Goal: Task Accomplishment & Management: Use online tool/utility

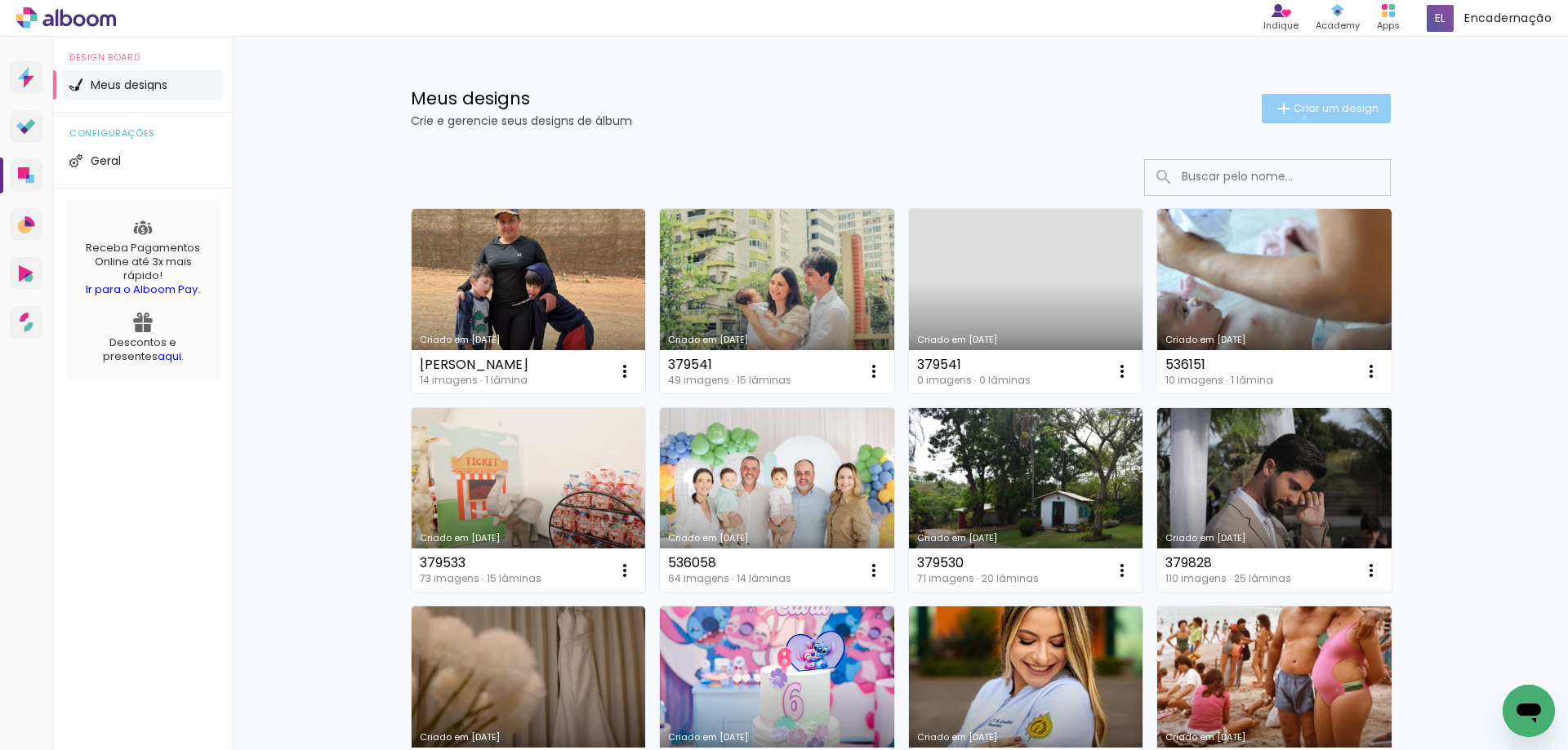
click at [1294, 117] on paper-button "Criar um design" at bounding box center [1326, 109] width 129 height 29
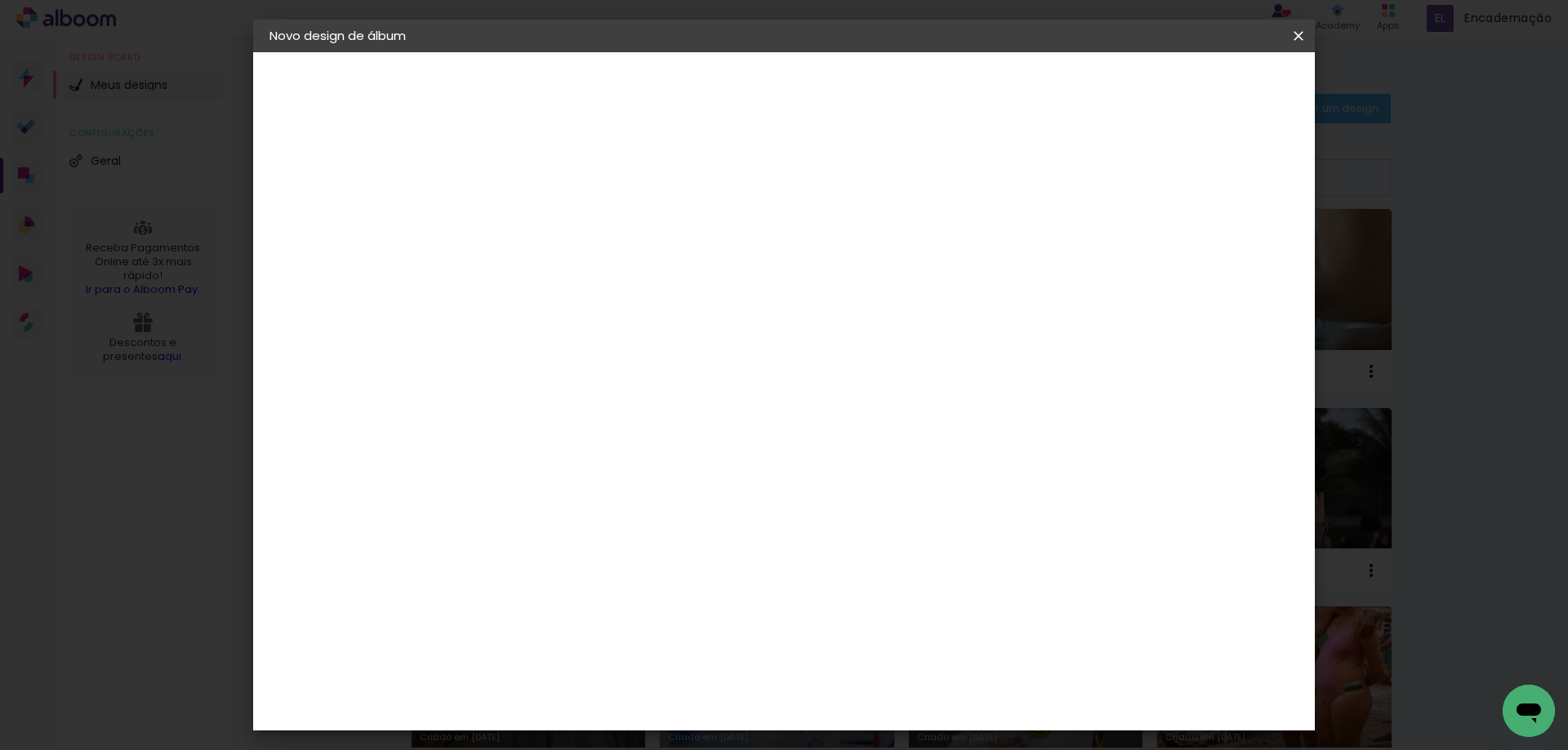
click at [537, 210] on input at bounding box center [537, 219] width 0 height 25
type input "379547"
type paper-input "379547"
click at [0, 0] on slot "Avançar" at bounding box center [0, 0] width 0 height 0
click at [660, 311] on input at bounding box center [578, 310] width 165 height 21
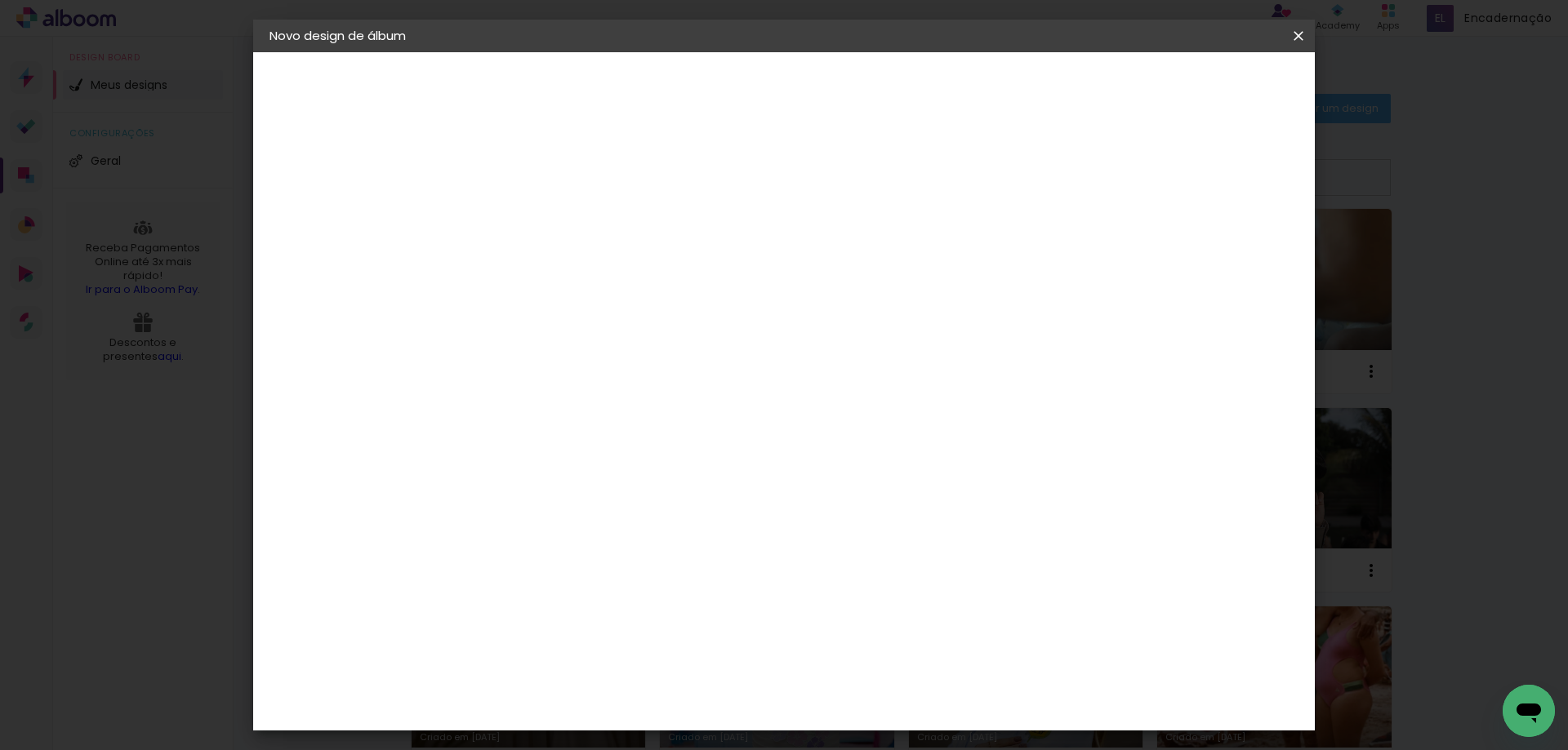
type input "lu"
type paper-input "lu"
click at [570, 379] on paper-item "[PERSON_NAME]" at bounding box center [566, 368] width 153 height 36
click at [0, 0] on slot "Avançar" at bounding box center [0, 0] width 0 height 0
click at [600, 272] on input "text" at bounding box center [568, 285] width 64 height 25
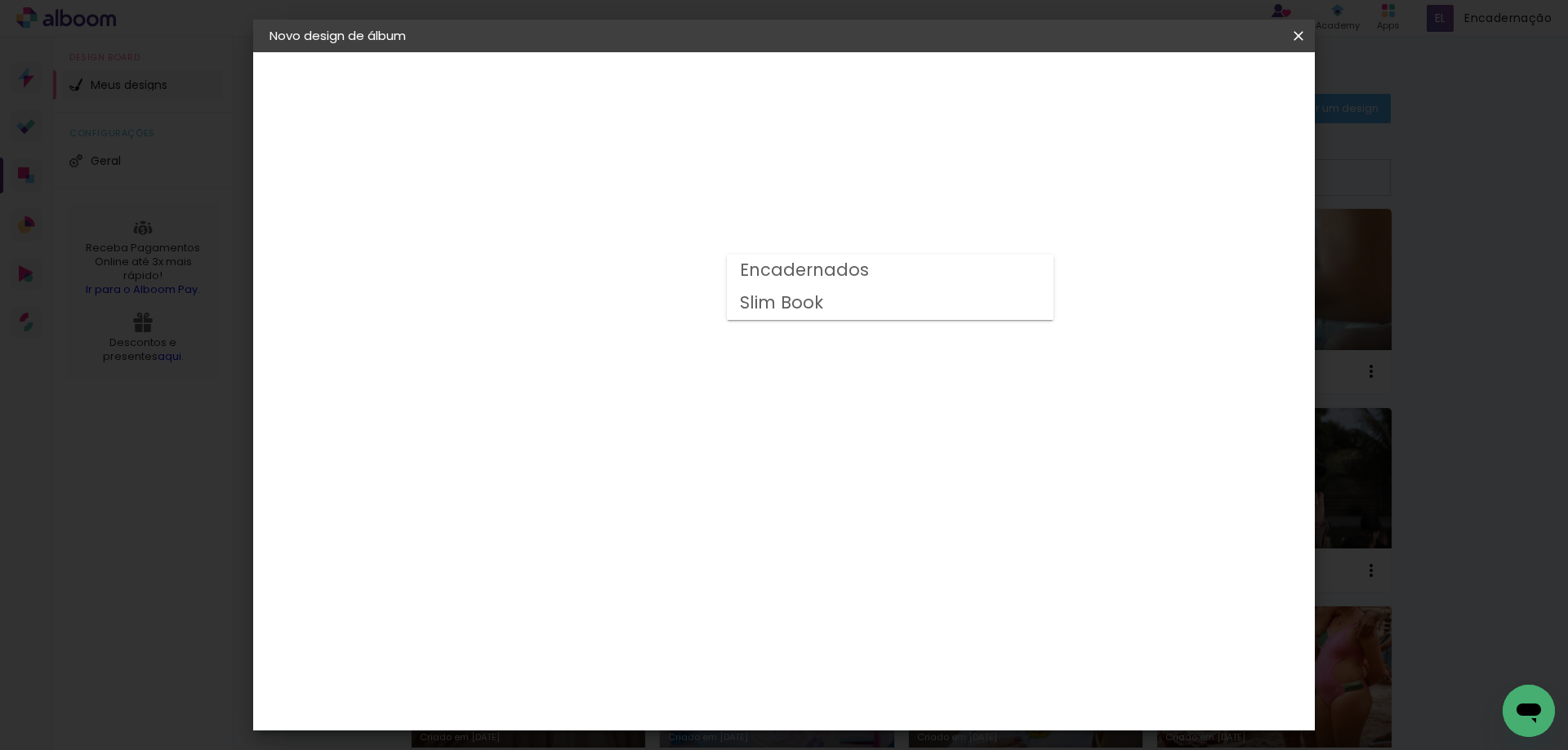
click at [830, 317] on paper-item "Slim Book" at bounding box center [889, 303] width 326 height 32
type input "Slim Book"
click at [646, 385] on span "20 x 50" at bounding box center [609, 395] width 76 height 33
click at [0, 0] on slot "Avançar" at bounding box center [0, 0] width 0 height 0
click at [1196, 82] on span "Iniciar design" at bounding box center [1159, 87] width 74 height 12
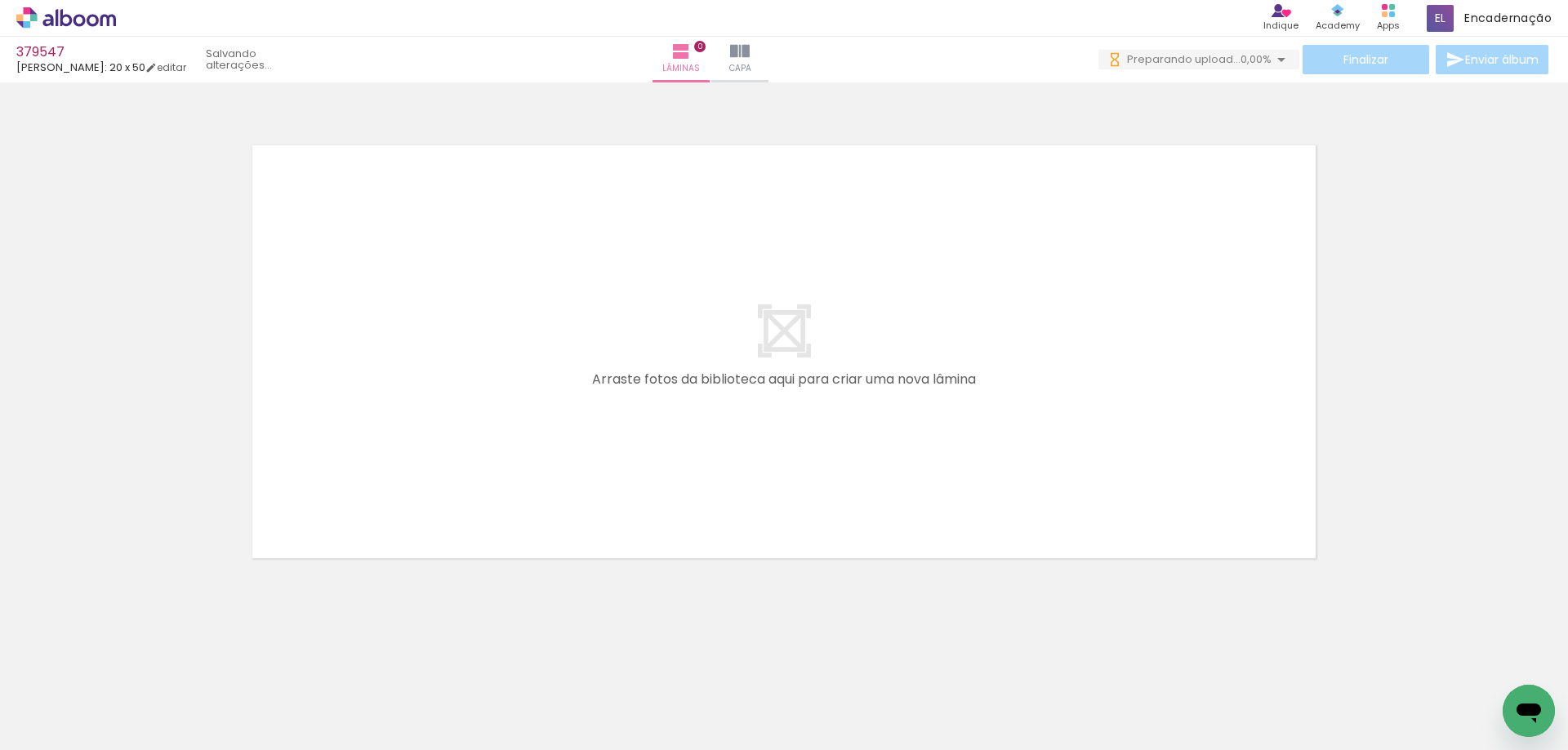
click at [74, 699] on input "Todas as fotos" at bounding box center [45, 701] width 62 height 14
click at [77, 692] on paper-item "Não utilizadas" at bounding box center [53, 696] width 84 height 14
type input "Não utilizadas"
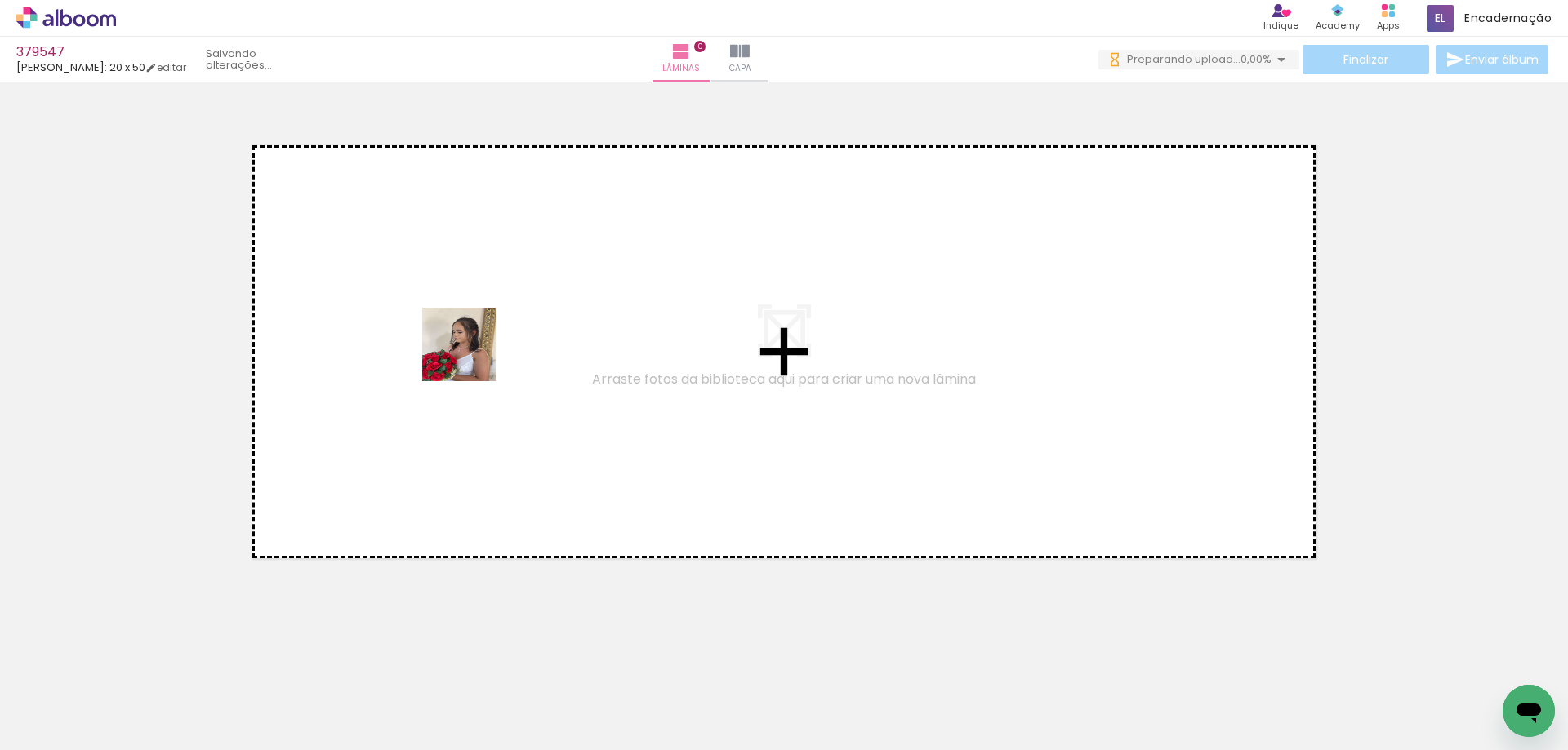
drag, startPoint x: 144, startPoint y: 699, endPoint x: 497, endPoint y: 299, distance: 533.5
click at [497, 301] on quentale-workspace at bounding box center [784, 375] width 1568 height 750
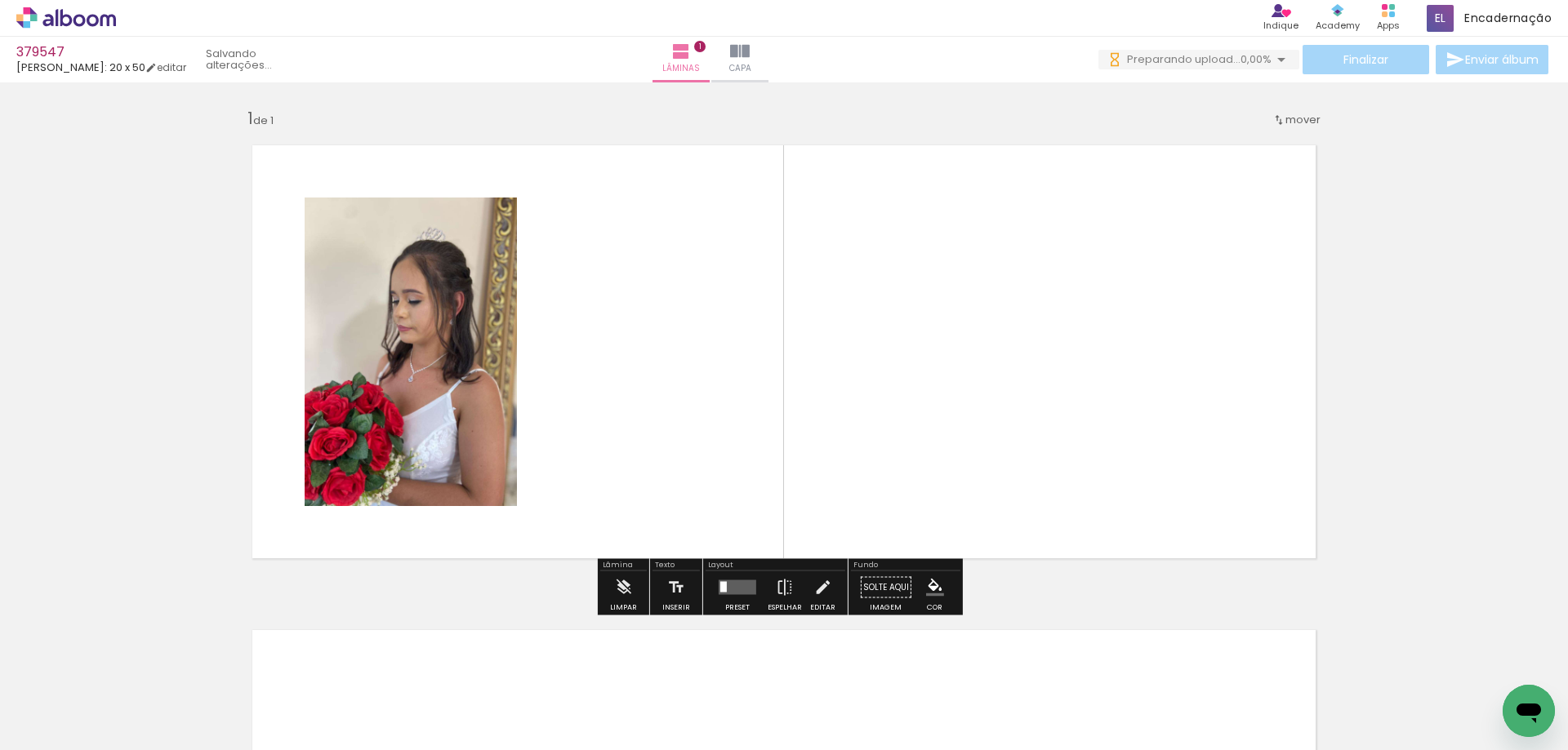
drag, startPoint x: 167, startPoint y: 707, endPoint x: 772, endPoint y: 399, distance: 678.9
click at [856, 370] on quentale-workspace at bounding box center [784, 375] width 1568 height 750
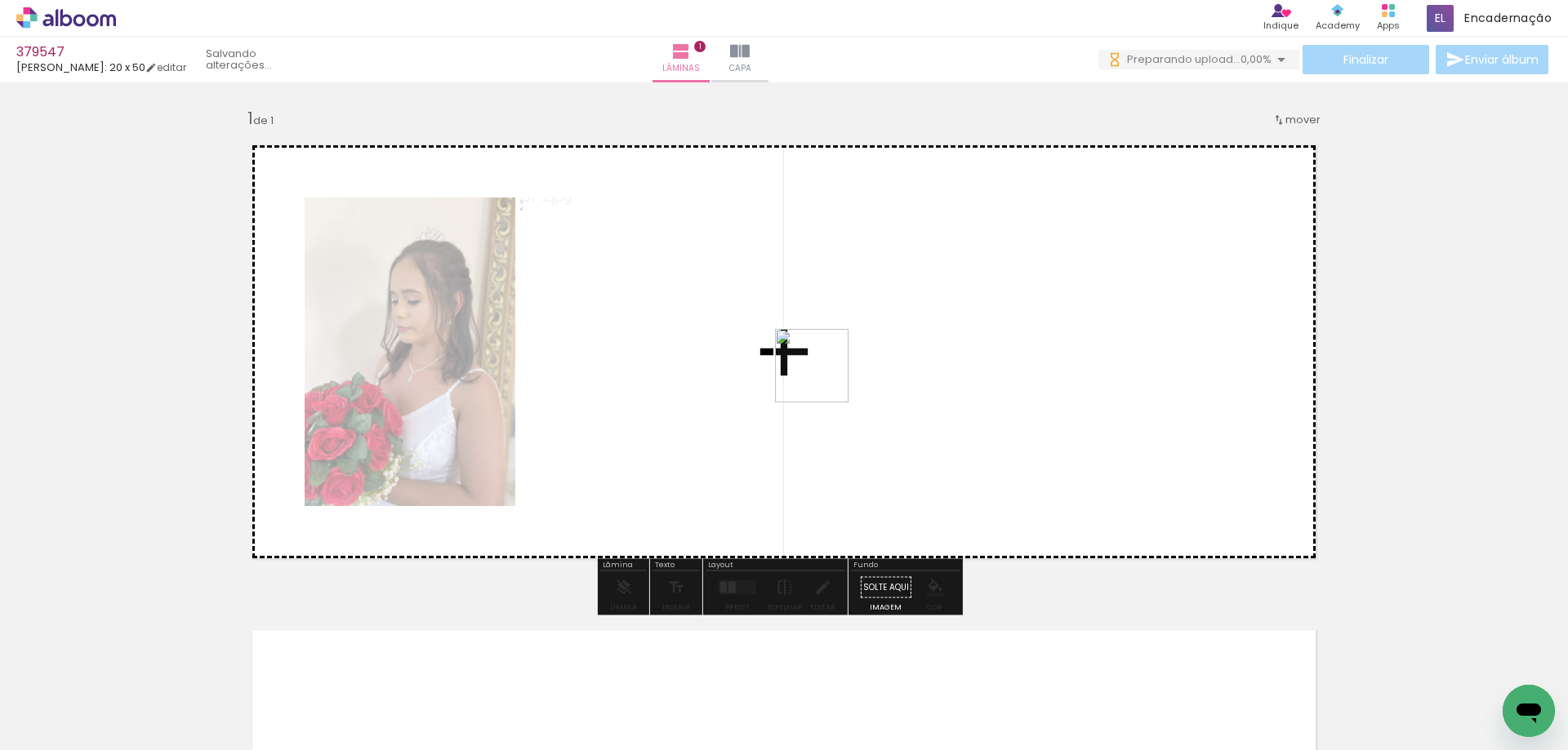
drag, startPoint x: 738, startPoint y: 425, endPoint x: 499, endPoint y: 547, distance: 268.3
click at [878, 341] on quentale-workspace at bounding box center [784, 375] width 1568 height 750
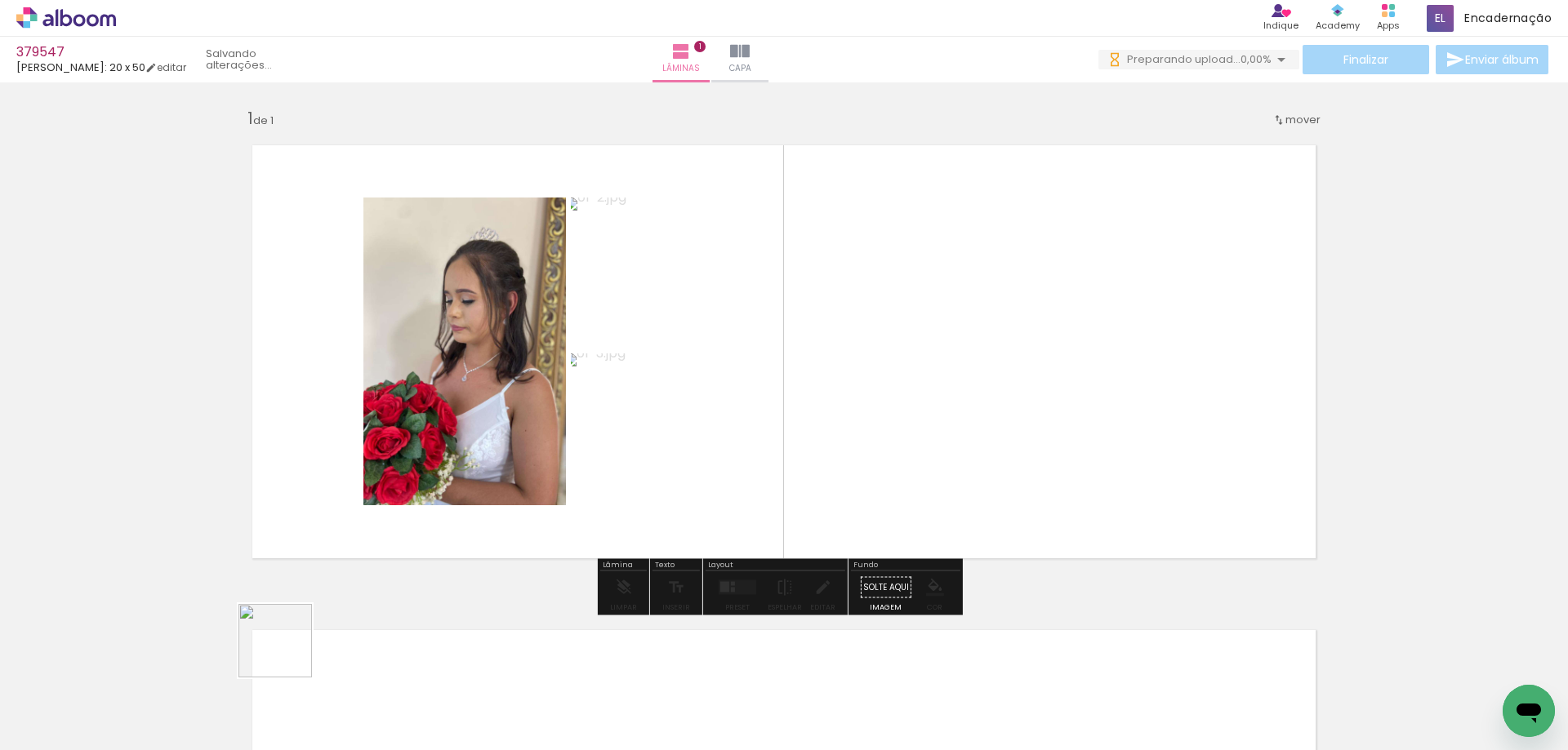
drag, startPoint x: 287, startPoint y: 653, endPoint x: 950, endPoint y: 262, distance: 769.7
click at [953, 290] on quentale-workspace at bounding box center [784, 375] width 1568 height 750
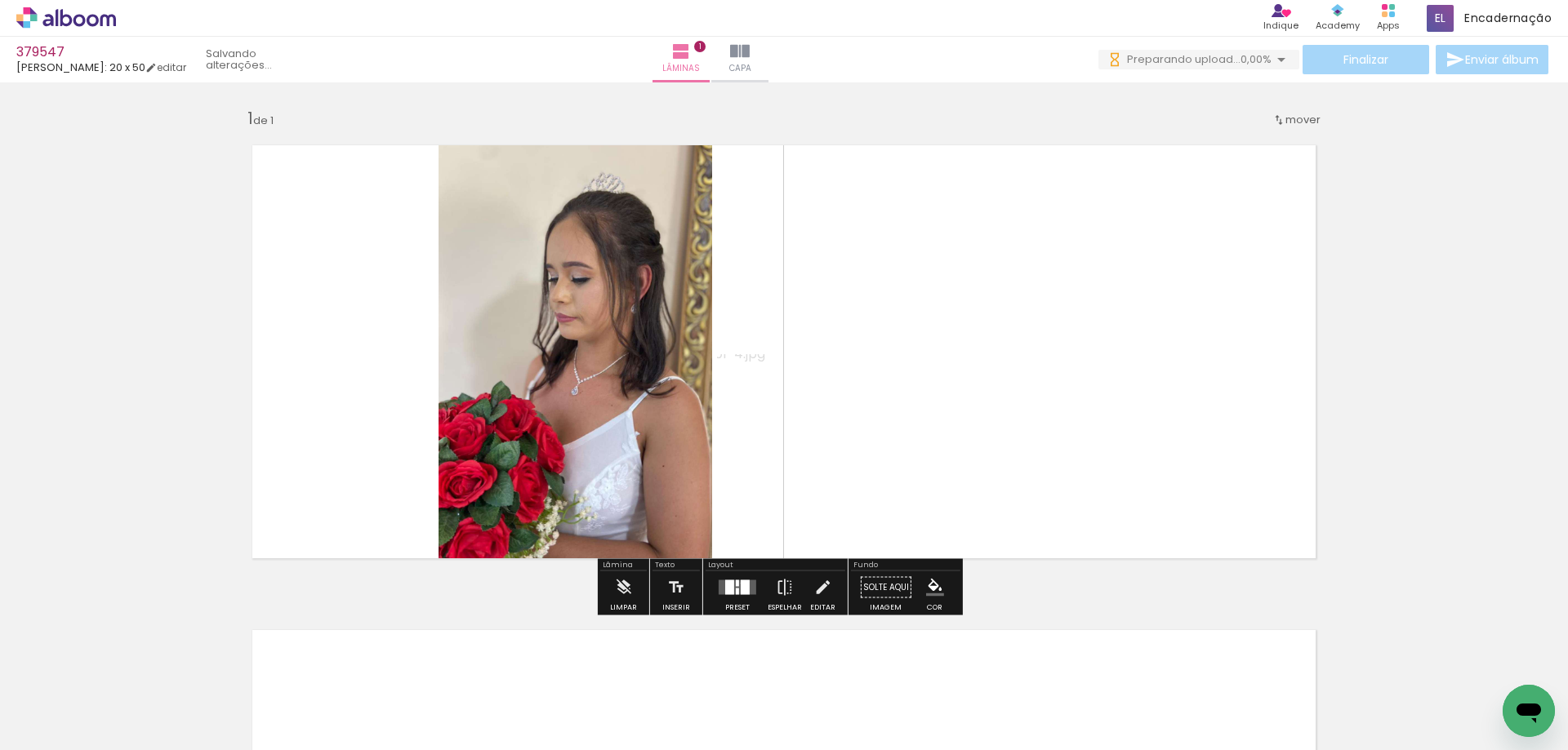
click at [740, 583] on div at bounding box center [744, 587] width 9 height 15
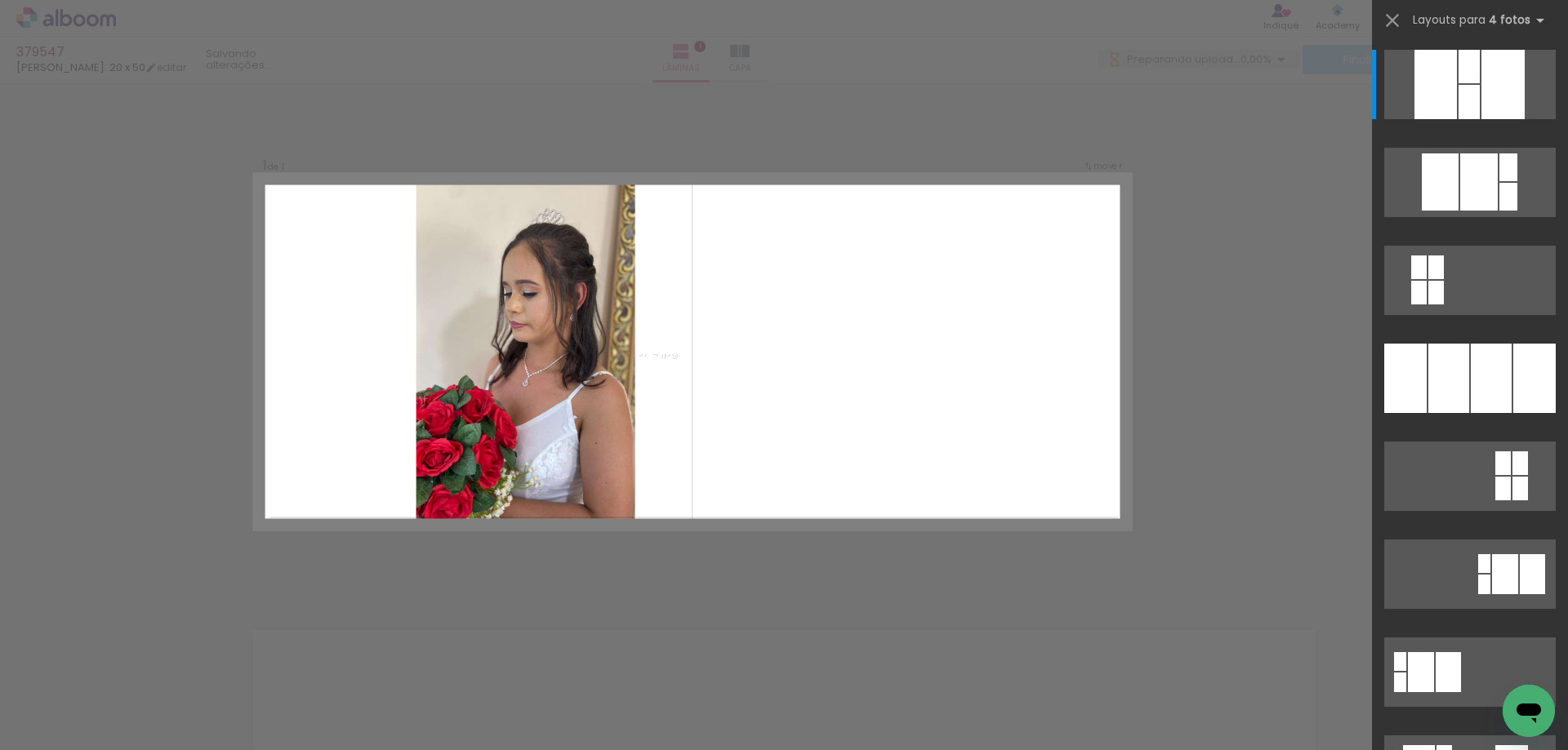
click at [1212, 337] on div "Confirmar Cancelar" at bounding box center [784, 586] width 1568 height 1008
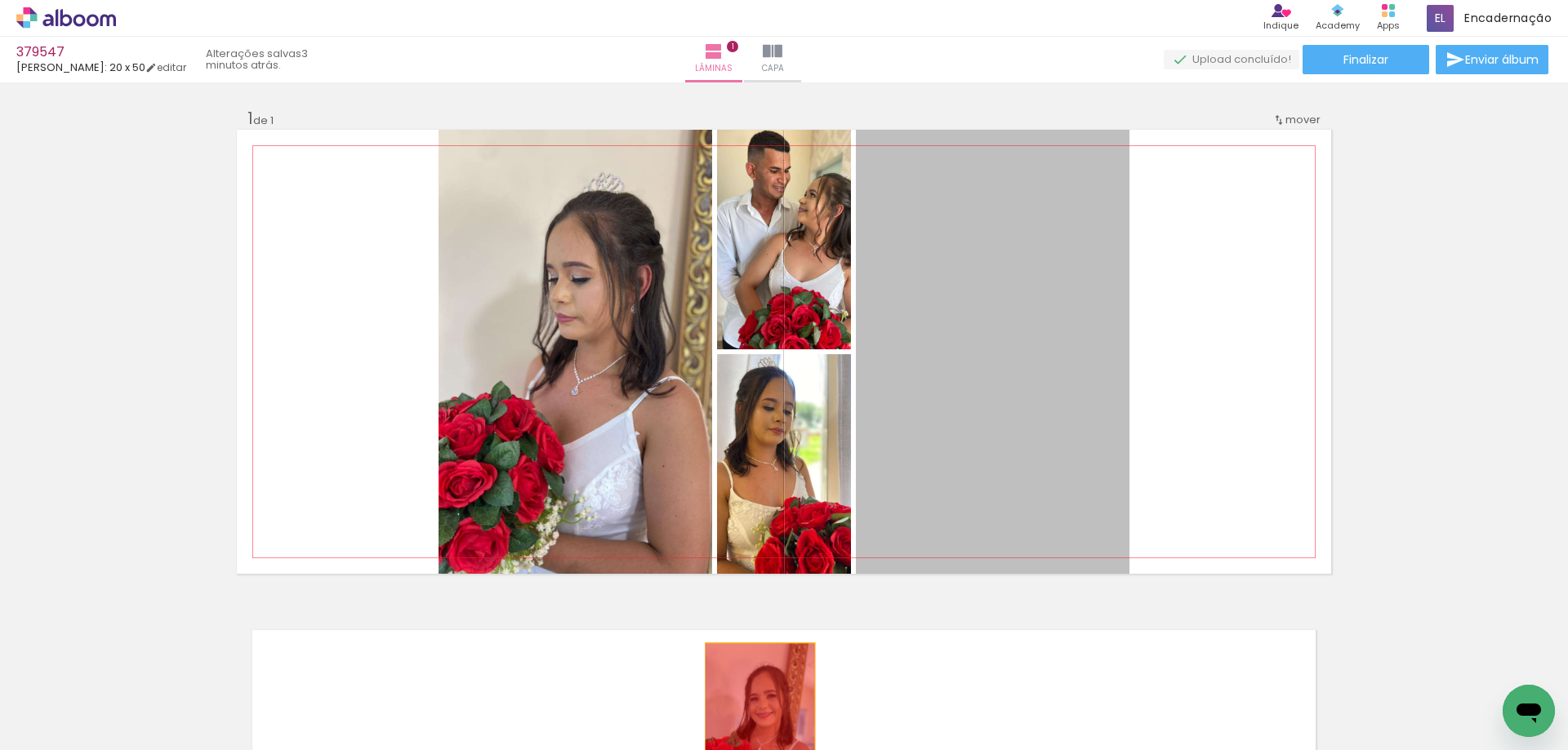
drag, startPoint x: 915, startPoint y: 605, endPoint x: 745, endPoint y: 720, distance: 205.2
click at [754, 719] on quentale-workspace at bounding box center [784, 375] width 1568 height 750
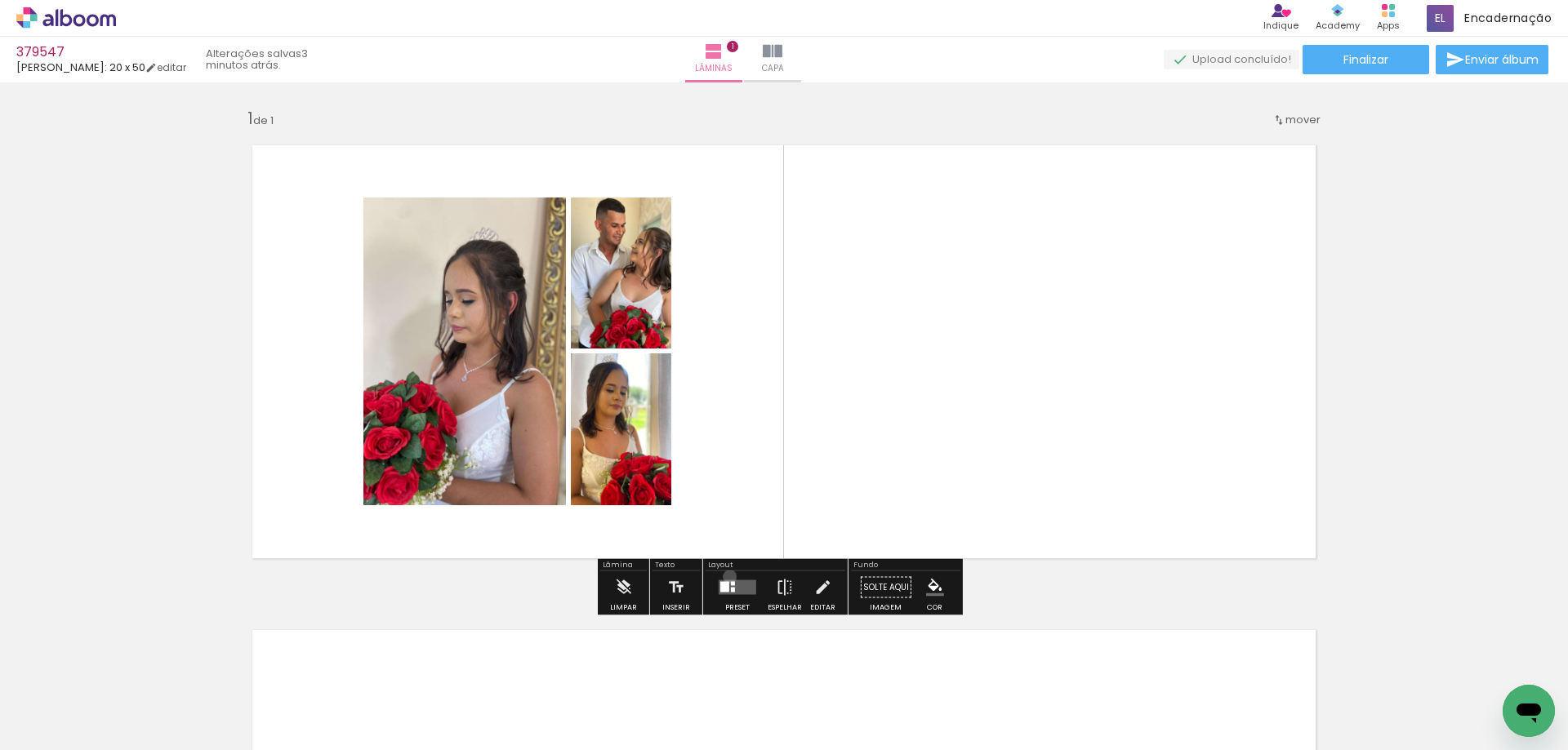
click at [726, 577] on div at bounding box center [736, 587] width 44 height 32
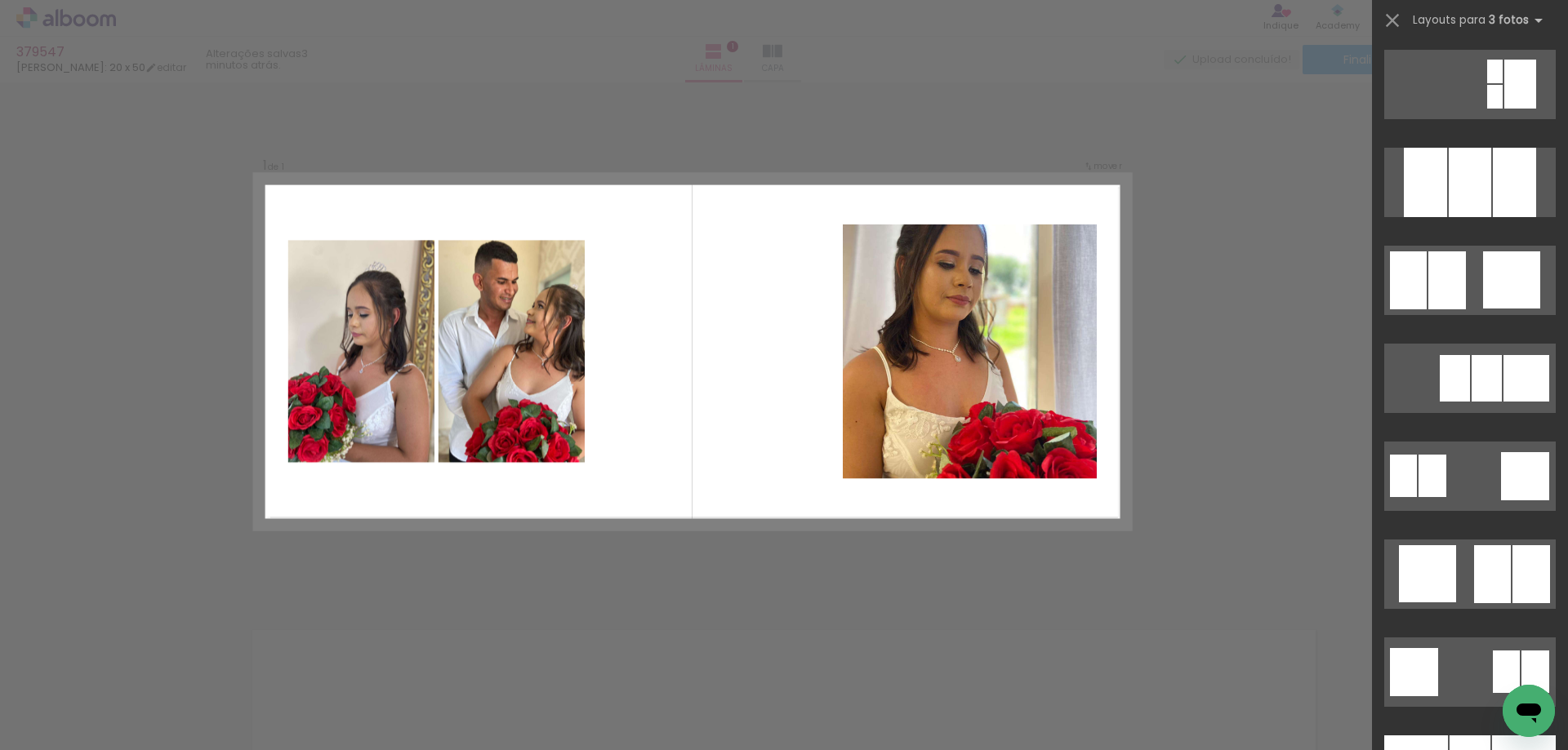
scroll to position [1551, 0]
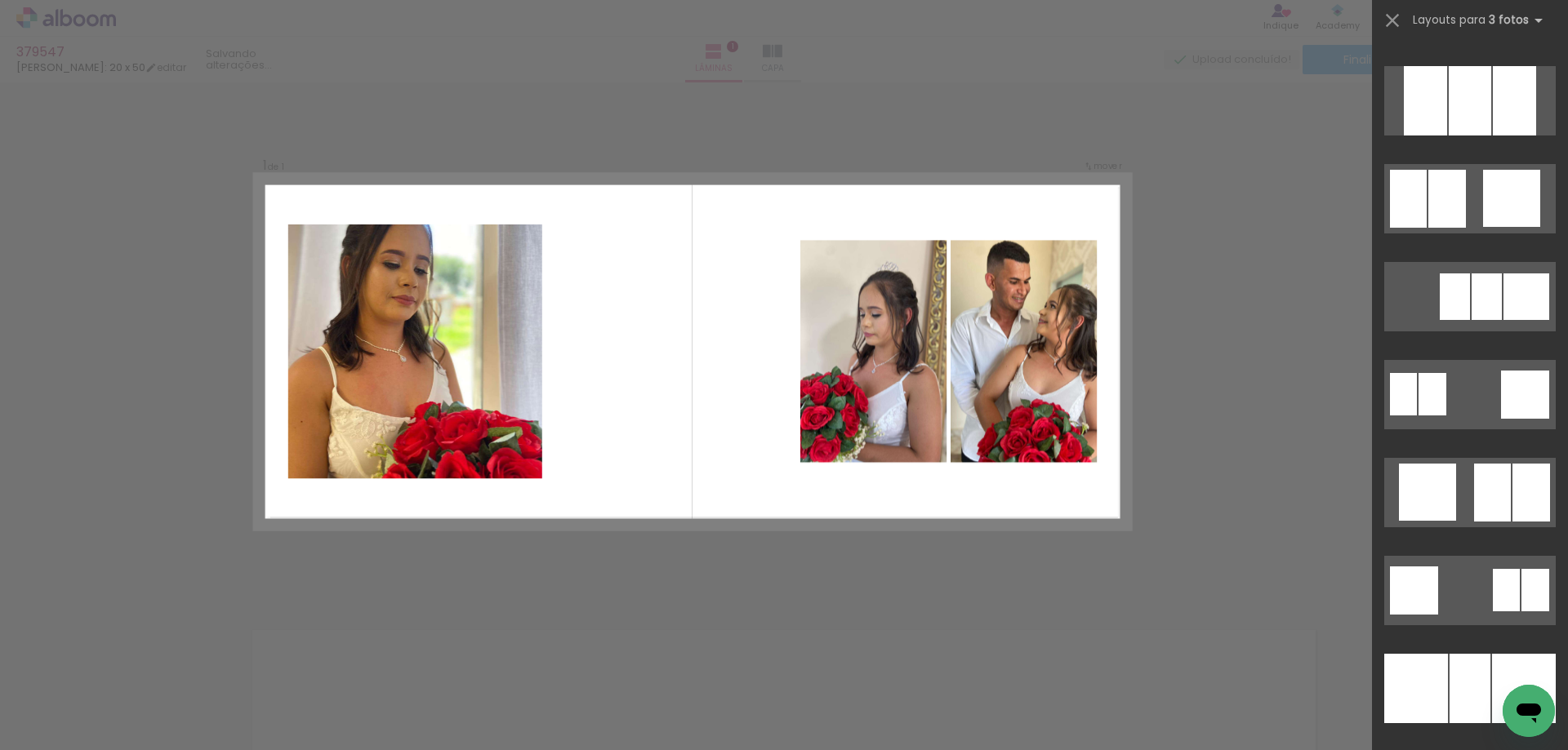
drag, startPoint x: 1439, startPoint y: 650, endPoint x: 1411, endPoint y: 782, distance: 134.9
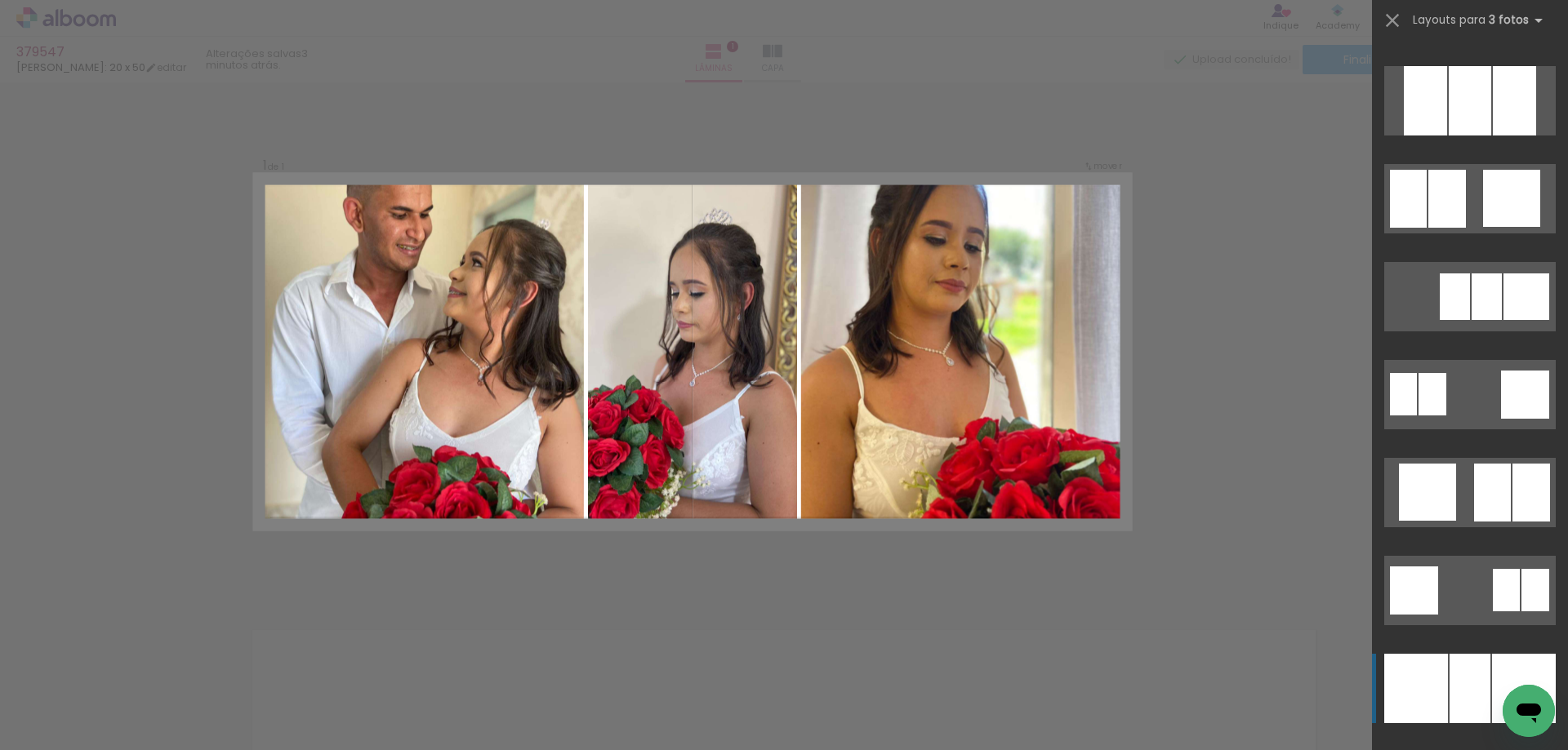
drag, startPoint x: 1411, startPoint y: 782, endPoint x: 1435, endPoint y: 688, distance: 97.0
click at [1435, 688] on div at bounding box center [1415, 688] width 64 height 70
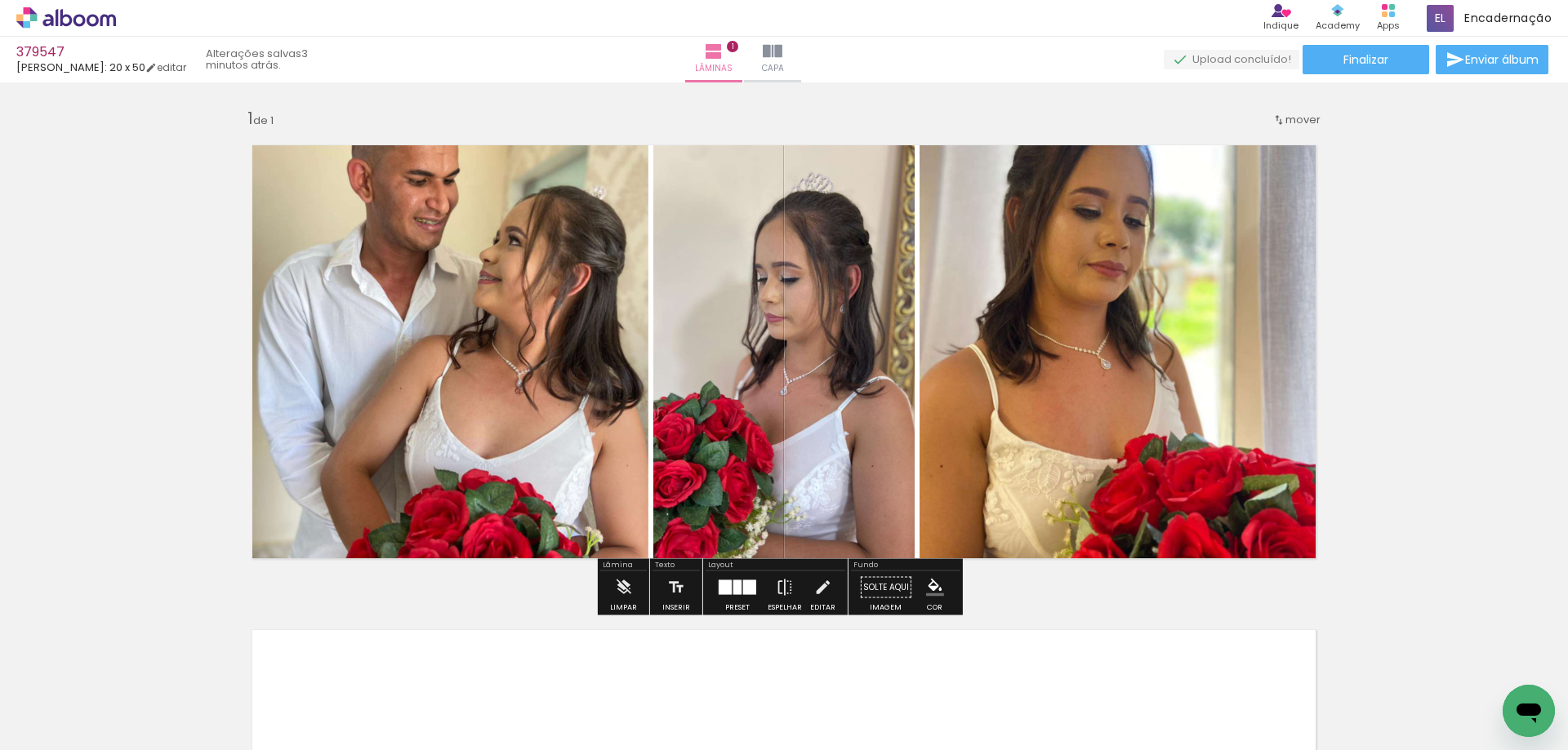
click at [743, 587] on div at bounding box center [749, 587] width 13 height 15
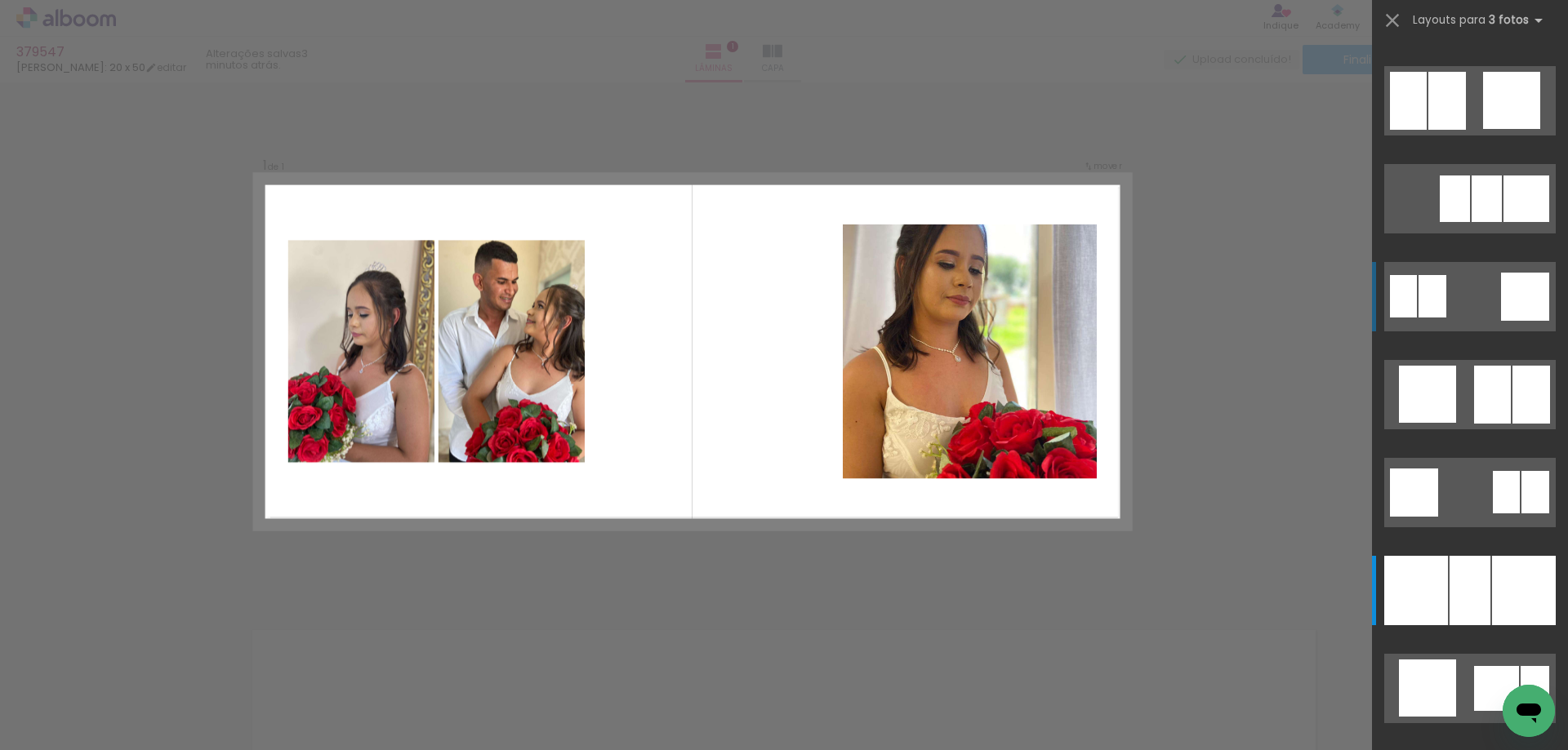
scroll to position [1159, 0]
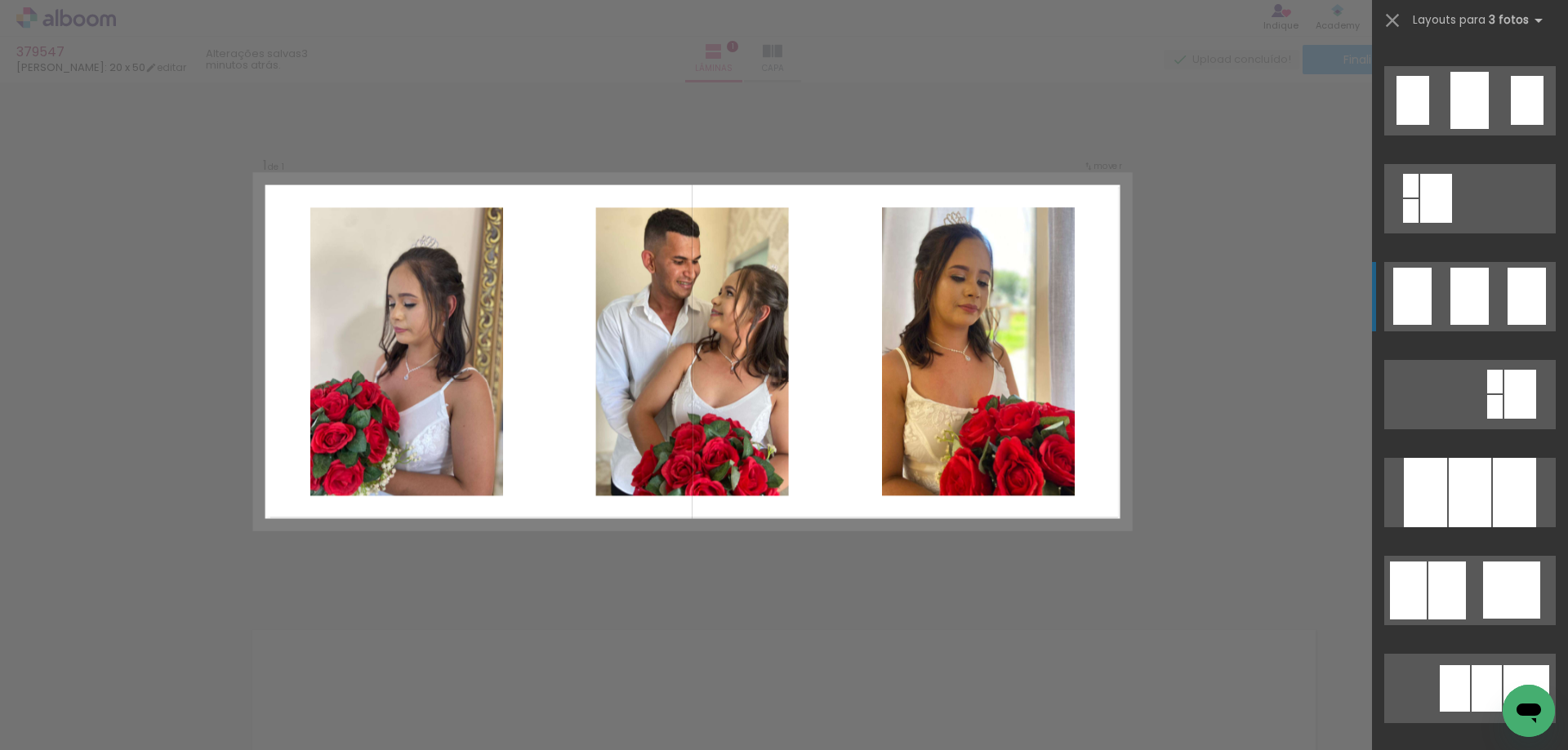
click at [1450, 300] on div at bounding box center [1469, 296] width 38 height 57
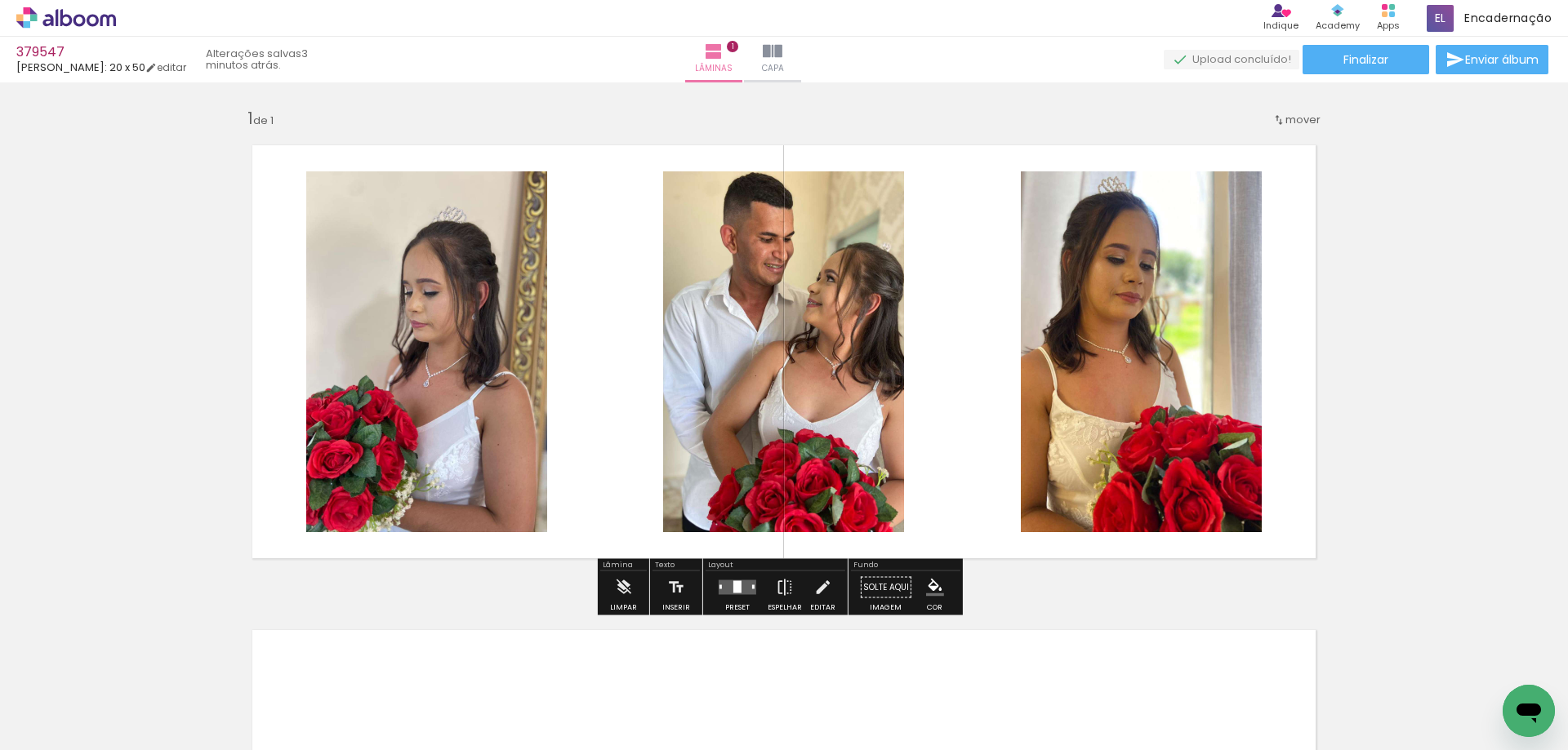
drag, startPoint x: 1450, startPoint y: 300, endPoint x: 138, endPoint y: 296, distance: 1312.0
click at [138, 296] on div "Inserir lâmina 1 de 1" at bounding box center [784, 573] width 1568 height 970
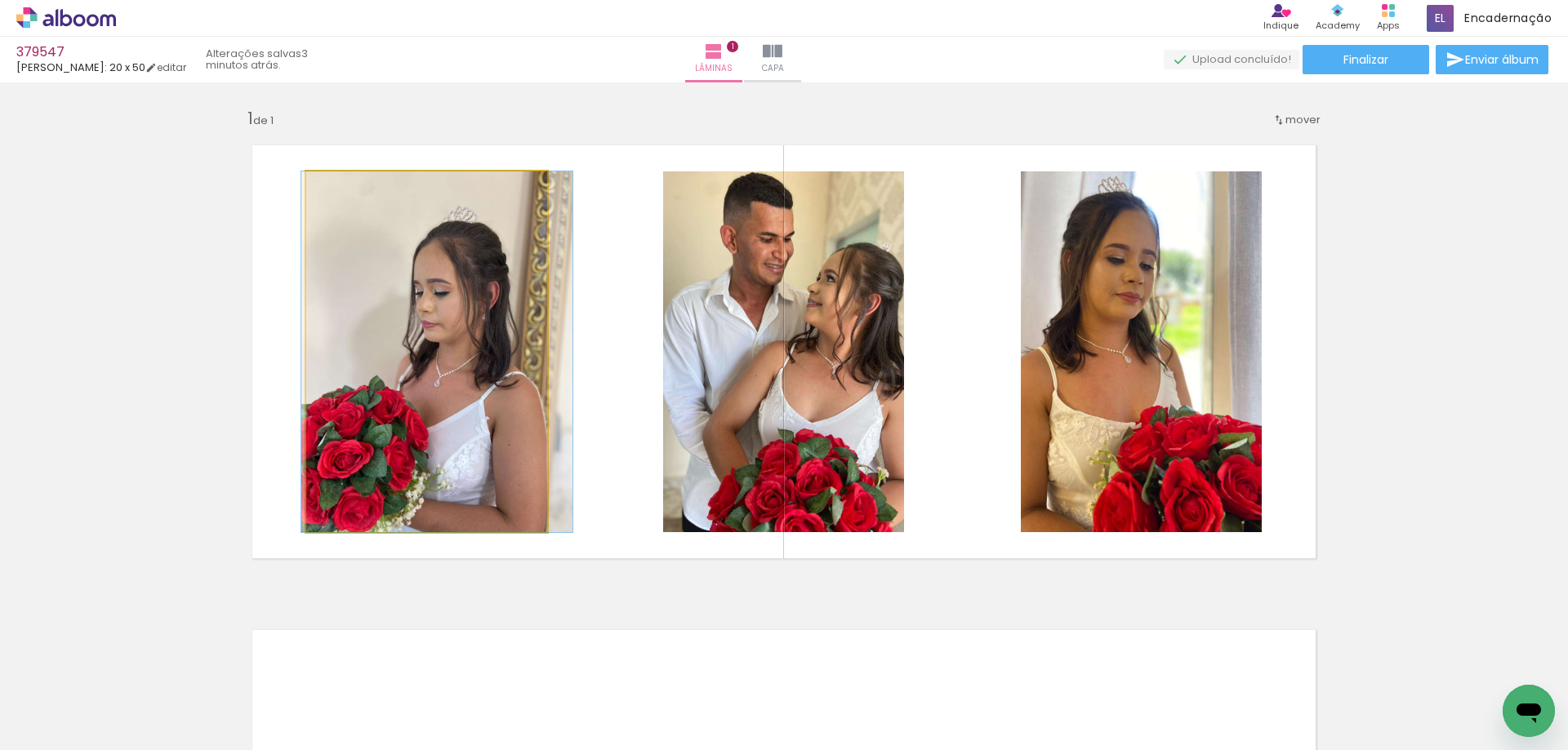
drag, startPoint x: 535, startPoint y: 364, endPoint x: 546, endPoint y: 342, distance: 24.6
click at [546, 342] on quentale-layouter at bounding box center [784, 352] width 1094 height 445
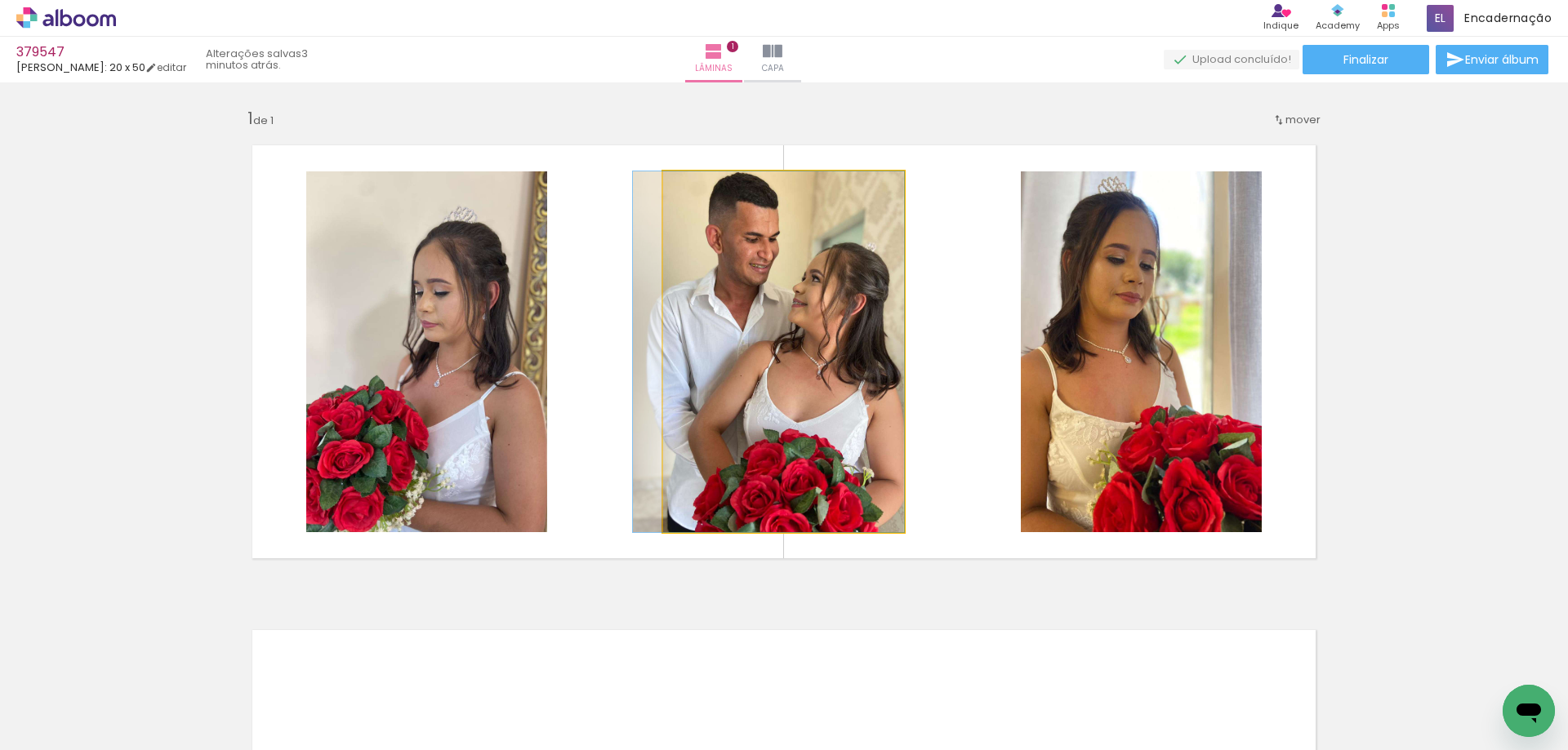
drag, startPoint x: 817, startPoint y: 364, endPoint x: 800, endPoint y: 356, distance: 18.8
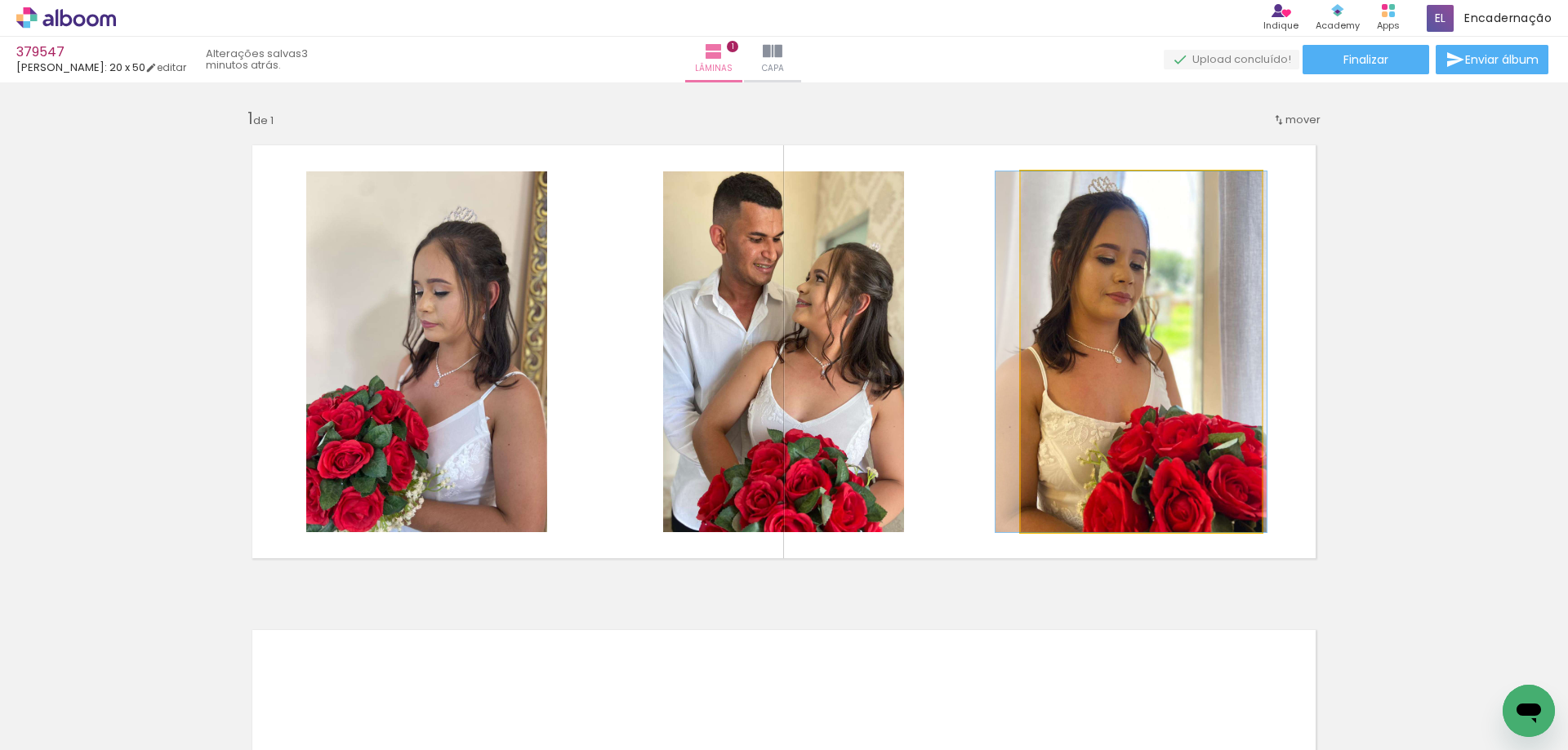
drag, startPoint x: 1118, startPoint y: 385, endPoint x: 1115, endPoint y: 372, distance: 13.3
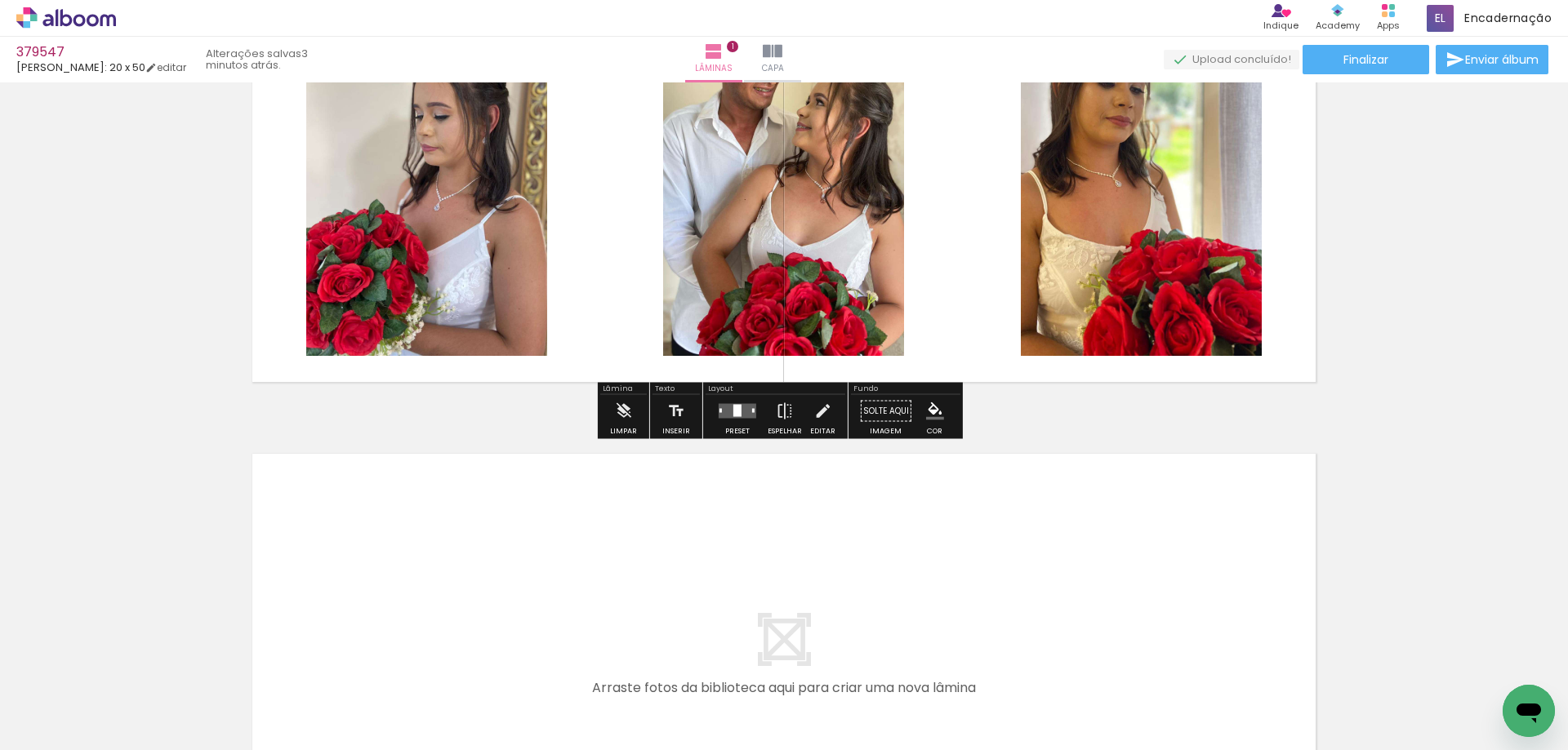
scroll to position [408, 0]
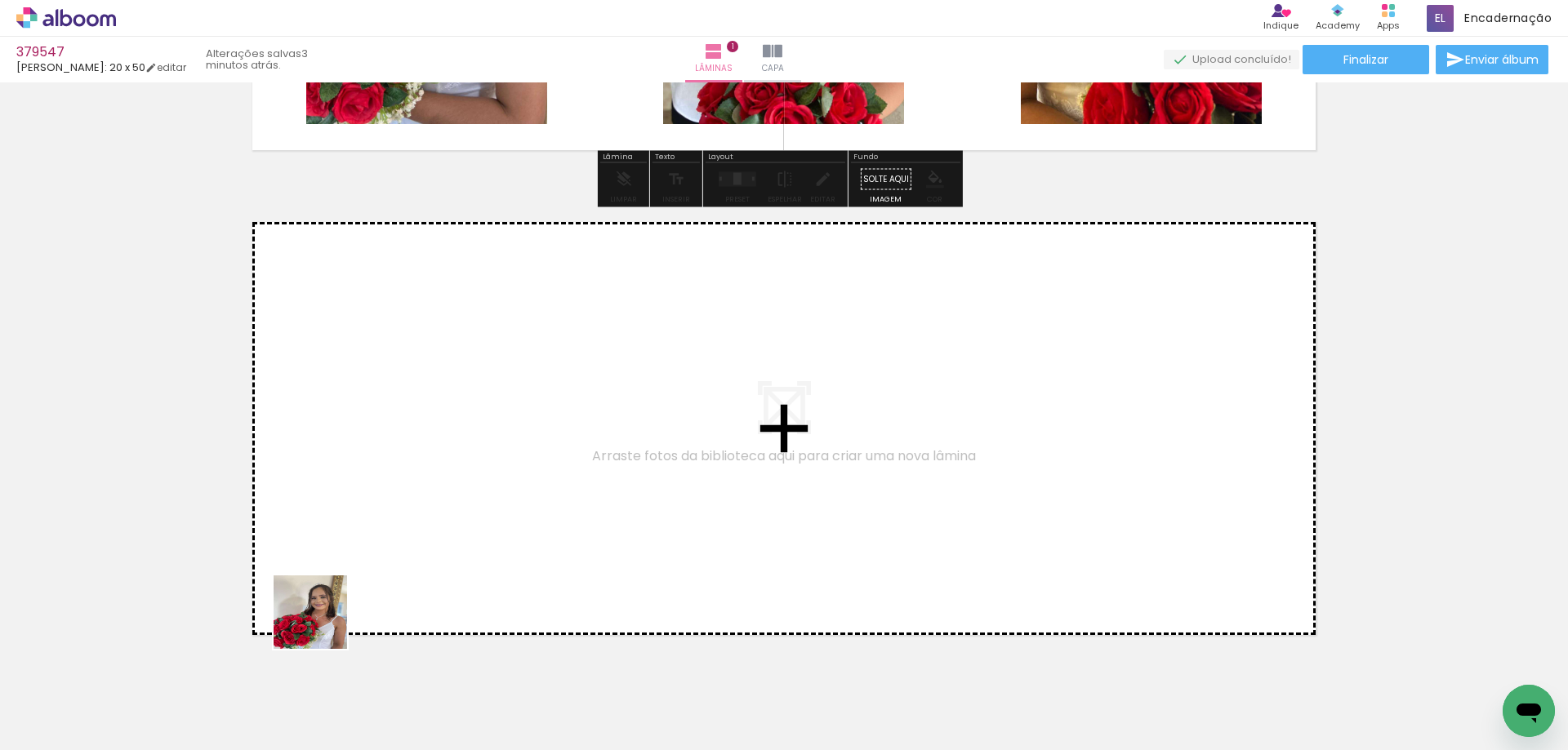
drag, startPoint x: 268, startPoint y: 650, endPoint x: 336, endPoint y: 663, distance: 69.2
click at [531, 513] on quentale-workspace at bounding box center [784, 375] width 1568 height 750
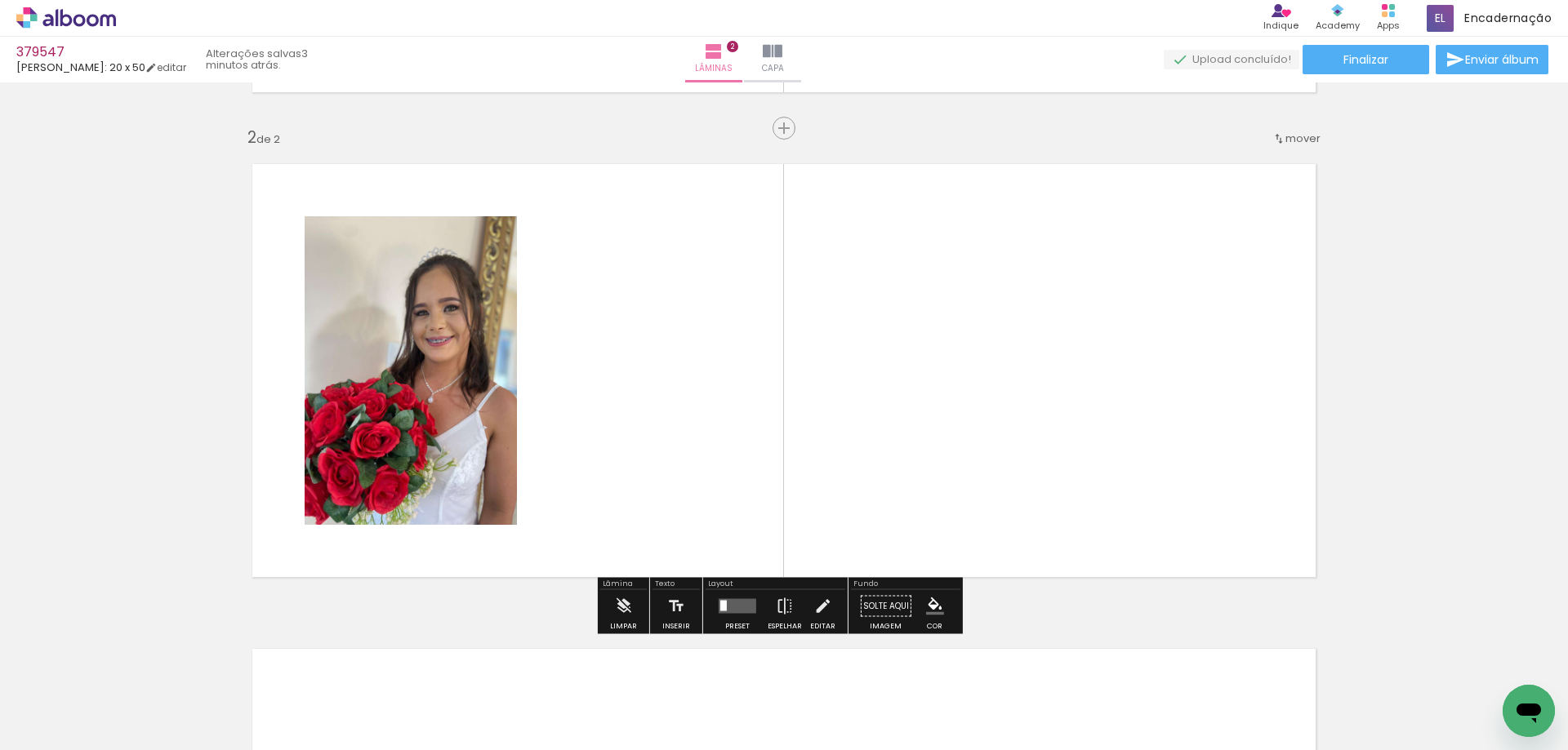
scroll to position [472, 0]
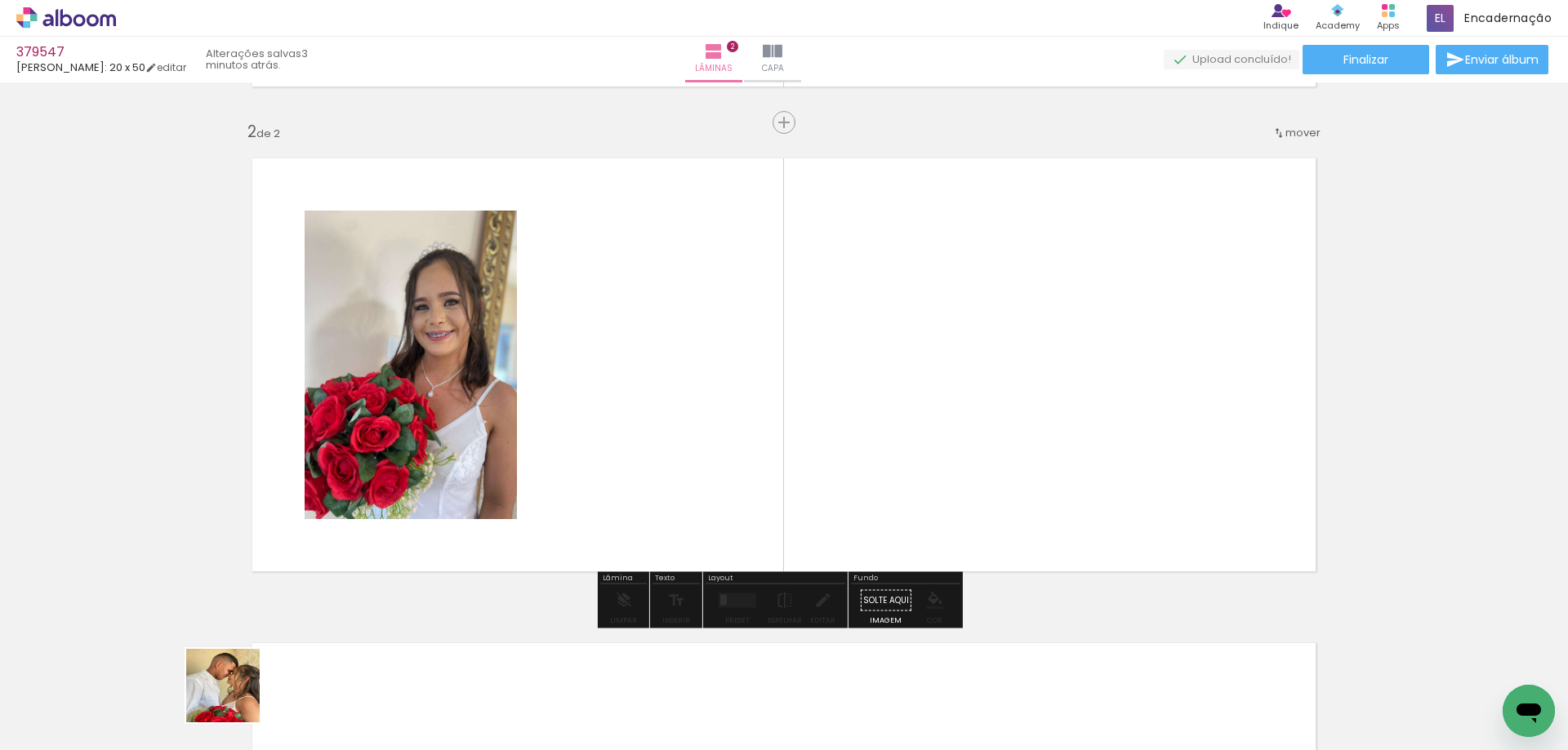
drag, startPoint x: 194, startPoint y: 720, endPoint x: 272, endPoint y: 637, distance: 113.9
click at [613, 470] on quentale-workspace at bounding box center [784, 375] width 1568 height 750
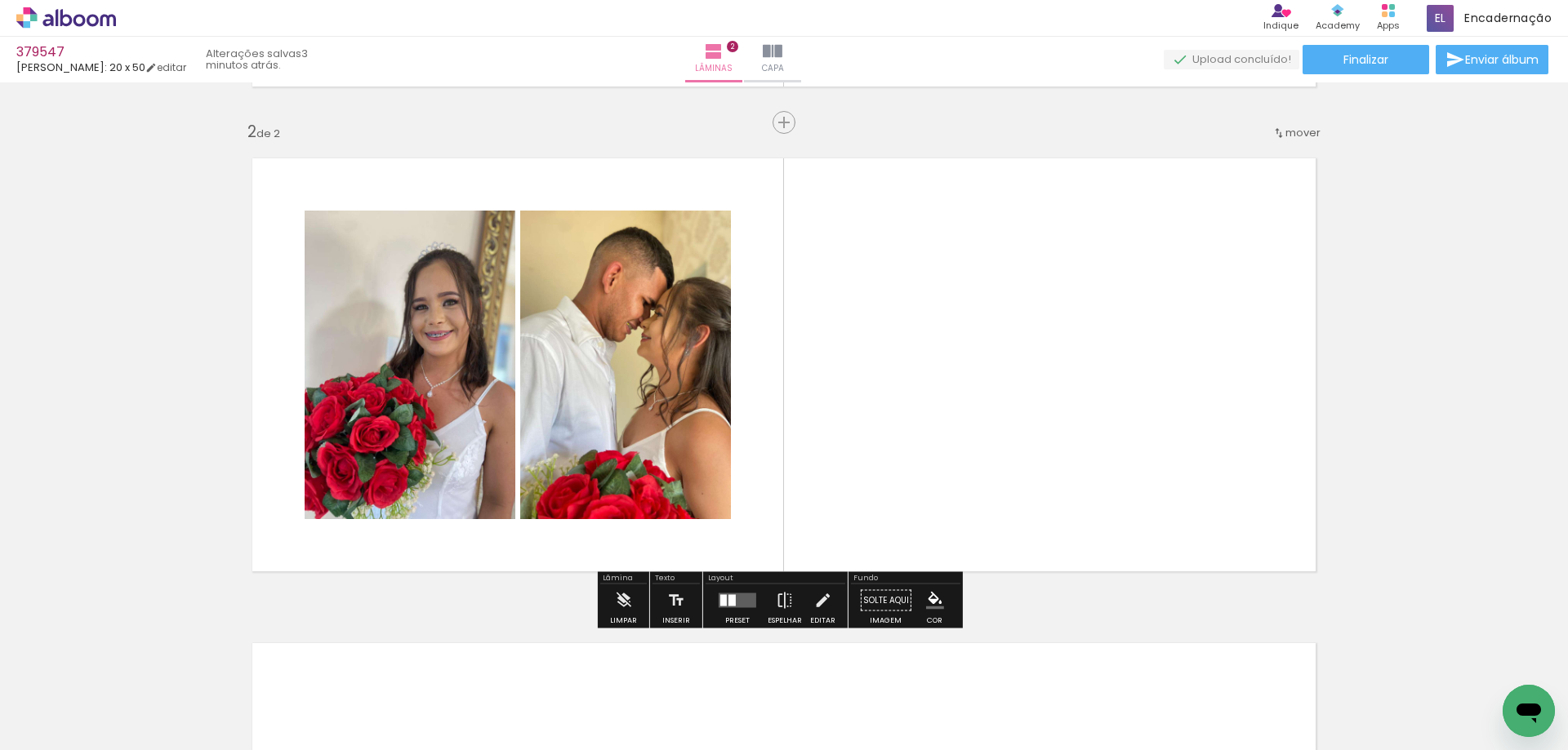
drag, startPoint x: 478, startPoint y: 606, endPoint x: 800, endPoint y: 433, distance: 365.5
click at [766, 455] on quentale-workspace at bounding box center [784, 375] width 1568 height 750
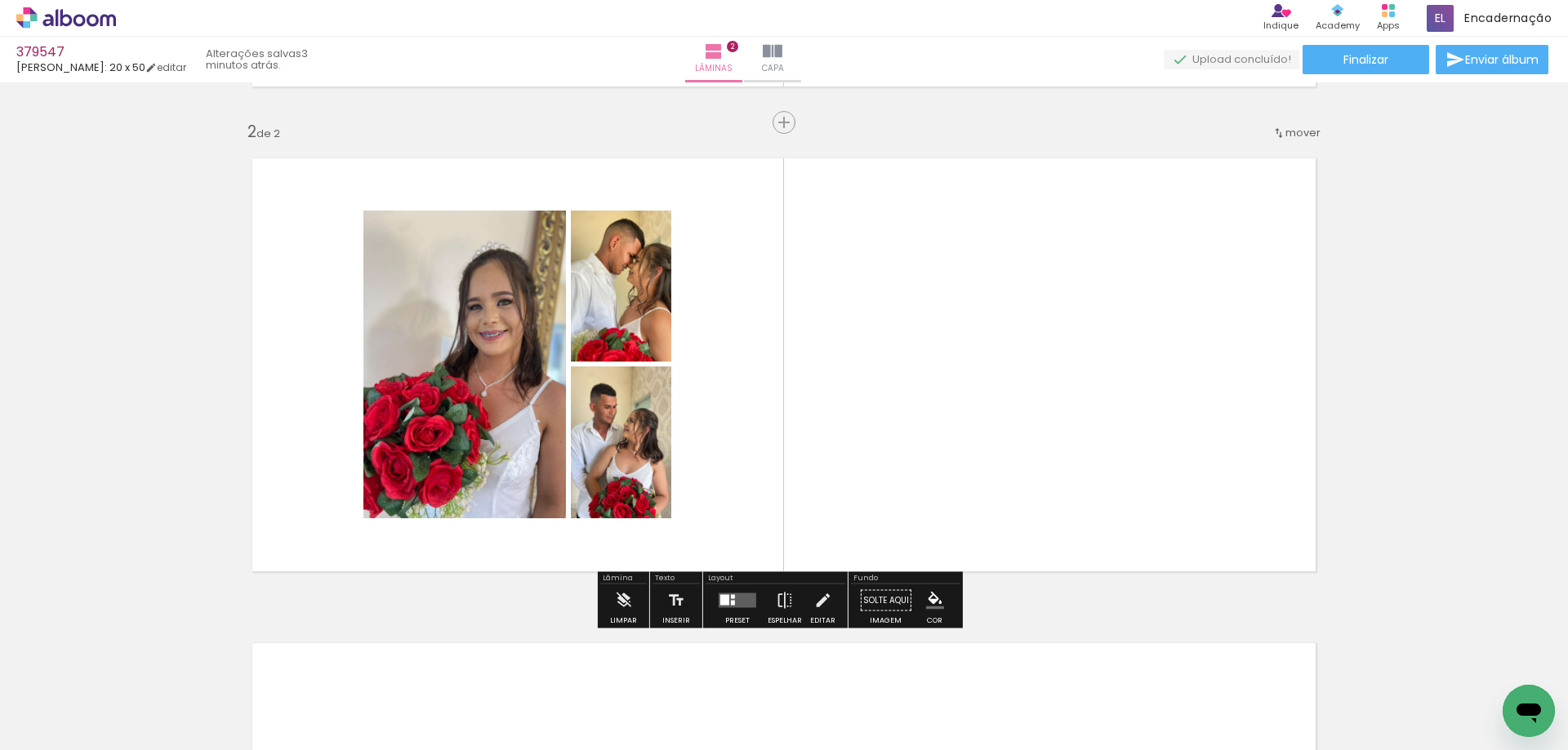
click at [719, 603] on quentale-layouter at bounding box center [737, 600] width 37 height 15
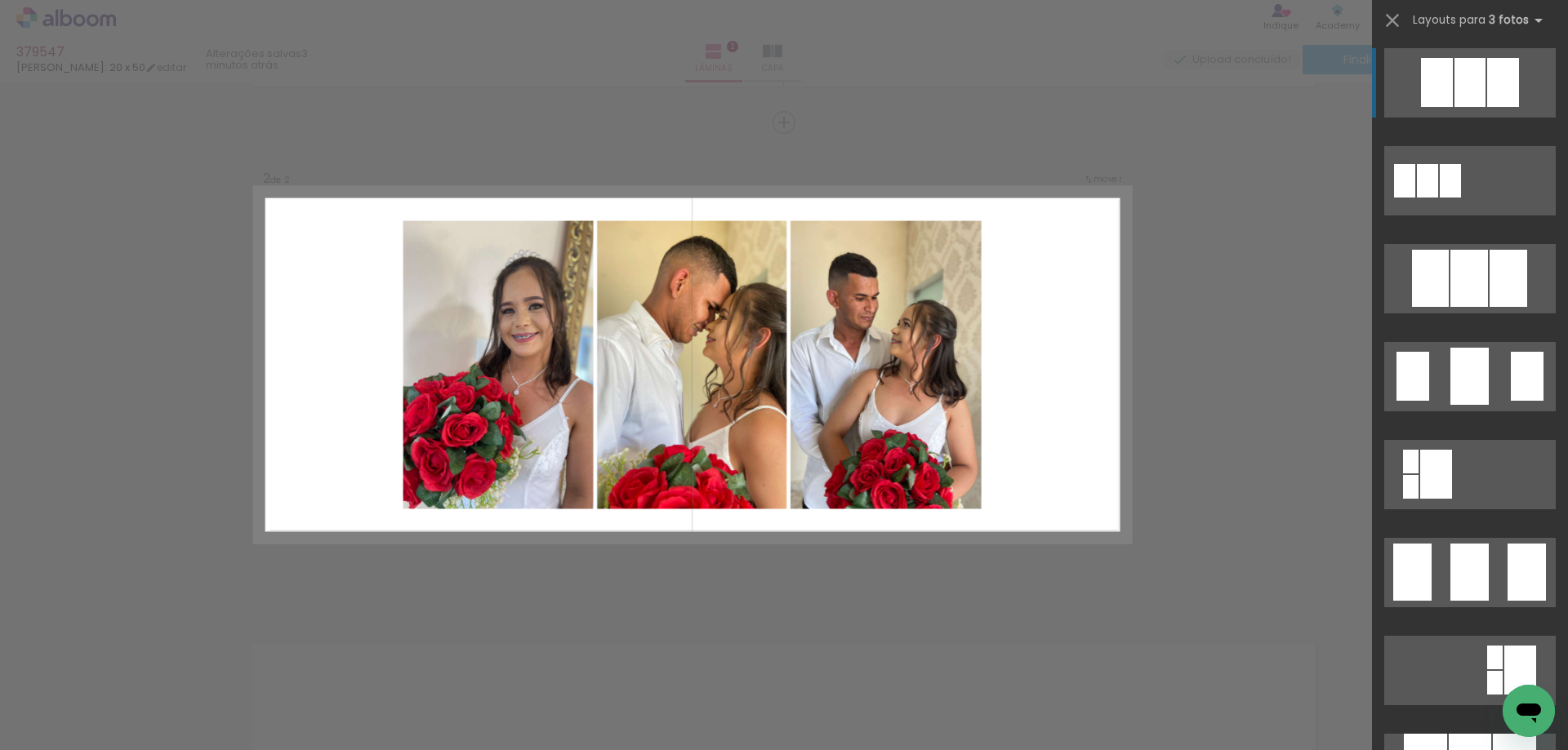
scroll to position [898, 0]
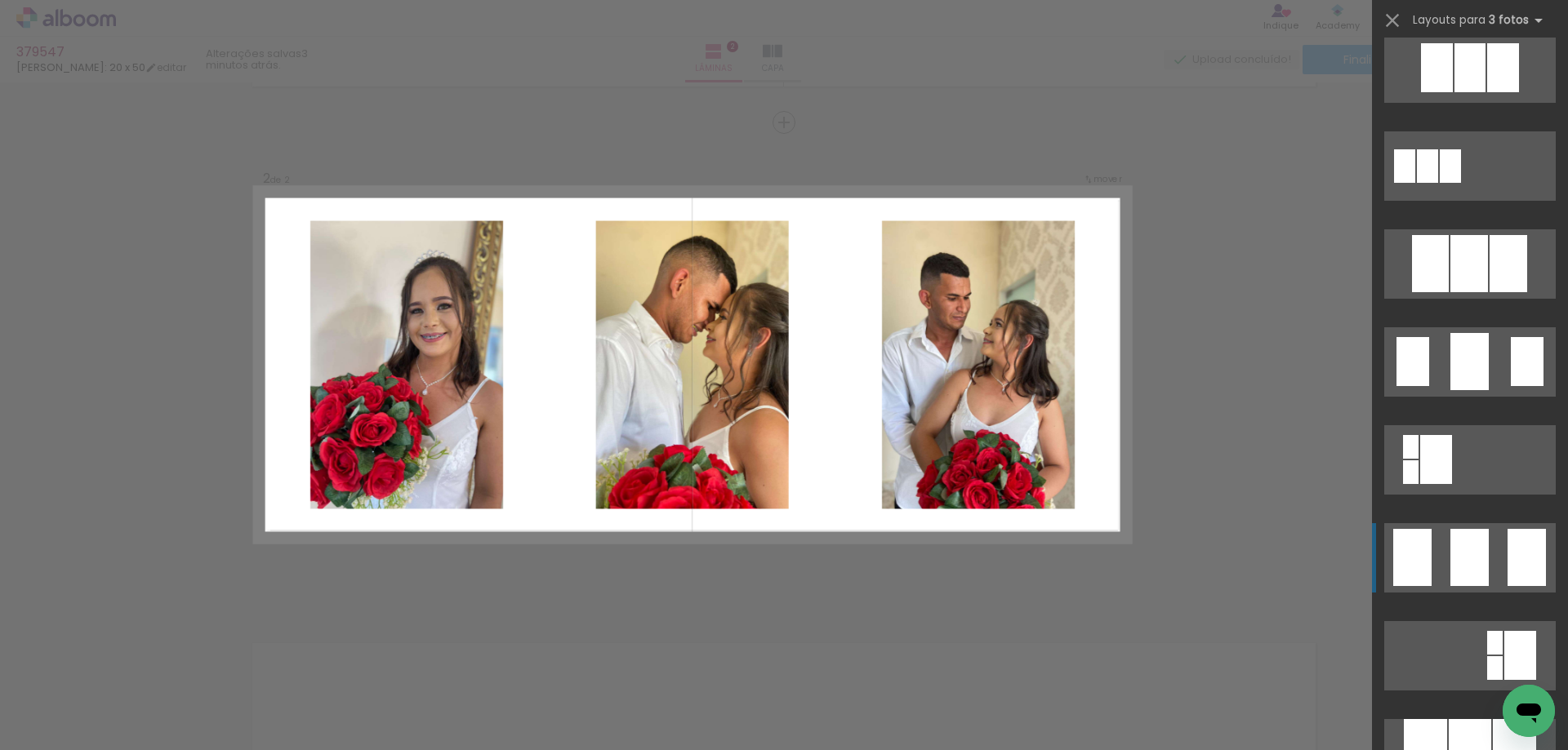
click at [1507, 564] on div at bounding box center [1526, 557] width 38 height 57
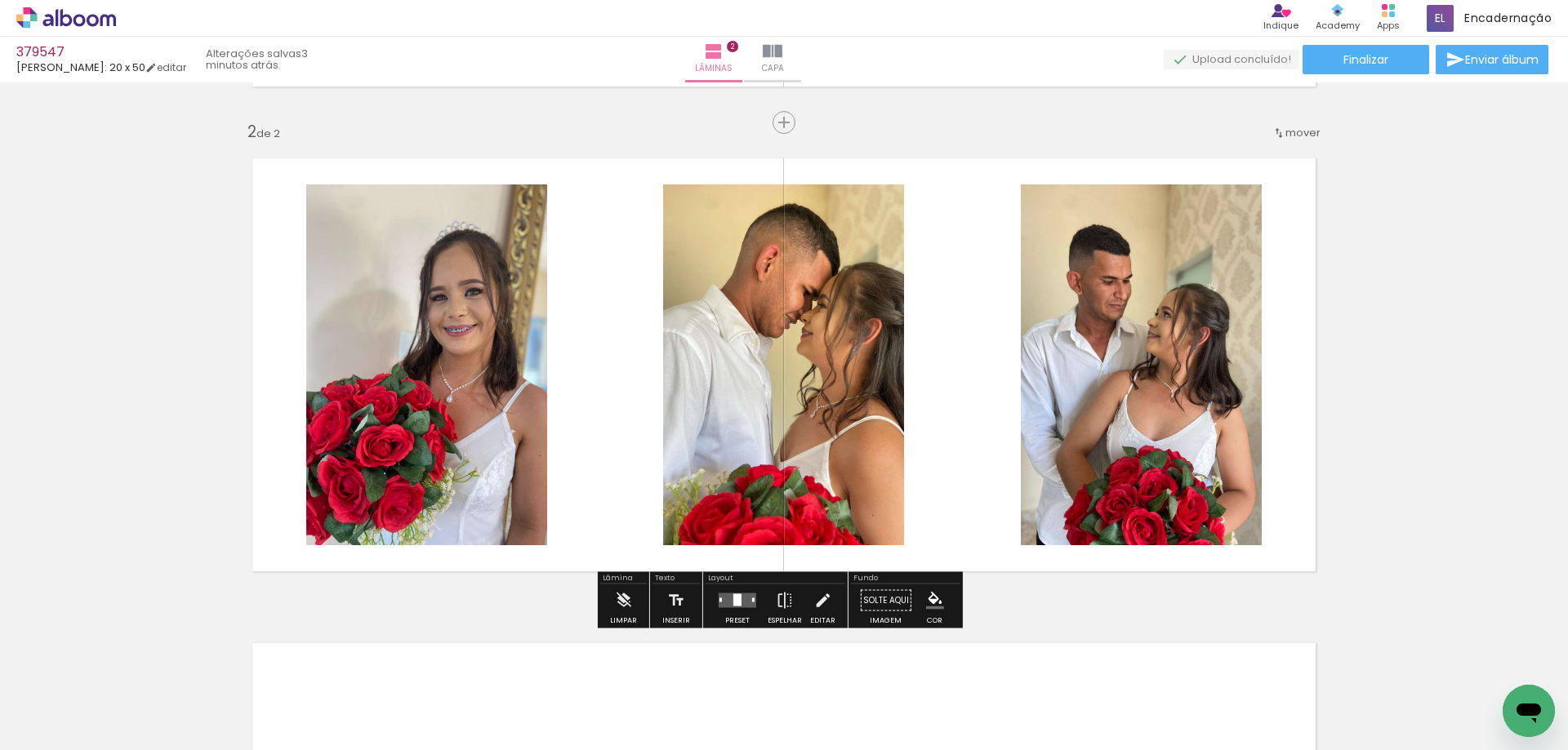
drag, startPoint x: 863, startPoint y: 436, endPoint x: 876, endPoint y: 436, distance: 13.0
click at [0, 0] on slot at bounding box center [0, 0] width 0 height 0
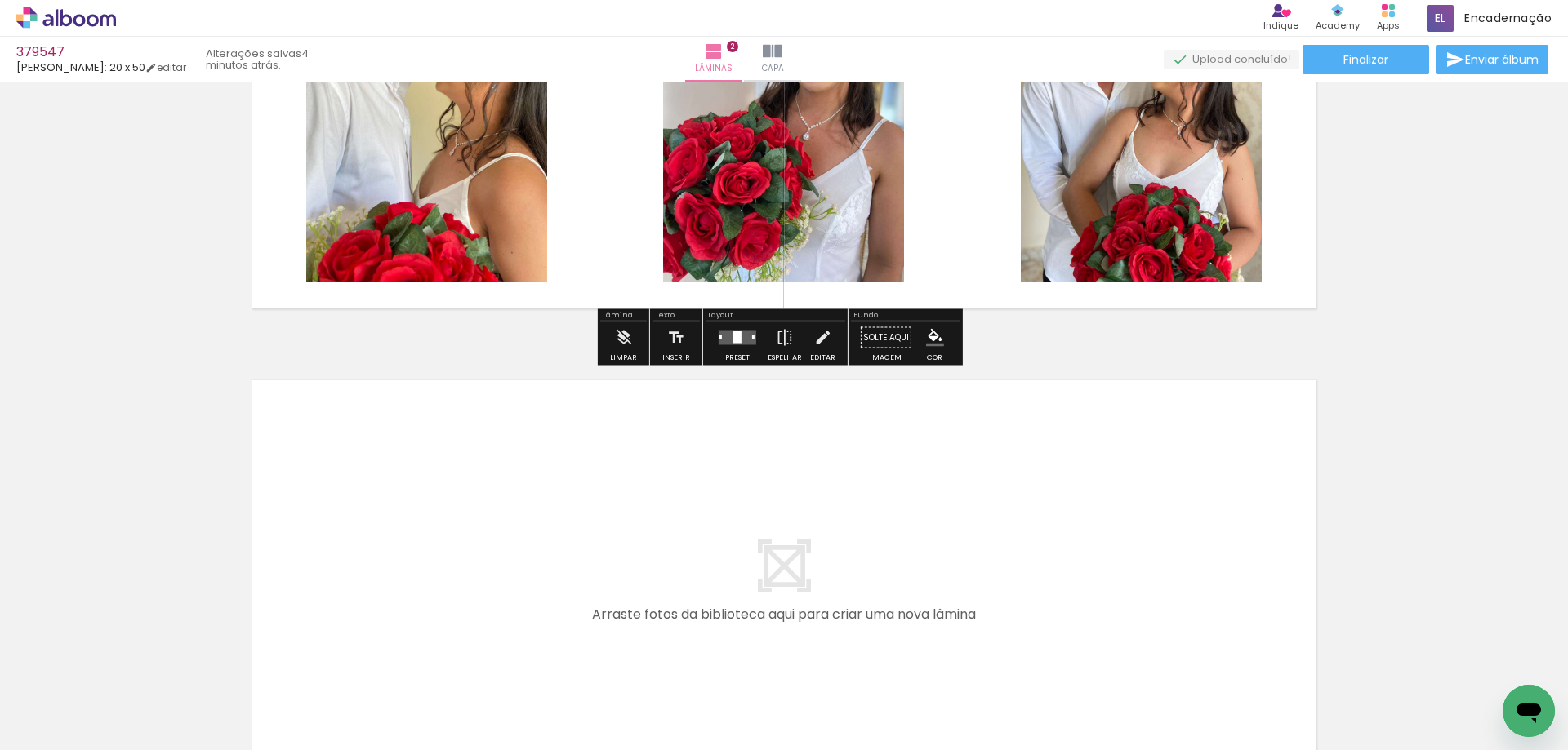
scroll to position [953, 0]
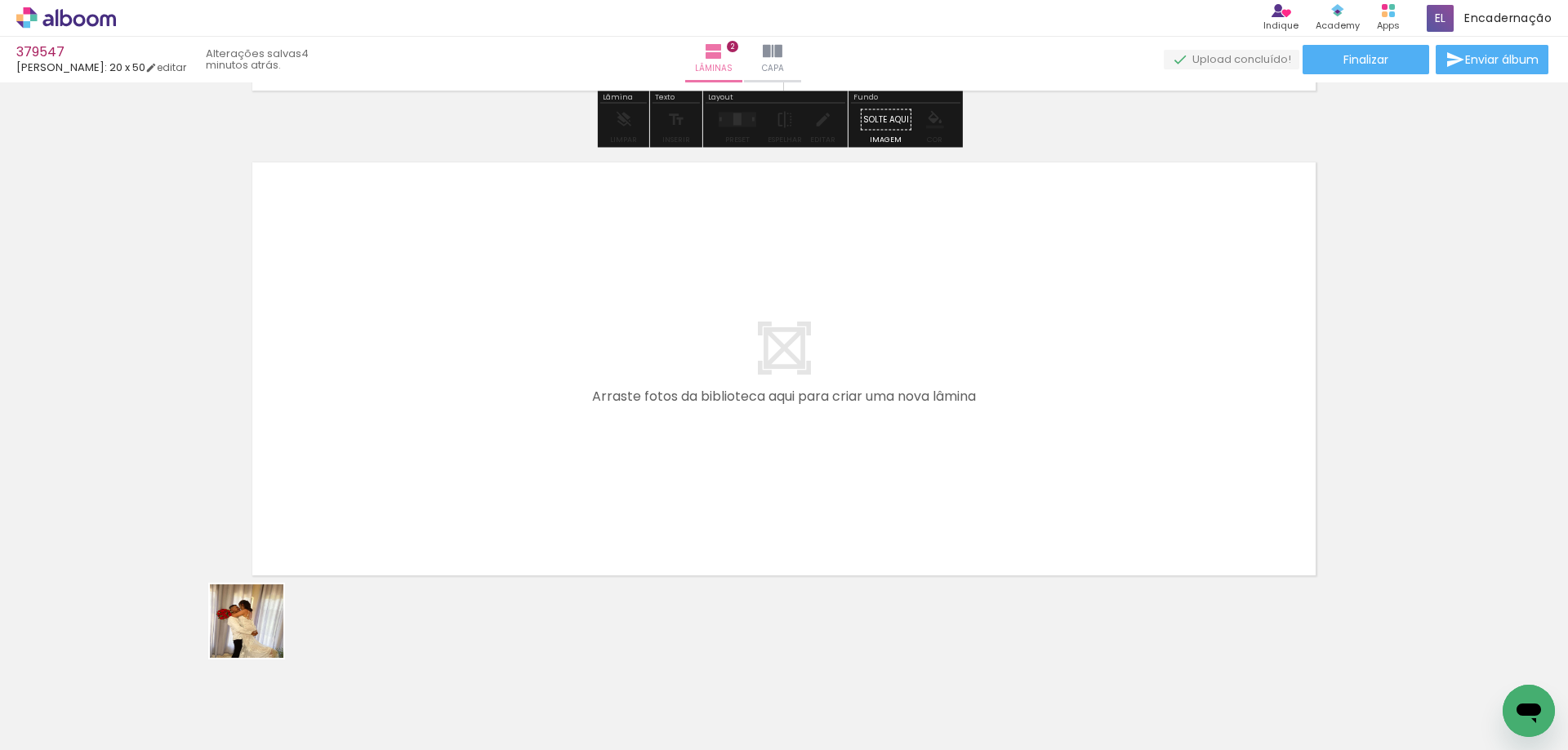
drag, startPoint x: 182, startPoint y: 689, endPoint x: 193, endPoint y: 742, distance: 54.1
click at [464, 433] on quentale-workspace at bounding box center [784, 375] width 1568 height 750
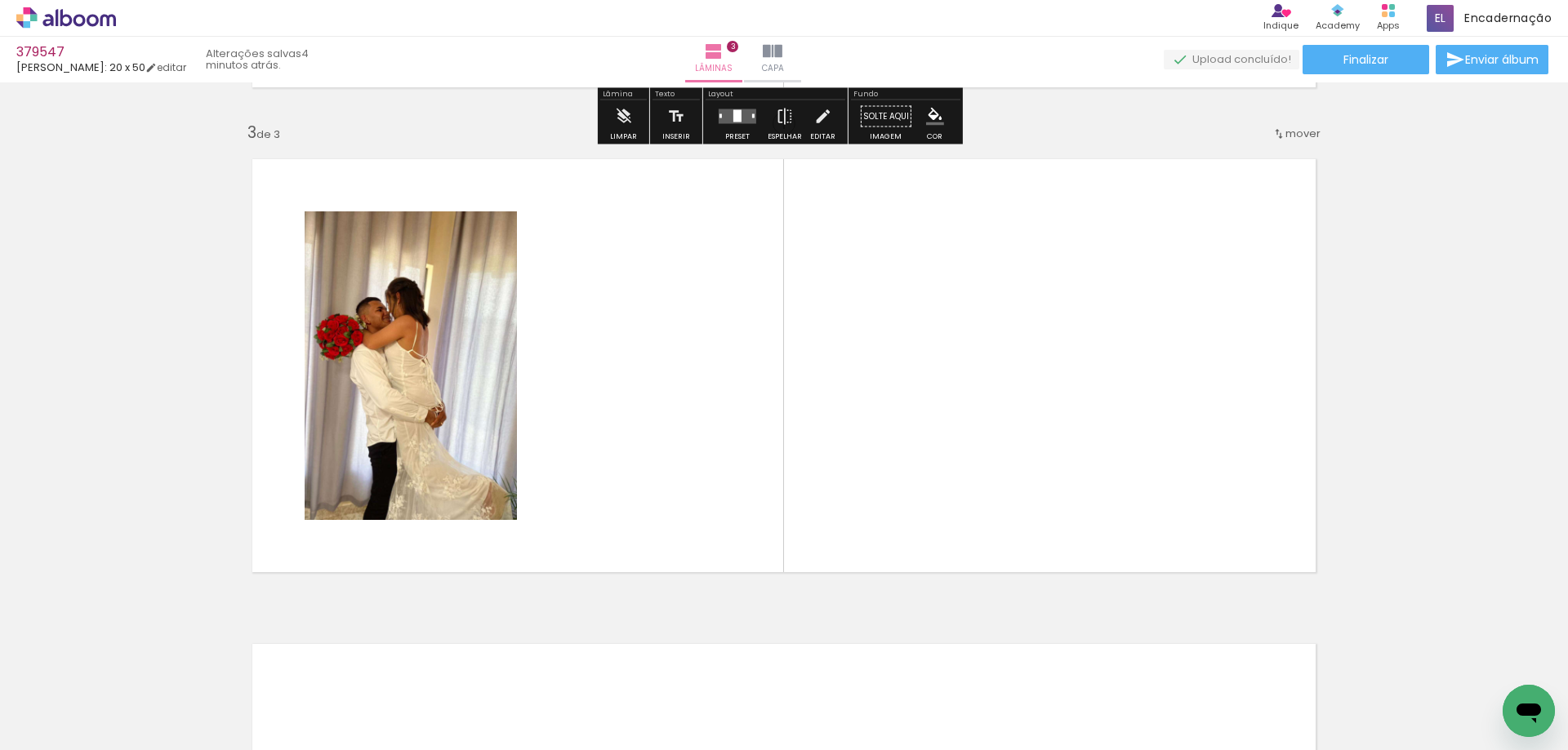
scroll to position [957, 0]
drag, startPoint x: 351, startPoint y: 614, endPoint x: 306, endPoint y: 647, distance: 55.8
click at [587, 462] on quentale-workspace at bounding box center [784, 375] width 1568 height 750
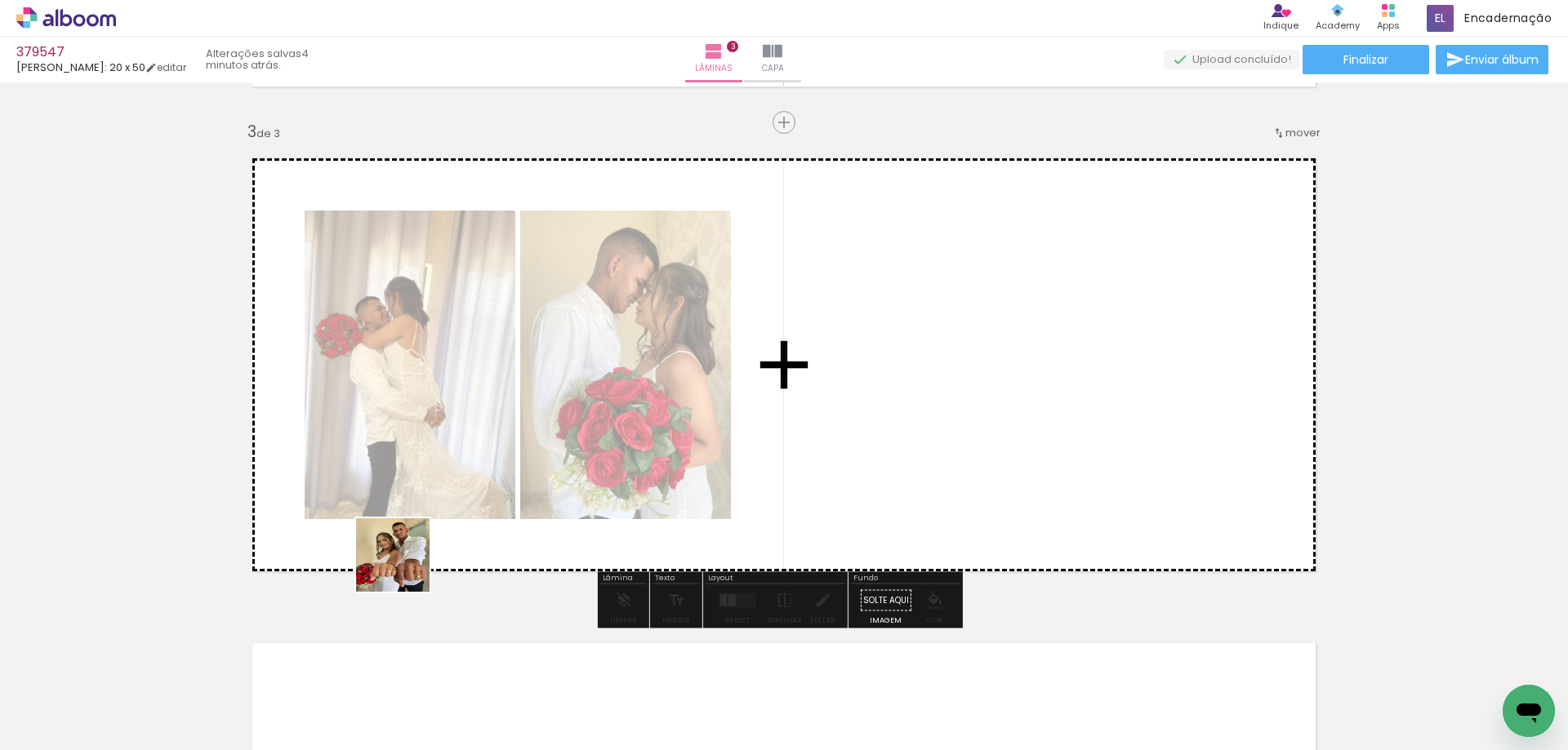
drag, startPoint x: 157, startPoint y: 709, endPoint x: 558, endPoint y: 480, distance: 461.8
click at [559, 487] on quentale-workspace at bounding box center [784, 375] width 1568 height 750
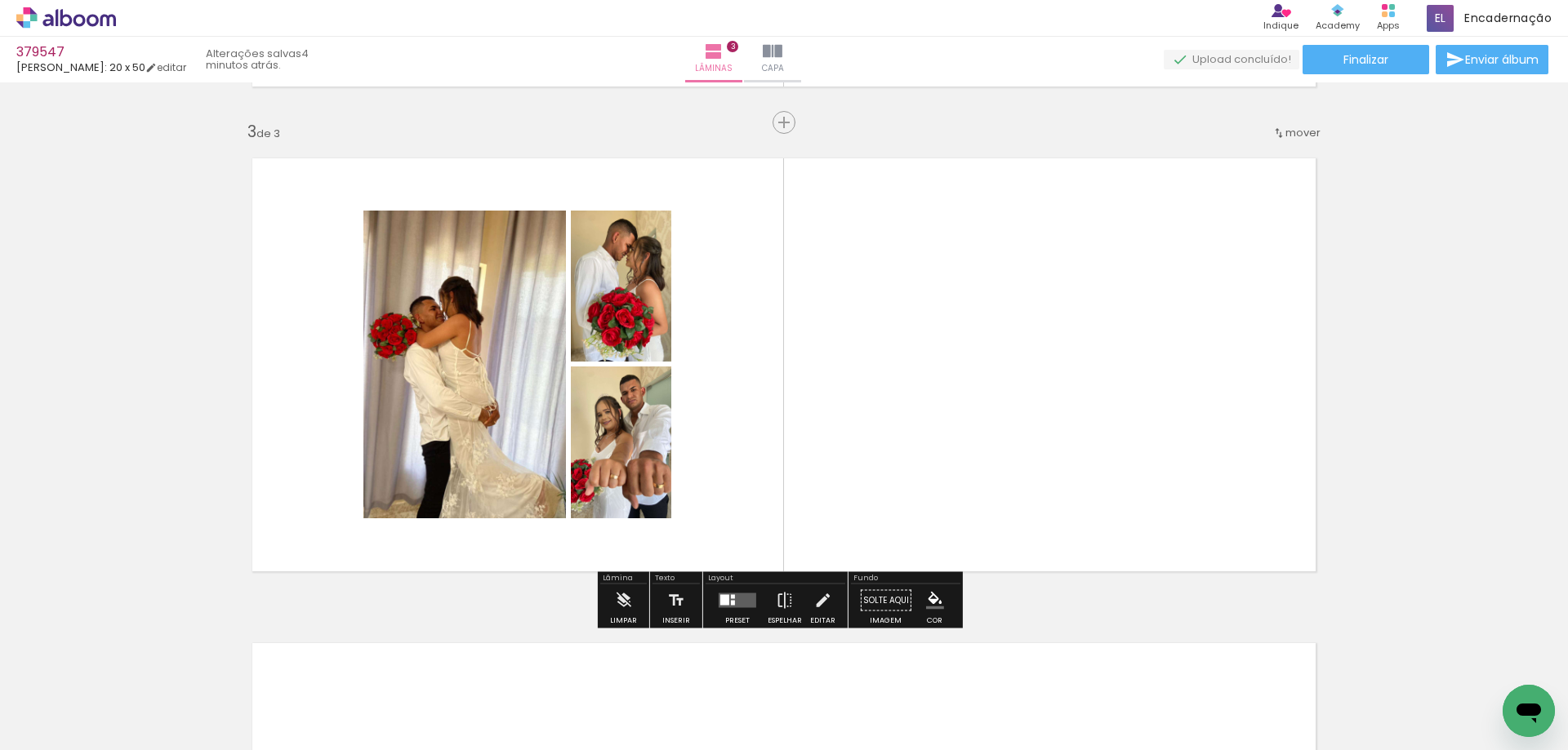
click at [731, 608] on div at bounding box center [736, 600] width 44 height 32
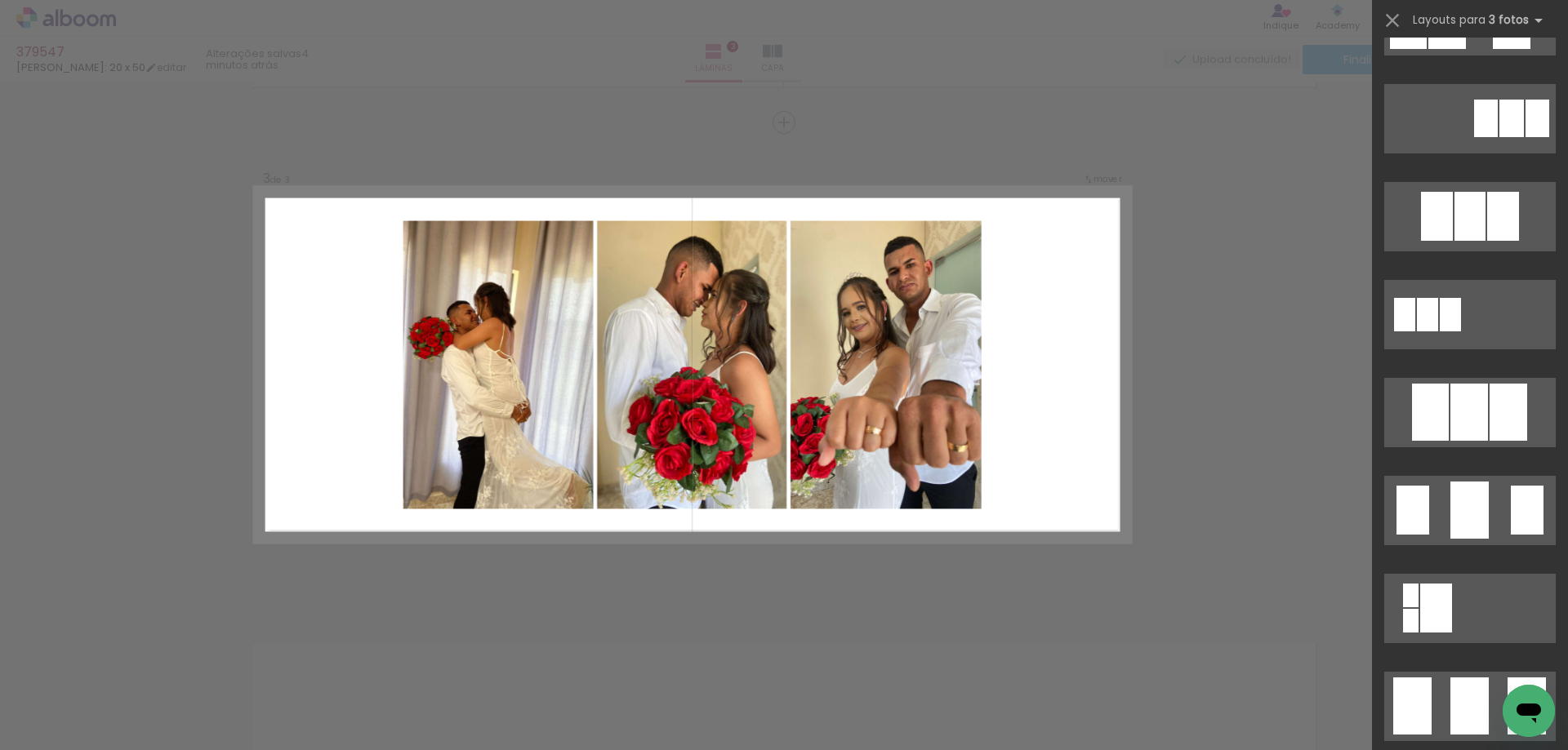
scroll to position [898, 0]
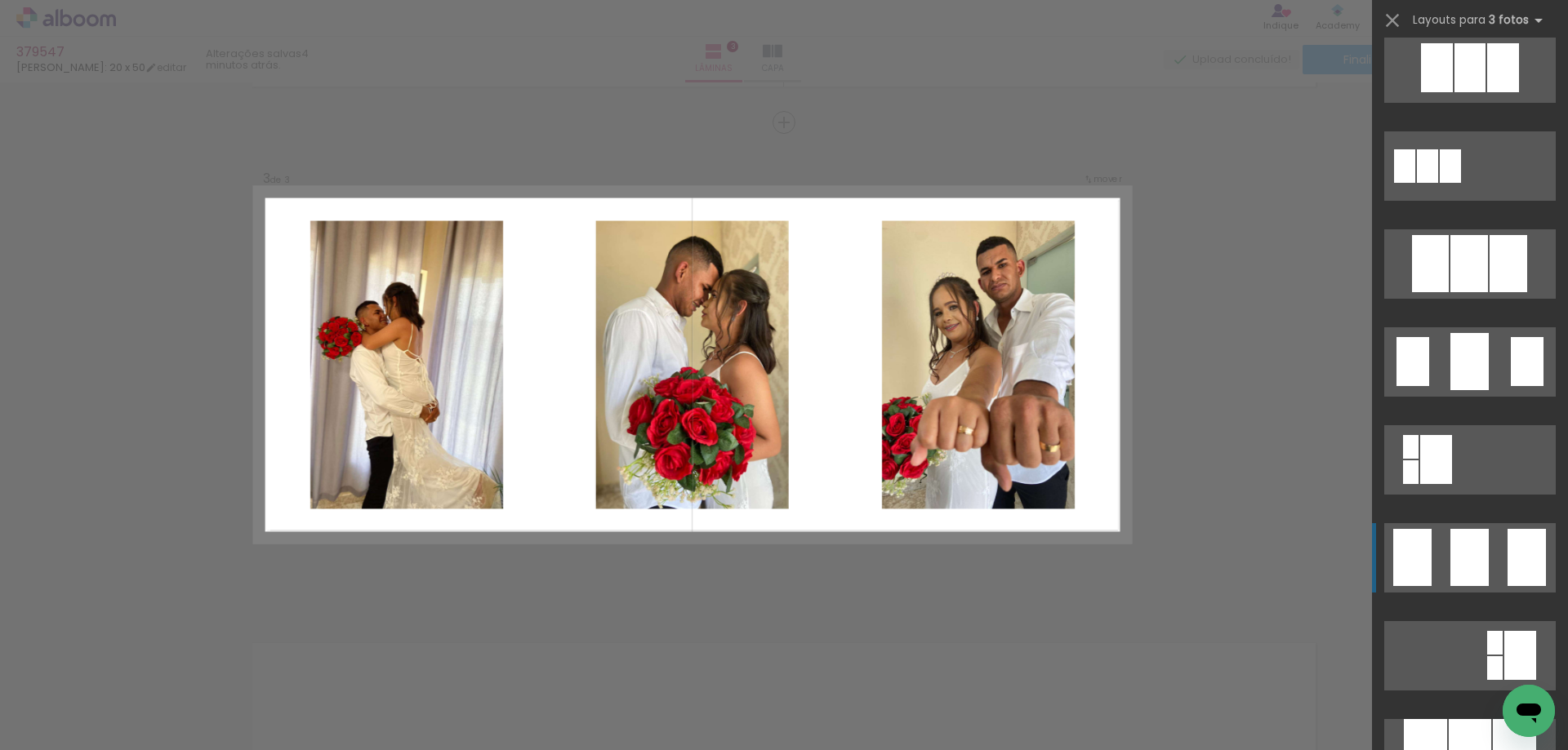
click at [1443, 552] on quentale-layouter at bounding box center [1469, 557] width 171 height 70
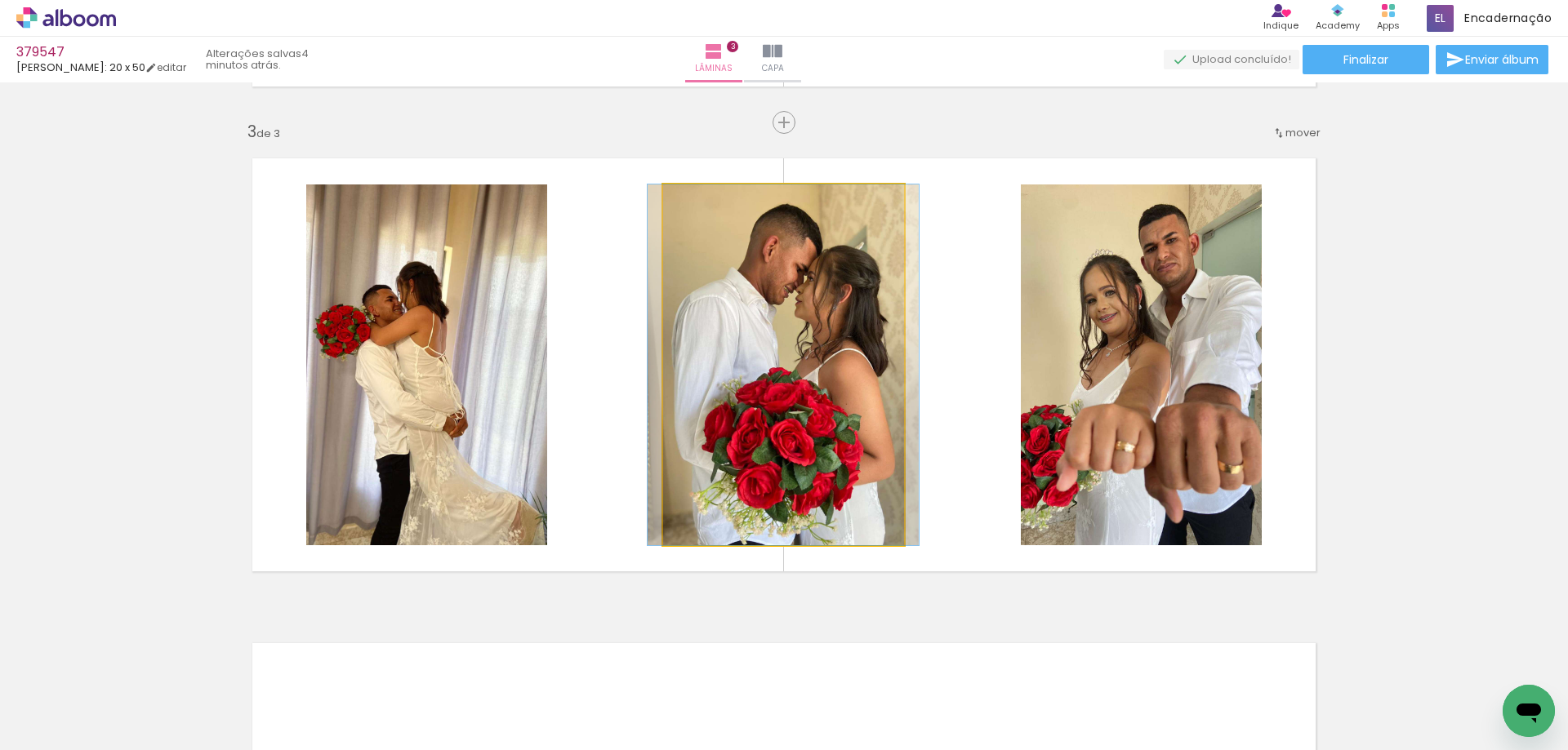
click at [800, 440] on quentale-photo at bounding box center [784, 364] width 241 height 360
drag, startPoint x: 736, startPoint y: 456, endPoint x: 758, endPoint y: 432, distance: 32.6
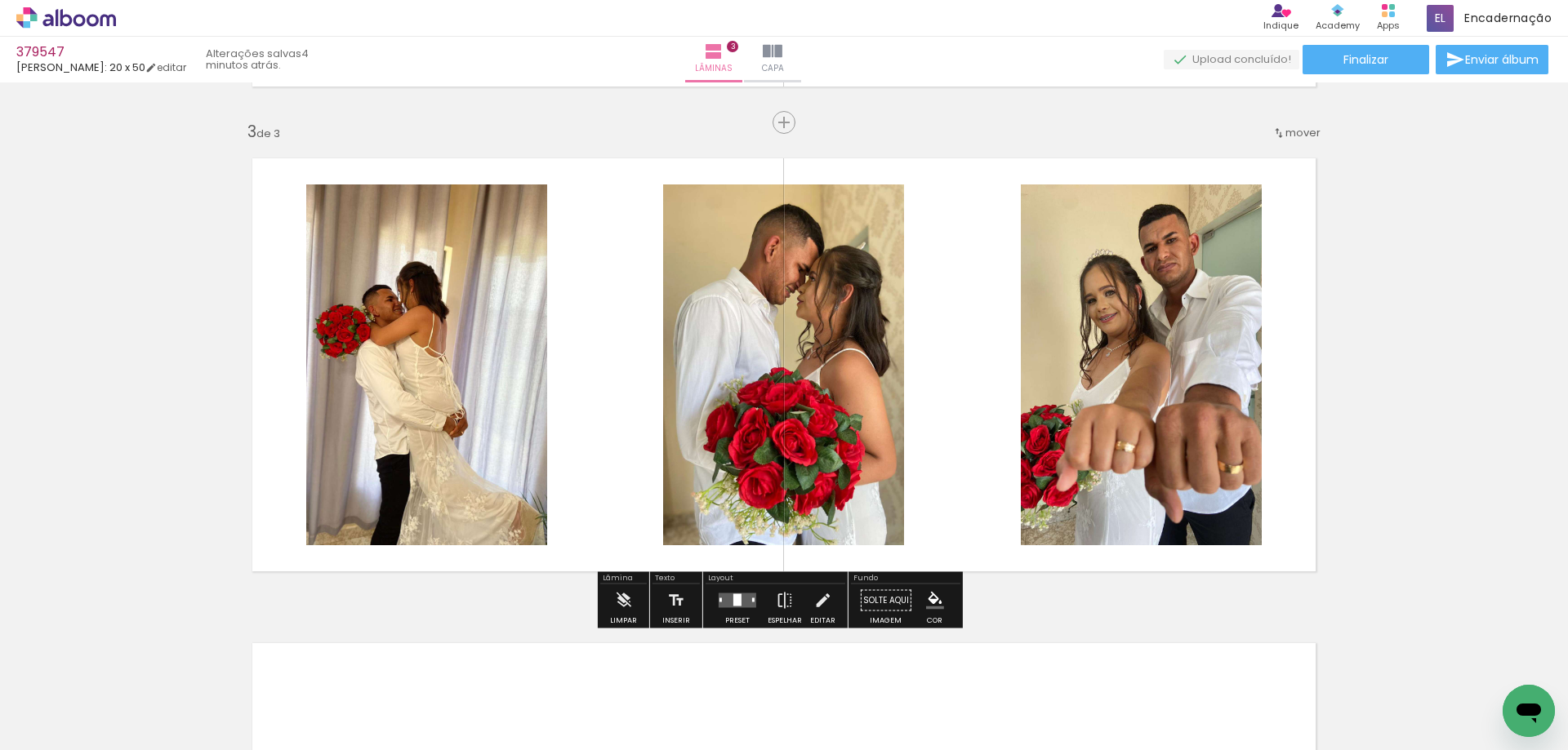
click at [758, 432] on quentale-photo at bounding box center [784, 364] width 241 height 360
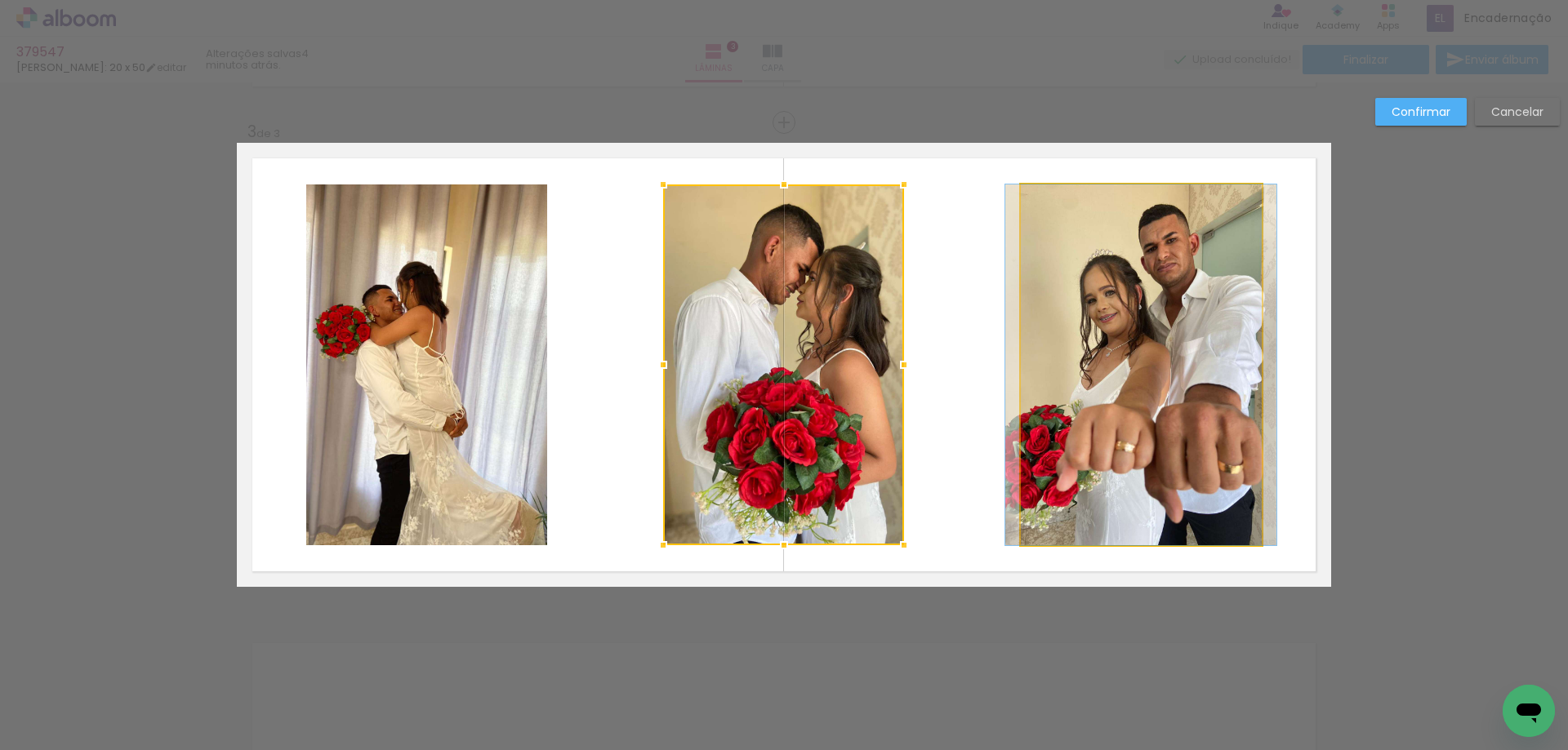
click at [1190, 437] on quentale-photo at bounding box center [1141, 364] width 241 height 360
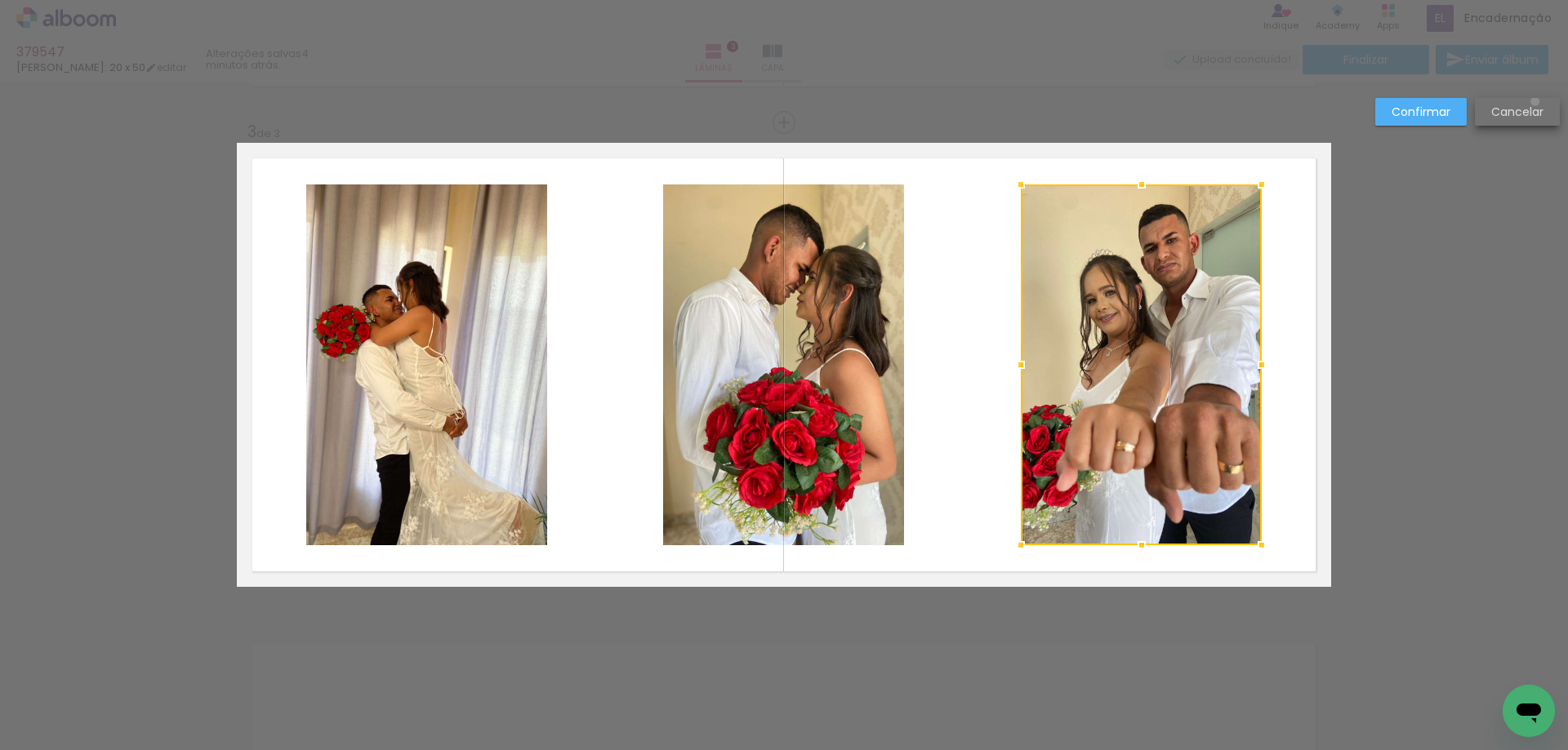
click at [1534, 101] on paper-button "Cancelar" at bounding box center [1517, 112] width 85 height 27
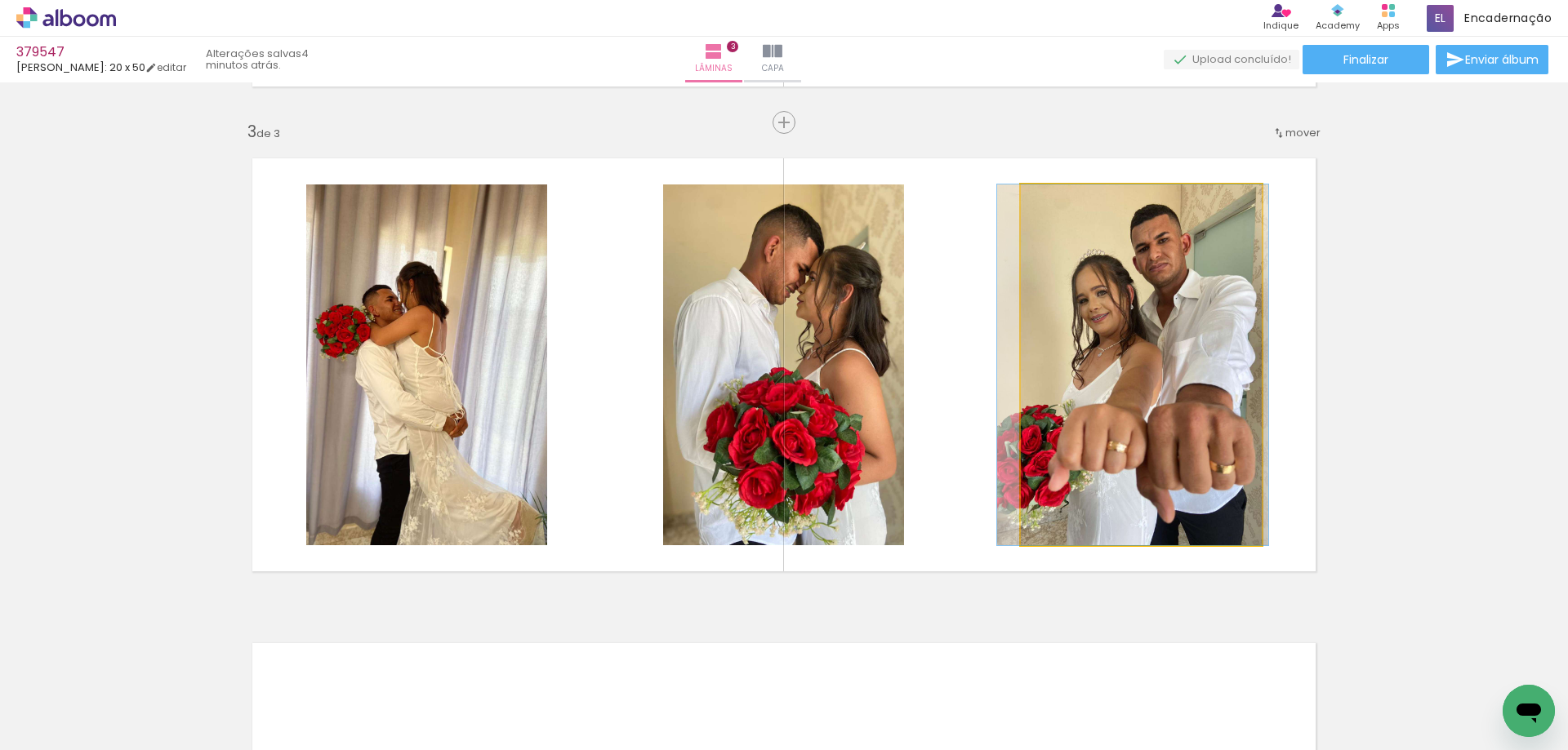
drag, startPoint x: 1212, startPoint y: 277, endPoint x: 1205, endPoint y: 276, distance: 7.1
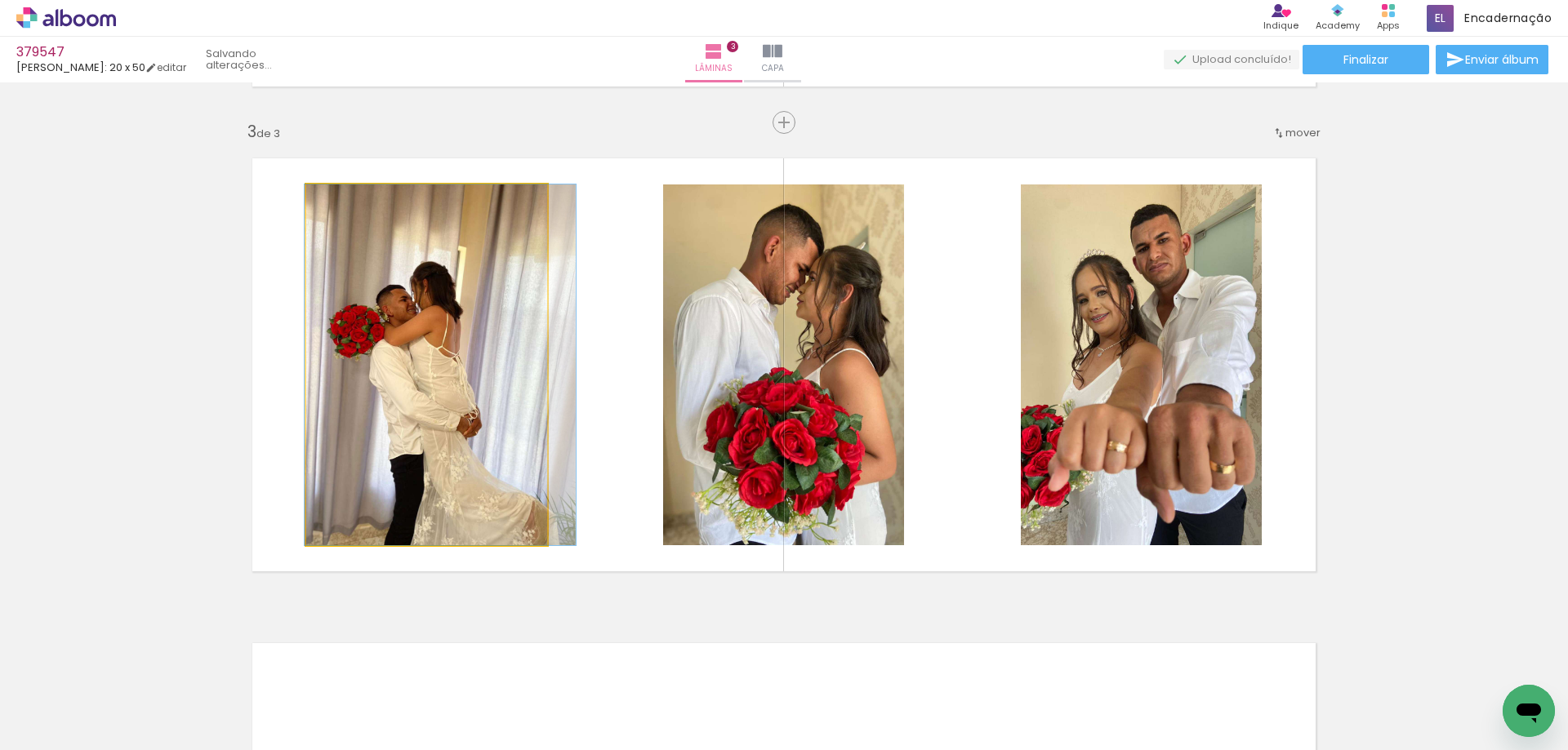
drag, startPoint x: 445, startPoint y: 389, endPoint x: 454, endPoint y: 380, distance: 12.7
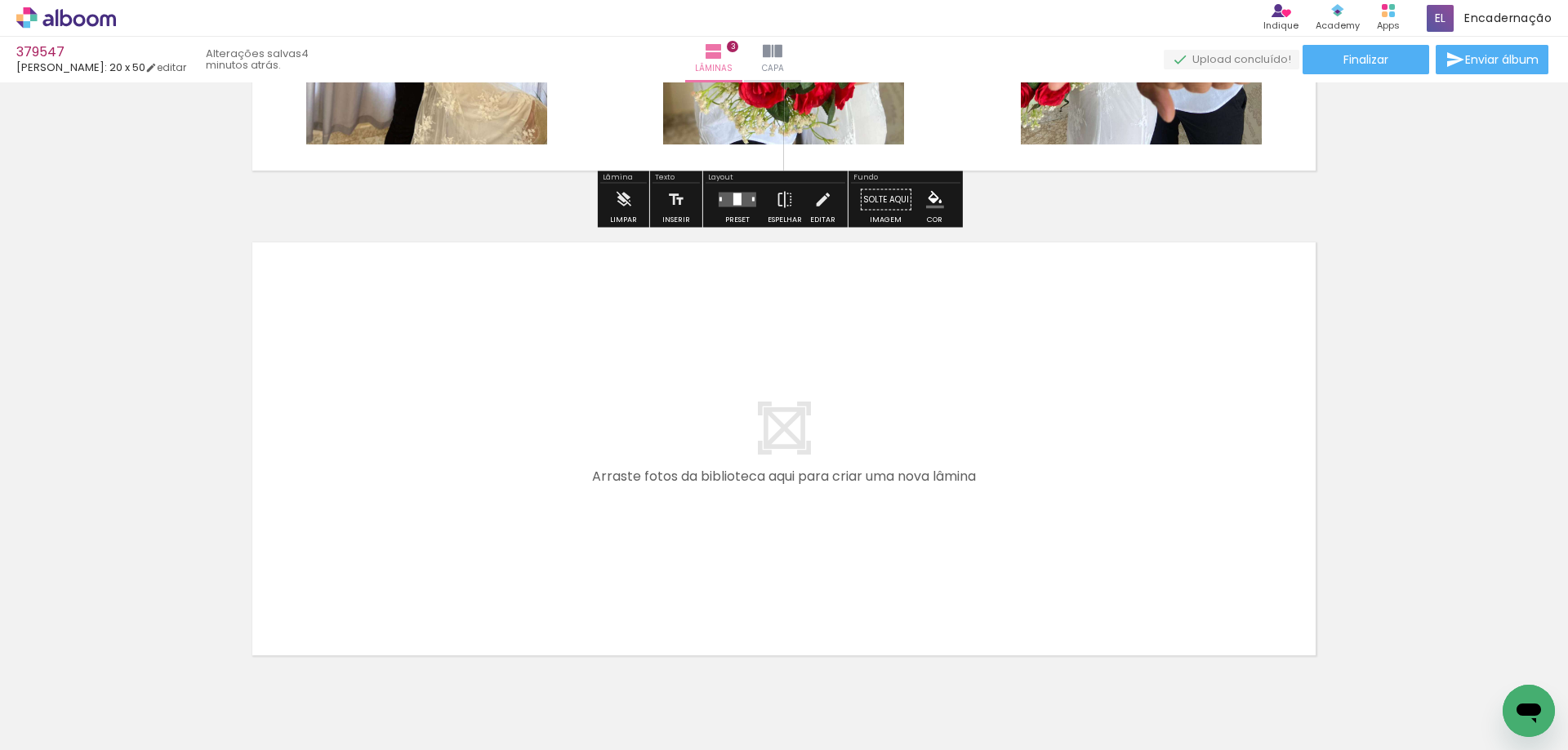
scroll to position [1356, 0]
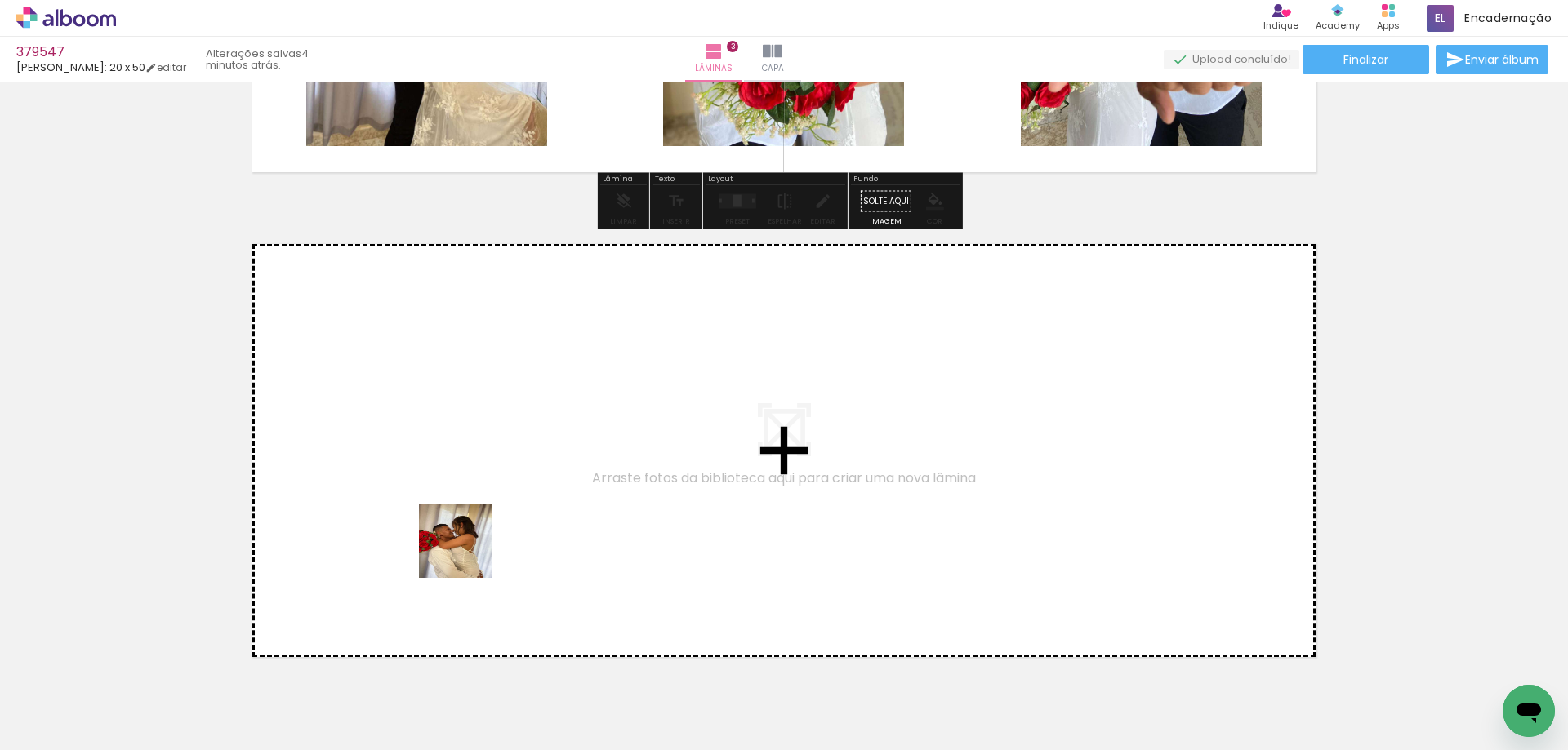
drag, startPoint x: 468, startPoint y: 553, endPoint x: 558, endPoint y: 397, distance: 180.1
click at [558, 397] on quentale-workspace at bounding box center [784, 375] width 1568 height 750
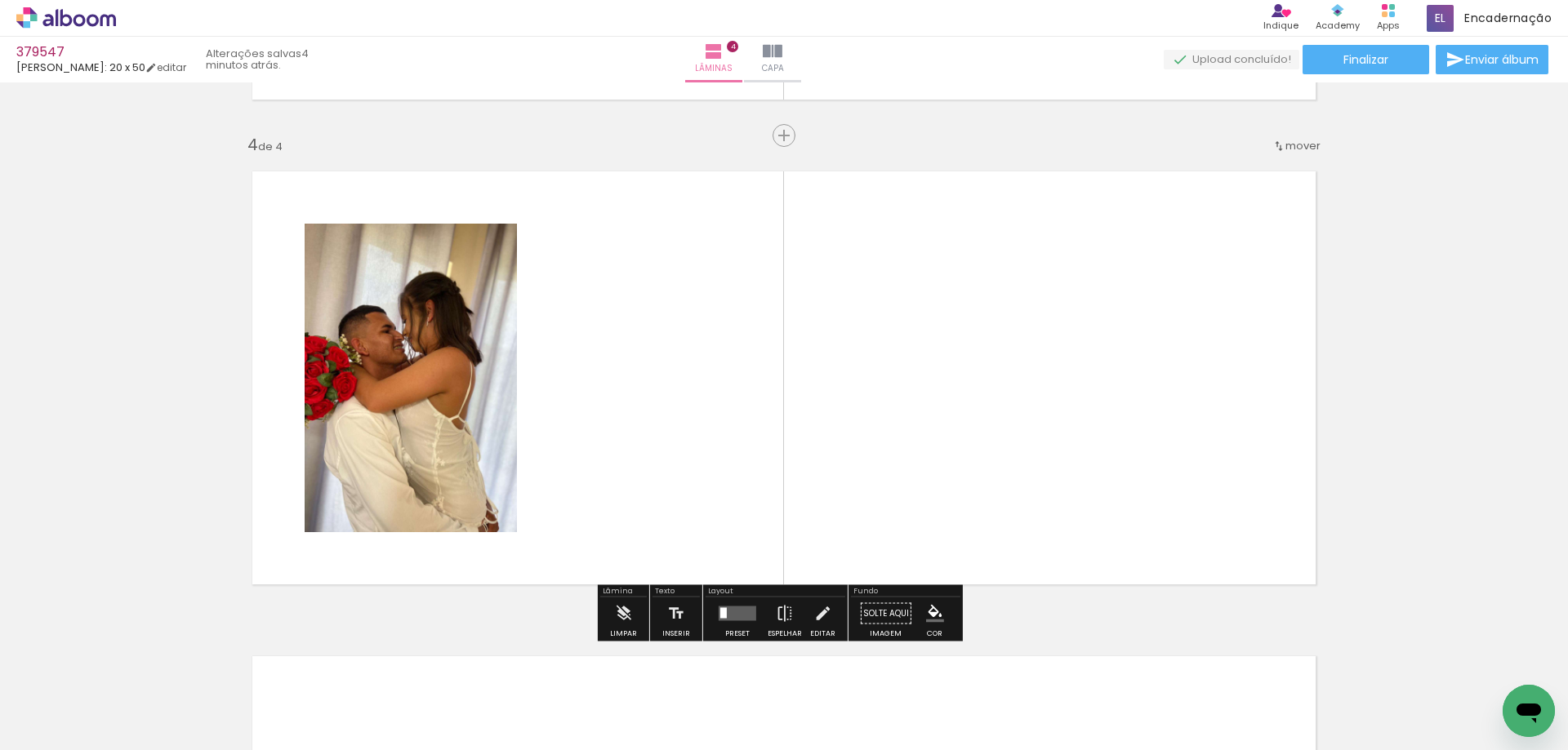
scroll to position [1441, 0]
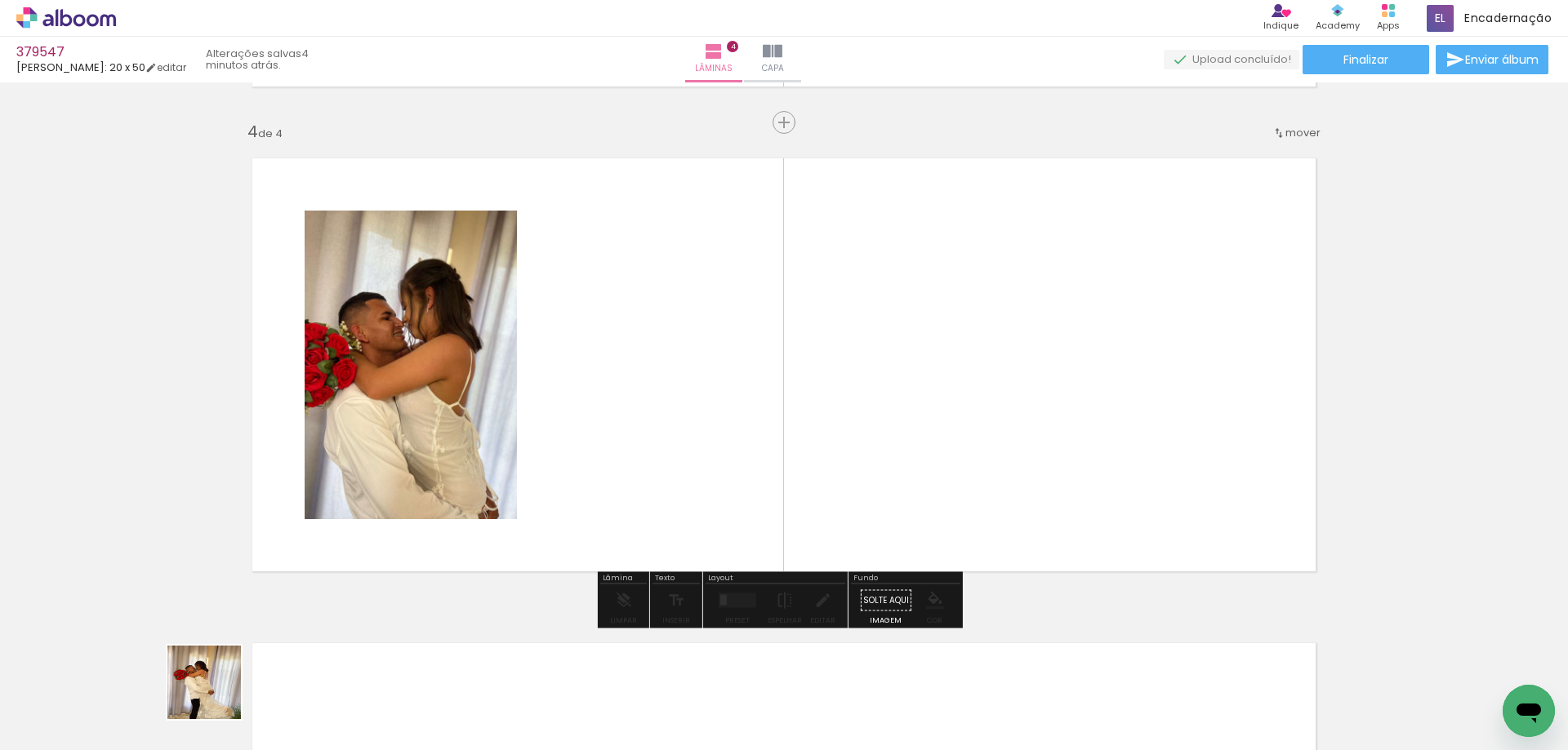
drag, startPoint x: 216, startPoint y: 694, endPoint x: 289, endPoint y: 650, distance: 85.2
click at [704, 332] on quentale-workspace at bounding box center [784, 375] width 1568 height 750
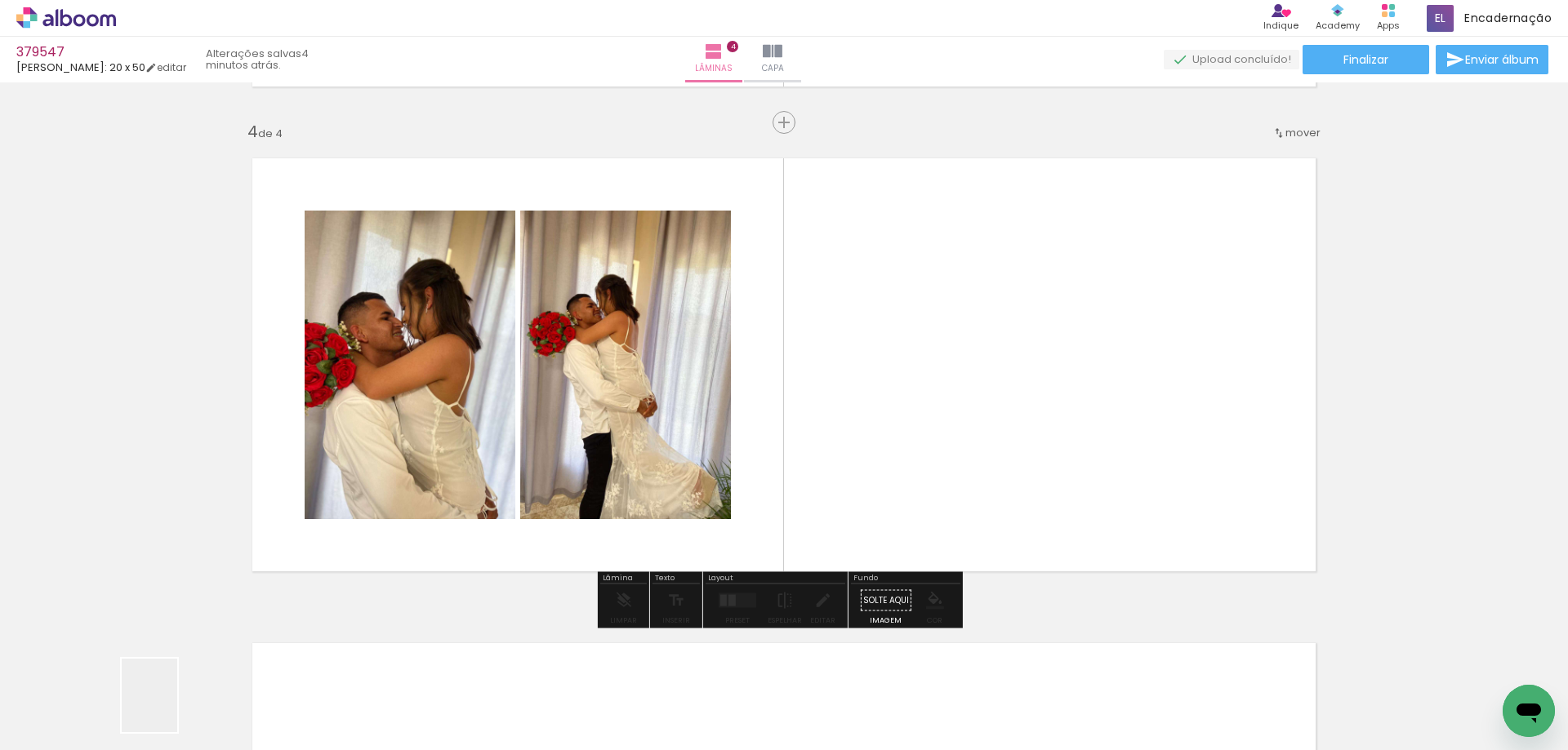
drag, startPoint x: 170, startPoint y: 708, endPoint x: 786, endPoint y: 344, distance: 715.5
click at [789, 351] on quentale-workspace at bounding box center [784, 375] width 1568 height 750
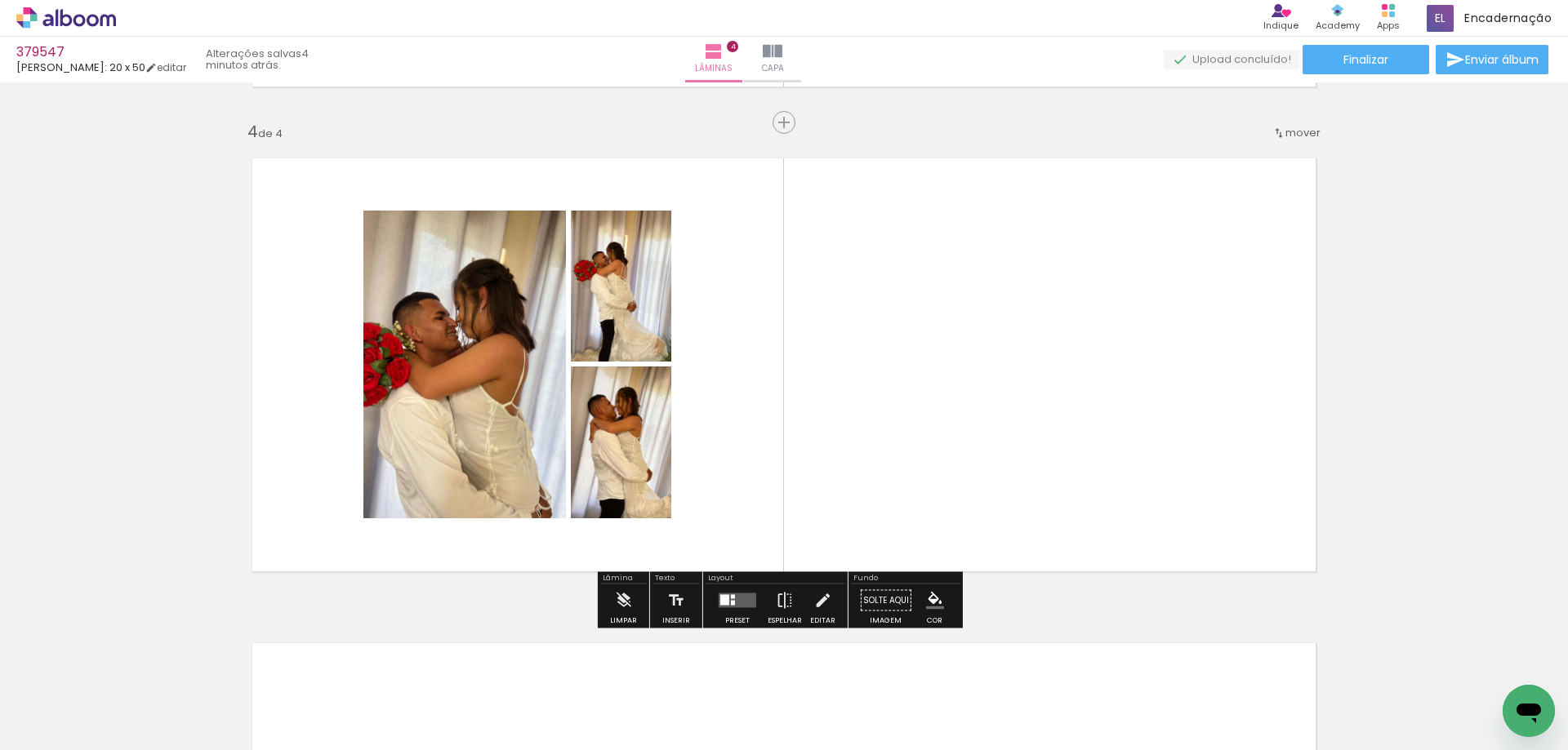
click at [731, 601] on div at bounding box center [733, 603] width 4 height 5
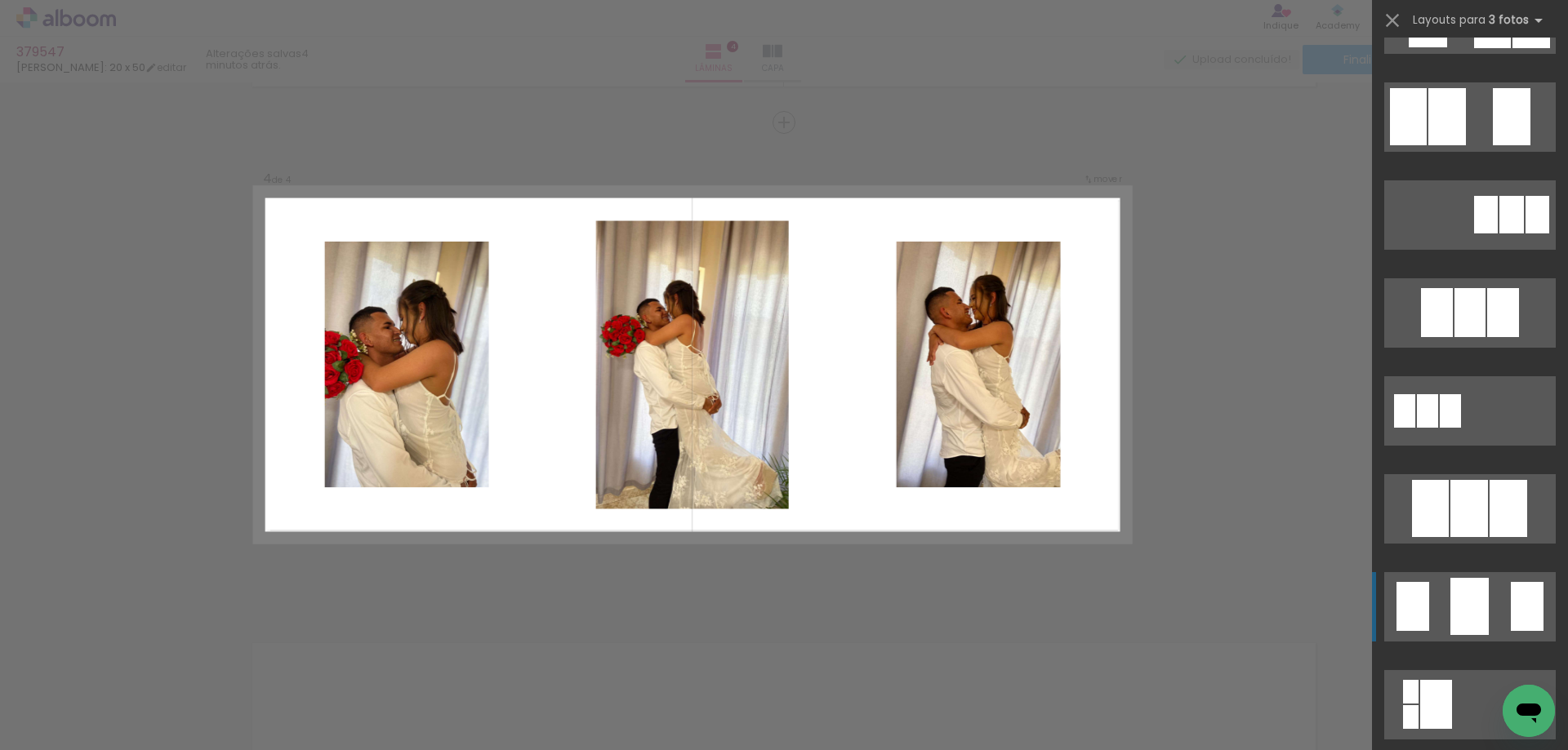
scroll to position [817, 0]
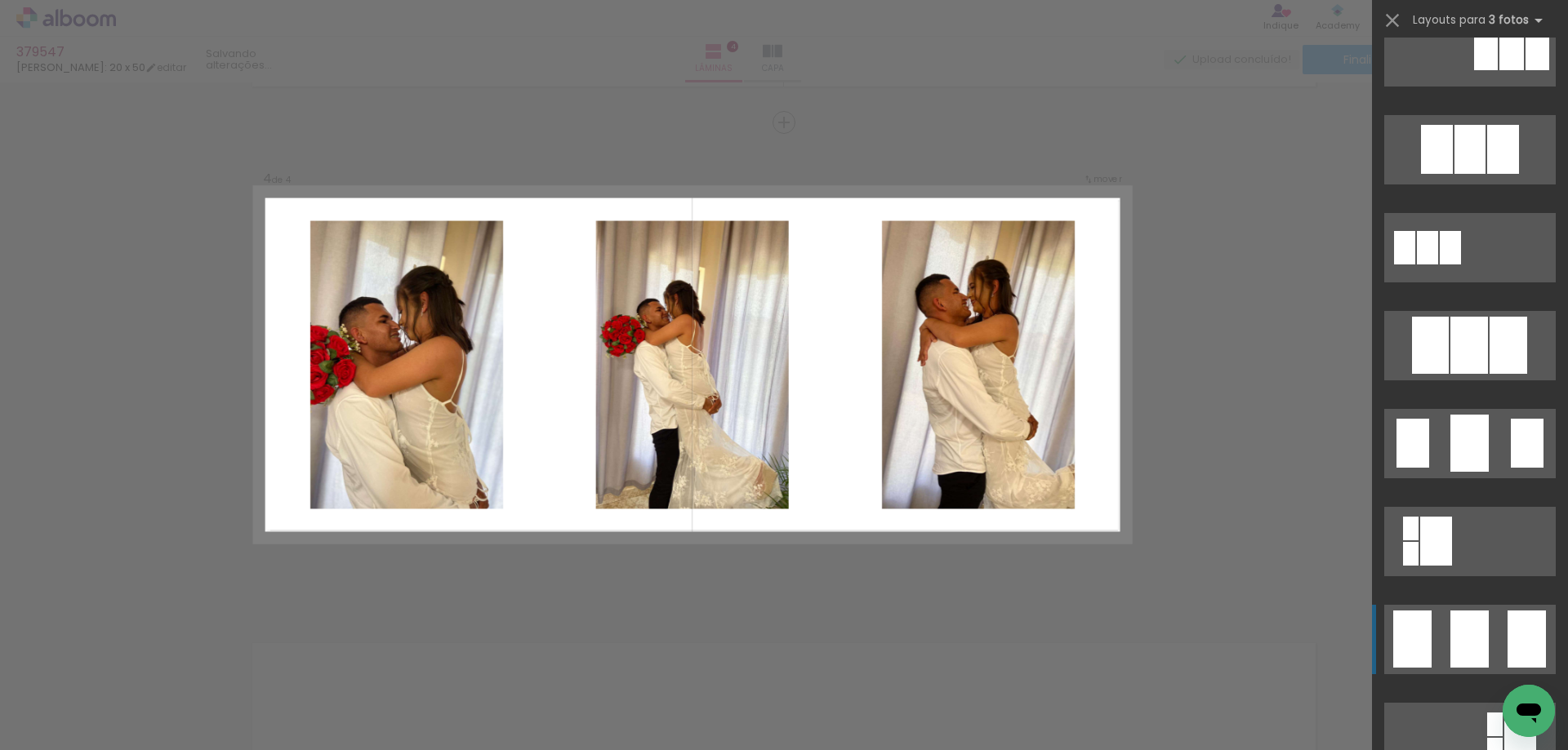
click at [1466, 622] on div at bounding box center [1469, 639] width 38 height 57
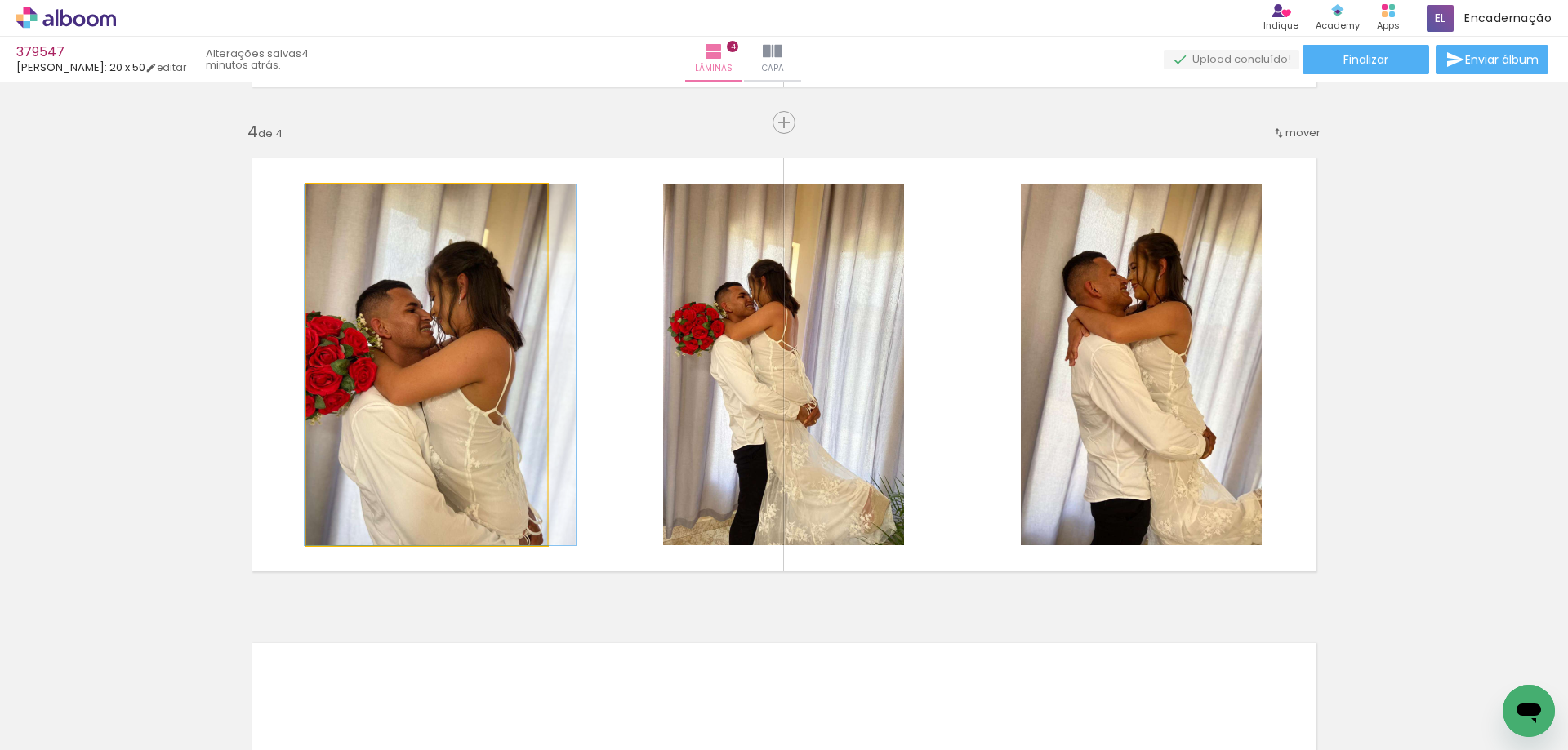
drag, startPoint x: 528, startPoint y: 397, endPoint x: 544, endPoint y: 397, distance: 16.0
click at [544, 397] on quentale-layouter at bounding box center [784, 365] width 1094 height 445
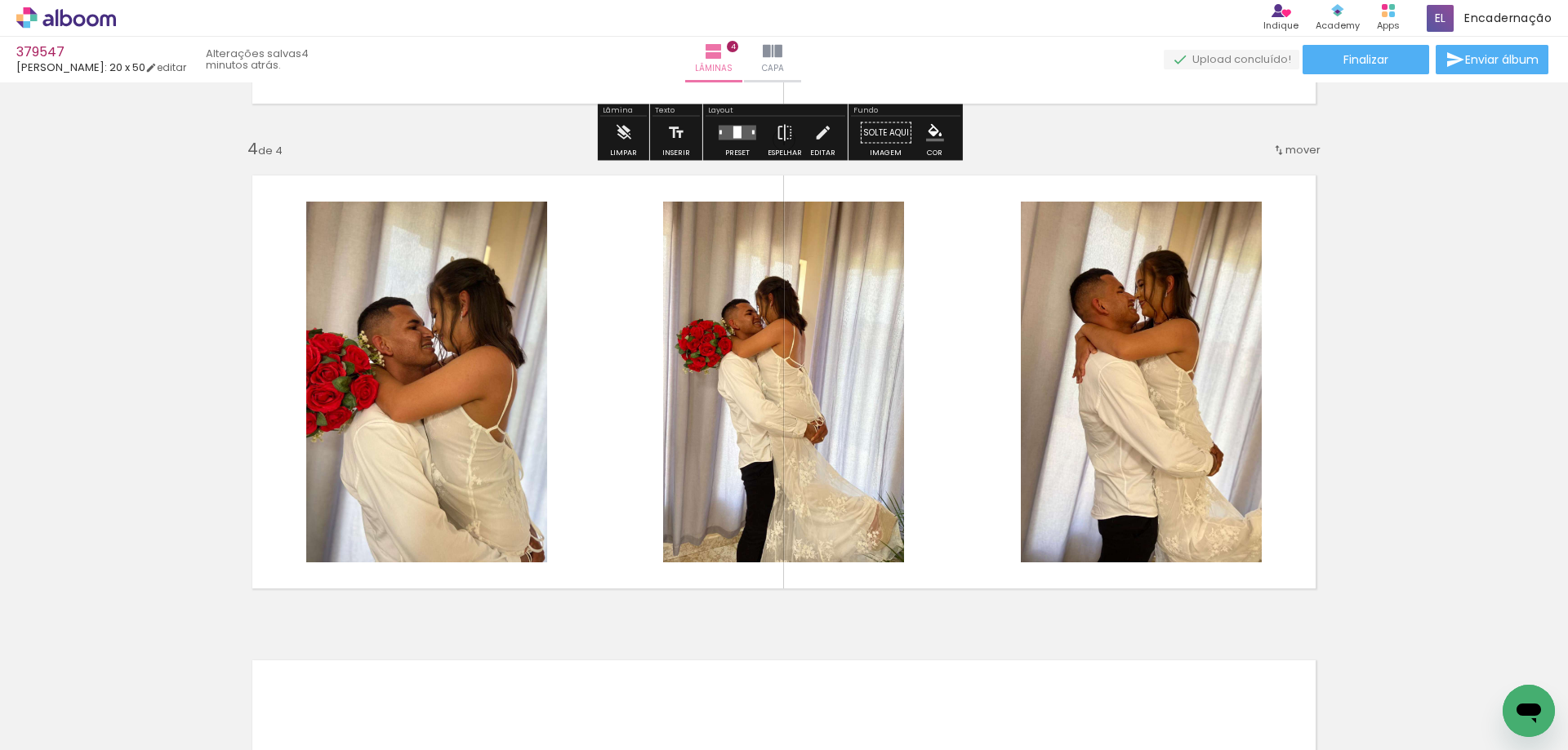
scroll to position [1432, 0]
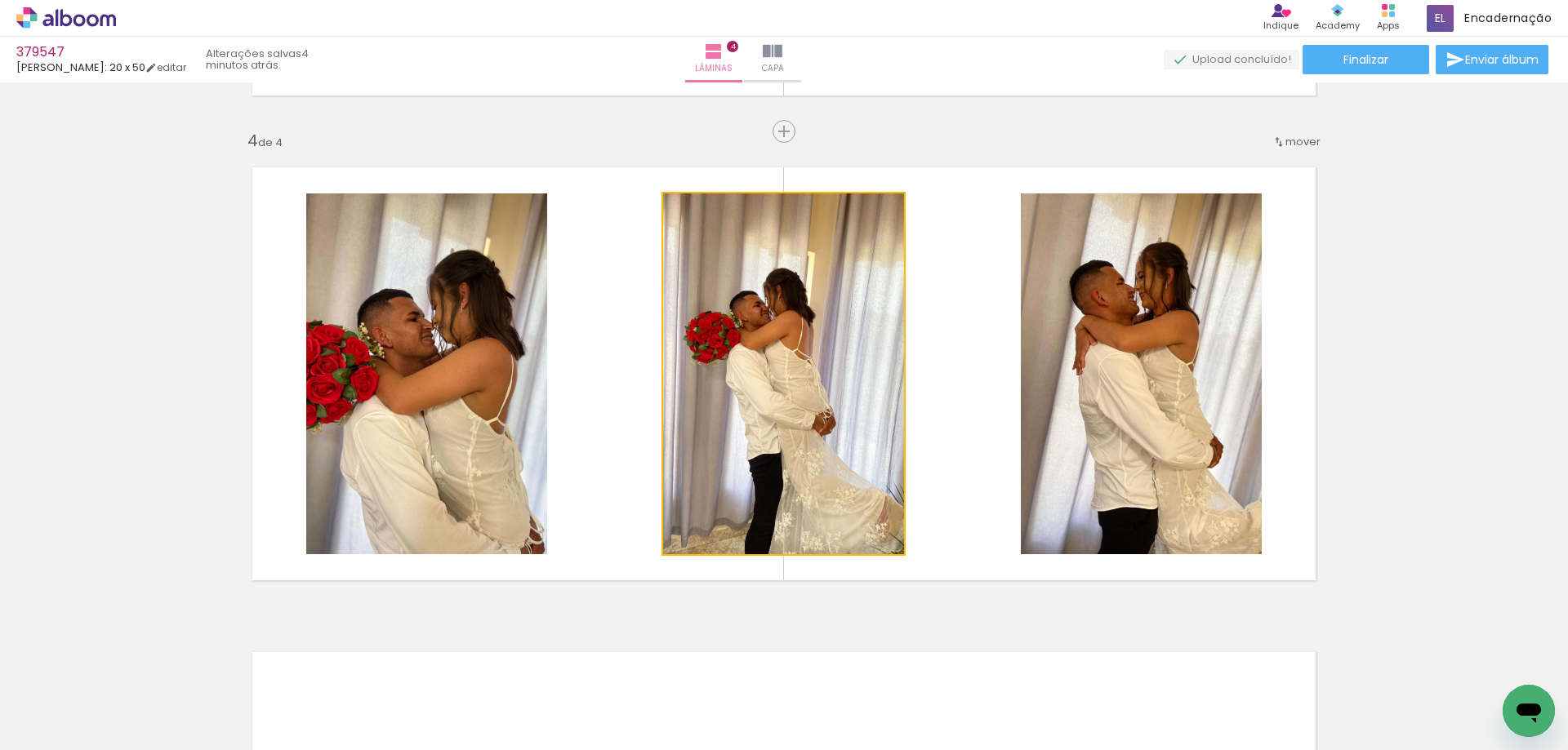
drag, startPoint x: 899, startPoint y: 402, endPoint x: 1226, endPoint y: 377, distance: 328.0
click at [0, 0] on slot at bounding box center [0, 0] width 0 height 0
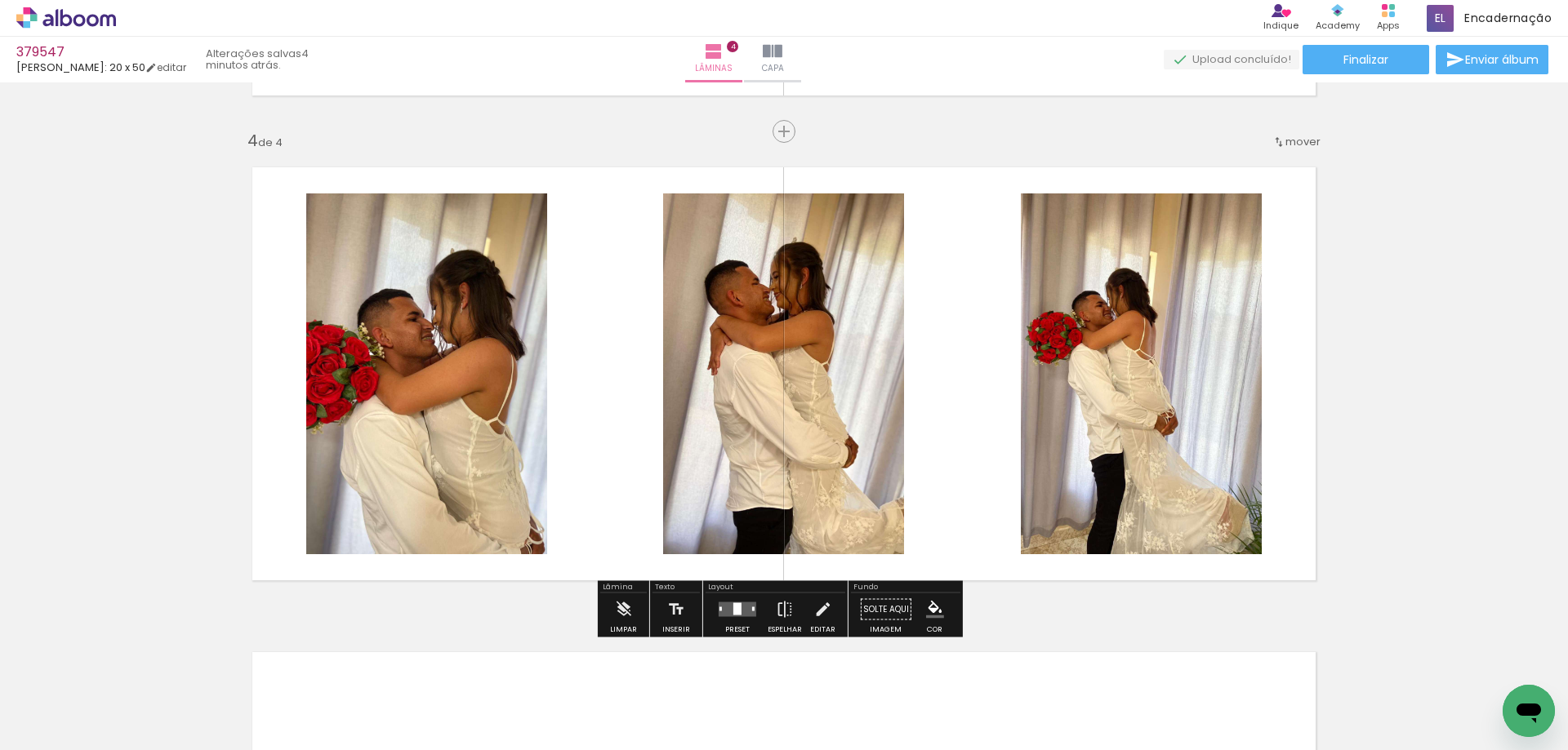
scroll to position [1922, 0]
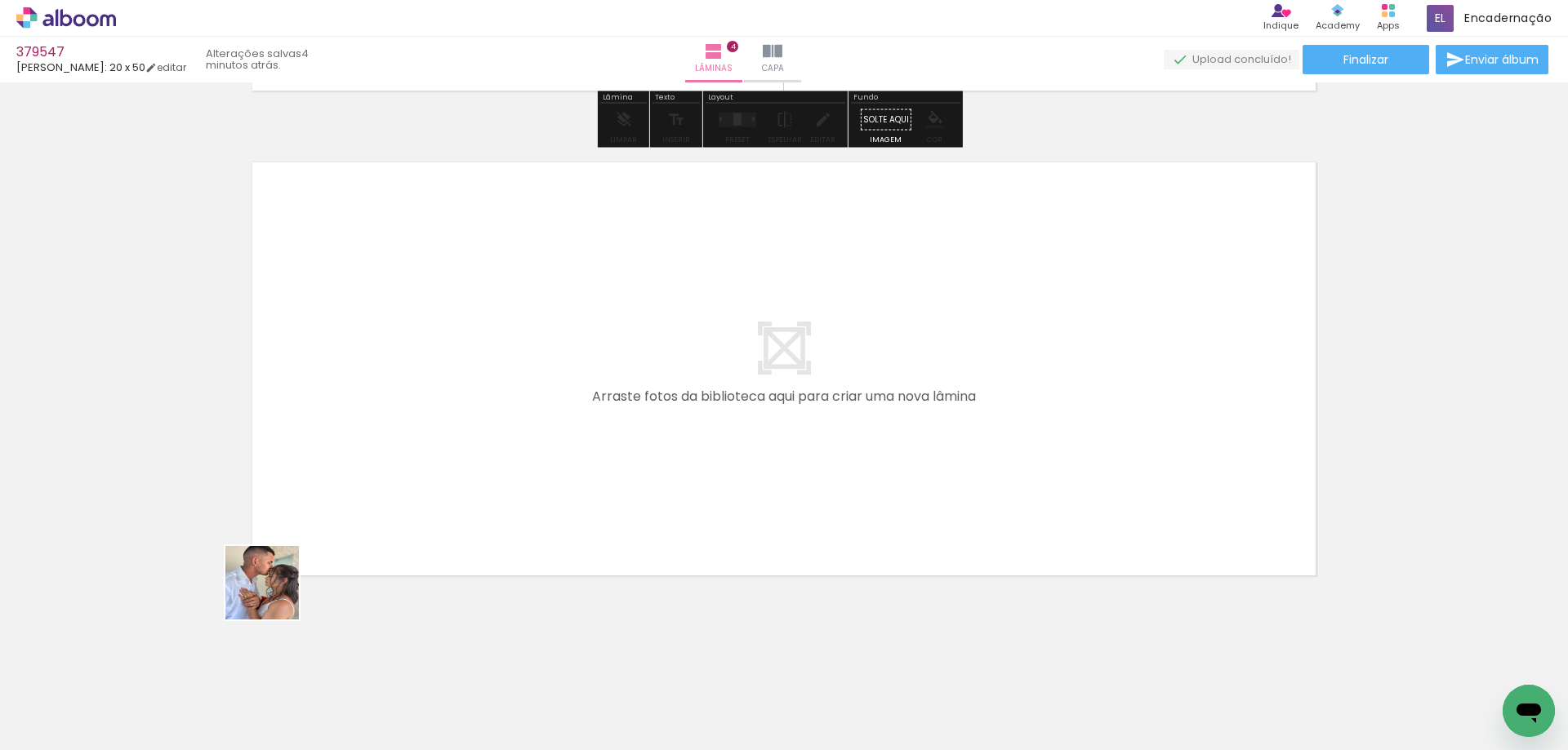
drag, startPoint x: 274, startPoint y: 595, endPoint x: 554, endPoint y: 268, distance: 430.5
click at [554, 268] on quentale-workspace at bounding box center [784, 375] width 1568 height 750
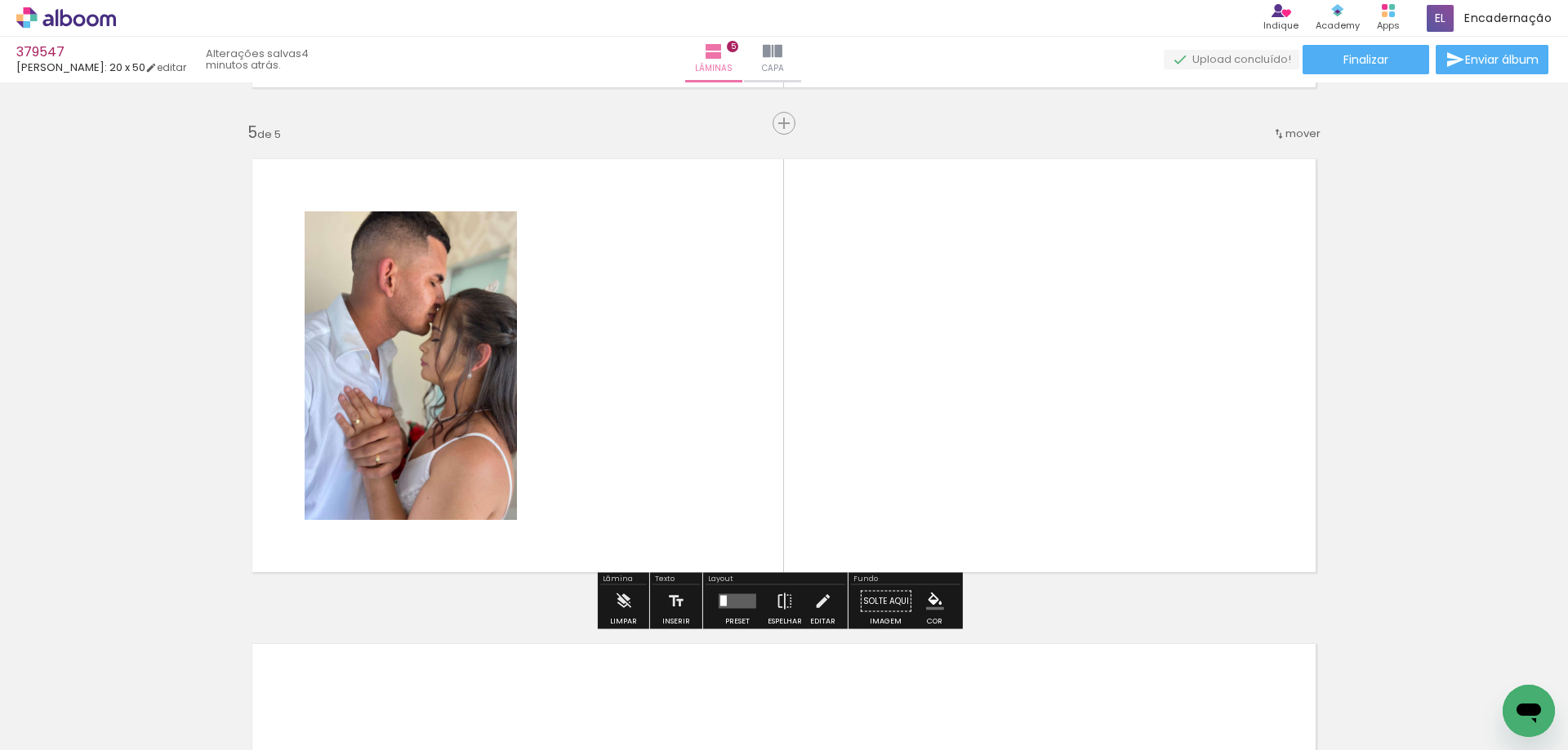
scroll to position [1926, 0]
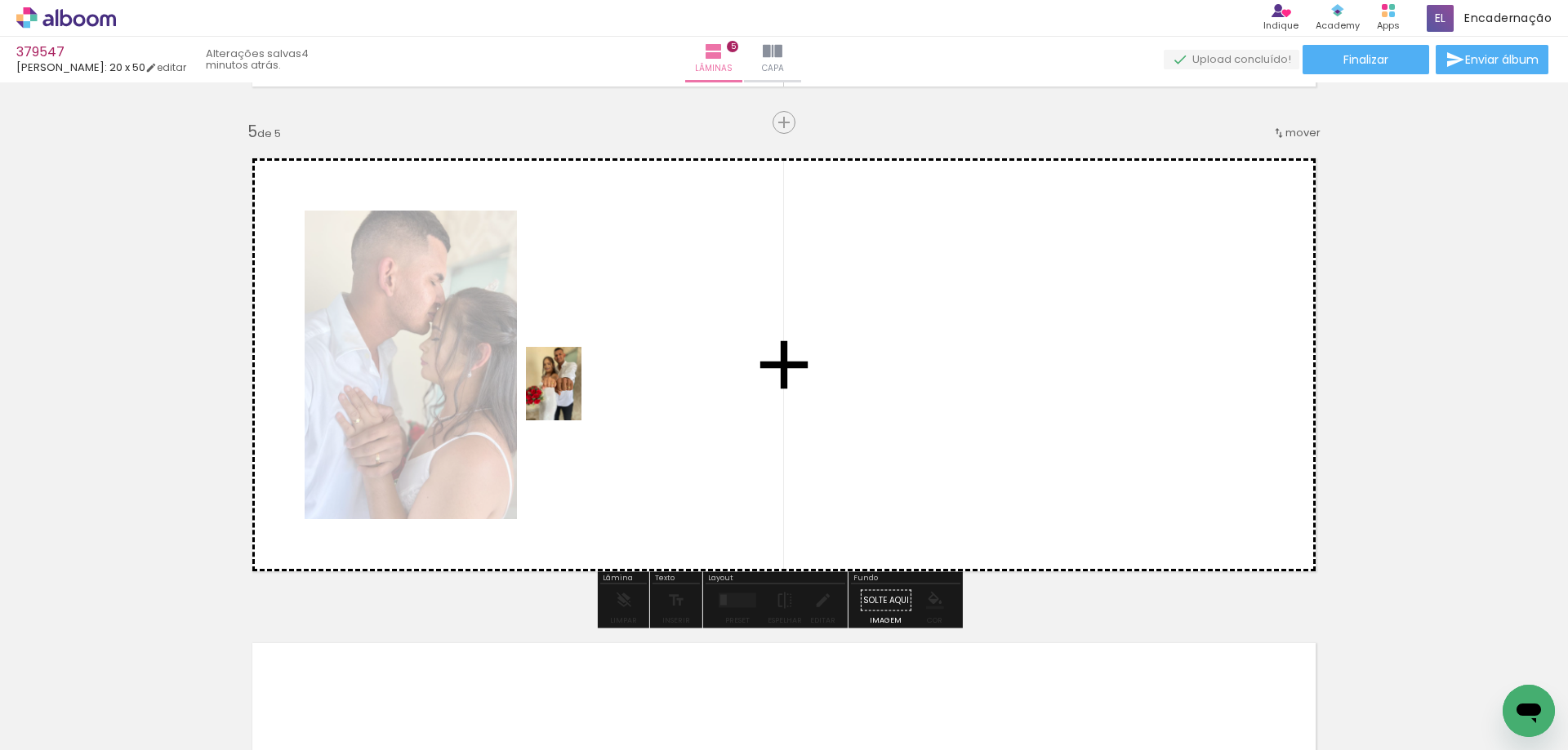
drag, startPoint x: 135, startPoint y: 734, endPoint x: 341, endPoint y: 649, distance: 222.8
click at [596, 369] on quentale-workspace at bounding box center [784, 375] width 1568 height 750
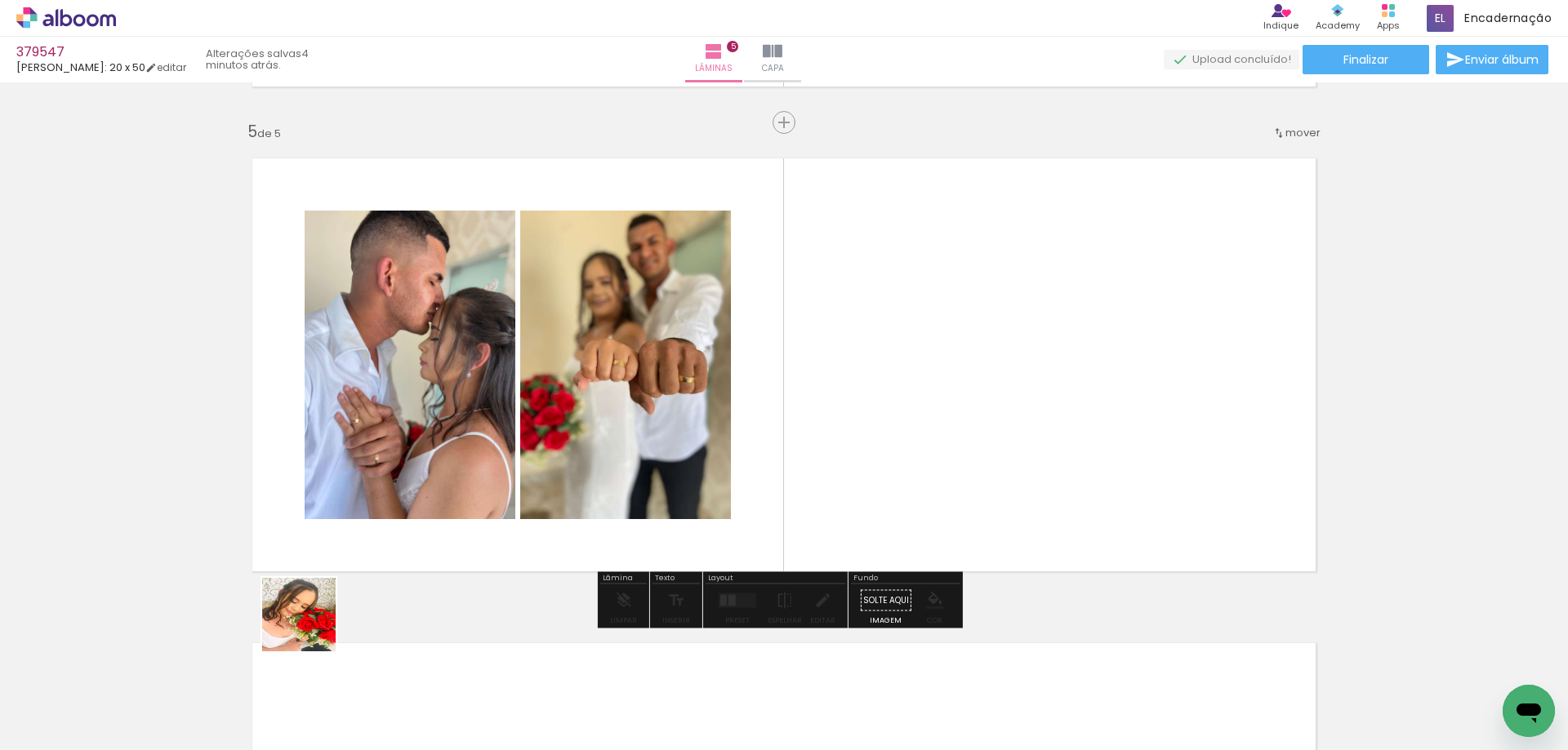
drag, startPoint x: 311, startPoint y: 627, endPoint x: 863, endPoint y: 338, distance: 623.1
click at [834, 373] on quentale-workspace at bounding box center [784, 375] width 1568 height 750
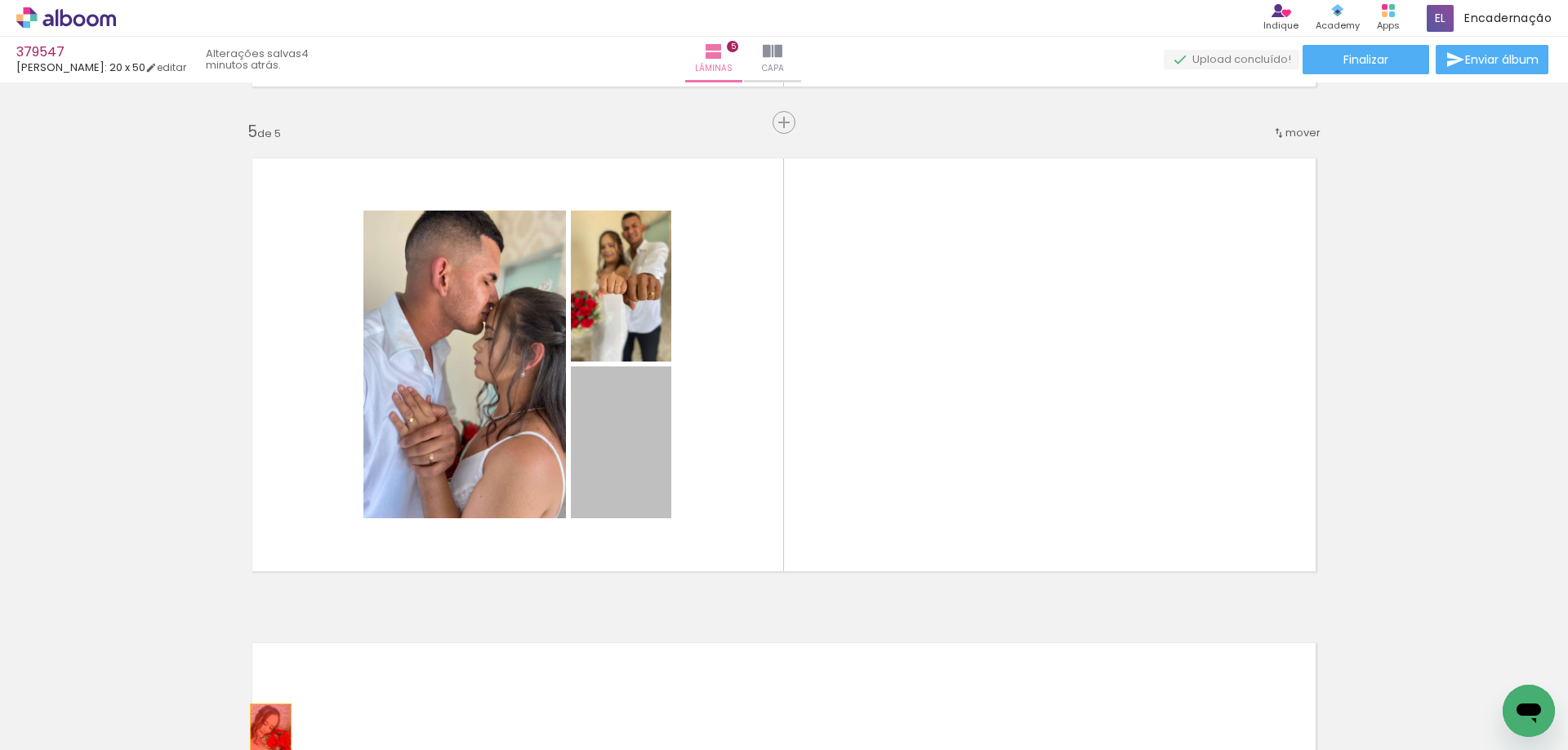
drag, startPoint x: 616, startPoint y: 457, endPoint x: 292, endPoint y: 679, distance: 392.8
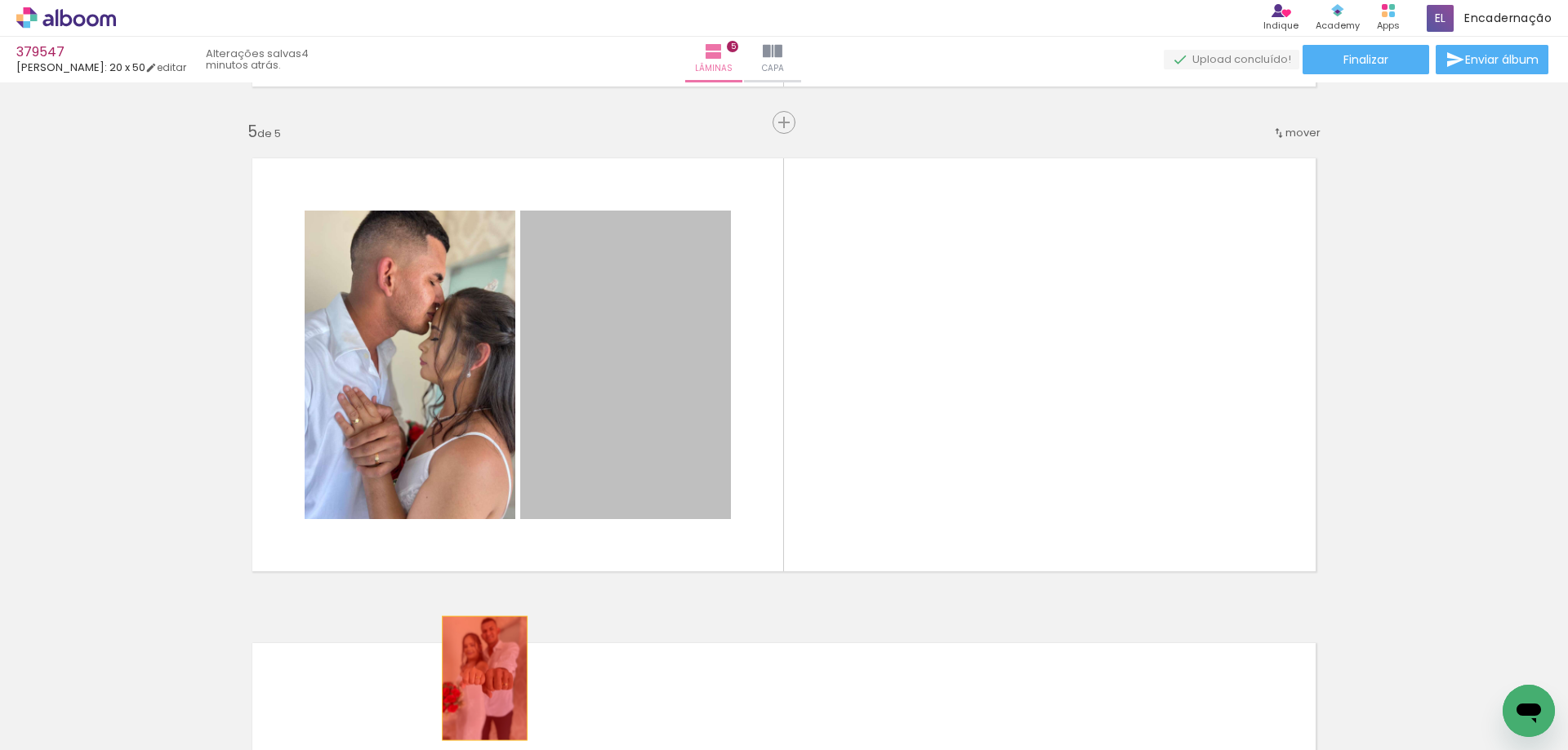
drag, startPoint x: 664, startPoint y: 396, endPoint x: 467, endPoint y: 687, distance: 351.4
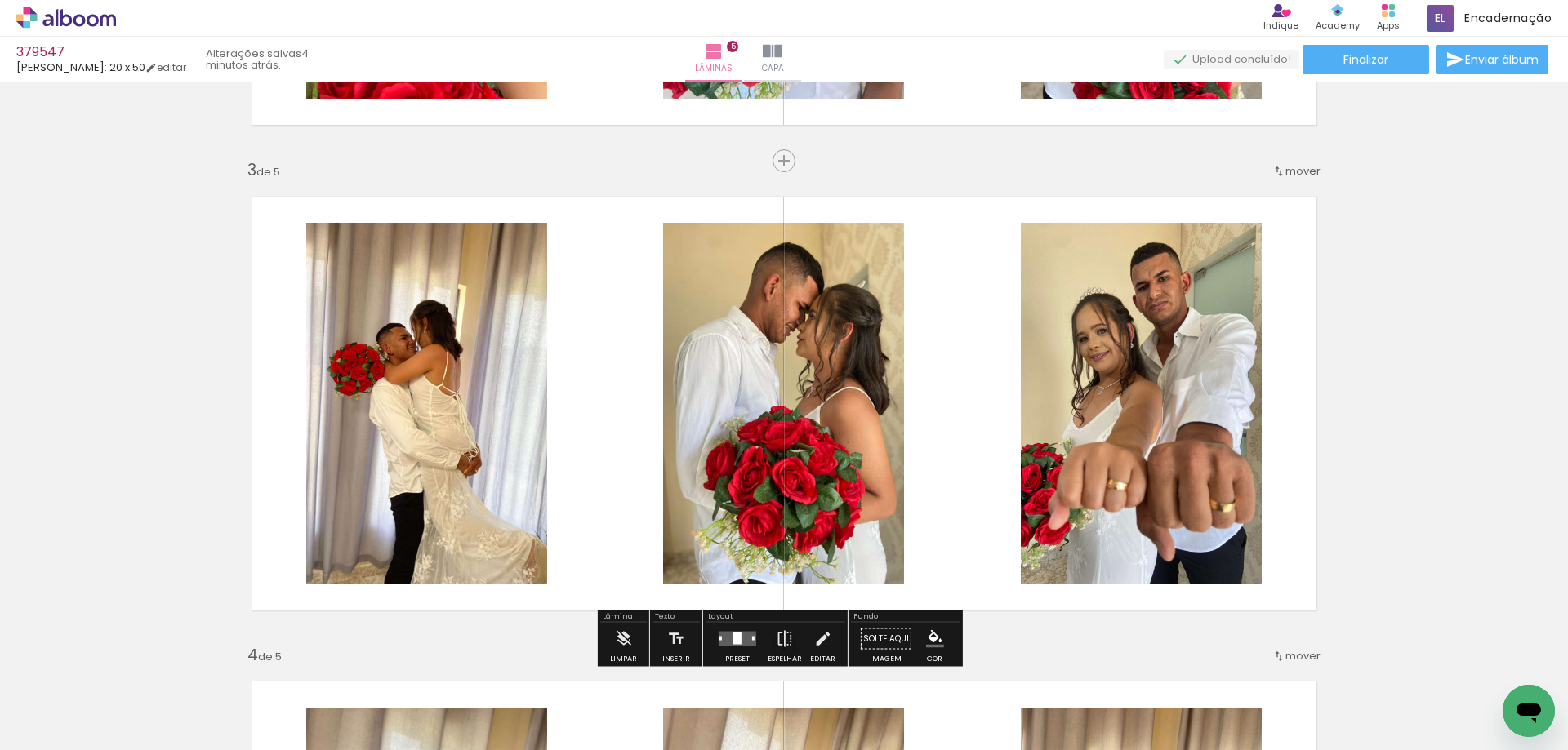
scroll to position [947, 0]
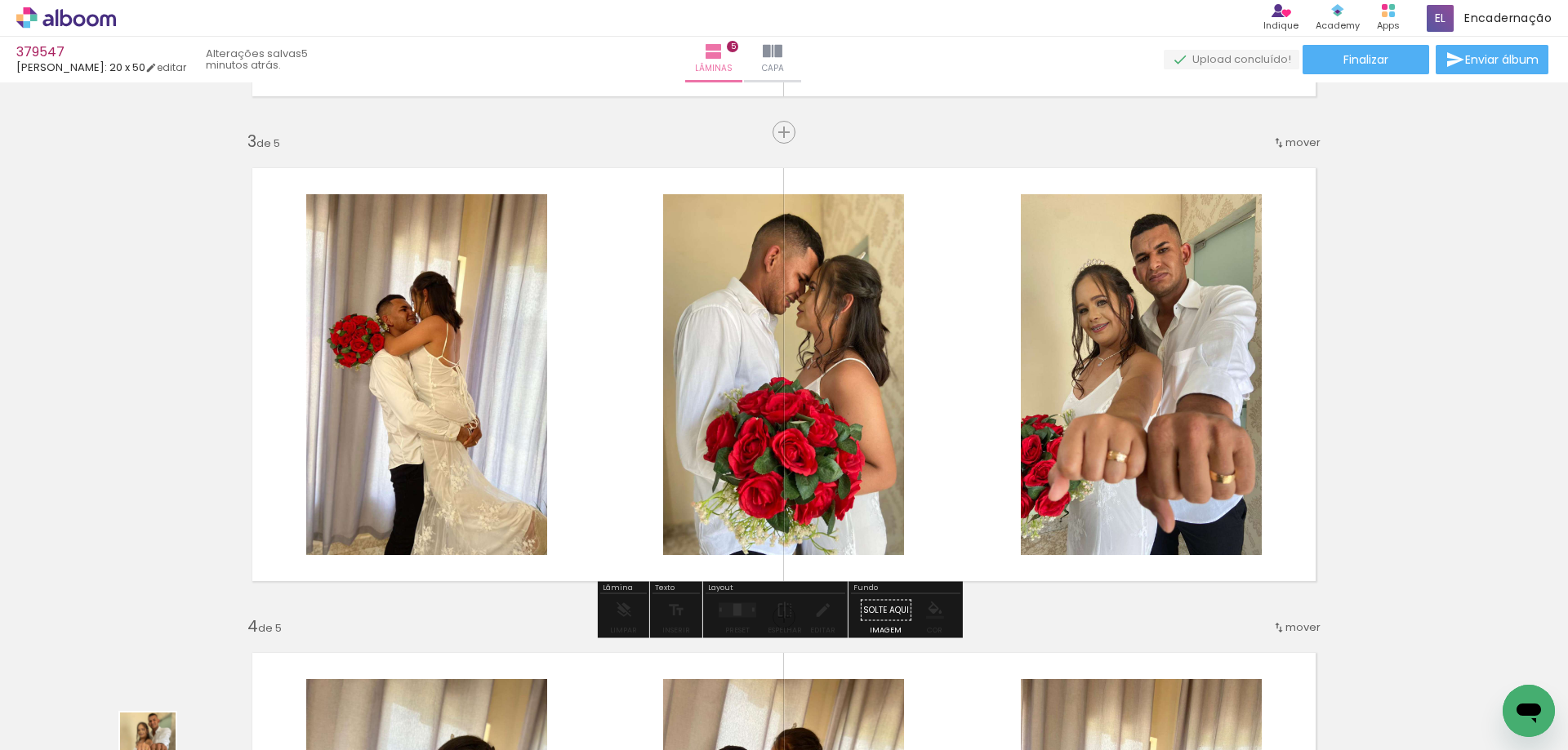
drag, startPoint x: 166, startPoint y: 685, endPoint x: 169, endPoint y: 762, distance: 77.1
click at [169, 749] on html "link( href="../../bower_components/polymer/polymer.html" rel="import" ) picture…" at bounding box center [784, 375] width 1568 height 750
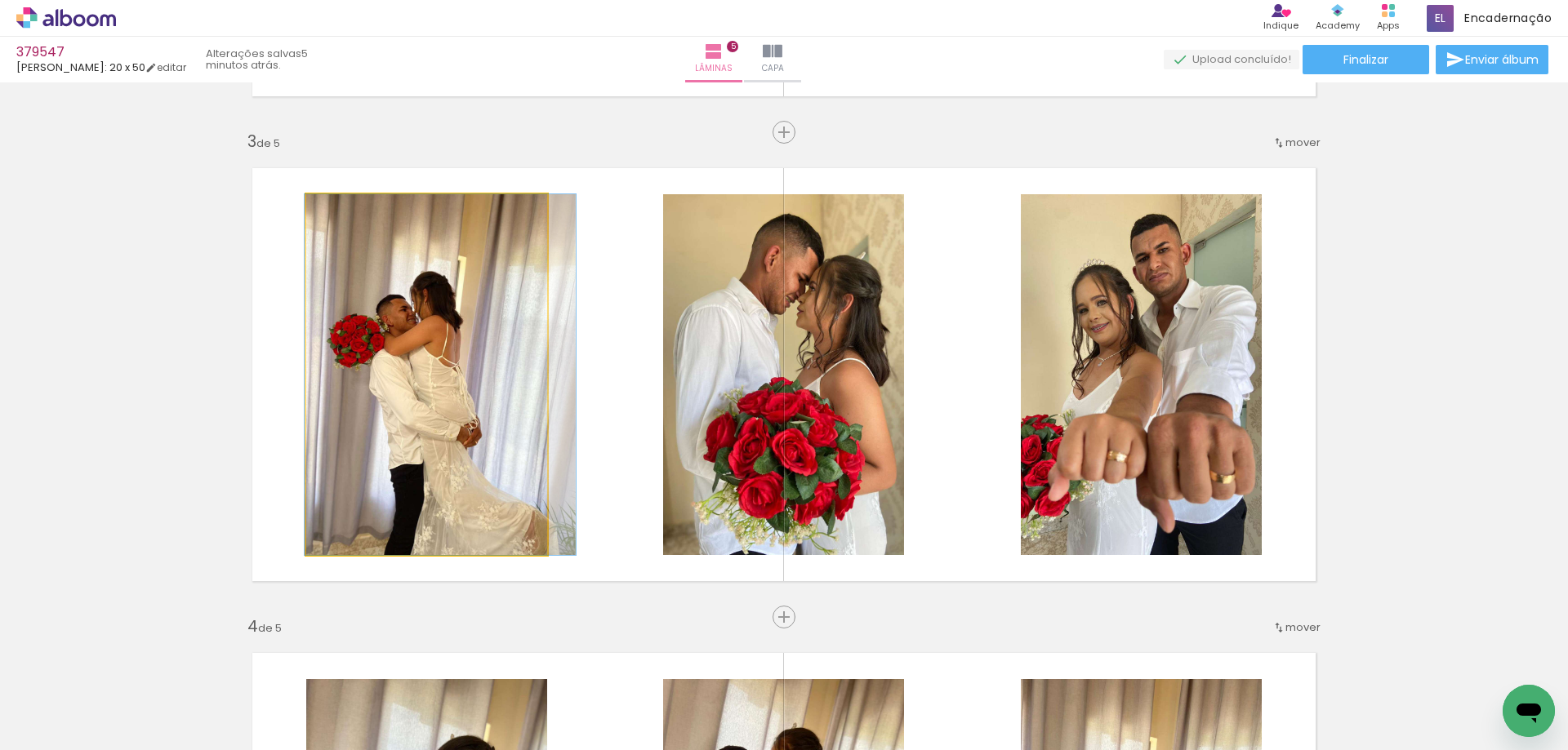
drag, startPoint x: 404, startPoint y: 464, endPoint x: 261, endPoint y: 719, distance: 292.4
click at [355, 689] on quentale-workspace at bounding box center [784, 375] width 1568 height 750
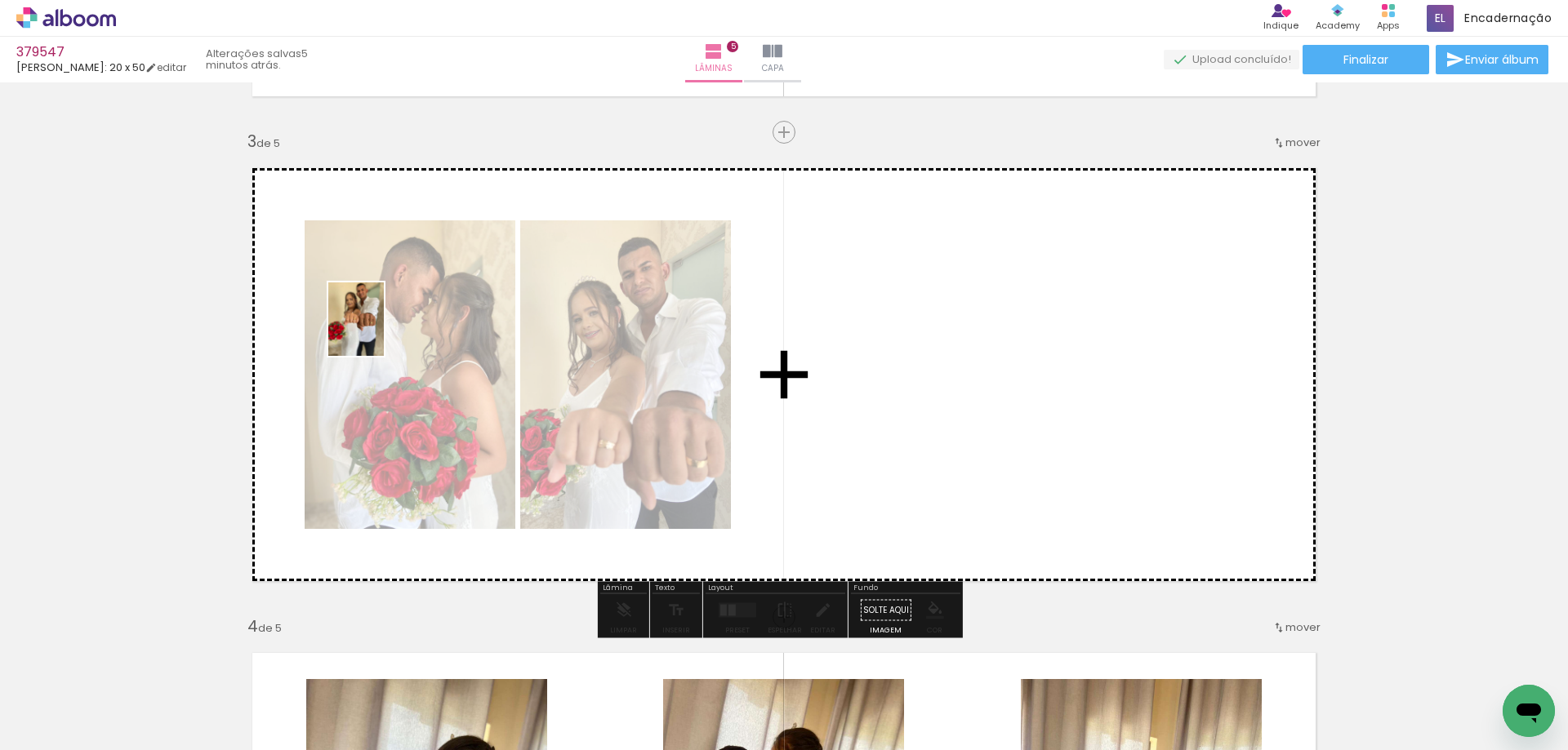
drag, startPoint x: 277, startPoint y: 694, endPoint x: 377, endPoint y: 331, distance: 376.5
click at [377, 331] on quentale-workspace at bounding box center [784, 375] width 1568 height 750
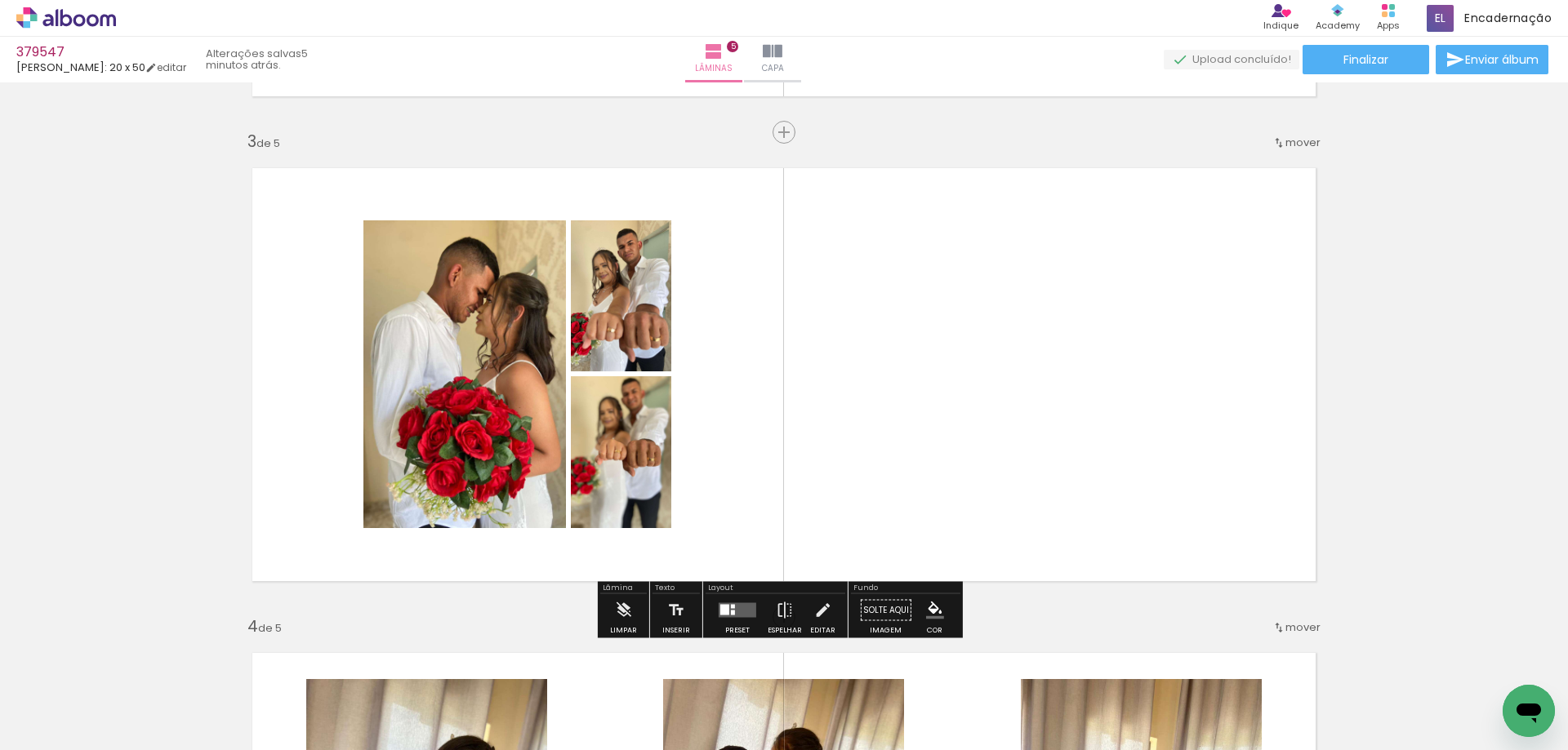
click at [736, 603] on quentale-layouter at bounding box center [737, 610] width 37 height 15
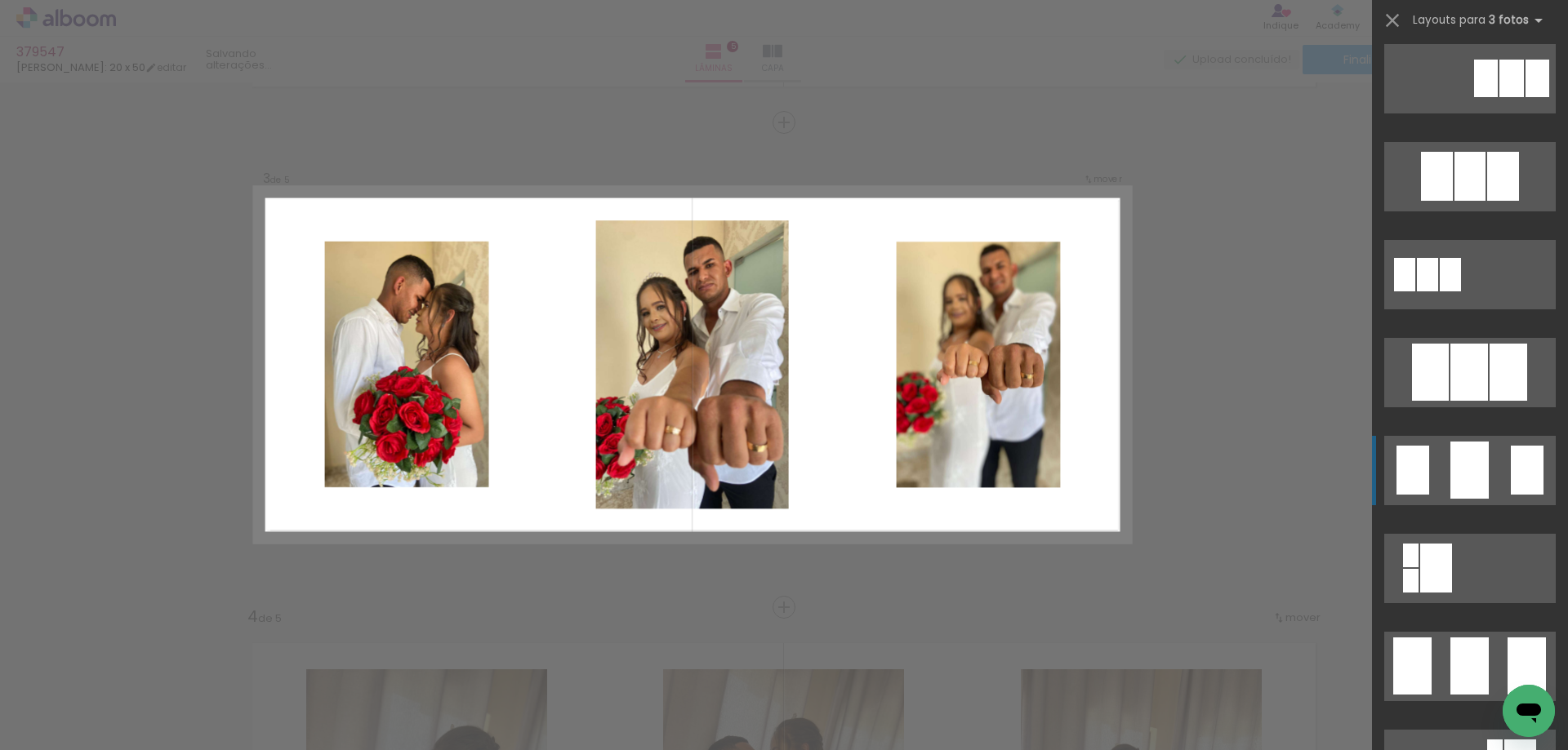
scroll to position [898, 0]
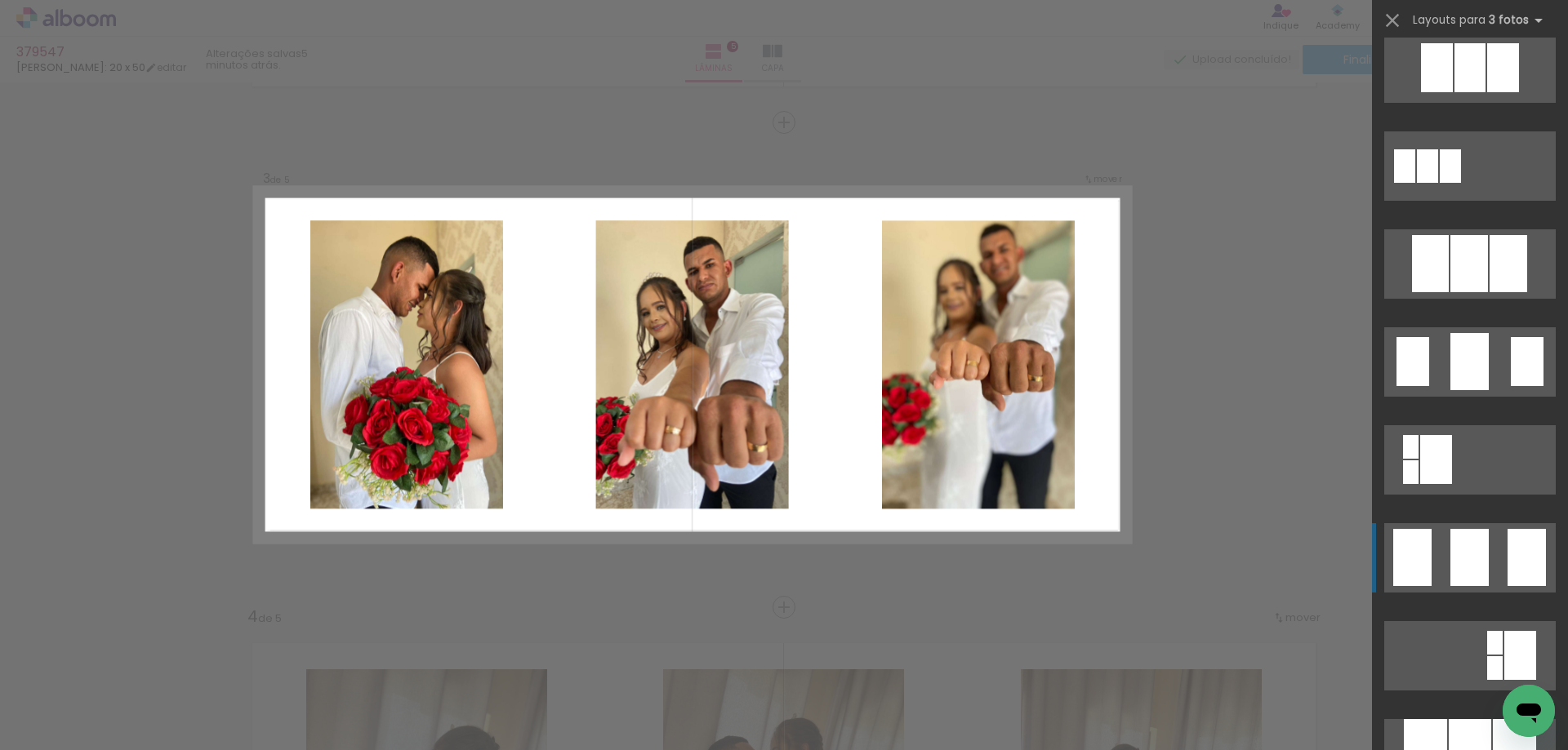
click at [1450, 565] on div at bounding box center [1469, 557] width 38 height 57
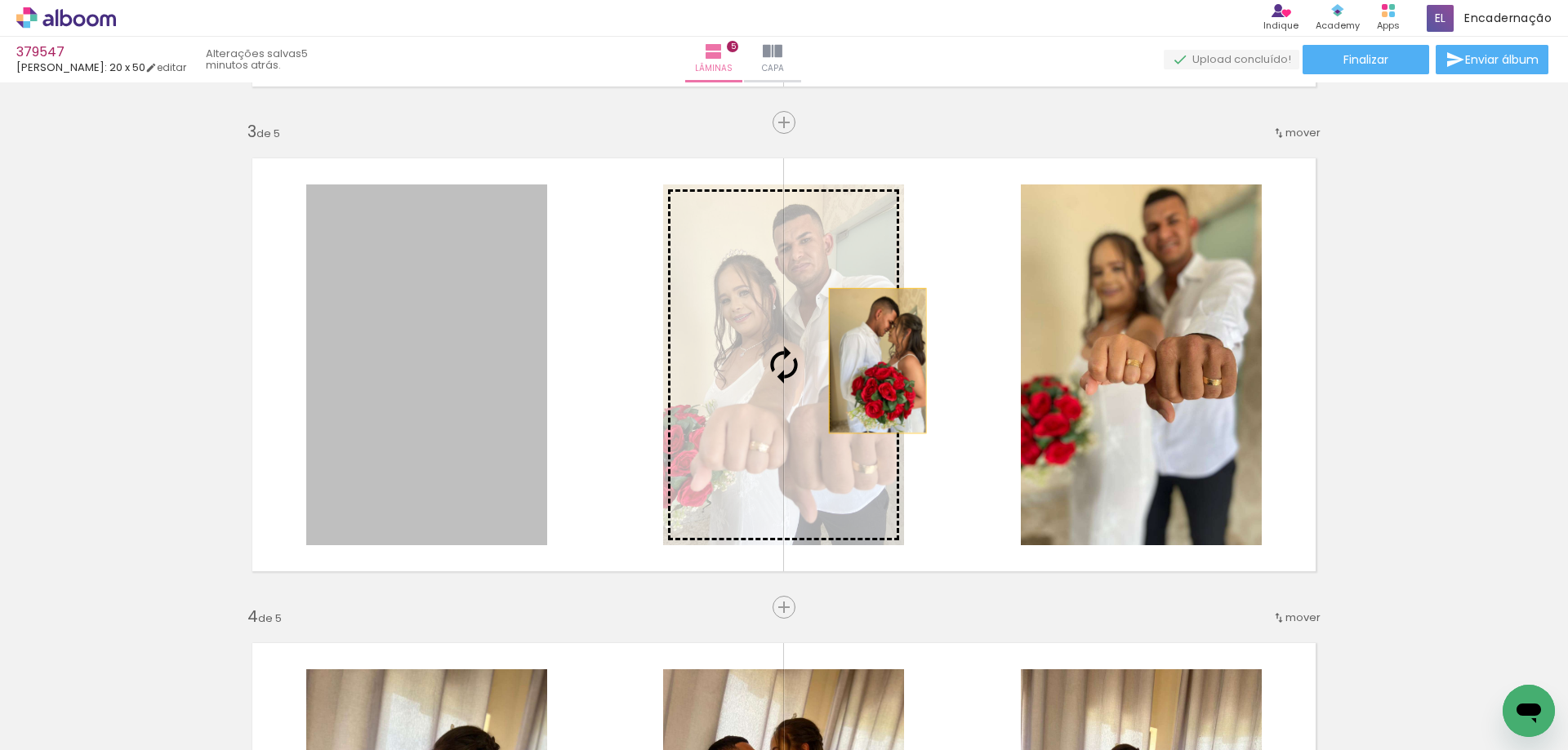
drag, startPoint x: 400, startPoint y: 348, endPoint x: 872, endPoint y: 360, distance: 472.2
click at [0, 0] on slot at bounding box center [0, 0] width 0 height 0
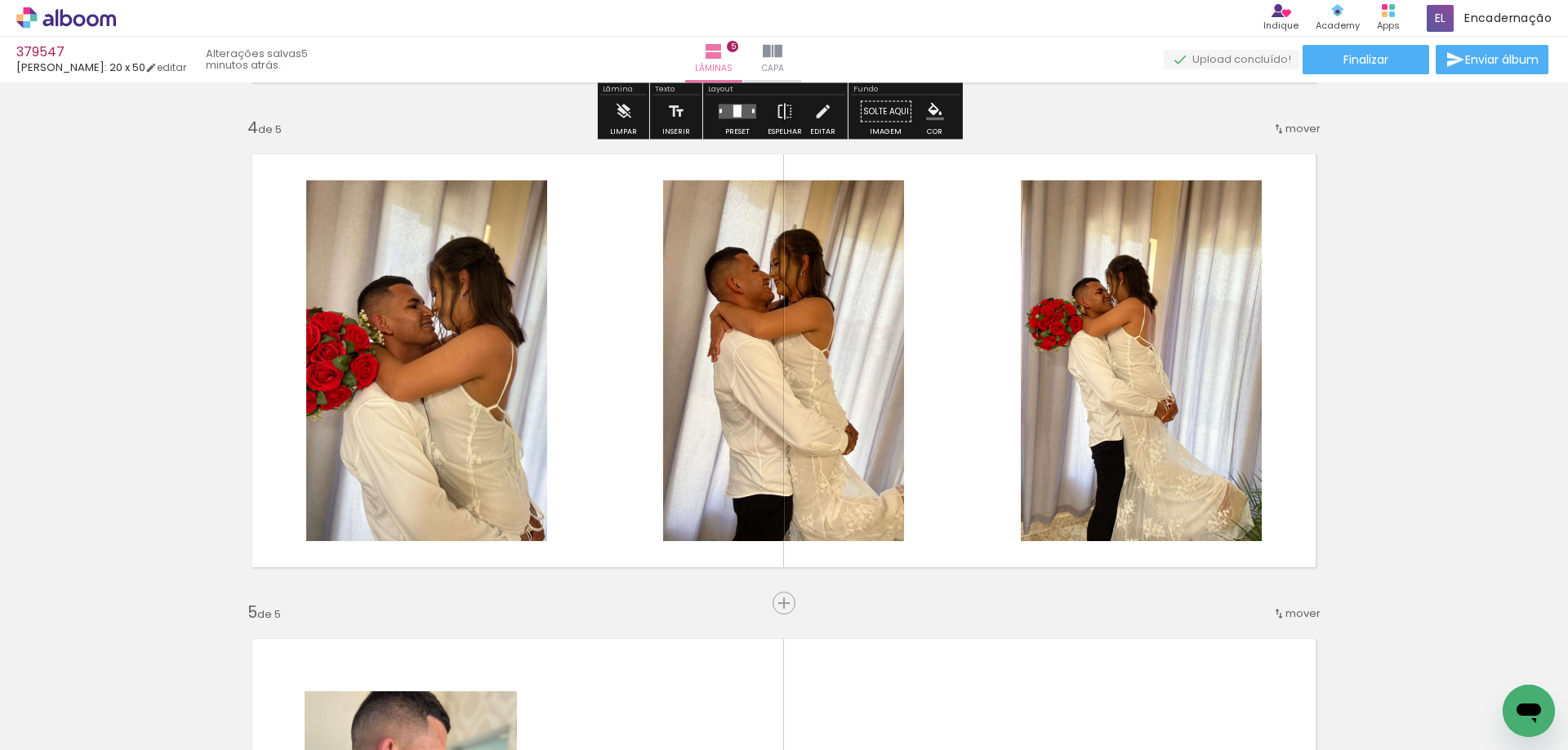
scroll to position [1446, 0]
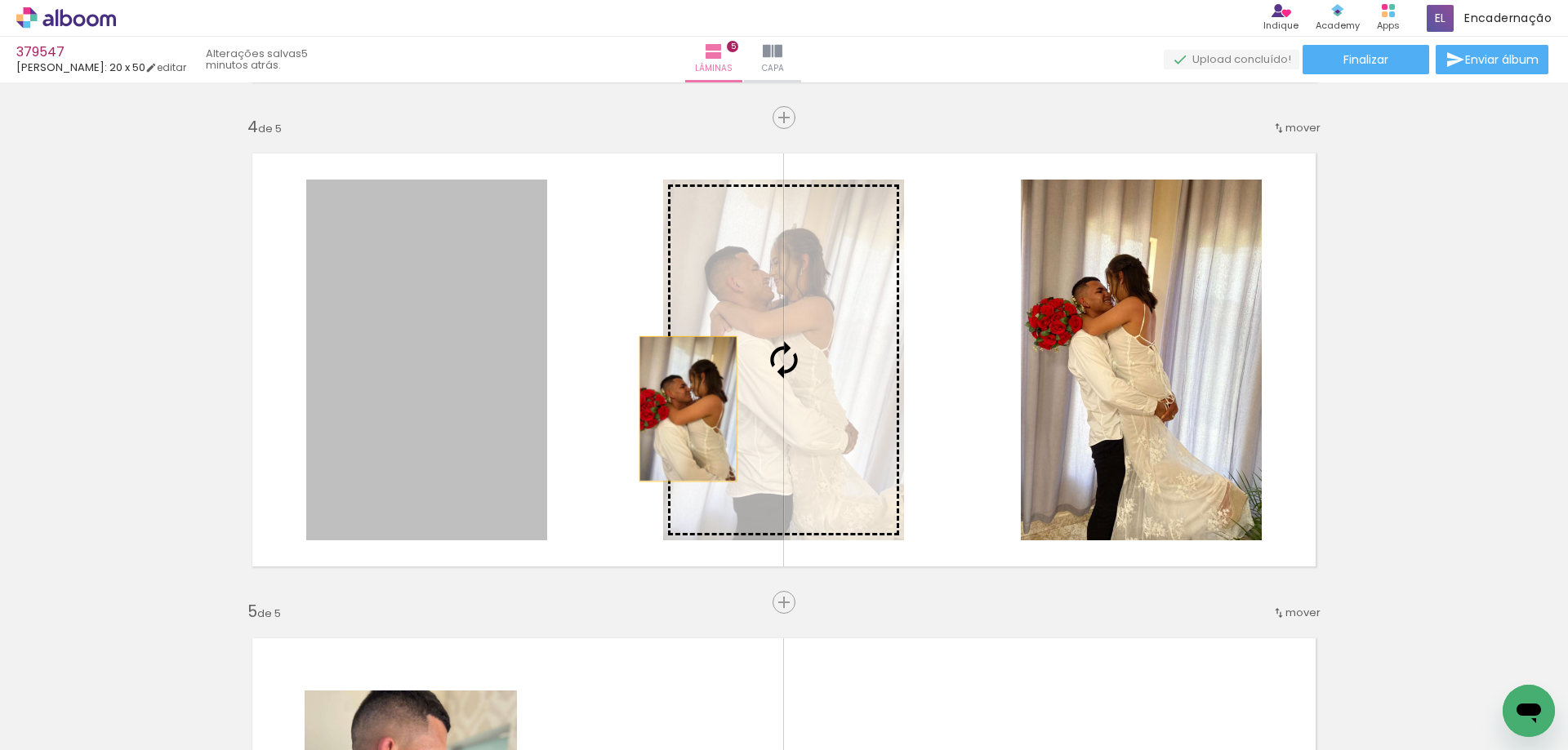
drag, startPoint x: 414, startPoint y: 462, endPoint x: 782, endPoint y: 399, distance: 373.4
click at [0, 0] on slot at bounding box center [0, 0] width 0 height 0
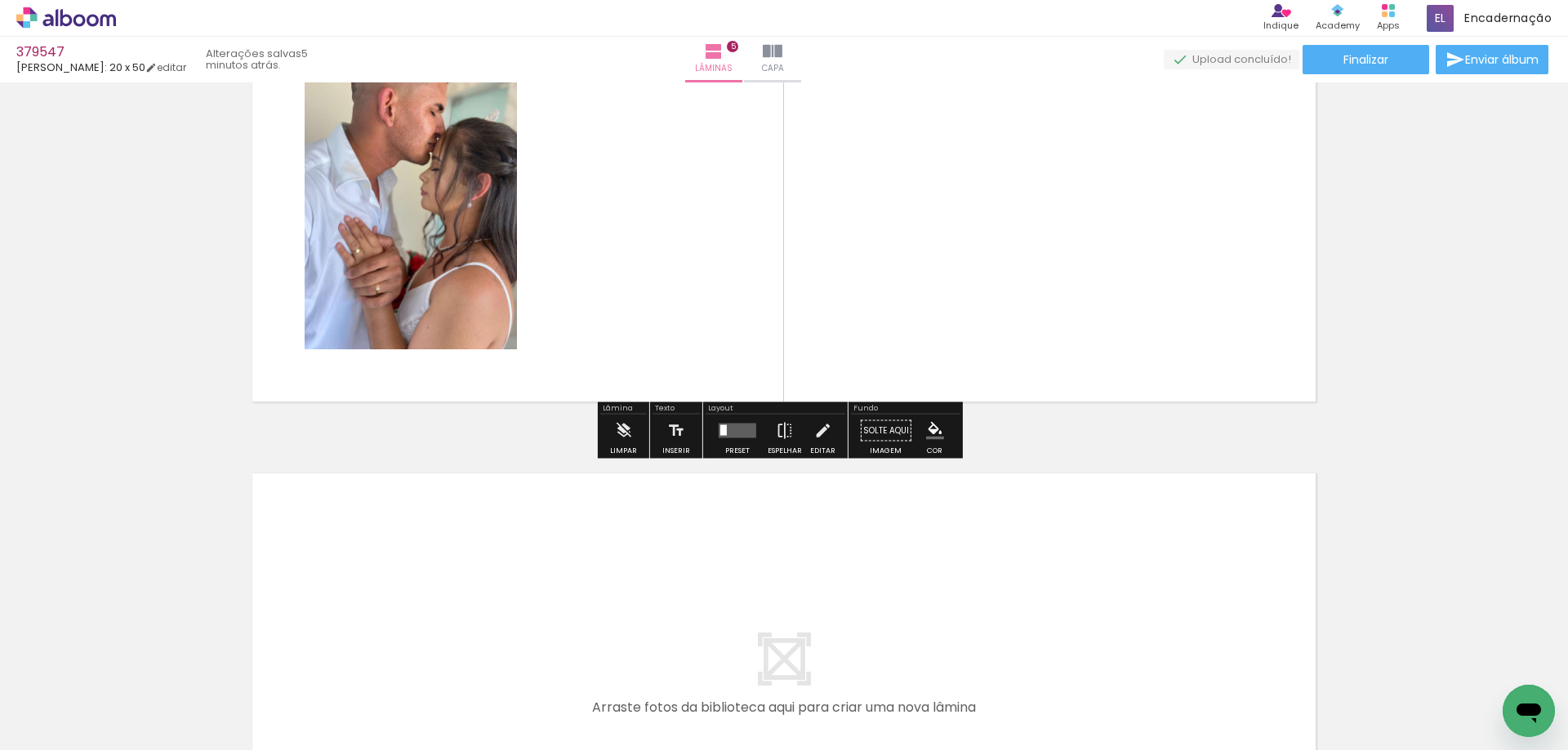
scroll to position [2099, 0]
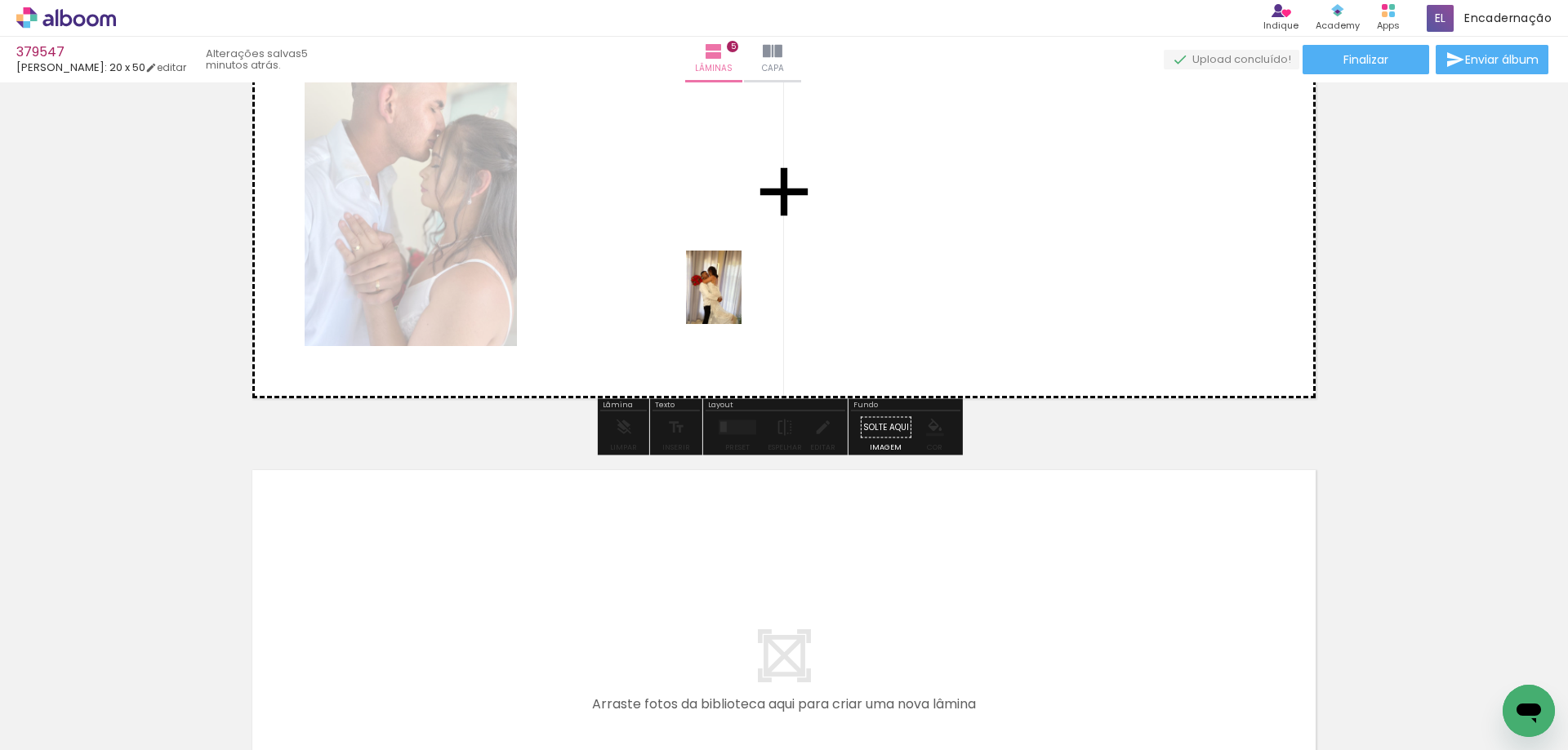
drag, startPoint x: 180, startPoint y: 707, endPoint x: 737, endPoint y: 297, distance: 691.6
click at [737, 297] on quentale-workspace at bounding box center [784, 375] width 1568 height 750
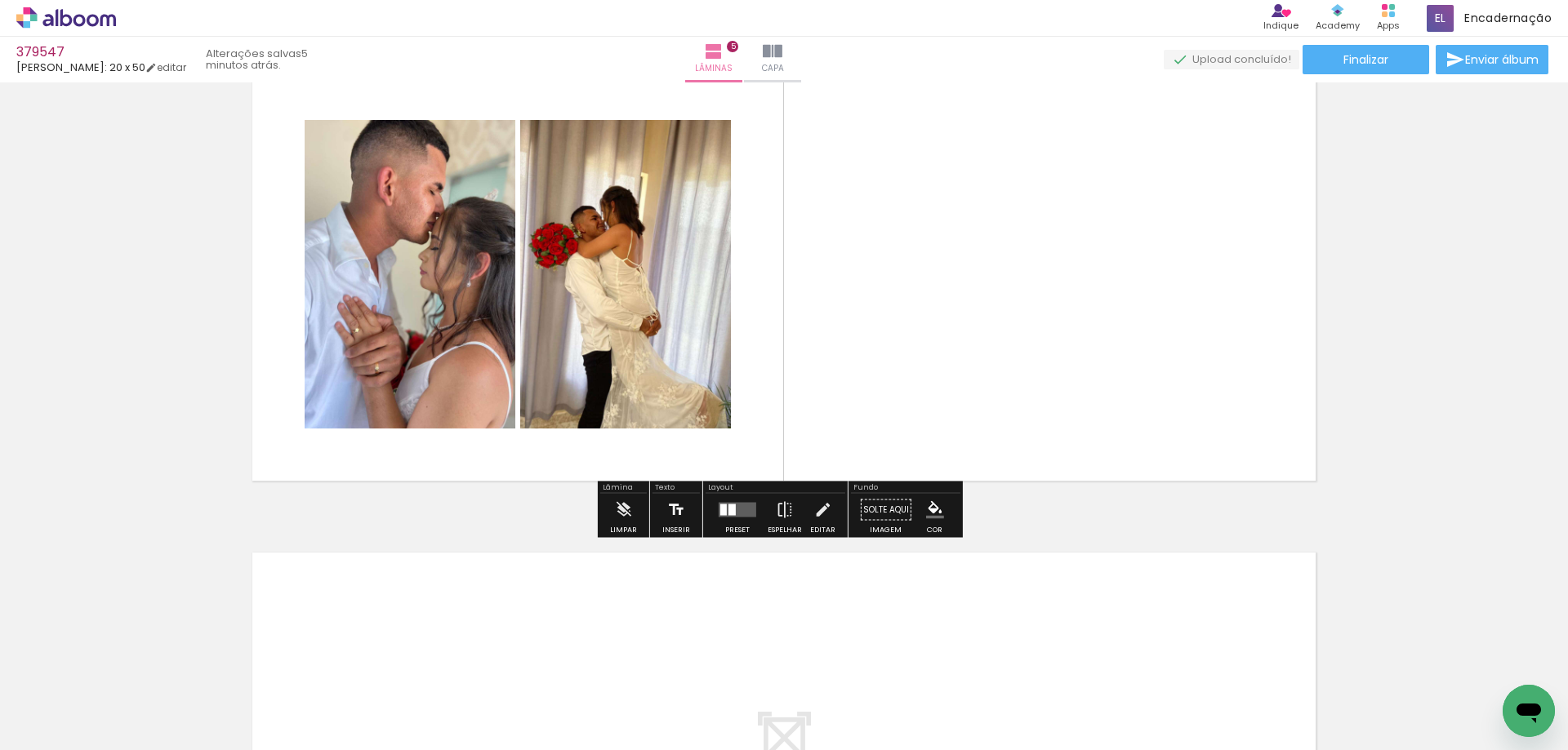
scroll to position [2018, 0]
click at [720, 505] on div at bounding box center [723, 509] width 7 height 12
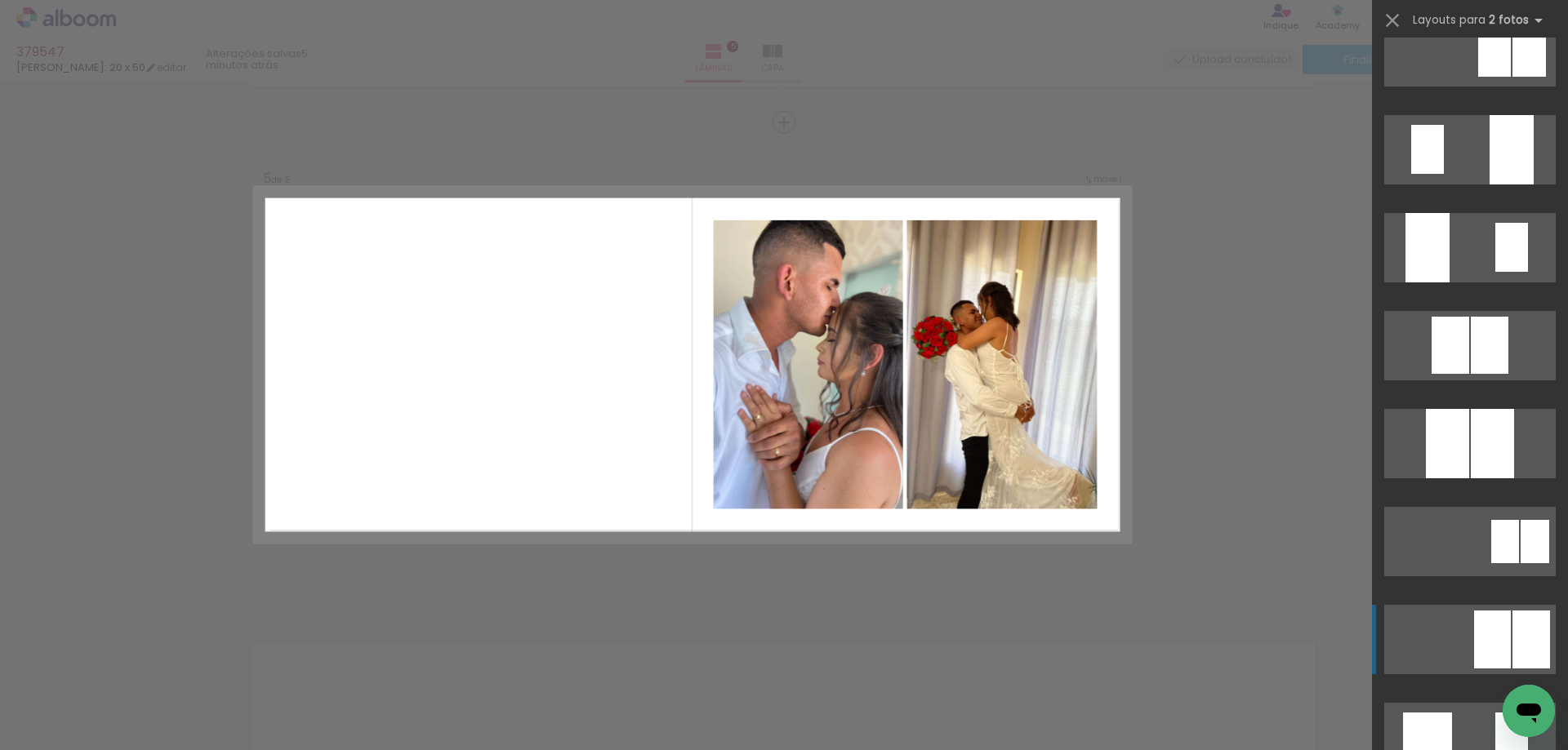
scroll to position [572, 0]
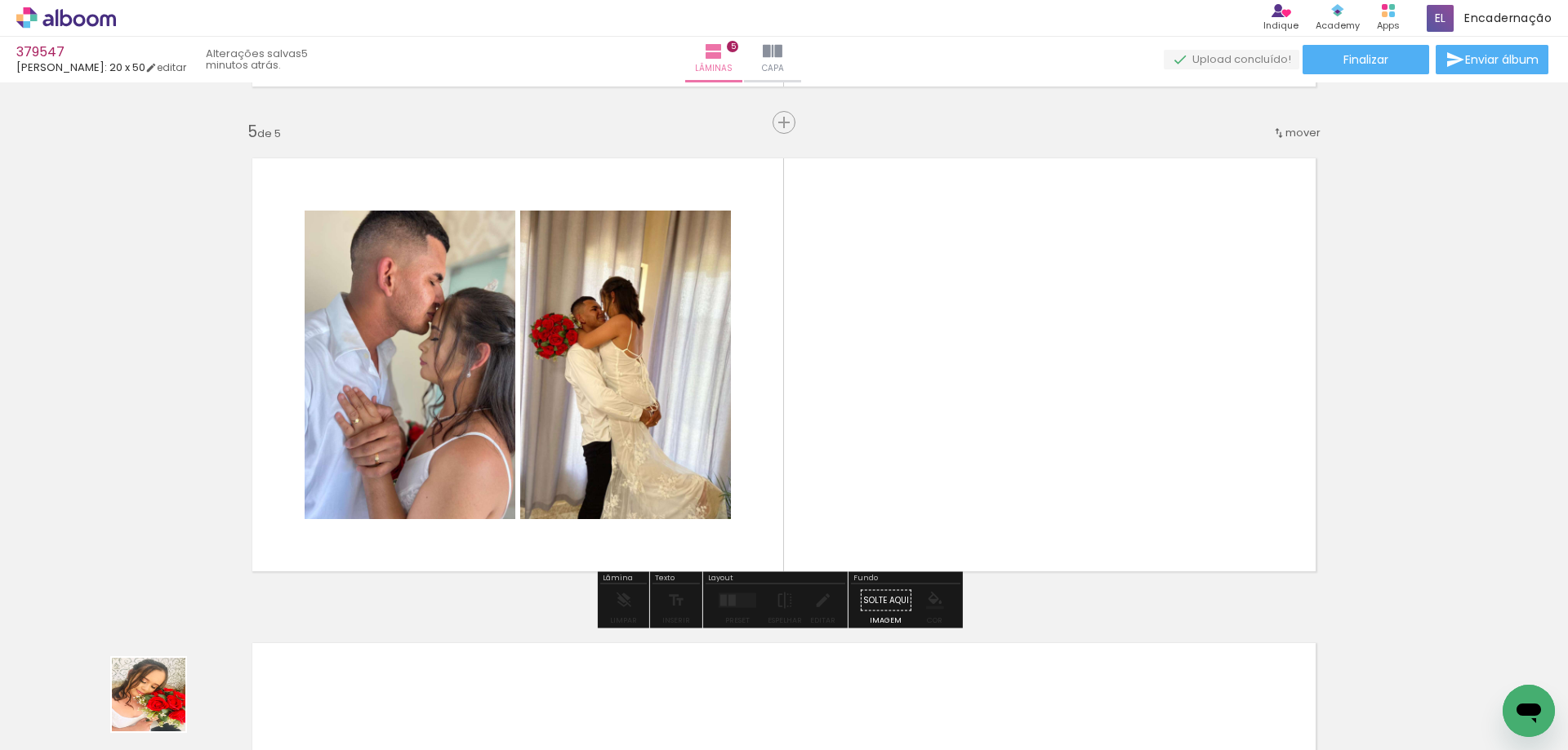
drag, startPoint x: 161, startPoint y: 707, endPoint x: 913, endPoint y: 289, distance: 860.4
click at [873, 320] on quentale-workspace at bounding box center [784, 375] width 1568 height 750
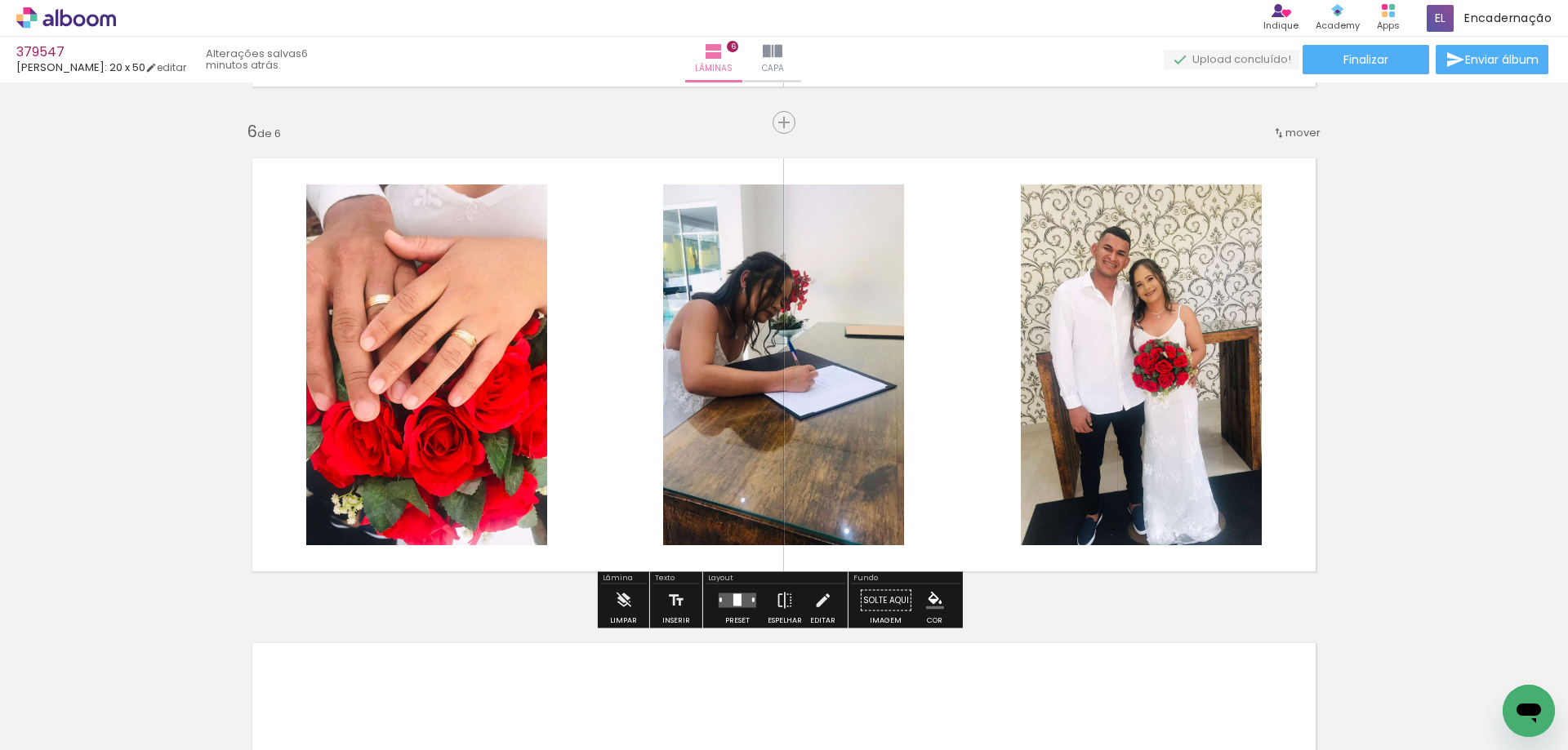
scroll to position [898, 0]
click at [725, 605] on quentale-layouter at bounding box center [737, 600] width 37 height 15
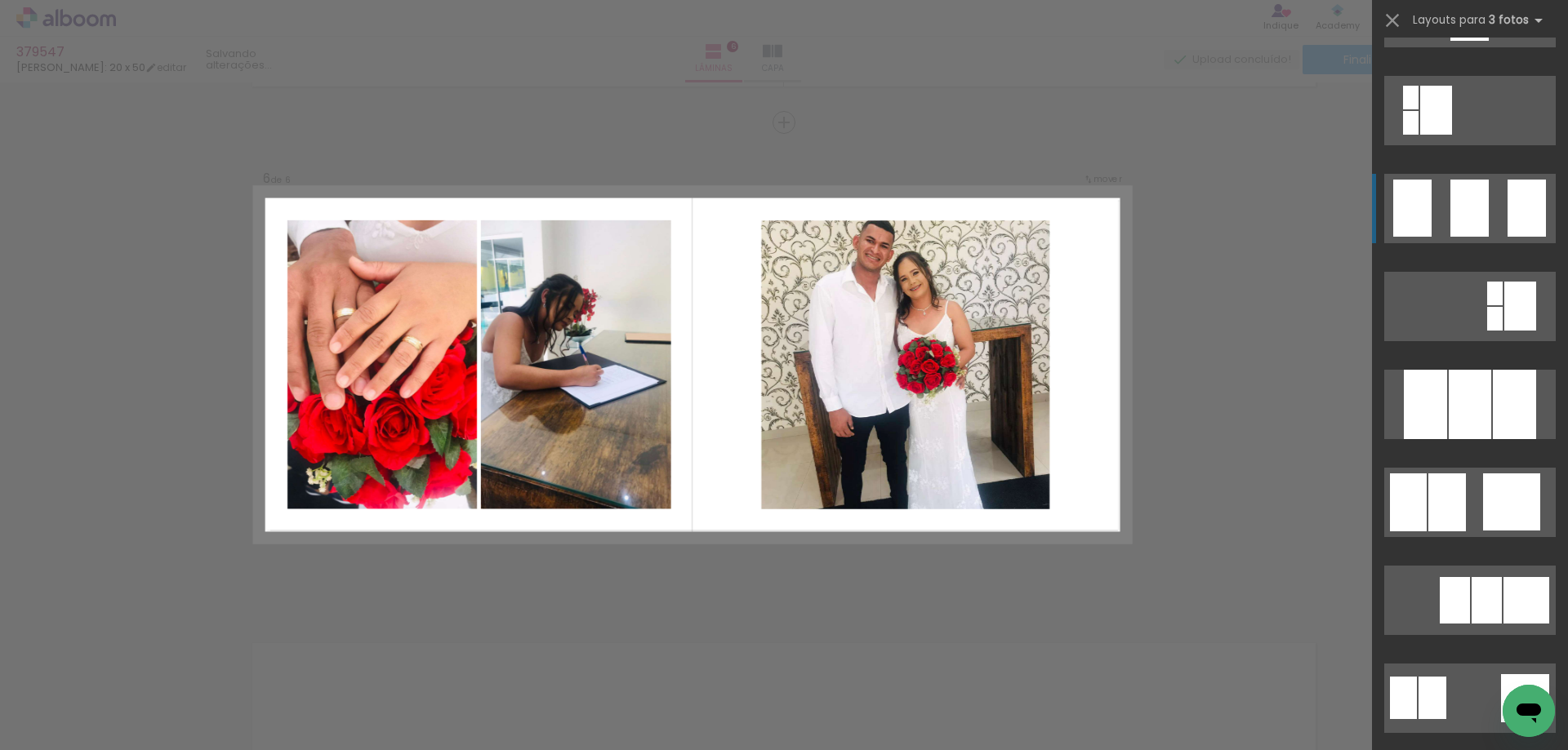
scroll to position [1208, 0]
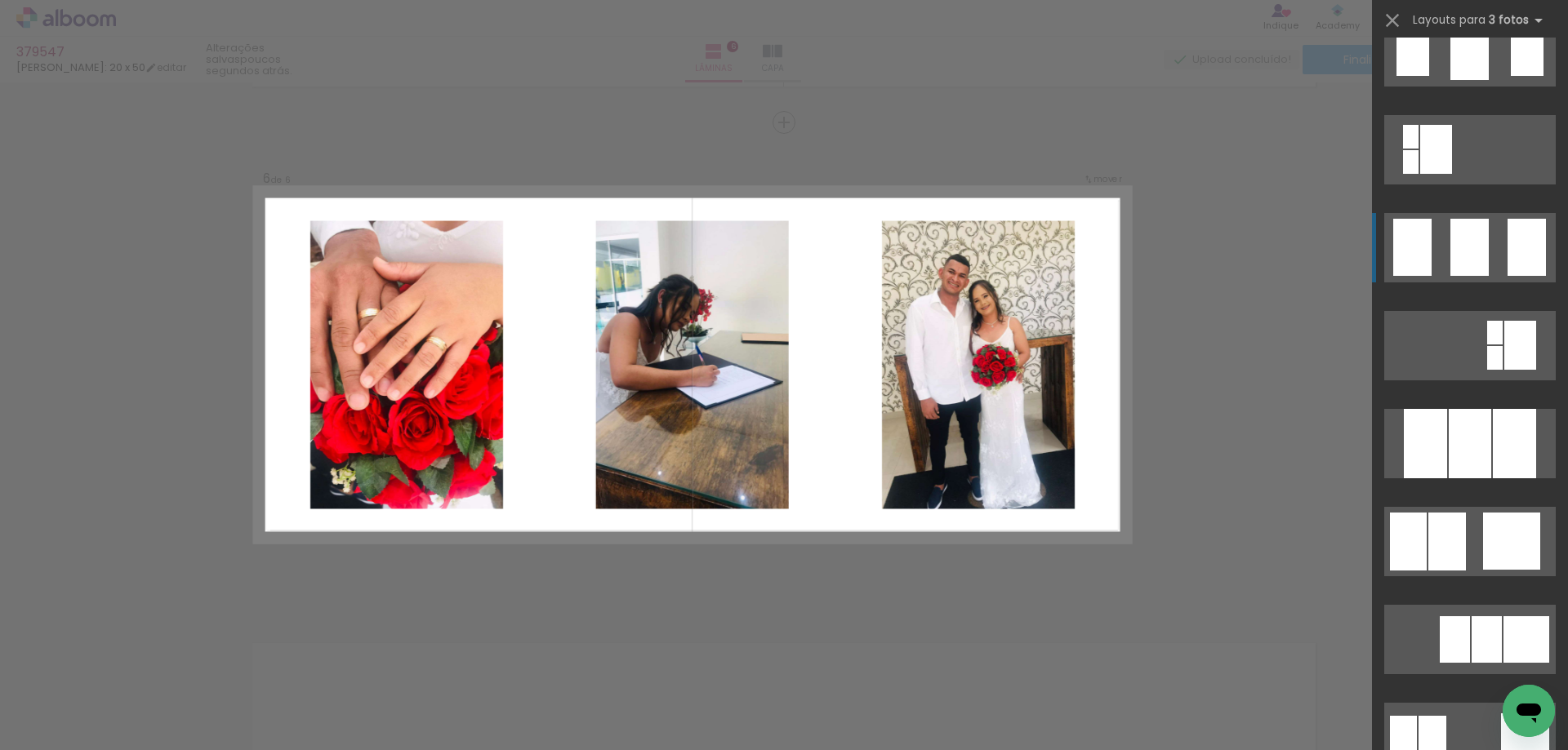
click at [1470, 237] on div at bounding box center [1469, 247] width 38 height 57
click at [1467, 243] on div at bounding box center [1469, 247] width 38 height 57
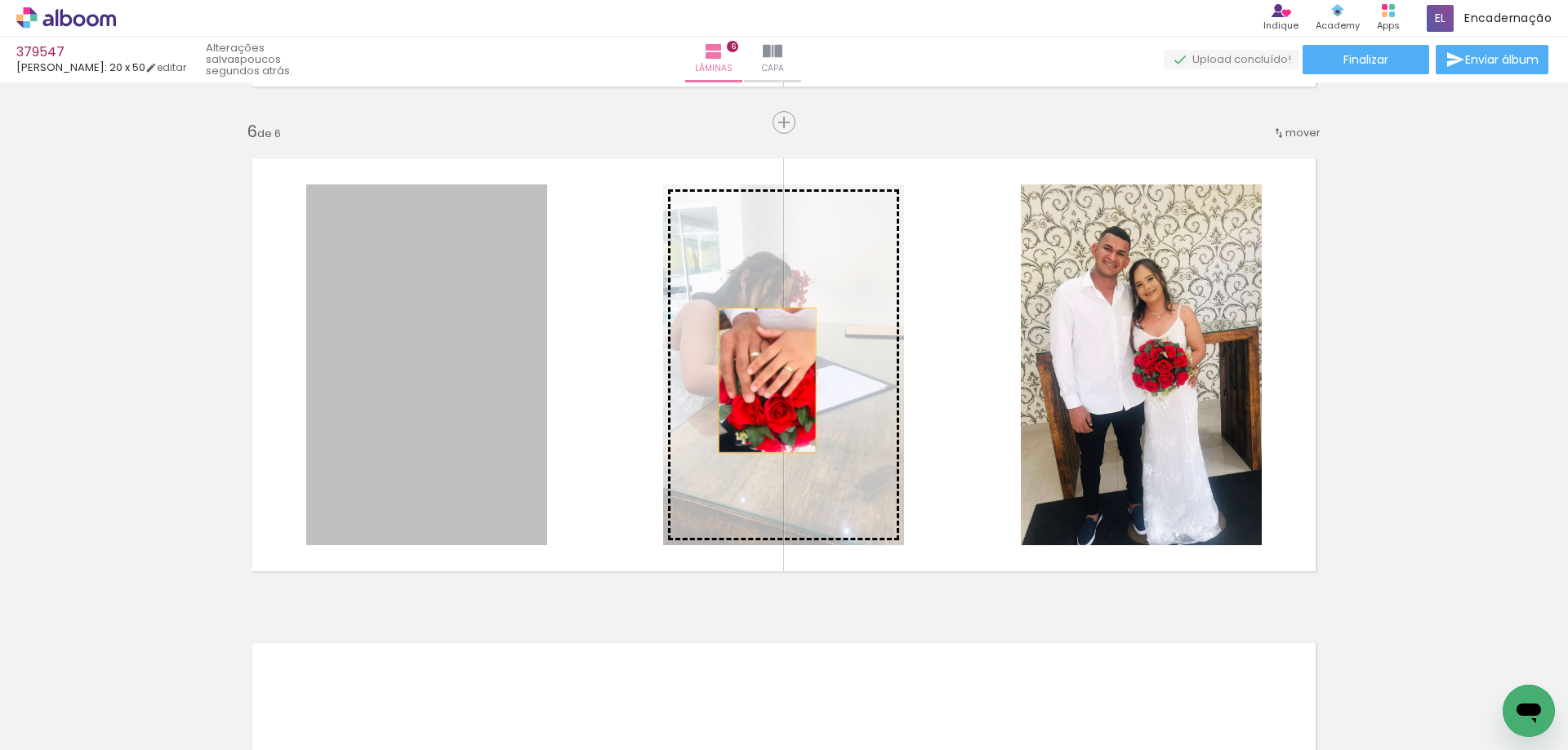
drag, startPoint x: 404, startPoint y: 420, endPoint x: 761, endPoint y: 380, distance: 359.2
click at [0, 0] on slot at bounding box center [0, 0] width 0 height 0
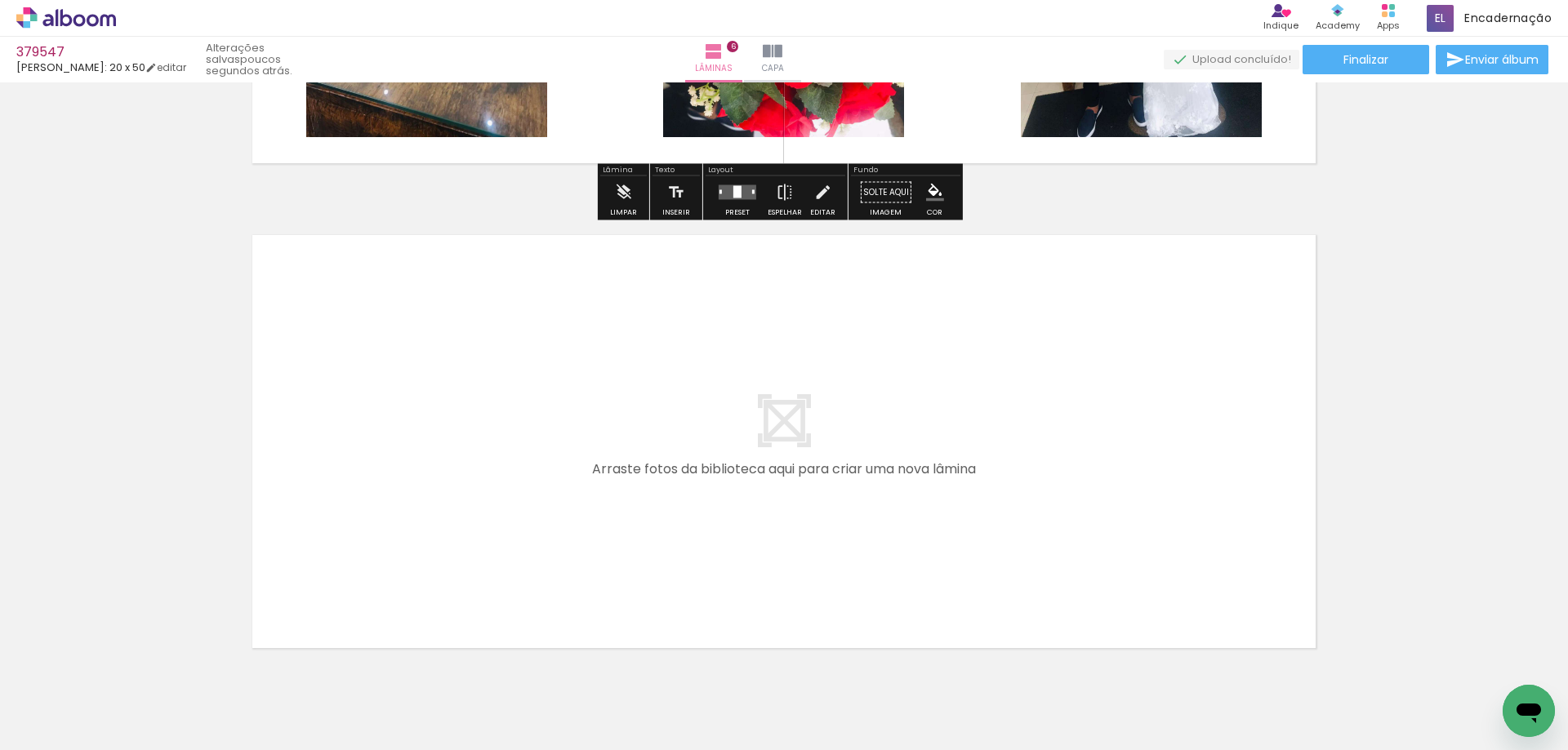
drag, startPoint x: 155, startPoint y: 714, endPoint x: 555, endPoint y: 404, distance: 506.1
click at [555, 404] on quentale-workspace at bounding box center [784, 375] width 1568 height 750
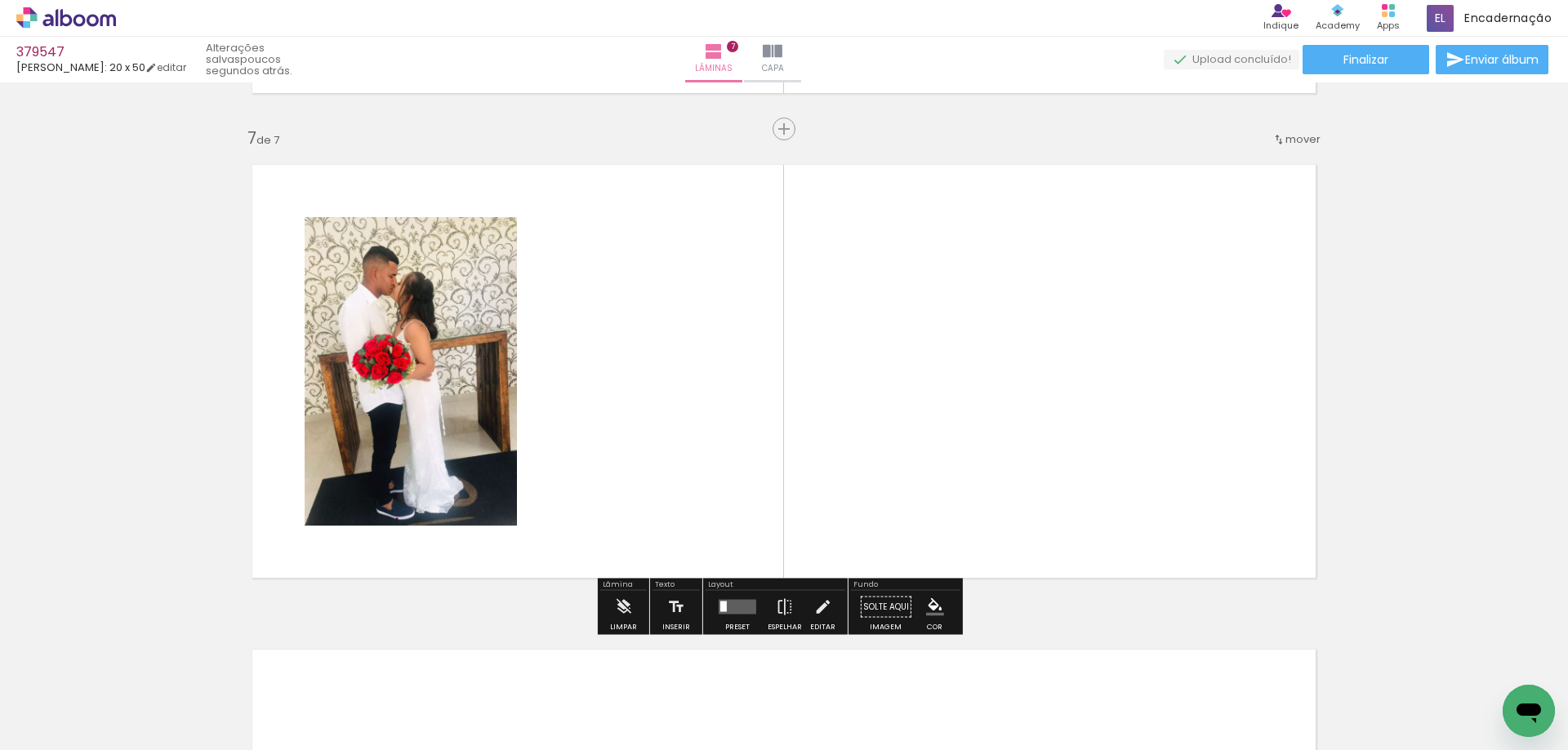
scroll to position [2896, 0]
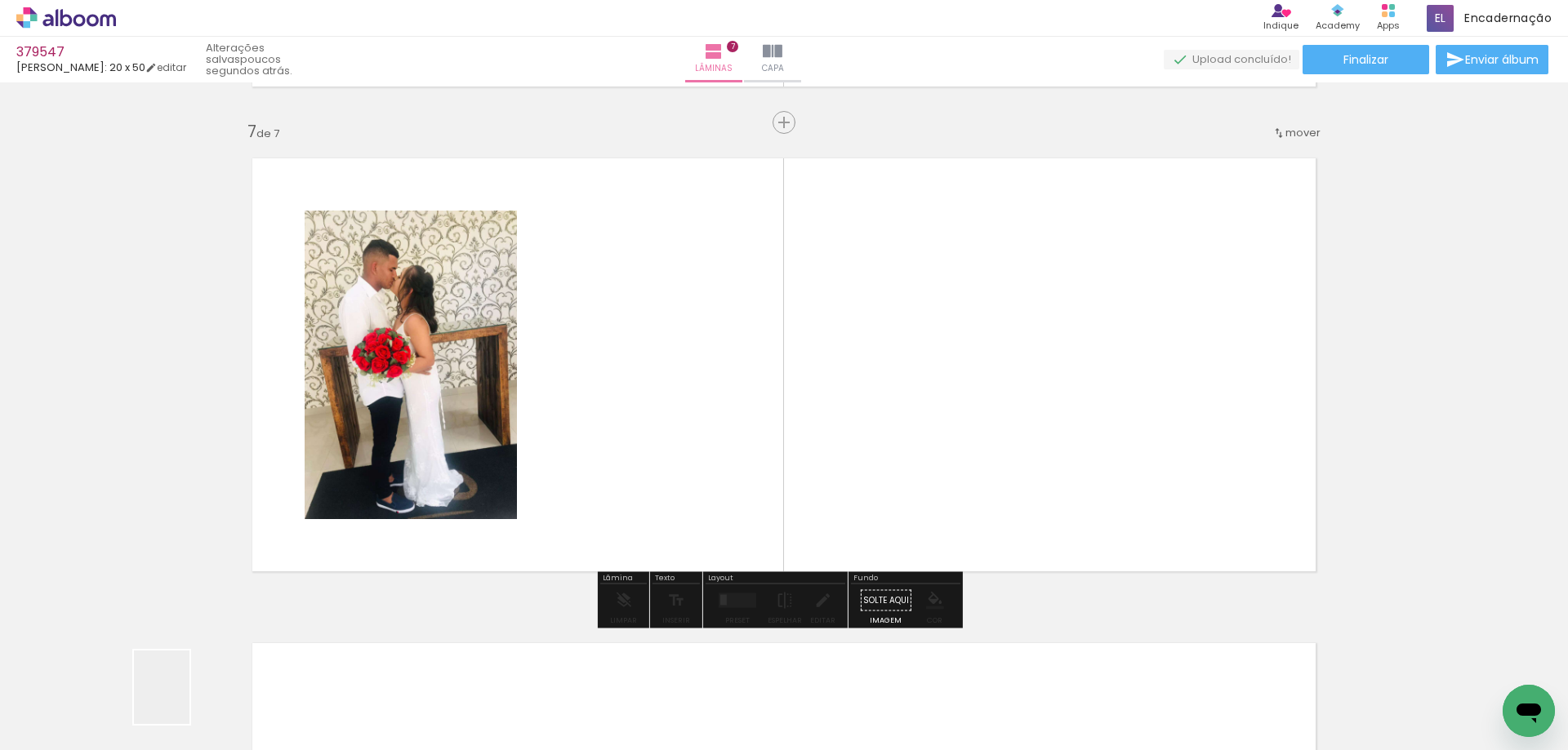
drag, startPoint x: 183, startPoint y: 699, endPoint x: 644, endPoint y: 507, distance: 499.4
click at [644, 507] on quentale-workspace at bounding box center [784, 375] width 1568 height 750
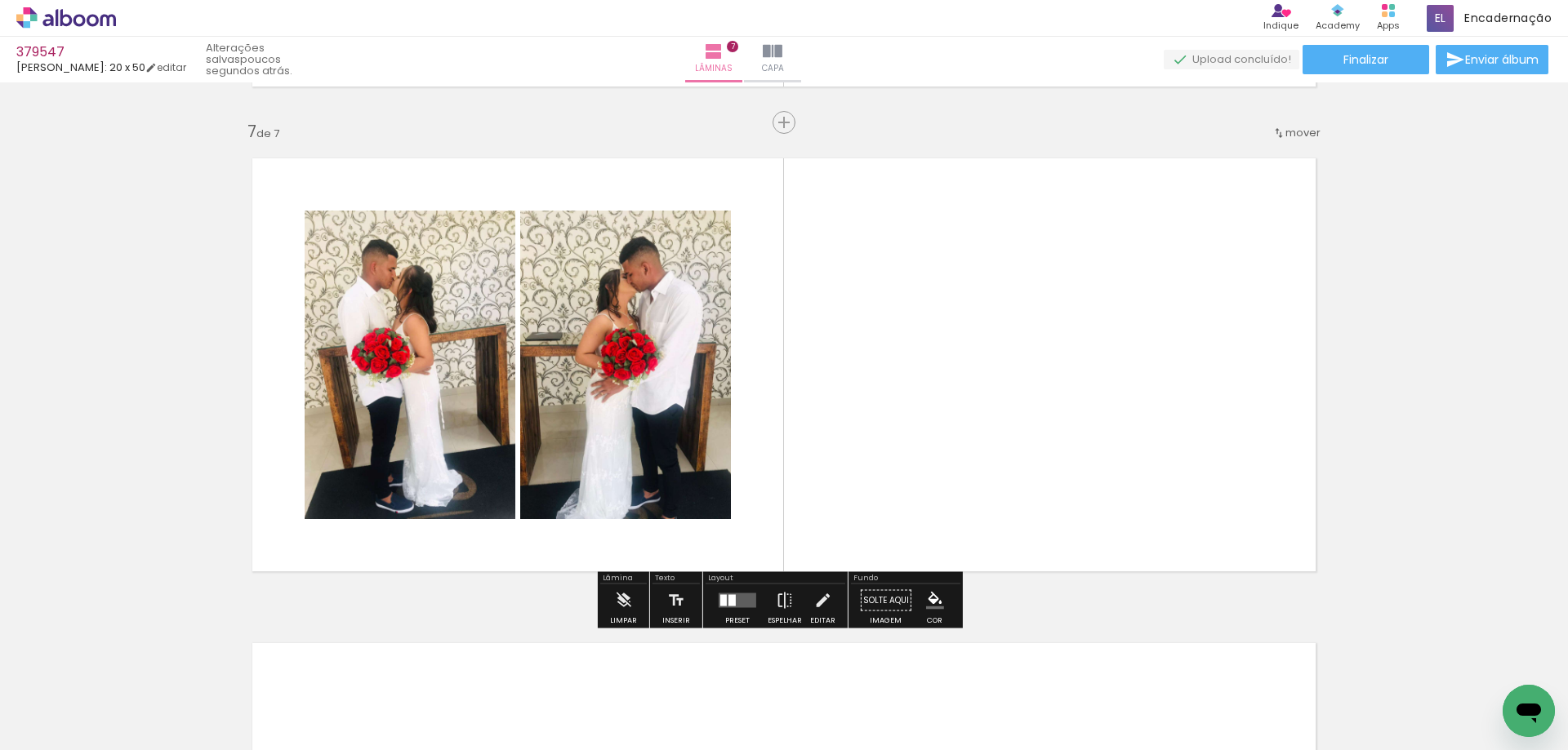
drag, startPoint x: 273, startPoint y: 717, endPoint x: 809, endPoint y: 404, distance: 620.7
click at [734, 464] on quentale-workspace at bounding box center [784, 375] width 1568 height 750
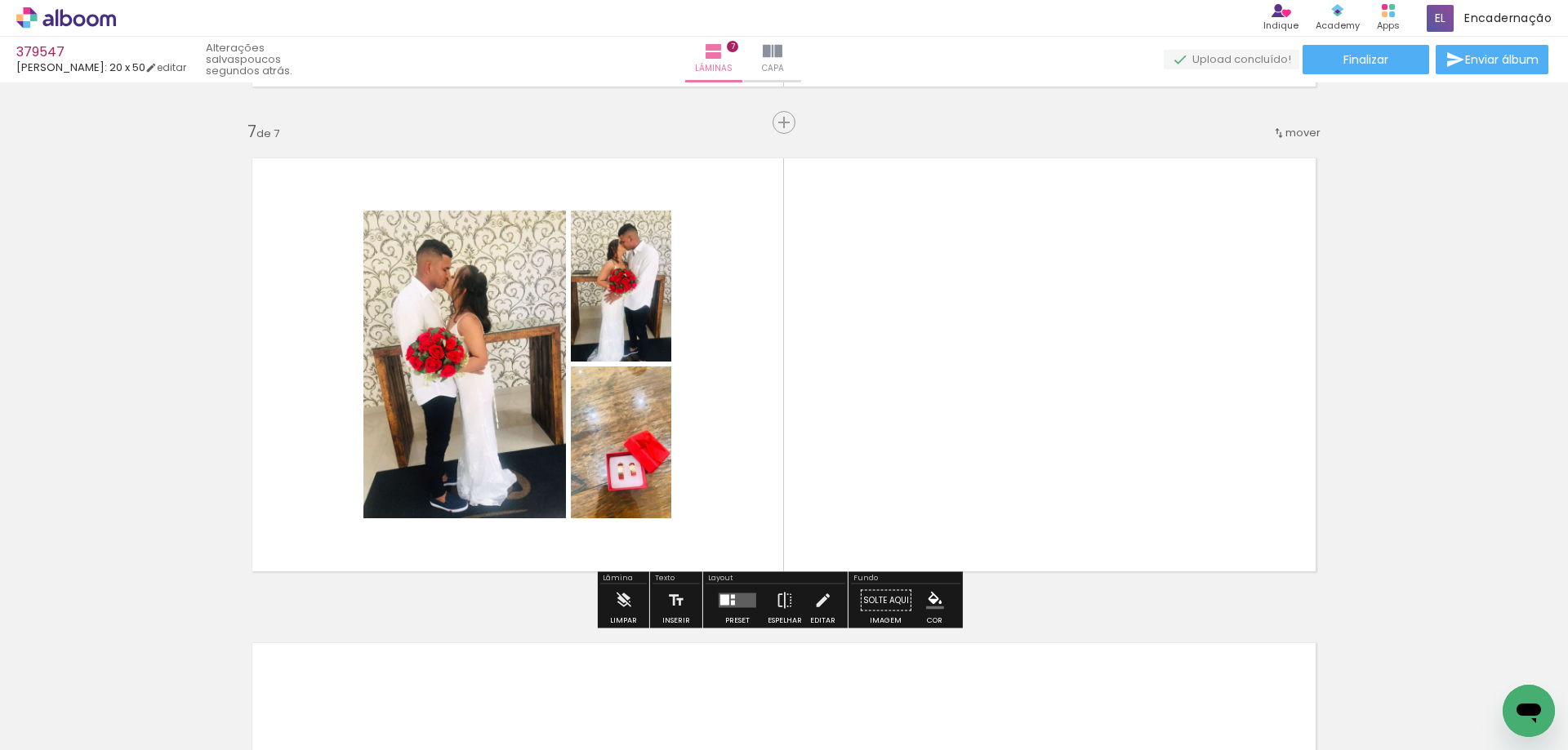
drag, startPoint x: 725, startPoint y: 341, endPoint x: 773, endPoint y: 292, distance: 68.6
drag, startPoint x: 773, startPoint y: 292, endPoint x: 1499, endPoint y: 295, distance: 726.0
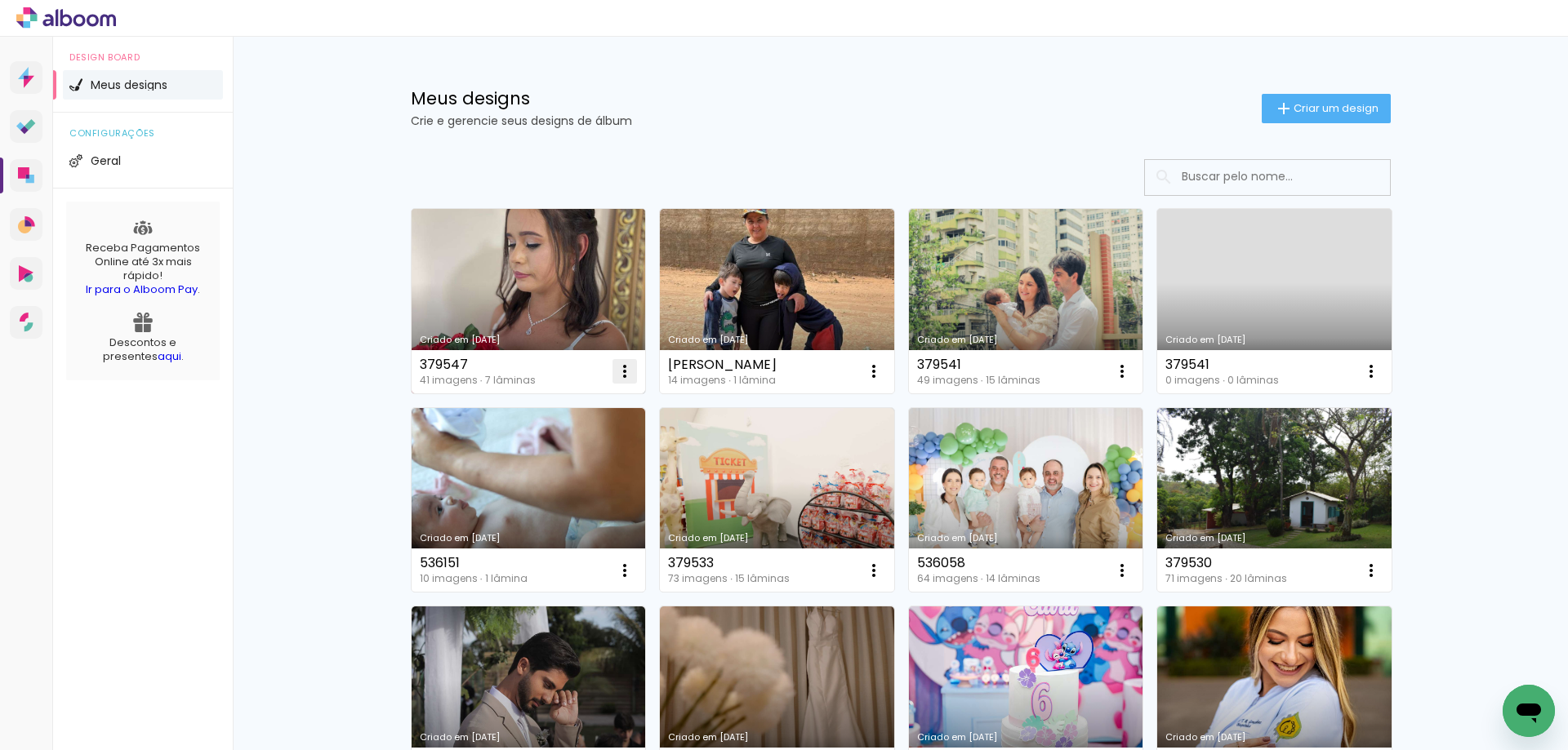
click at [615, 363] on iron-icon at bounding box center [625, 371] width 20 height 20
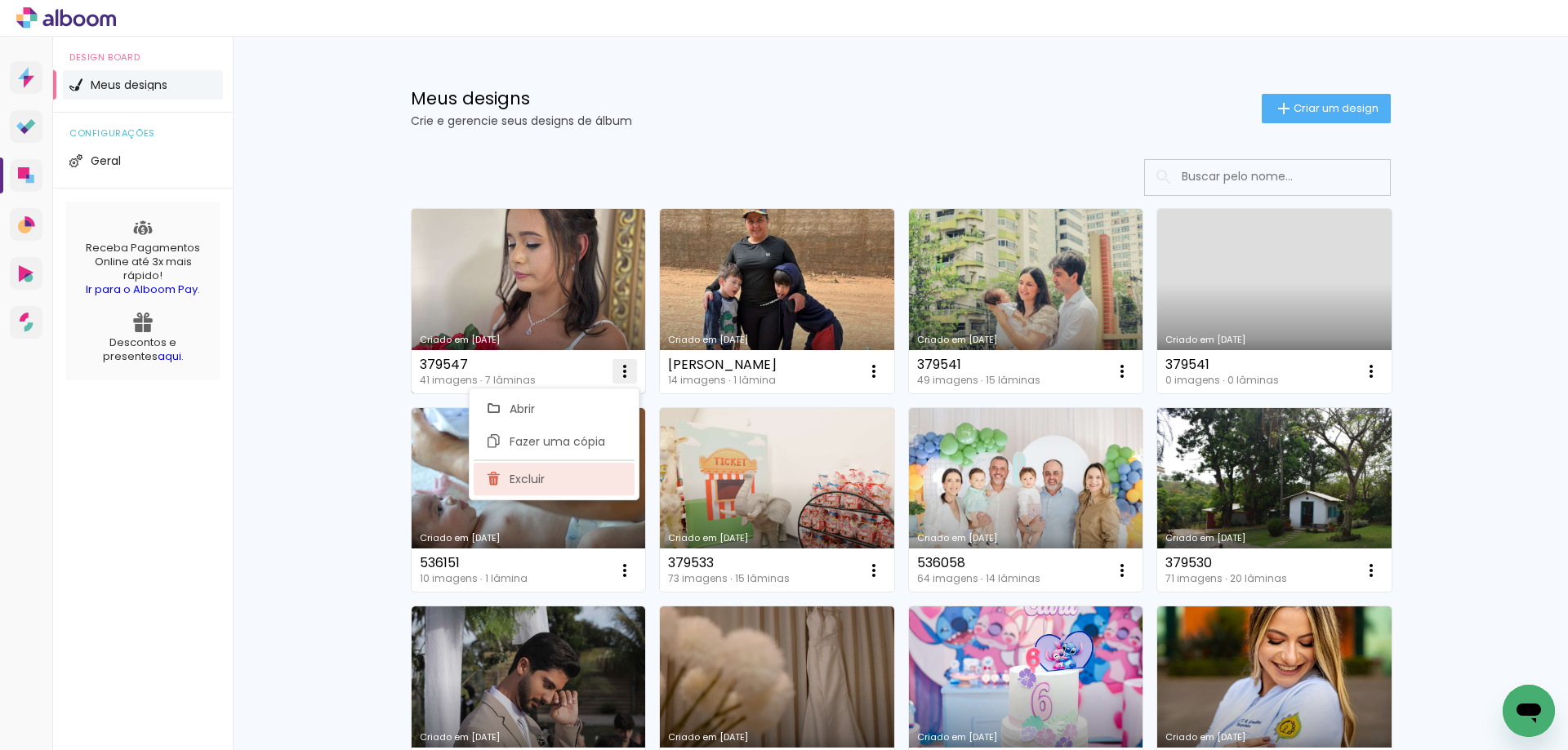
click at [564, 481] on paper-item "Excluir" at bounding box center [554, 479] width 161 height 32
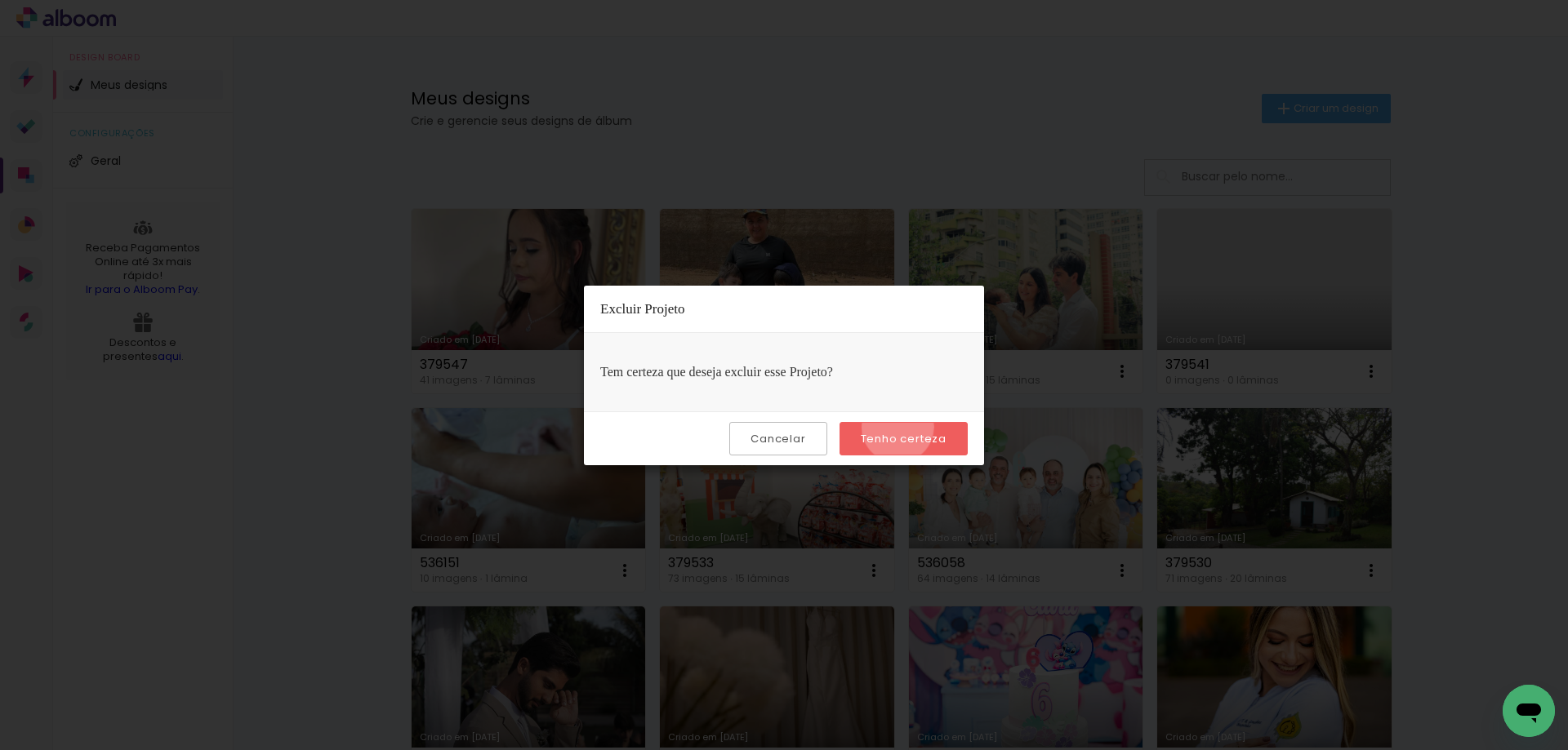
click at [900, 427] on paper-button "Tenho certeza" at bounding box center [903, 439] width 128 height 33
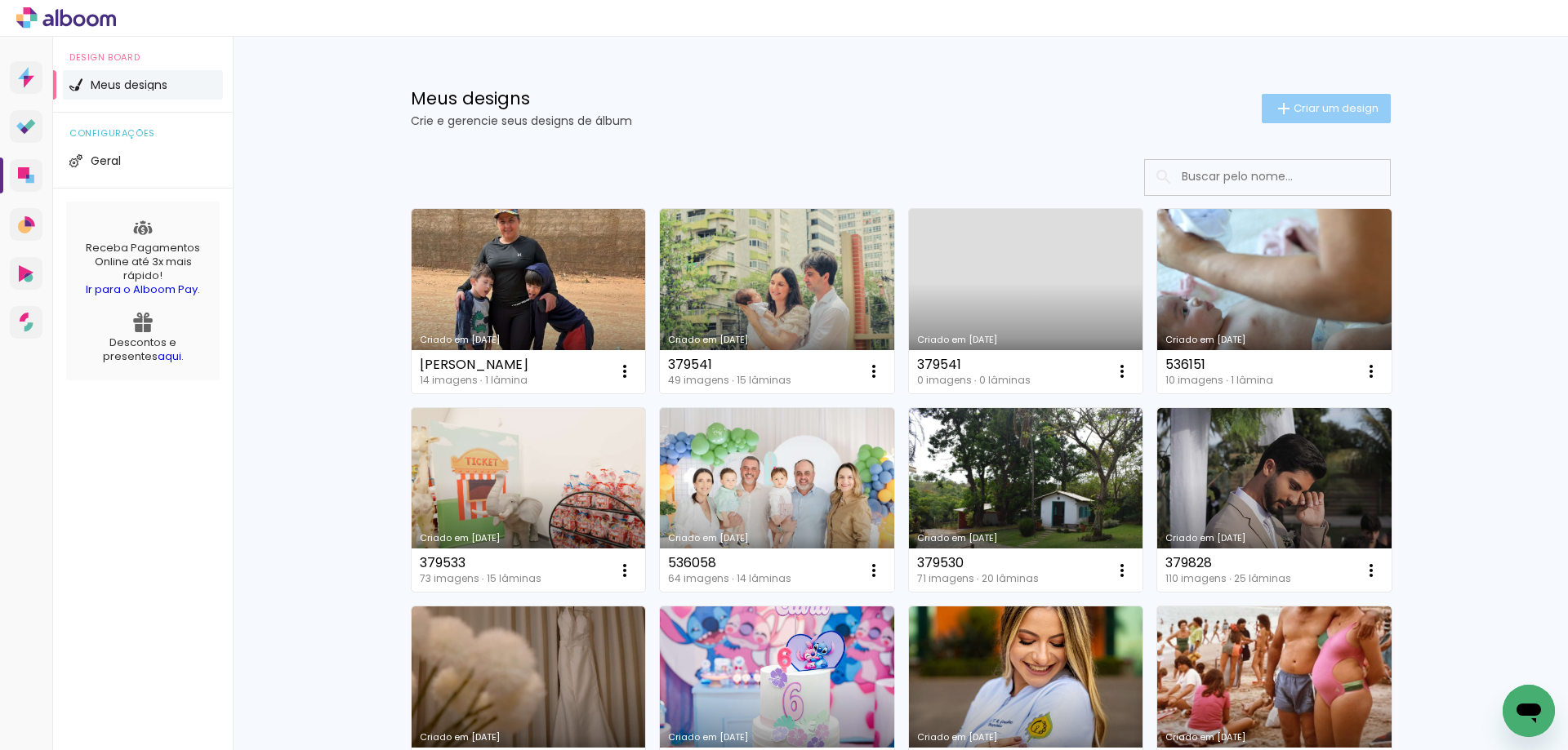
click at [1353, 104] on span "Criar um design" at bounding box center [1336, 108] width 85 height 11
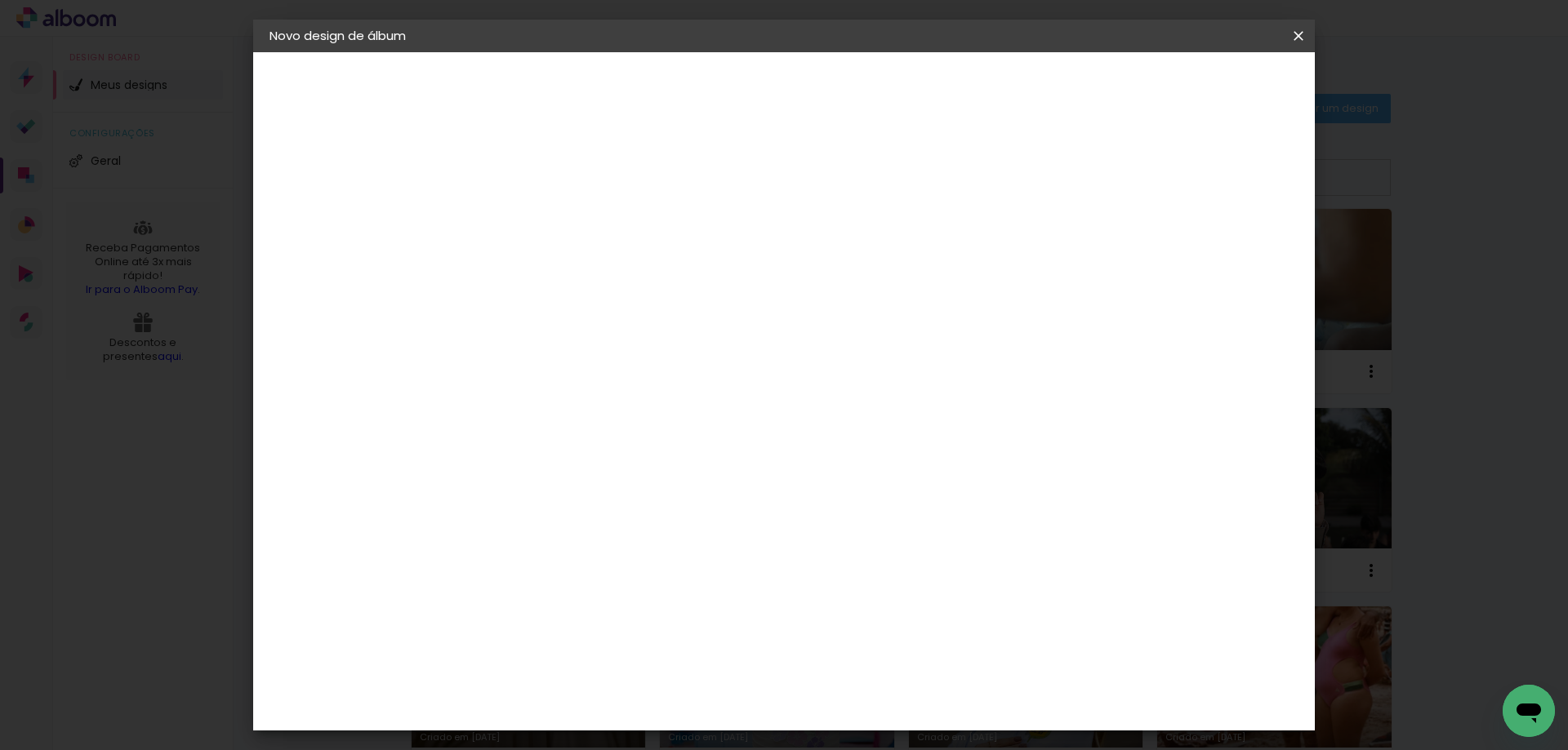
click at [537, 226] on input at bounding box center [537, 219] width 0 height 25
type input "379547"
type paper-input "379547"
click at [0, 0] on slot "Avançar" at bounding box center [0, 0] width 0 height 0
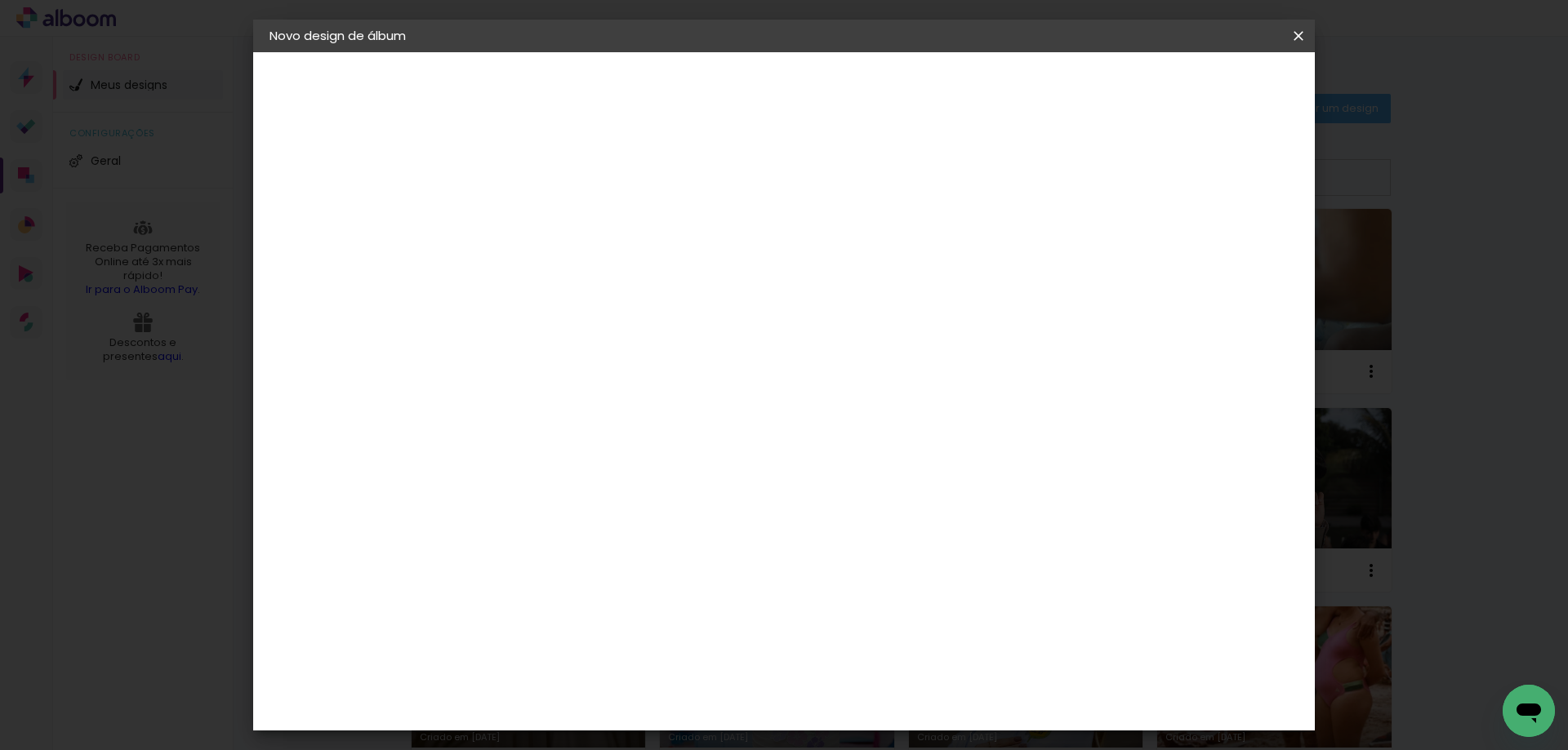
click at [621, 305] on input at bounding box center [578, 310] width 165 height 21
type input "lui"
type paper-input "lui"
click at [557, 362] on div "[PERSON_NAME]" at bounding box center [580, 368] width 109 height 13
click at [0, 0] on slot "Avançar" at bounding box center [0, 0] width 0 height 0
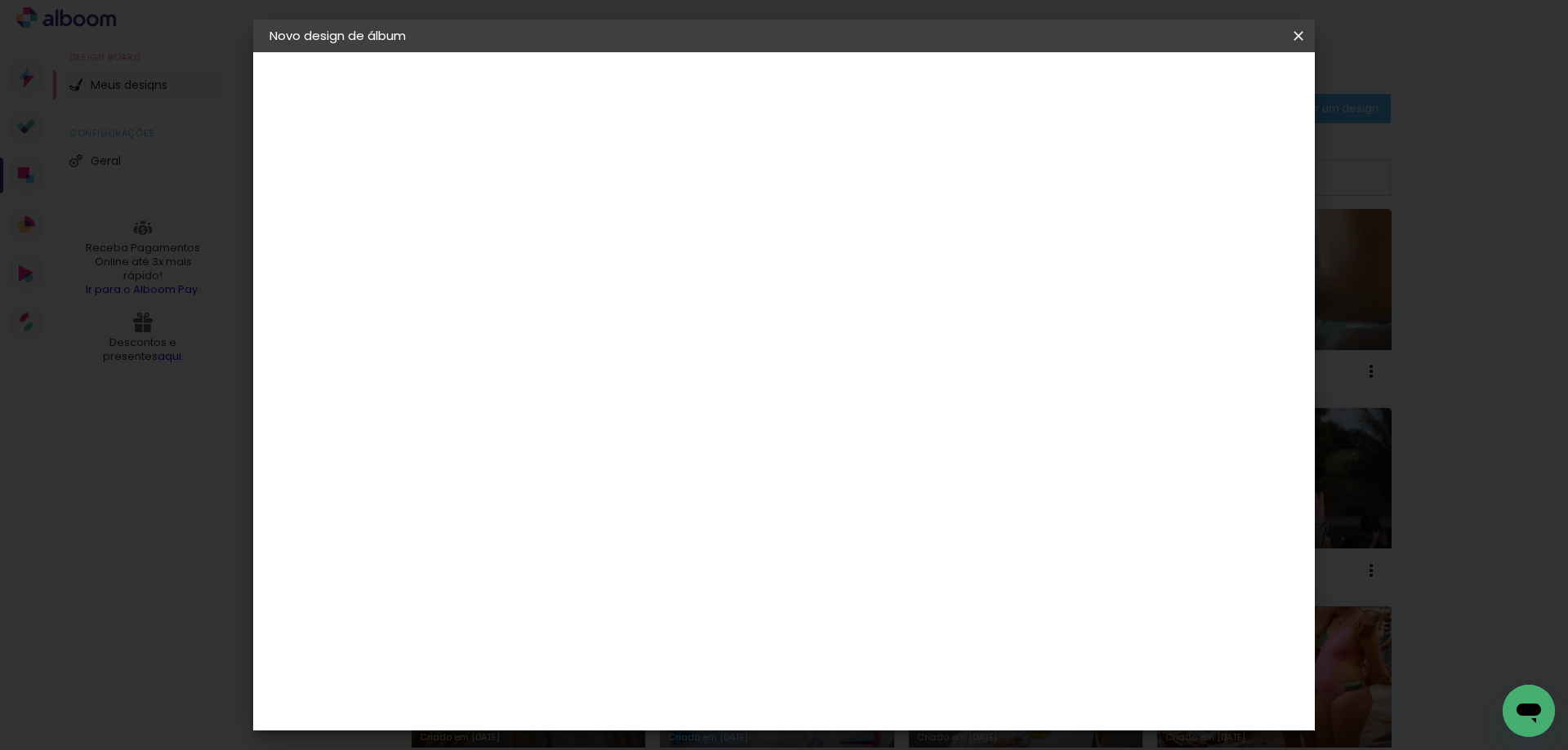
click at [600, 272] on input "text" at bounding box center [568, 285] width 64 height 25
click at [783, 320] on iron-dropdown at bounding box center [889, 291] width 326 height 73
click at [0, 0] on slot "Slim Book" at bounding box center [0, 0] width 0 height 0
type input "Slim Book"
click at [646, 383] on span "20 x 50" at bounding box center [609, 395] width 76 height 33
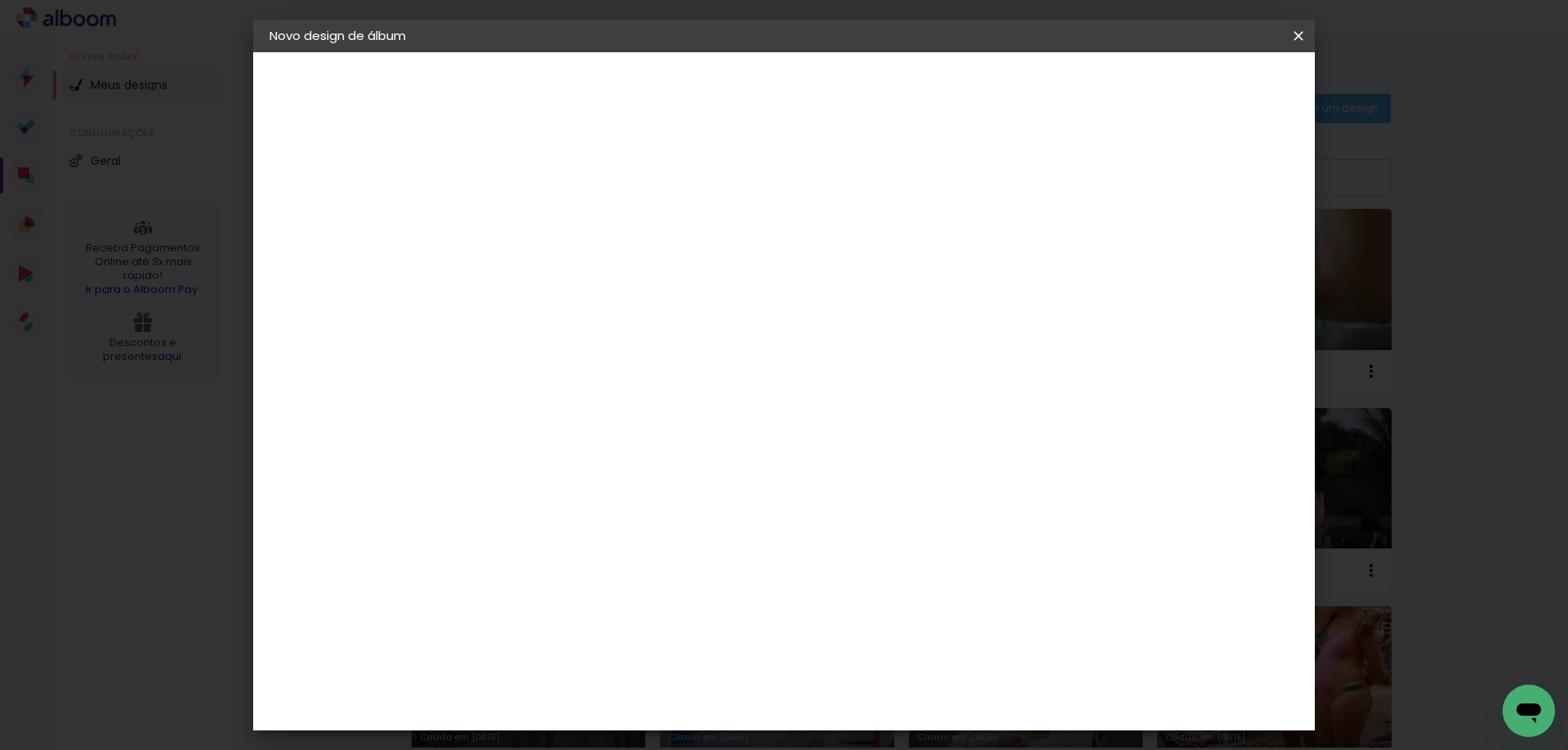
click at [0, 0] on slot "Avançar" at bounding box center [0, 0] width 0 height 0
click at [1196, 92] on span "Iniciar design" at bounding box center [1159, 87] width 74 height 12
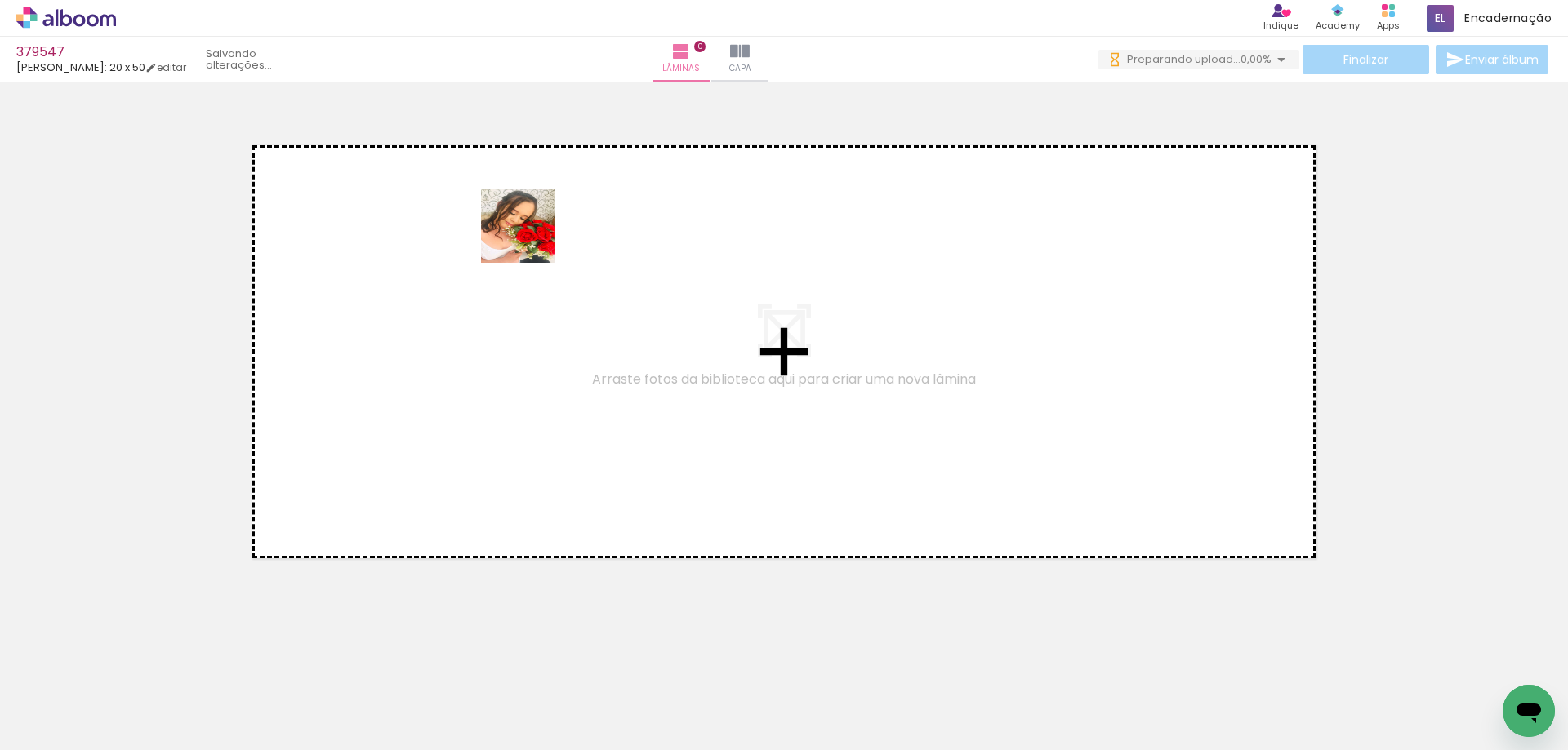
drag, startPoint x: 156, startPoint y: 696, endPoint x: 492, endPoint y: 280, distance: 534.7
click at [541, 208] on quentale-workspace at bounding box center [784, 375] width 1568 height 750
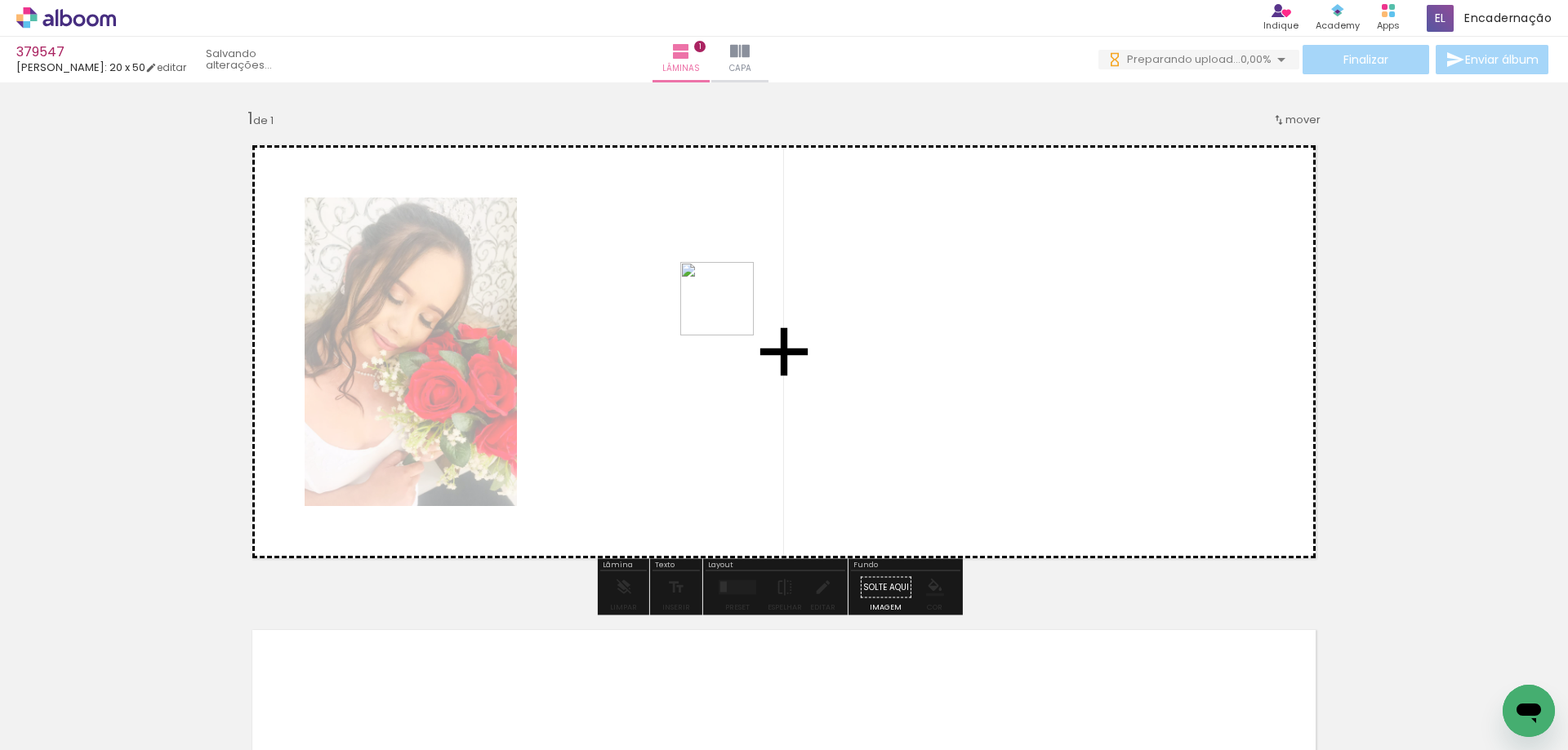
drag, startPoint x: 330, startPoint y: 672, endPoint x: 774, endPoint y: 261, distance: 605.0
click at [774, 261] on quentale-workspace at bounding box center [784, 375] width 1568 height 750
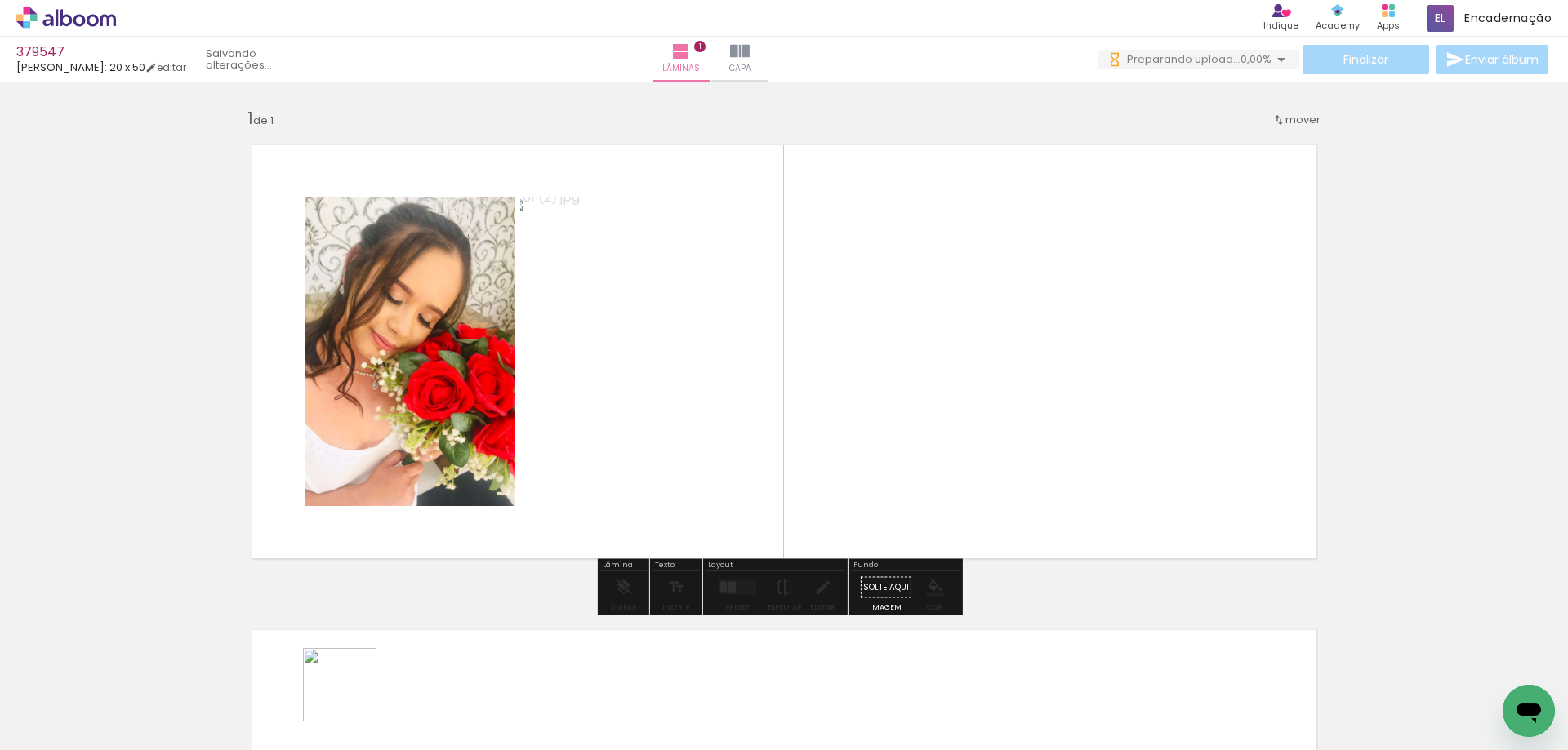
drag, startPoint x: 342, startPoint y: 701, endPoint x: 885, endPoint y: 299, distance: 675.6
click at [875, 311] on quentale-workspace at bounding box center [784, 375] width 1568 height 750
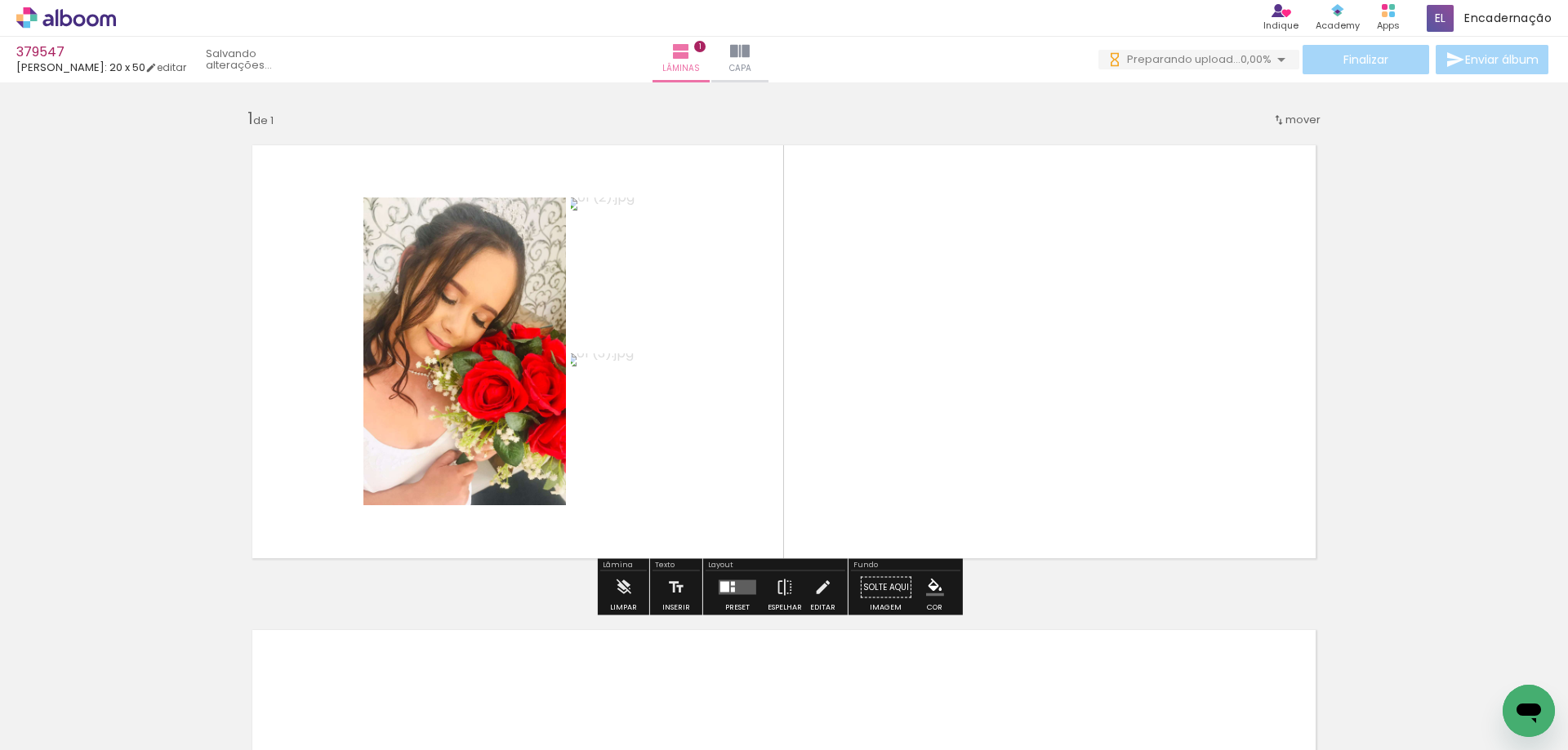
click at [725, 604] on div "Preset" at bounding box center [736, 608] width 24 height 8
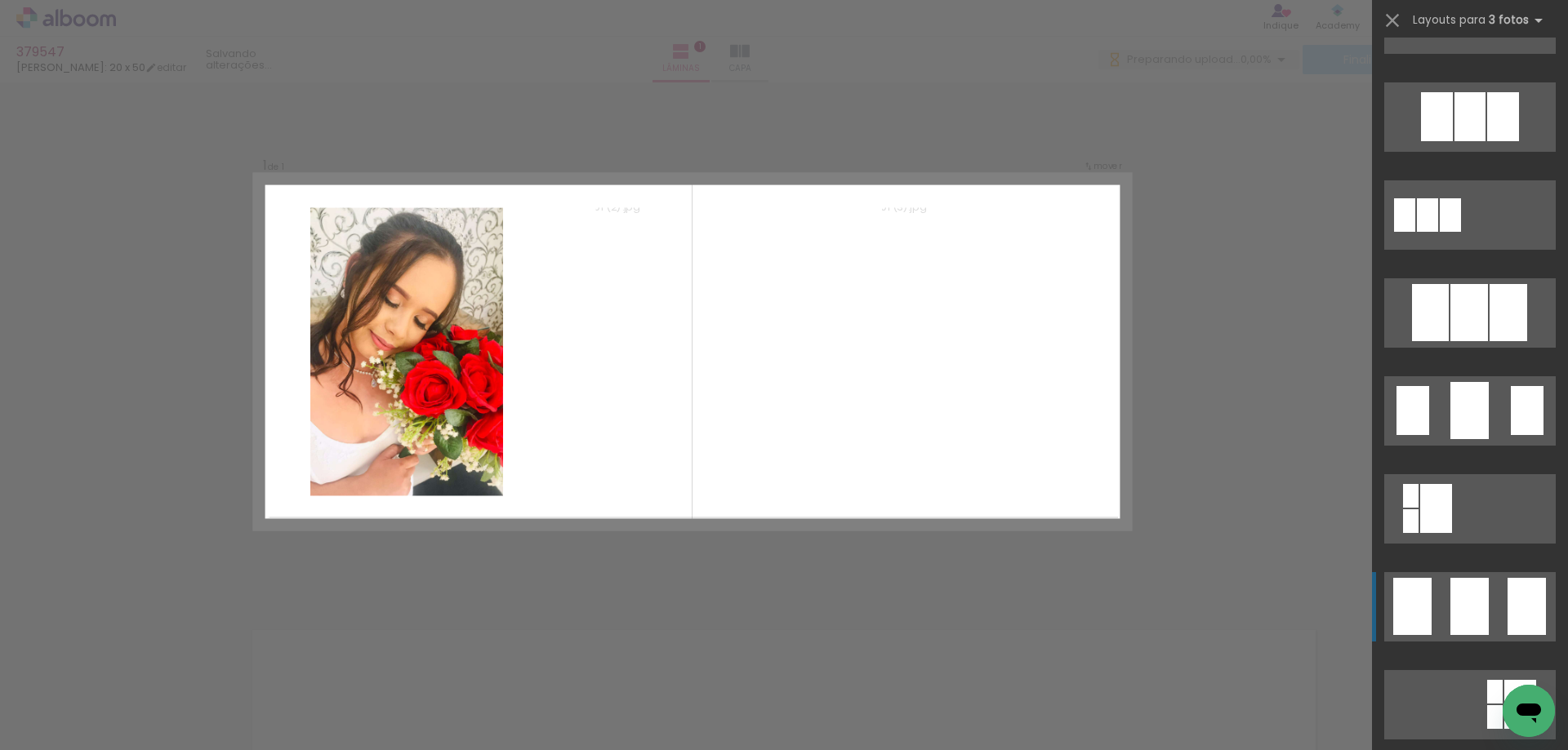
scroll to position [898, 0]
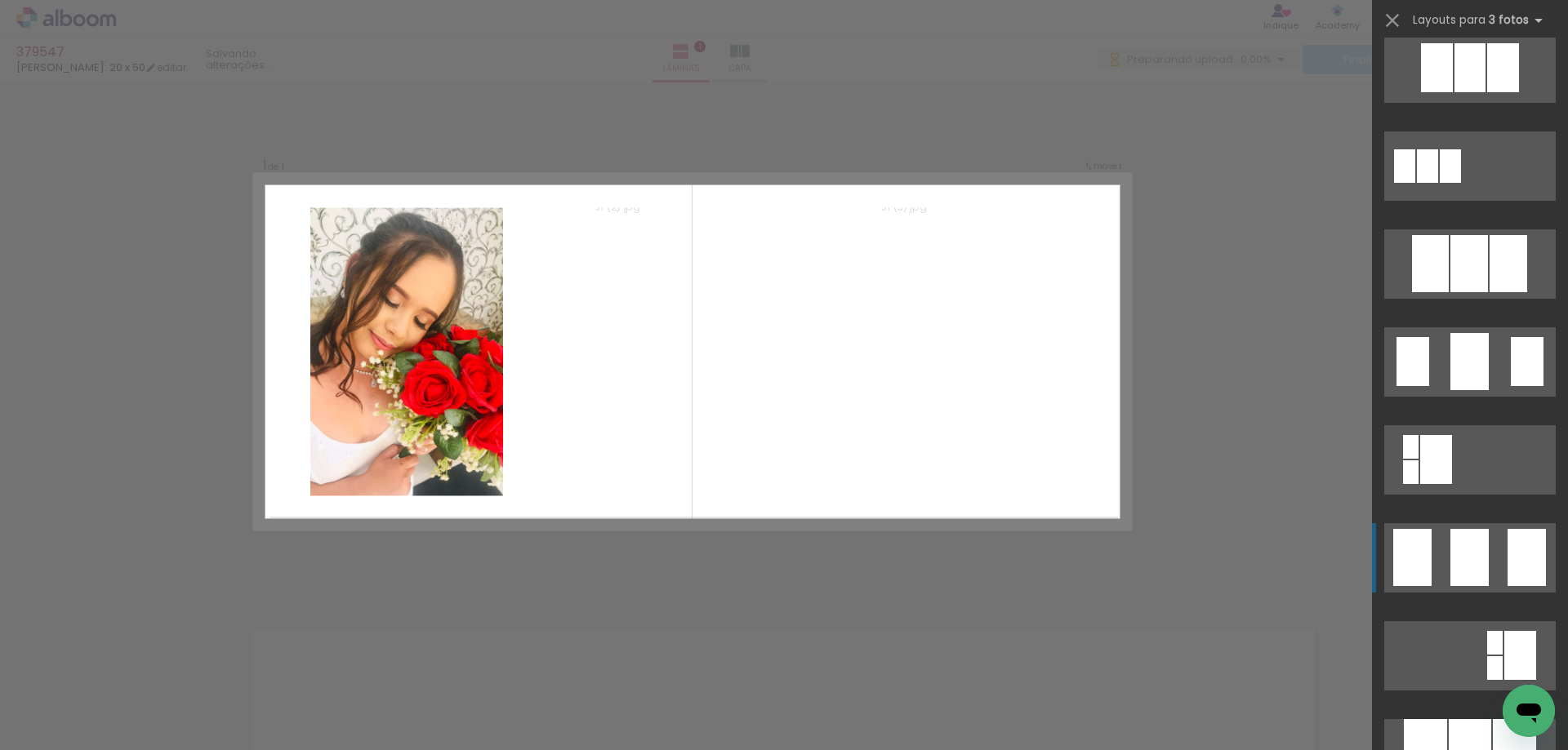
click at [1468, 559] on div at bounding box center [1469, 557] width 38 height 57
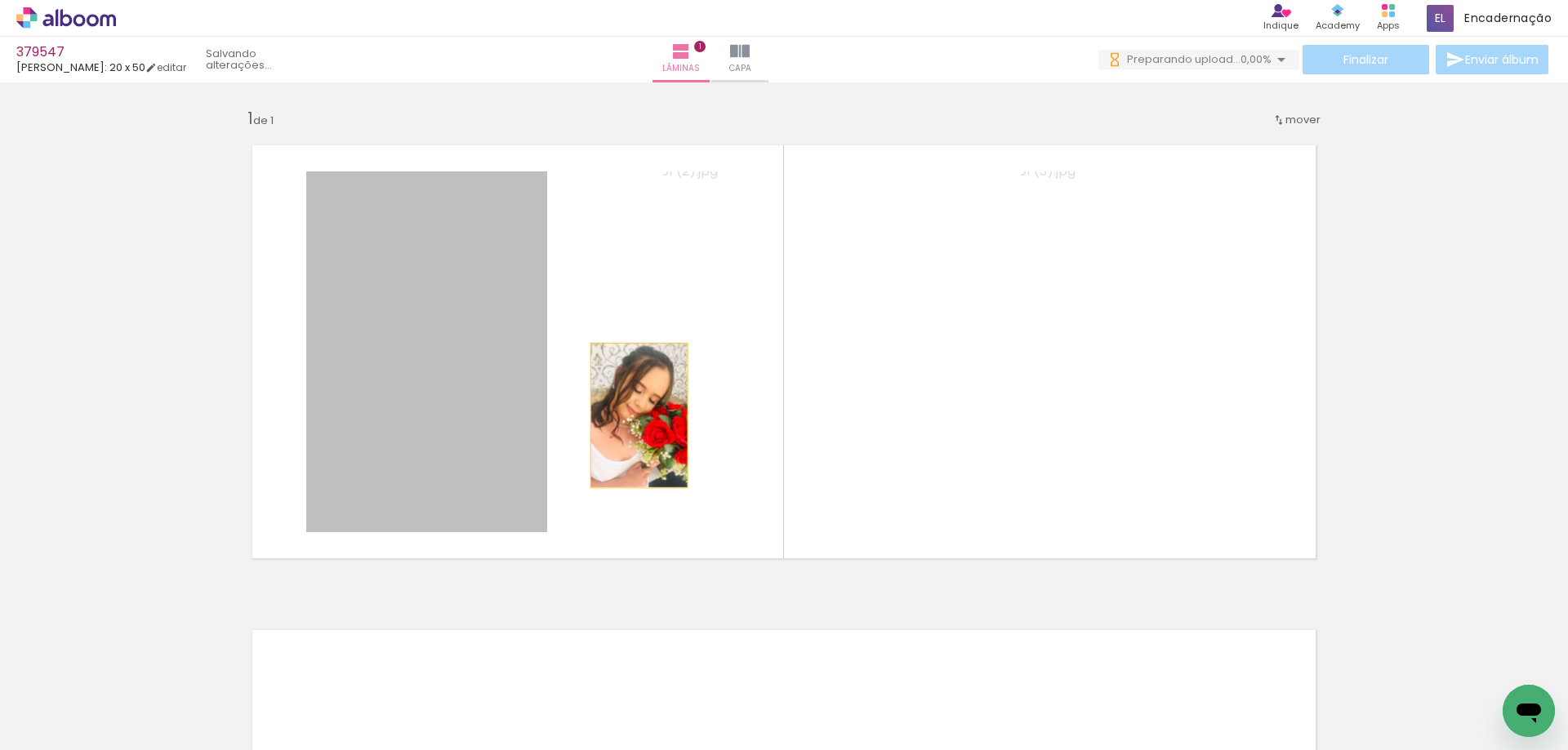
drag, startPoint x: 485, startPoint y: 414, endPoint x: 729, endPoint y: 402, distance: 244.3
click at [0, 0] on slot at bounding box center [0, 0] width 0 height 0
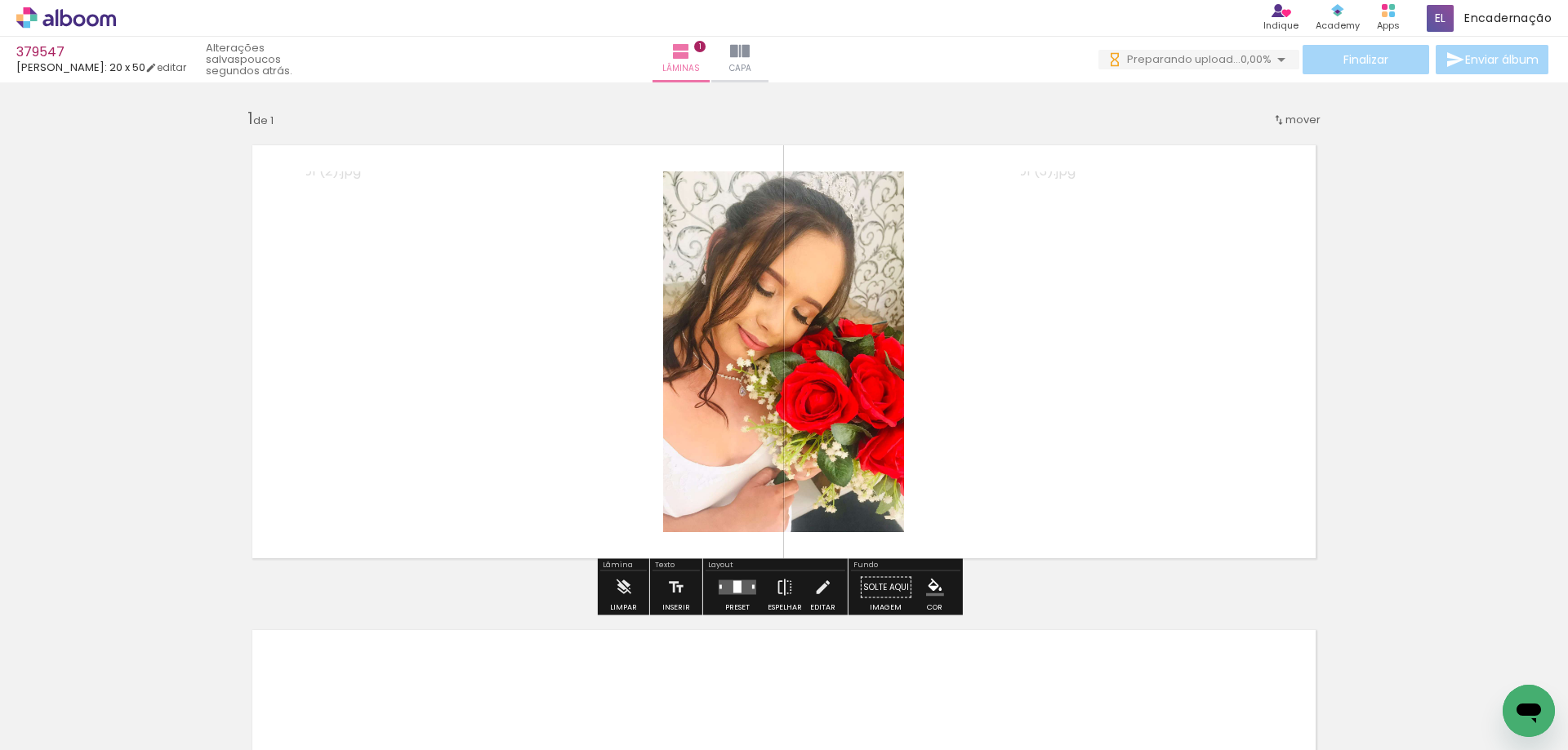
drag, startPoint x: 729, startPoint y: 402, endPoint x: 120, endPoint y: 308, distance: 616.2
click at [120, 308] on div "Inserir lâmina 1 de 1" at bounding box center [784, 573] width 1568 height 970
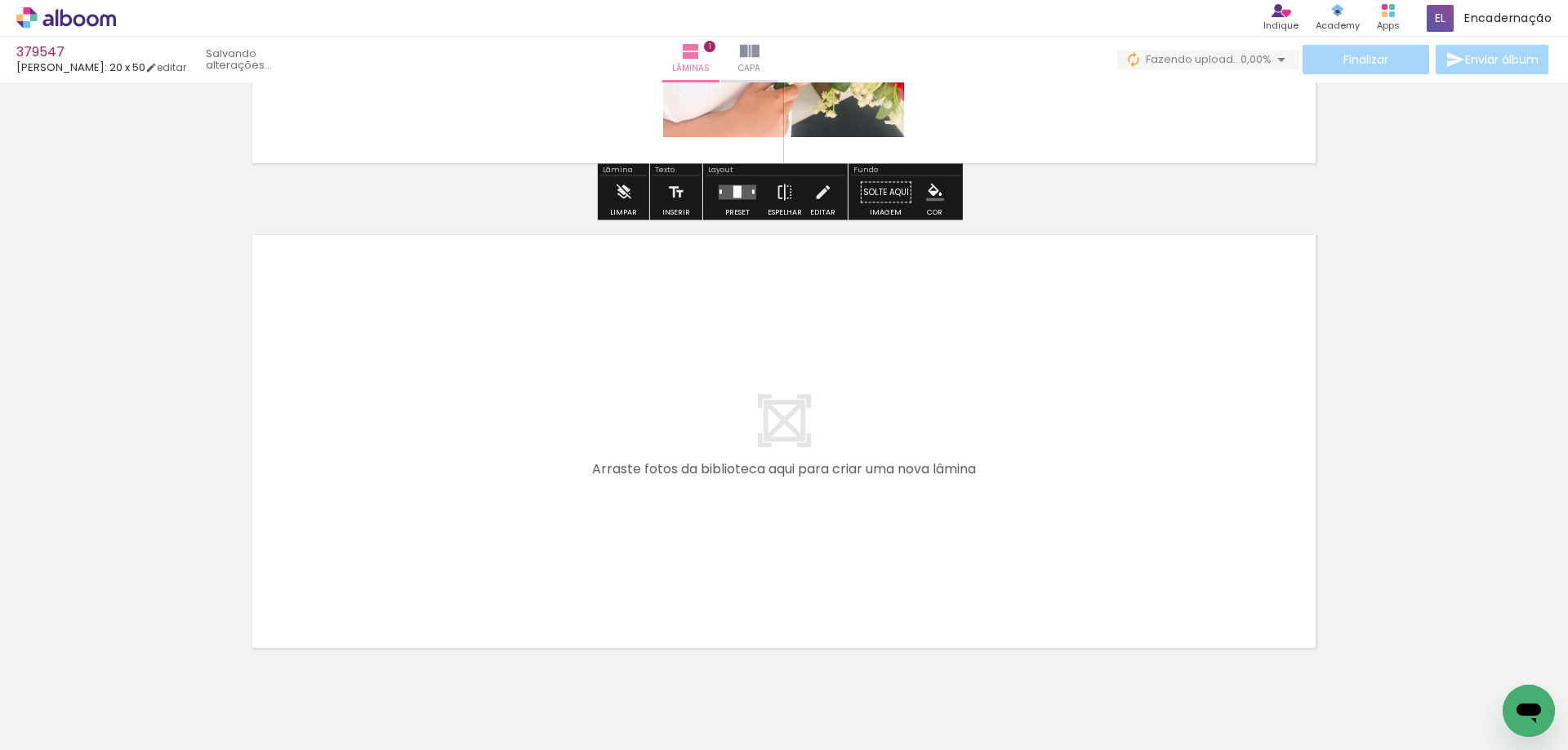
scroll to position [408, 0]
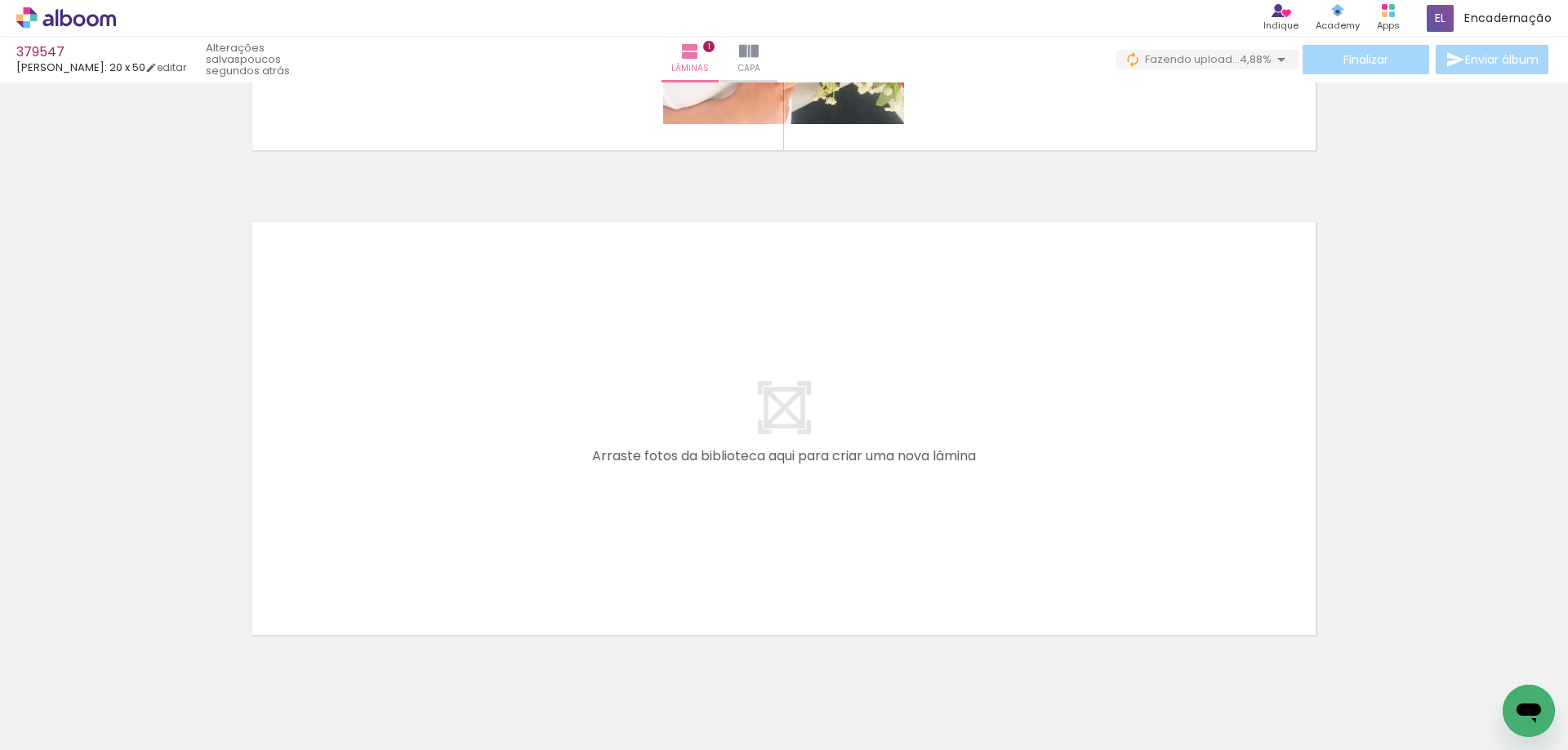
click at [31, 697] on input "Todas as fotos" at bounding box center [45, 701] width 62 height 14
click at [0, 0] on slot "Não utilizadas" at bounding box center [0, 0] width 0 height 0
type input "Não utilizadas"
drag, startPoint x: 454, startPoint y: 544, endPoint x: 634, endPoint y: 426, distance: 215.2
click at [634, 426] on quentale-workspace at bounding box center [784, 375] width 1568 height 750
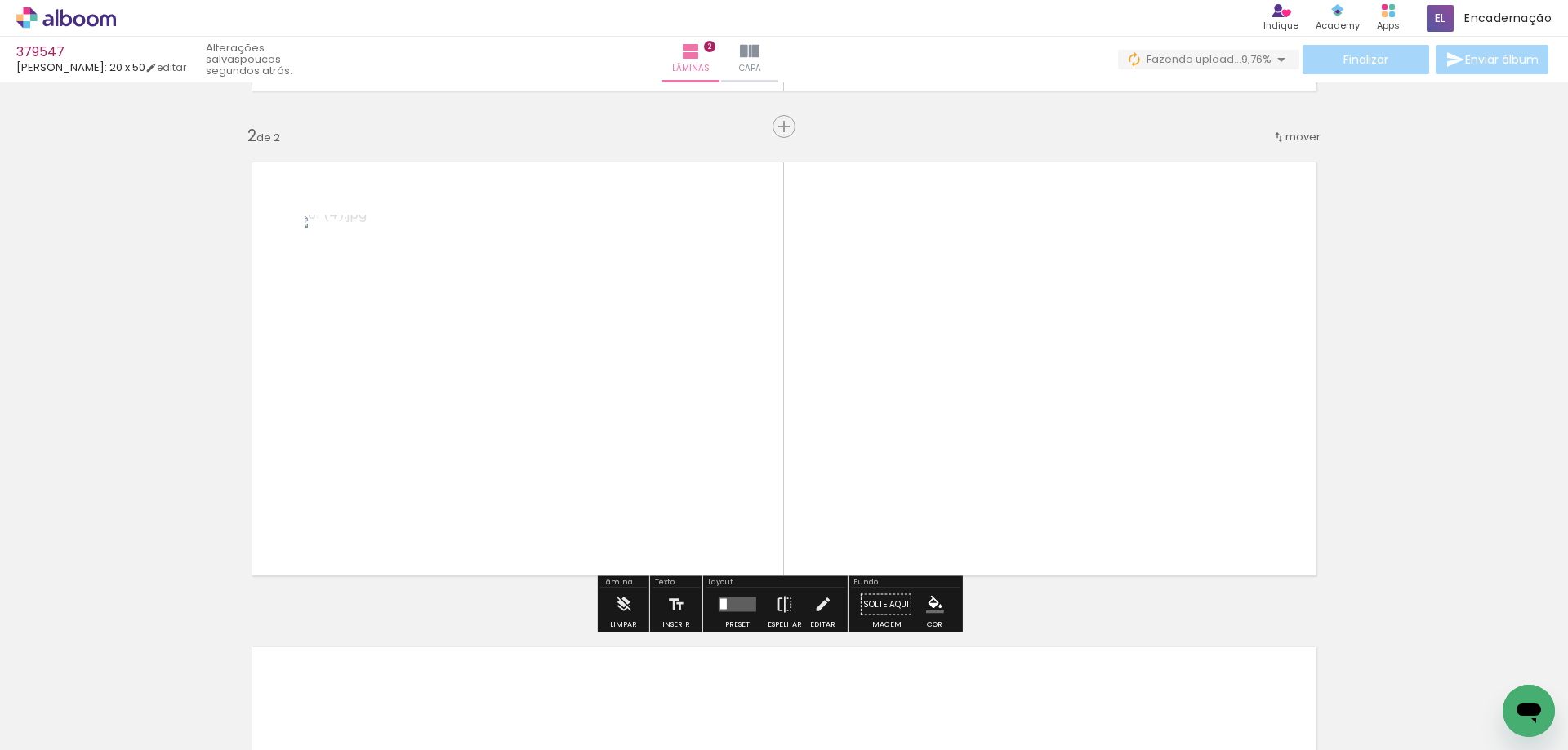
scroll to position [472, 0]
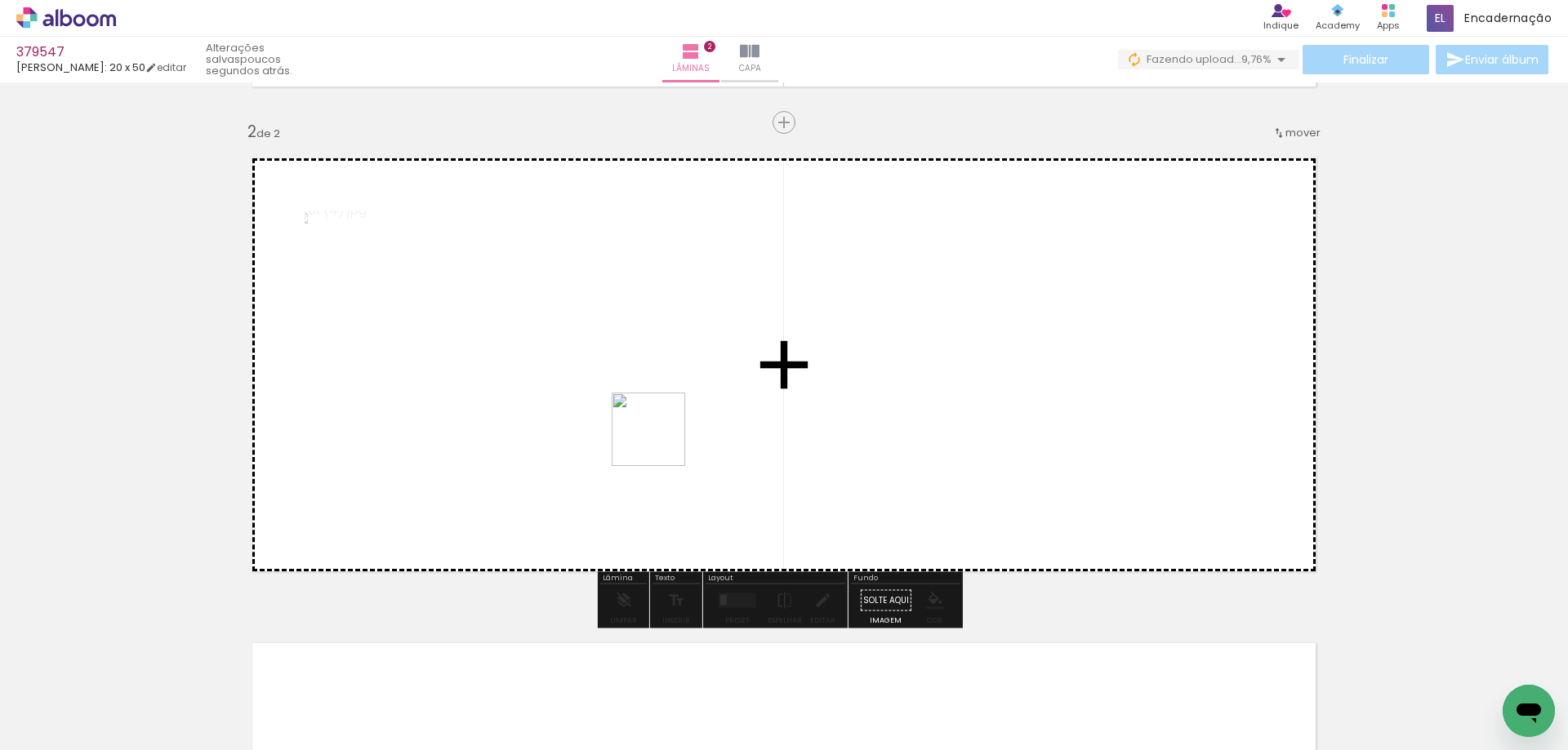
drag, startPoint x: 150, startPoint y: 703, endPoint x: 479, endPoint y: 560, distance: 358.7
click at [681, 430] on quentale-workspace at bounding box center [784, 375] width 1568 height 750
drag, startPoint x: 467, startPoint y: 510, endPoint x: 660, endPoint y: 384, distance: 230.5
click at [562, 452] on quentale-workspace at bounding box center [784, 375] width 1568 height 750
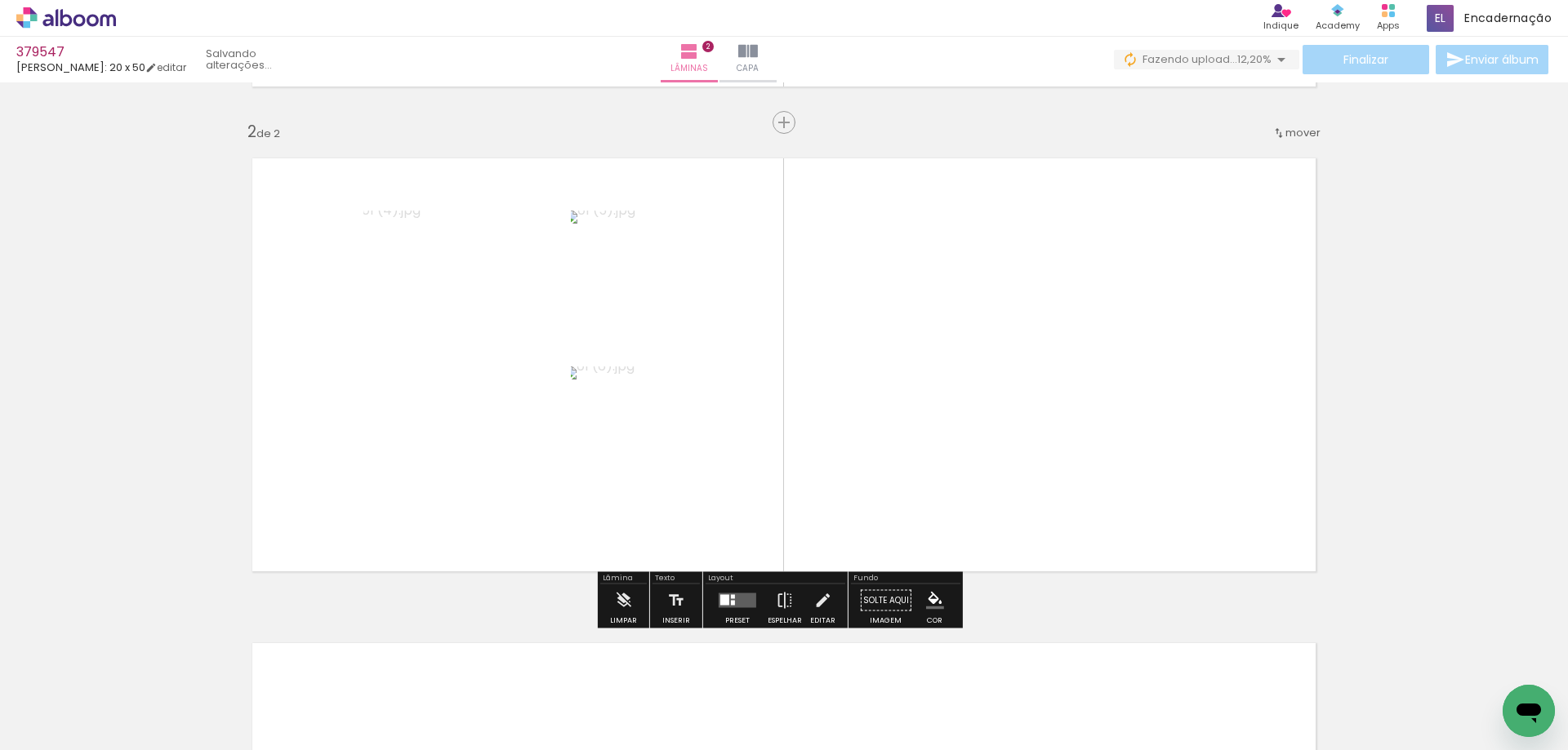
click at [724, 593] on quentale-layouter at bounding box center [737, 600] width 37 height 15
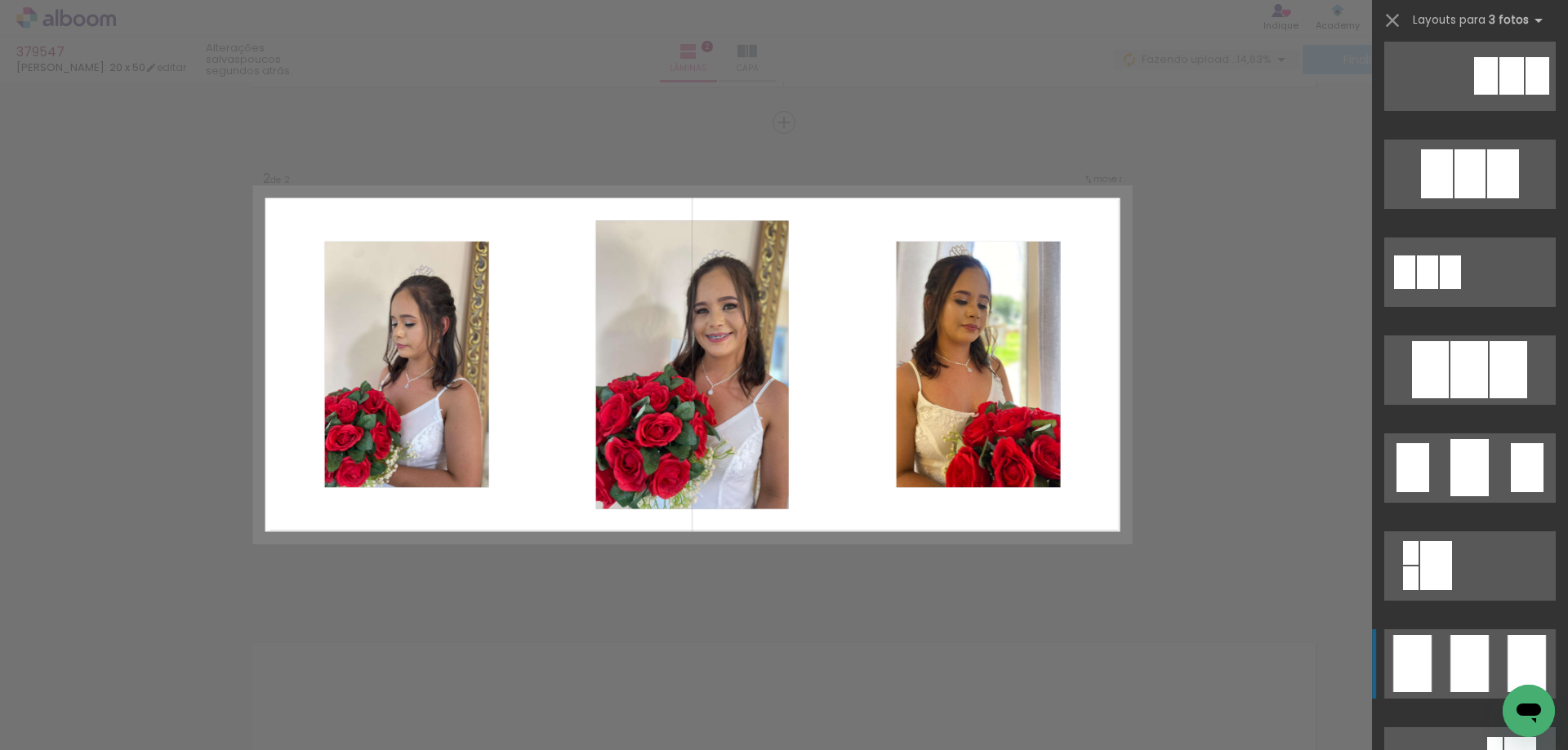
scroll to position [898, 0]
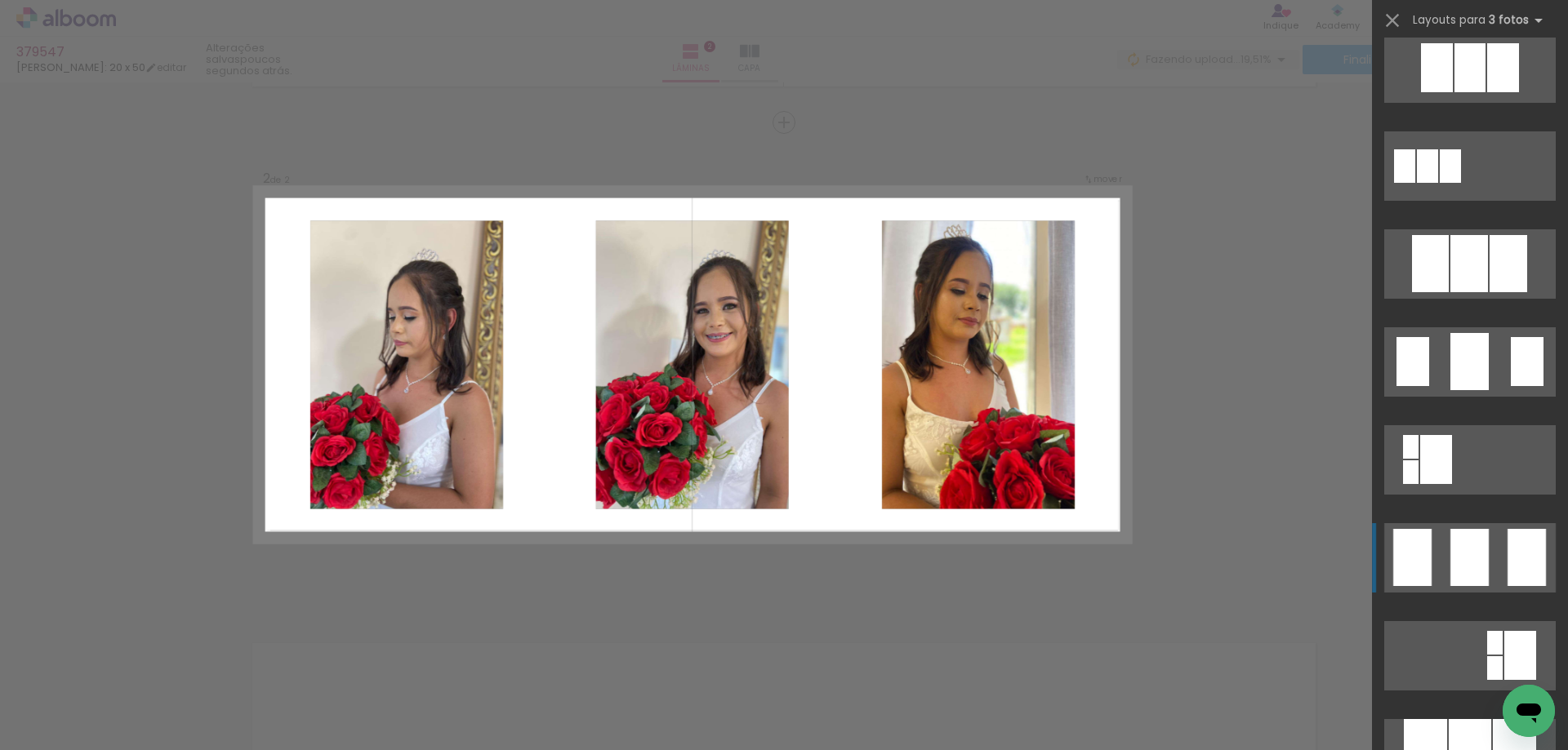
click at [1472, 577] on div at bounding box center [1469, 557] width 38 height 57
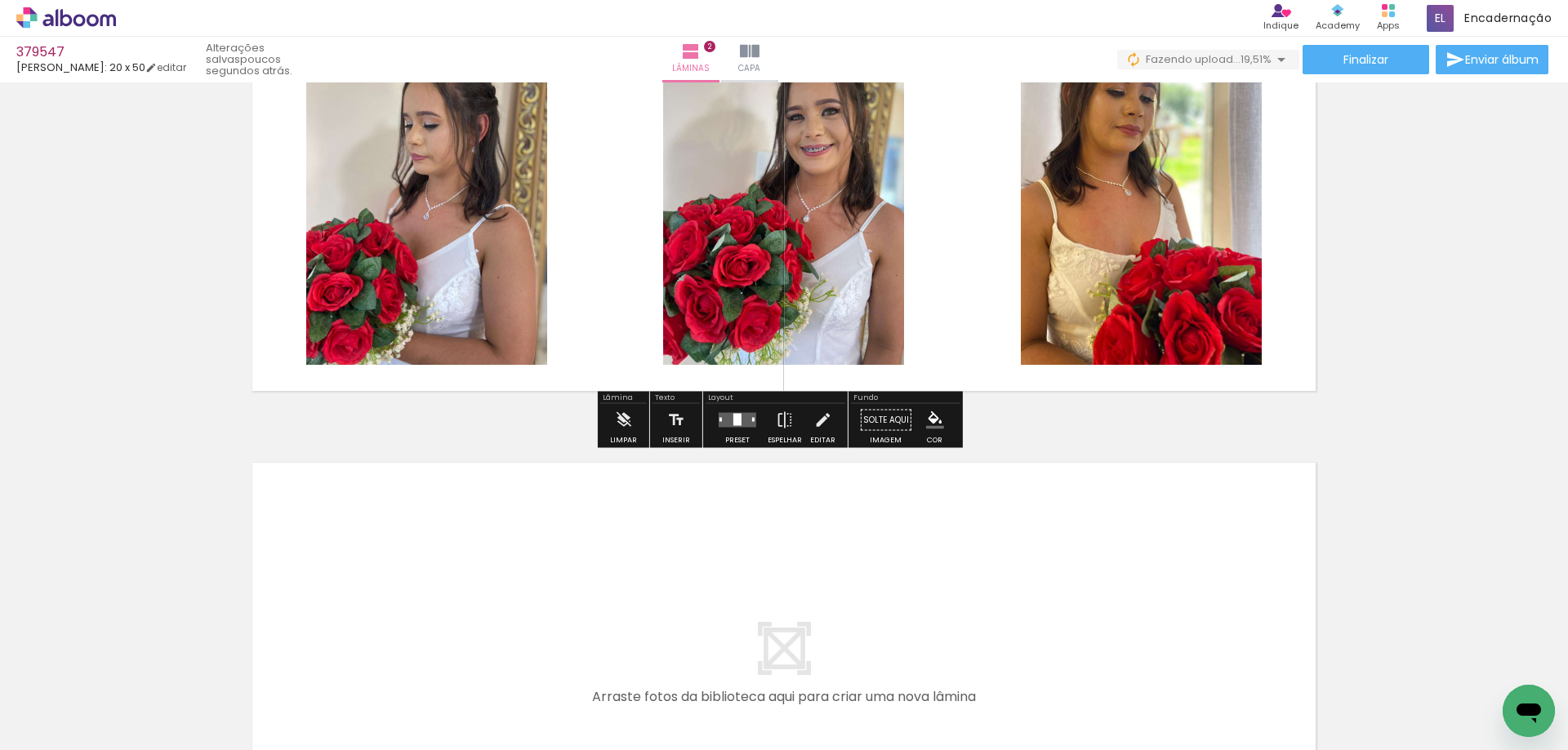
scroll to position [798, 0]
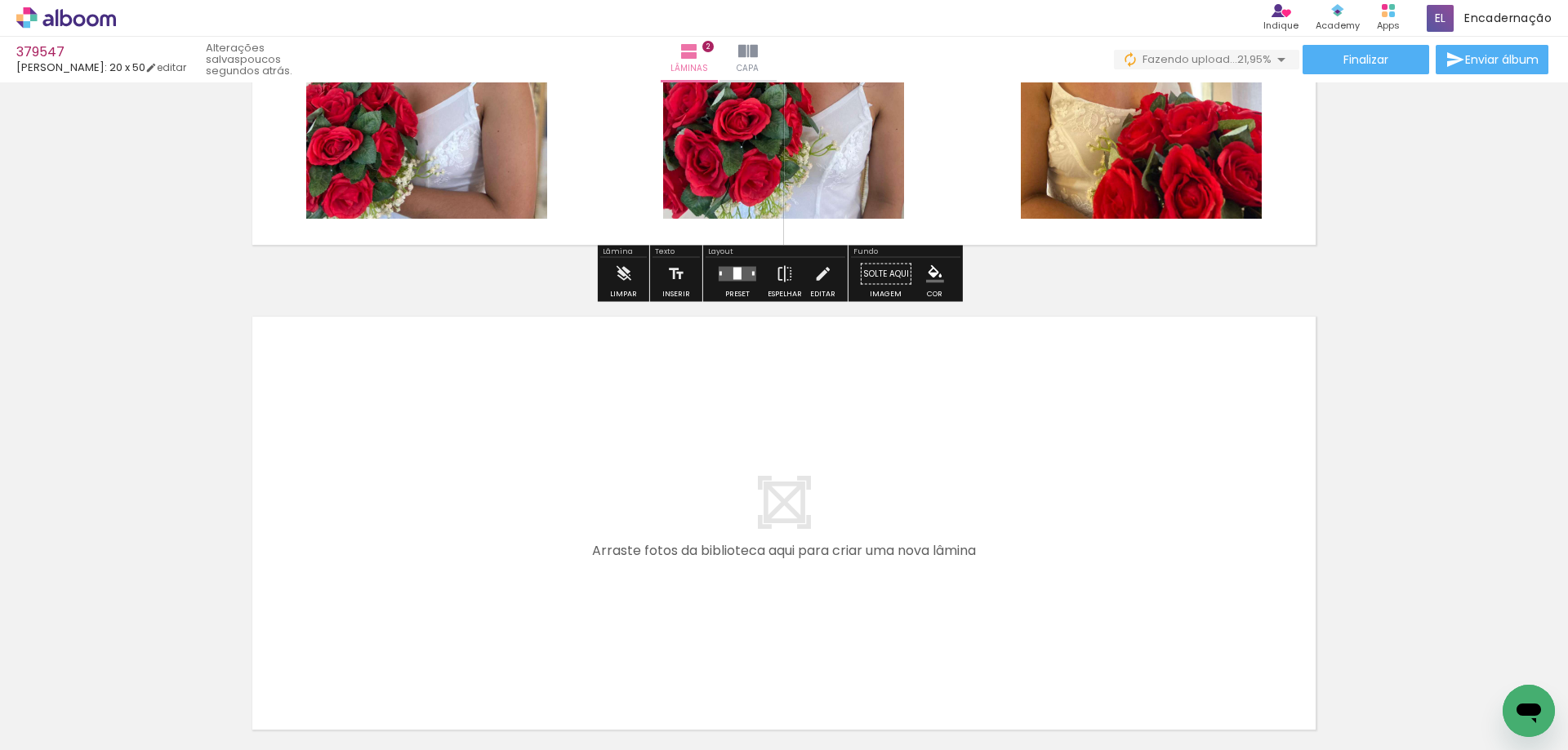
drag, startPoint x: 380, startPoint y: 519, endPoint x: 427, endPoint y: 470, distance: 67.9
click at [427, 470] on quentale-workspace at bounding box center [784, 375] width 1568 height 750
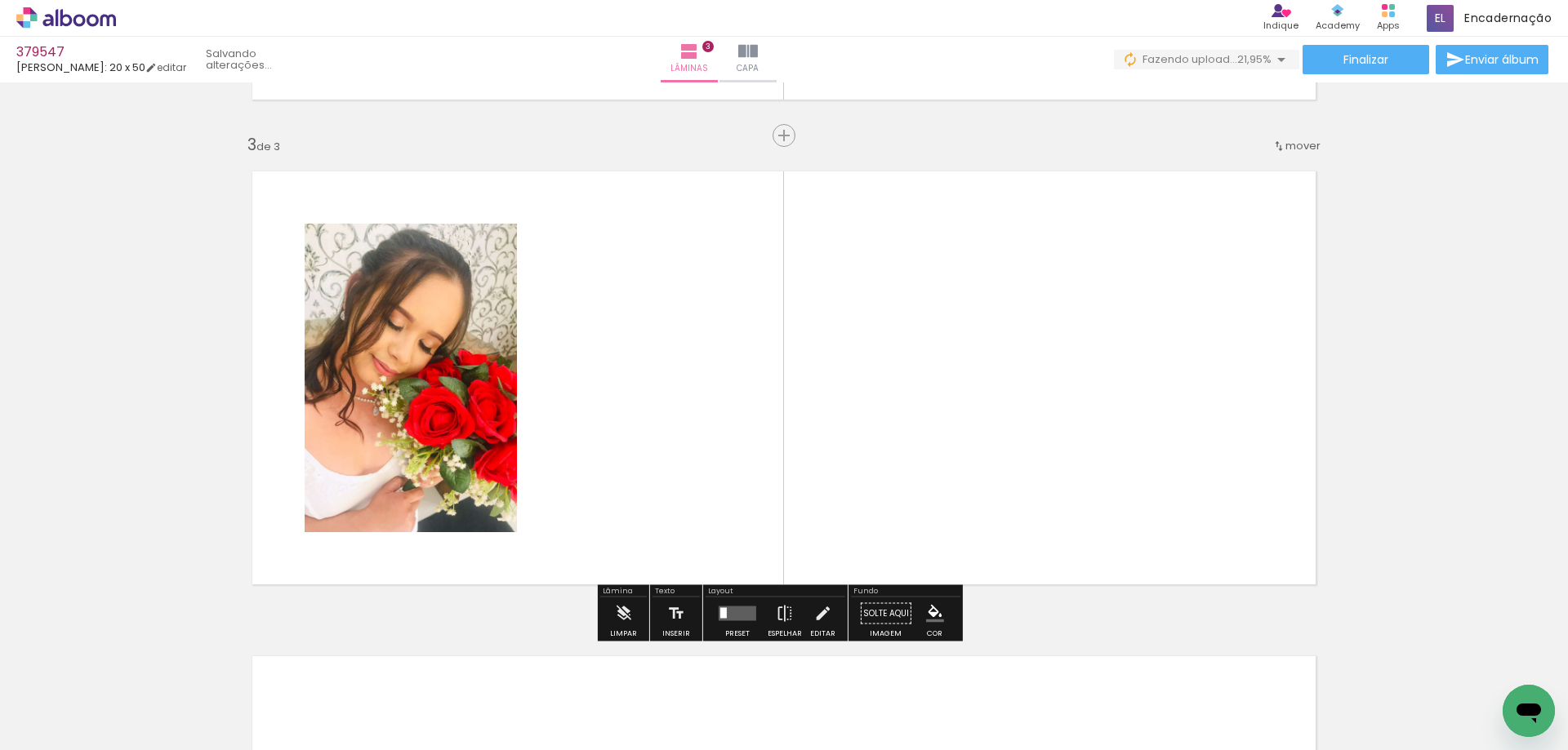
scroll to position [957, 0]
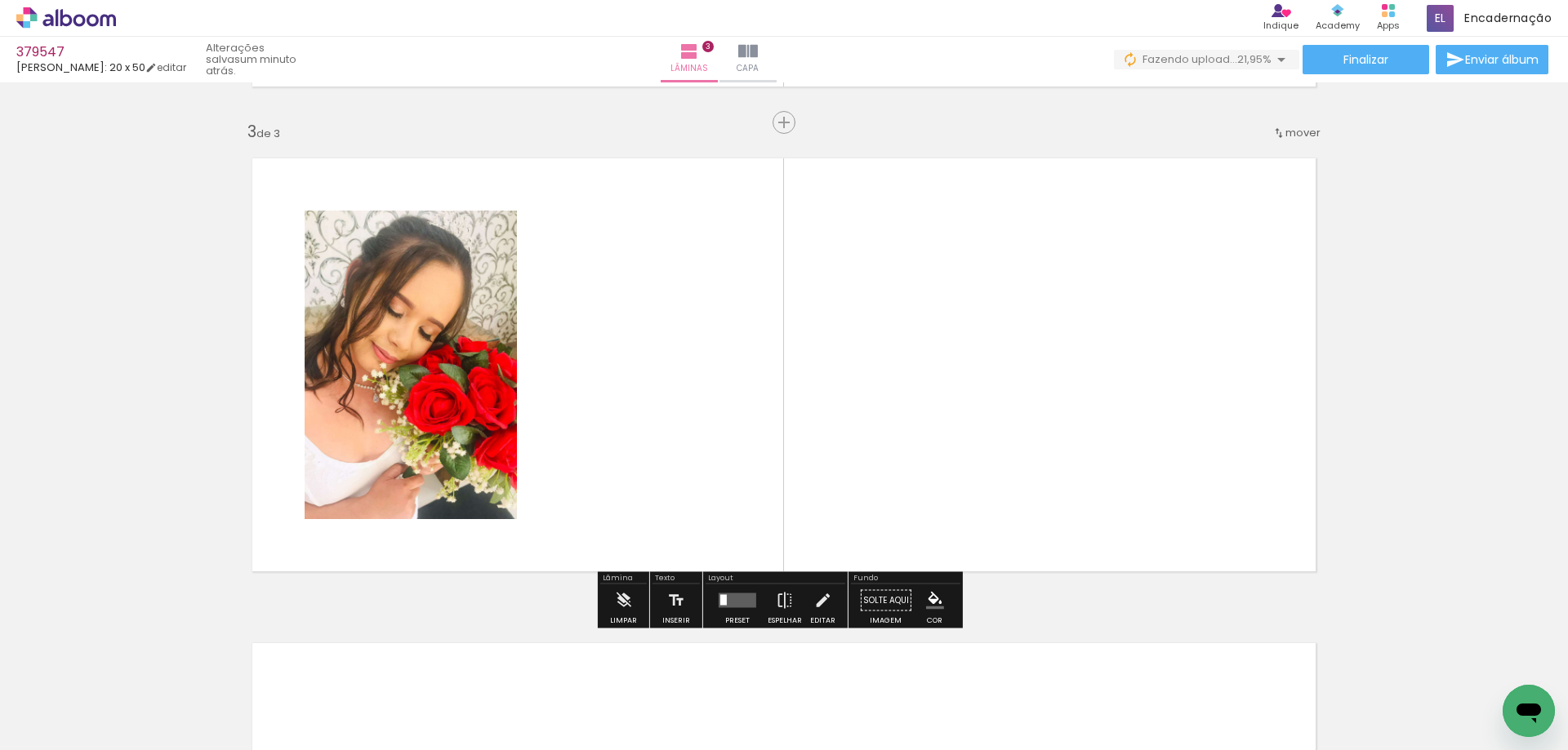
drag, startPoint x: 164, startPoint y: 707, endPoint x: 362, endPoint y: 571, distance: 240.2
click at [640, 411] on quentale-workspace at bounding box center [784, 375] width 1568 height 750
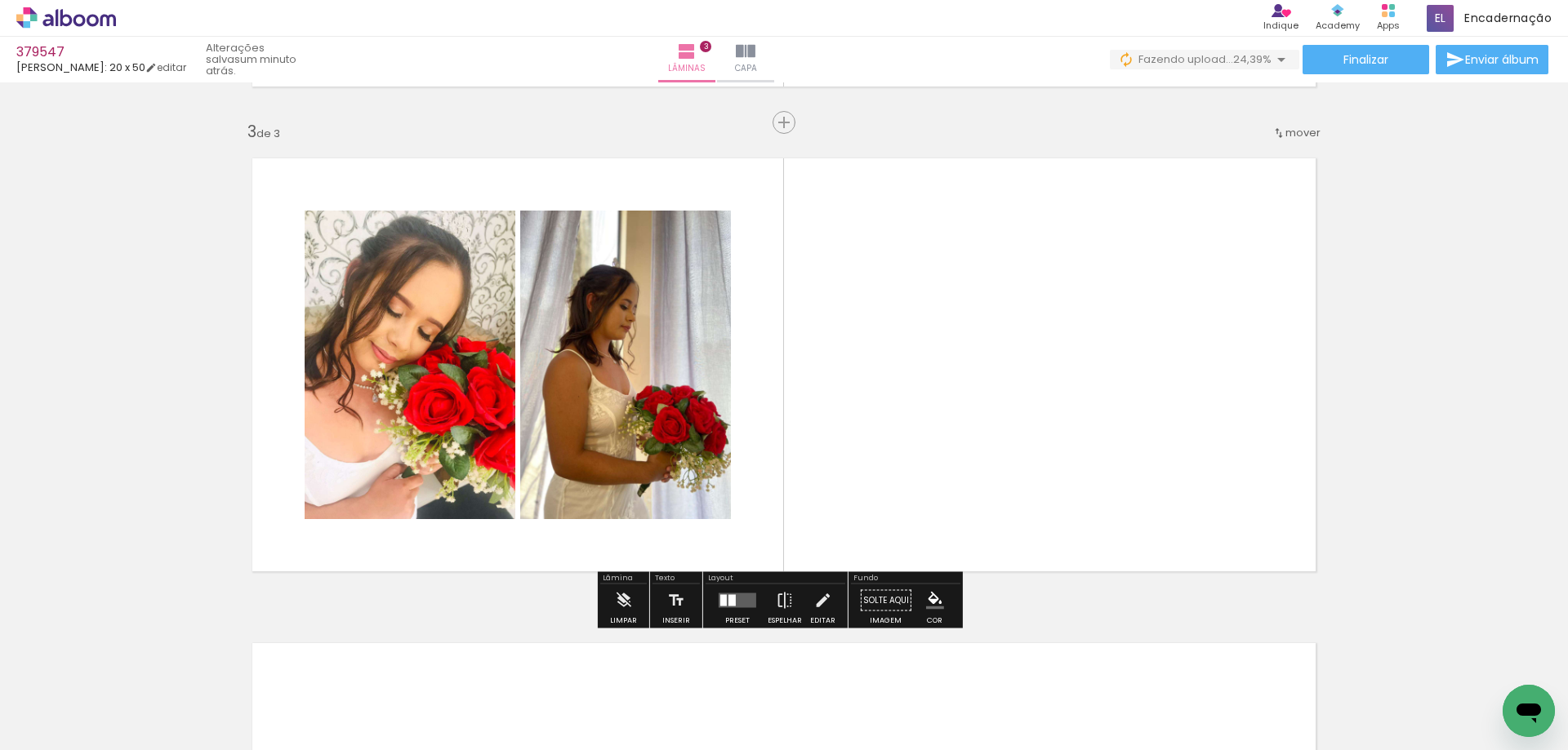
drag, startPoint x: 180, startPoint y: 709, endPoint x: 666, endPoint y: 492, distance: 532.2
click at [802, 409] on quentale-workspace at bounding box center [784, 375] width 1568 height 750
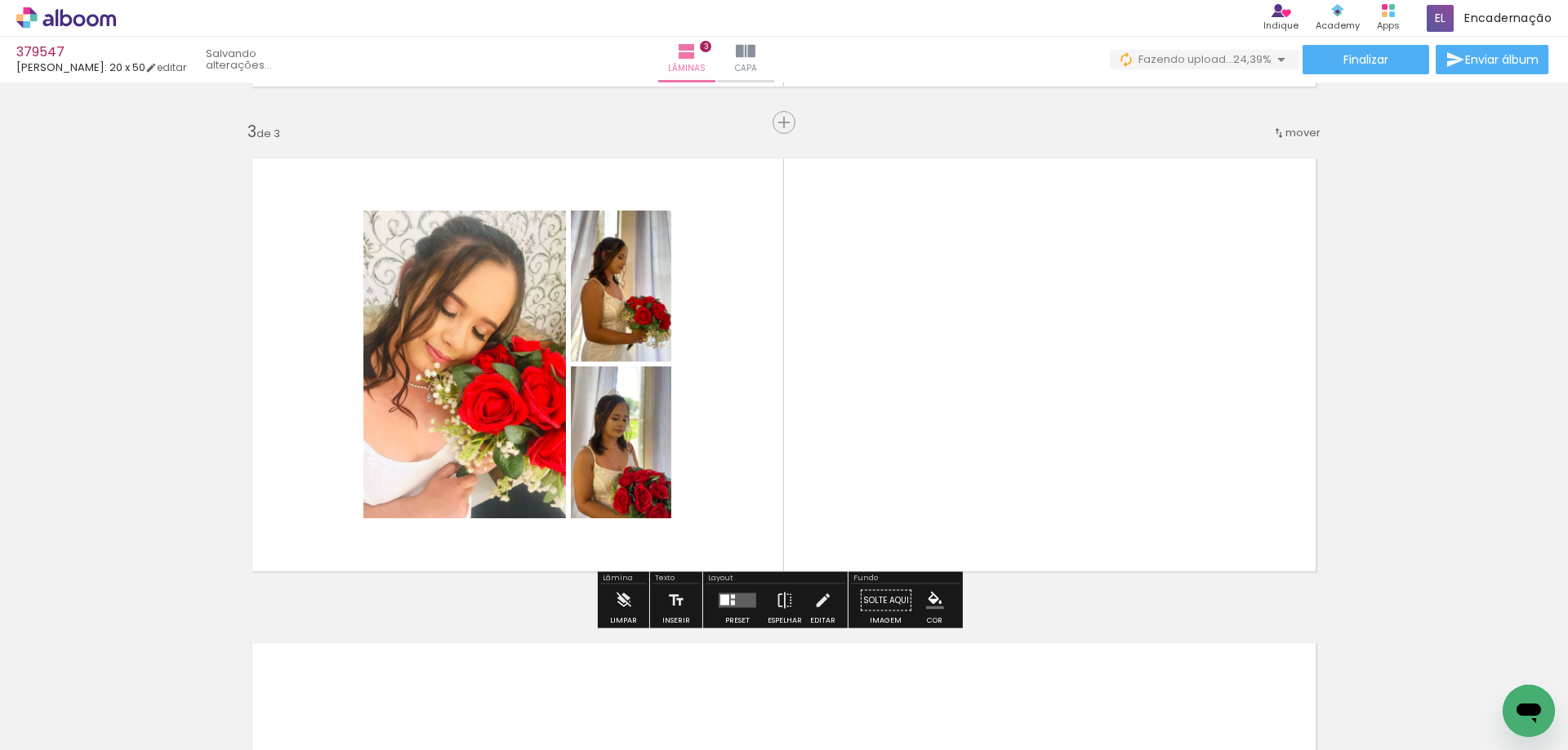
drag, startPoint x: 168, startPoint y: 713, endPoint x: 849, endPoint y: 429, distance: 737.8
click at [897, 415] on quentale-workspace at bounding box center [784, 375] width 1568 height 750
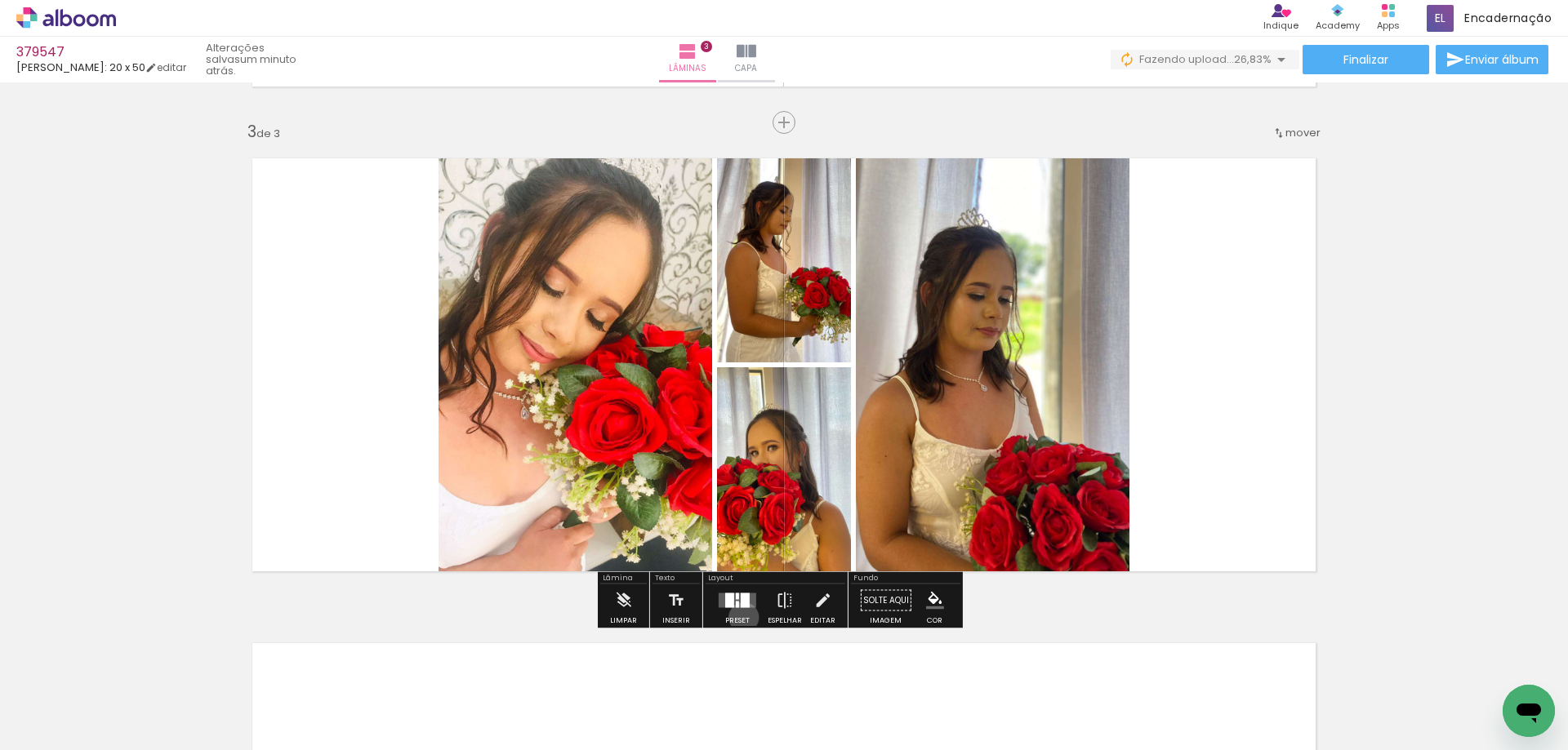
click at [739, 617] on div "Preset" at bounding box center [736, 621] width 24 height 8
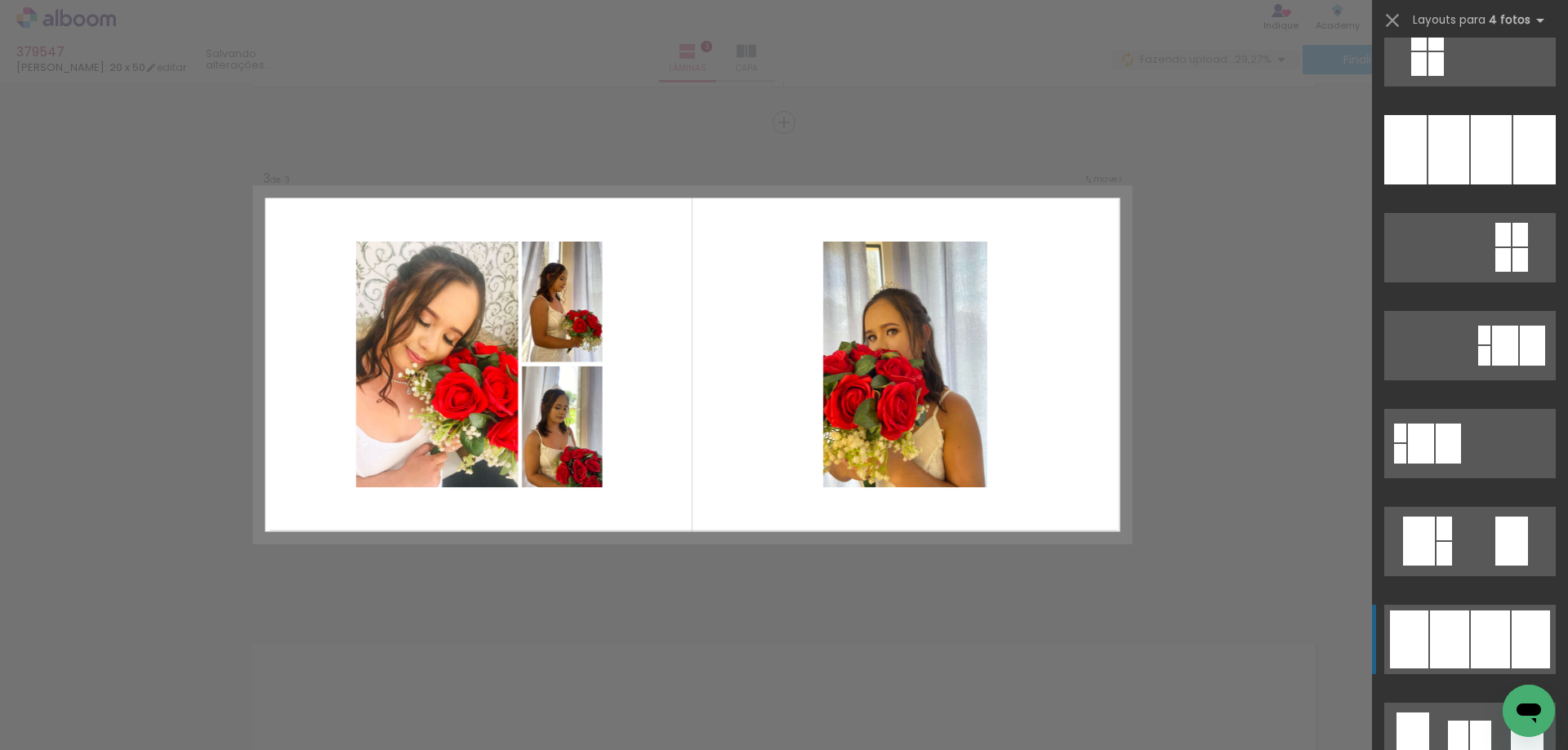
scroll to position [245, 0]
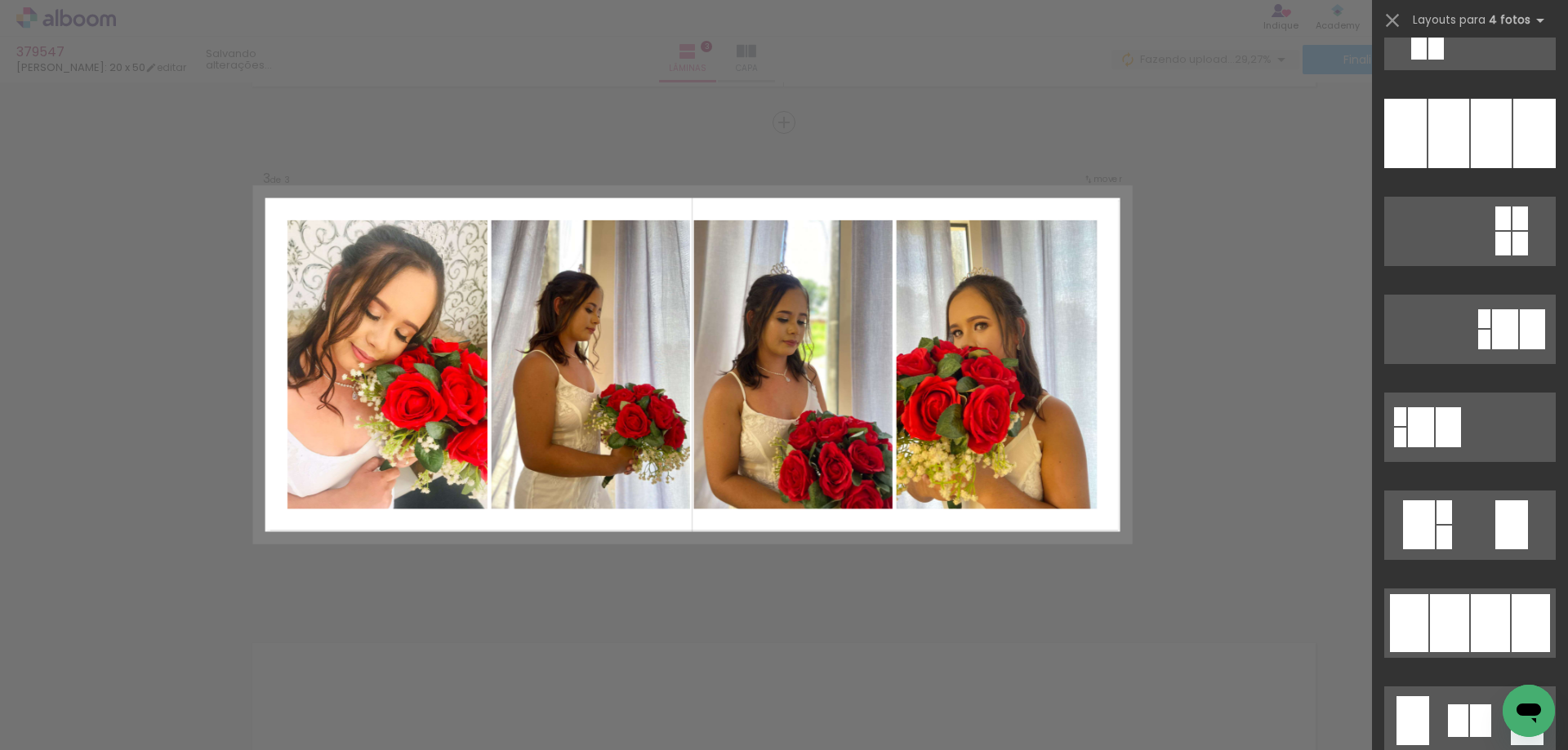
drag, startPoint x: 1455, startPoint y: 616, endPoint x: 1451, endPoint y: 604, distance: 12.6
click at [1456, 616] on div at bounding box center [1449, 623] width 39 height 58
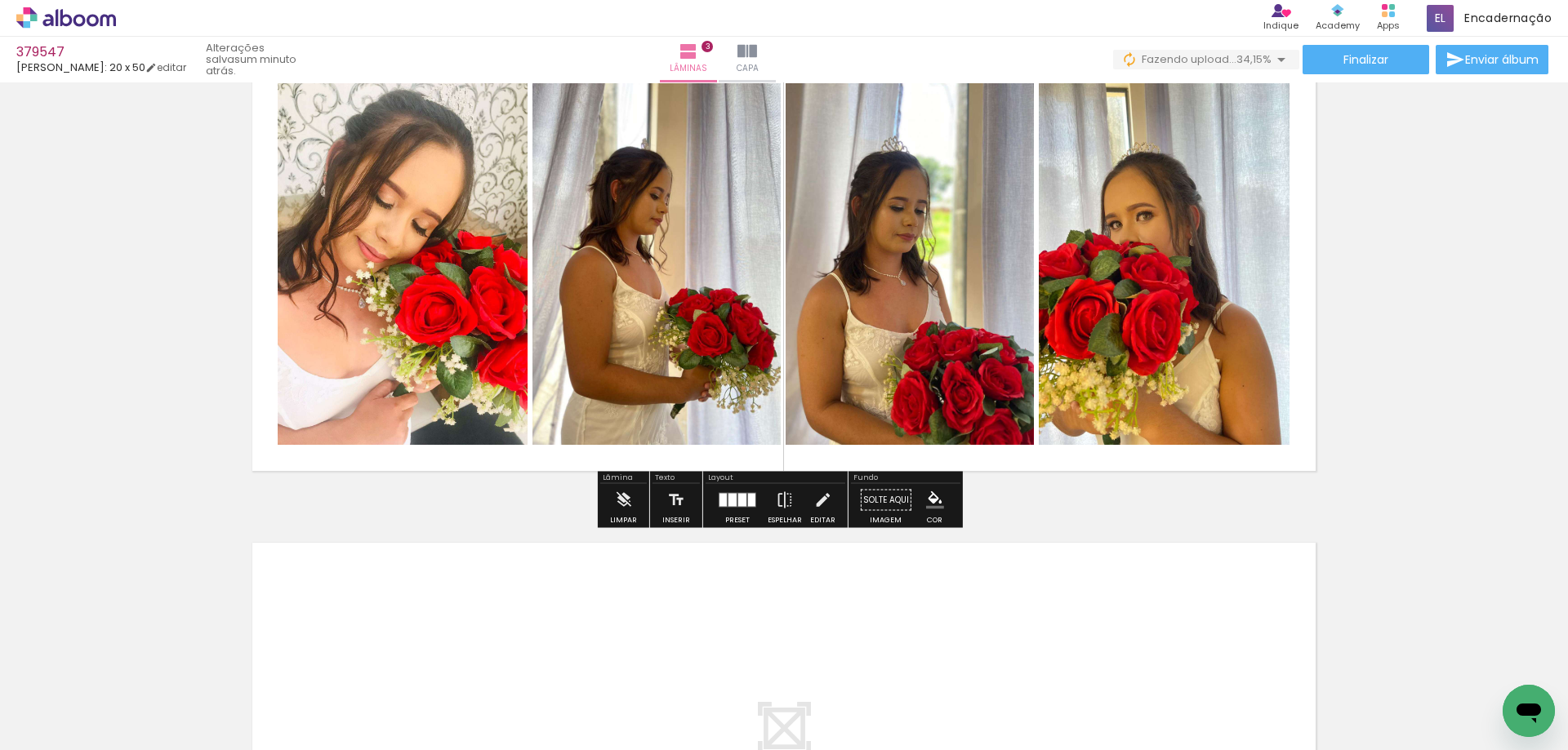
scroll to position [1437, 0]
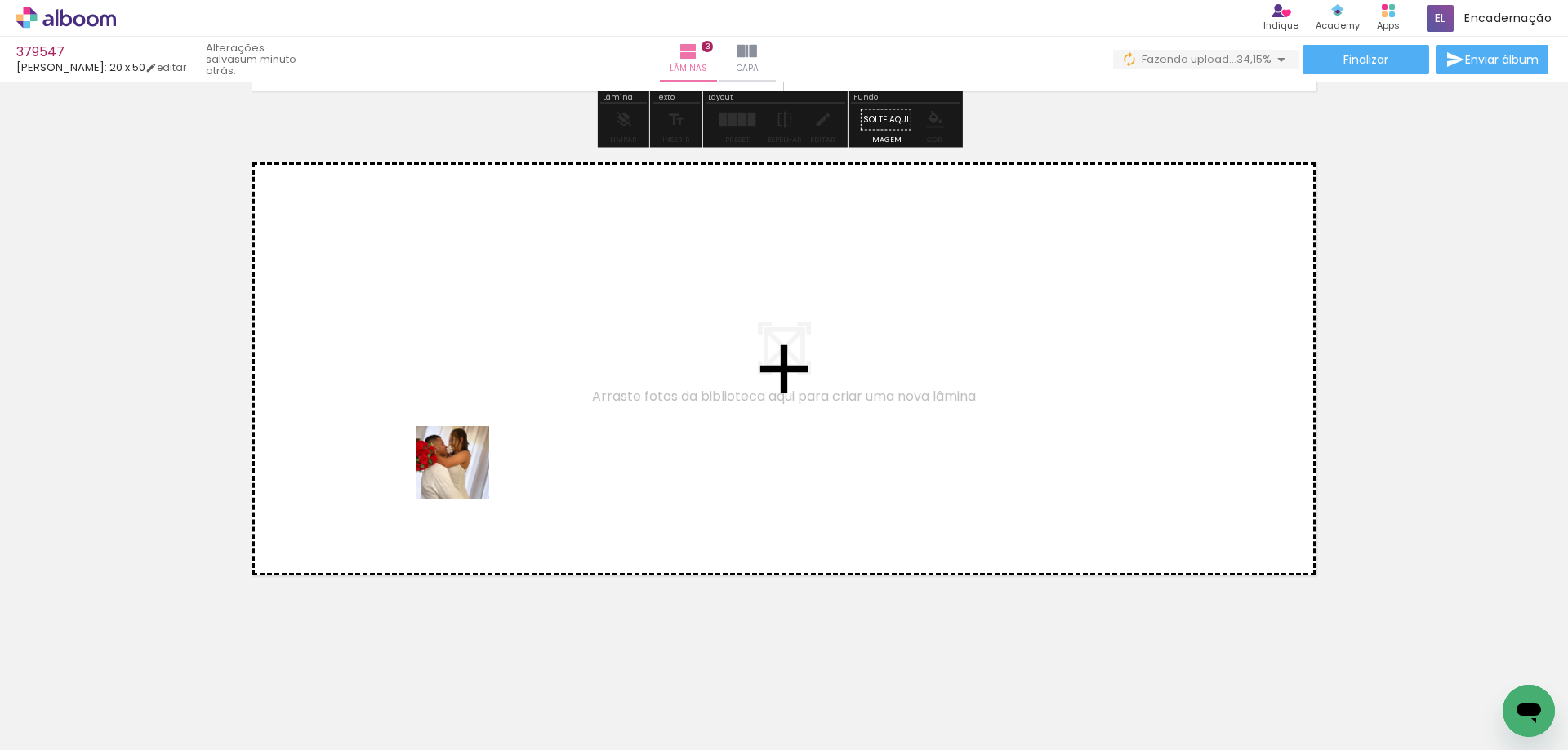
drag, startPoint x: 174, startPoint y: 703, endPoint x: 250, endPoint y: 706, distance: 76.1
click at [503, 431] on quentale-workspace at bounding box center [784, 375] width 1568 height 750
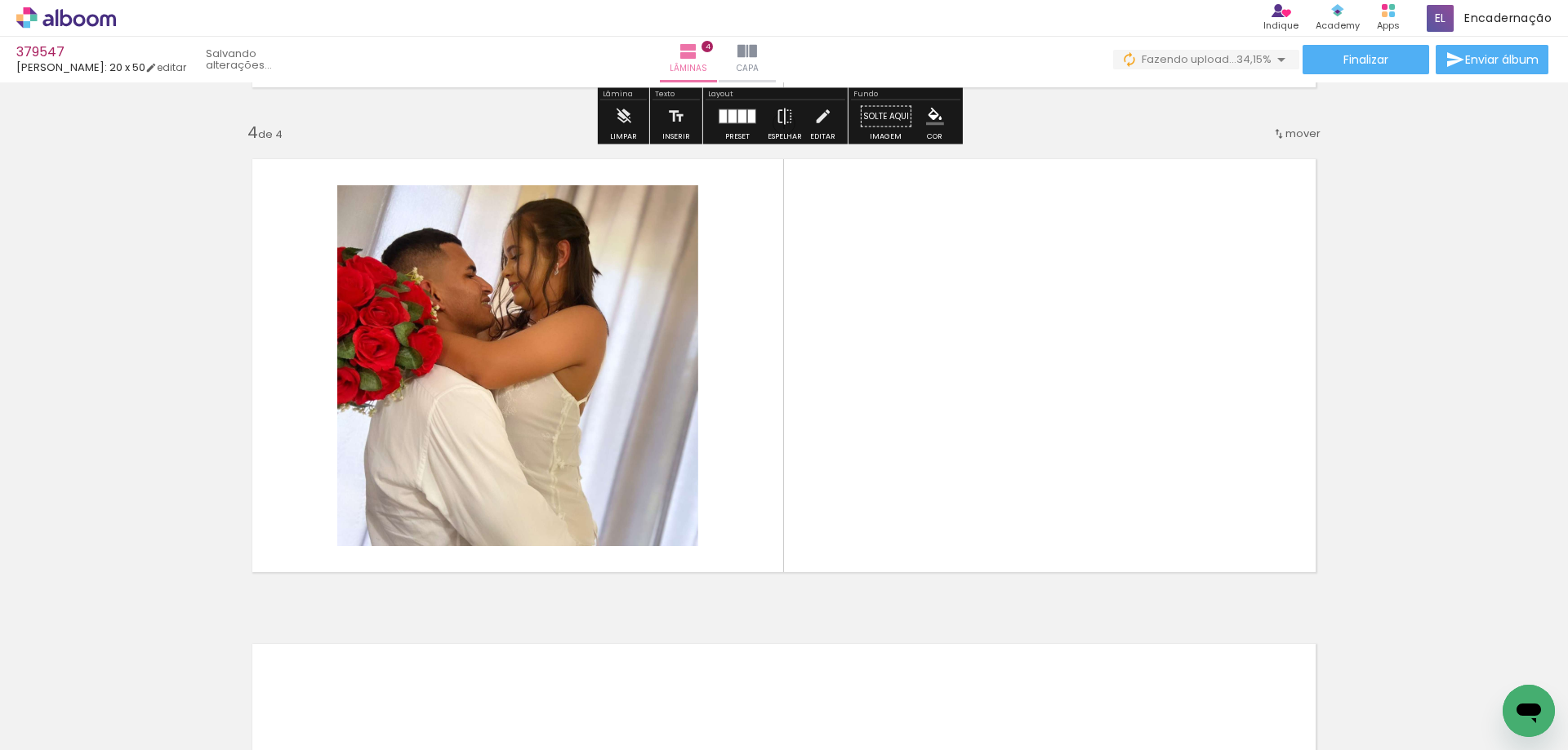
scroll to position [1441, 0]
drag, startPoint x: 167, startPoint y: 709, endPoint x: 627, endPoint y: 443, distance: 531.4
click at [655, 398] on quentale-workspace at bounding box center [784, 375] width 1568 height 750
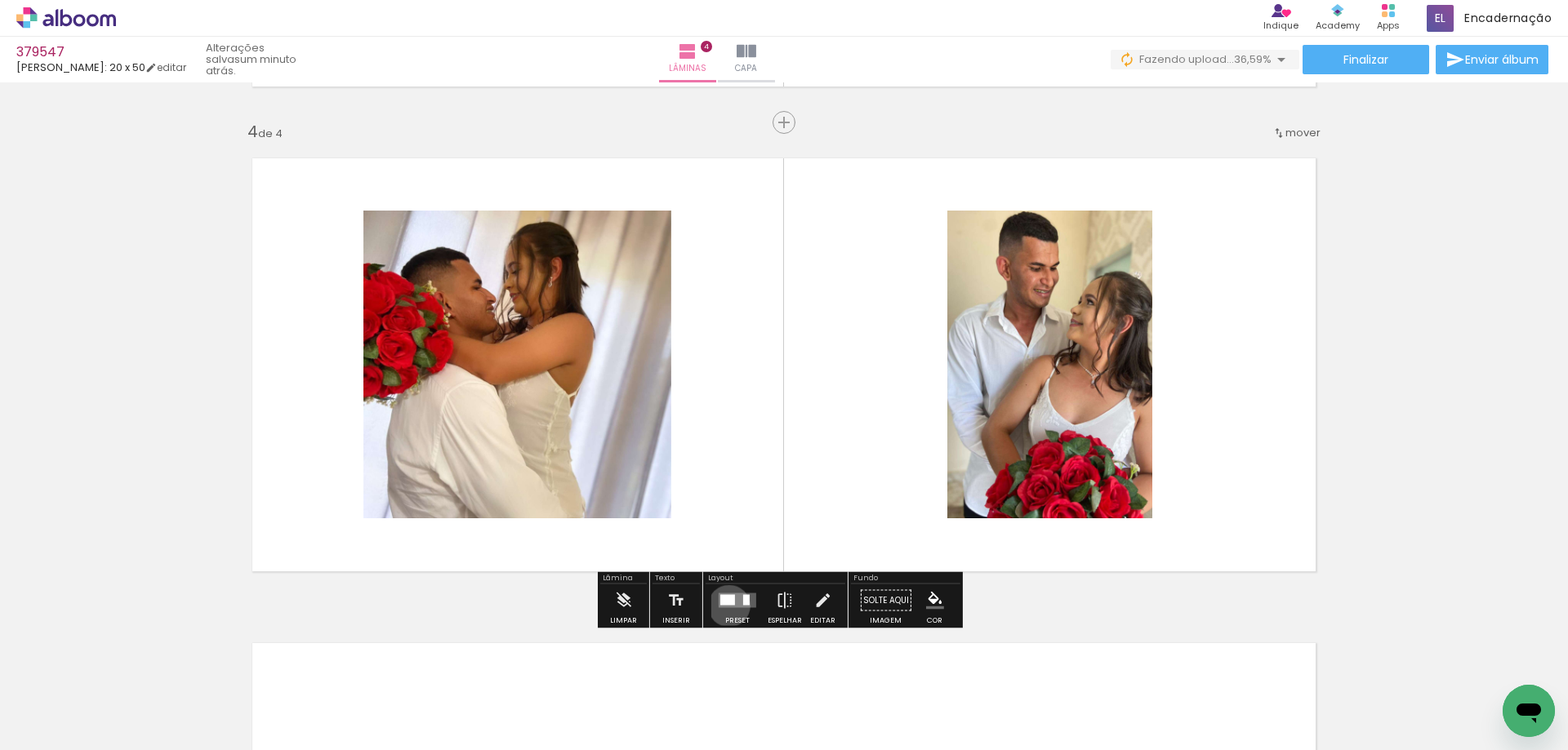
click at [725, 606] on quentale-layouter at bounding box center [737, 600] width 37 height 15
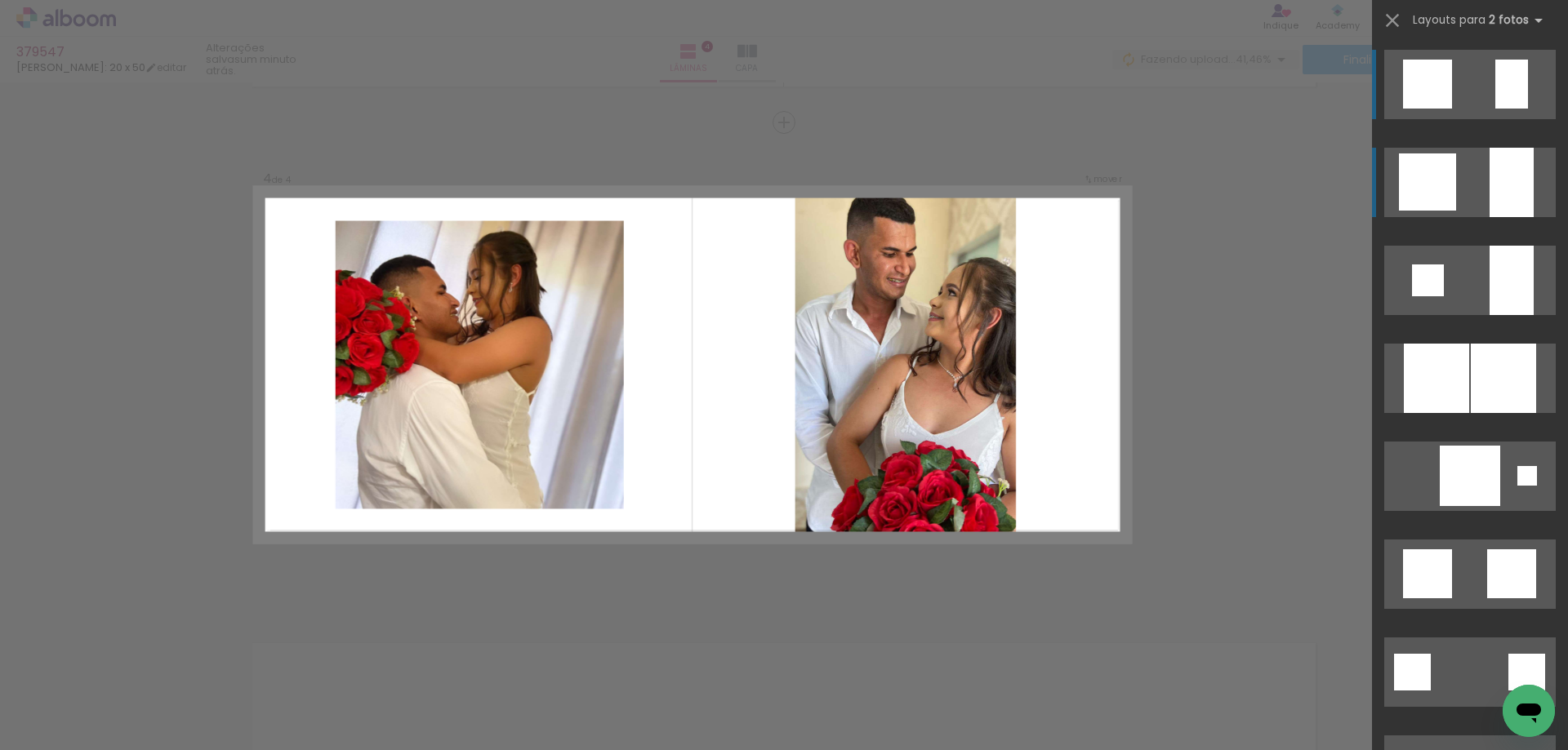
click at [1495, 200] on div at bounding box center [1511, 182] width 44 height 70
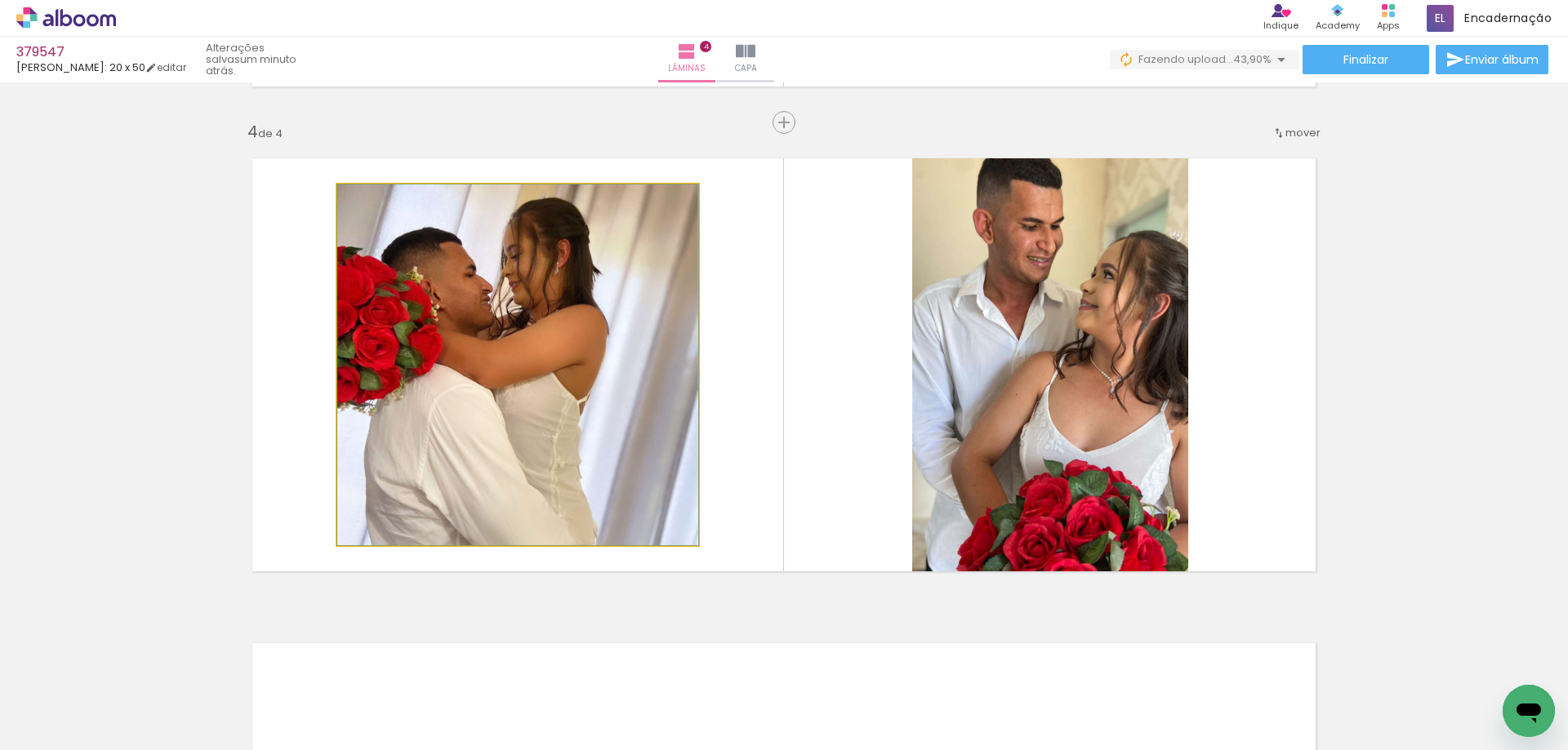
drag, startPoint x: 525, startPoint y: 331, endPoint x: 533, endPoint y: 336, distance: 9.4
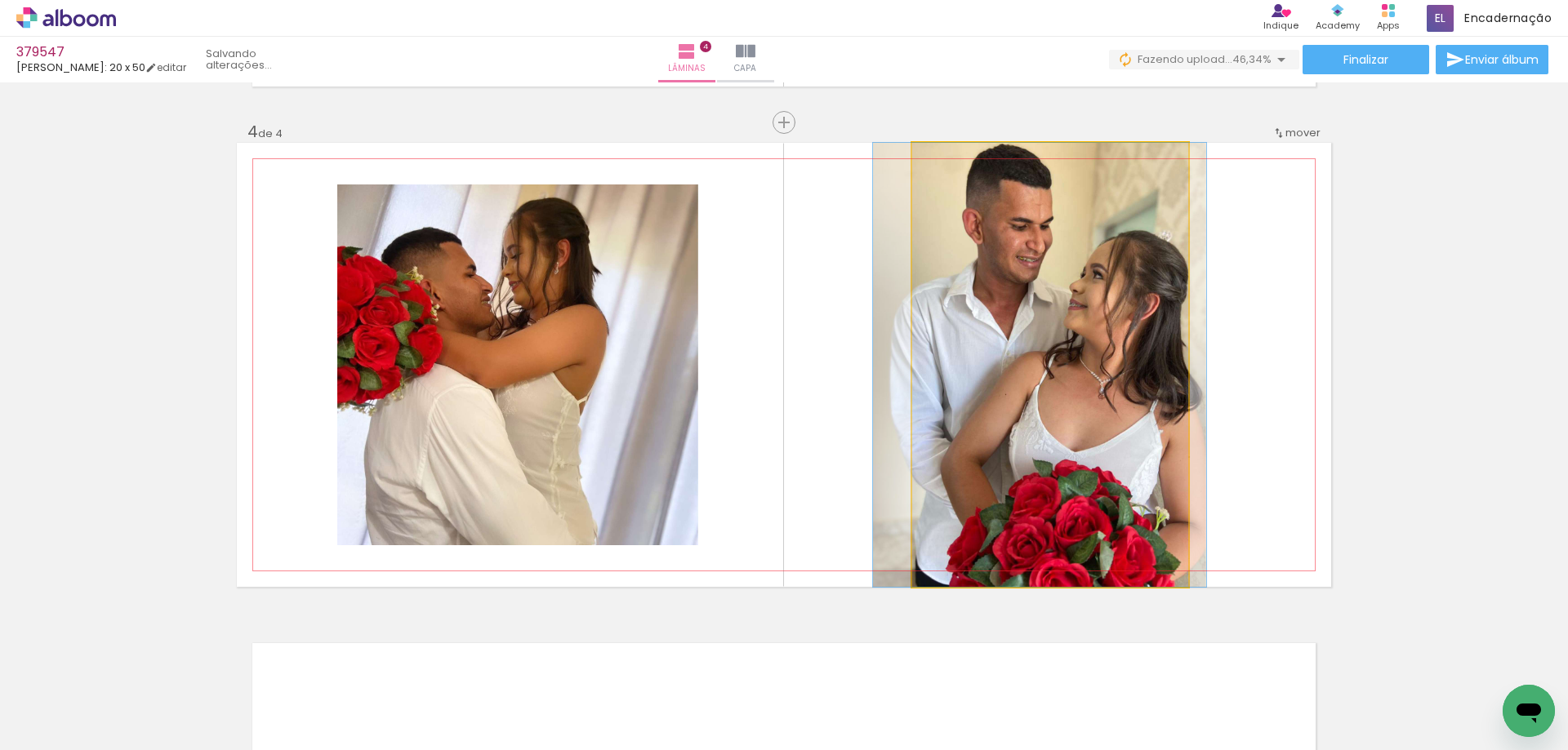
drag, startPoint x: 1044, startPoint y: 352, endPoint x: 1033, endPoint y: 380, distance: 30.1
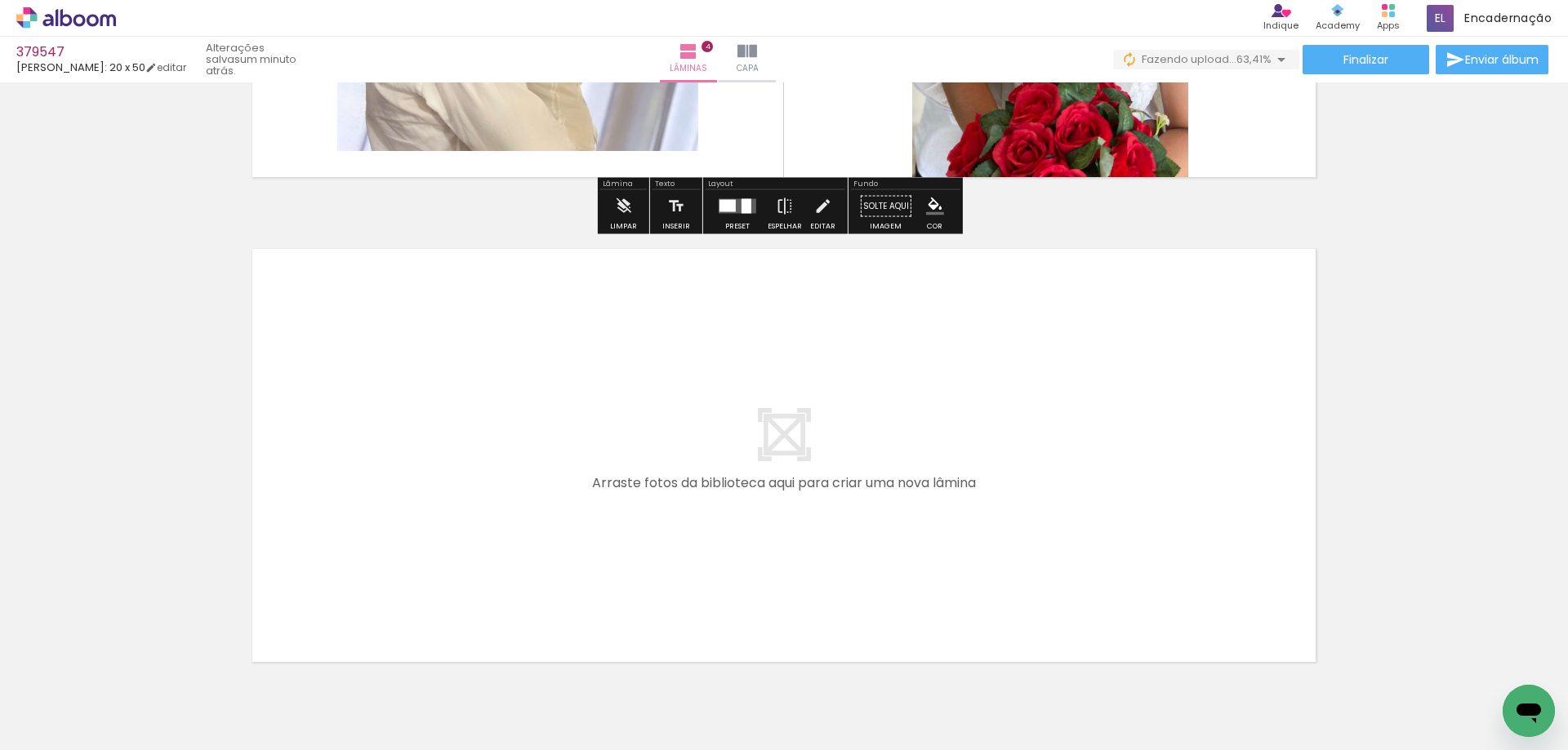
scroll to position [1850, 0]
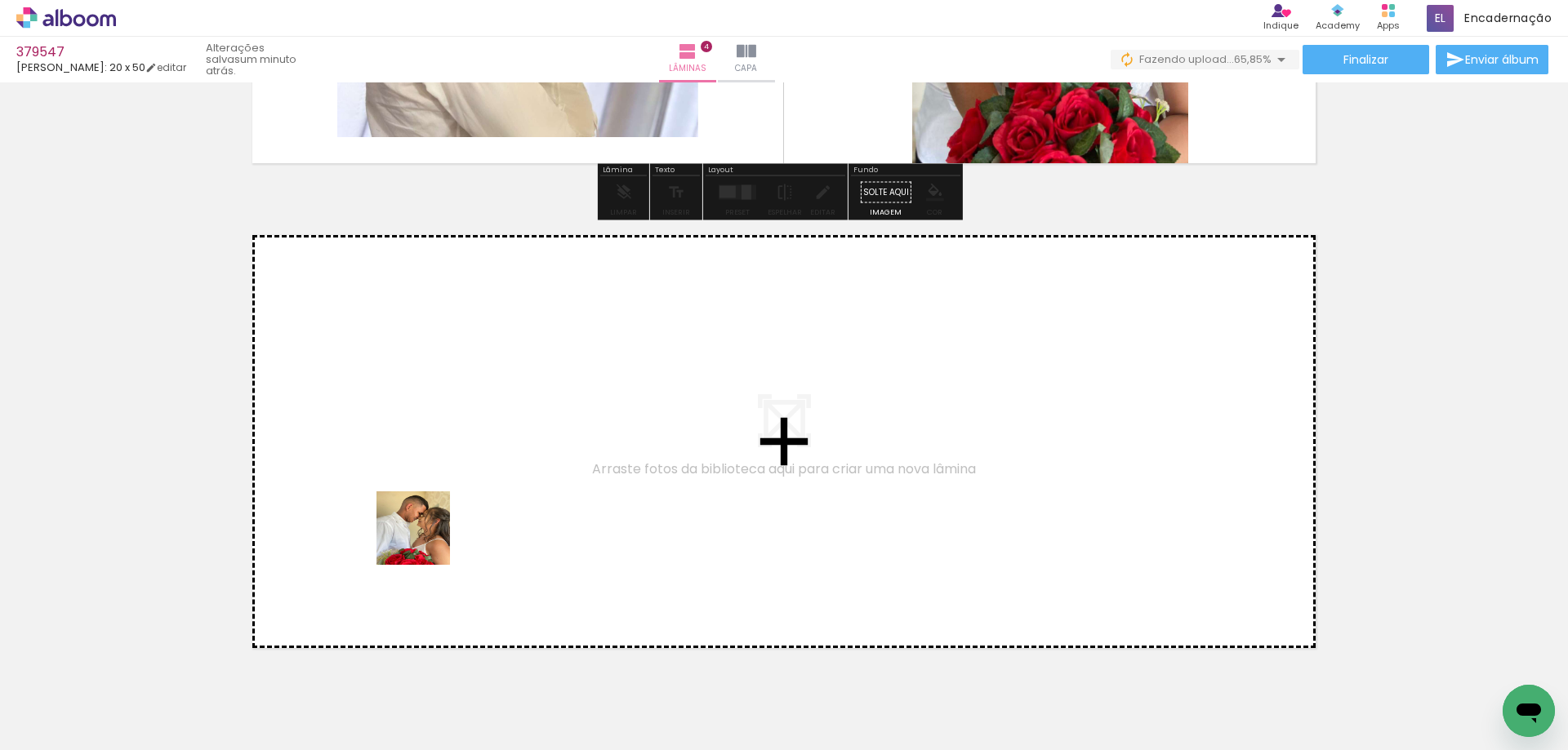
drag, startPoint x: 184, startPoint y: 714, endPoint x: 497, endPoint y: 482, distance: 389.6
click at [497, 482] on quentale-workspace at bounding box center [784, 375] width 1568 height 750
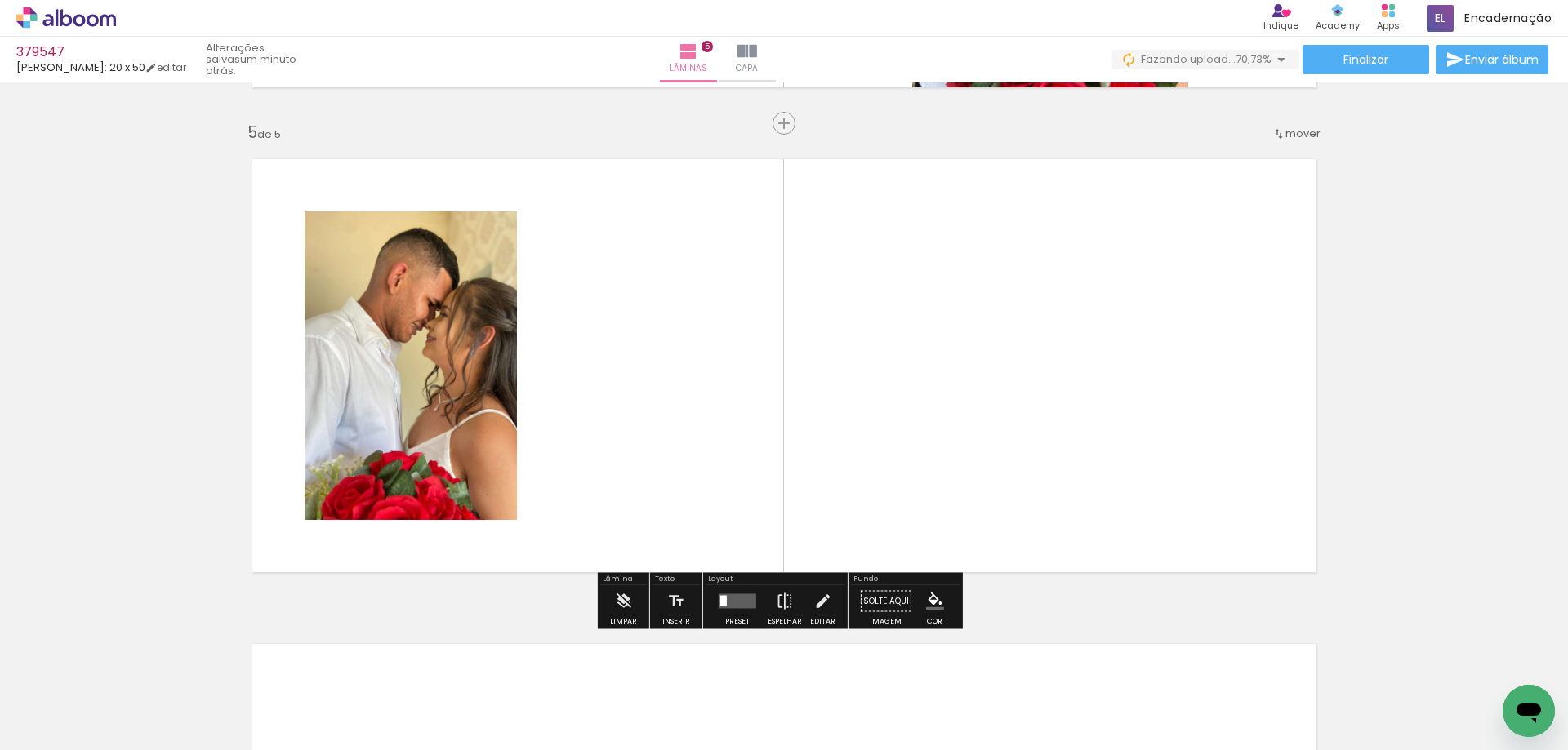
scroll to position [1926, 0]
drag, startPoint x: 147, startPoint y: 708, endPoint x: 631, endPoint y: 331, distance: 613.5
click at [631, 331] on quentale-workspace at bounding box center [784, 375] width 1568 height 750
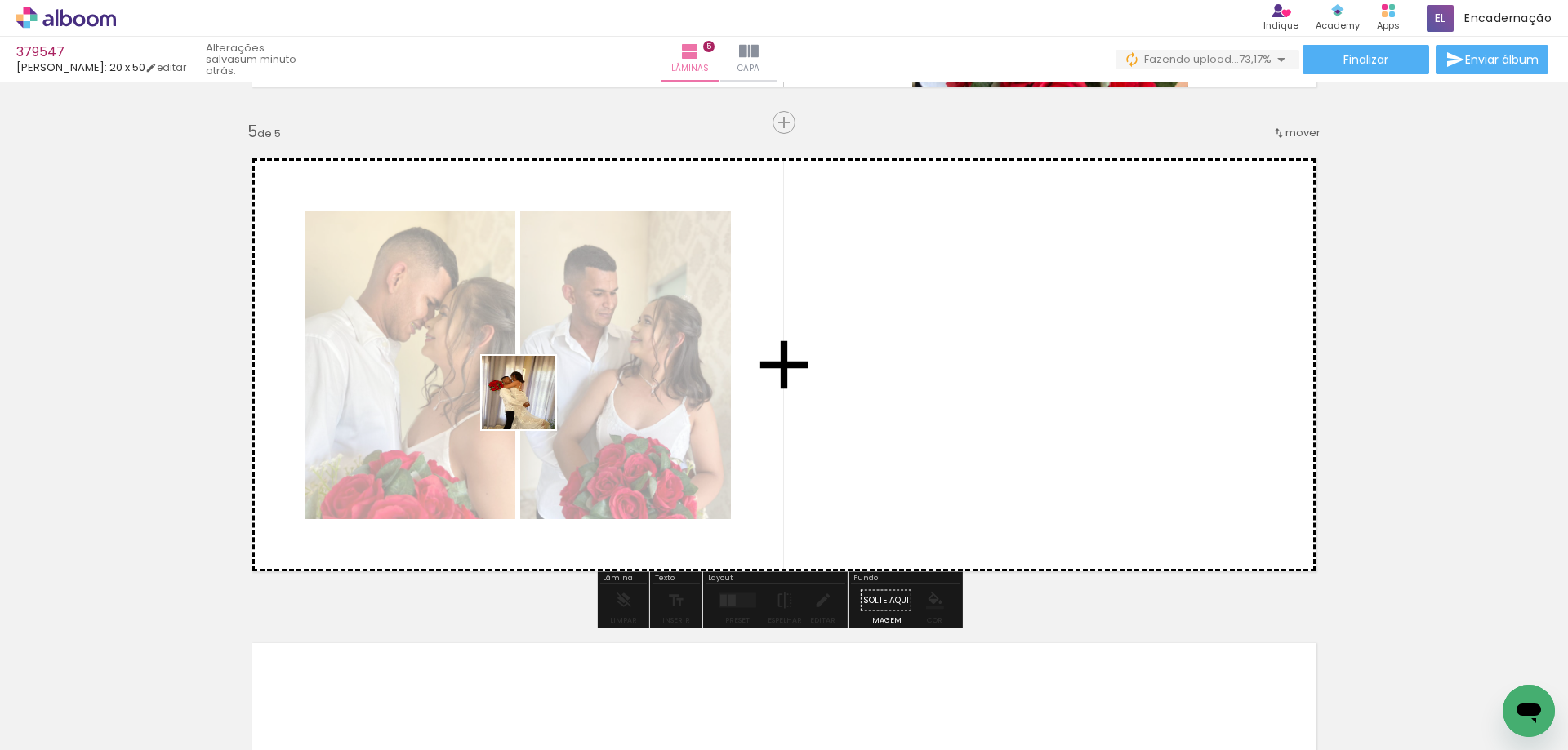
drag, startPoint x: 324, startPoint y: 580, endPoint x: 628, endPoint y: 412, distance: 347.3
click at [613, 333] on quentale-workspace at bounding box center [784, 375] width 1568 height 750
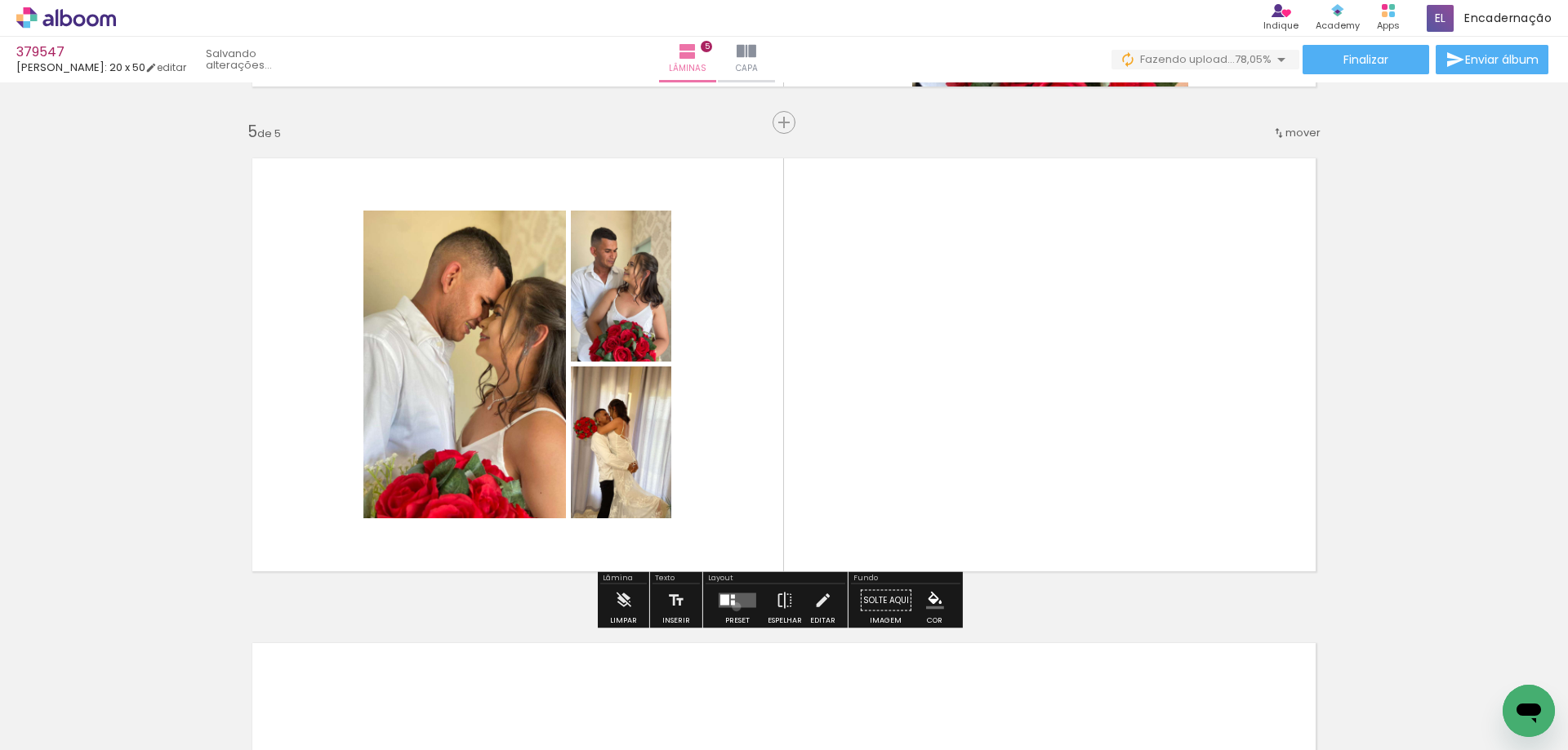
click at [733, 606] on quentale-layouter at bounding box center [737, 600] width 37 height 15
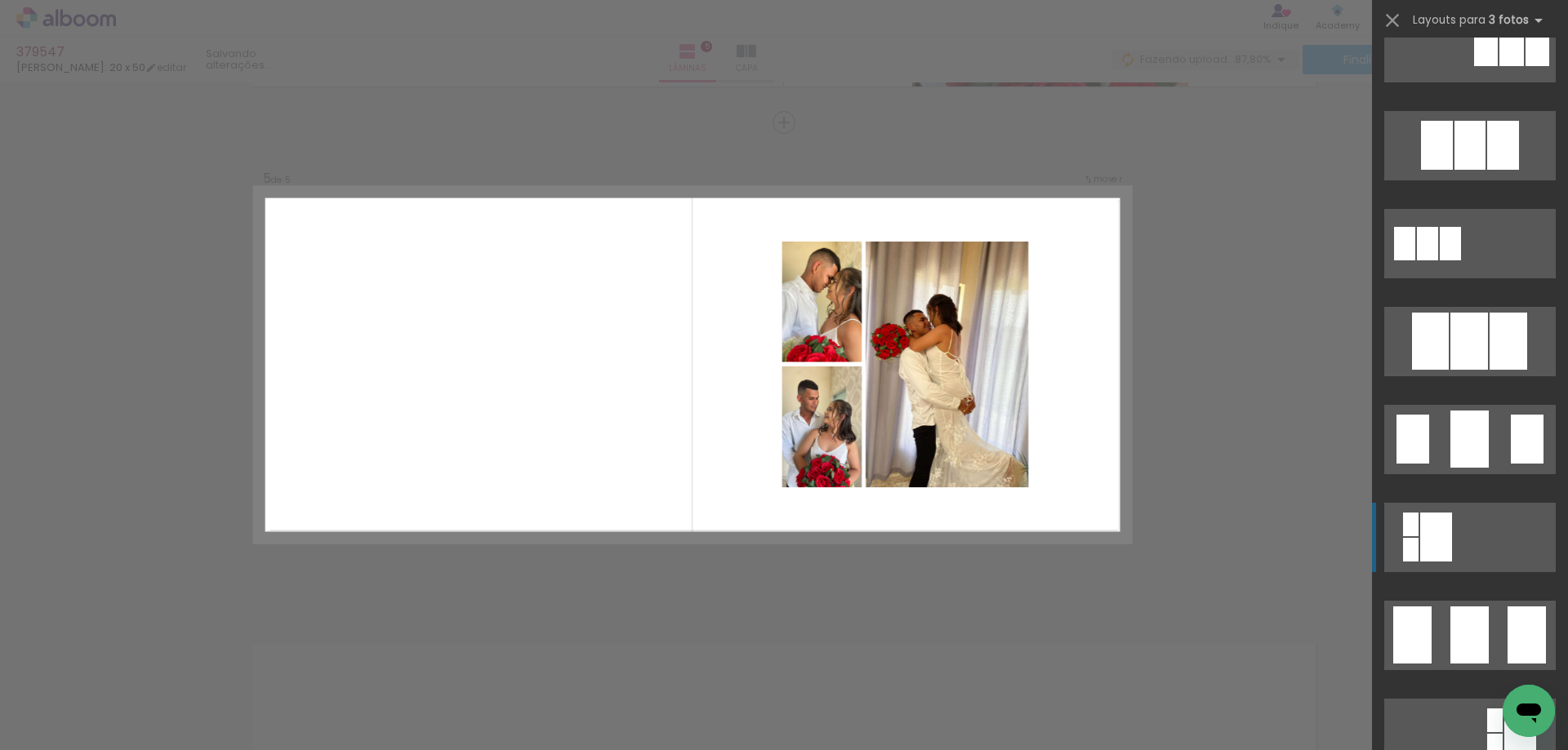
scroll to position [979, 0]
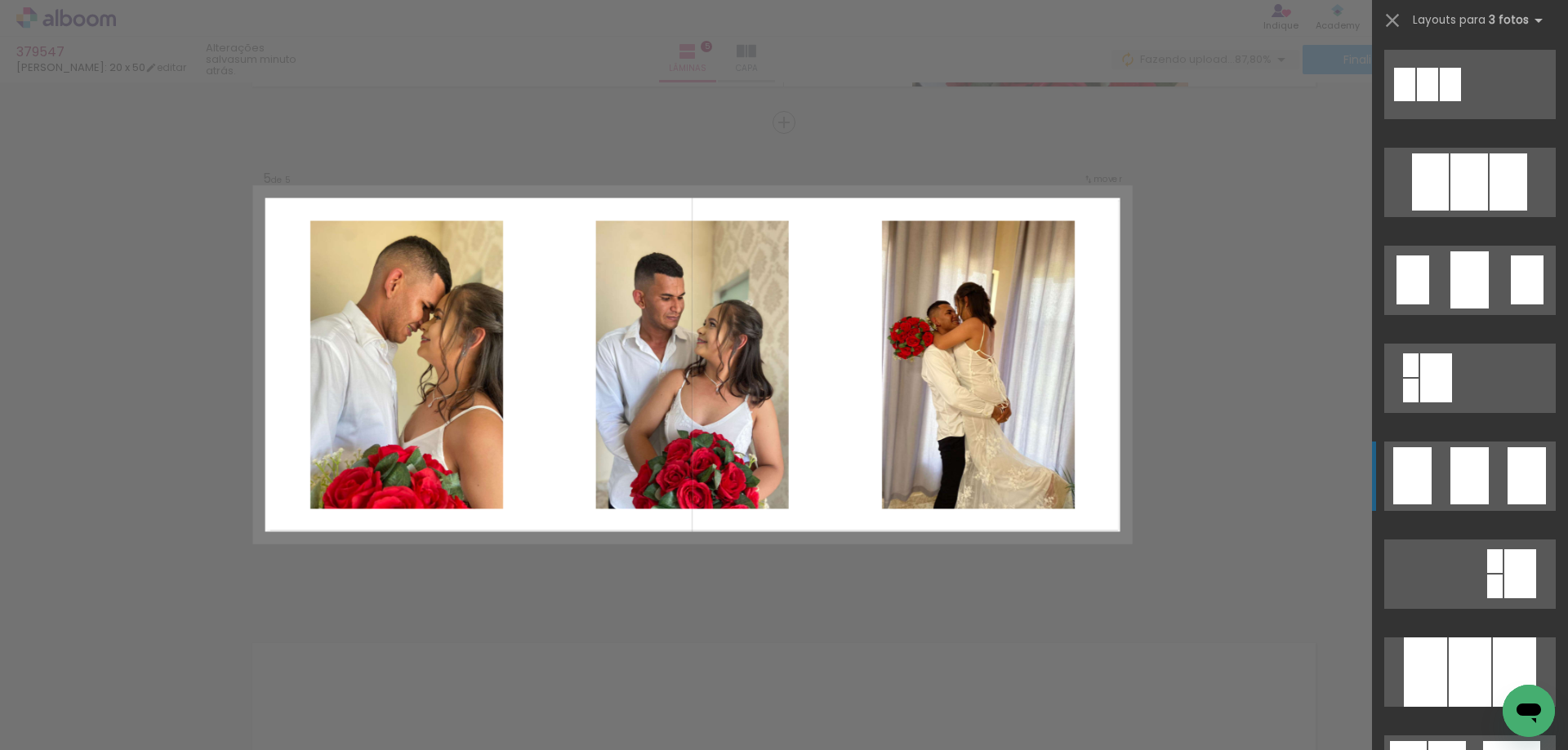
click at [1507, 478] on div at bounding box center [1526, 476] width 38 height 57
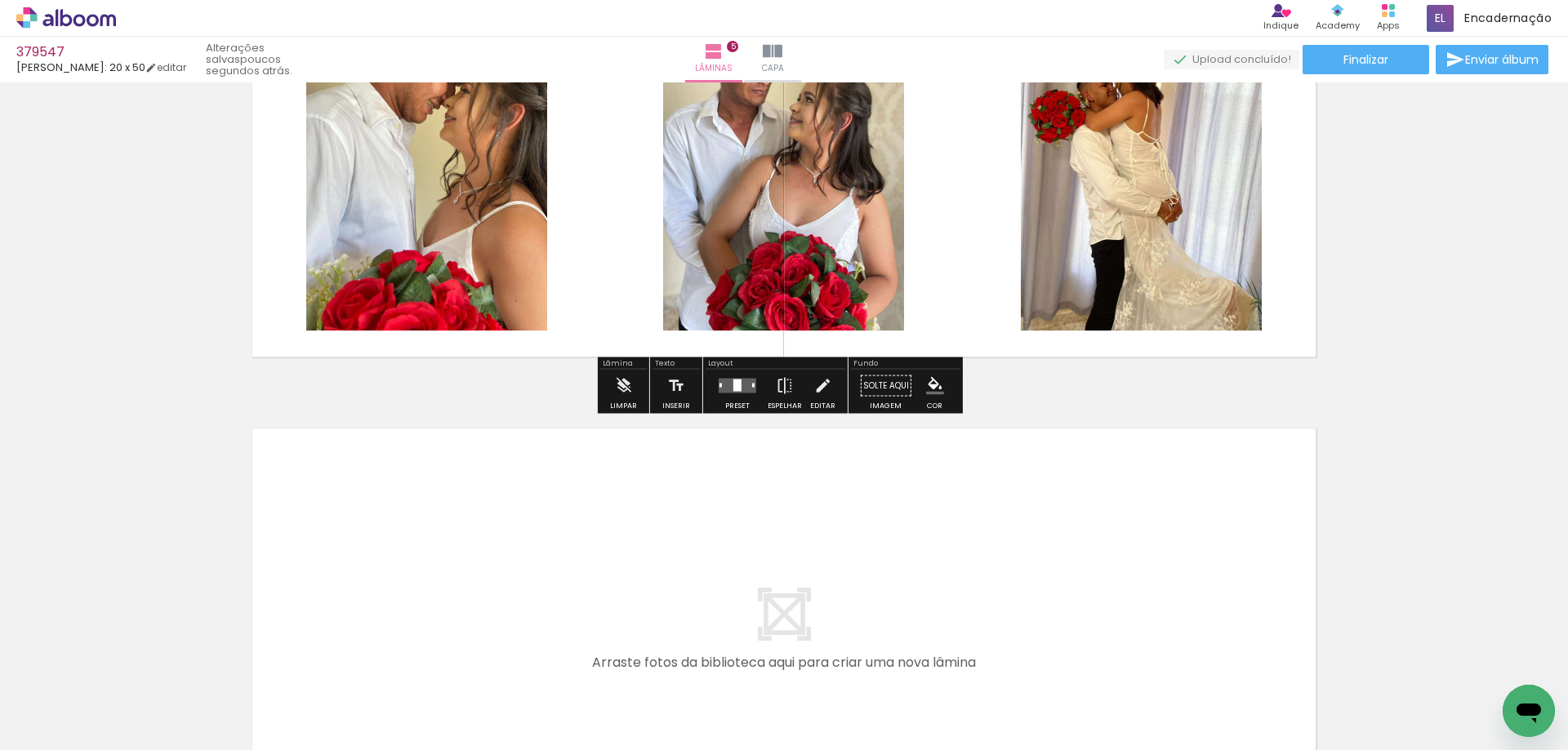
scroll to position [2334, 0]
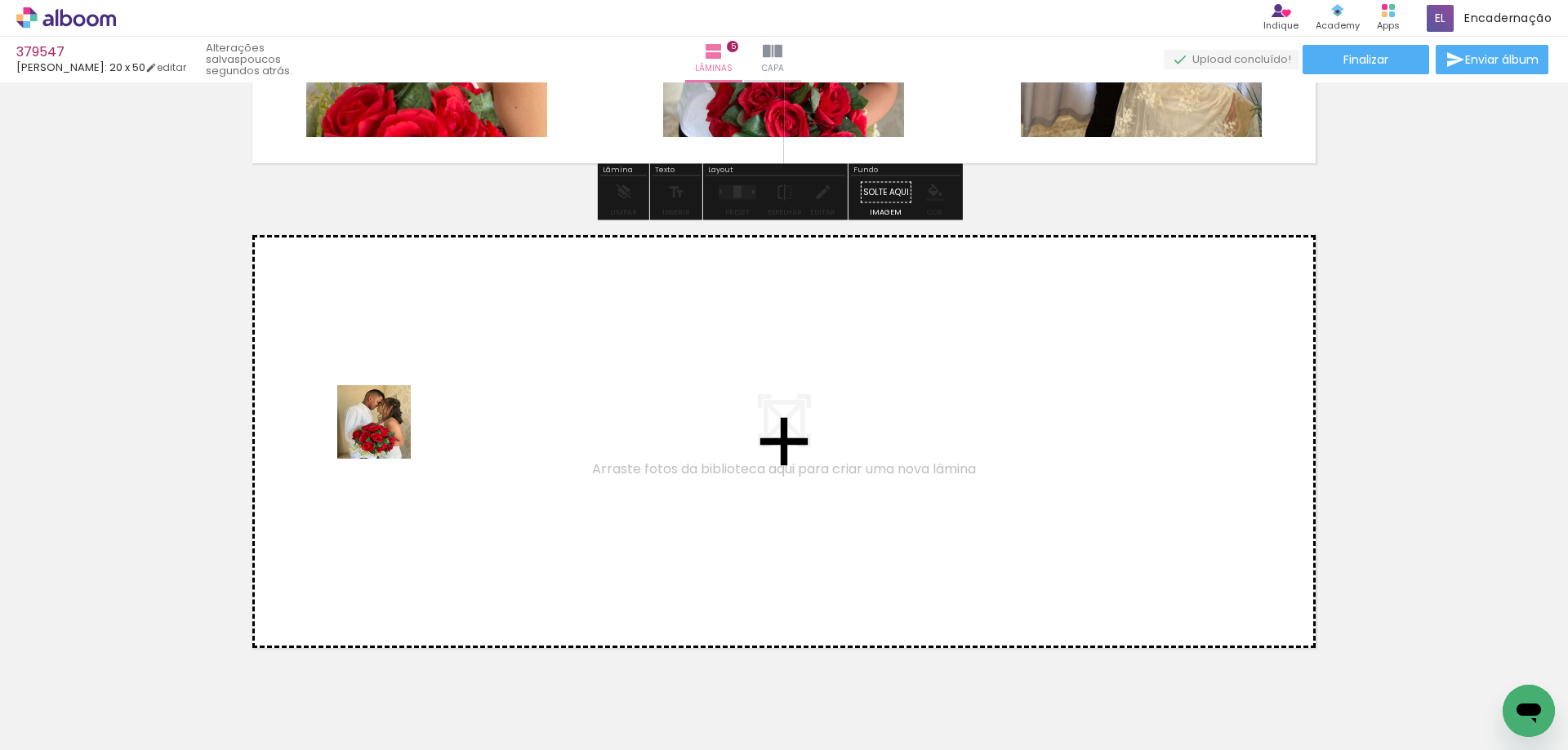
drag, startPoint x: 176, startPoint y: 702, endPoint x: 278, endPoint y: 659, distance: 110.7
click at [397, 409] on quentale-workspace at bounding box center [784, 375] width 1568 height 750
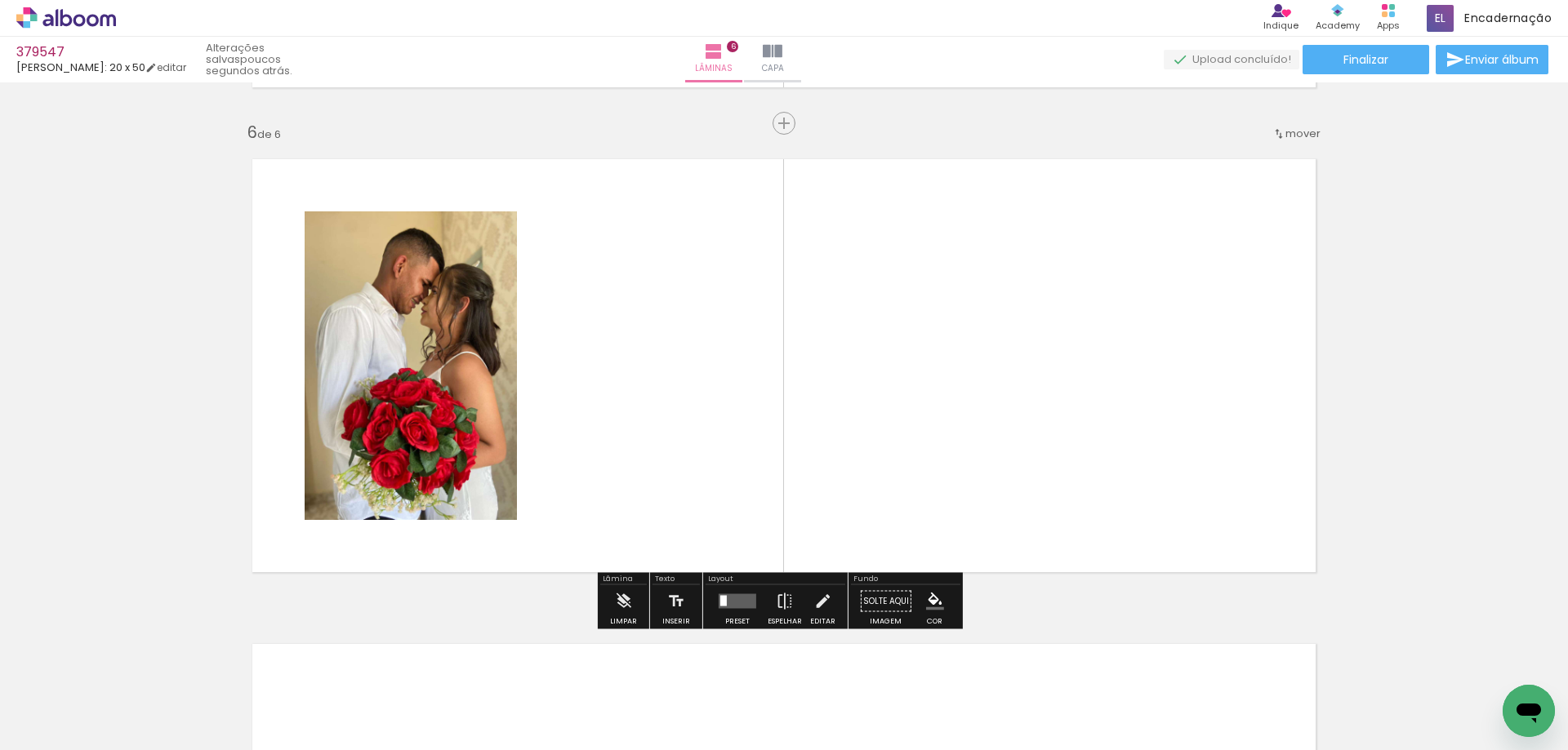
scroll to position [2412, 0]
drag, startPoint x: 196, startPoint y: 715, endPoint x: 552, endPoint y: 532, distance: 400.3
click at [639, 398] on quentale-workspace at bounding box center [784, 375] width 1568 height 750
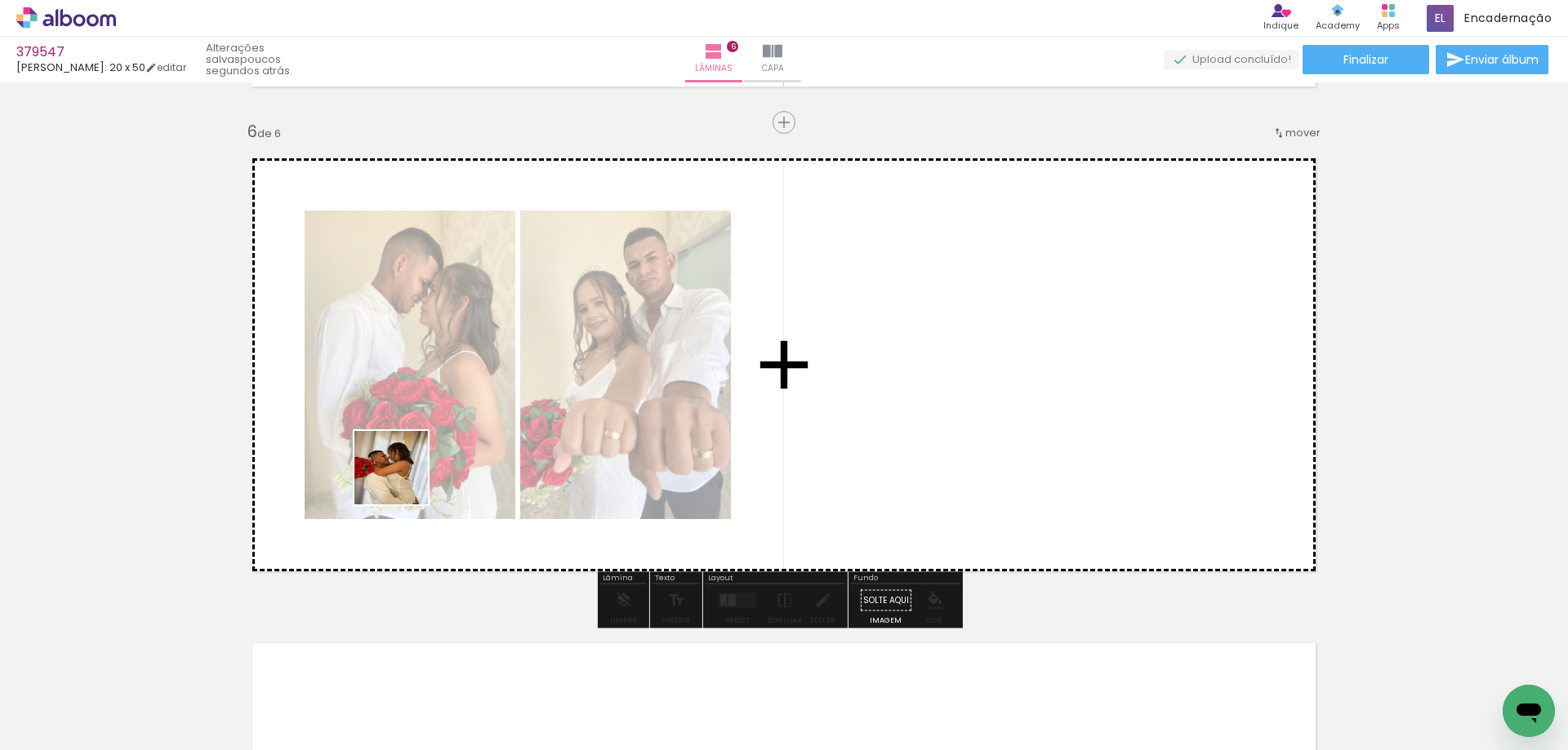
drag, startPoint x: 148, startPoint y: 694, endPoint x: 748, endPoint y: 306, distance: 714.5
click at [748, 306] on quentale-workspace at bounding box center [784, 375] width 1568 height 750
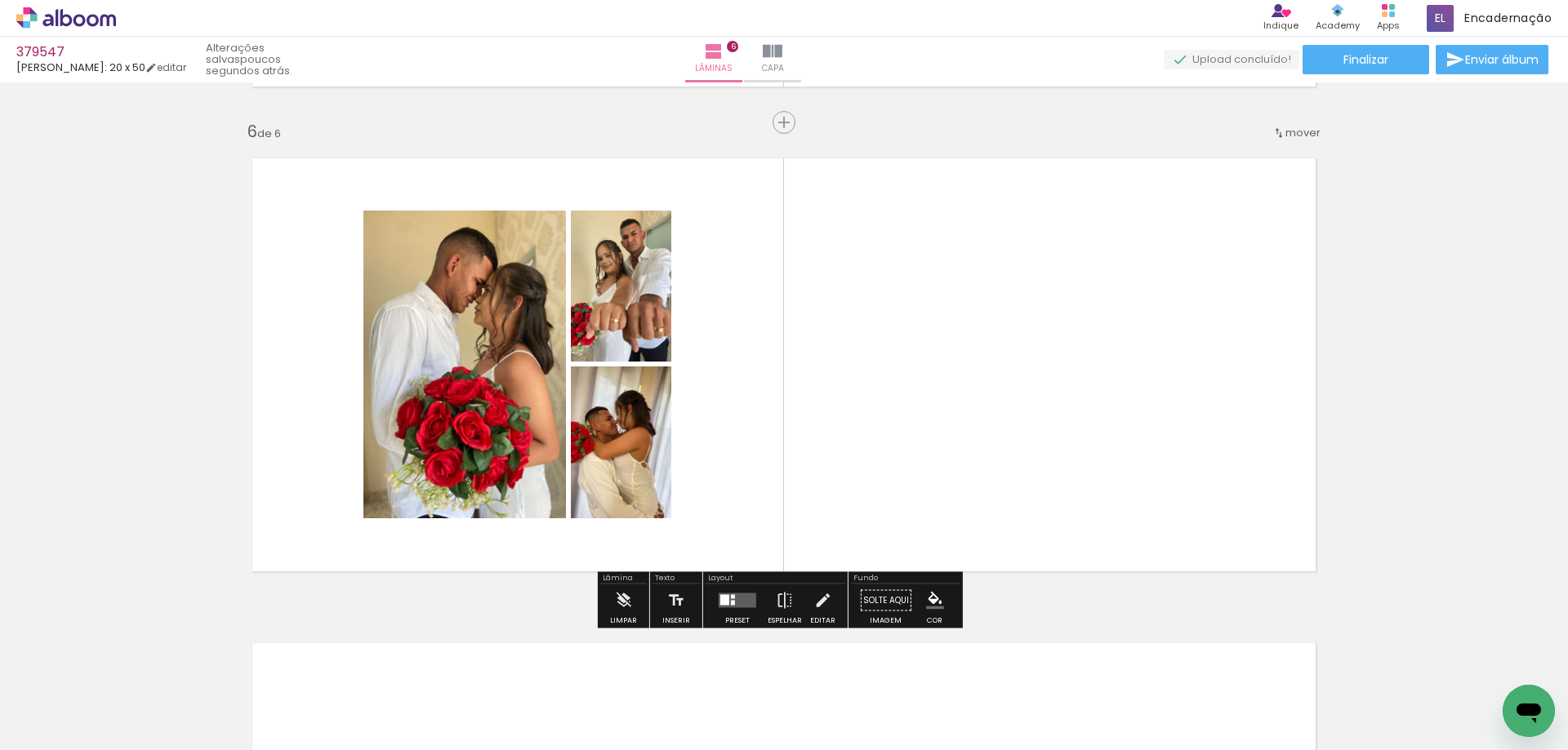
click at [740, 619] on div "Preset" at bounding box center [736, 621] width 24 height 8
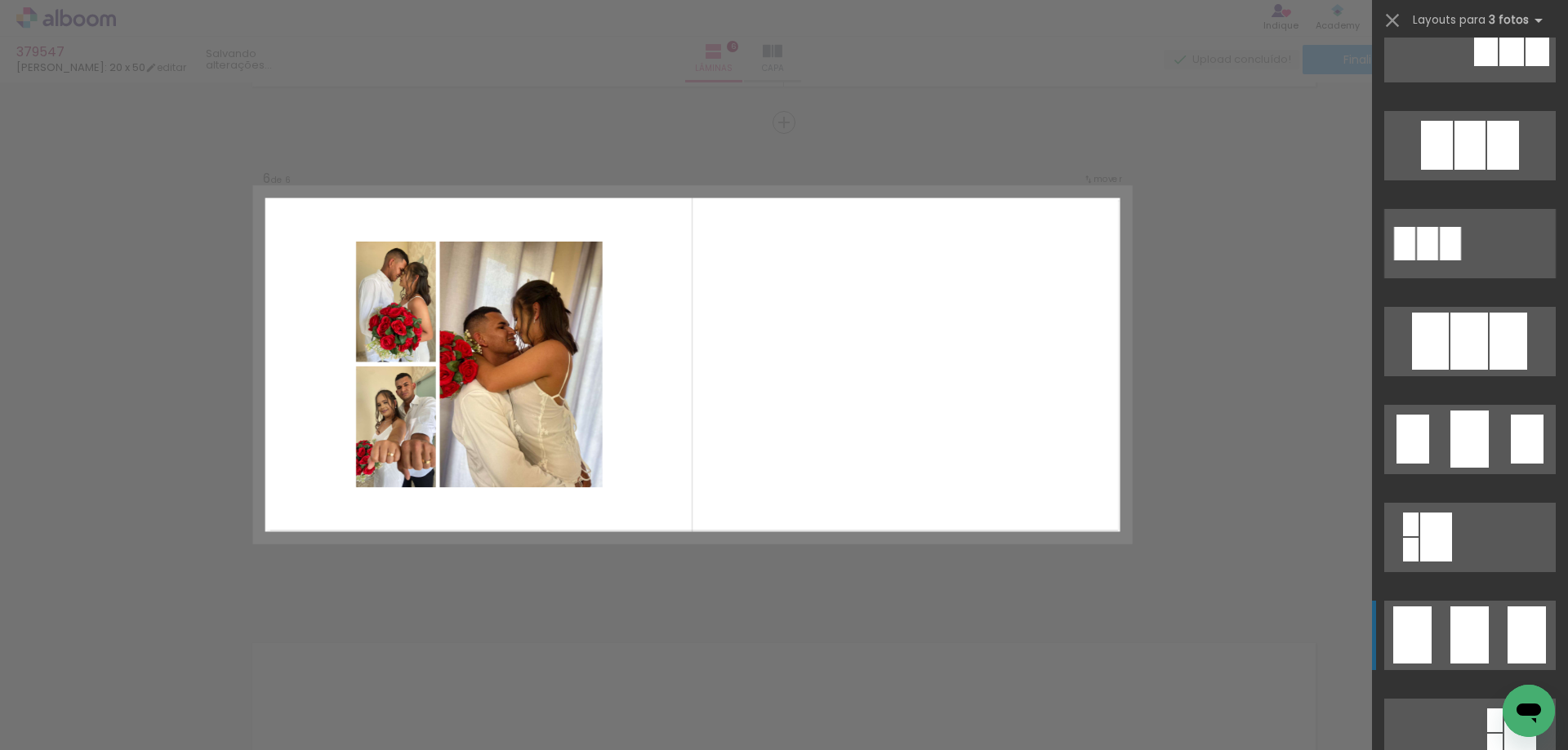
scroll to position [898, 0]
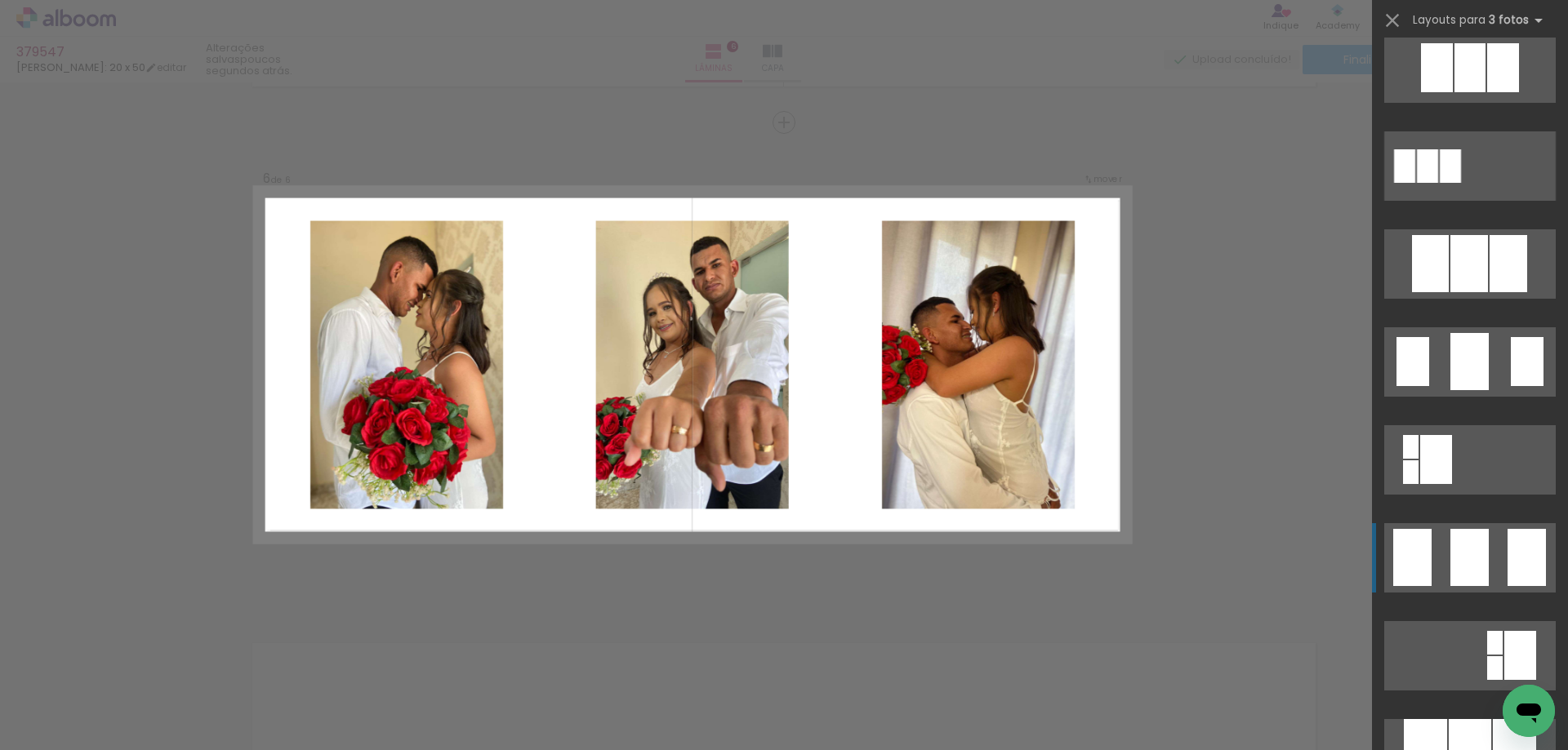
click at [1468, 576] on div at bounding box center [1469, 557] width 38 height 57
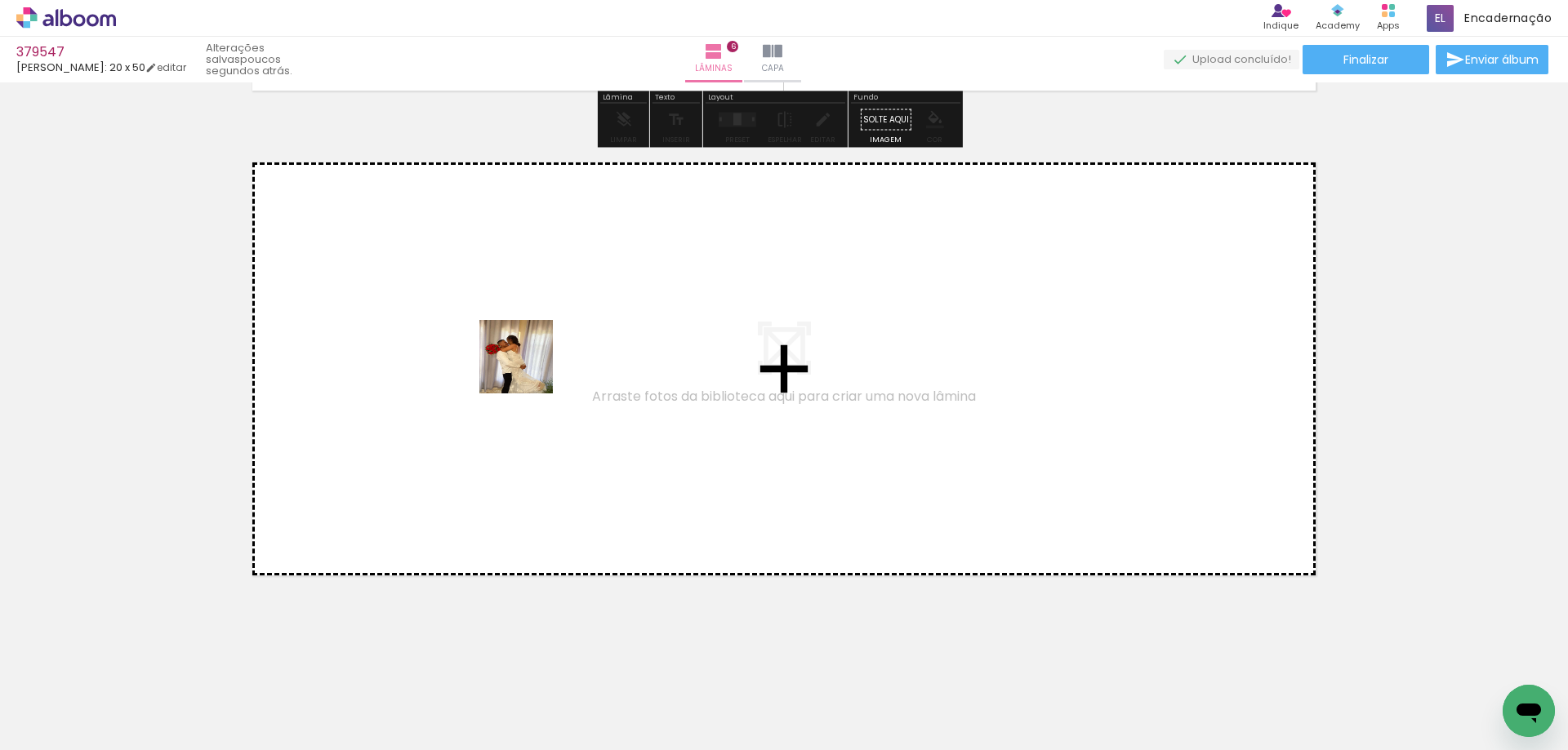
drag, startPoint x: 175, startPoint y: 708, endPoint x: 287, endPoint y: 606, distance: 151.5
click at [528, 368] on quentale-workspace at bounding box center [784, 375] width 1568 height 750
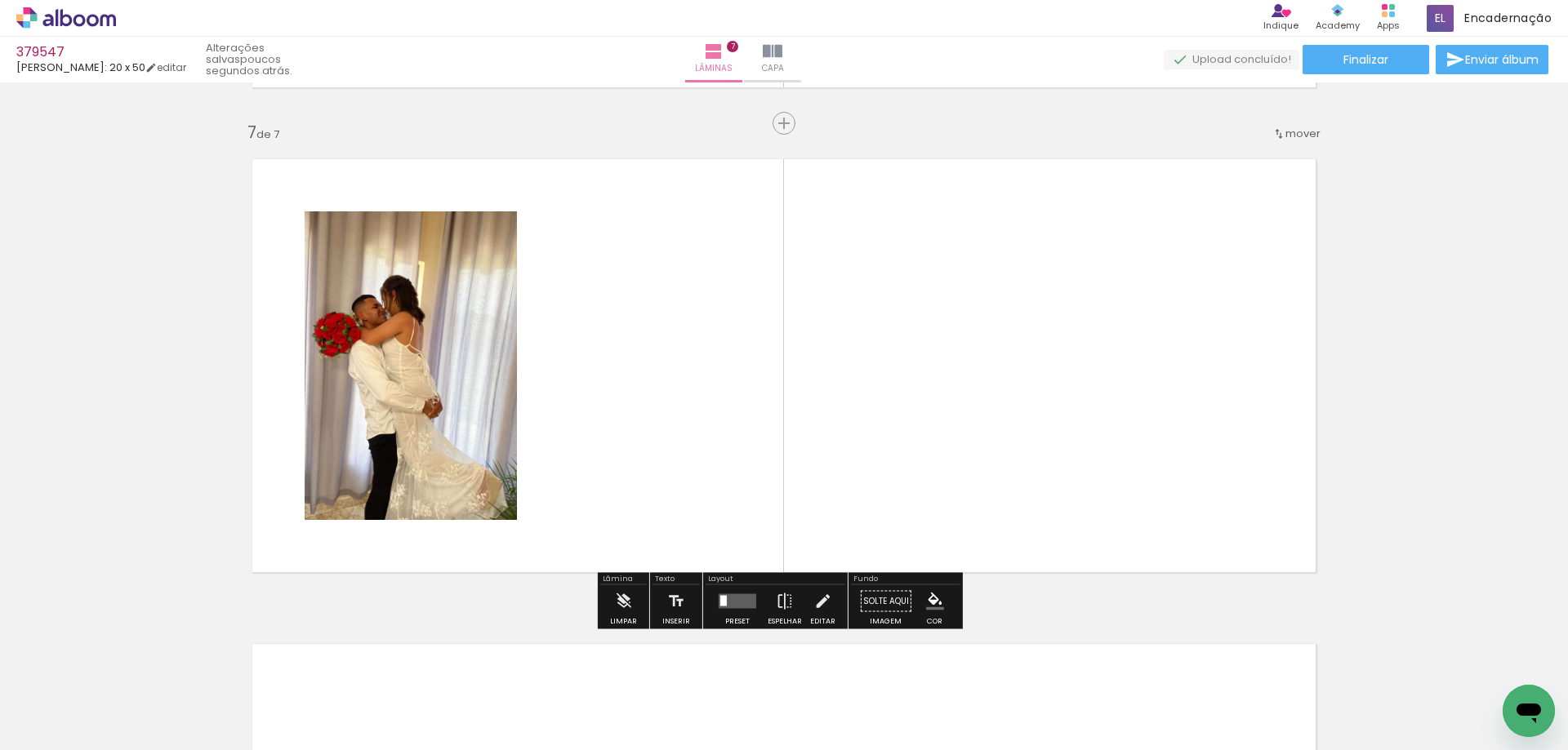
scroll to position [2896, 0]
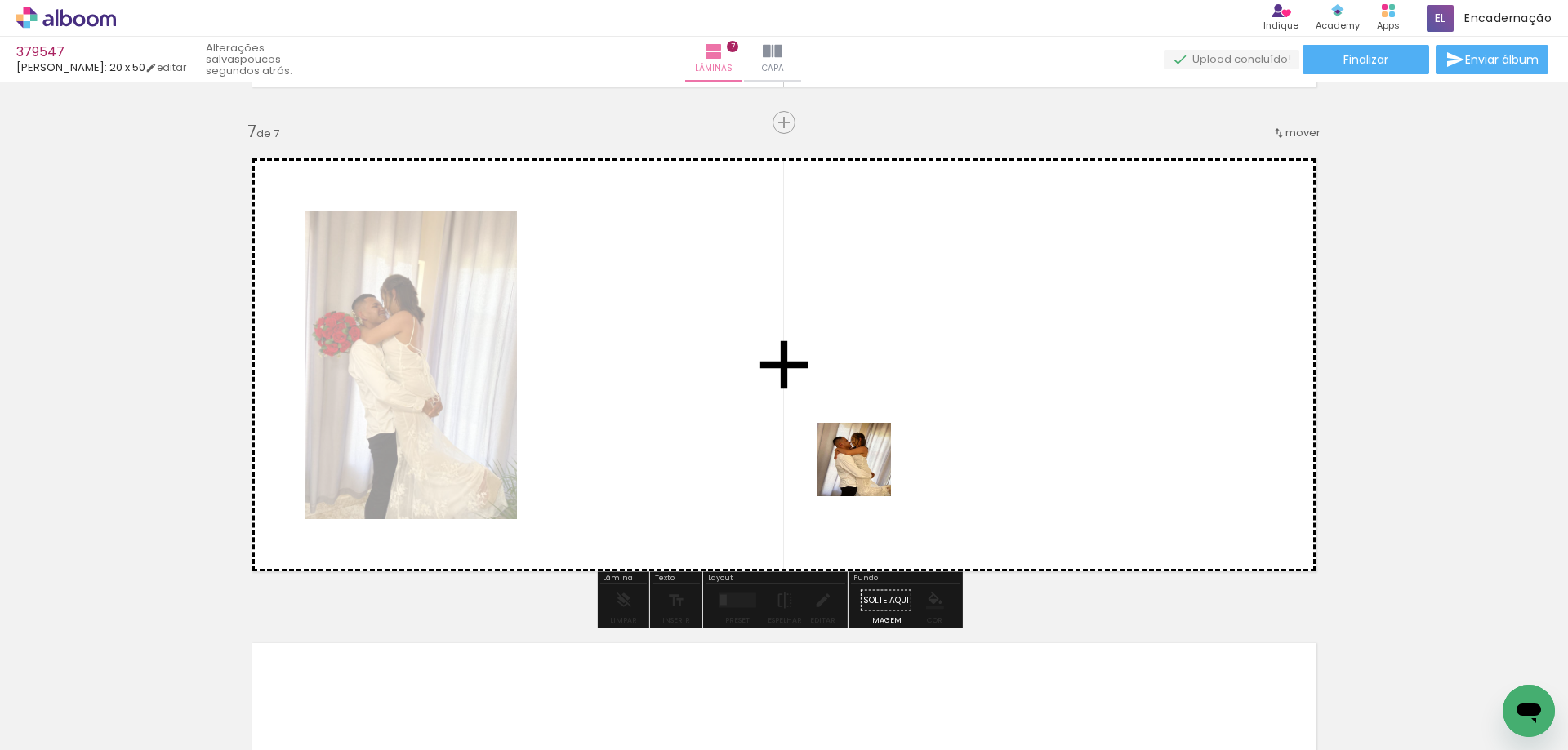
drag, startPoint x: 165, startPoint y: 733, endPoint x: 459, endPoint y: 719, distance: 294.3
click at [873, 448] on quentale-workspace at bounding box center [784, 375] width 1568 height 750
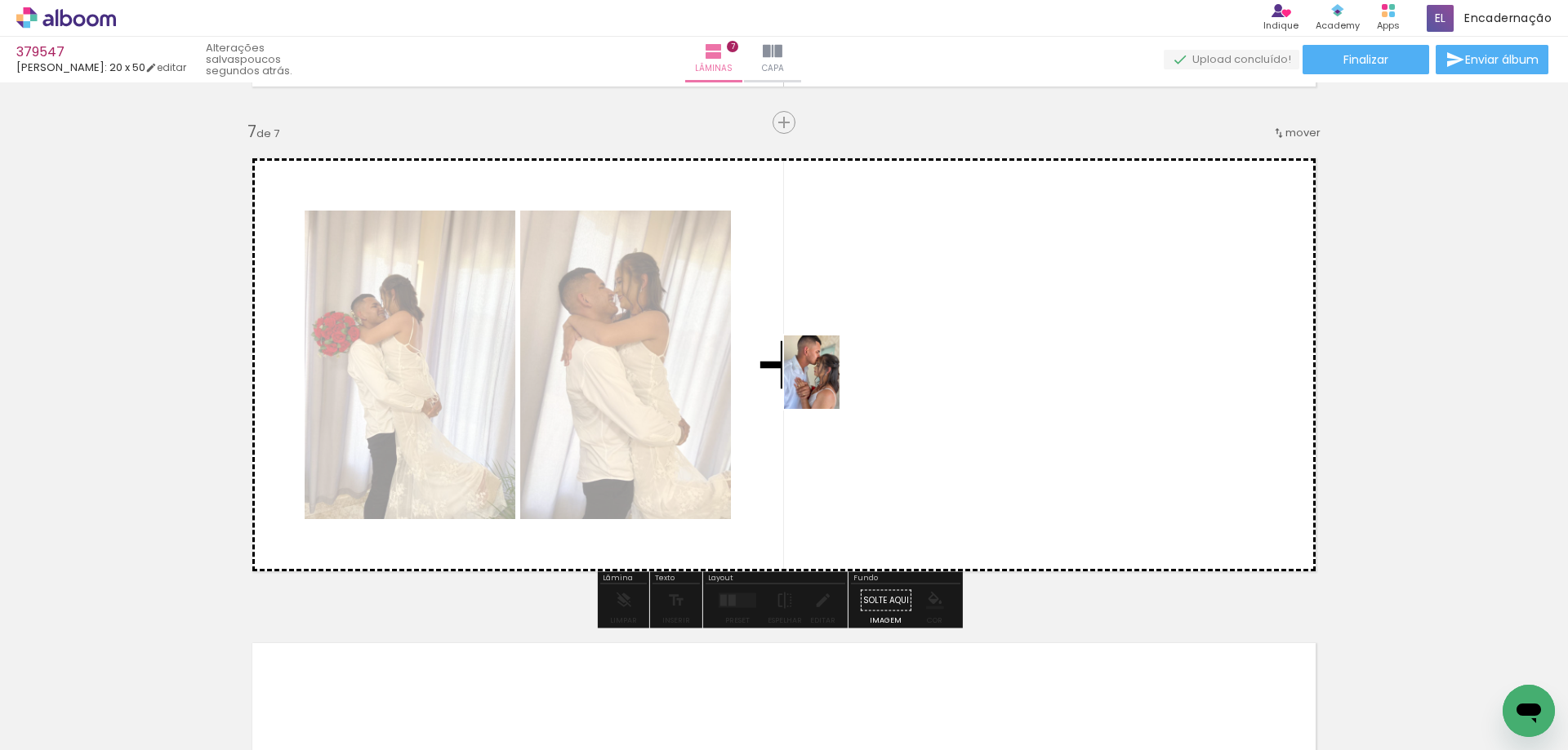
drag, startPoint x: 155, startPoint y: 701, endPoint x: 827, endPoint y: 398, distance: 737.2
click at [836, 381] on quentale-workspace at bounding box center [784, 375] width 1568 height 750
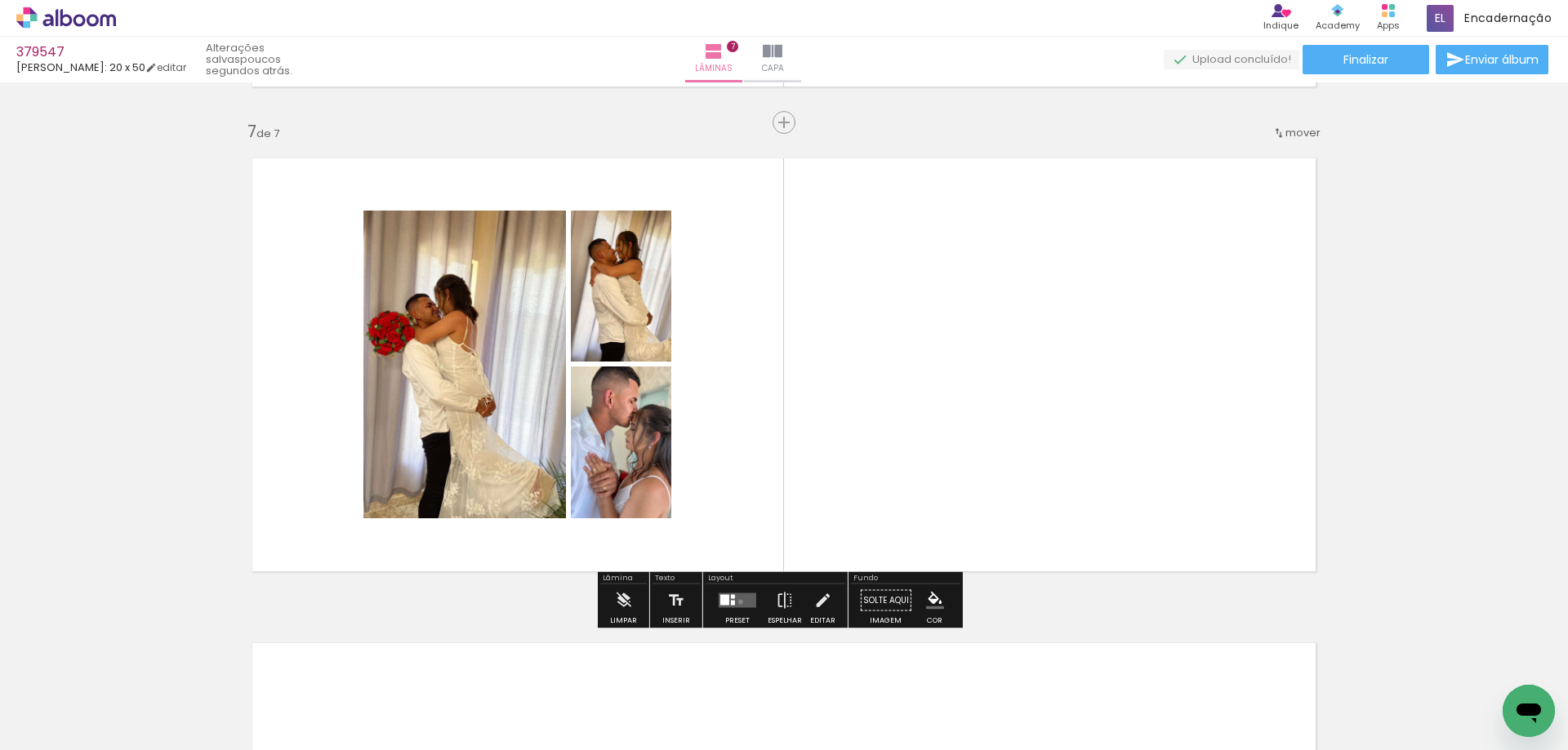
click at [736, 601] on quentale-layouter at bounding box center [737, 600] width 37 height 15
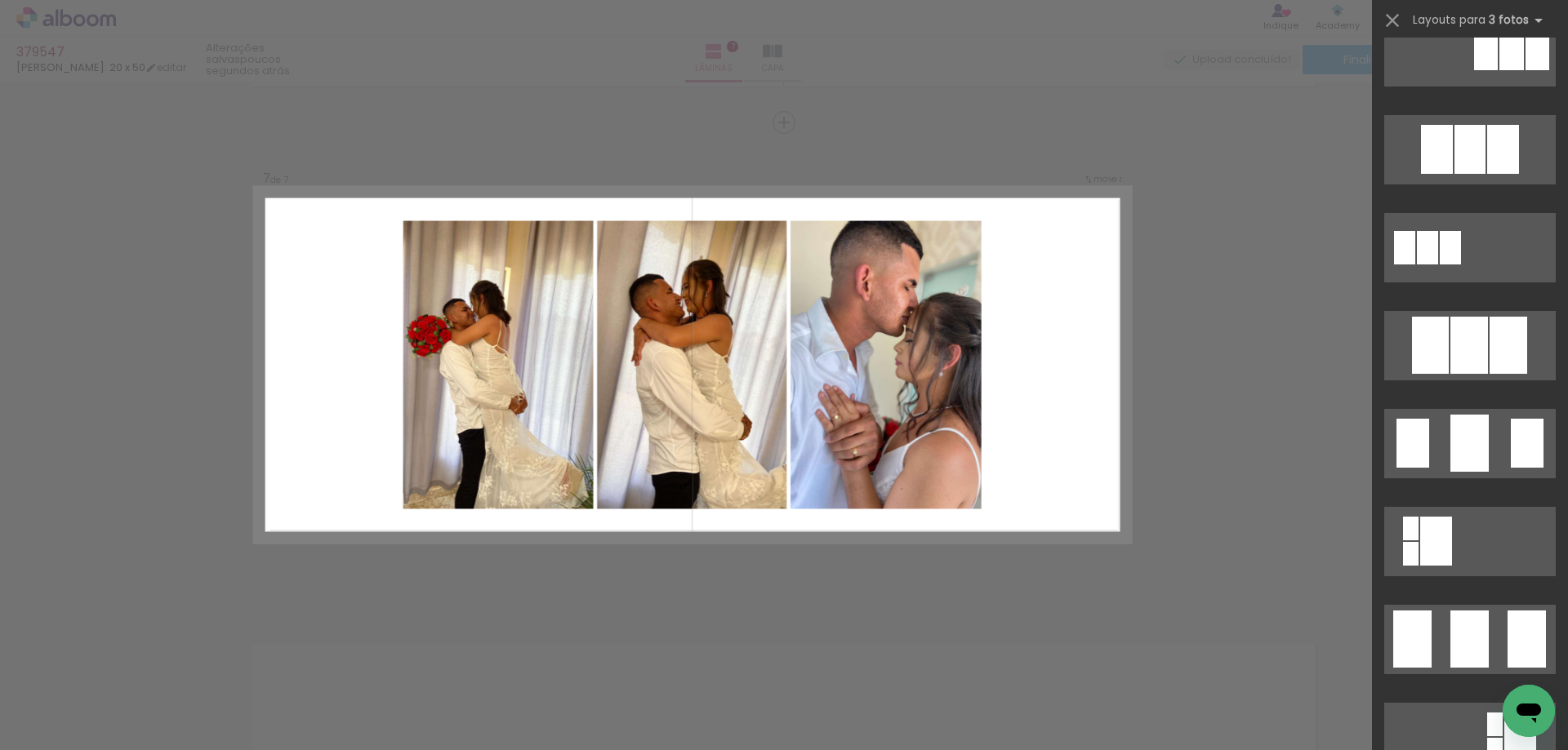
scroll to position [1061, 0]
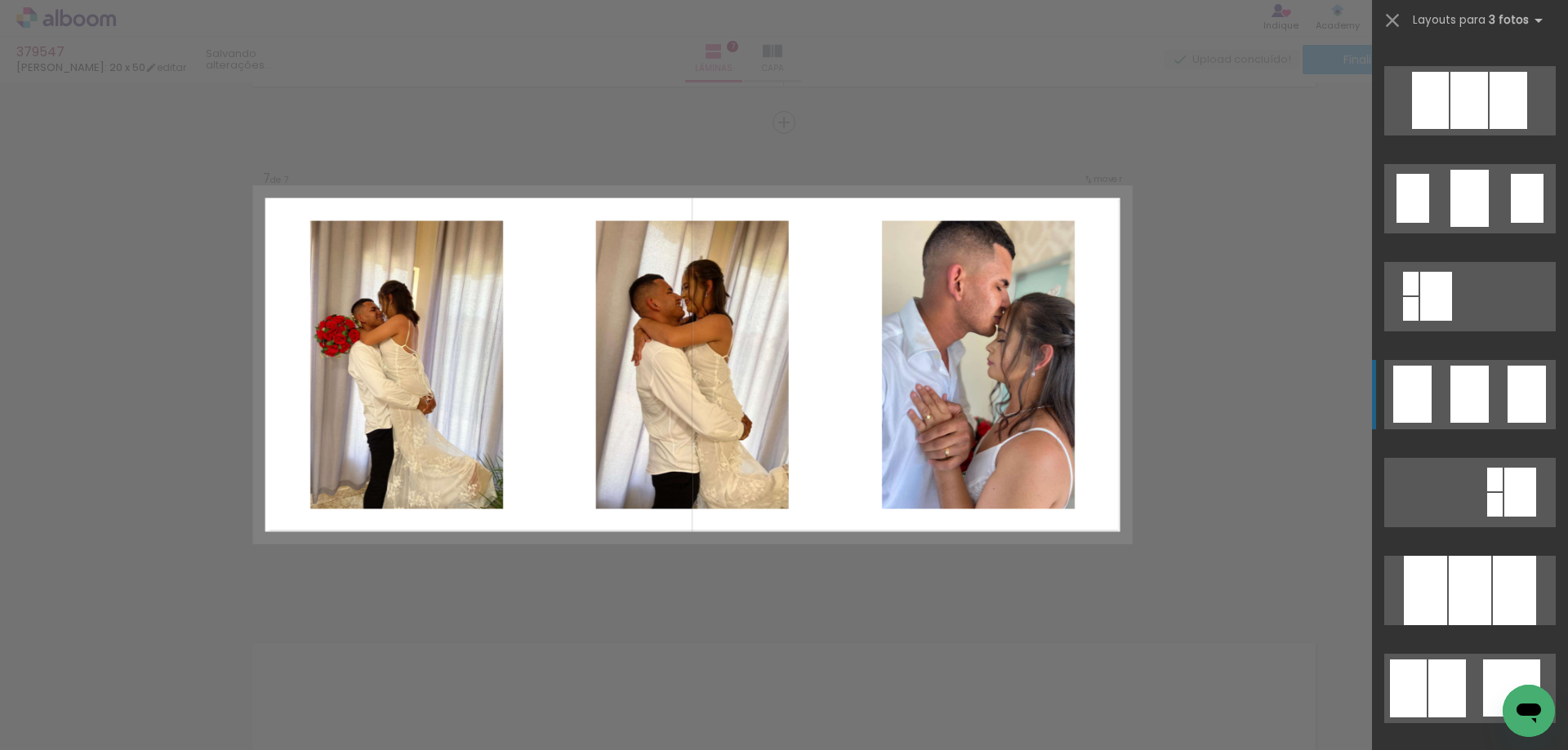
click at [1485, 385] on quentale-layouter at bounding box center [1469, 395] width 171 height 70
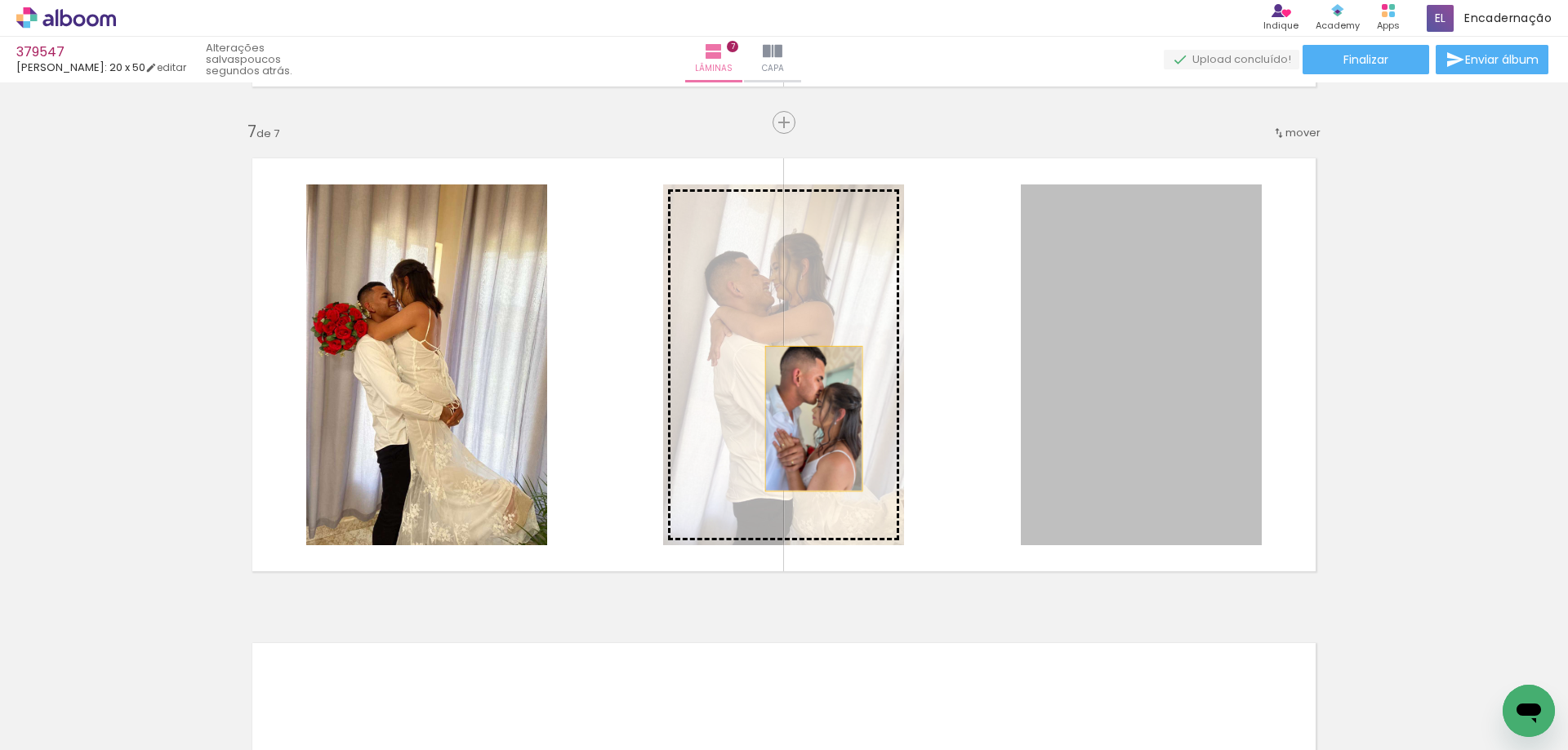
drag, startPoint x: 1153, startPoint y: 456, endPoint x: 797, endPoint y: 415, distance: 358.4
click at [0, 0] on slot at bounding box center [0, 0] width 0 height 0
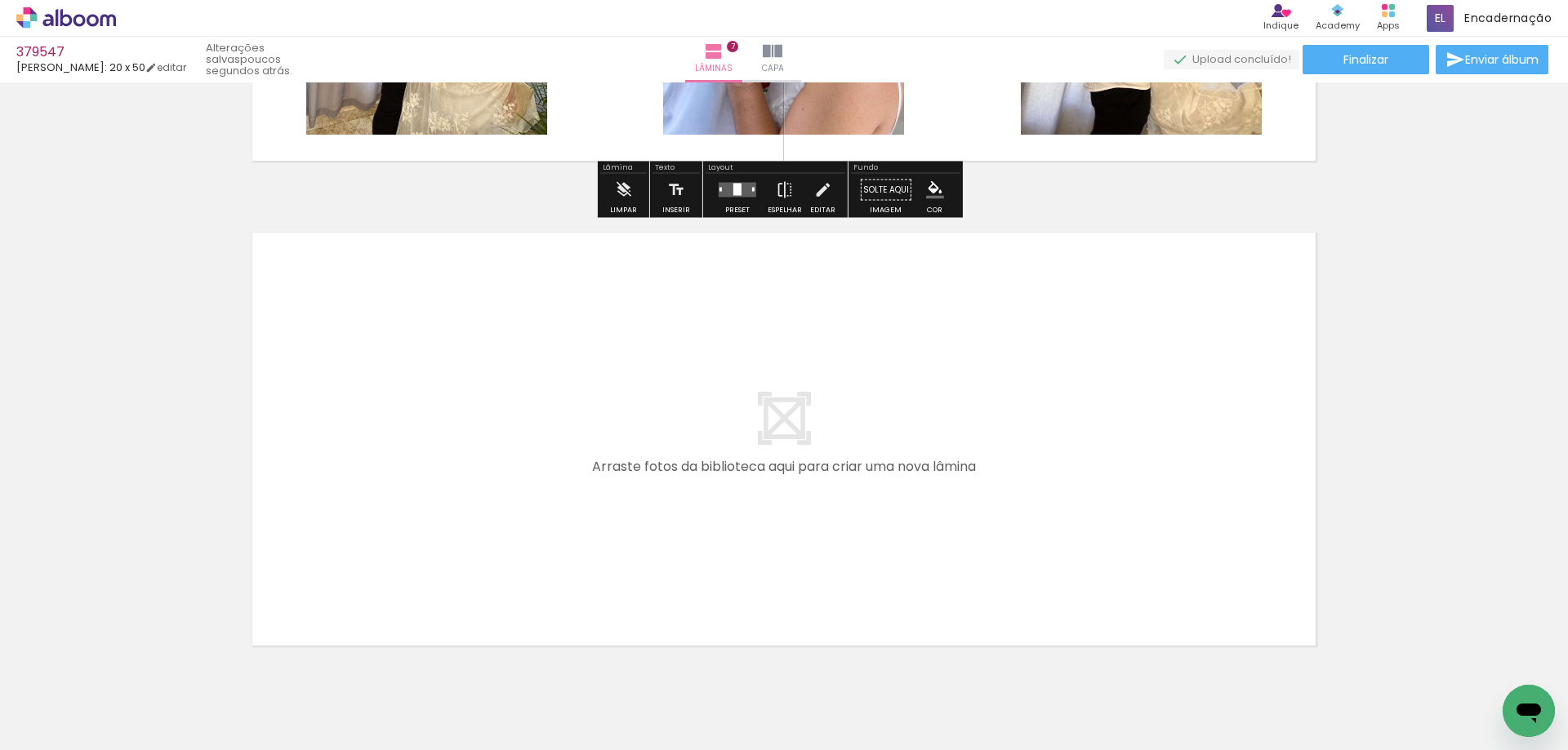
scroll to position [3377, 0]
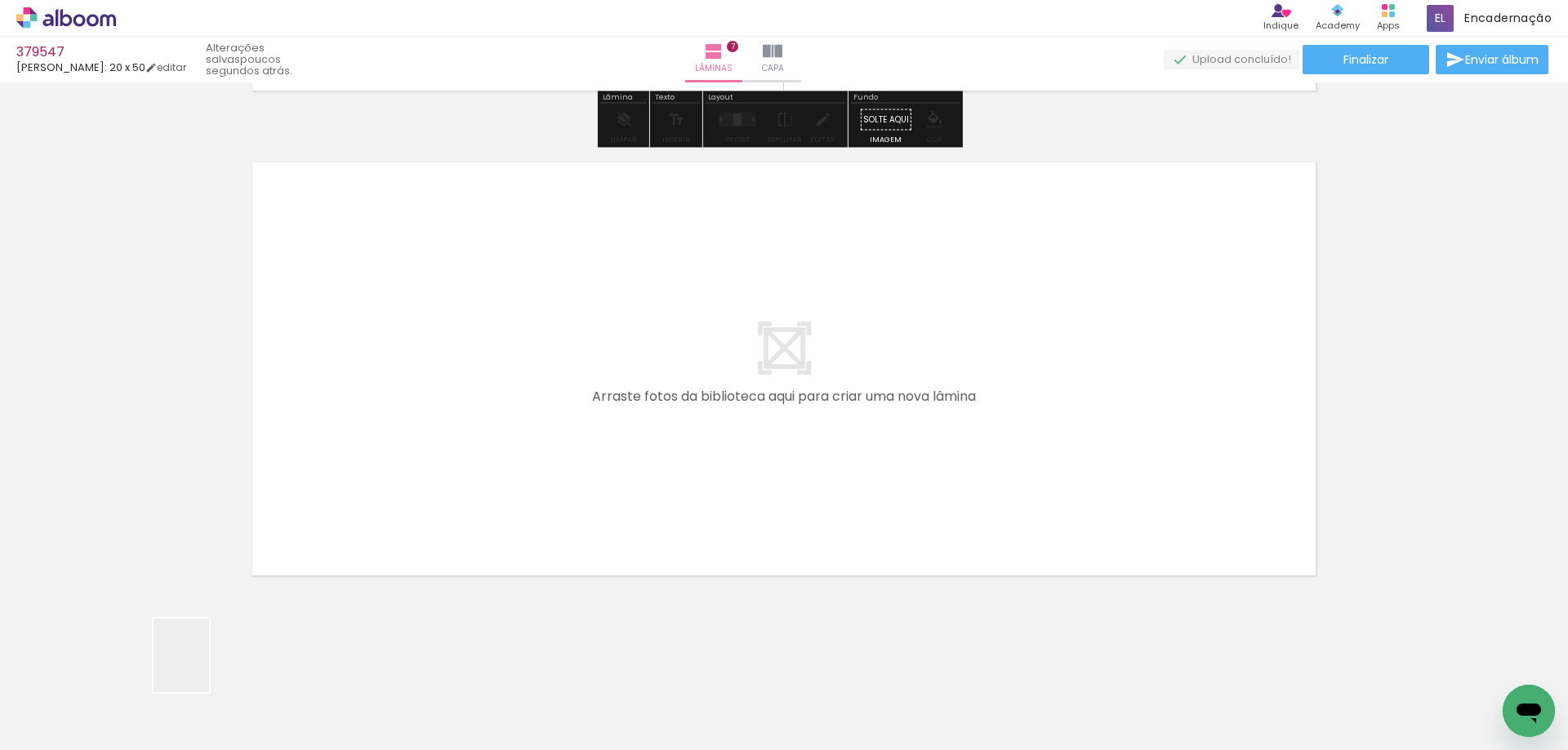
drag, startPoint x: 203, startPoint y: 668, endPoint x: 261, endPoint y: 738, distance: 90.9
click at [464, 390] on quentale-workspace at bounding box center [784, 375] width 1568 height 750
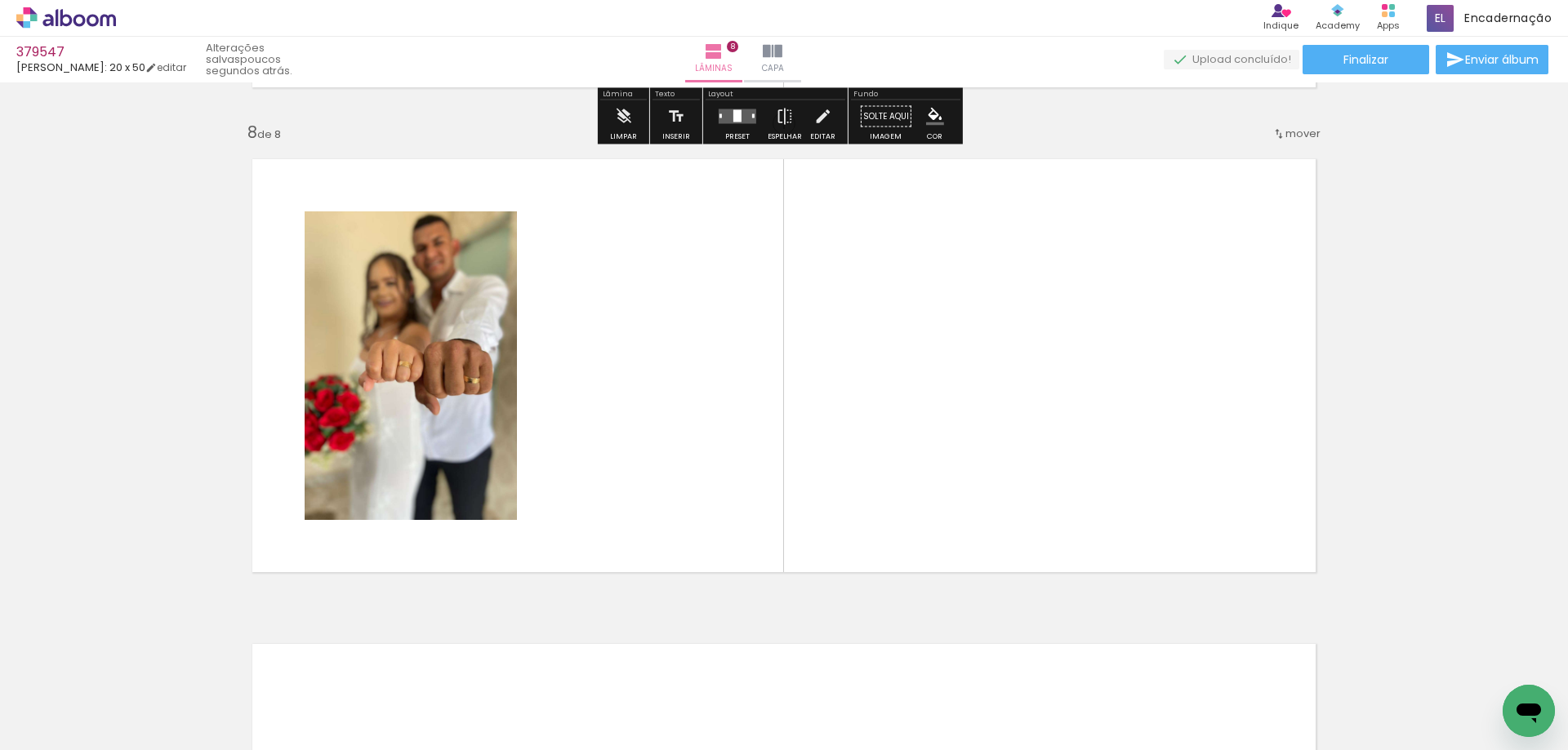
scroll to position [3381, 0]
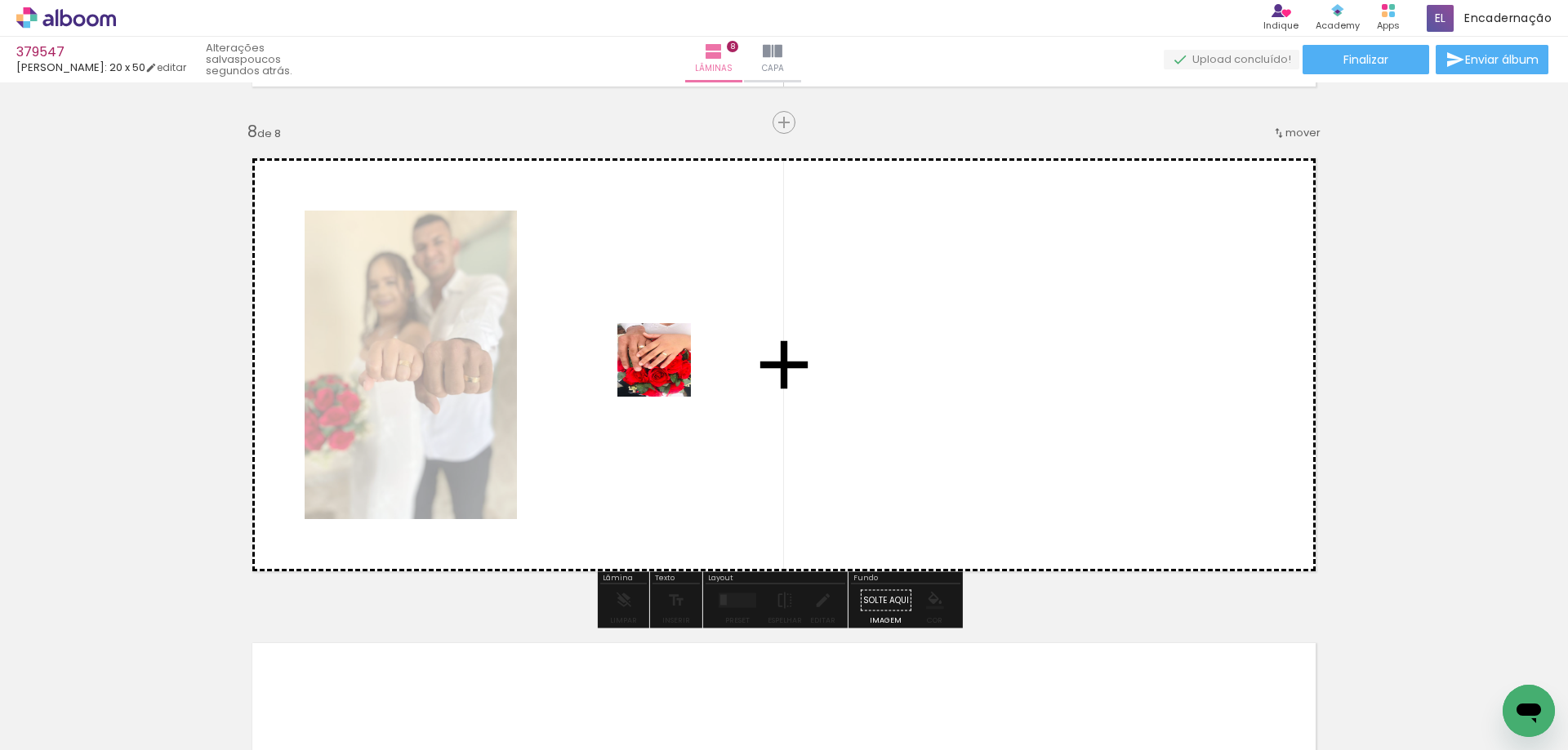
drag, startPoint x: 189, startPoint y: 717, endPoint x: 686, endPoint y: 355, distance: 614.9
click at [686, 355] on quentale-workspace at bounding box center [784, 375] width 1568 height 750
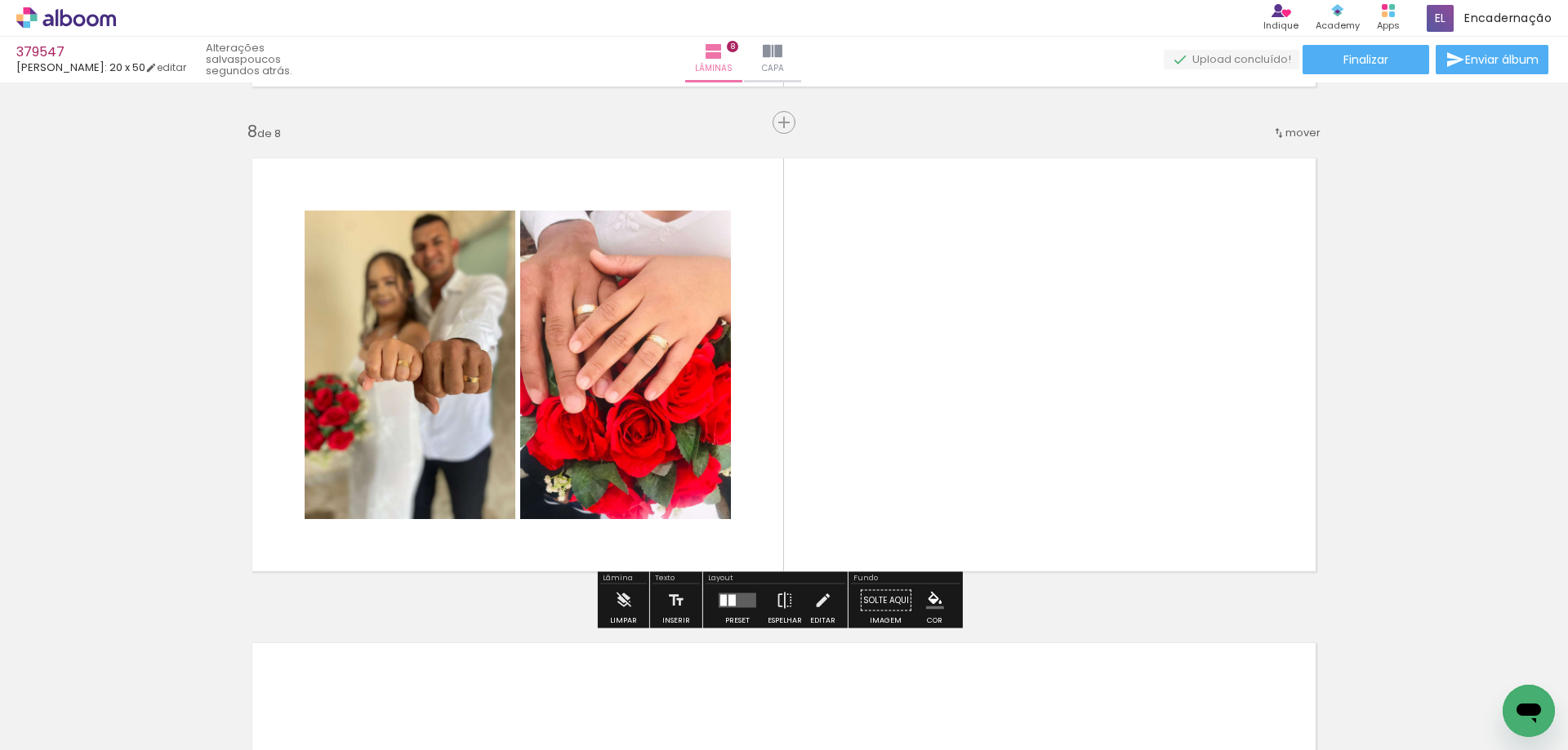
click at [729, 612] on div at bounding box center [736, 600] width 44 height 32
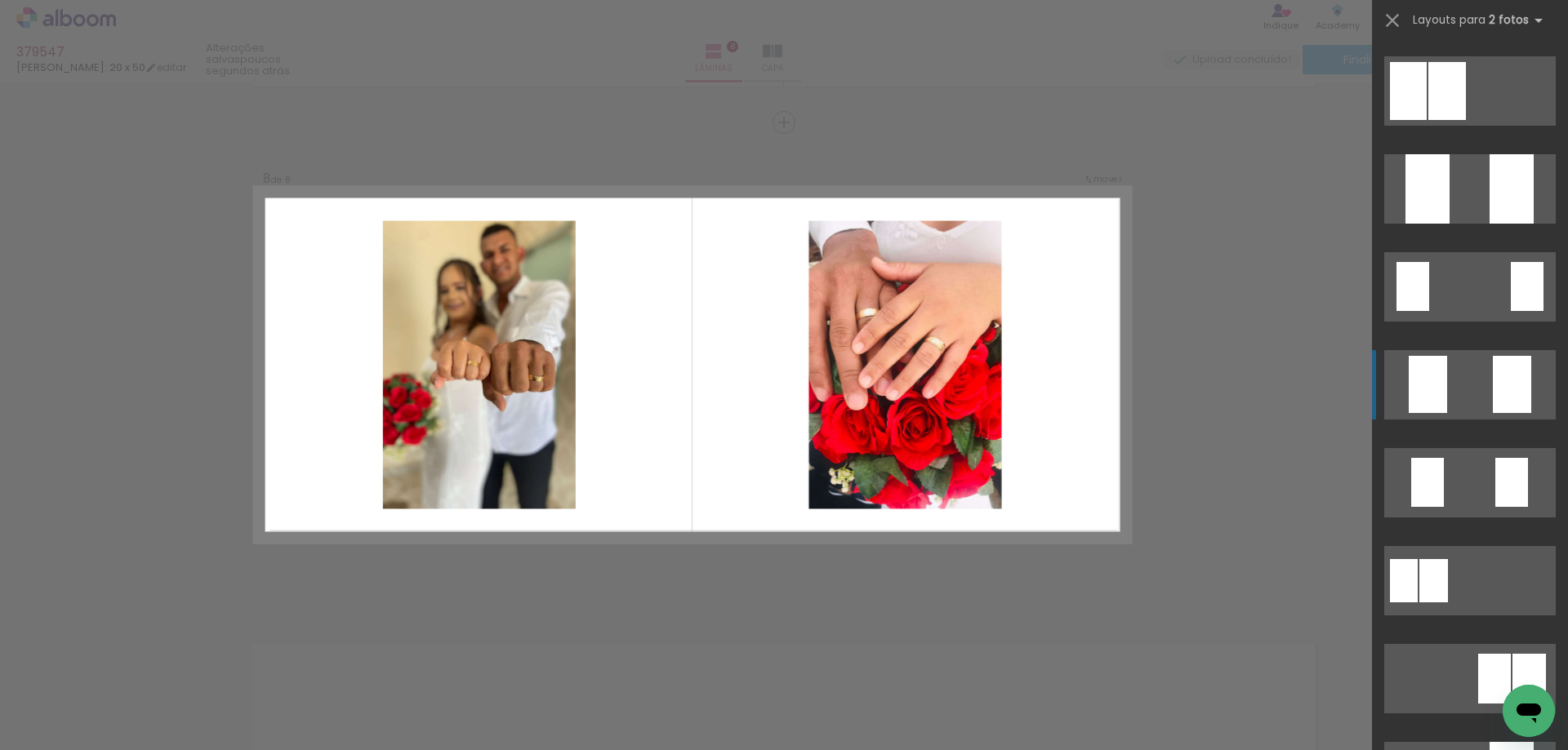
scroll to position [164, 0]
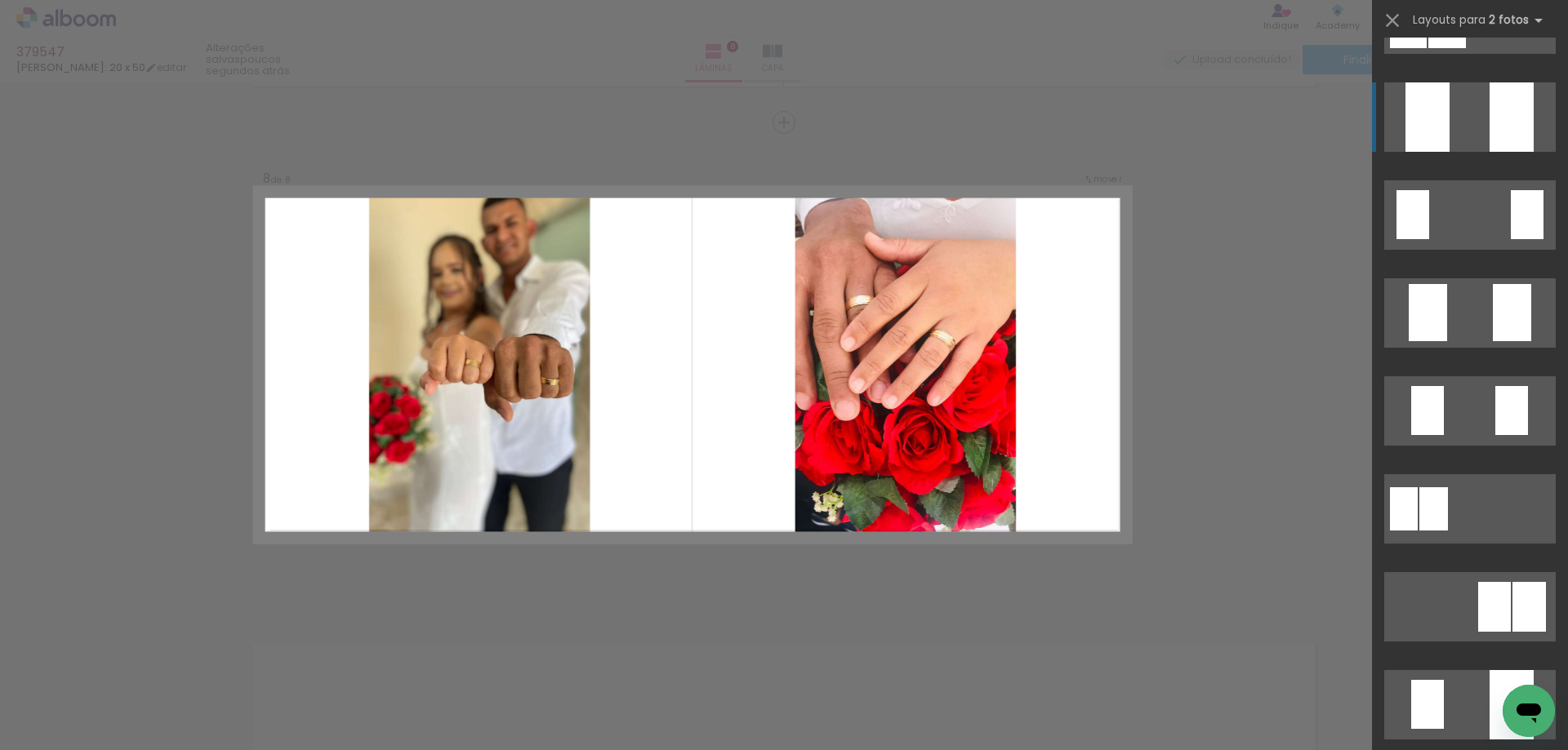
click at [924, 308] on div at bounding box center [905, 364] width 220 height 355
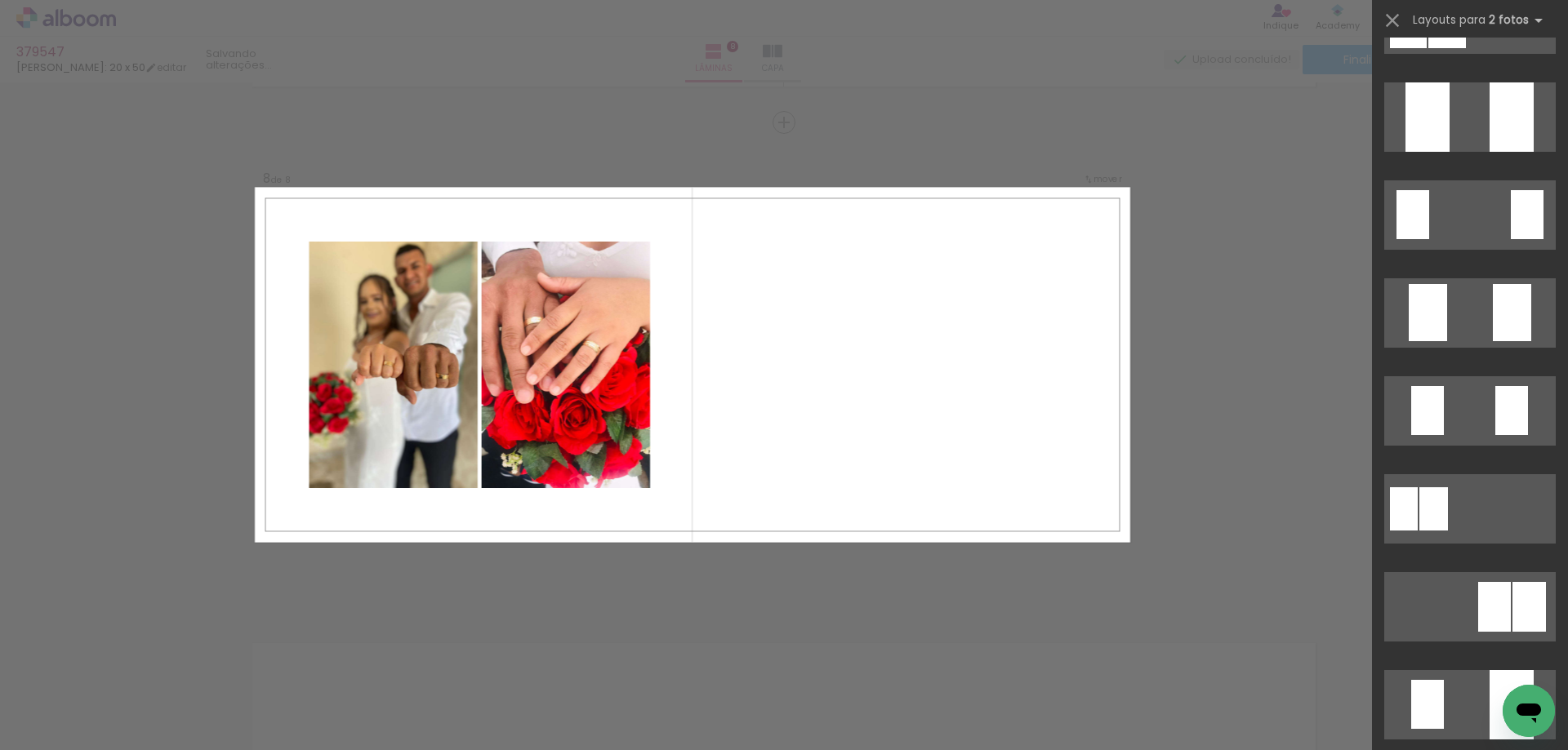
scroll to position [0, 0]
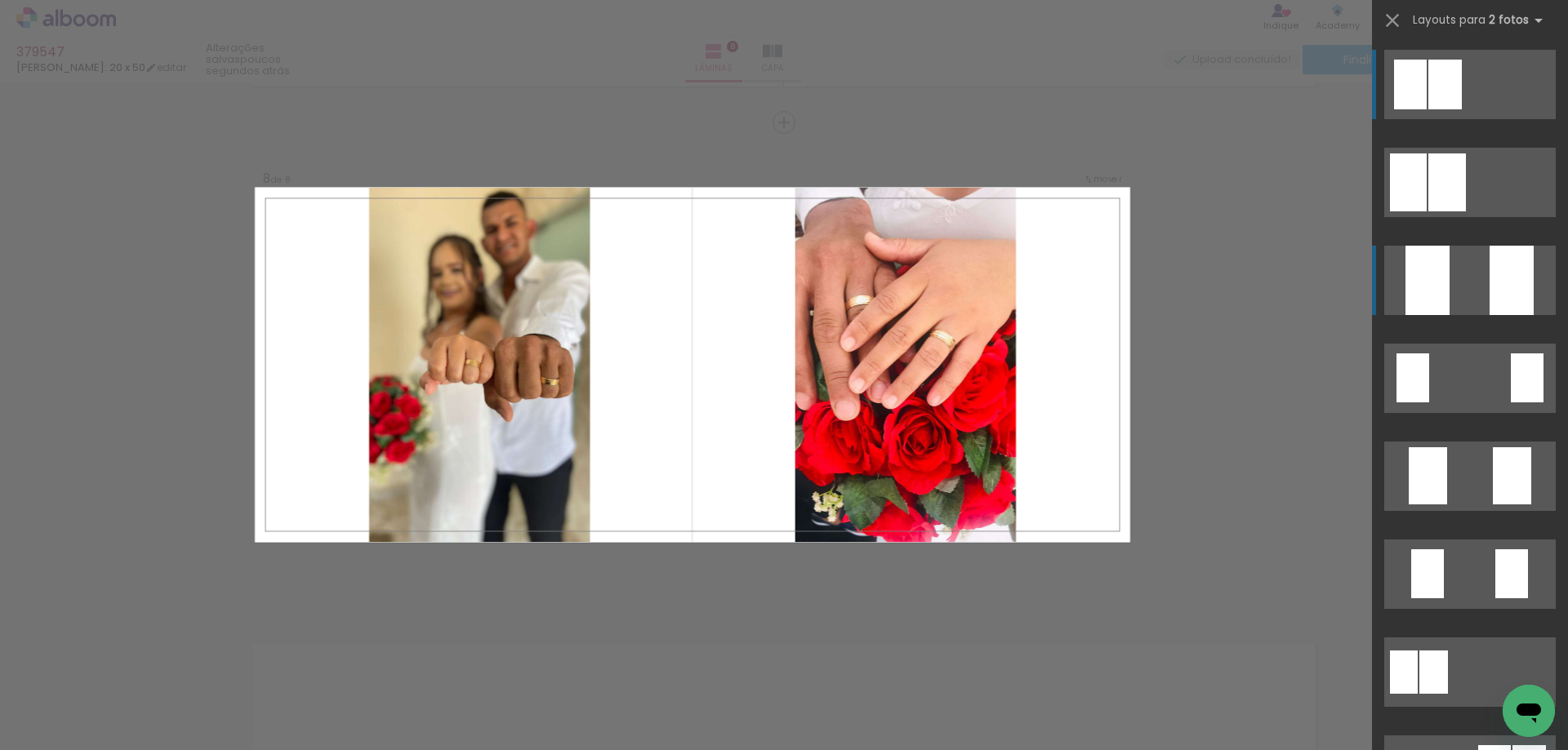
click at [1440, 289] on div at bounding box center [1427, 280] width 44 height 70
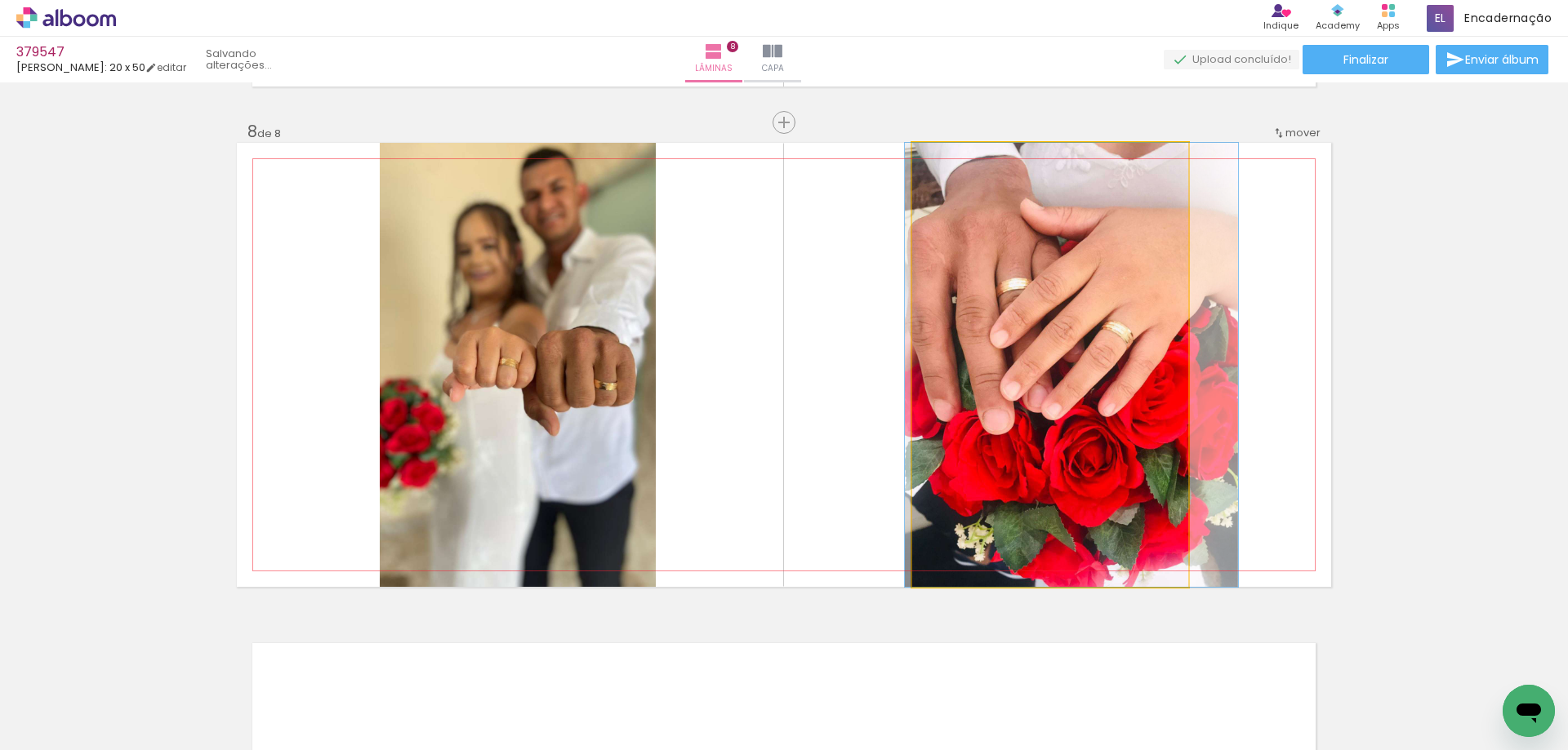
drag, startPoint x: 1117, startPoint y: 399, endPoint x: 1132, endPoint y: 398, distance: 15.0
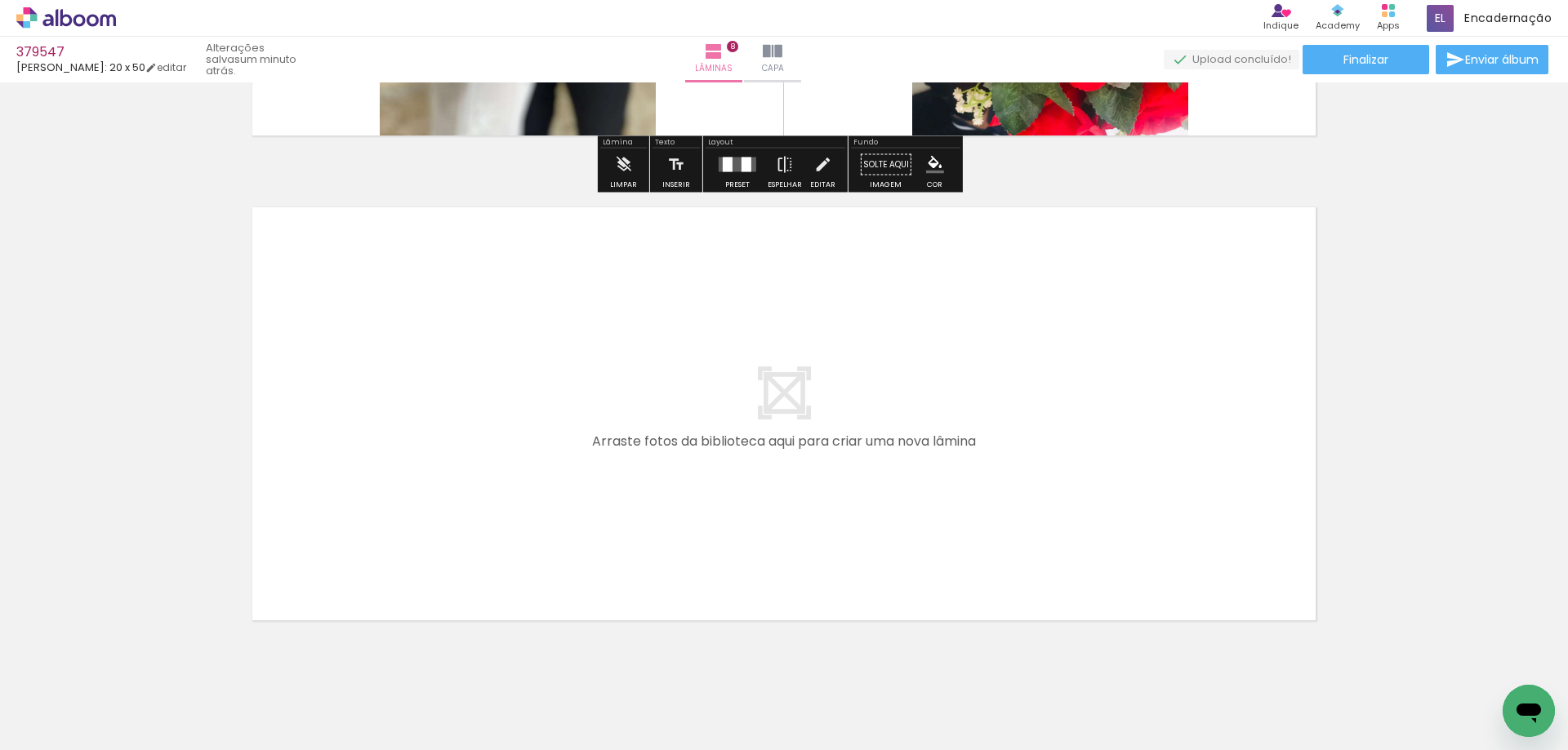
scroll to position [3862, 0]
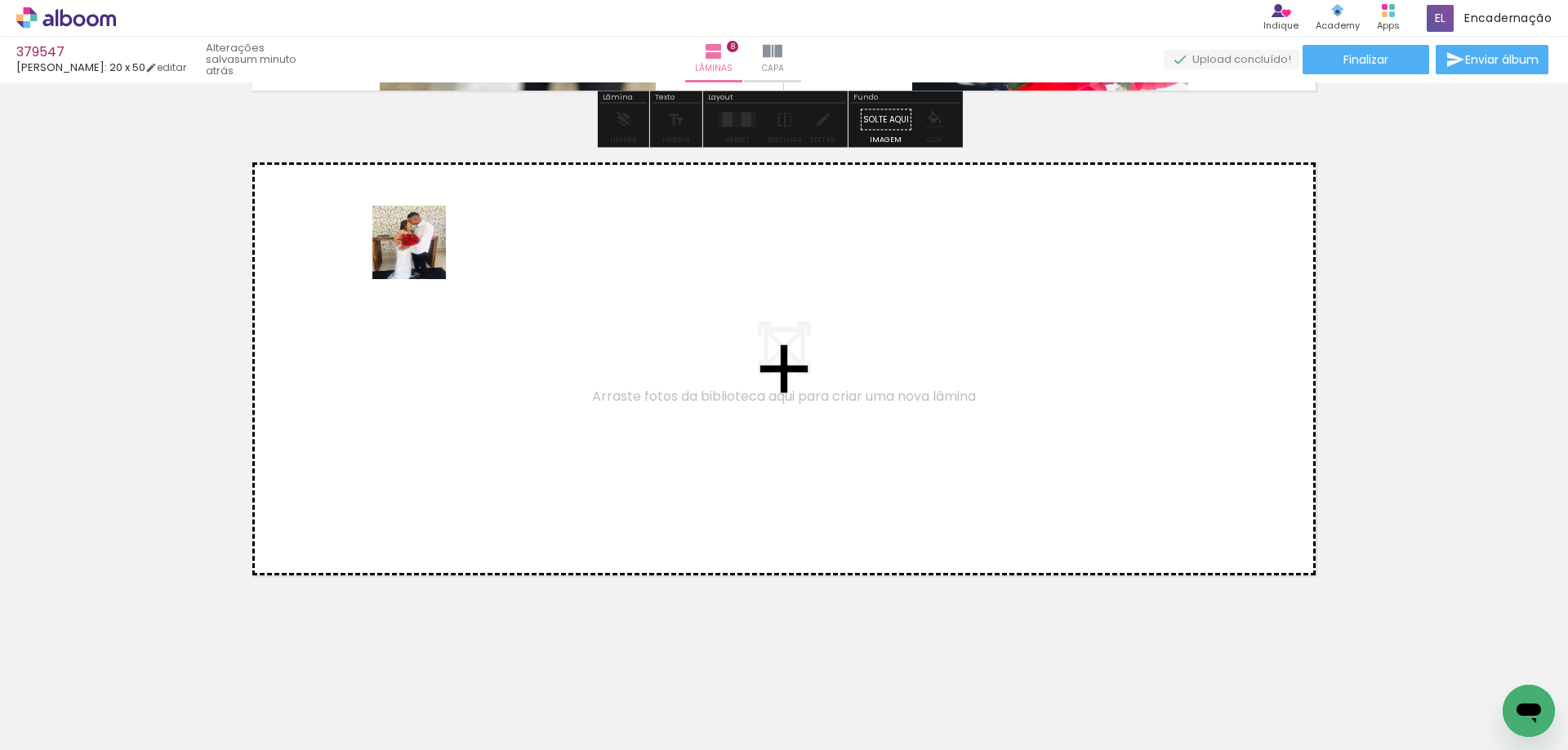
drag, startPoint x: 171, startPoint y: 698, endPoint x: 260, endPoint y: 602, distance: 130.9
click at [422, 253] on quentale-workspace at bounding box center [784, 375] width 1568 height 750
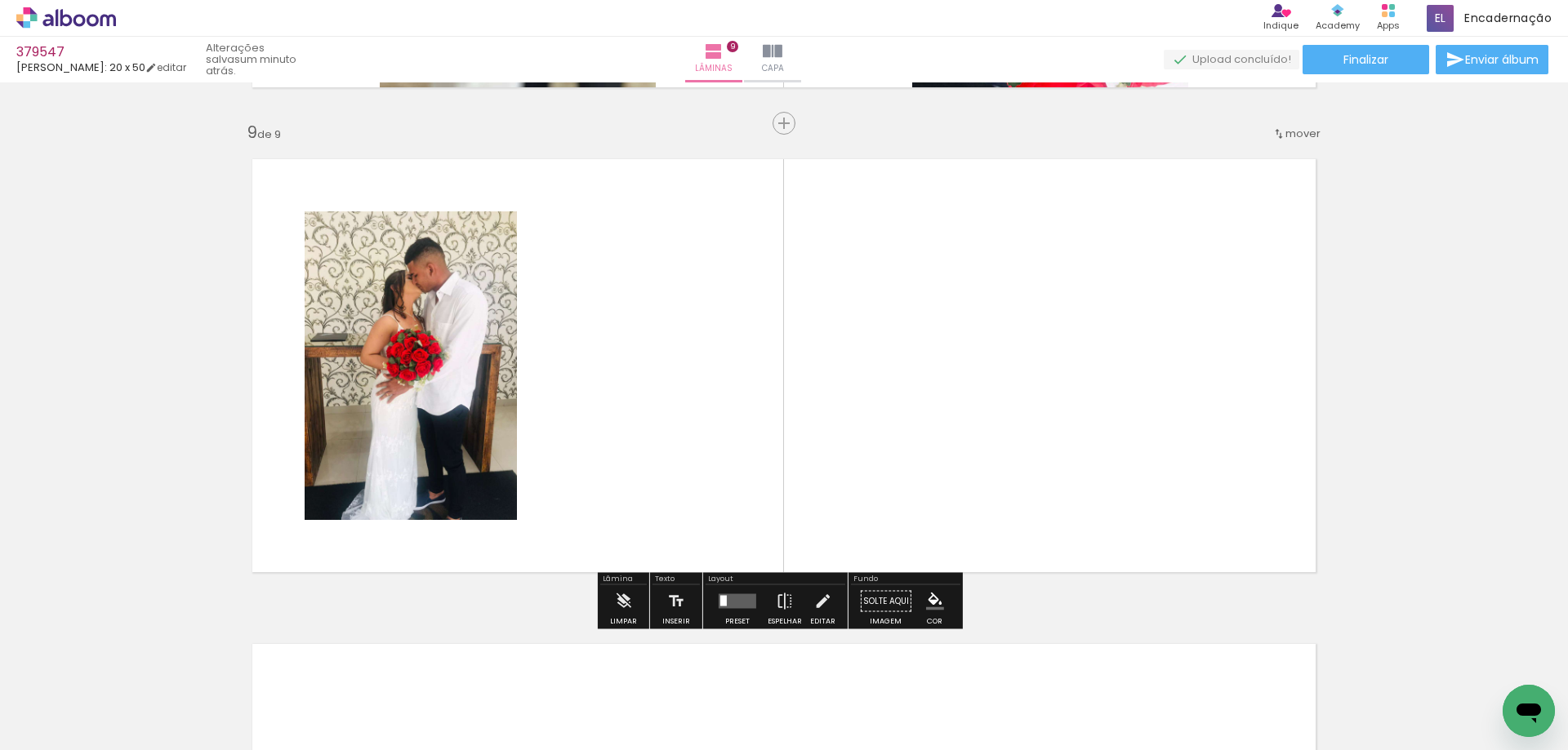
scroll to position [3866, 0]
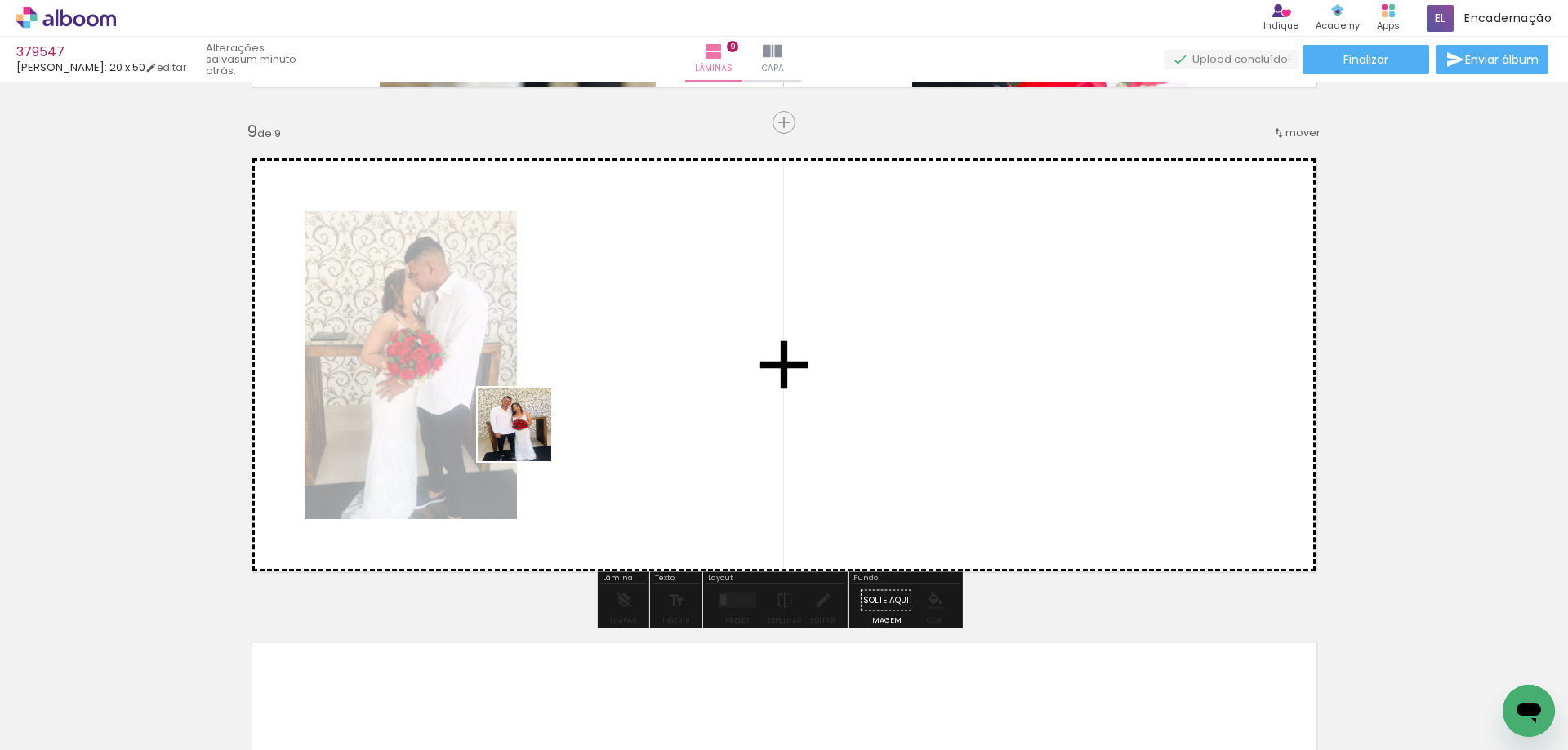
drag, startPoint x: 192, startPoint y: 650, endPoint x: 357, endPoint y: 607, distance: 170.5
click at [642, 355] on quentale-workspace at bounding box center [784, 375] width 1568 height 750
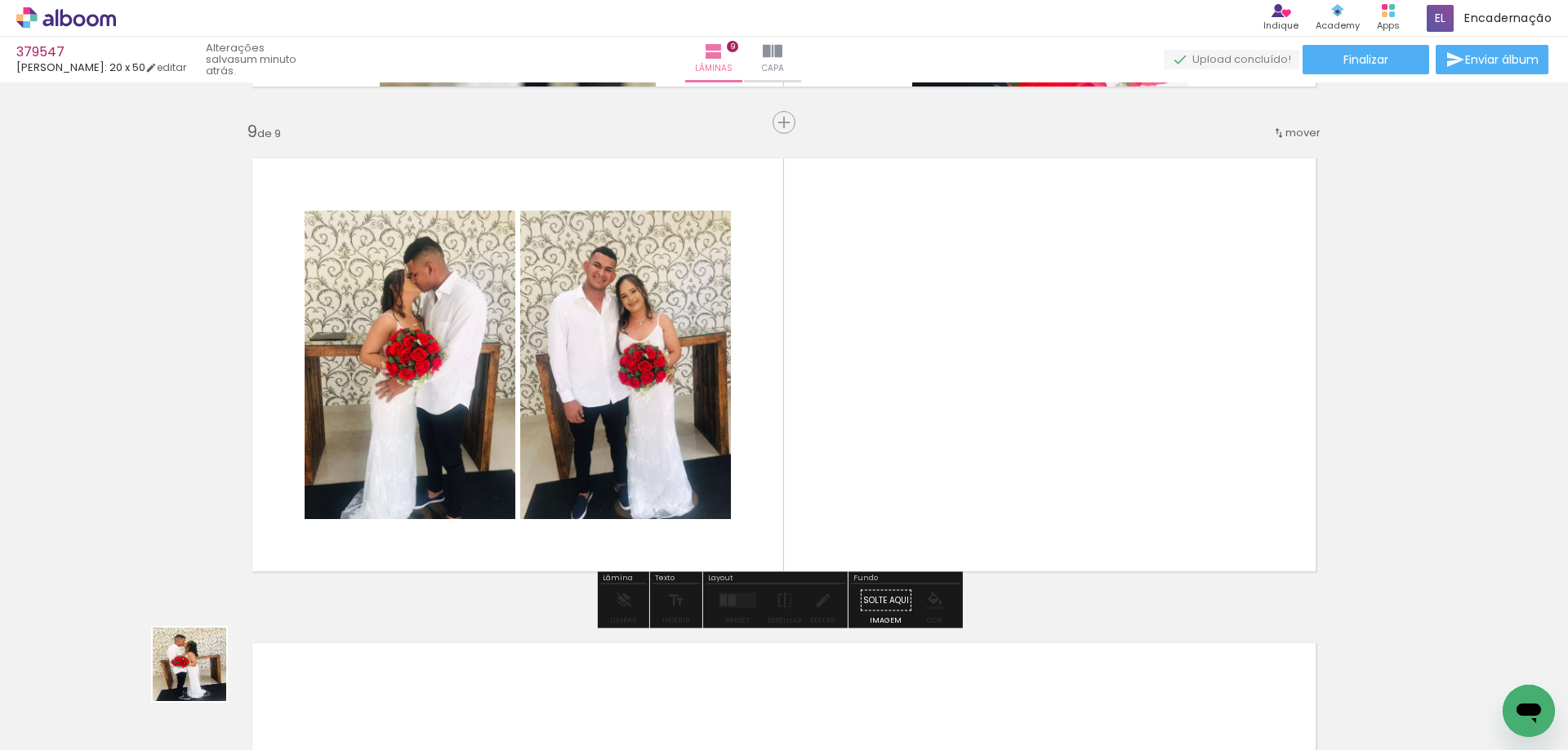
drag, startPoint x: 163, startPoint y: 710, endPoint x: 813, endPoint y: 287, distance: 775.5
click at [767, 388] on quentale-workspace at bounding box center [784, 375] width 1568 height 750
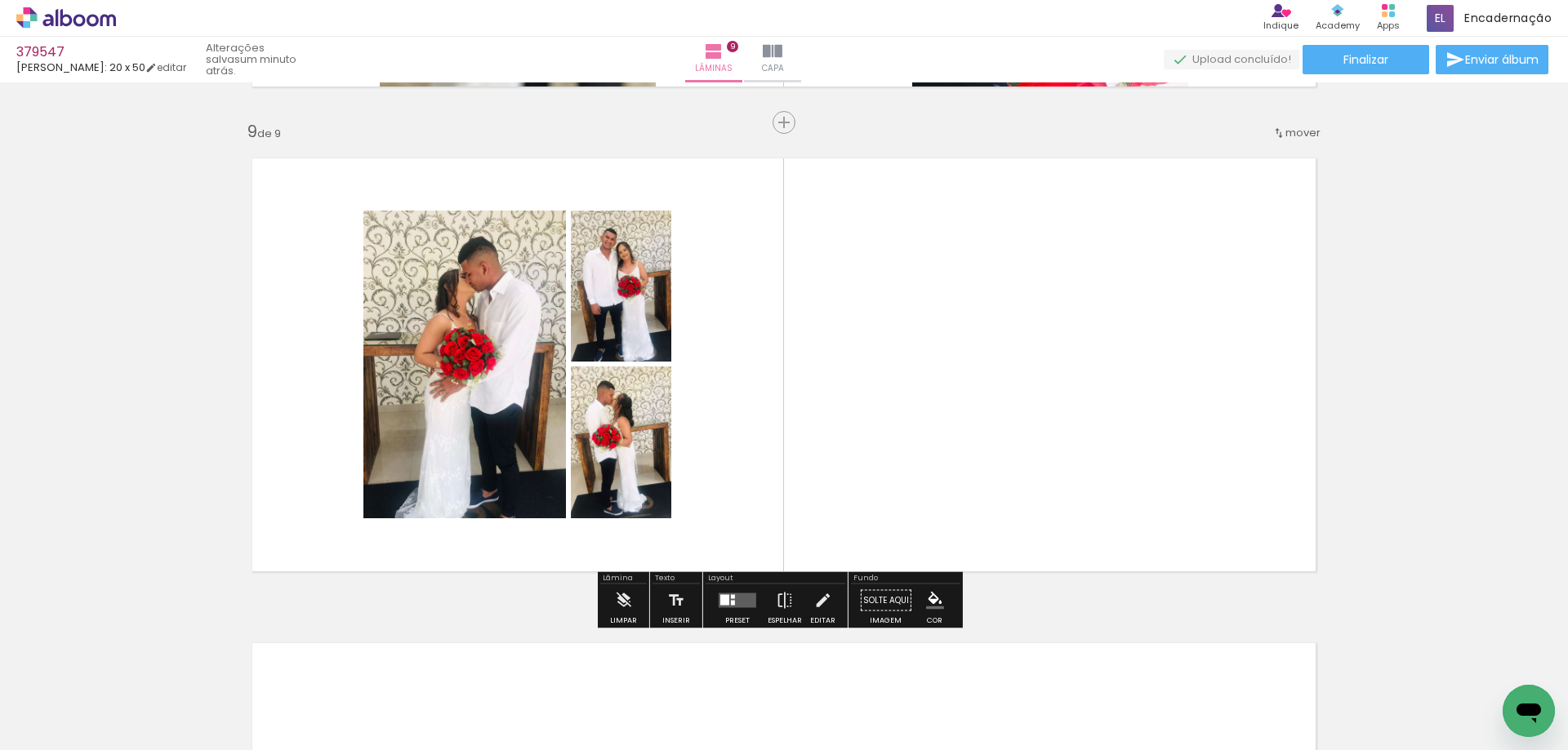
click at [731, 602] on div at bounding box center [733, 603] width 4 height 5
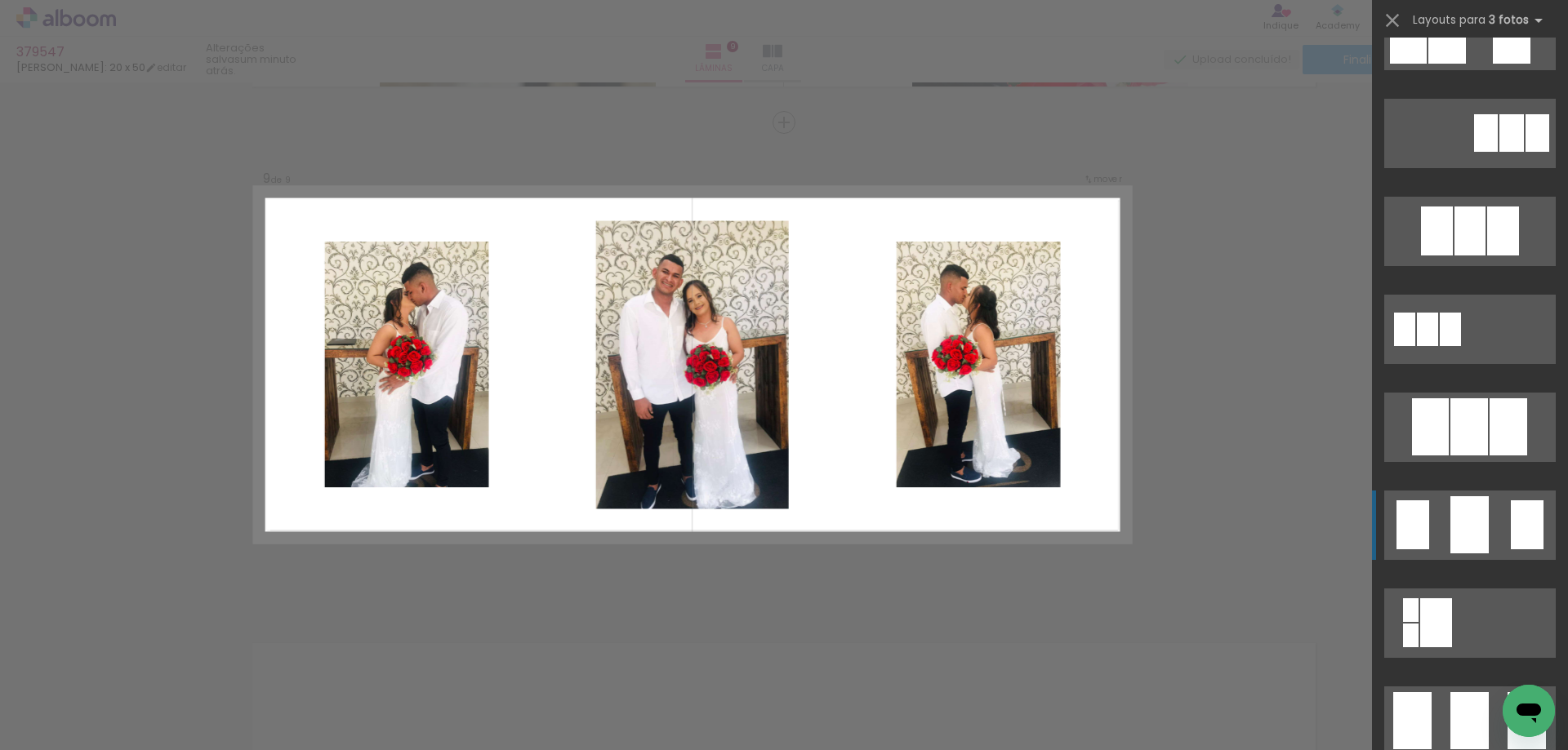
scroll to position [898, 0]
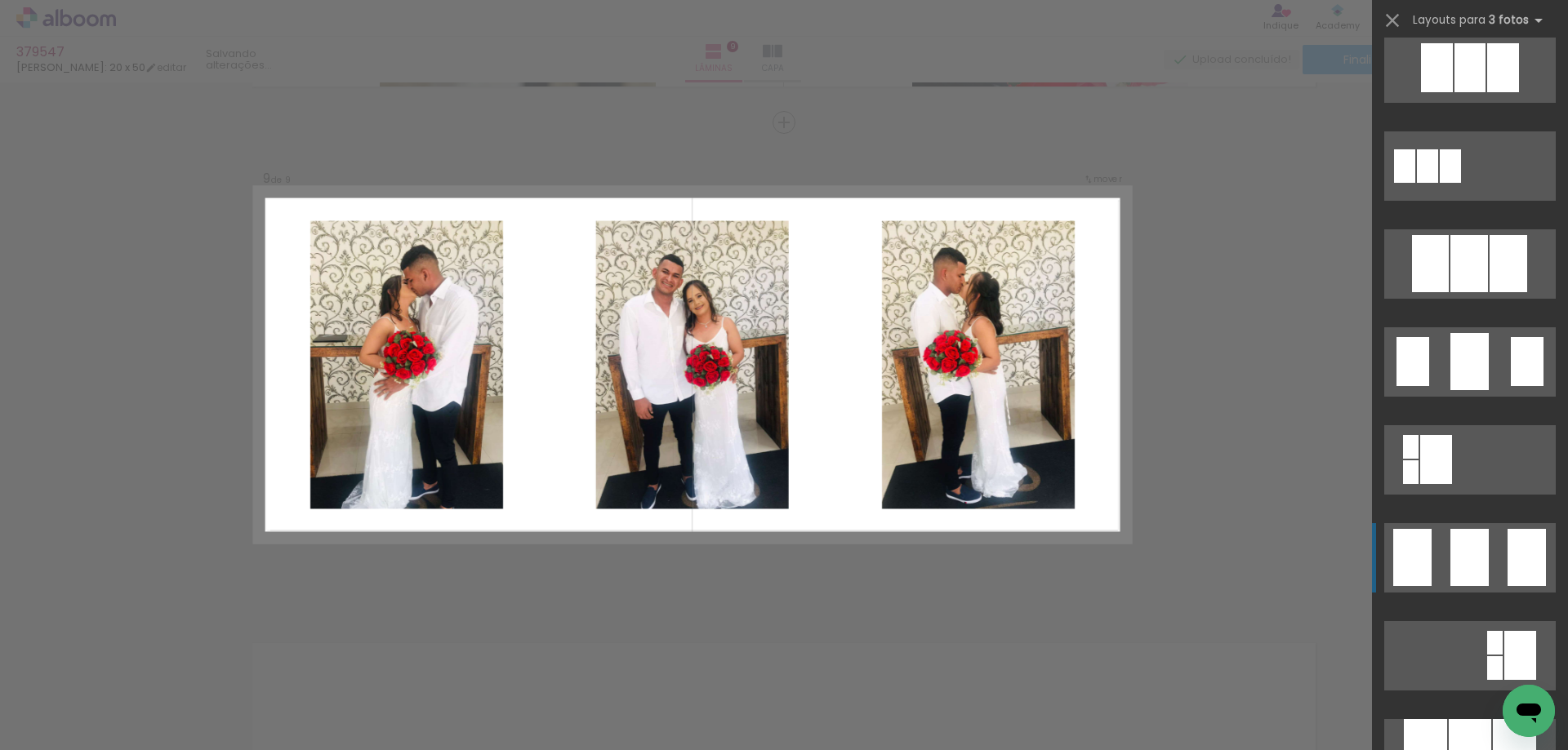
click at [1454, 542] on div at bounding box center [1469, 557] width 38 height 57
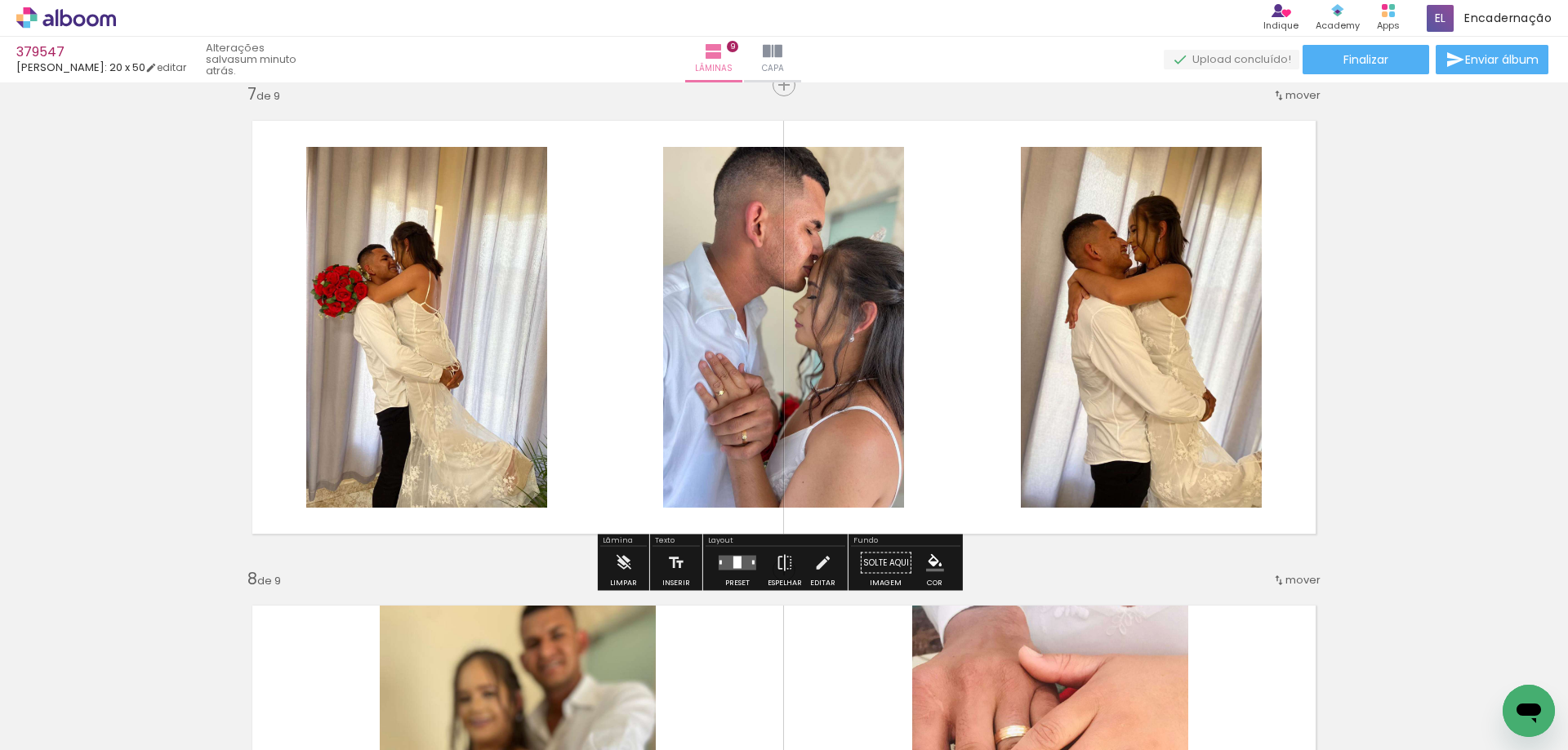
scroll to position [2642, 0]
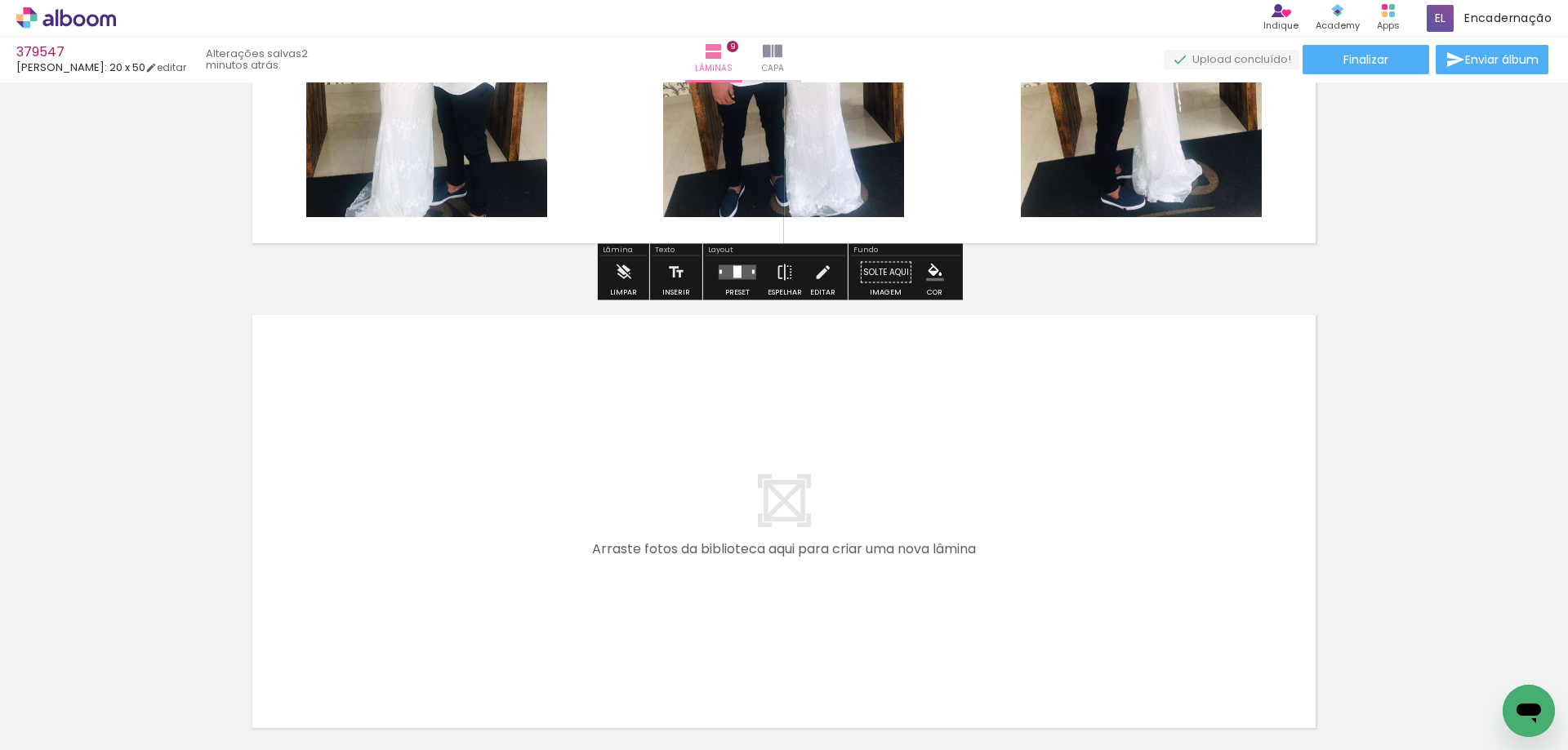
scroll to position [4346, 0]
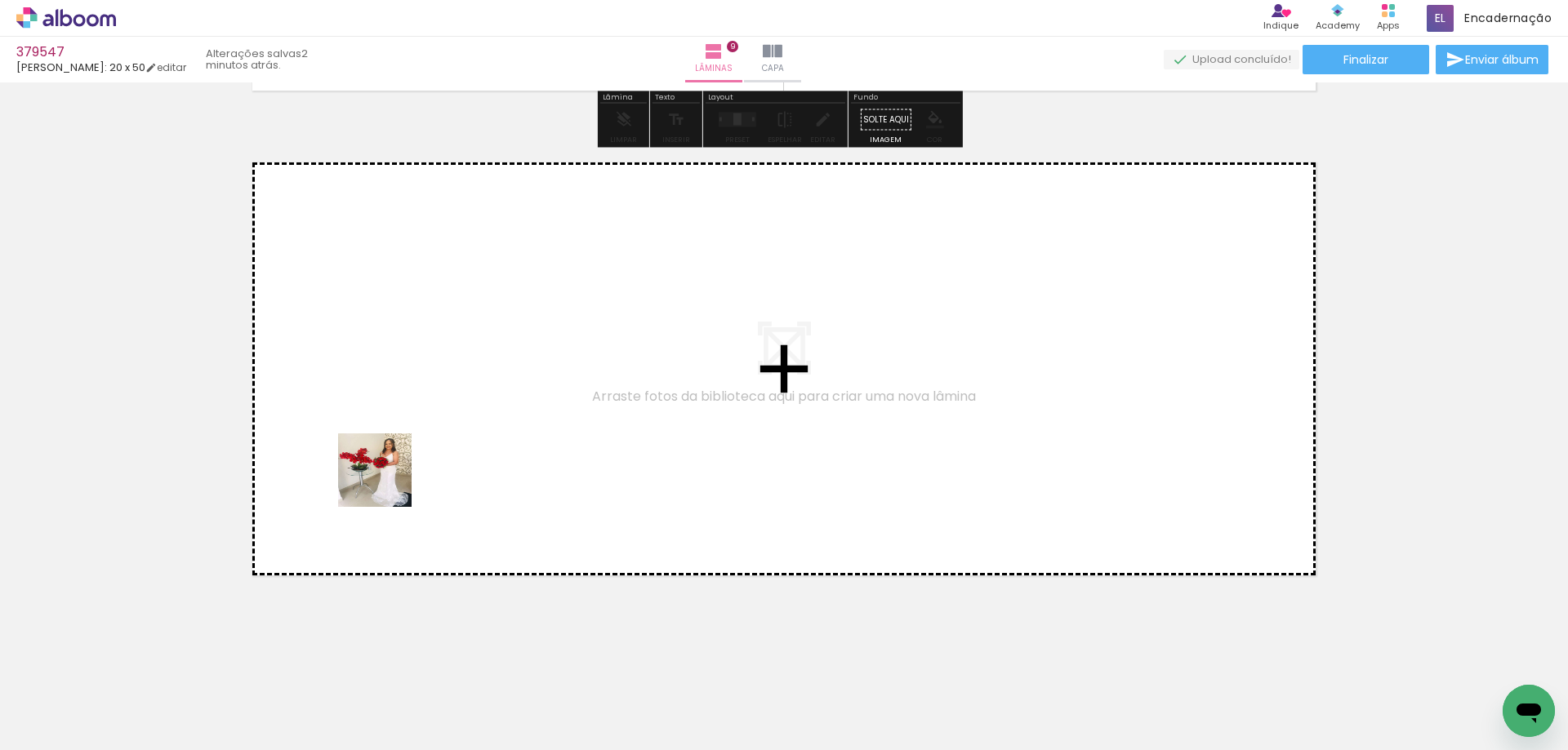
drag, startPoint x: 154, startPoint y: 705, endPoint x: 435, endPoint y: 394, distance: 419.1
click at [435, 394] on quentale-workspace at bounding box center [784, 375] width 1568 height 750
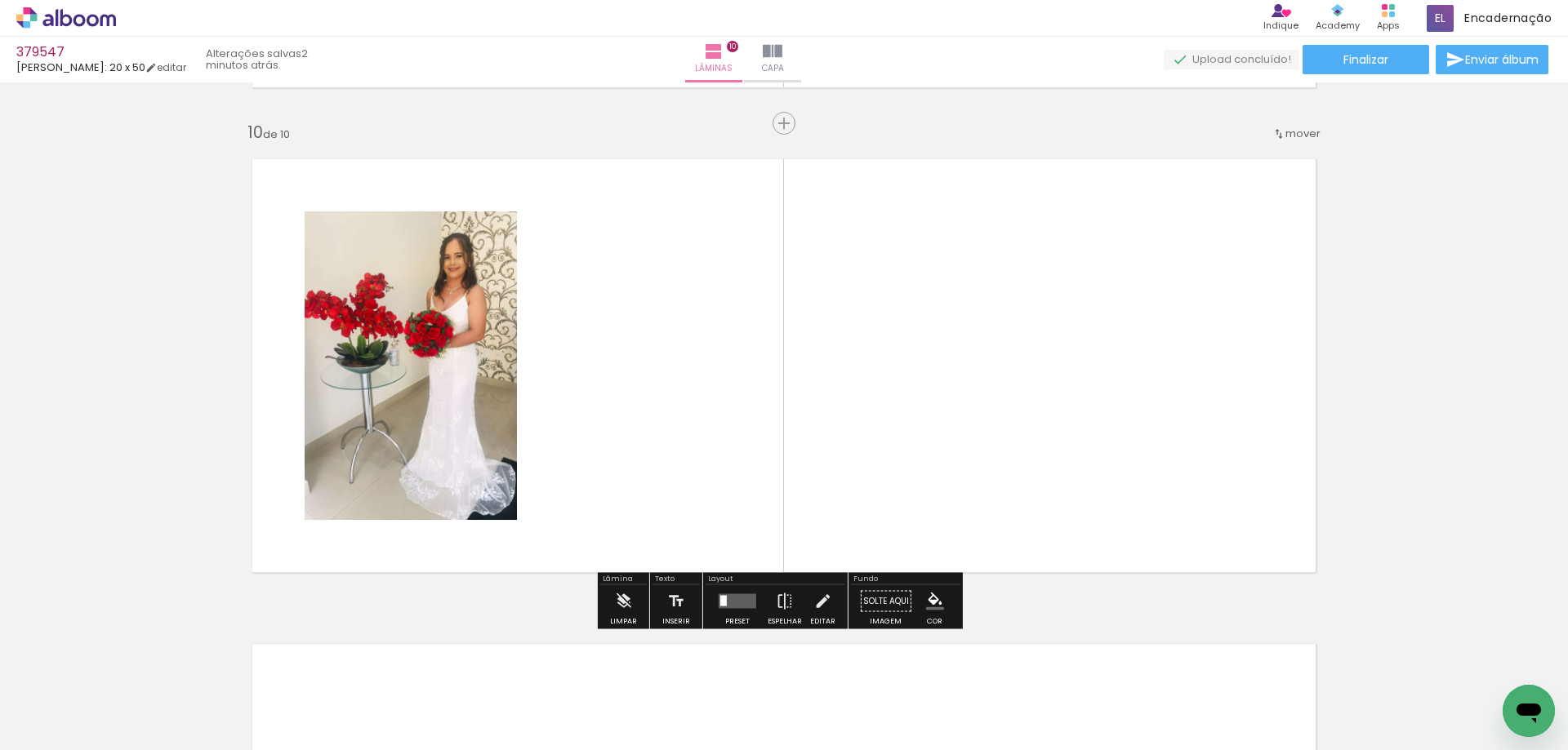
scroll to position [4350, 0]
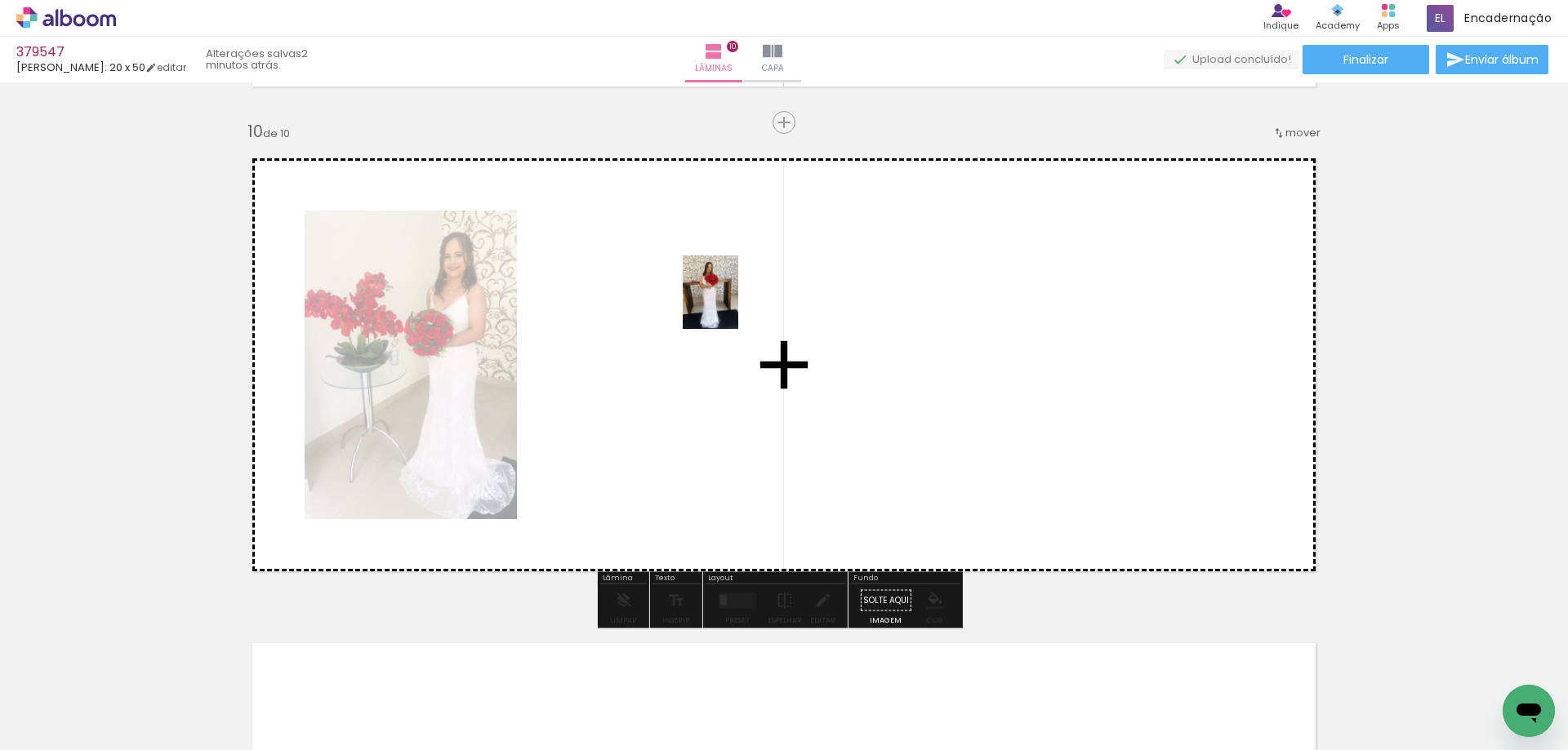
drag, startPoint x: 221, startPoint y: 683, endPoint x: 481, endPoint y: 536, distance: 298.7
click at [733, 305] on quentale-workspace at bounding box center [784, 375] width 1568 height 750
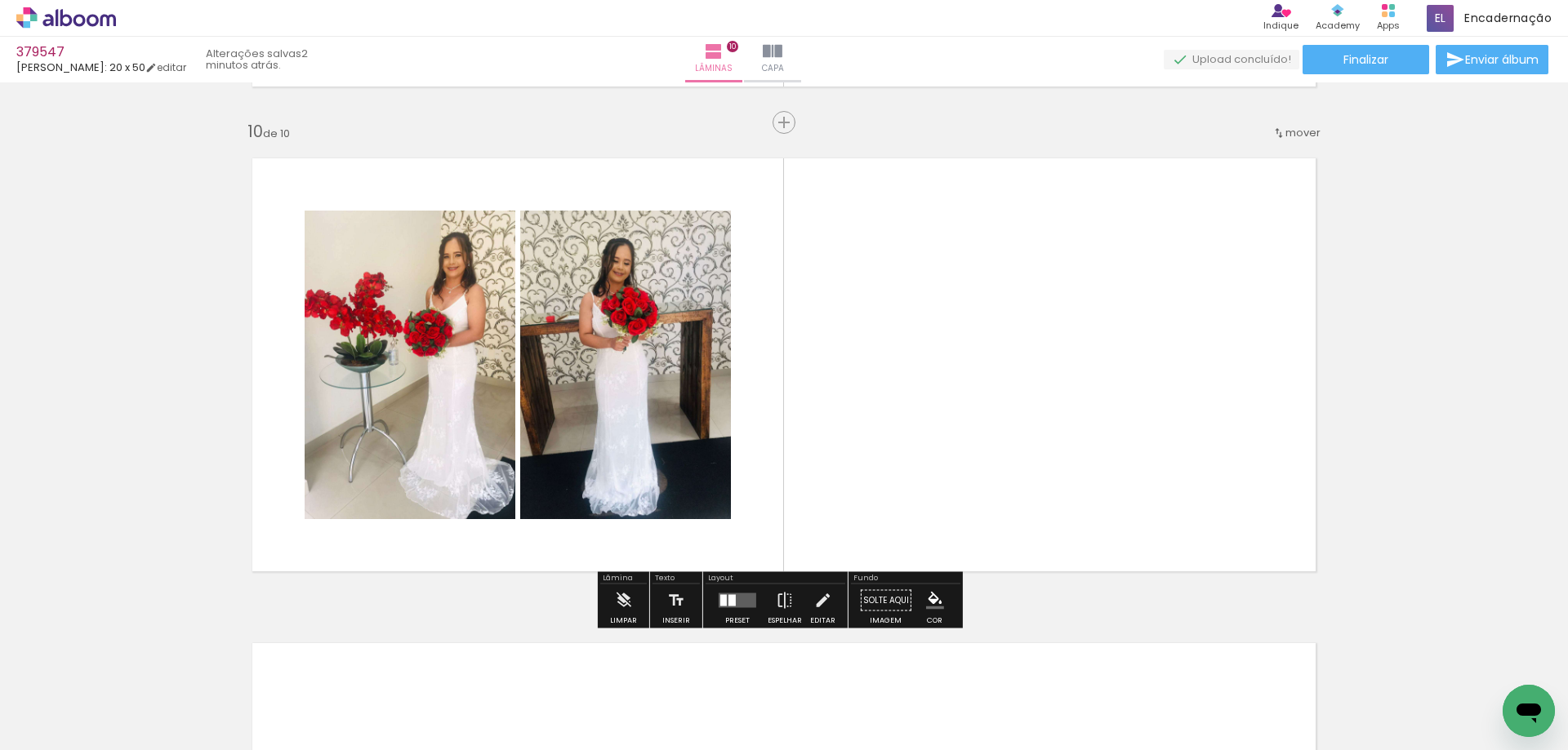
drag, startPoint x: 179, startPoint y: 694, endPoint x: 763, endPoint y: 331, distance: 687.6
click at [782, 332] on quentale-workspace at bounding box center [784, 375] width 1568 height 750
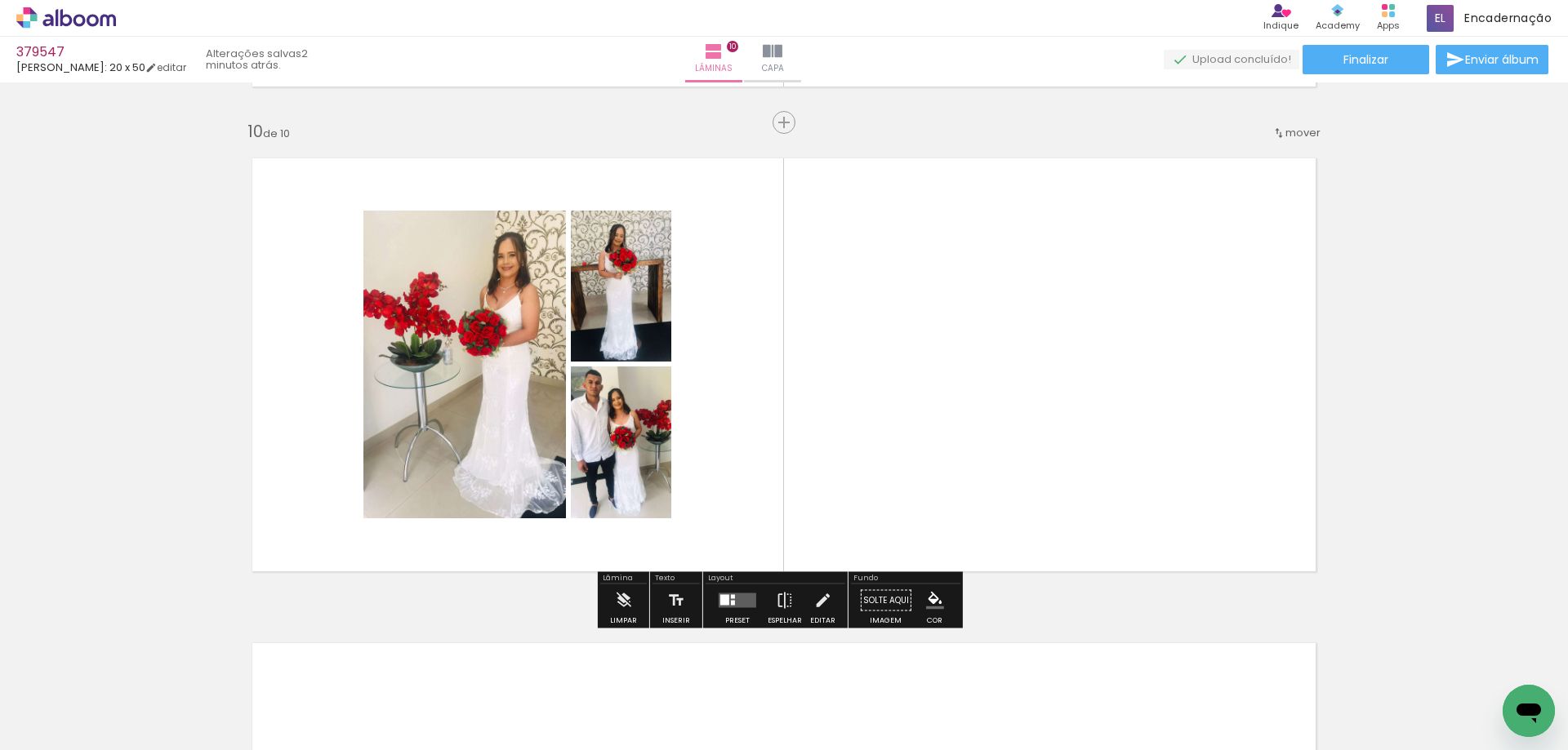
click at [735, 616] on div at bounding box center [736, 600] width 44 height 32
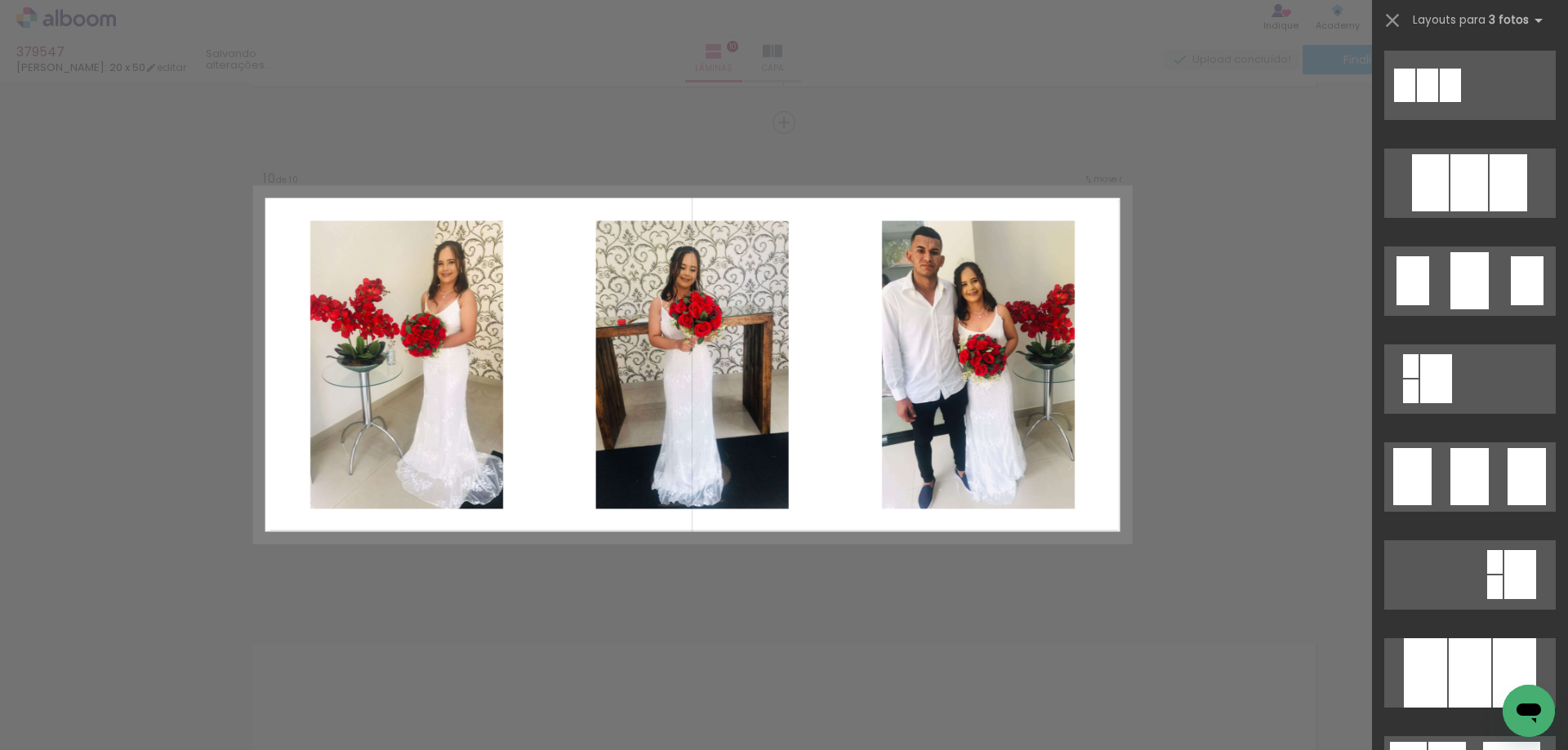
scroll to position [979, 0]
click at [1512, 477] on div at bounding box center [1526, 476] width 38 height 57
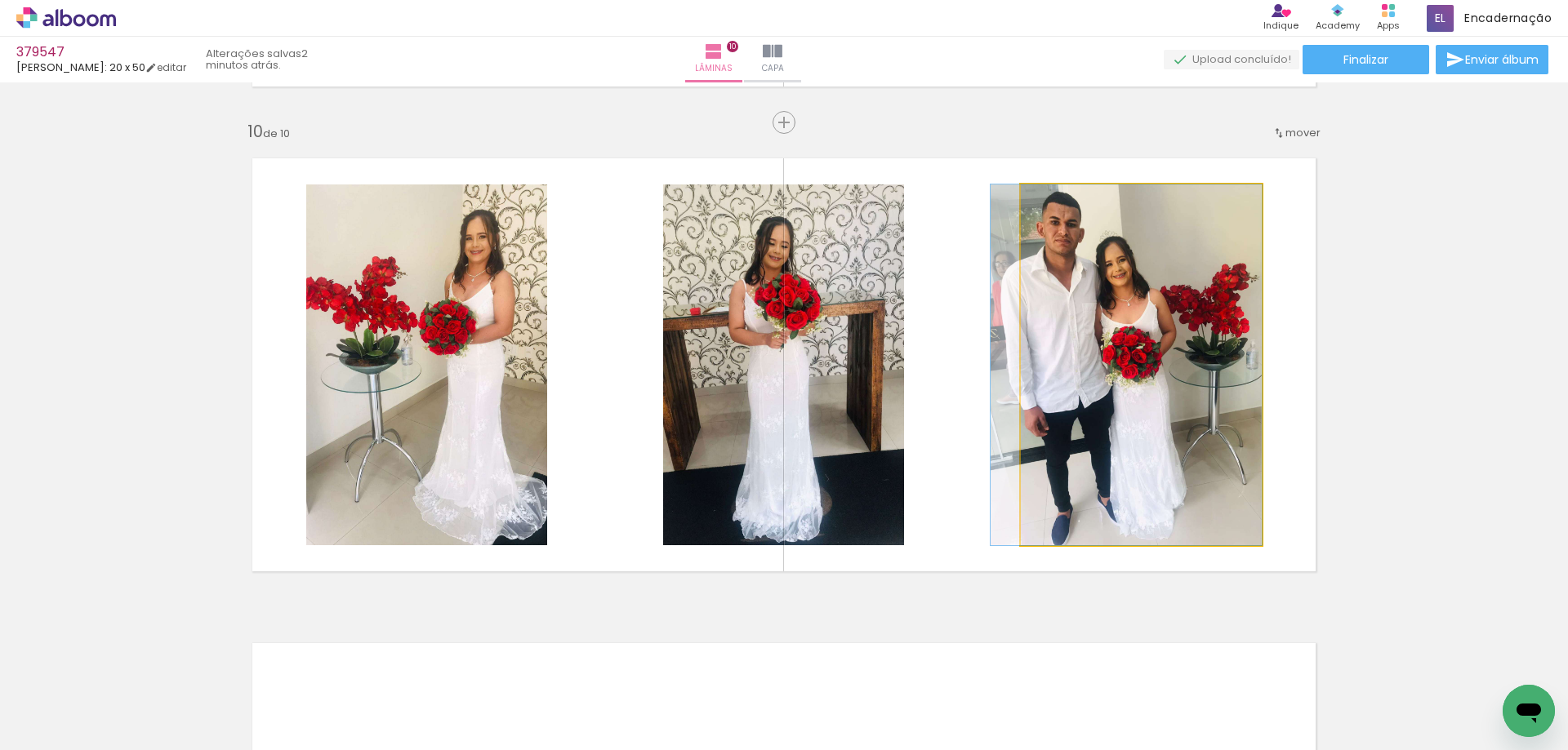
drag, startPoint x: 1160, startPoint y: 383, endPoint x: 877, endPoint y: 375, distance: 283.1
click at [0, 0] on slot at bounding box center [0, 0] width 0 height 0
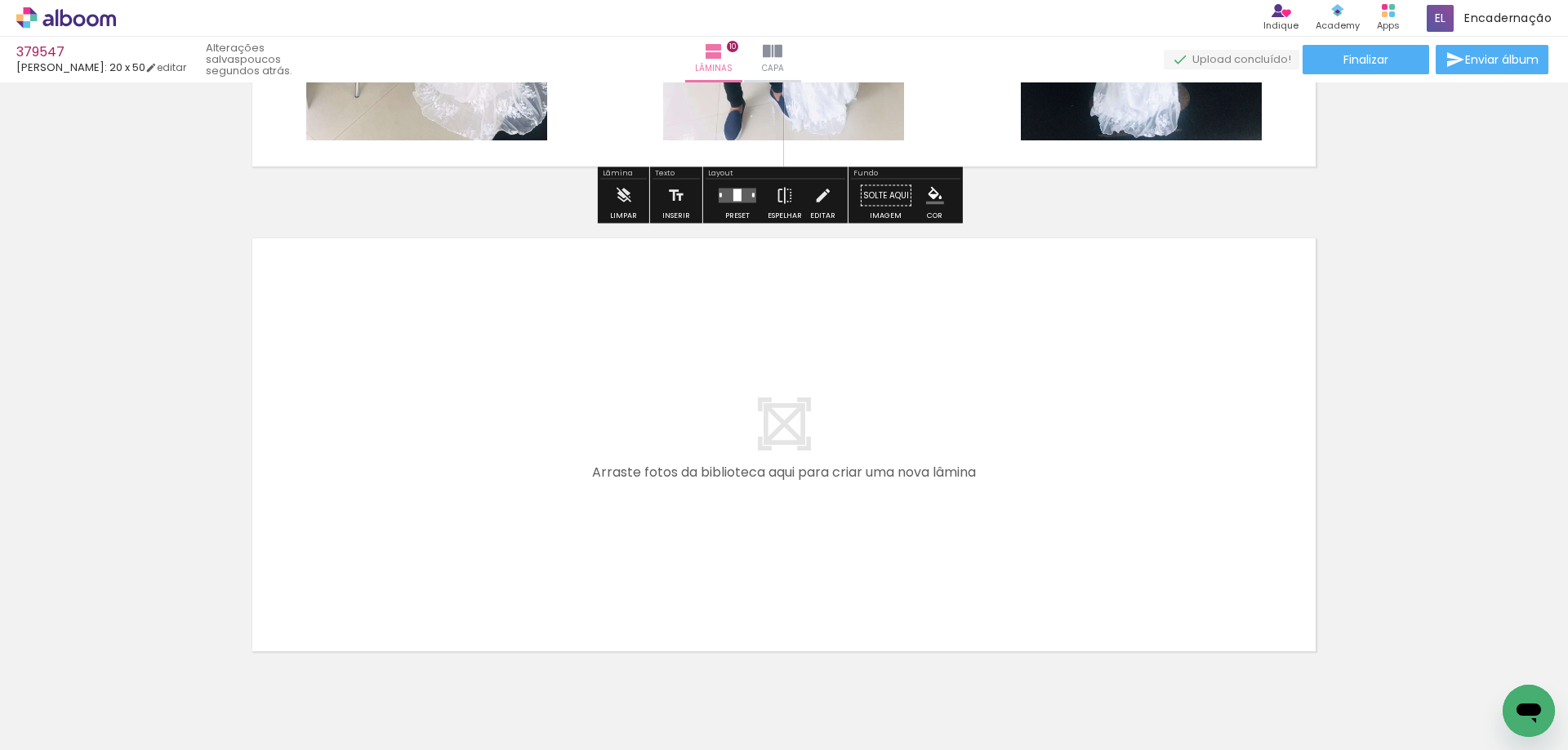
scroll to position [4758, 0]
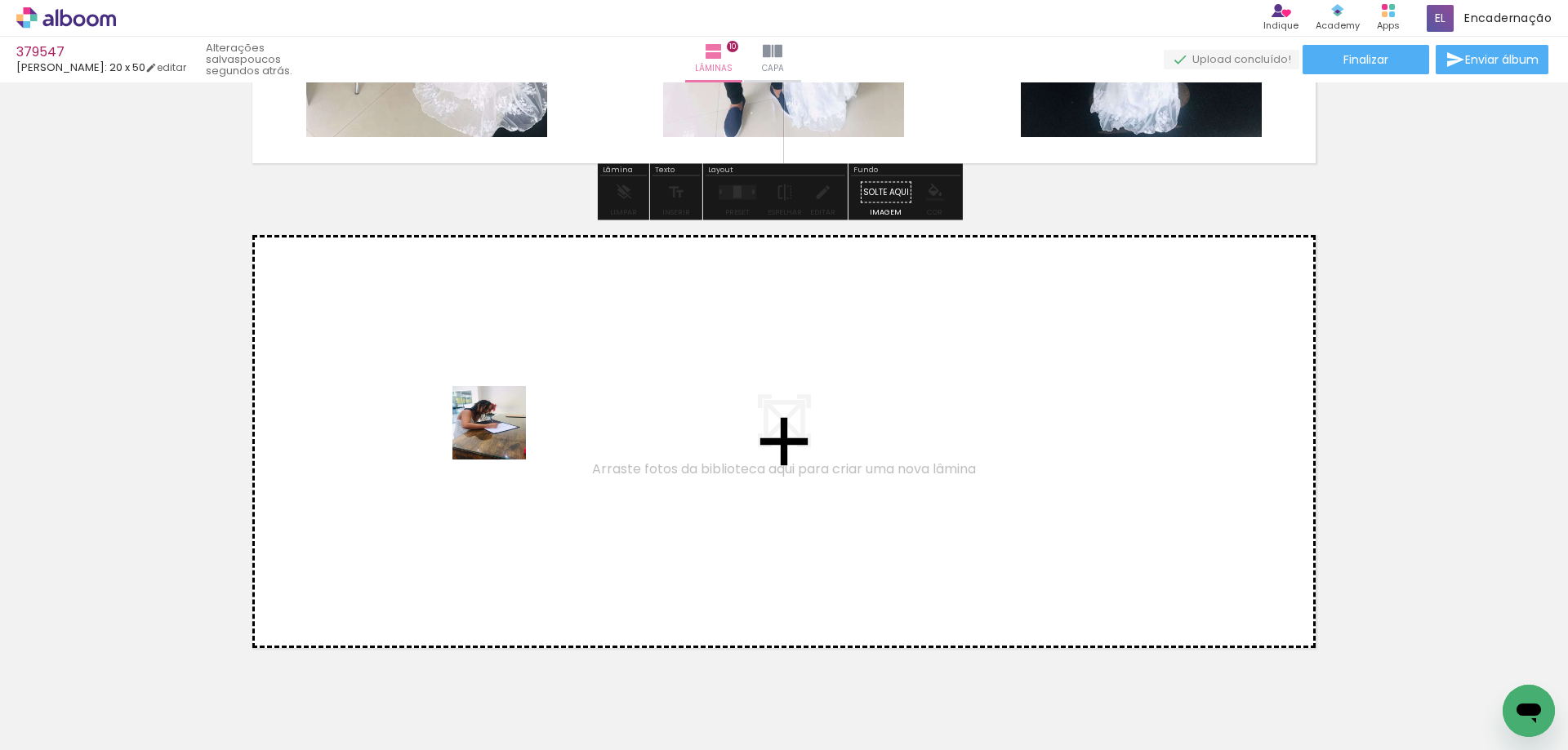
drag, startPoint x: 173, startPoint y: 696, endPoint x: 365, endPoint y: 717, distance: 193.1
click at [717, 254] on quentale-workspace at bounding box center [784, 375] width 1568 height 750
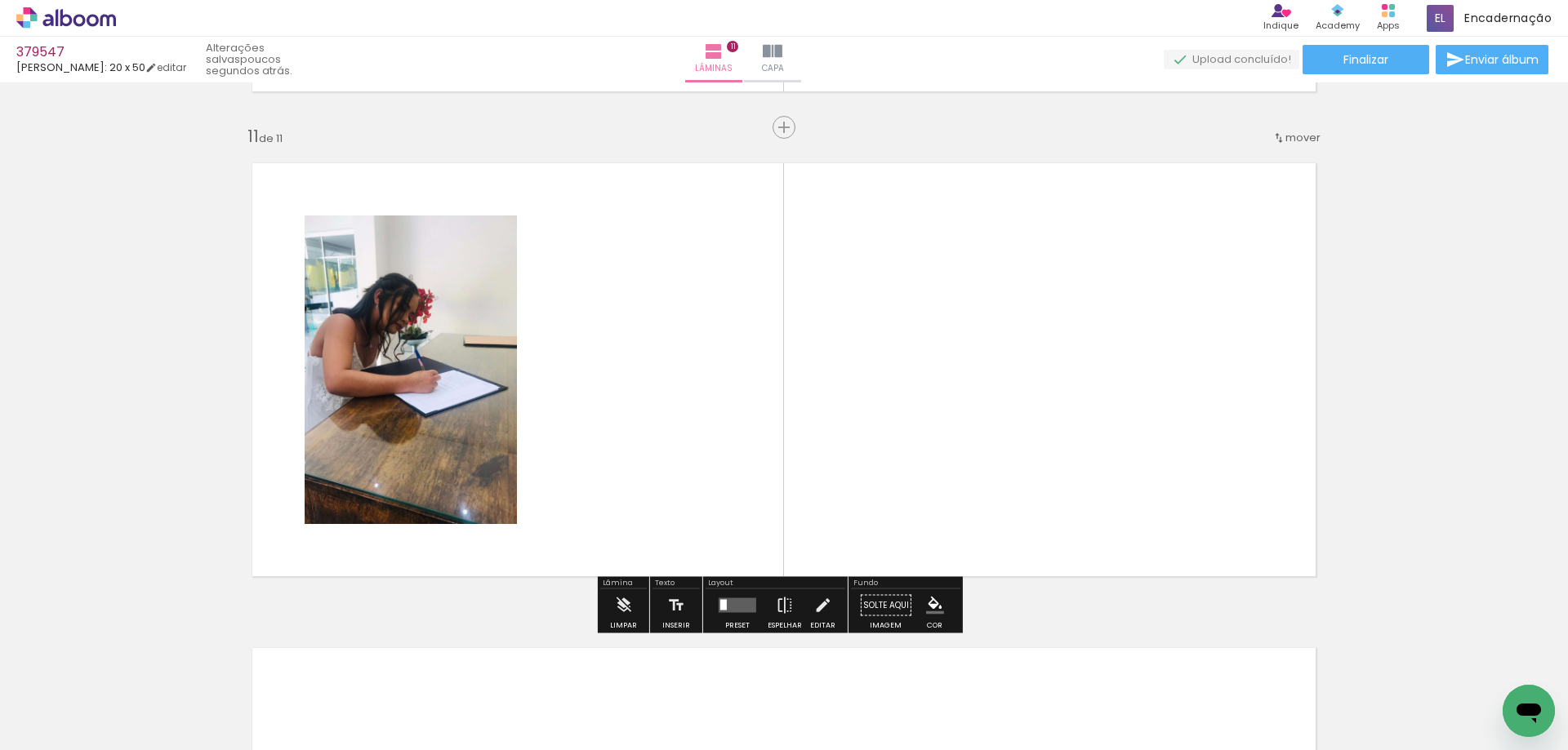
scroll to position [4836, 0]
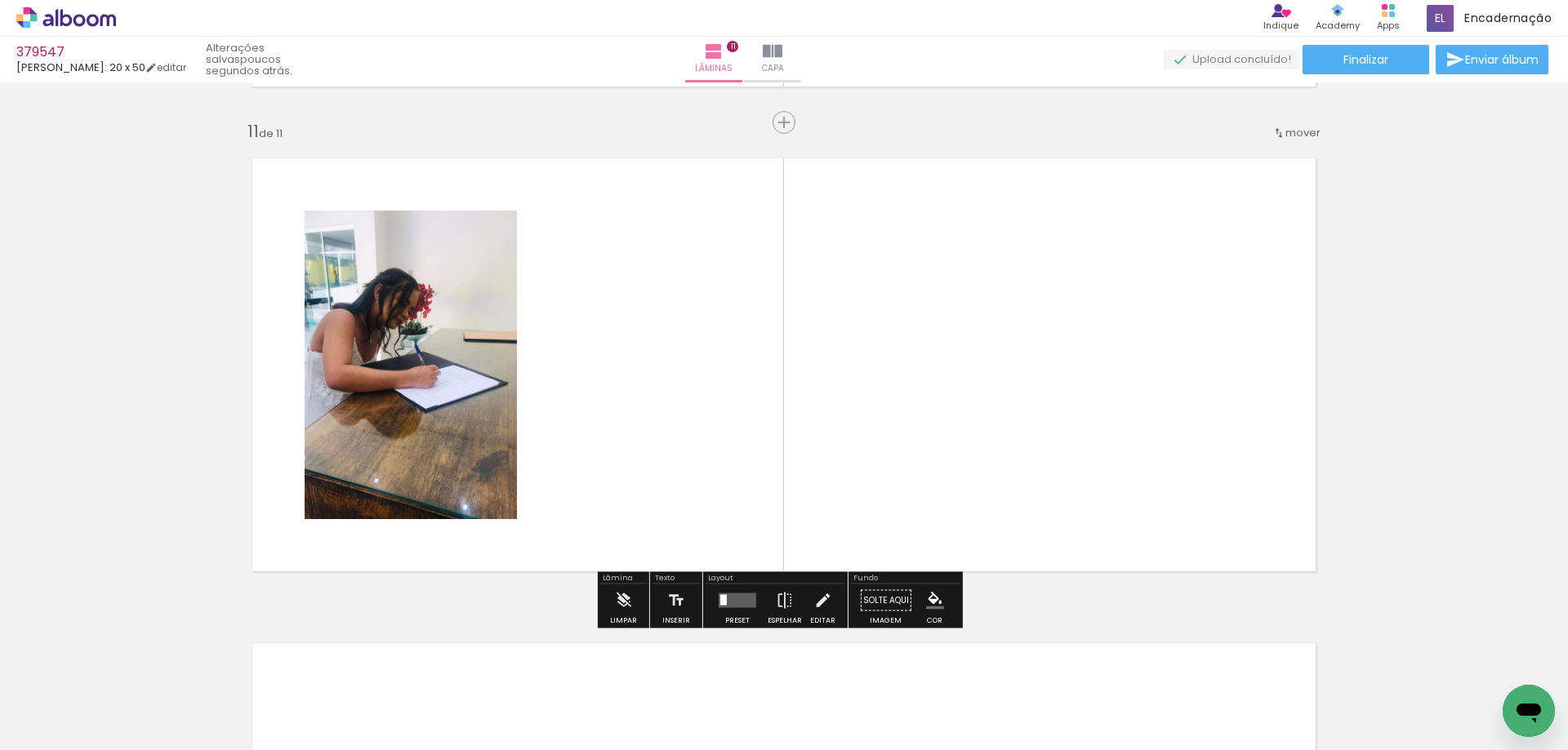
drag, startPoint x: 158, startPoint y: 703, endPoint x: 468, endPoint y: 518, distance: 361.0
click at [607, 360] on quentale-workspace at bounding box center [784, 375] width 1568 height 750
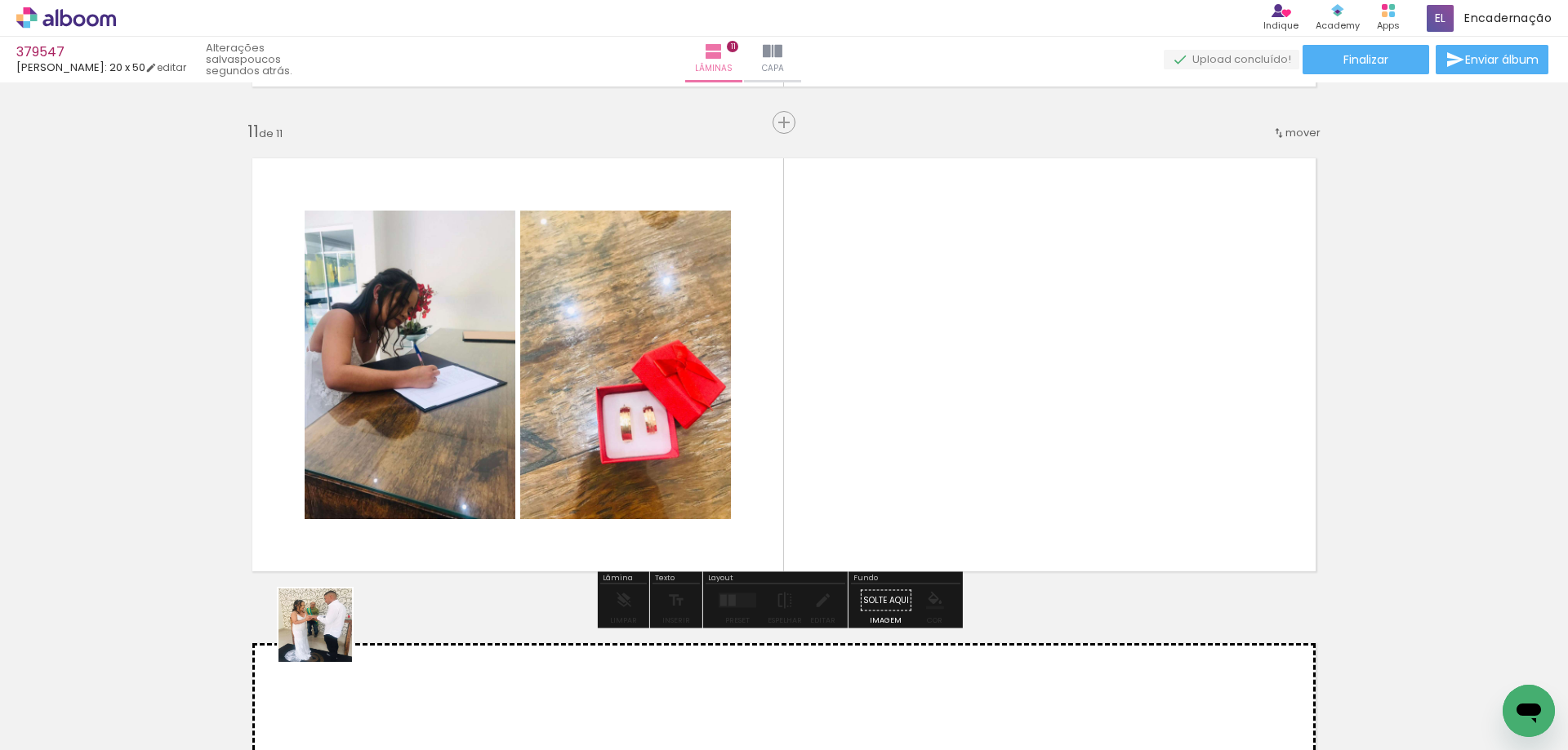
drag, startPoint x: 327, startPoint y: 637, endPoint x: 922, endPoint y: 386, distance: 645.8
click at [908, 393] on quentale-workspace at bounding box center [784, 375] width 1568 height 750
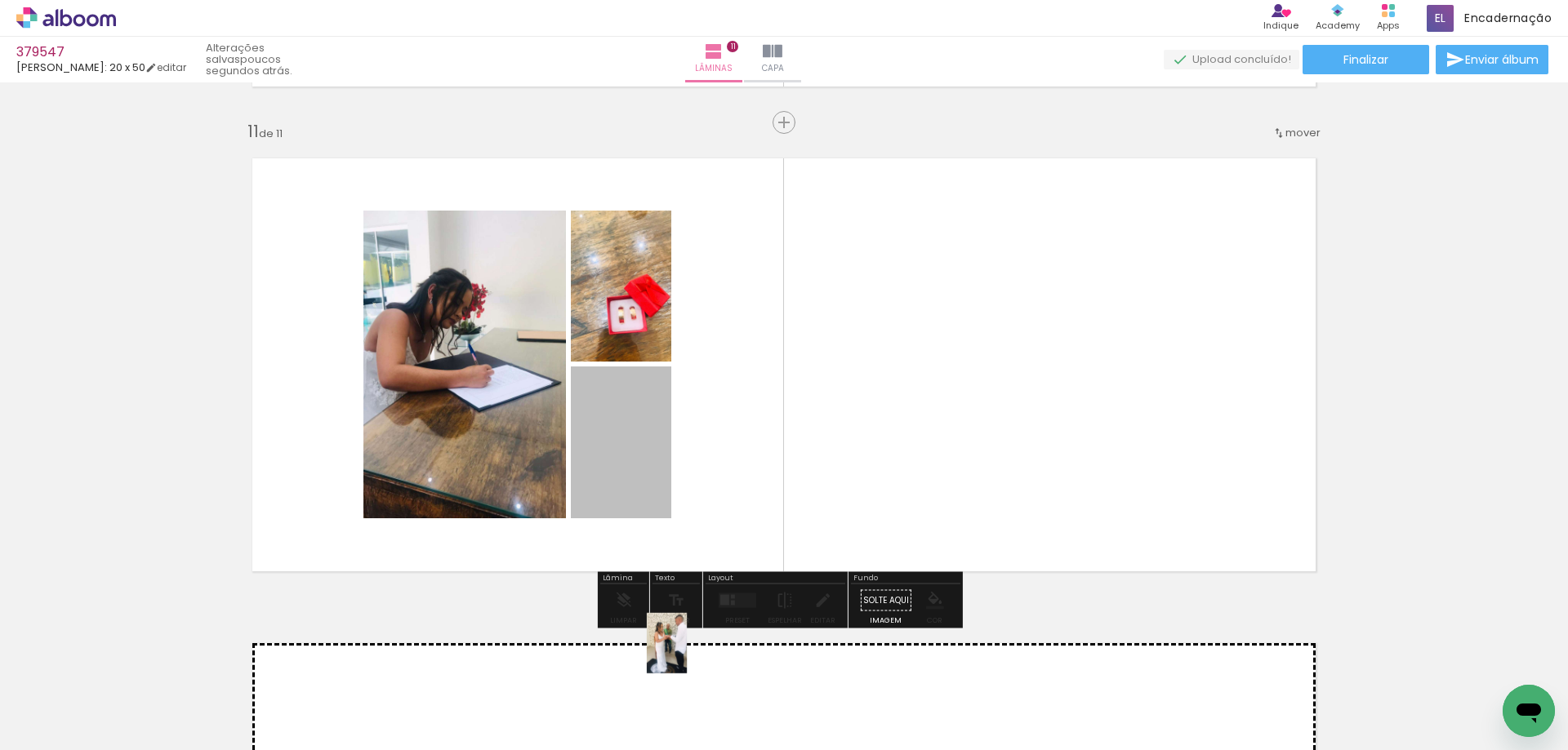
drag, startPoint x: 629, startPoint y: 442, endPoint x: 139, endPoint y: 639, distance: 528.1
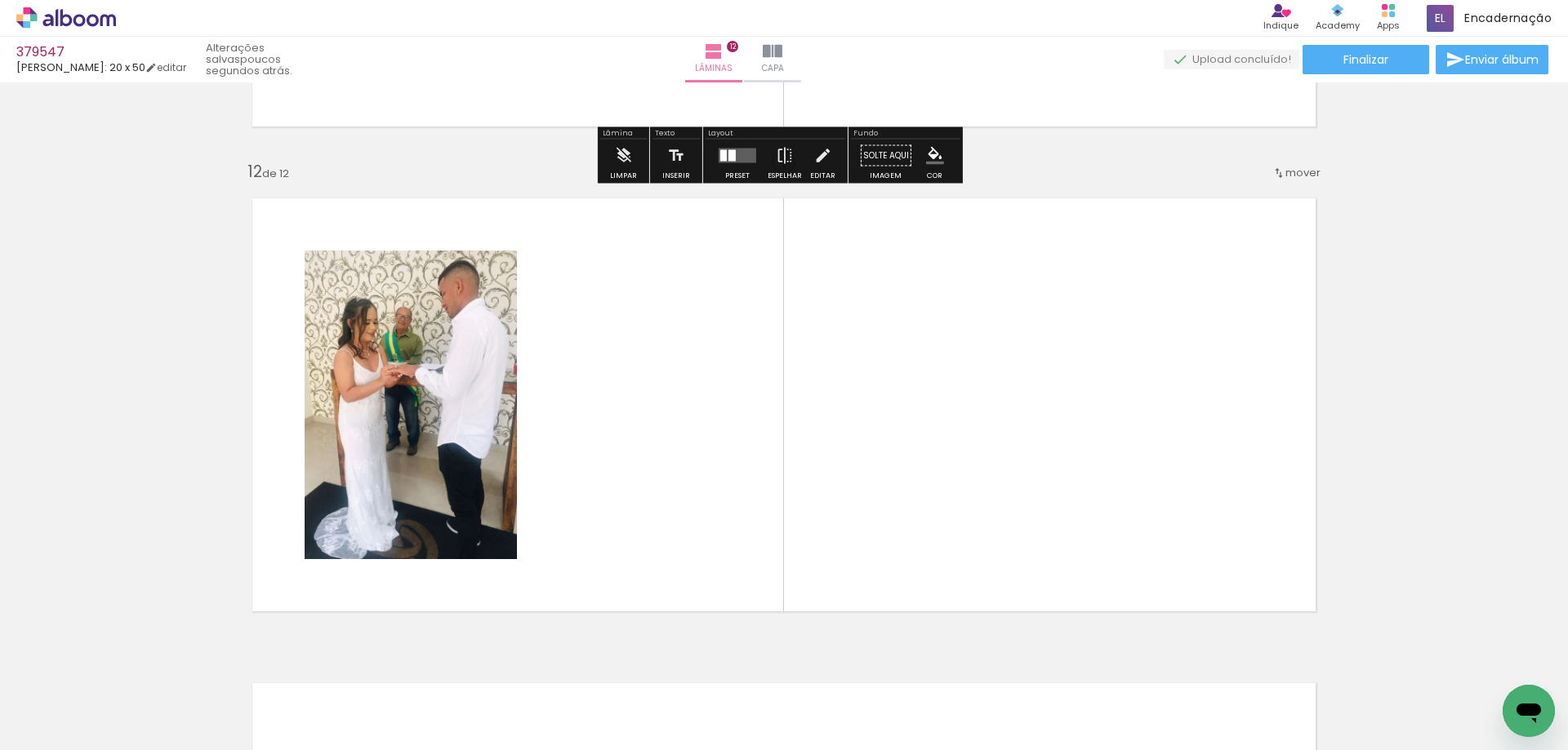
scroll to position [5320, 0]
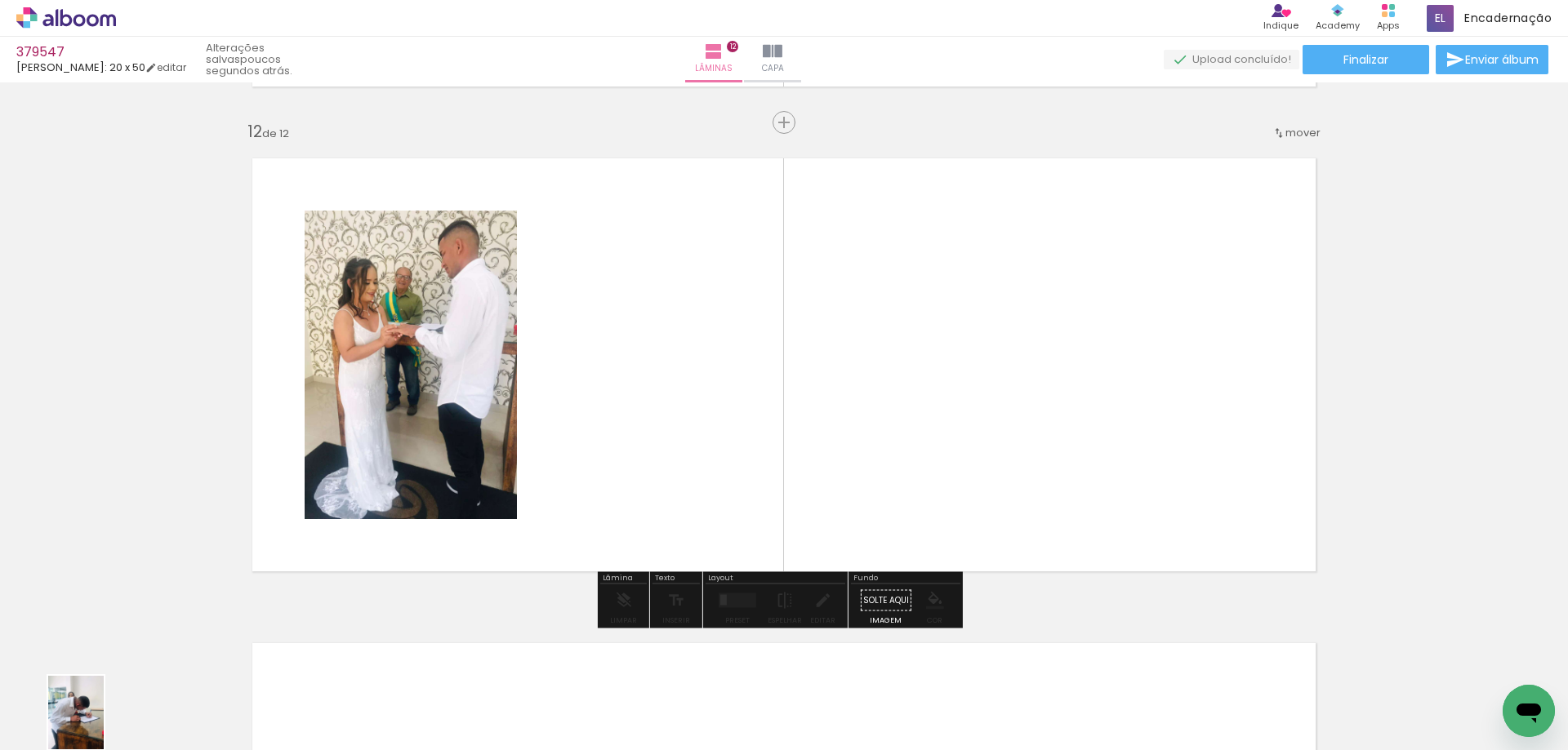
drag, startPoint x: 169, startPoint y: 720, endPoint x: 551, endPoint y: 579, distance: 407.2
click at [0, 723] on div "Biblioteca 9 de 41 fotos Todas as fotos Não utilizadas Adicionar Fotos" at bounding box center [0, 699] width 0 height 102
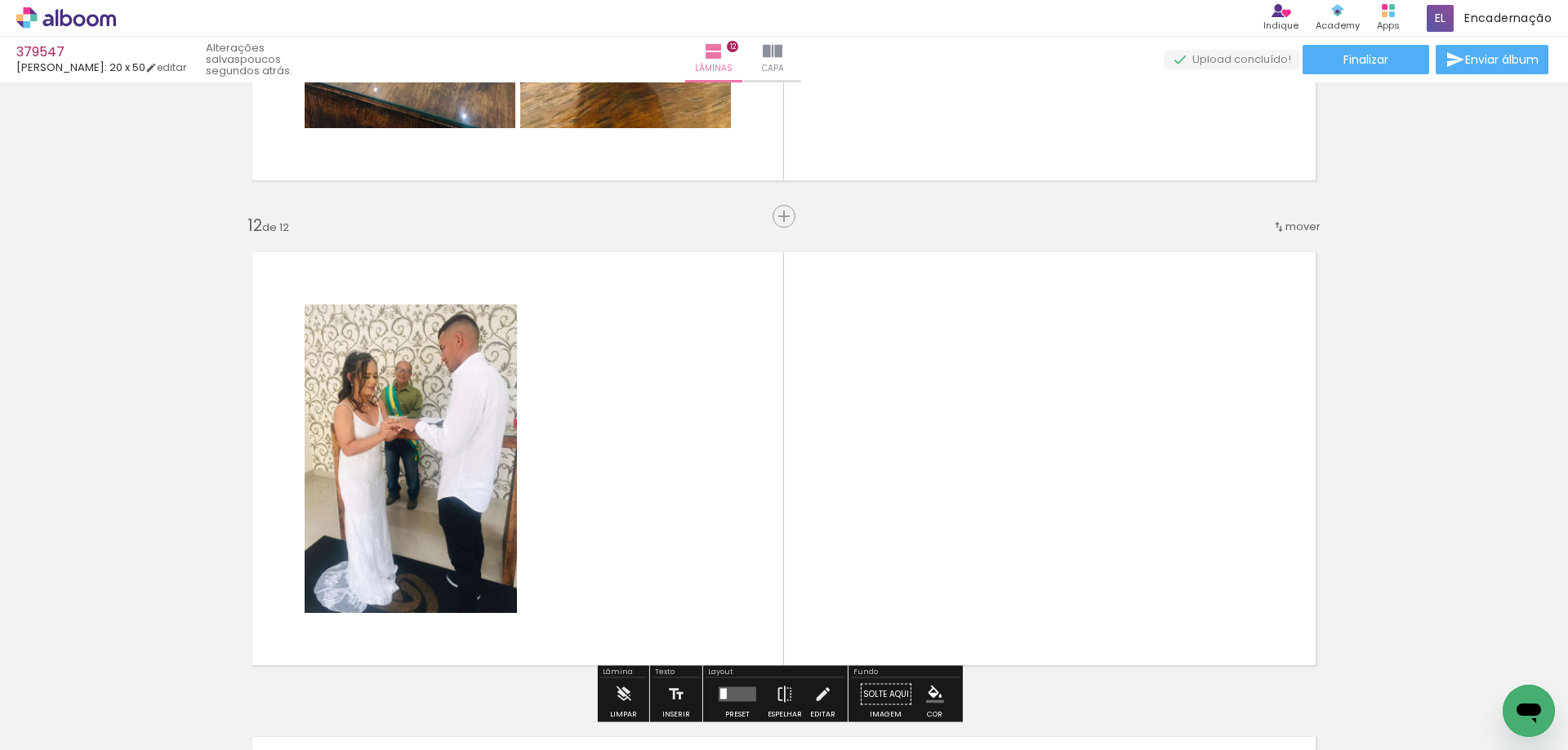
scroll to position [5076, 0]
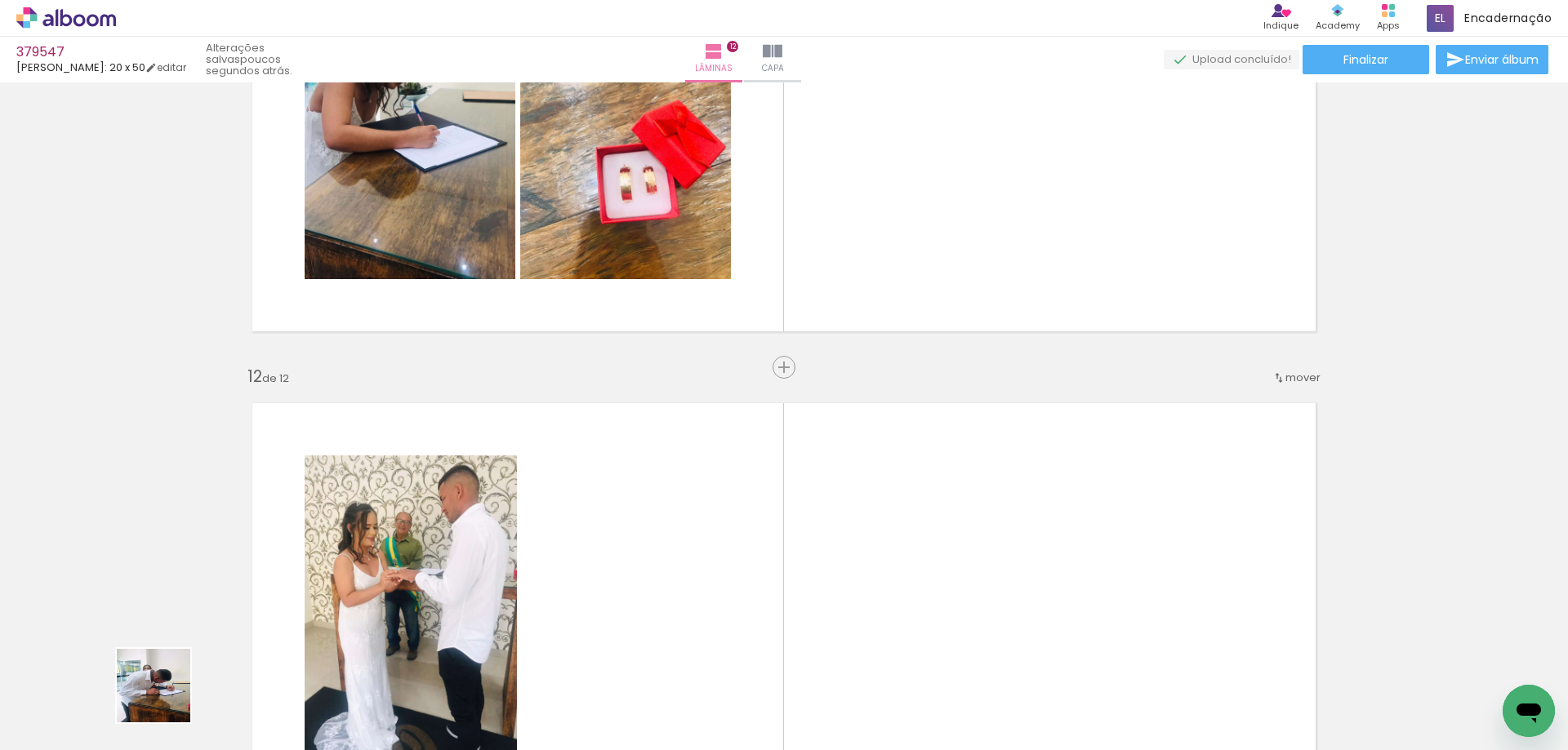
drag, startPoint x: 166, startPoint y: 698, endPoint x: 872, endPoint y: 196, distance: 866.3
click at [872, 196] on quentale-workspace at bounding box center [784, 375] width 1568 height 750
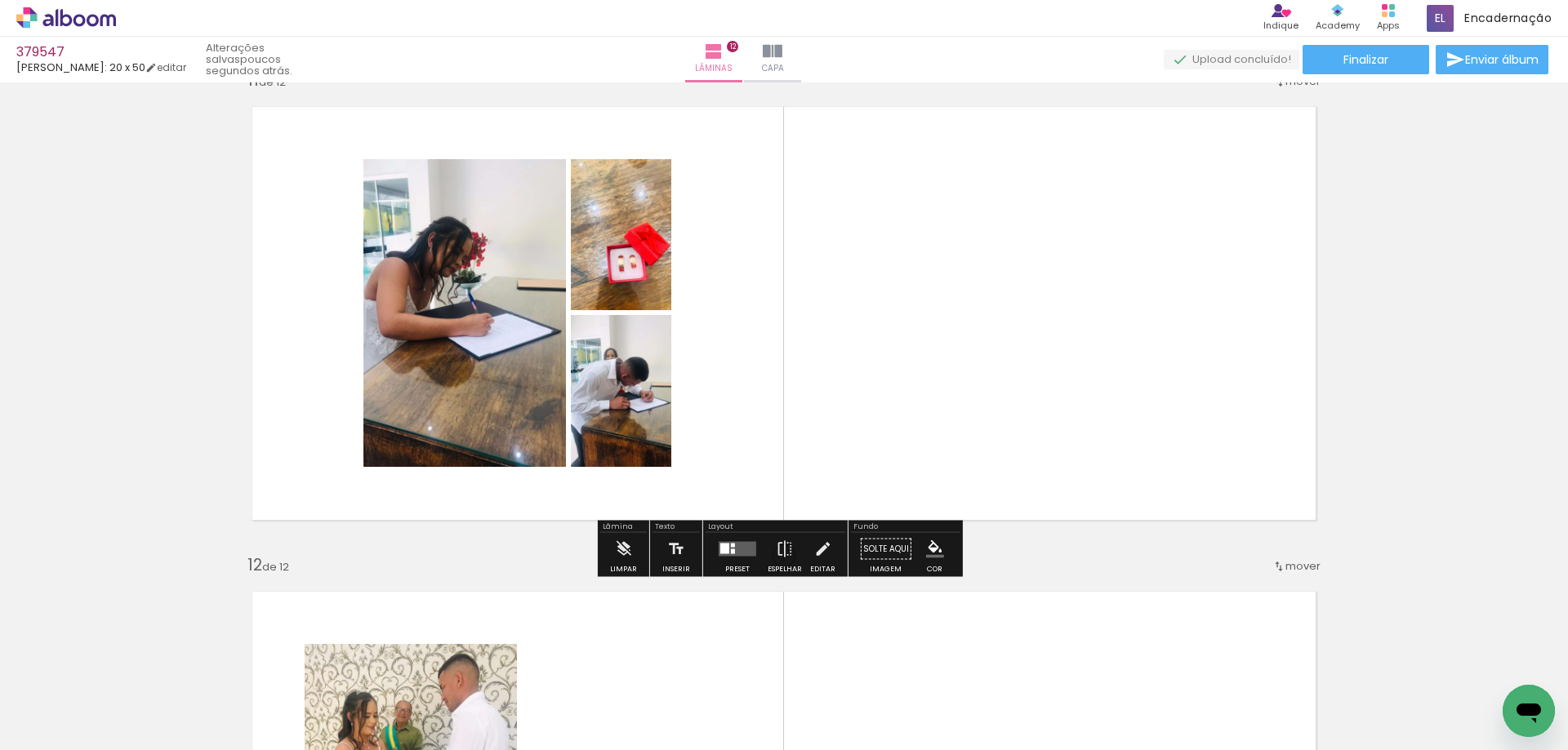
scroll to position [4831, 0]
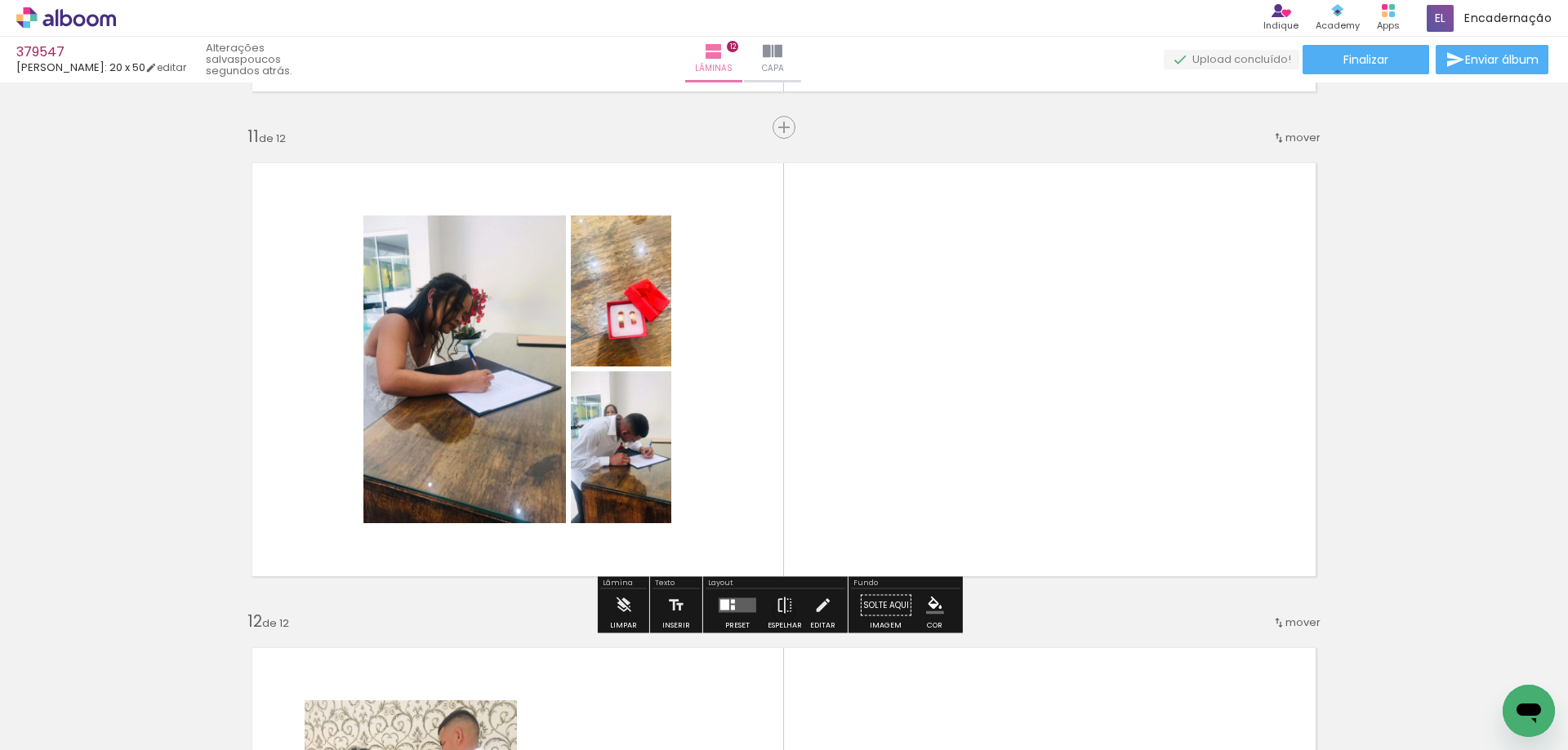
click at [744, 599] on quentale-layouter at bounding box center [737, 605] width 37 height 15
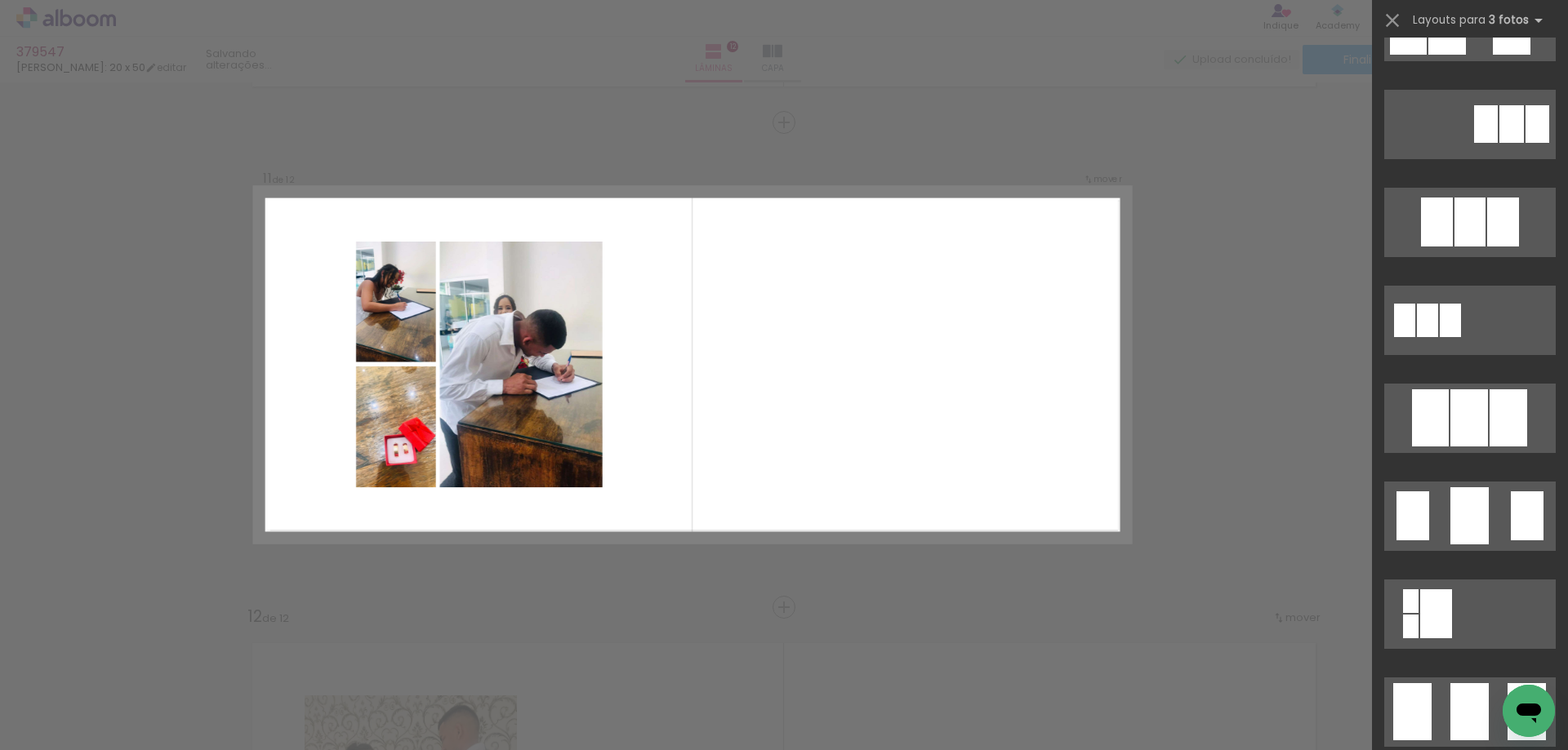
scroll to position [817, 0]
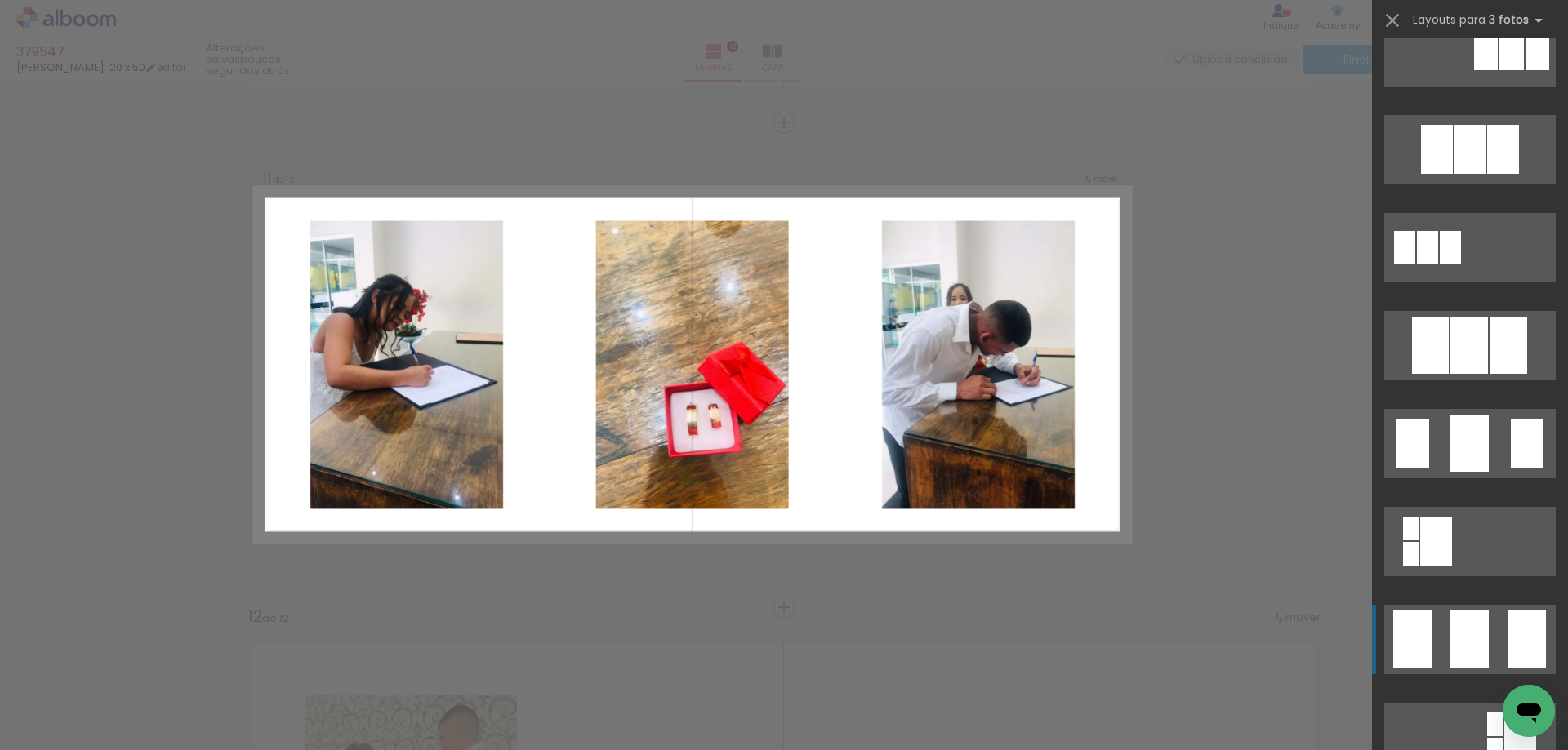
click at [1462, 624] on div at bounding box center [1469, 639] width 38 height 57
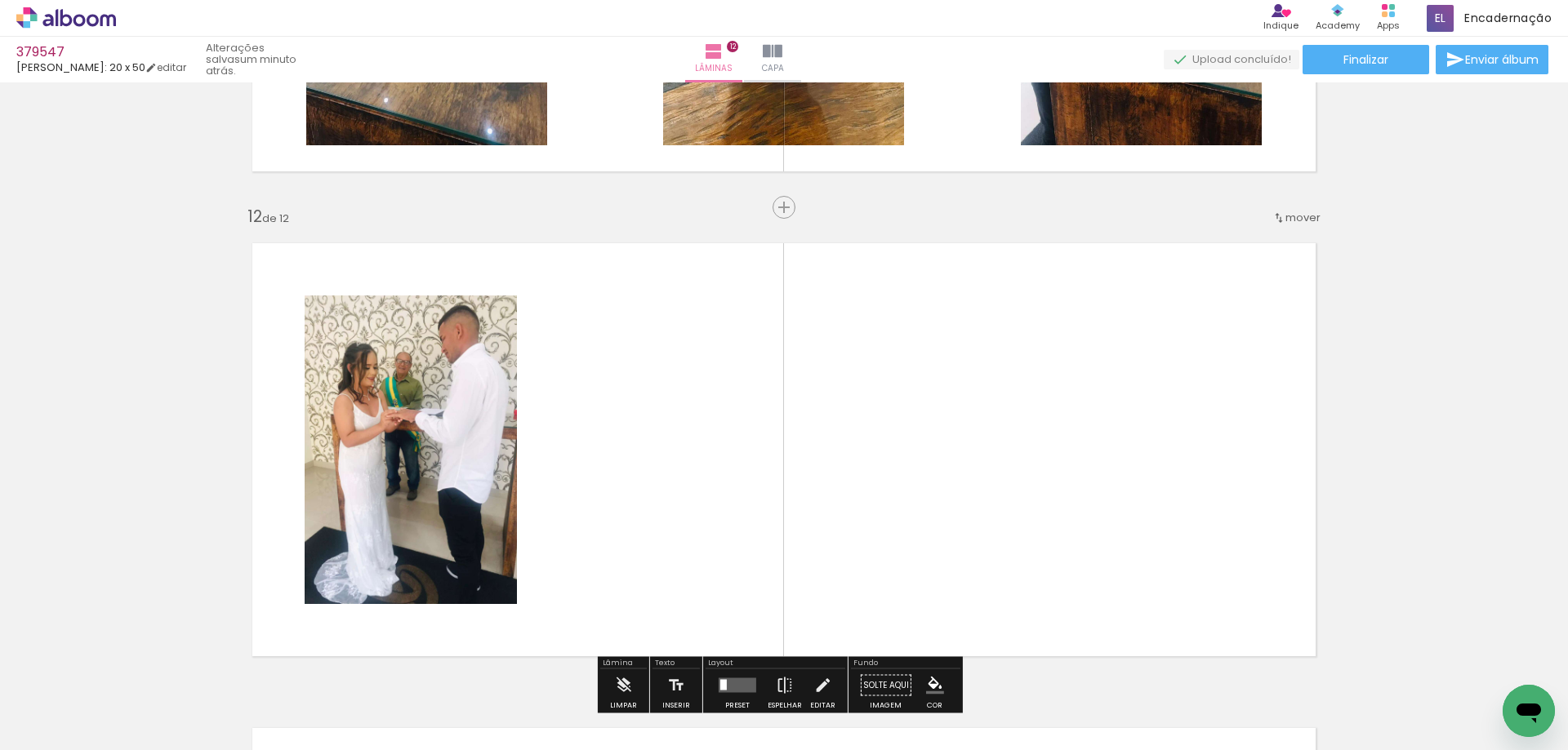
scroll to position [5325, 0]
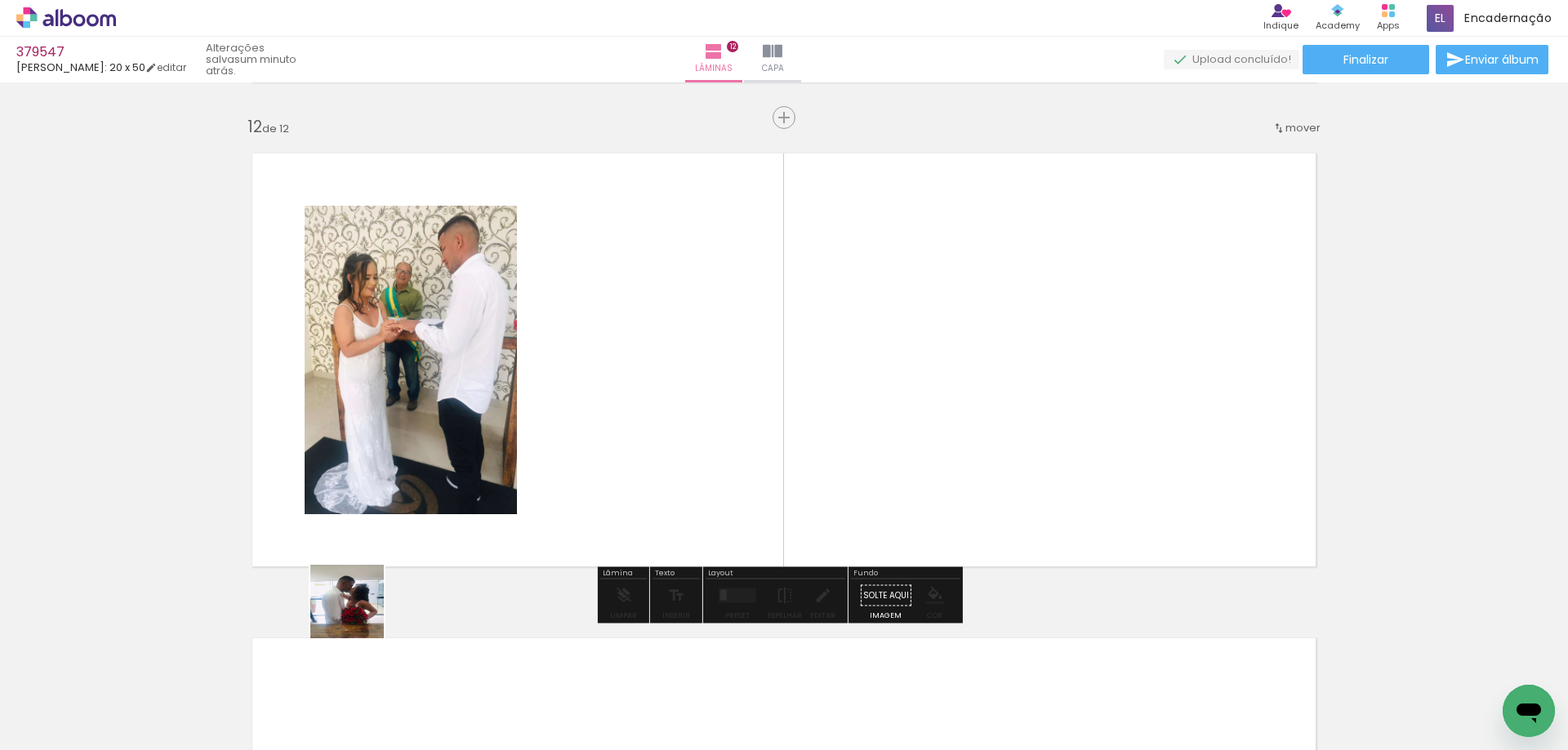
drag, startPoint x: 215, startPoint y: 687, endPoint x: 781, endPoint y: 318, distance: 675.7
click at [781, 318] on quentale-workspace at bounding box center [784, 375] width 1568 height 750
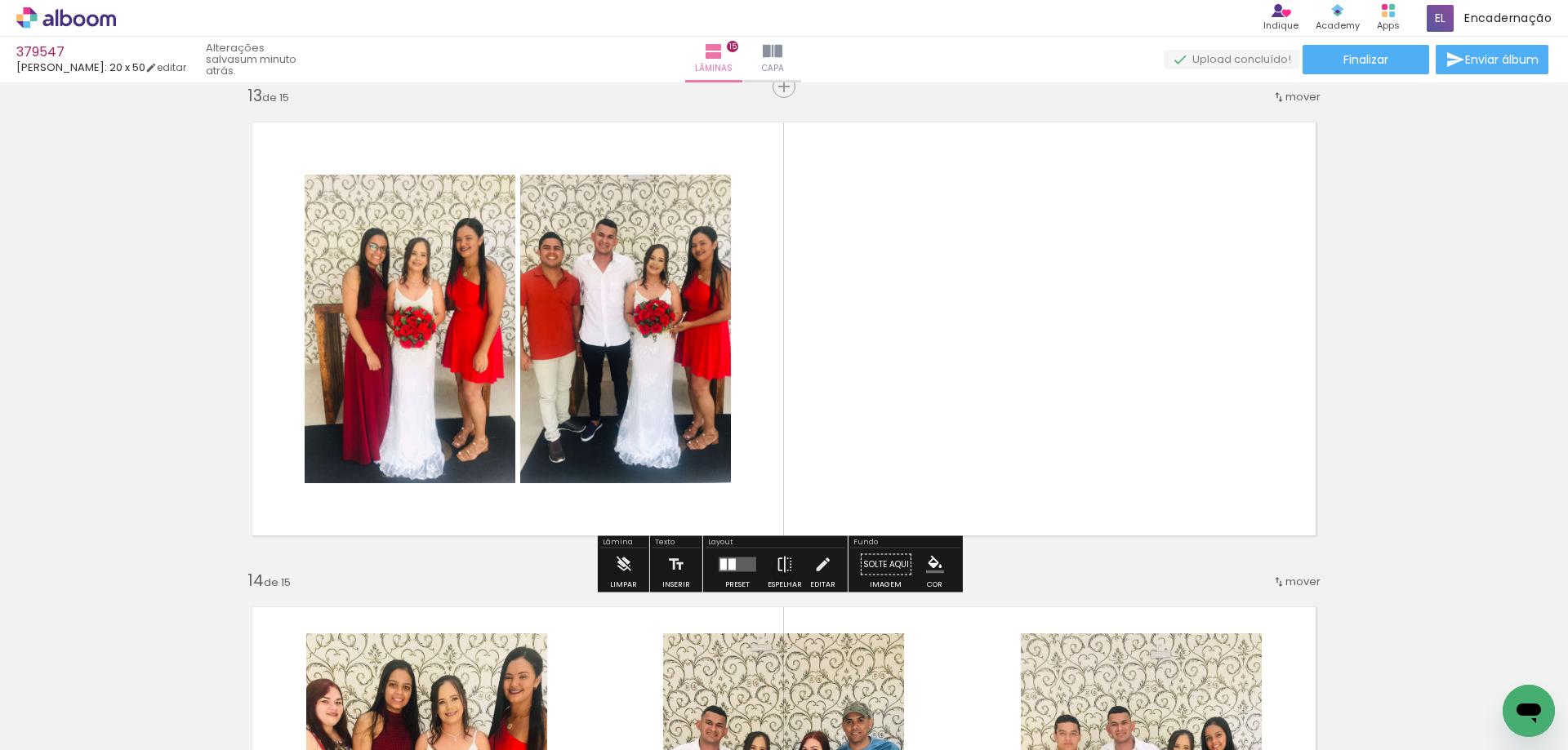
scroll to position [5800, 0]
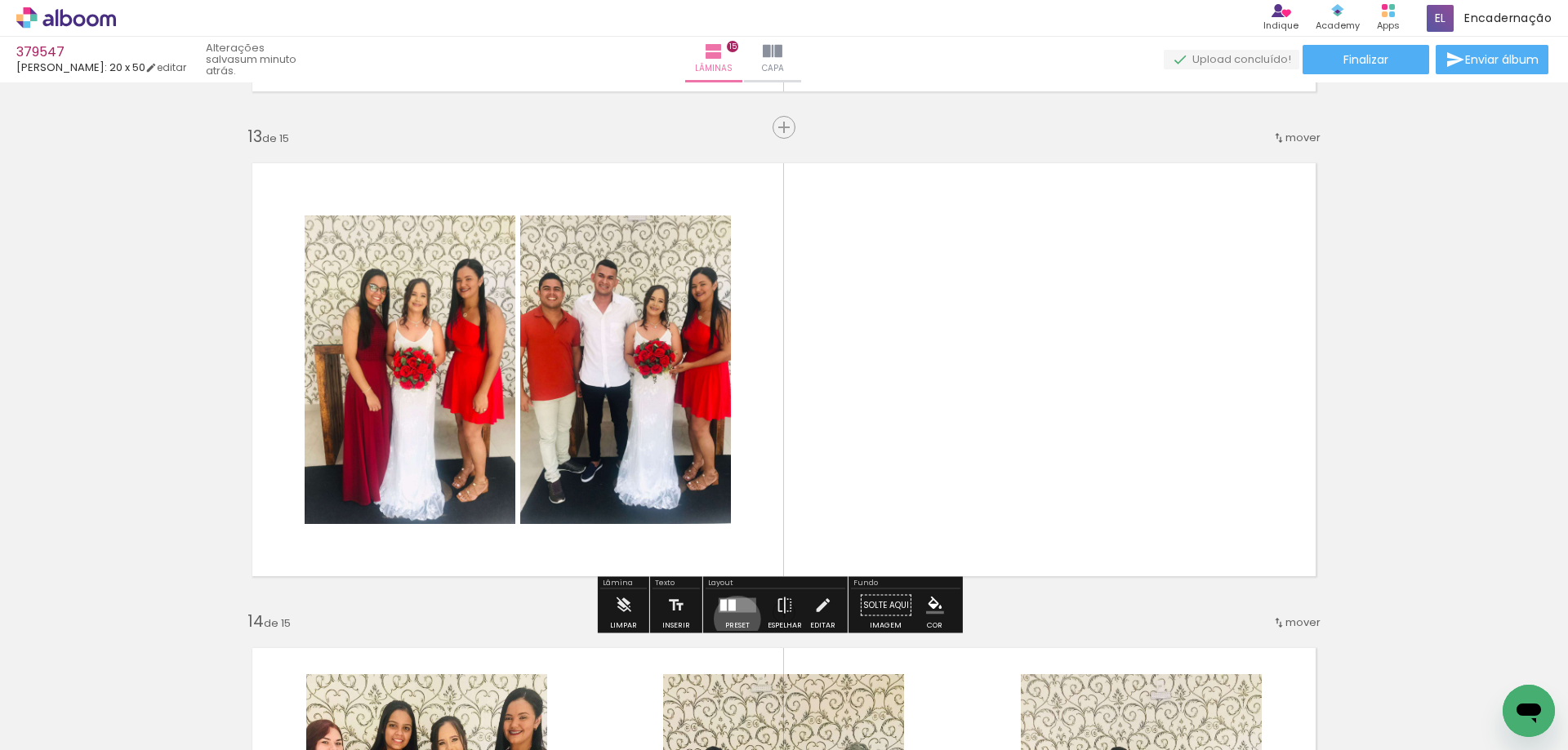
click at [734, 619] on div at bounding box center [736, 605] width 44 height 32
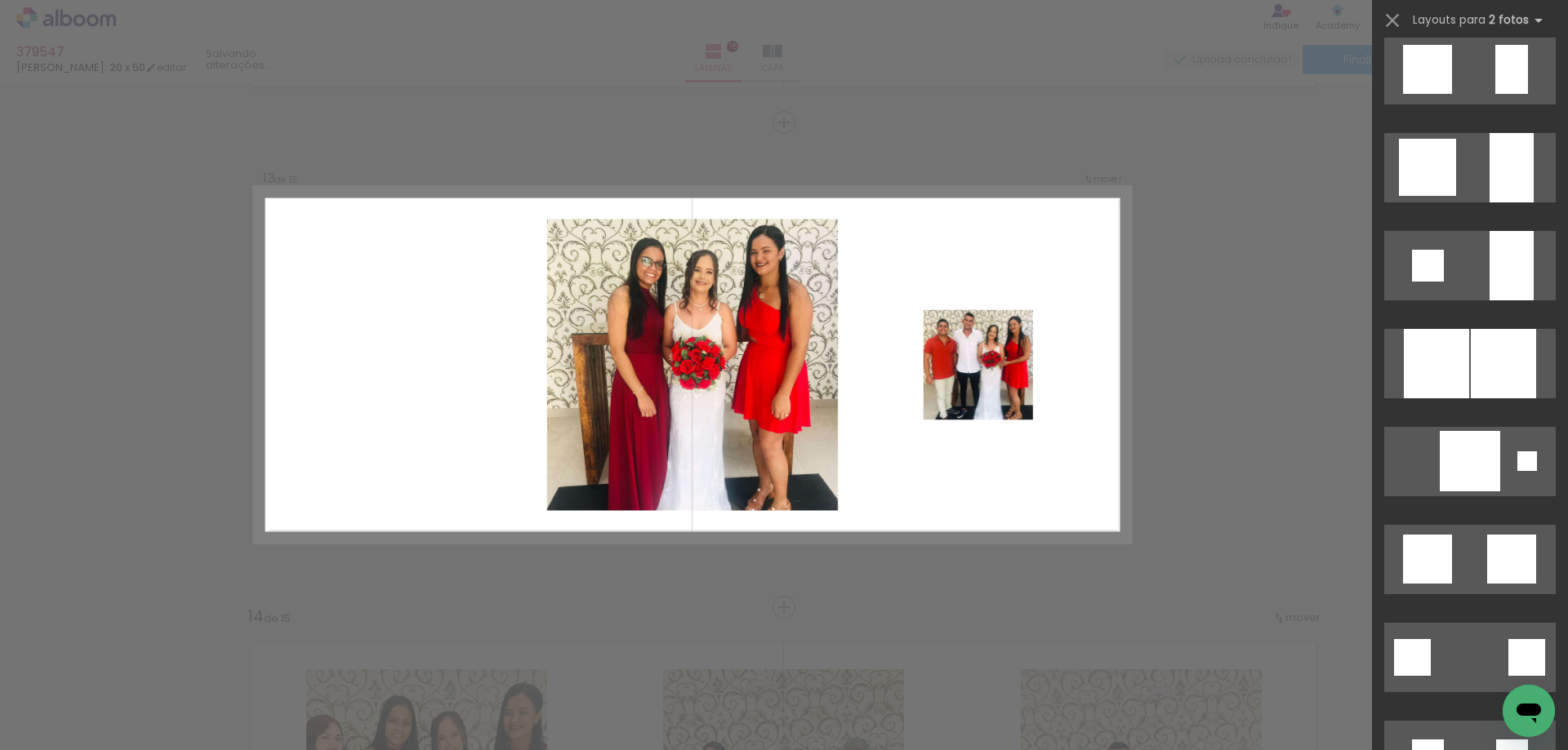
scroll to position [1387, 0]
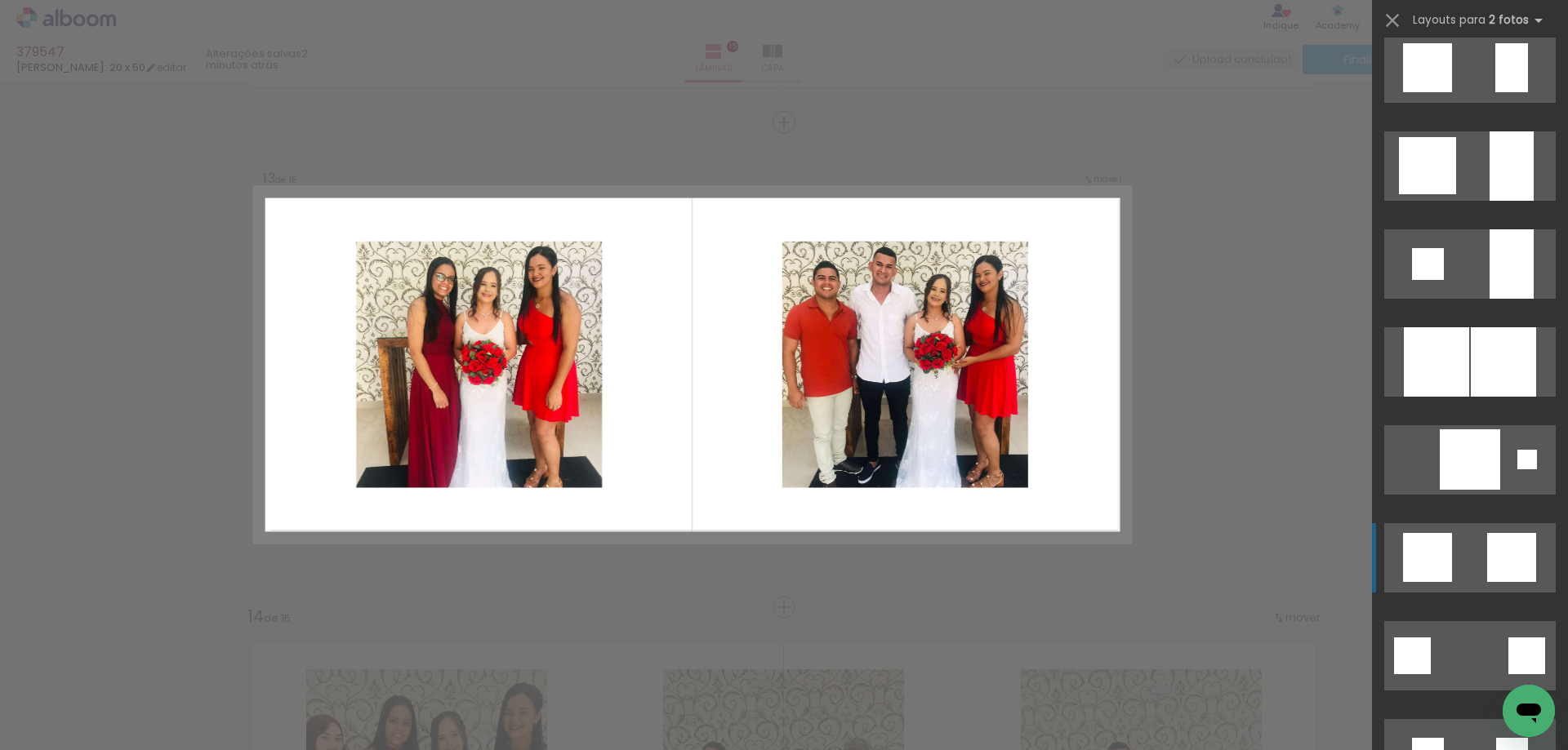
drag, startPoint x: 1441, startPoint y: 546, endPoint x: 1282, endPoint y: 601, distance: 168.2
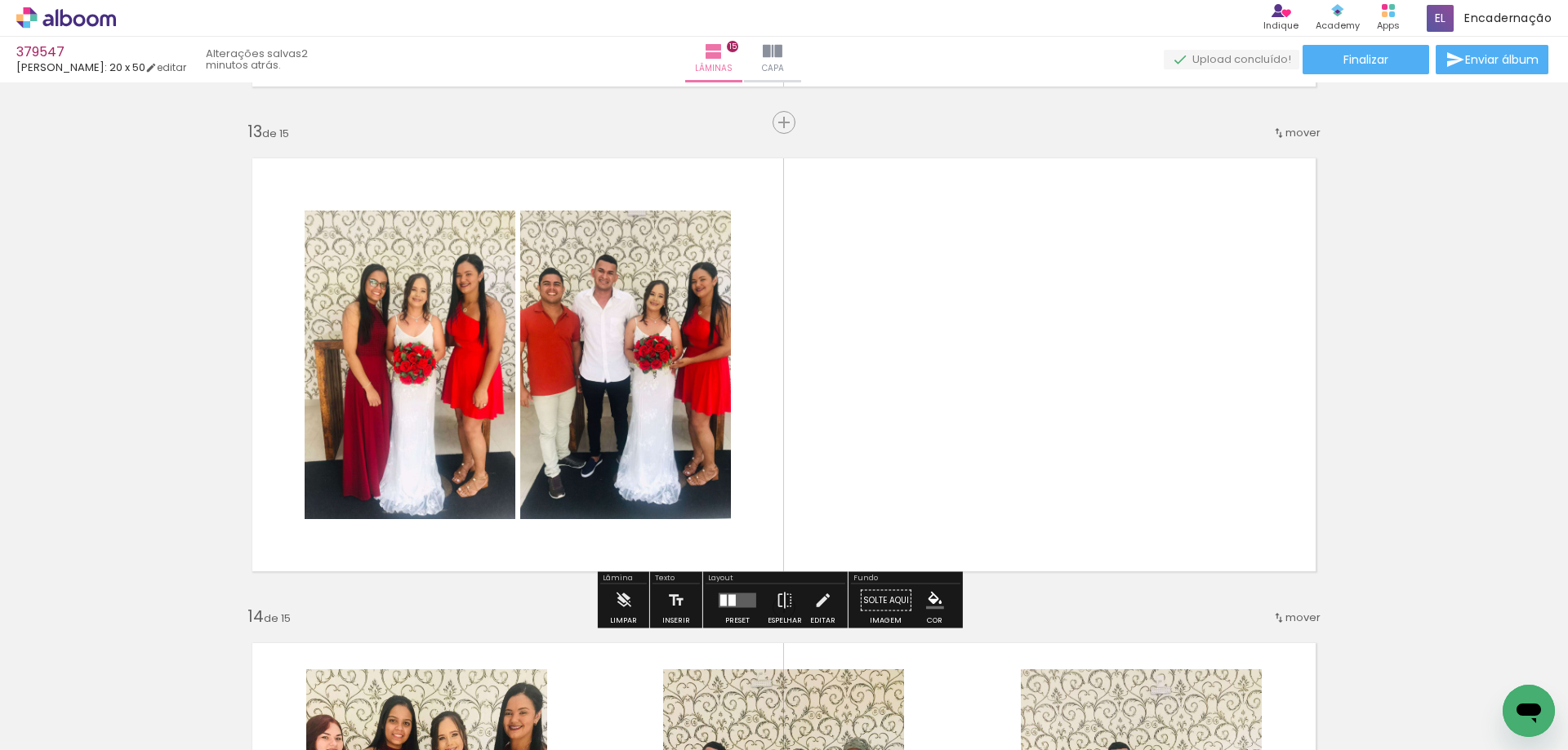
click at [729, 595] on div at bounding box center [733, 601] width 8 height 12
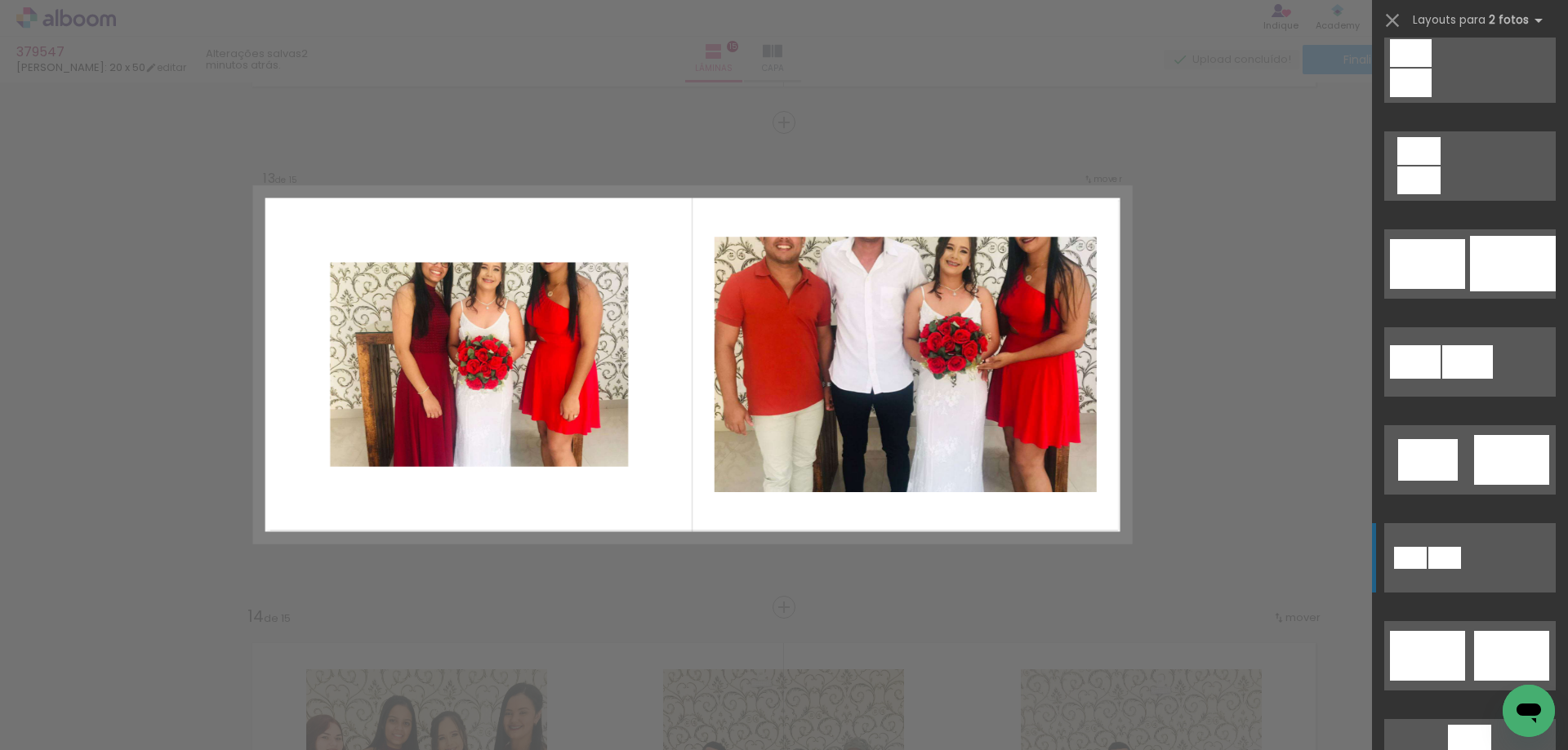
scroll to position [4571, 0]
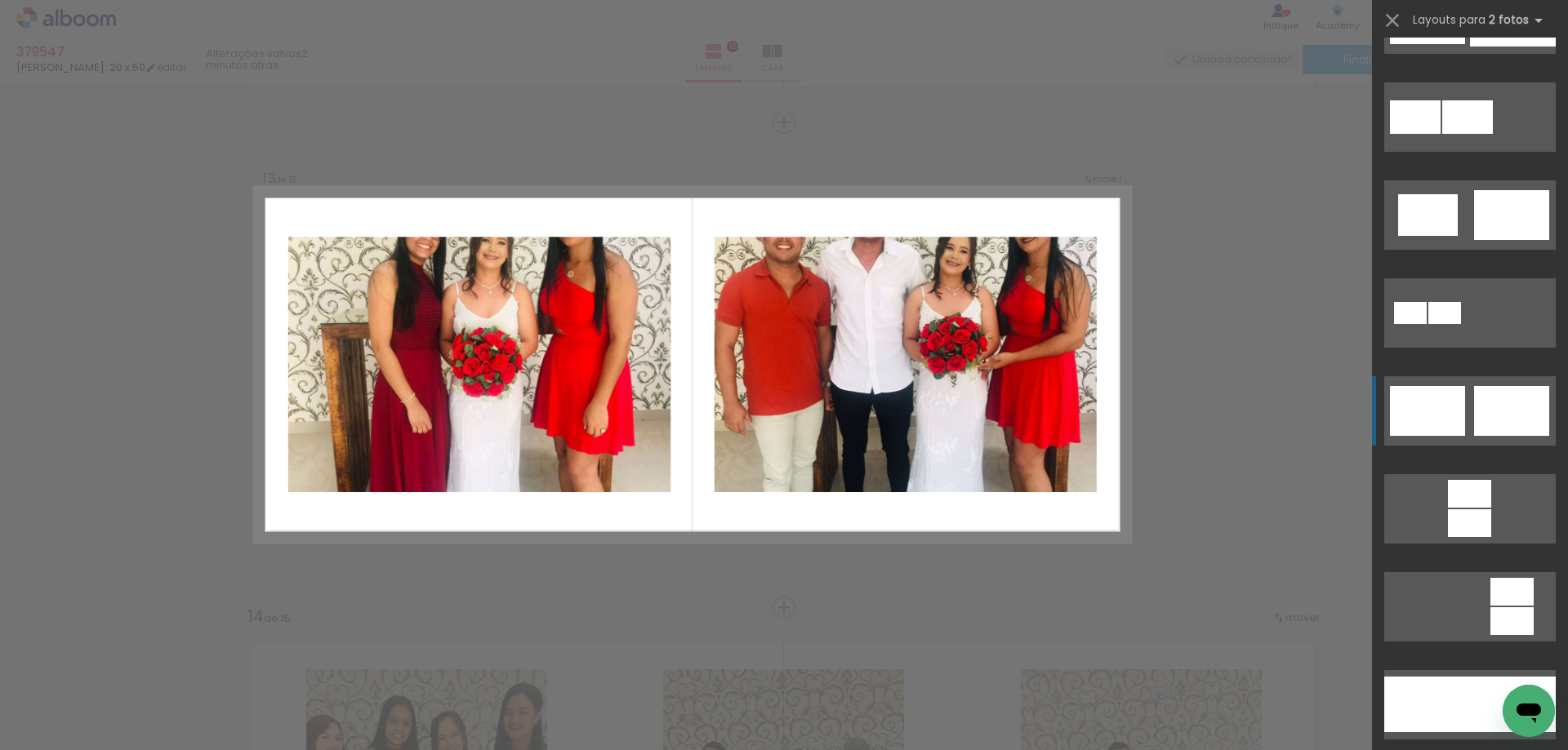
click at [1459, 418] on quentale-layouter at bounding box center [1469, 410] width 171 height 70
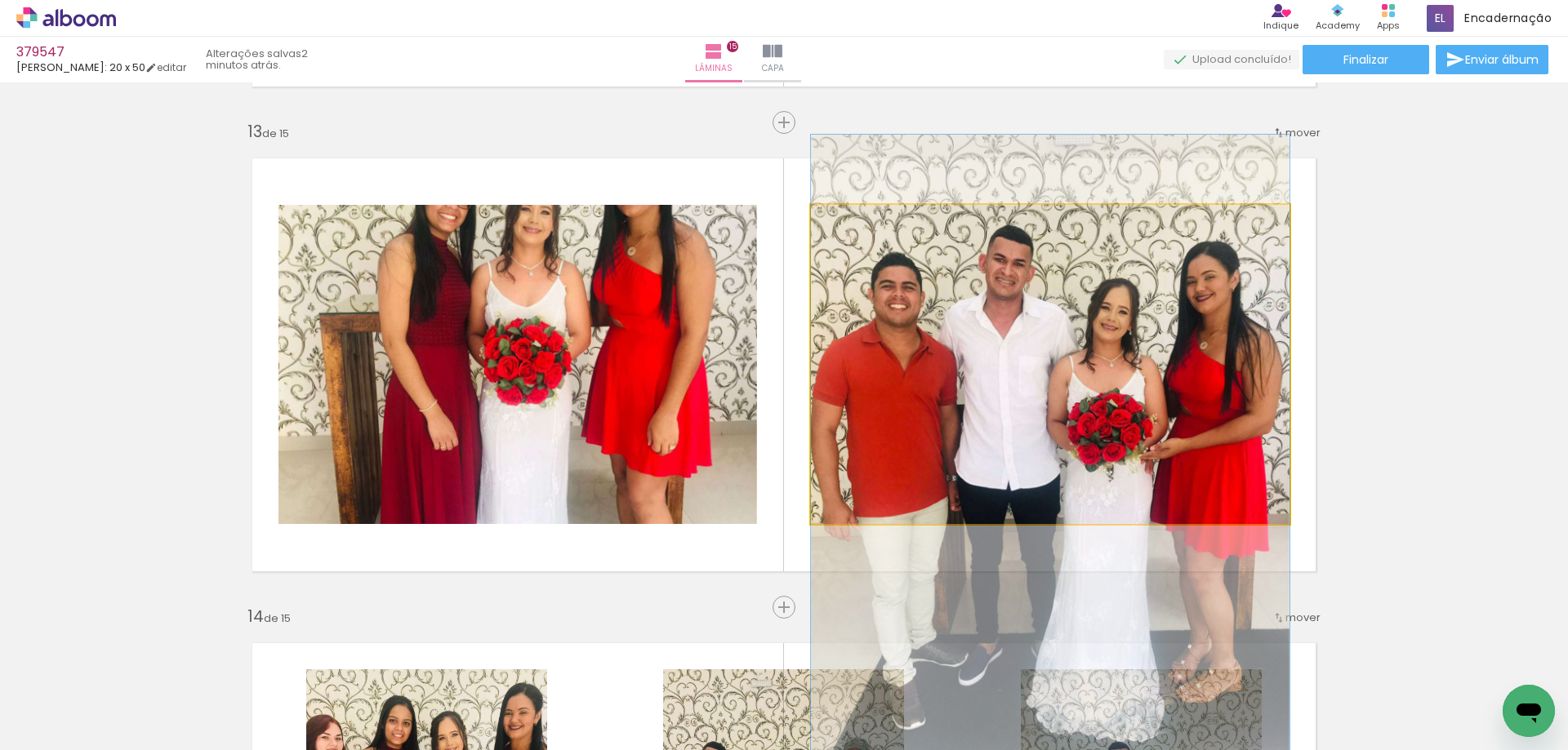
drag, startPoint x: 1043, startPoint y: 373, endPoint x: 1040, endPoint y: 463, distance: 90.0
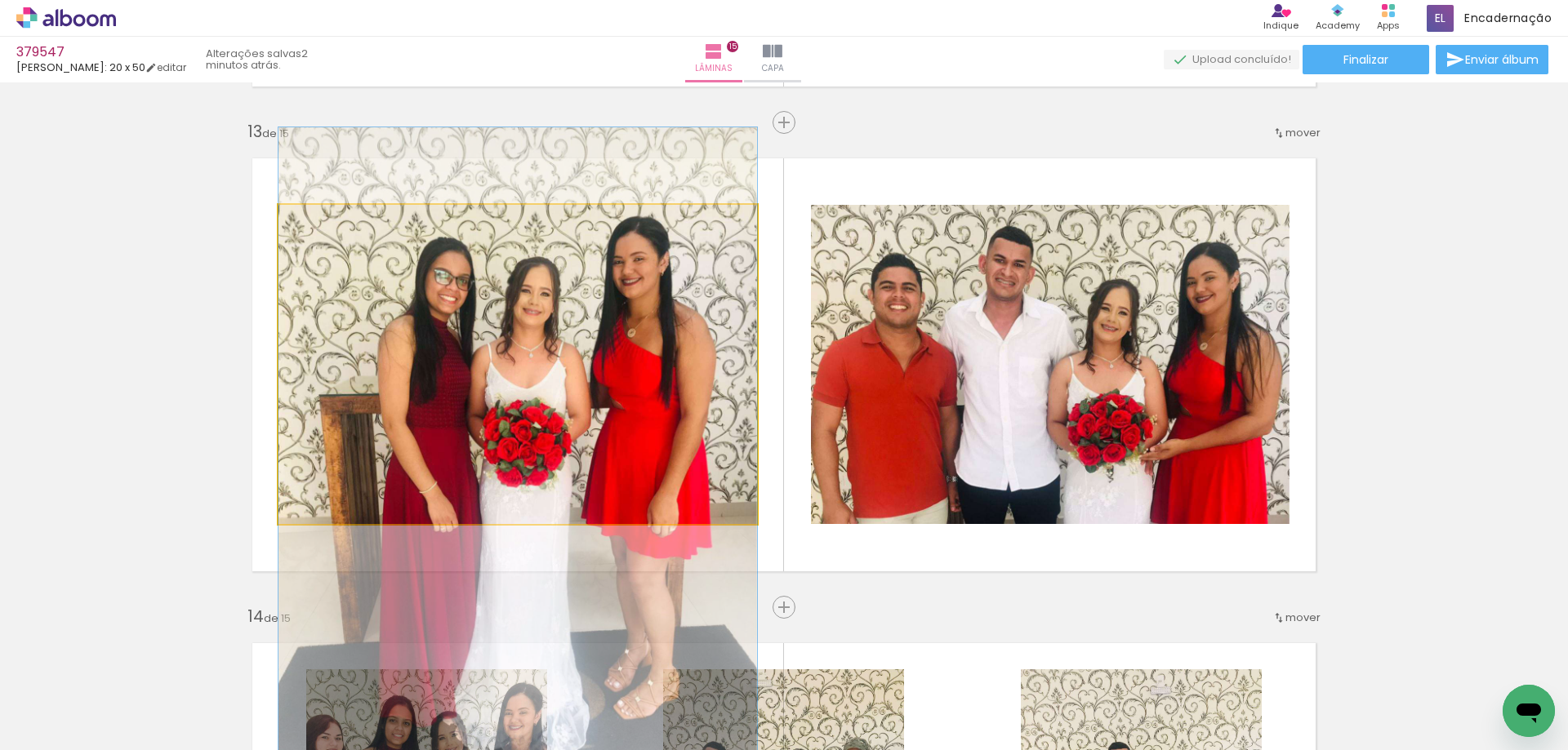
drag, startPoint x: 616, startPoint y: 420, endPoint x: 606, endPoint y: 502, distance: 82.6
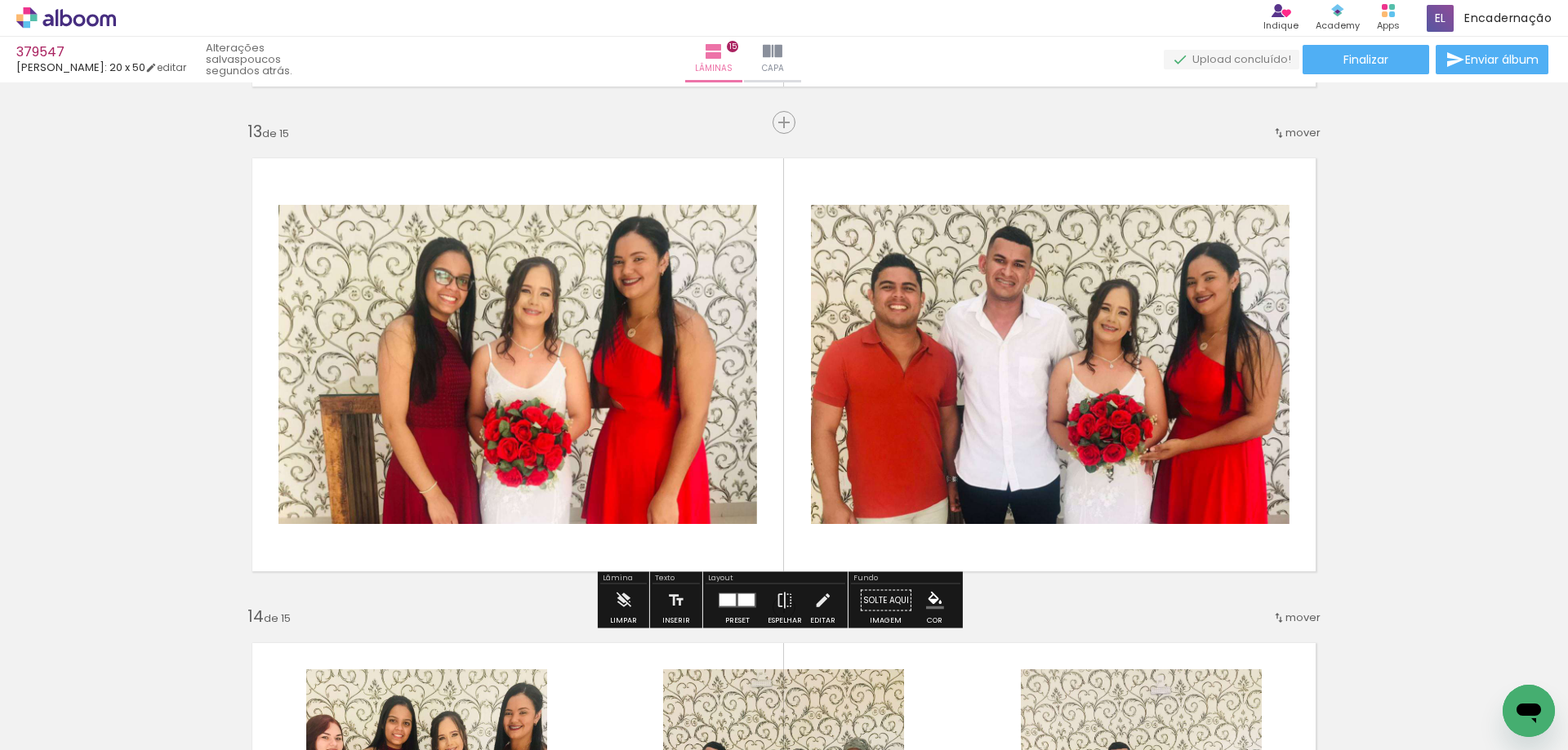
click at [758, 604] on paper-button "Preset" at bounding box center [736, 605] width 52 height 42
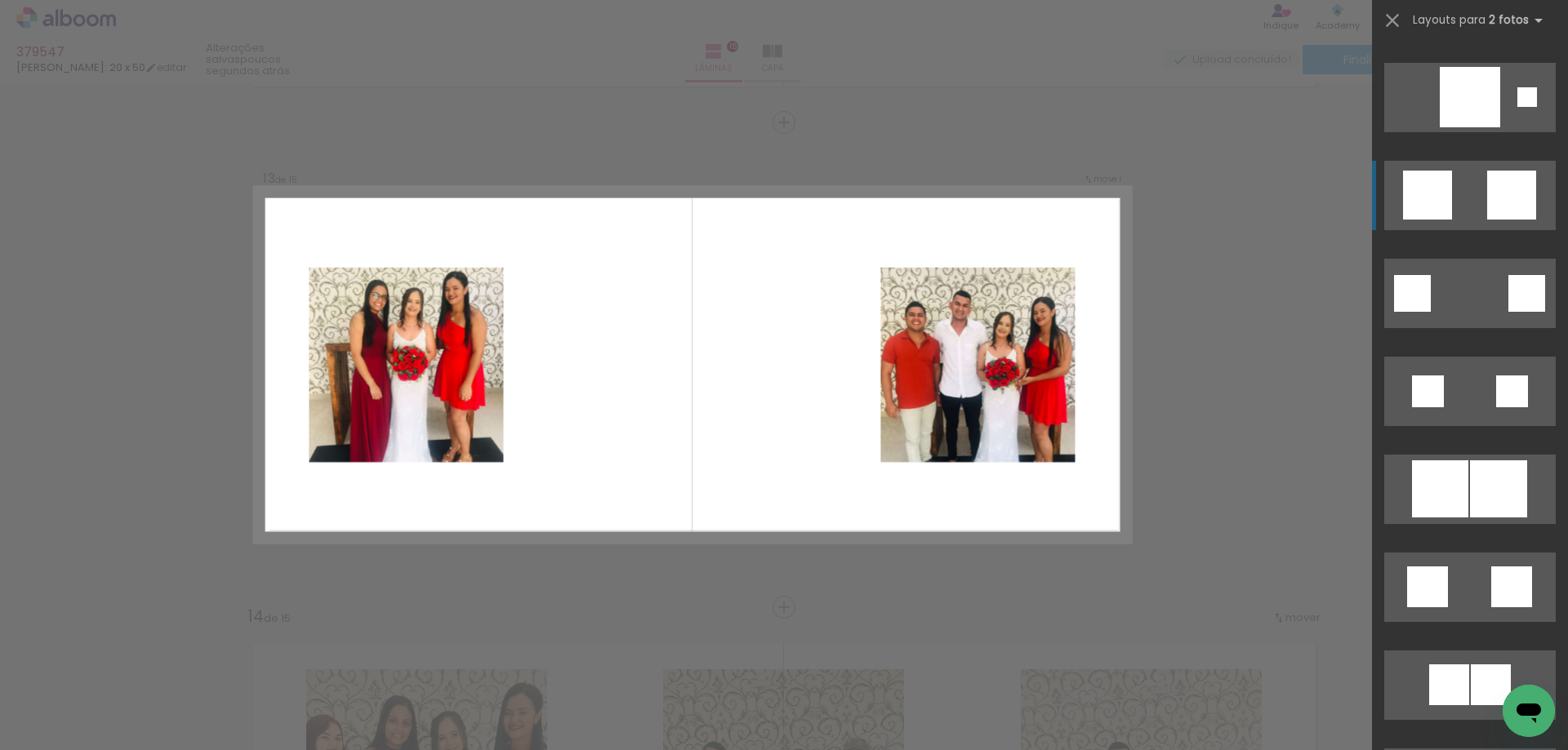
scroll to position [1470, 0]
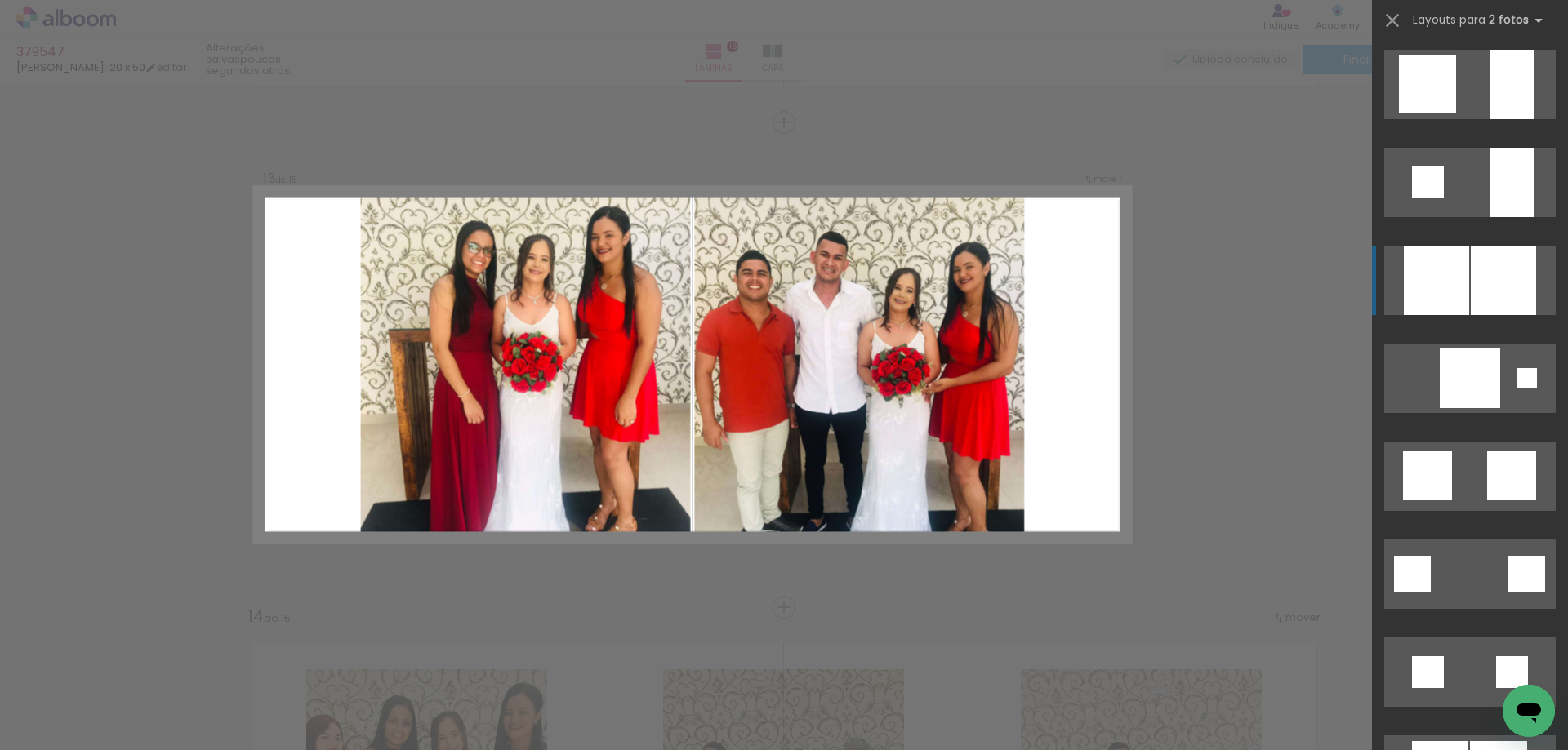
click at [1450, 275] on div at bounding box center [1436, 280] width 66 height 70
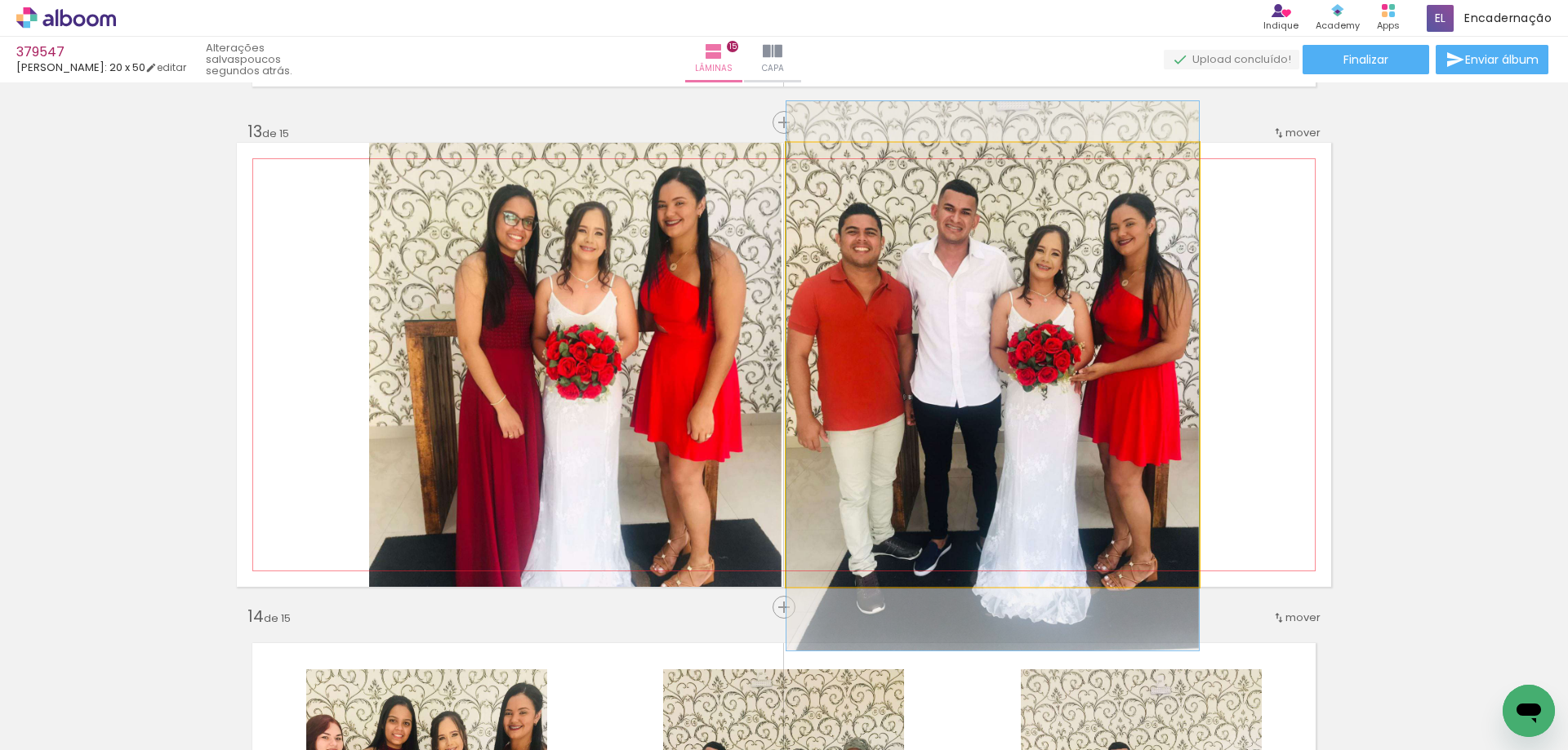
drag, startPoint x: 1025, startPoint y: 376, endPoint x: 1029, endPoint y: 365, distance: 11.7
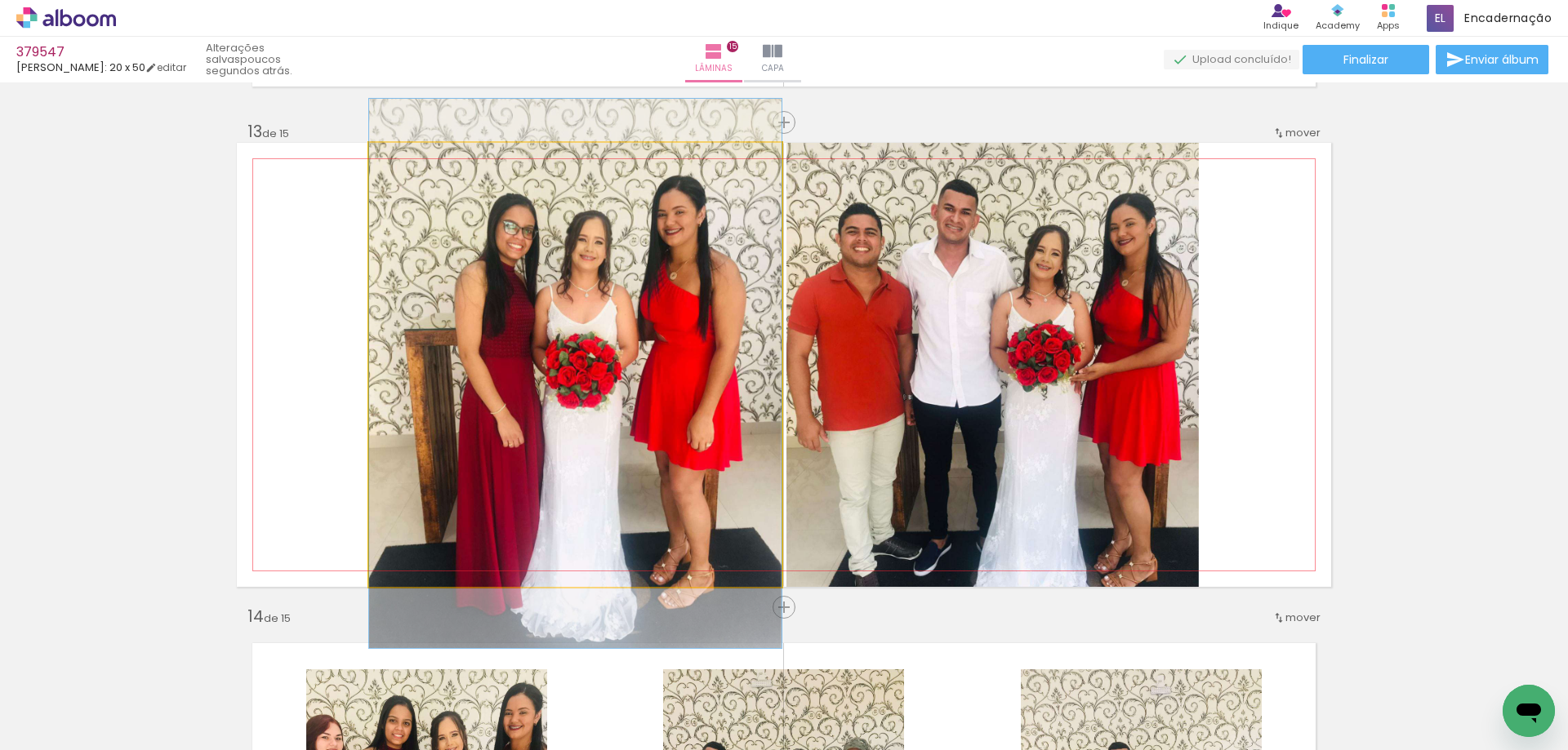
drag, startPoint x: 401, startPoint y: 157, endPoint x: 410, endPoint y: 157, distance: 9.0
type paper-slider "117"
click at [410, 157] on div at bounding box center [406, 160] width 15 height 15
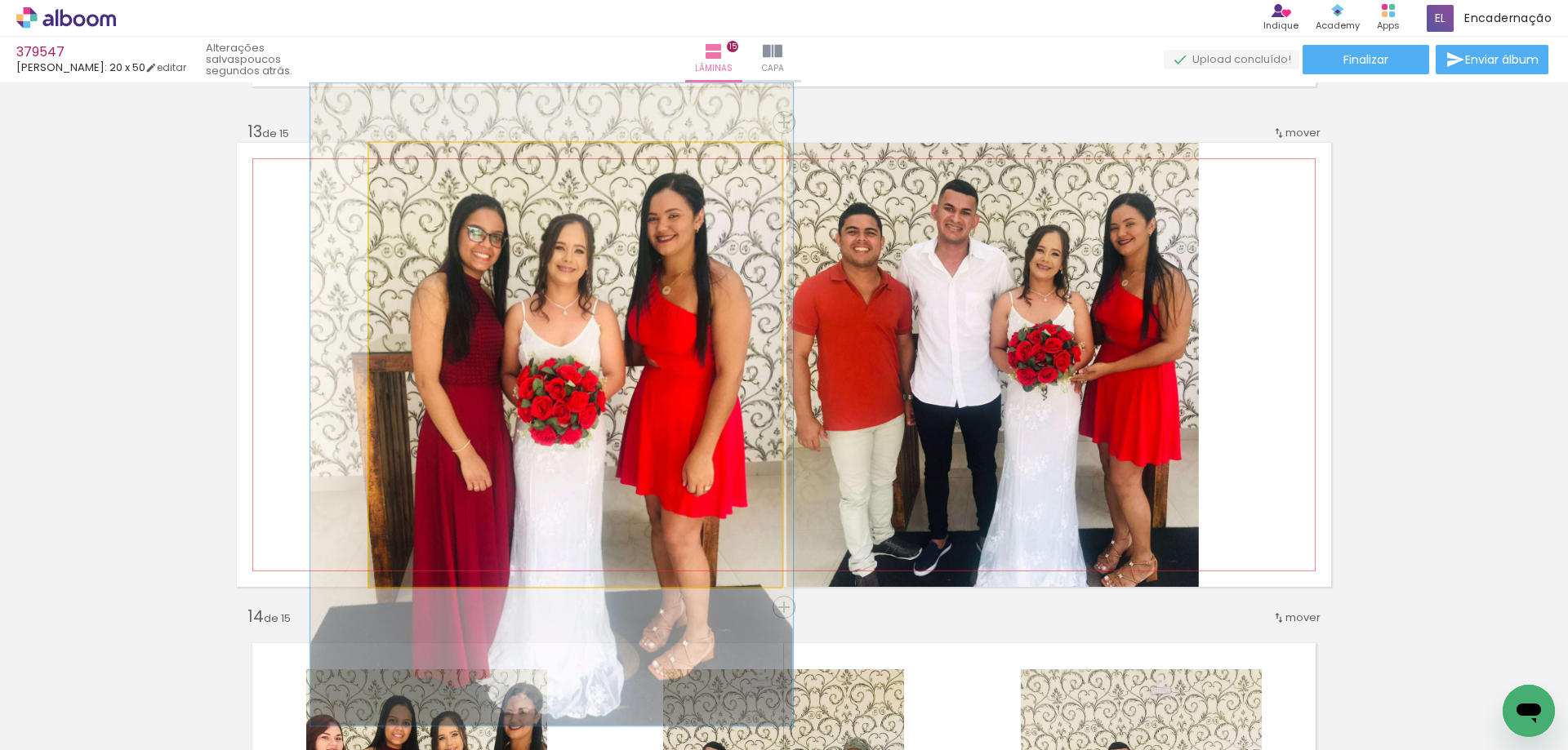
drag, startPoint x: 502, startPoint y: 292, endPoint x: 480, endPoint y: 323, distance: 38.0
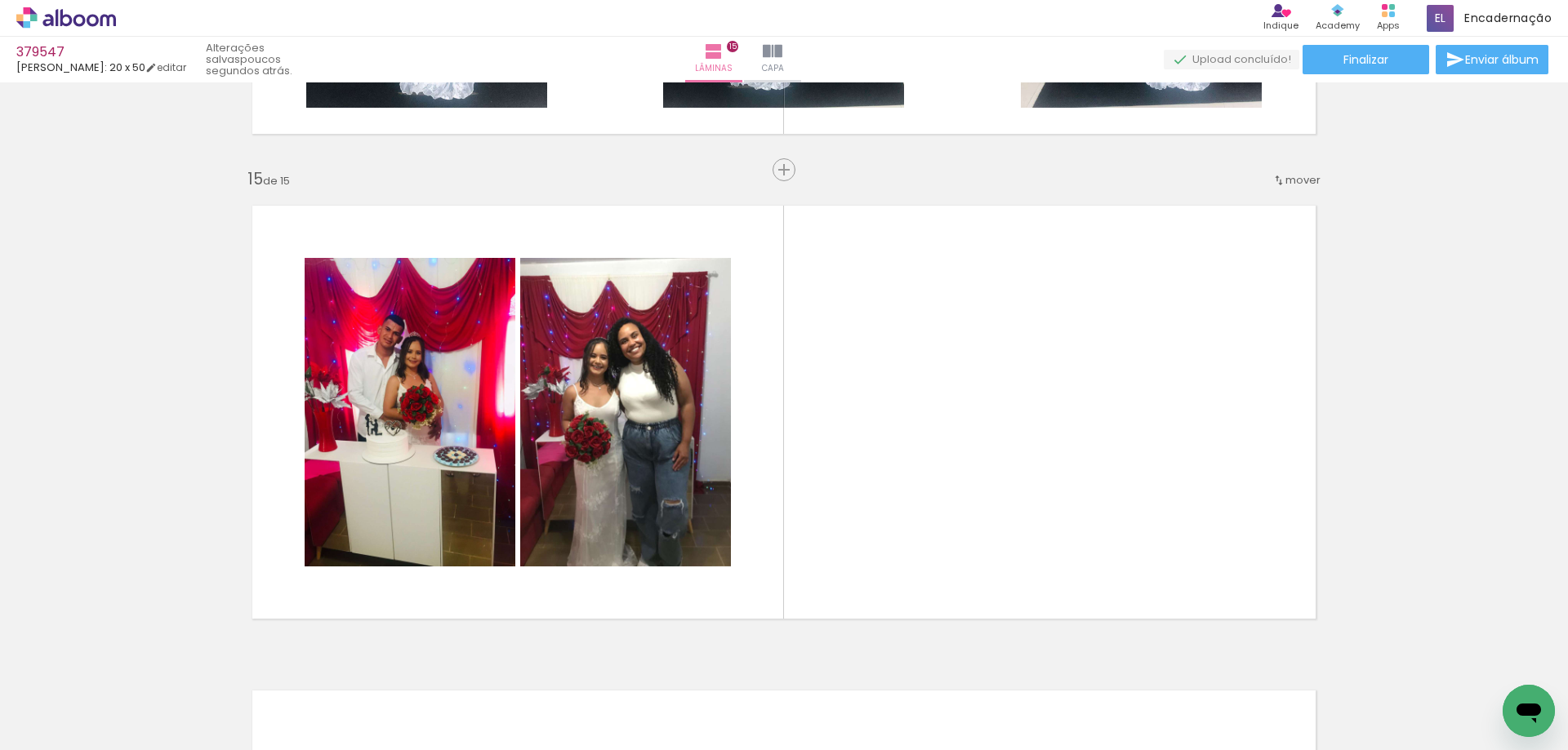
scroll to position [6784, 0]
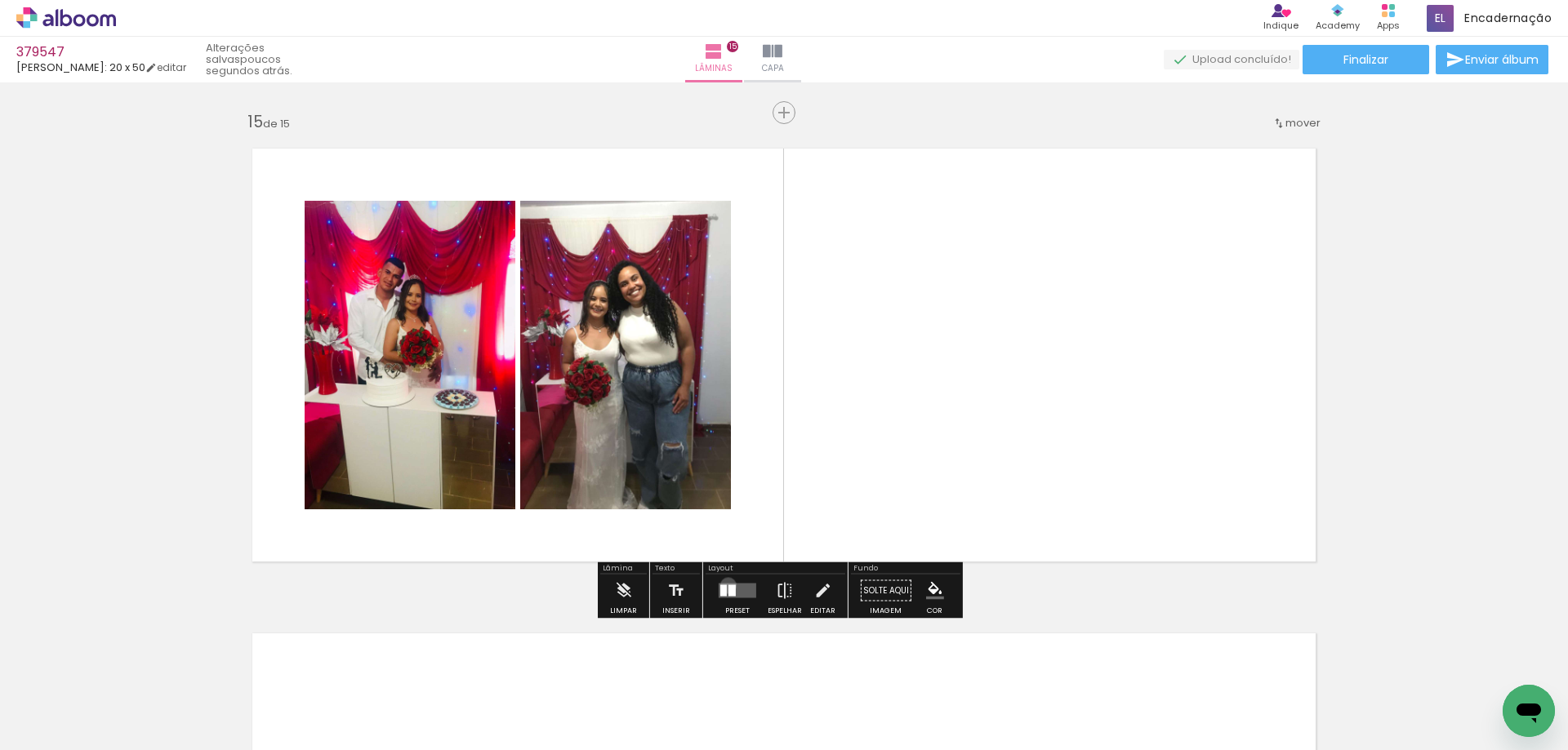
click at [729, 586] on div at bounding box center [733, 591] width 8 height 12
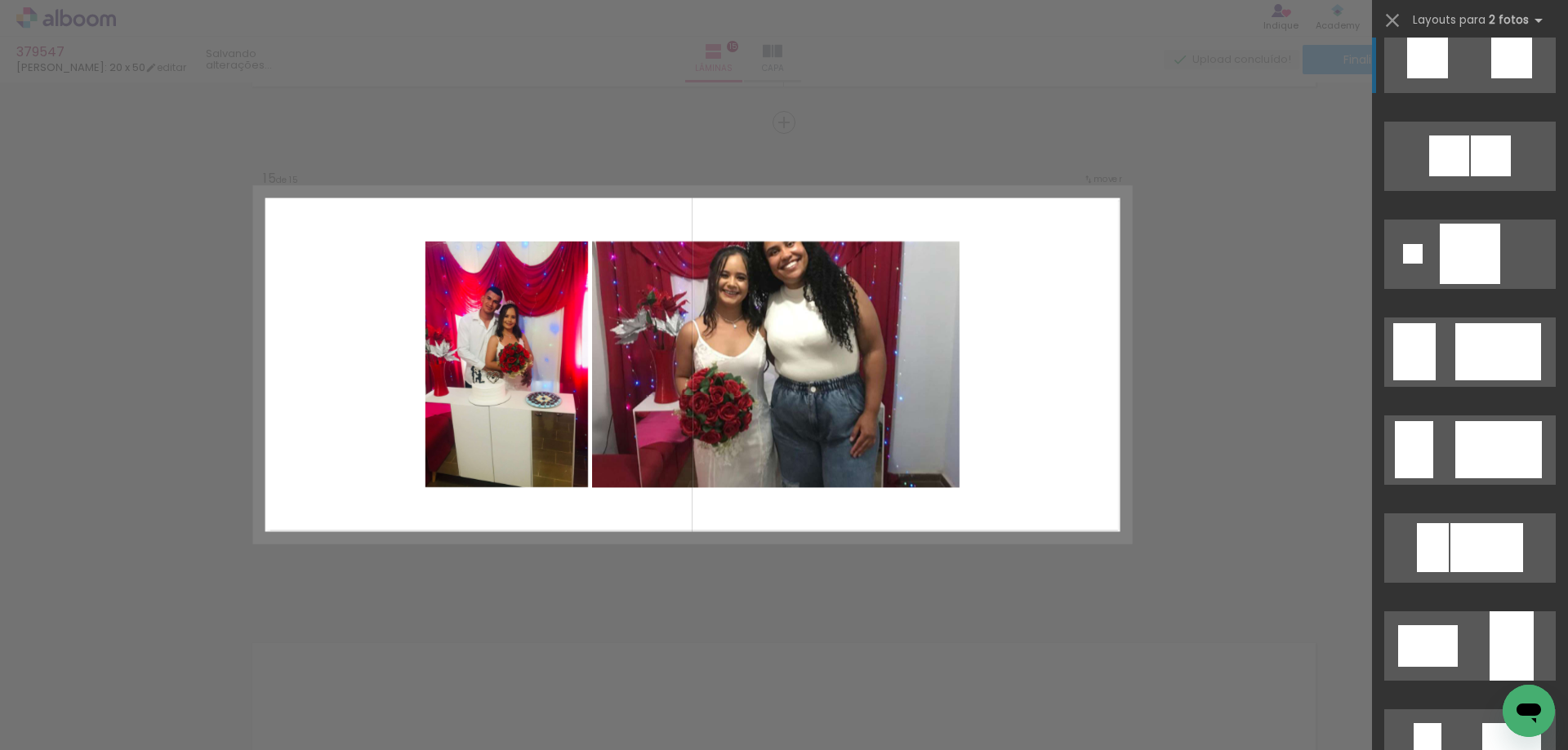
scroll to position [2449, 0]
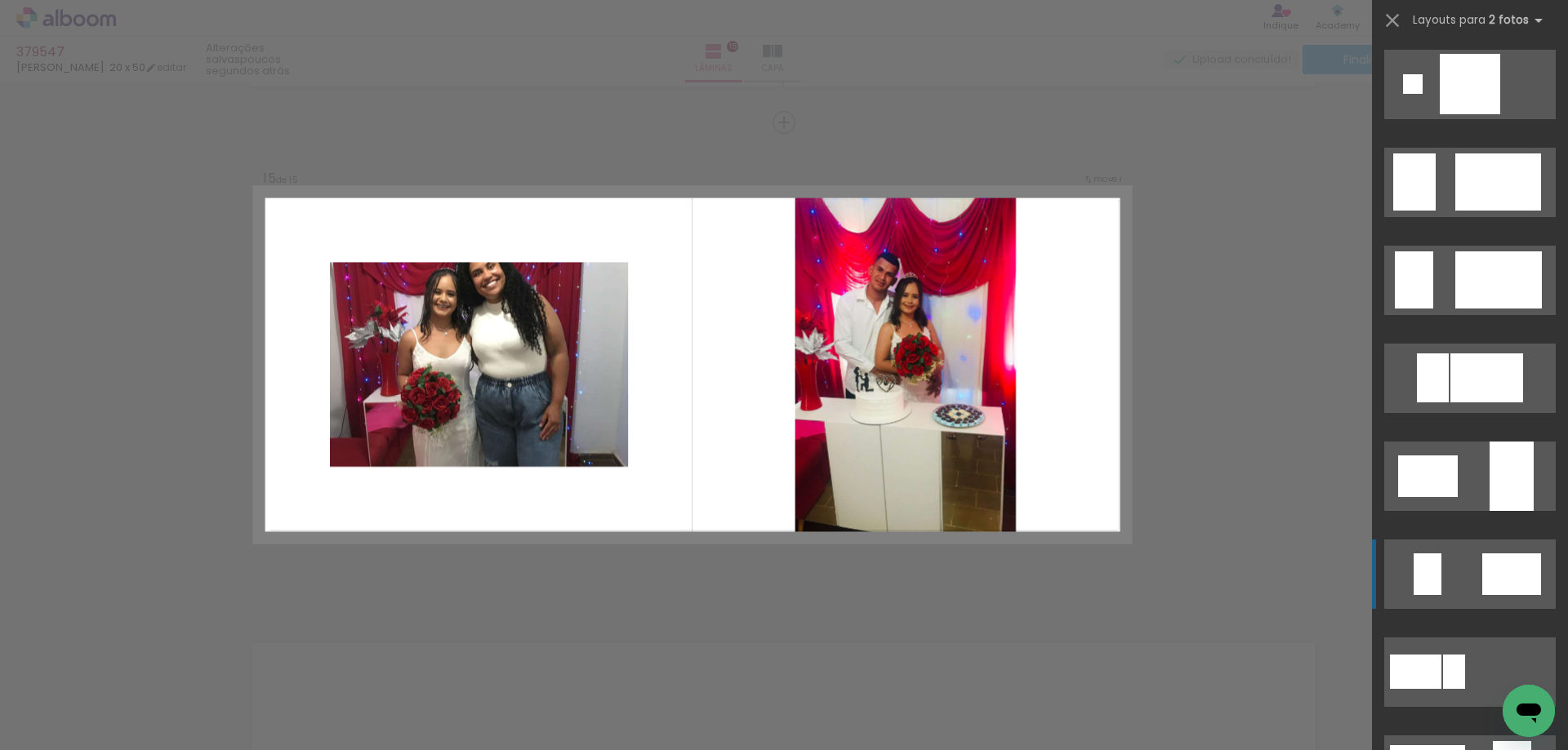
drag, startPoint x: 1477, startPoint y: 497, endPoint x: 1465, endPoint y: 549, distance: 53.4
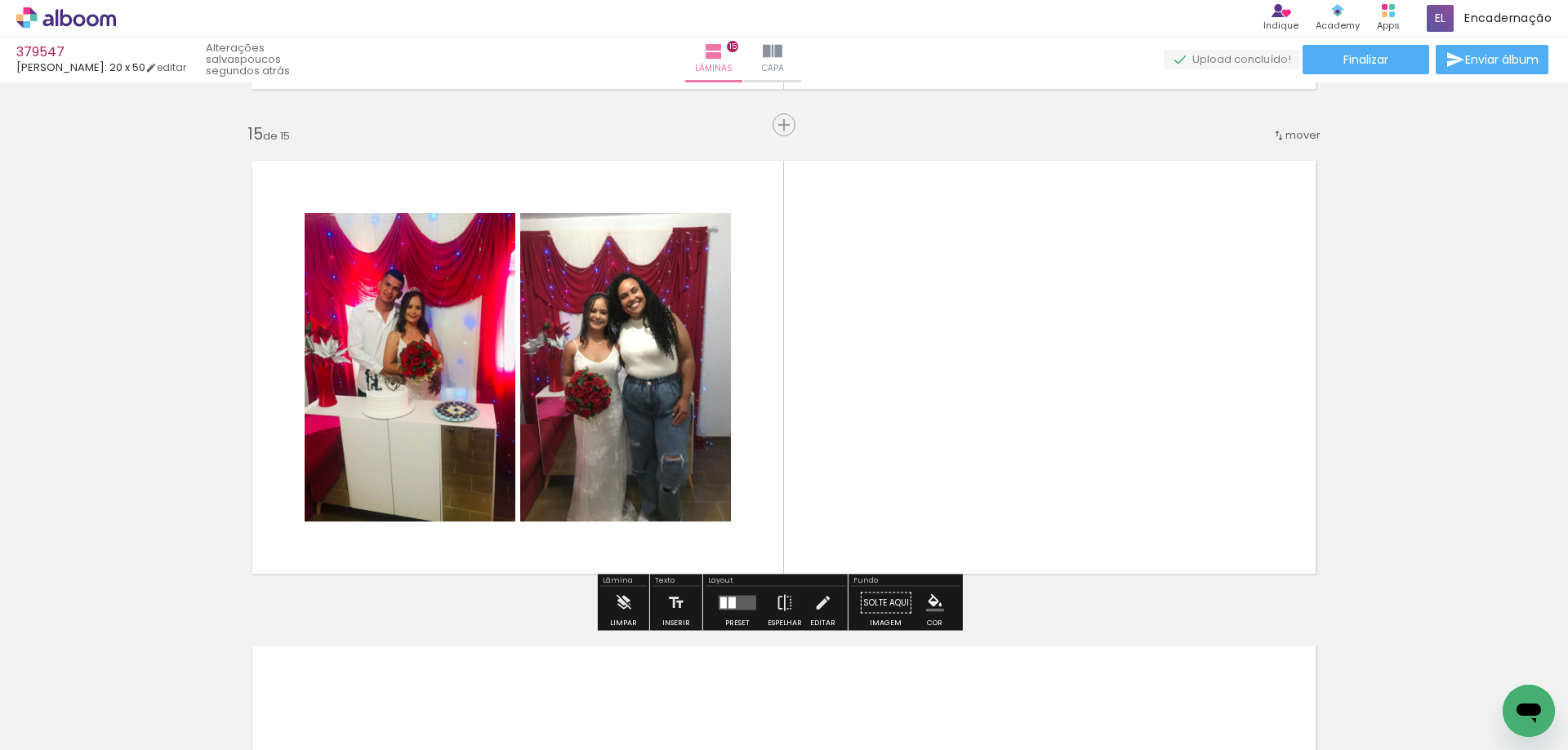
scroll to position [7019, 0]
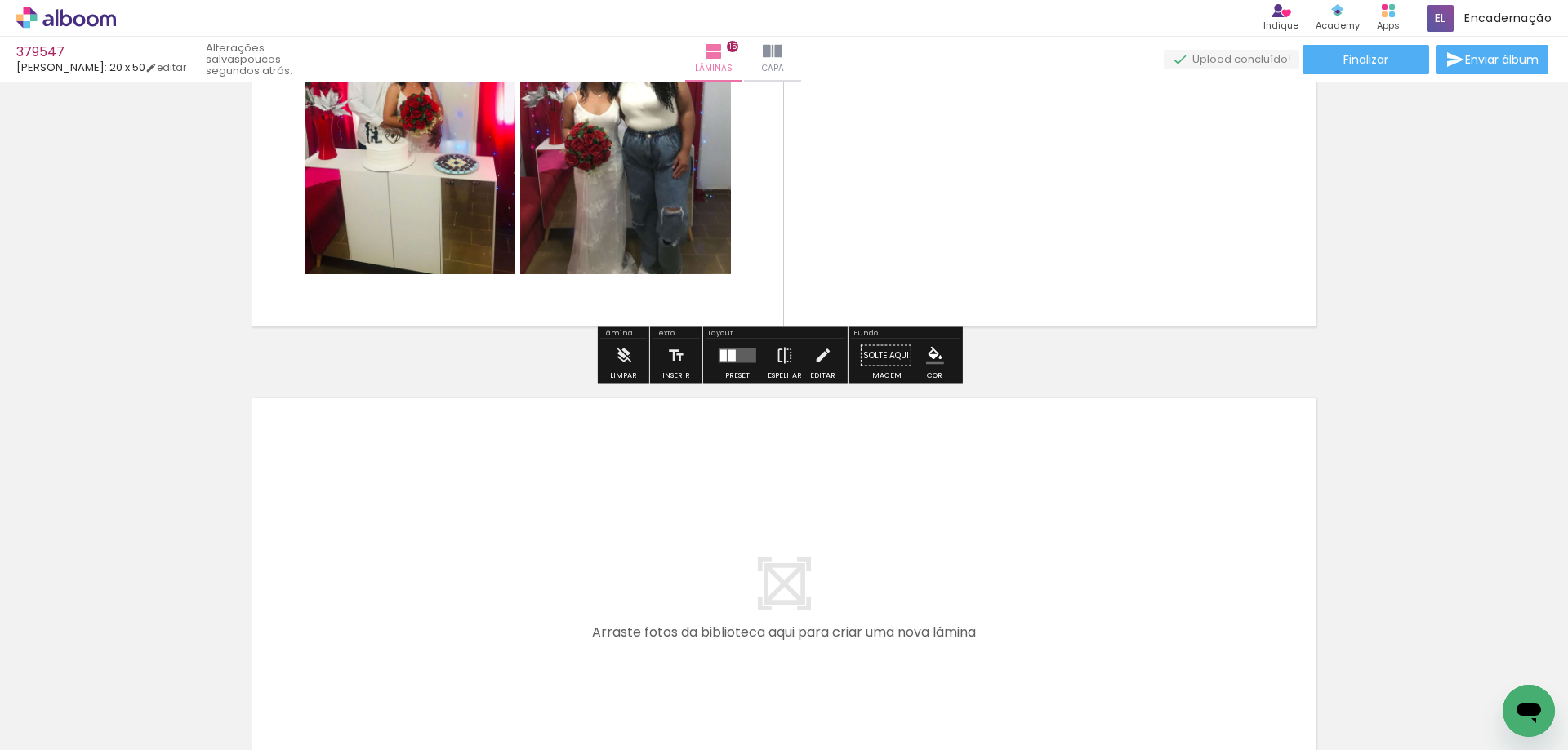
click at [752, 360] on quentale-layouter at bounding box center [737, 355] width 37 height 15
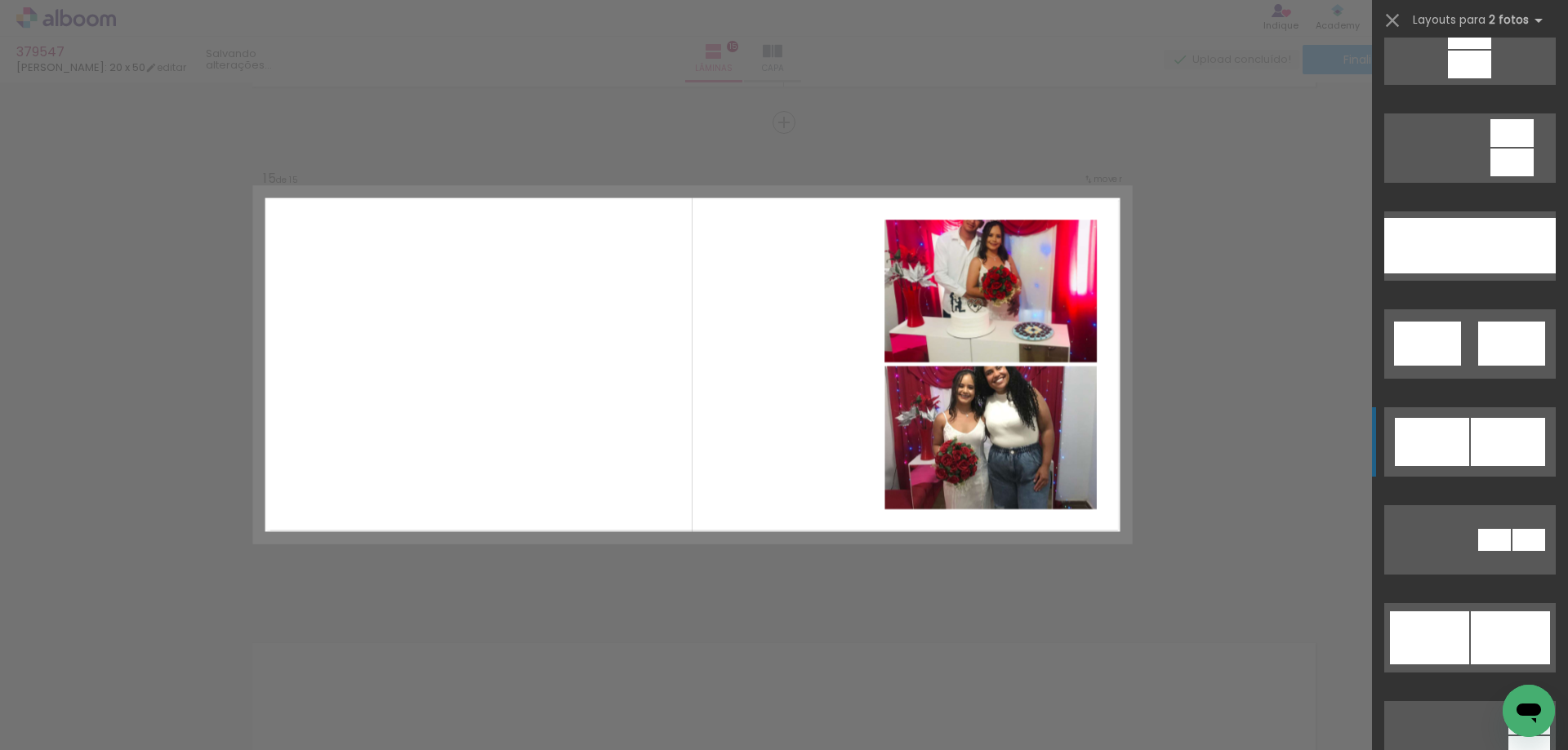
scroll to position [5602, 0]
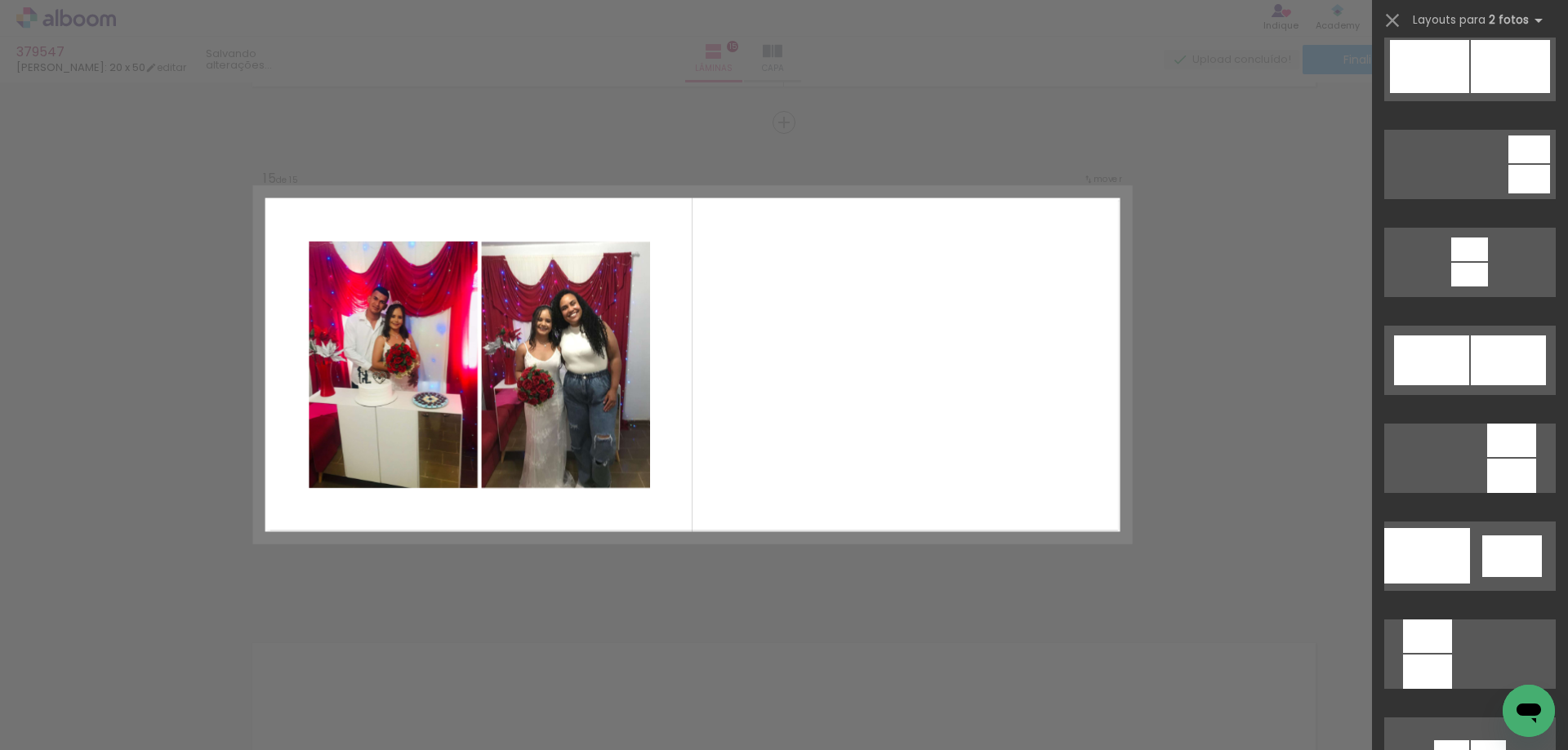
drag, startPoint x: 1426, startPoint y: 443, endPoint x: 1427, endPoint y: 509, distance: 66.0
click at [1427, 509] on div at bounding box center [1470, 558] width 196 height 98
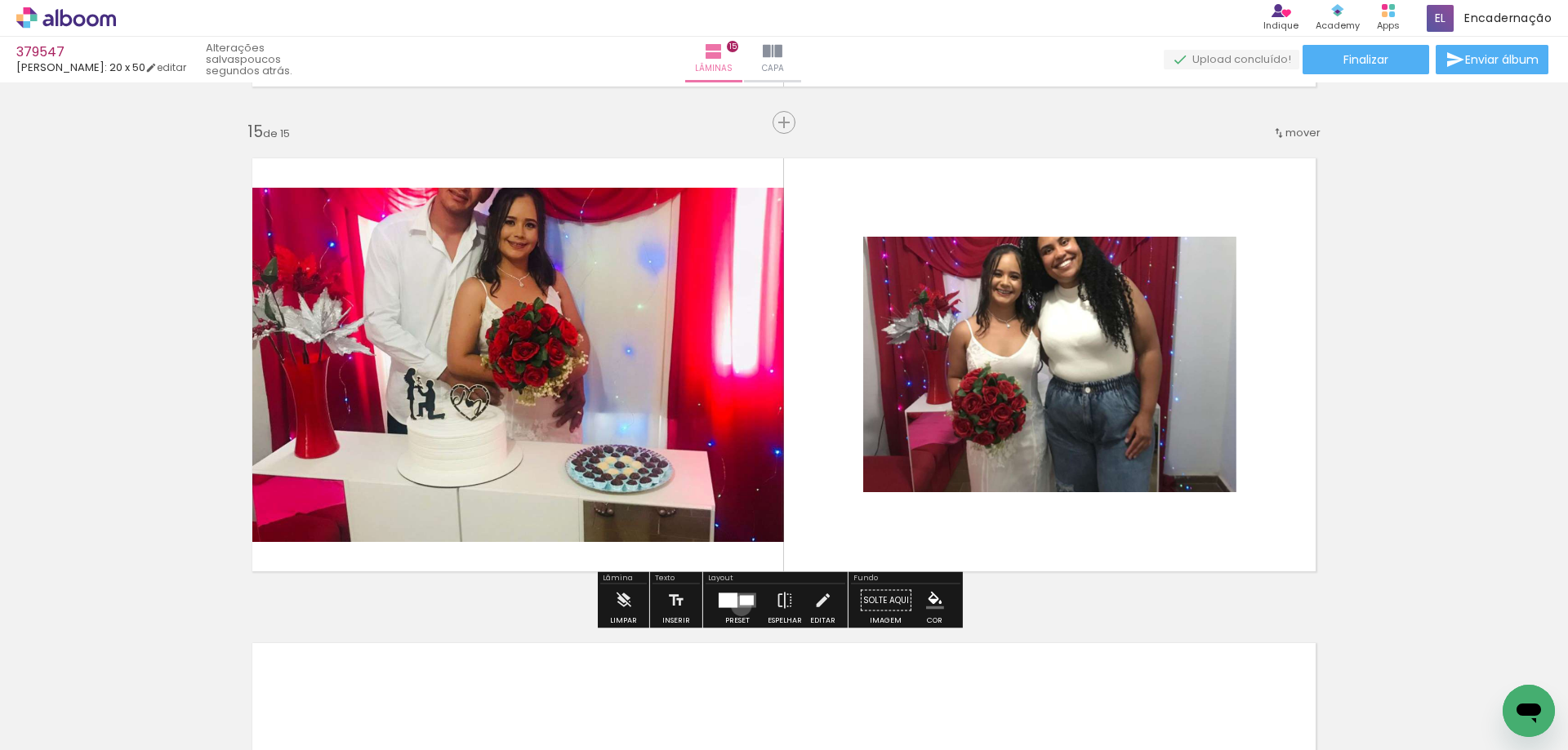
click at [737, 606] on quentale-layouter at bounding box center [737, 600] width 37 height 15
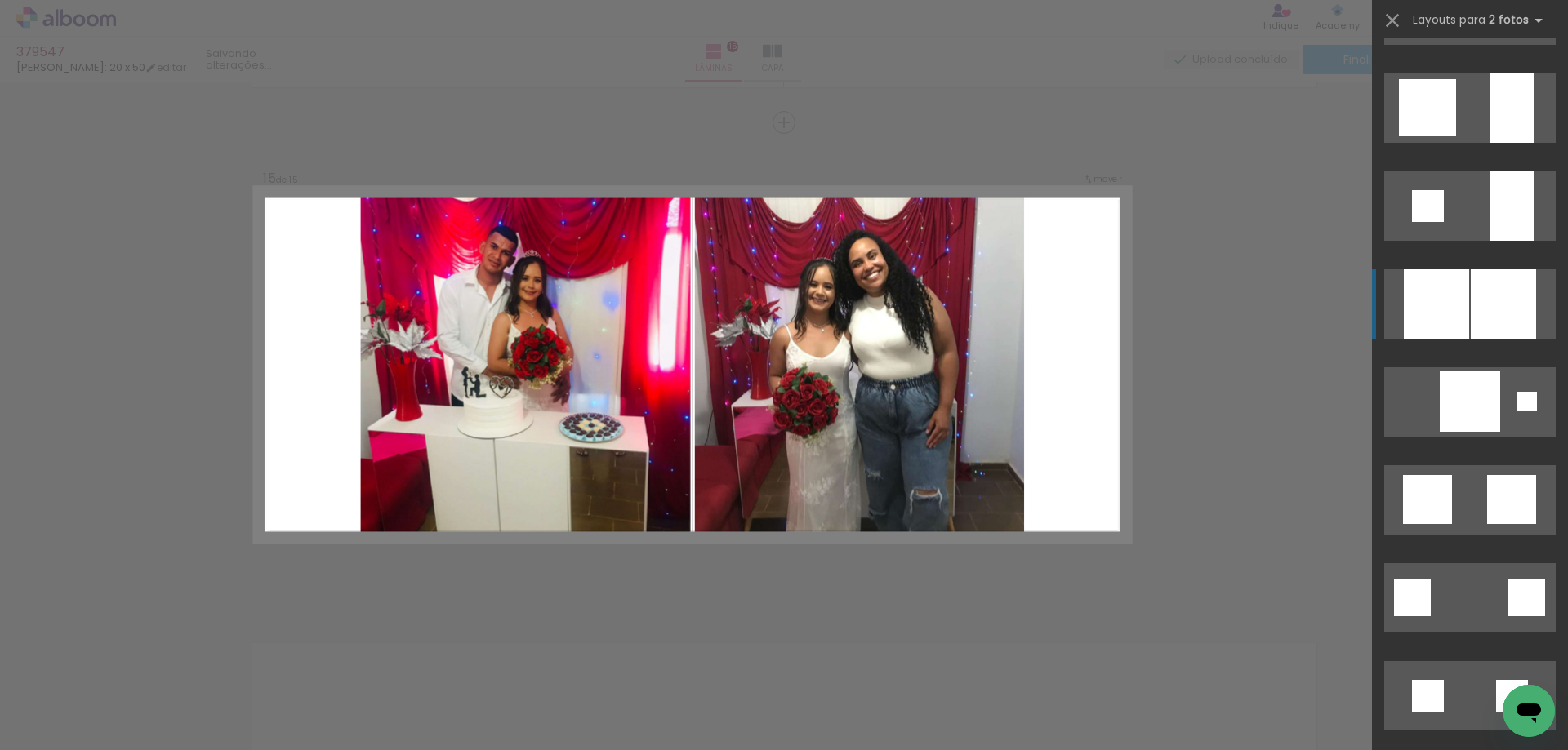
scroll to position [1421, 0]
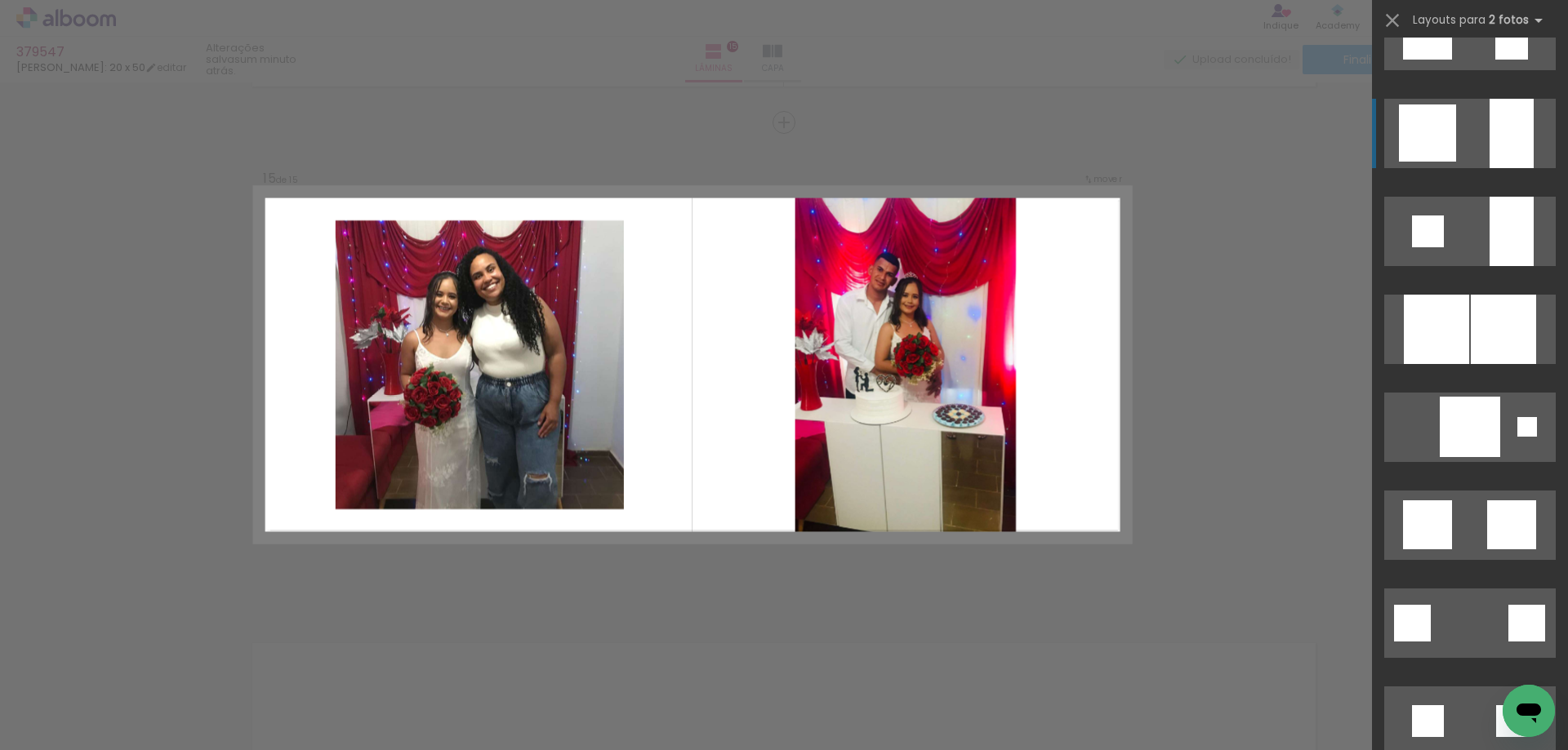
click at [1464, 145] on quentale-layouter at bounding box center [1469, 133] width 171 height 70
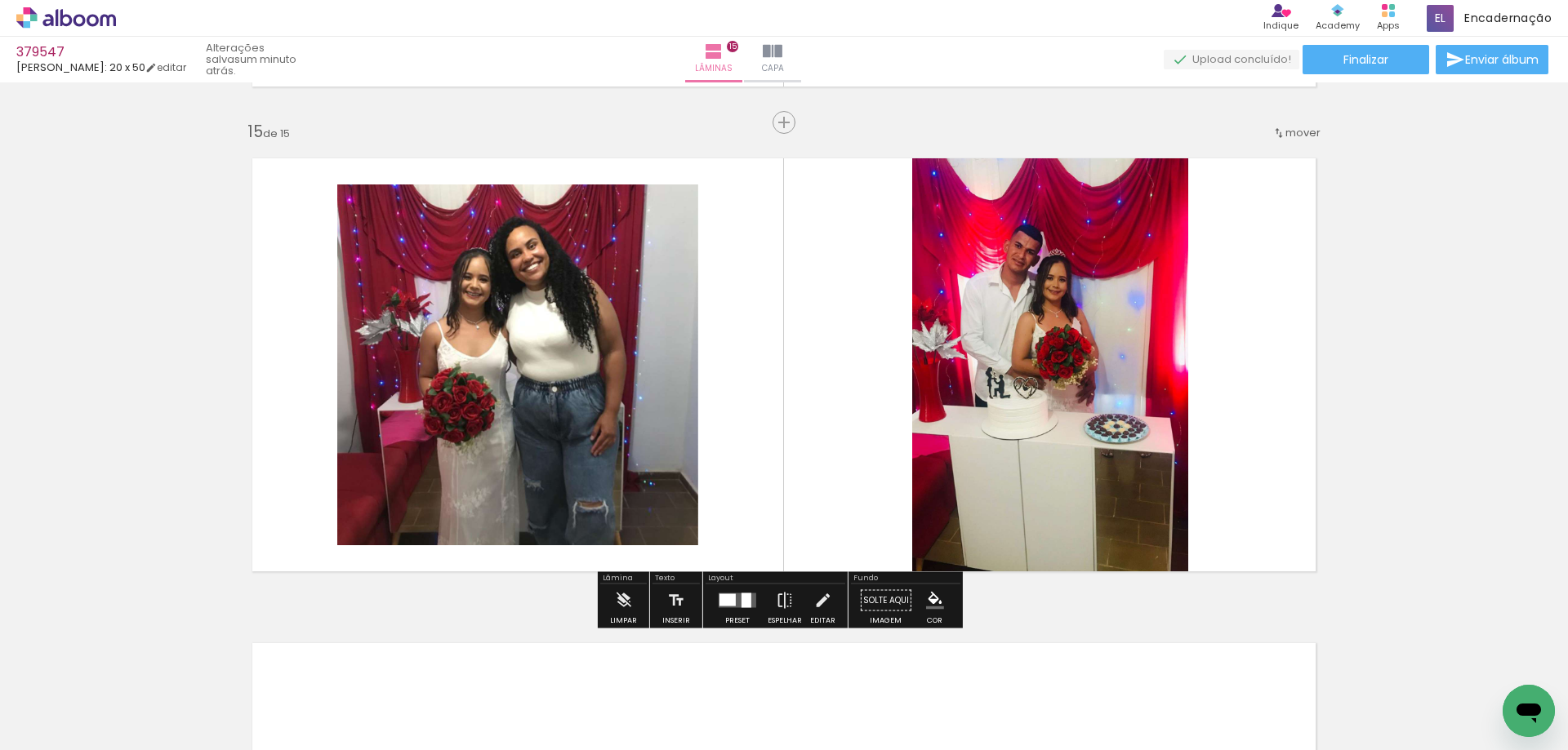
drag, startPoint x: 1464, startPoint y: 145, endPoint x: 76, endPoint y: 326, distance: 1399.8
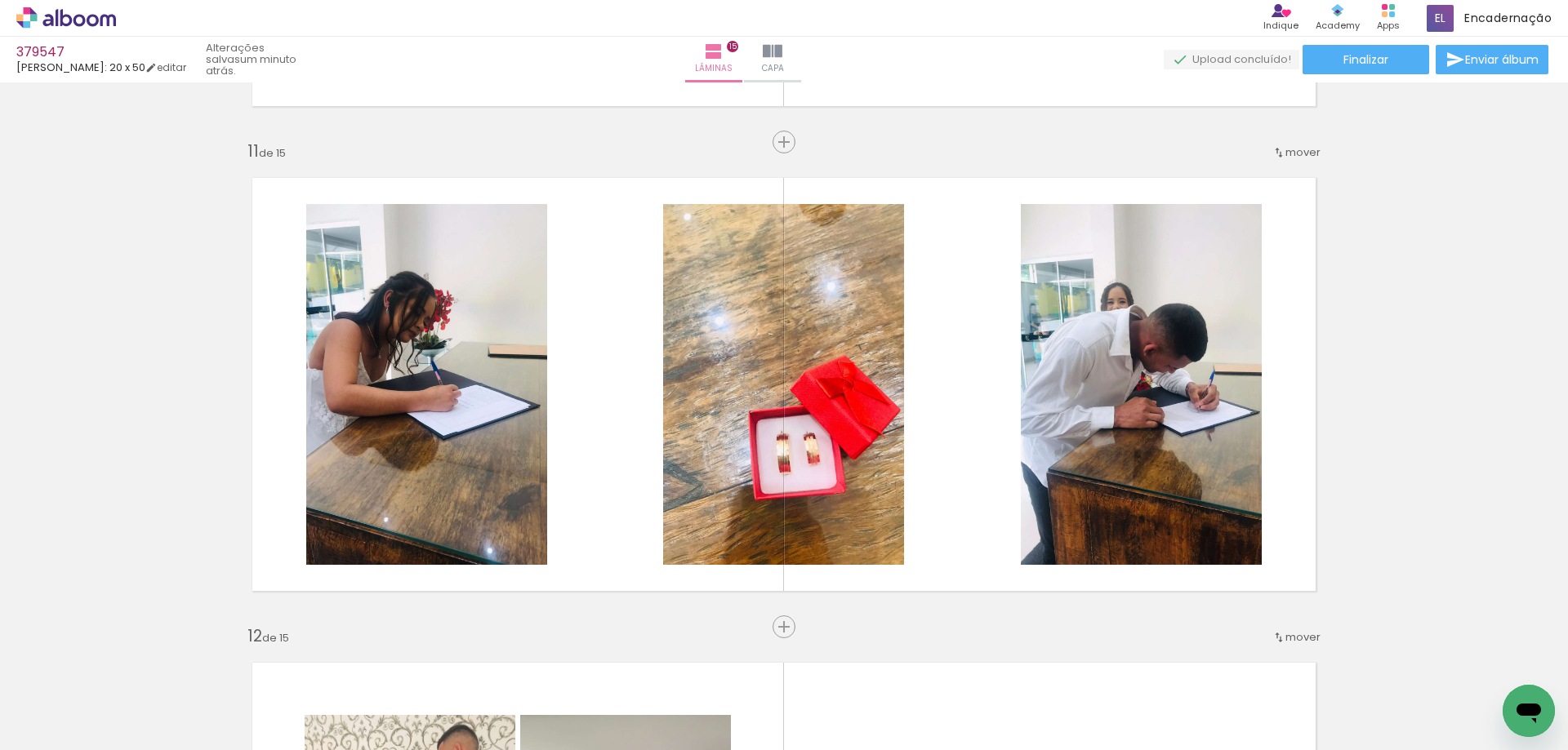
scroll to position [5469, 0]
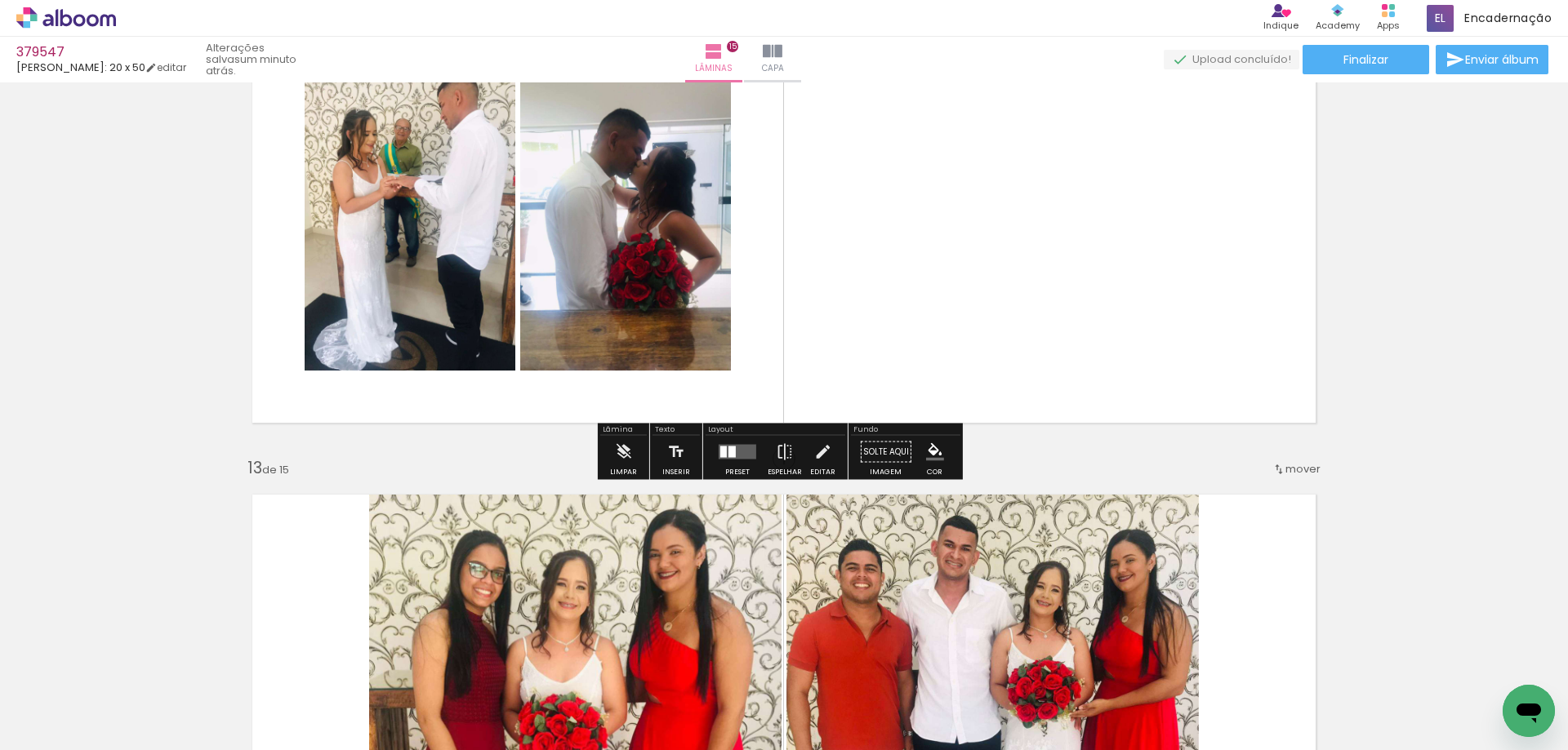
click at [722, 454] on div at bounding box center [723, 452] width 7 height 12
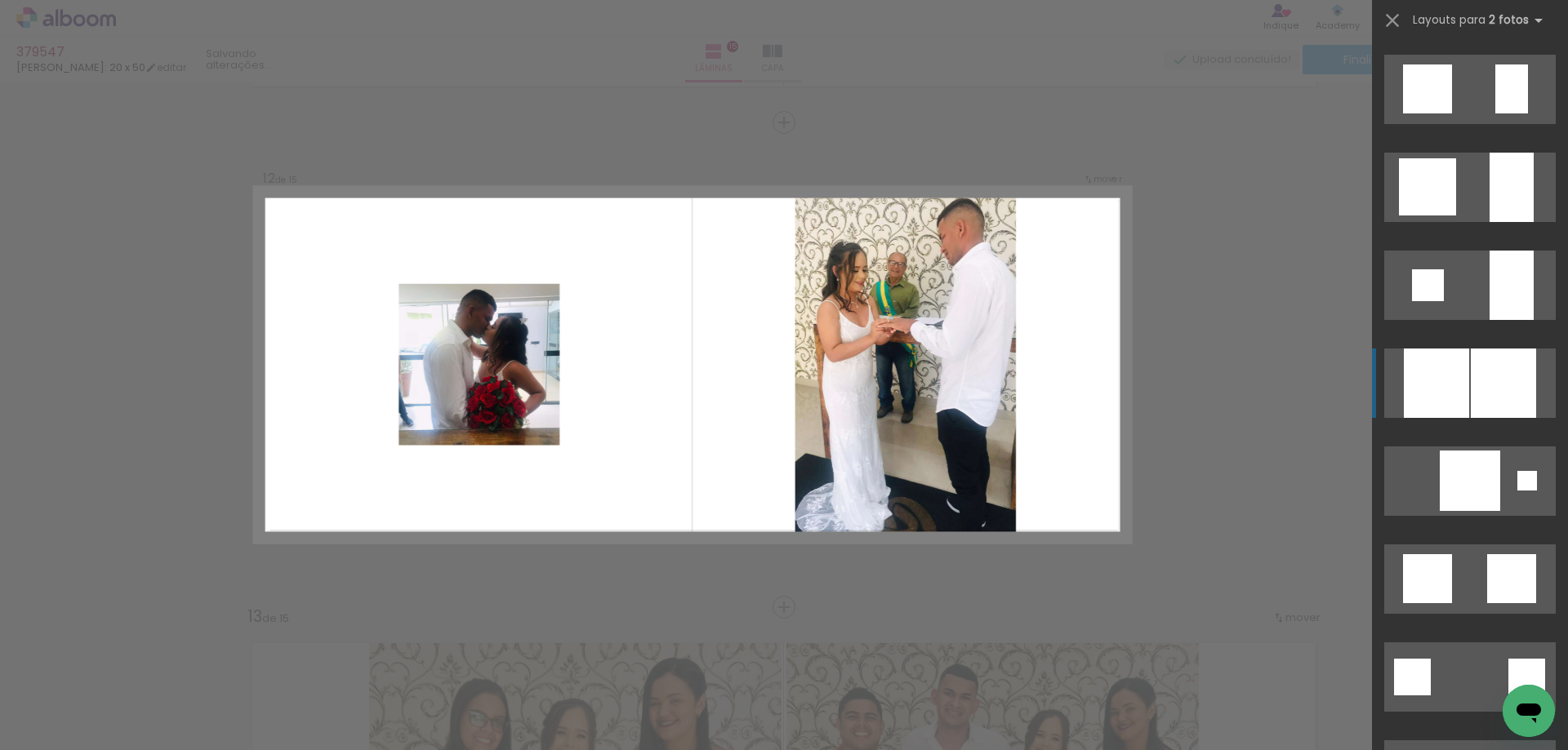
scroll to position [1387, 0]
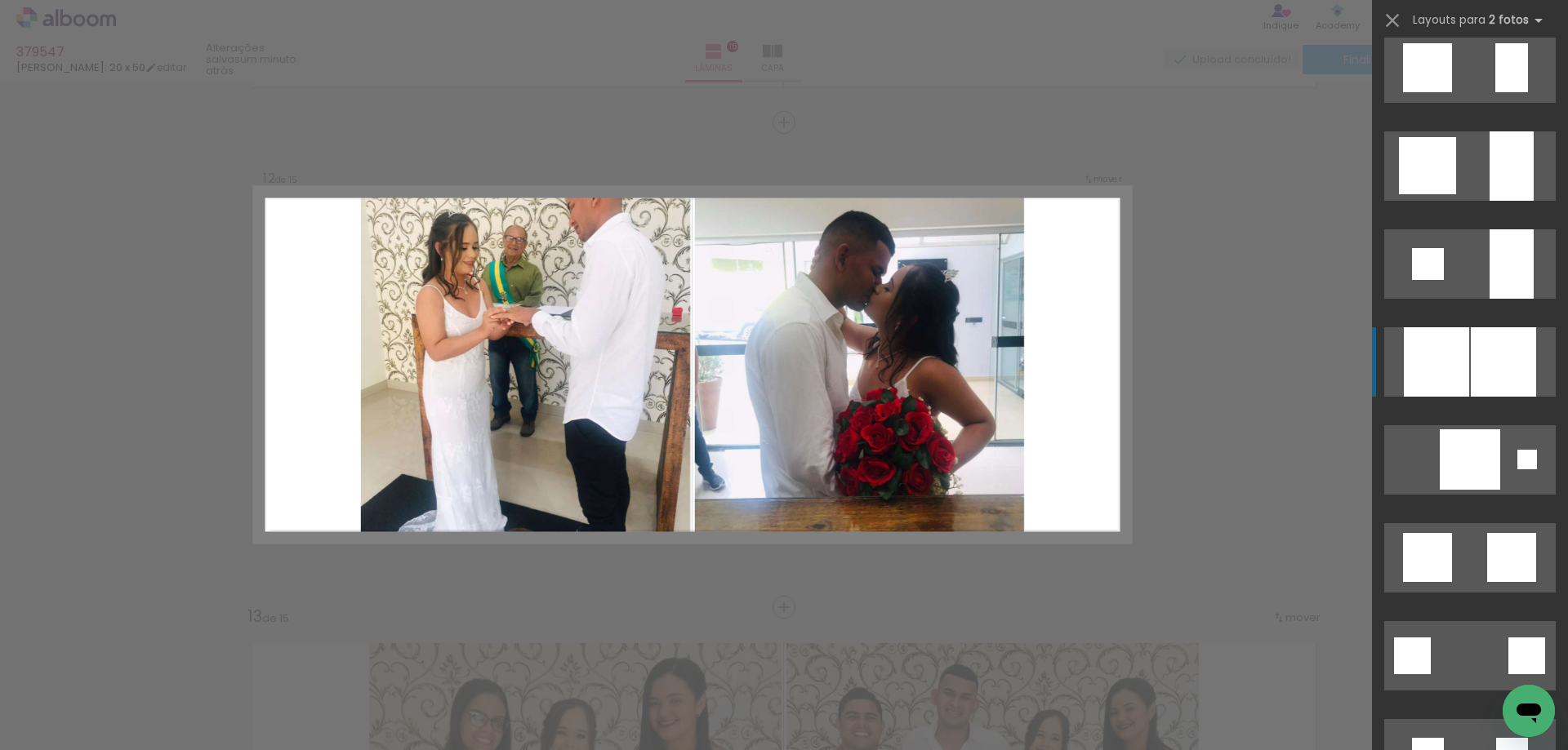
click at [1441, 378] on div at bounding box center [1436, 361] width 66 height 70
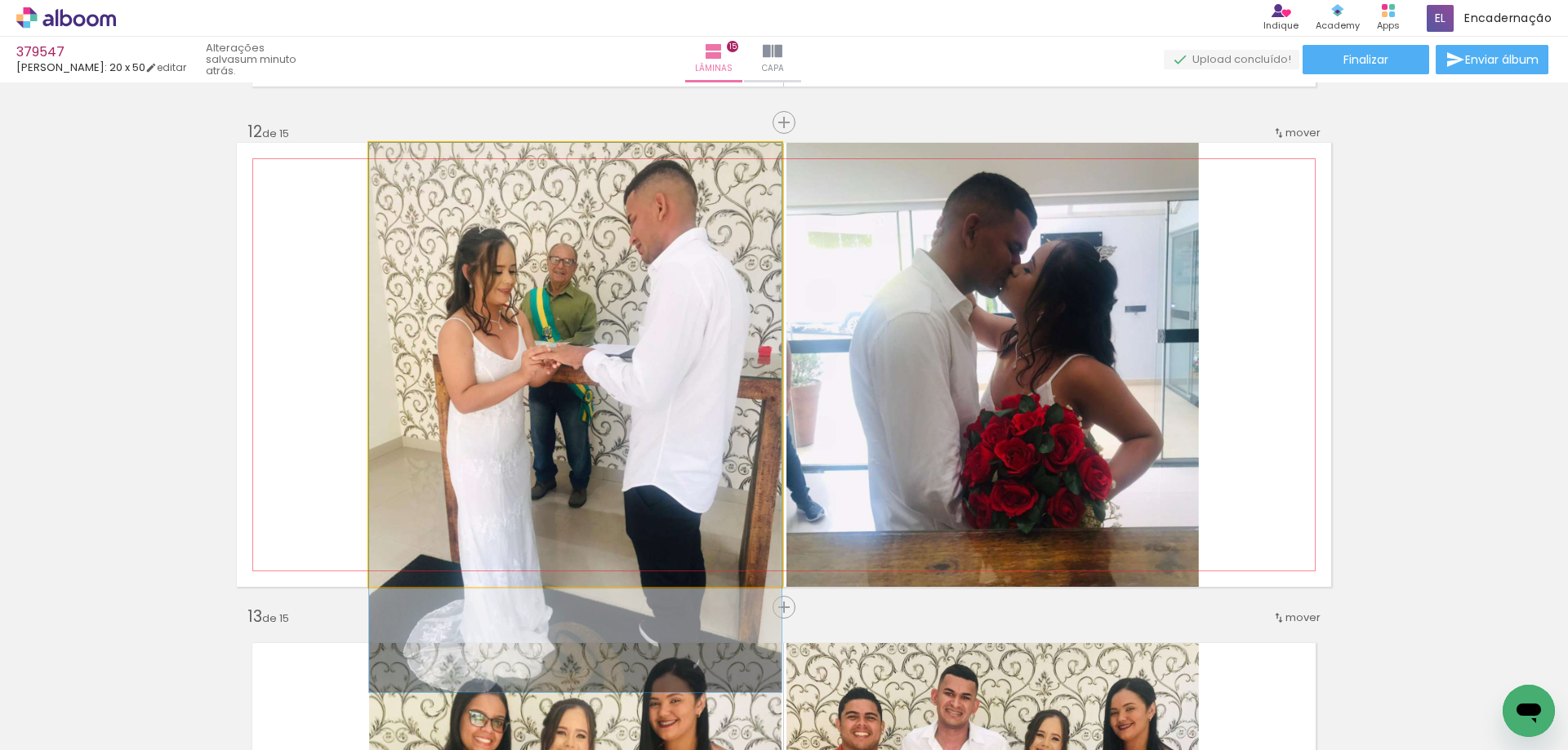
drag, startPoint x: 512, startPoint y: 401, endPoint x: 498, endPoint y: 499, distance: 99.0
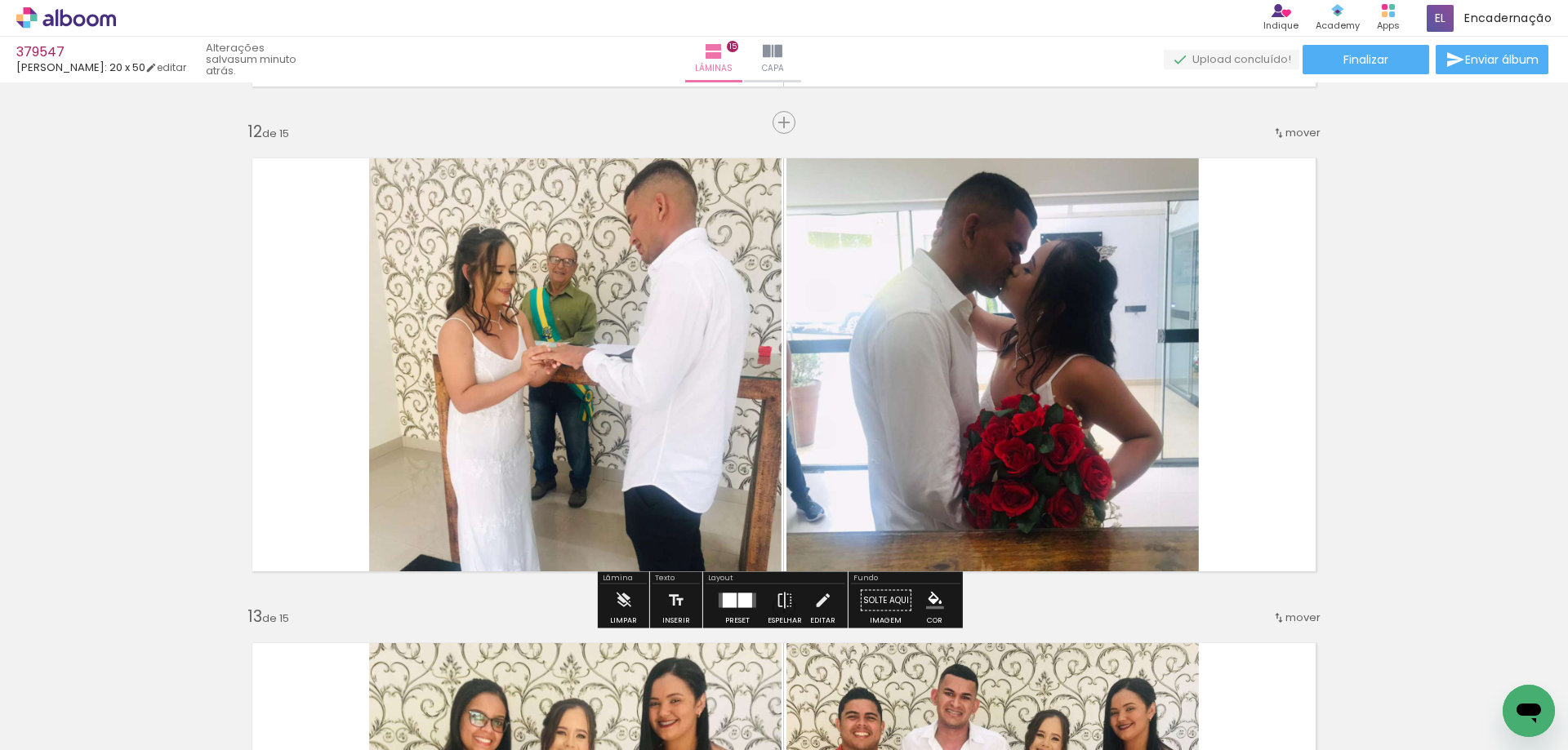
click at [739, 601] on div at bounding box center [745, 600] width 14 height 15
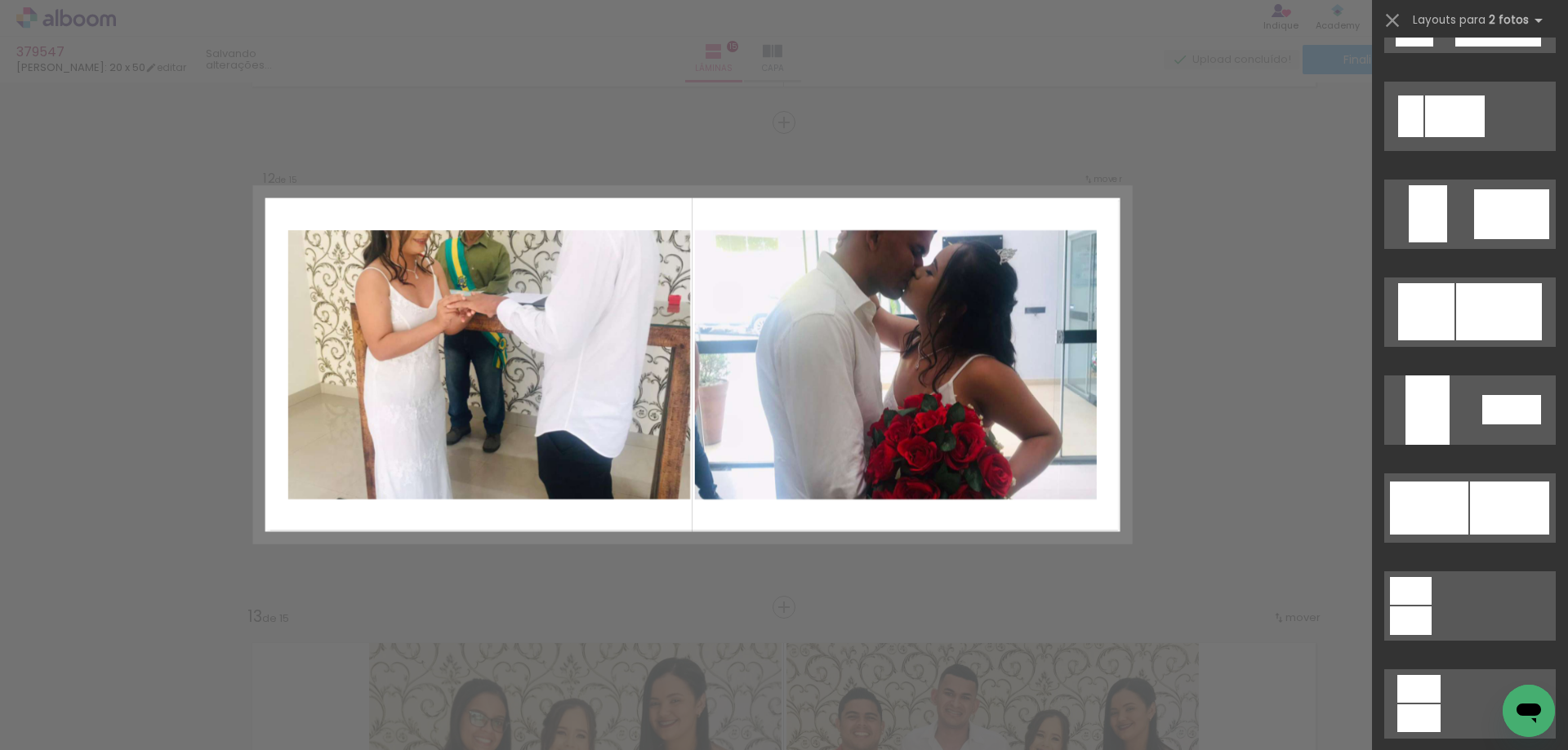
scroll to position [3869, 0]
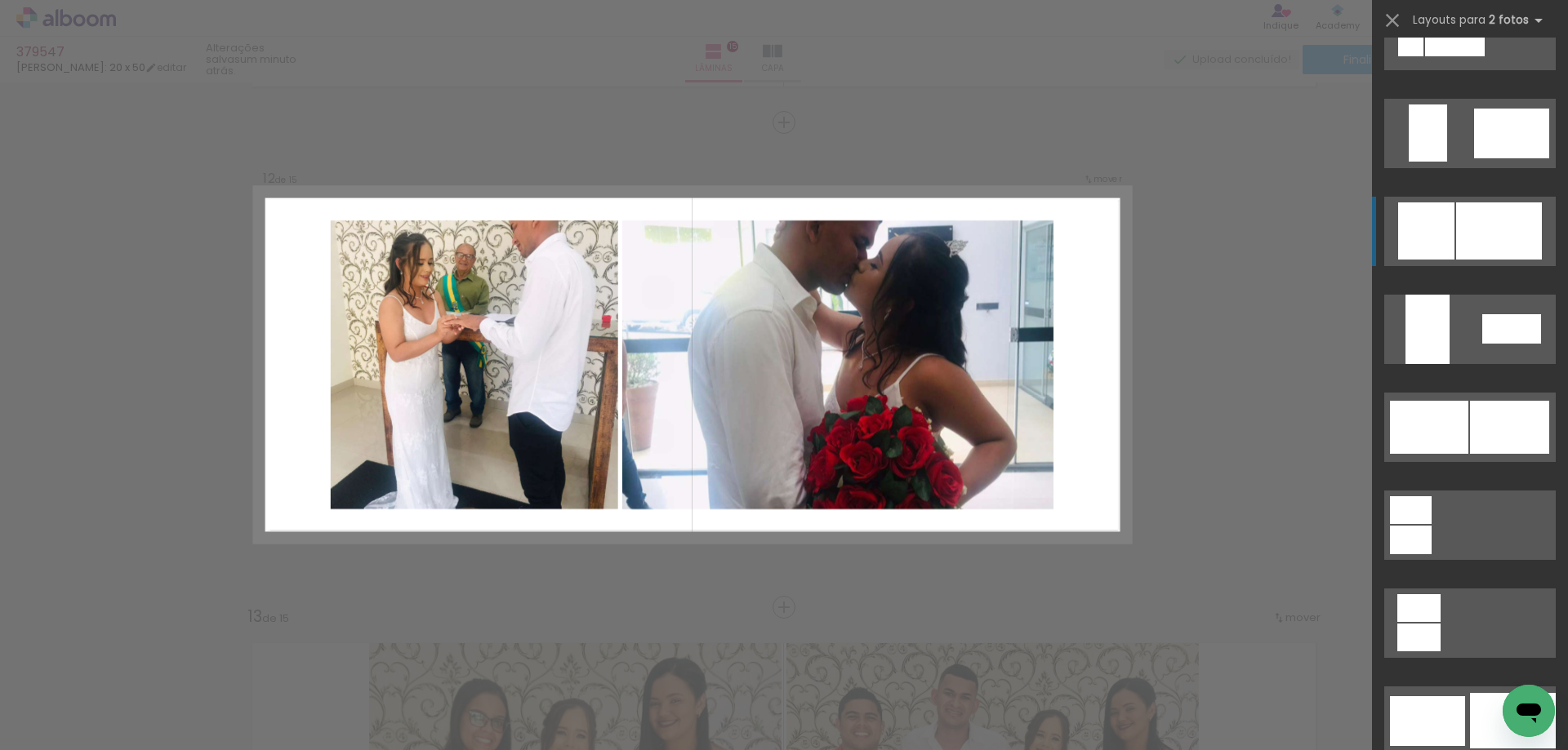
click at [1455, 223] on div at bounding box center [1498, 231] width 86 height 57
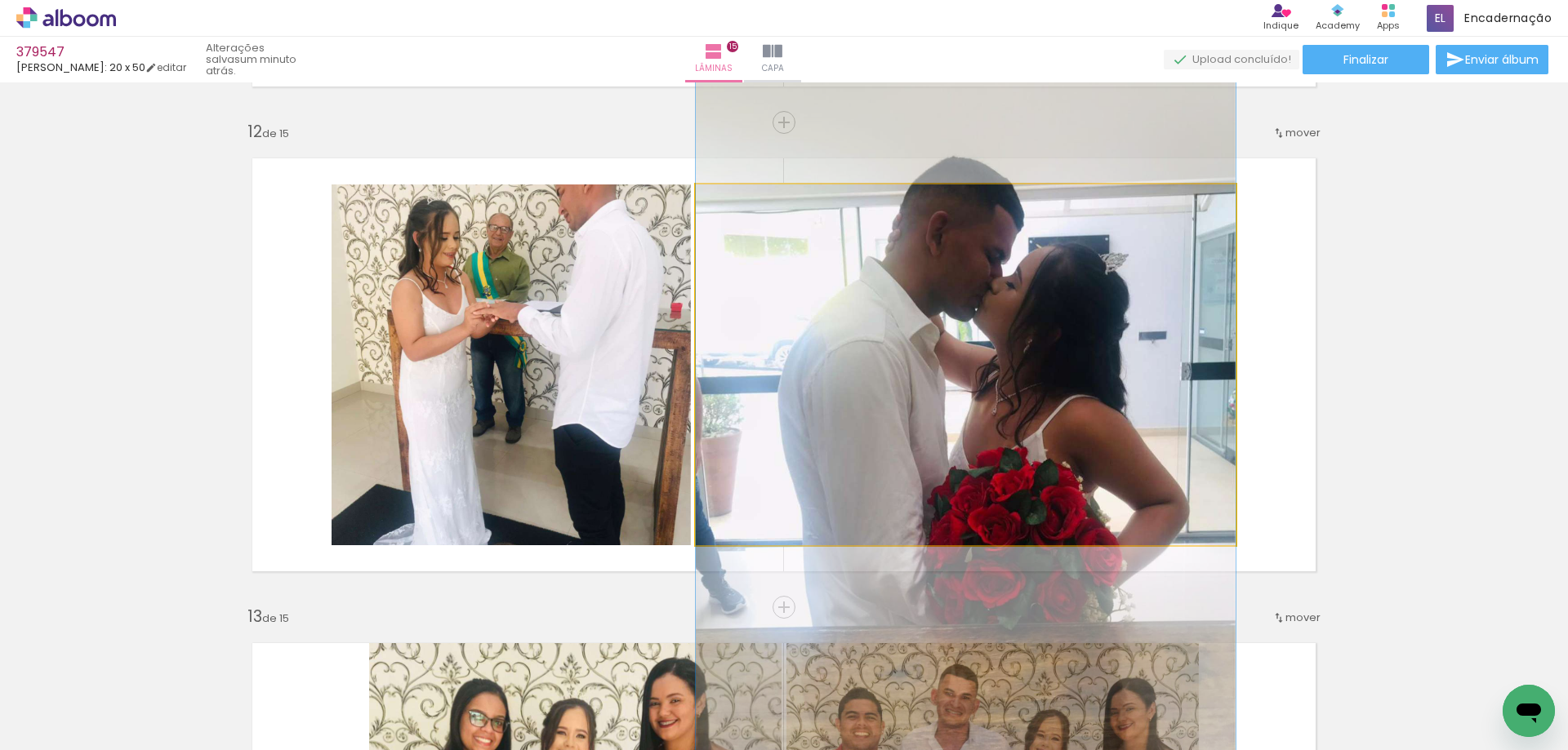
drag, startPoint x: 1027, startPoint y: 439, endPoint x: 1046, endPoint y: 479, distance: 44.3
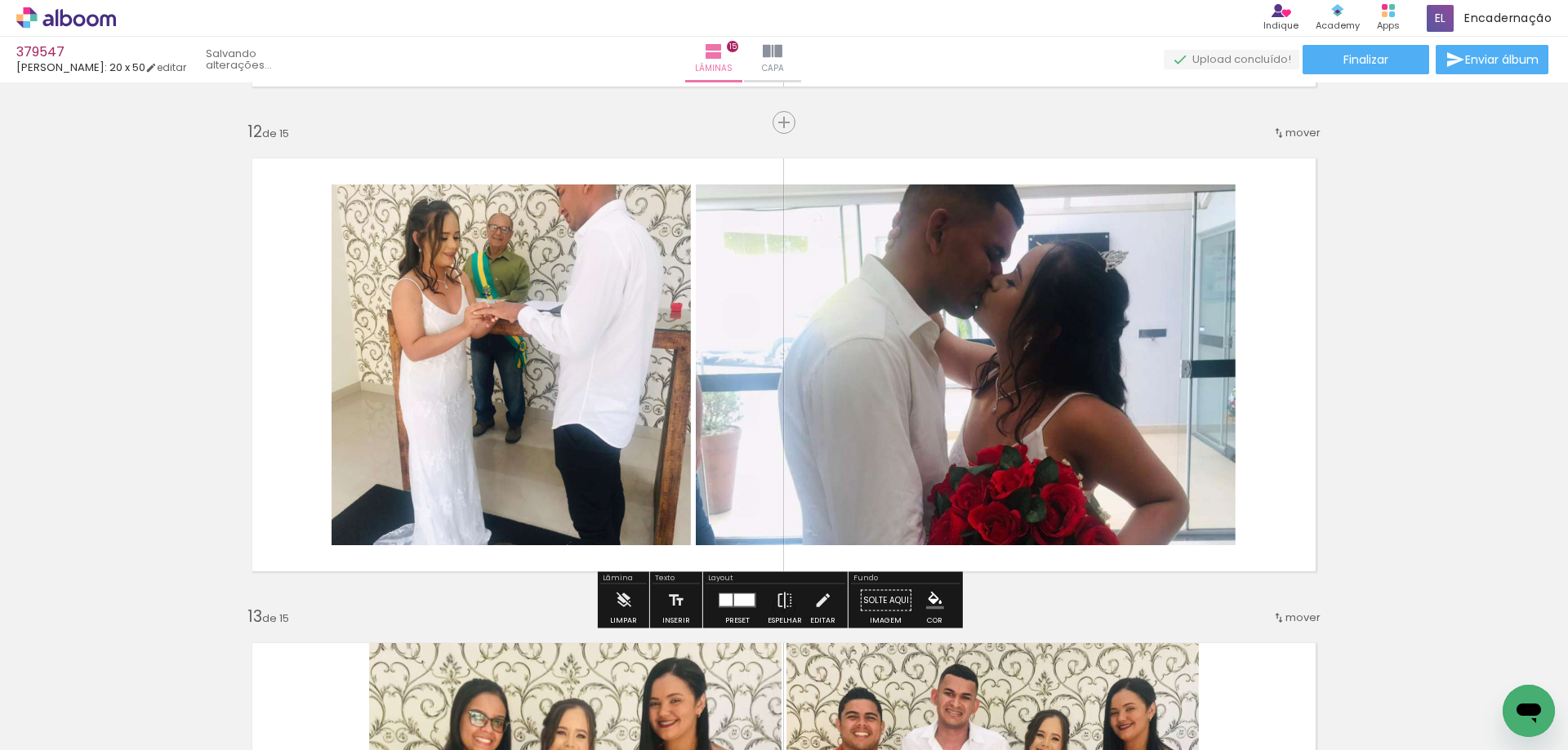
drag, startPoint x: 741, startPoint y: 596, endPoint x: 1117, endPoint y: 499, distance: 388.3
click at [742, 596] on div at bounding box center [743, 600] width 21 height 13
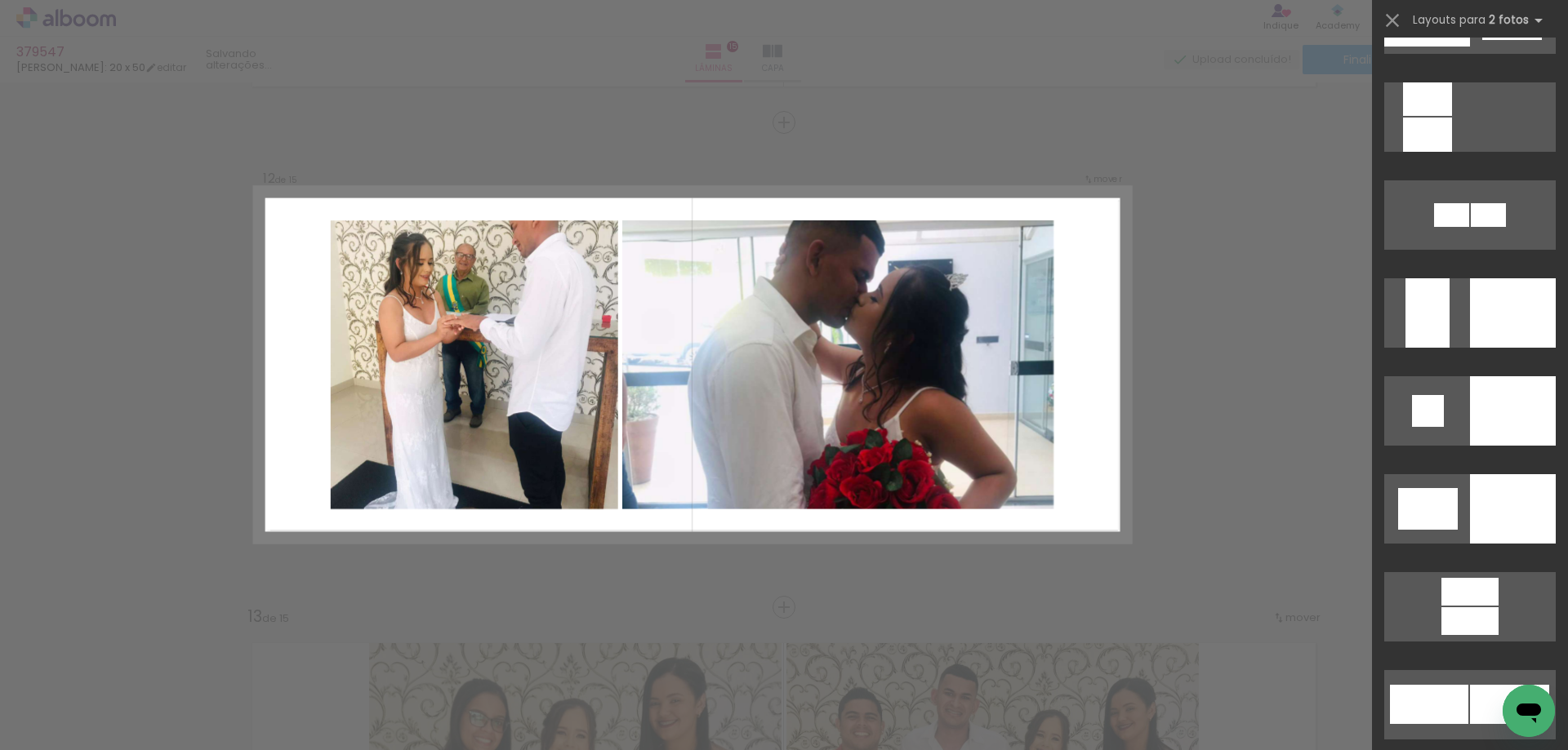
scroll to position [0, 0]
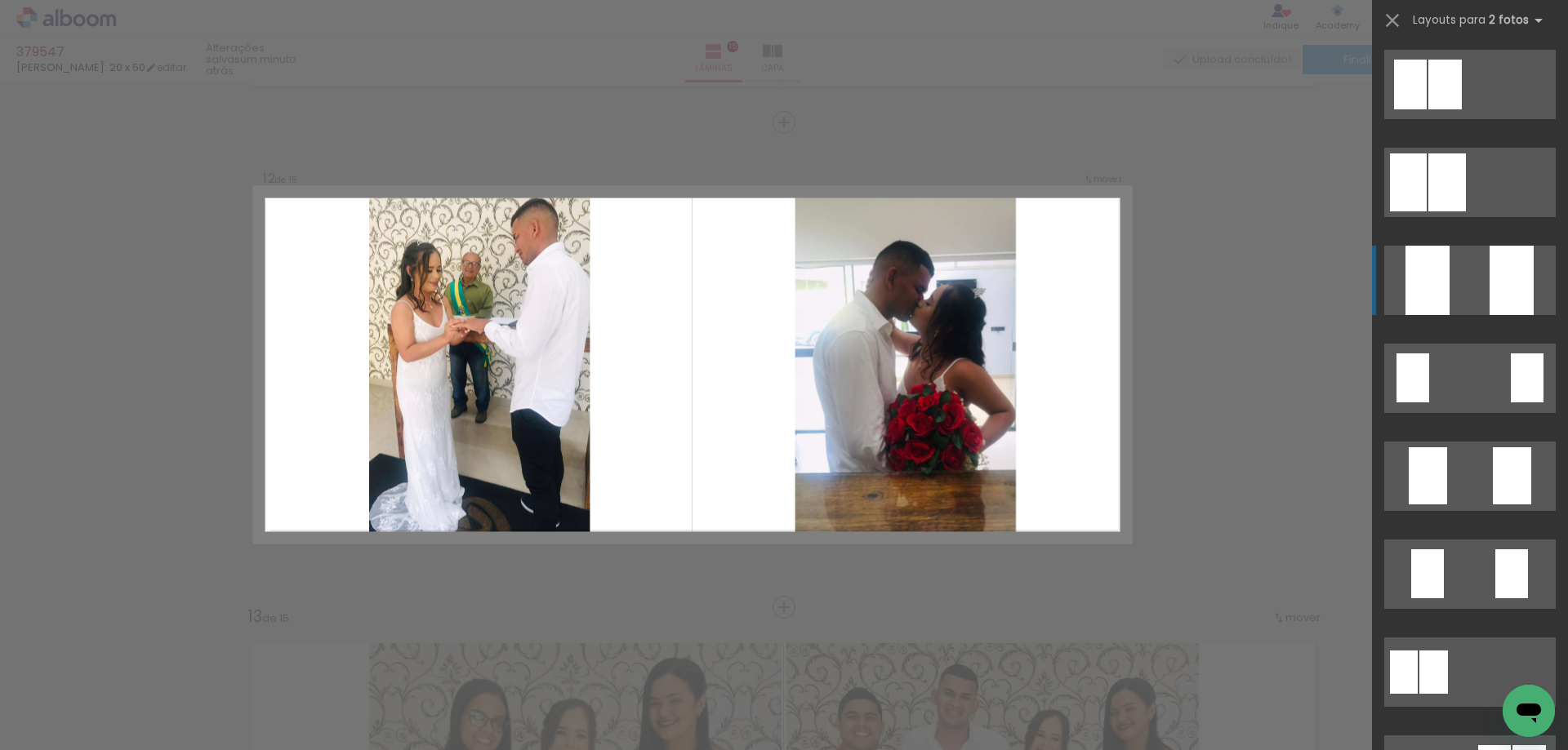
click at [1466, 273] on quentale-layouter at bounding box center [1469, 280] width 171 height 70
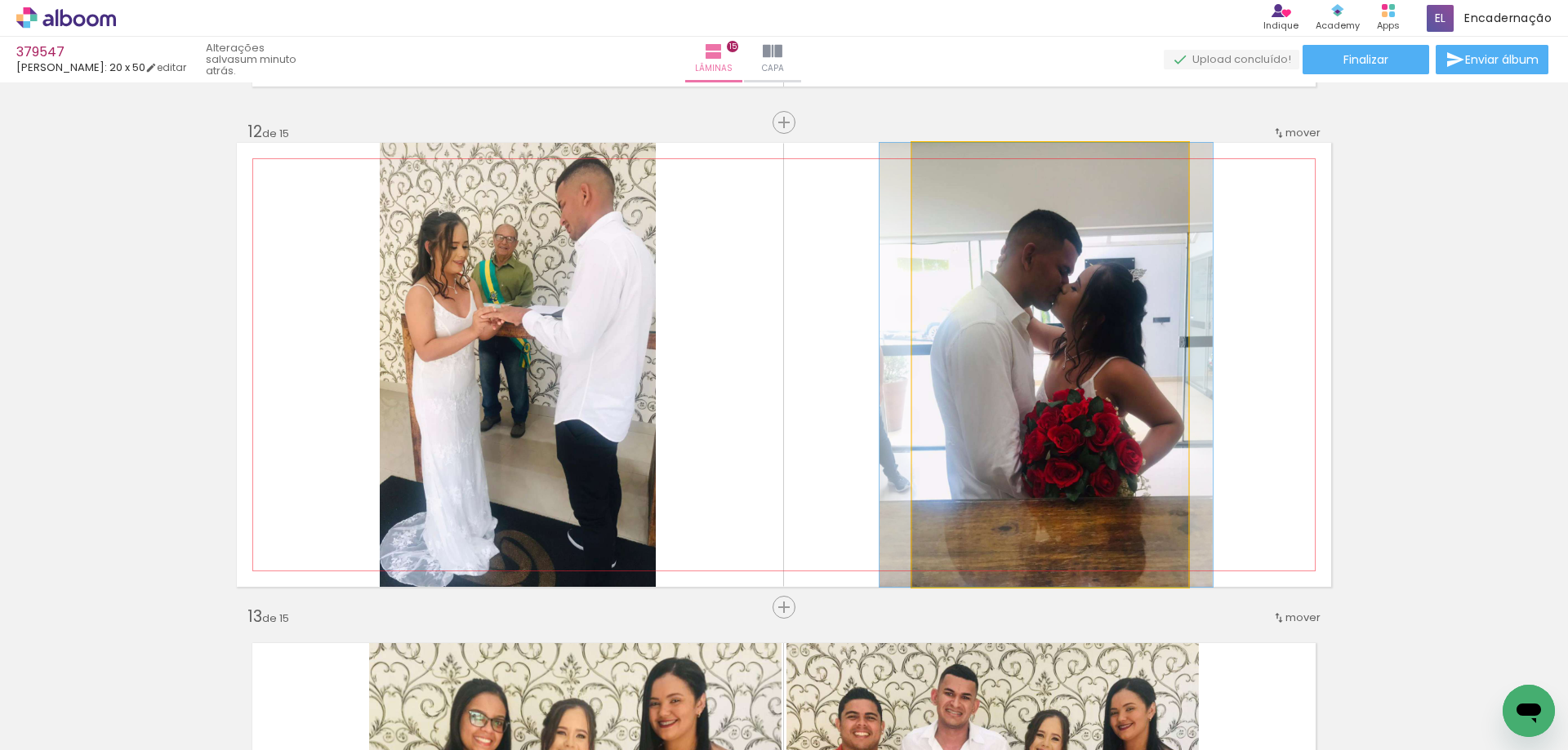
drag, startPoint x: 966, startPoint y: 419, endPoint x: 964, endPoint y: 459, distance: 40.0
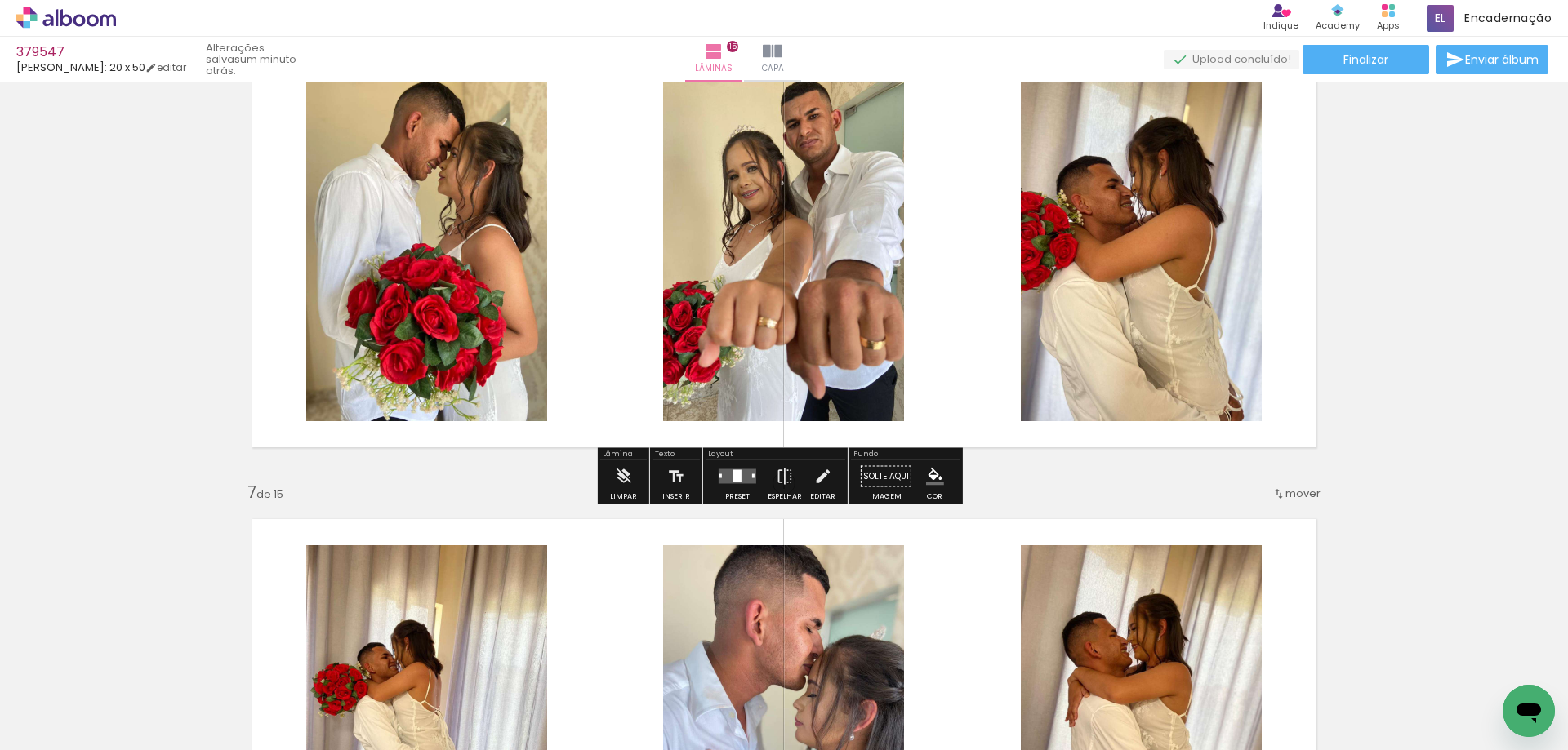
scroll to position [2300, 0]
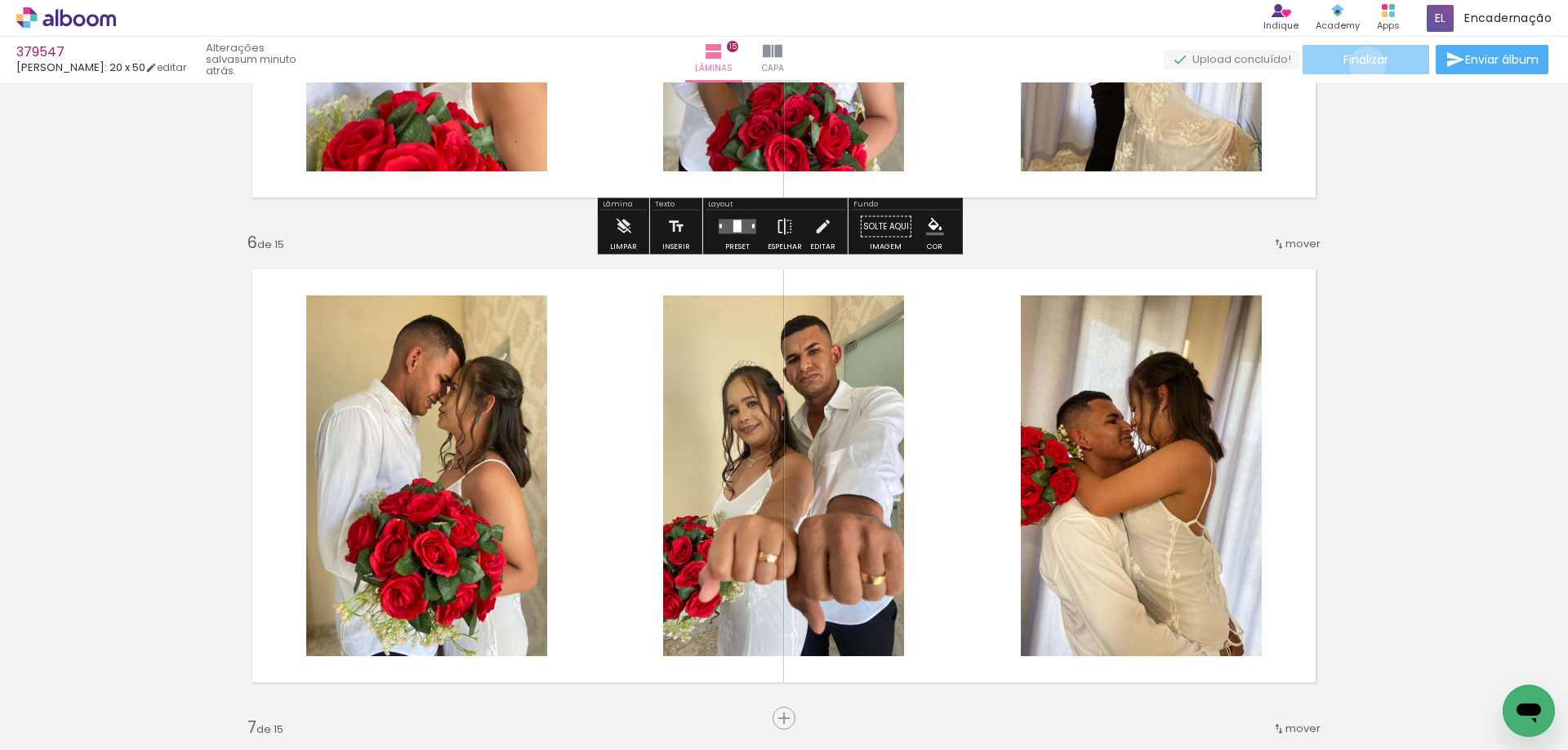
click at [1361, 65] on span "Finalizar" at bounding box center [1365, 60] width 45 height 12
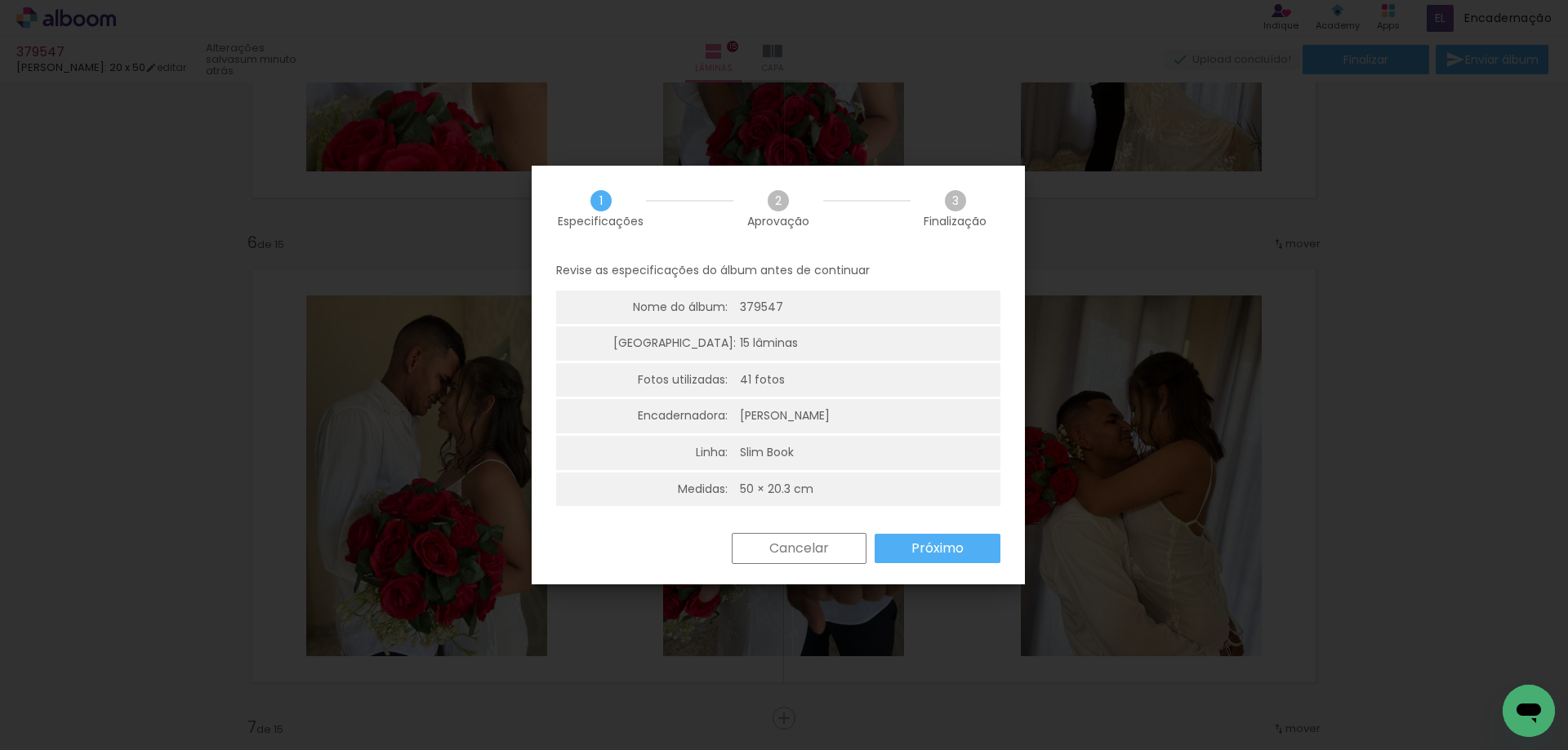
click at [997, 541] on paper-button "Próximo" at bounding box center [937, 548] width 125 height 29
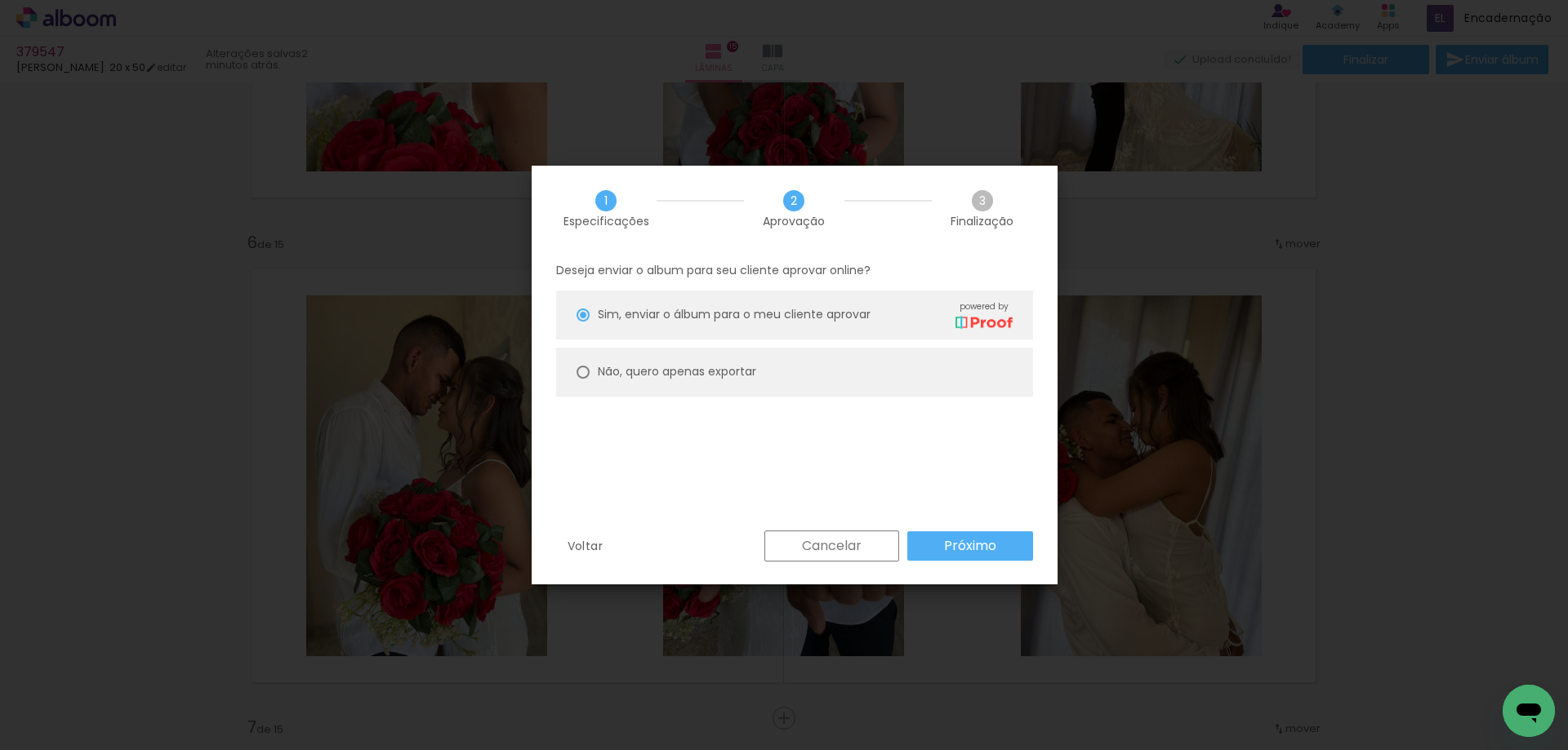
click at [794, 386] on paper-radio-button "Não, quero apenas exportar" at bounding box center [794, 372] width 477 height 49
type paper-radio-button "on"
click at [926, 547] on paper-button "Próximo" at bounding box center [970, 546] width 125 height 29
type input "Alta, 300 DPI"
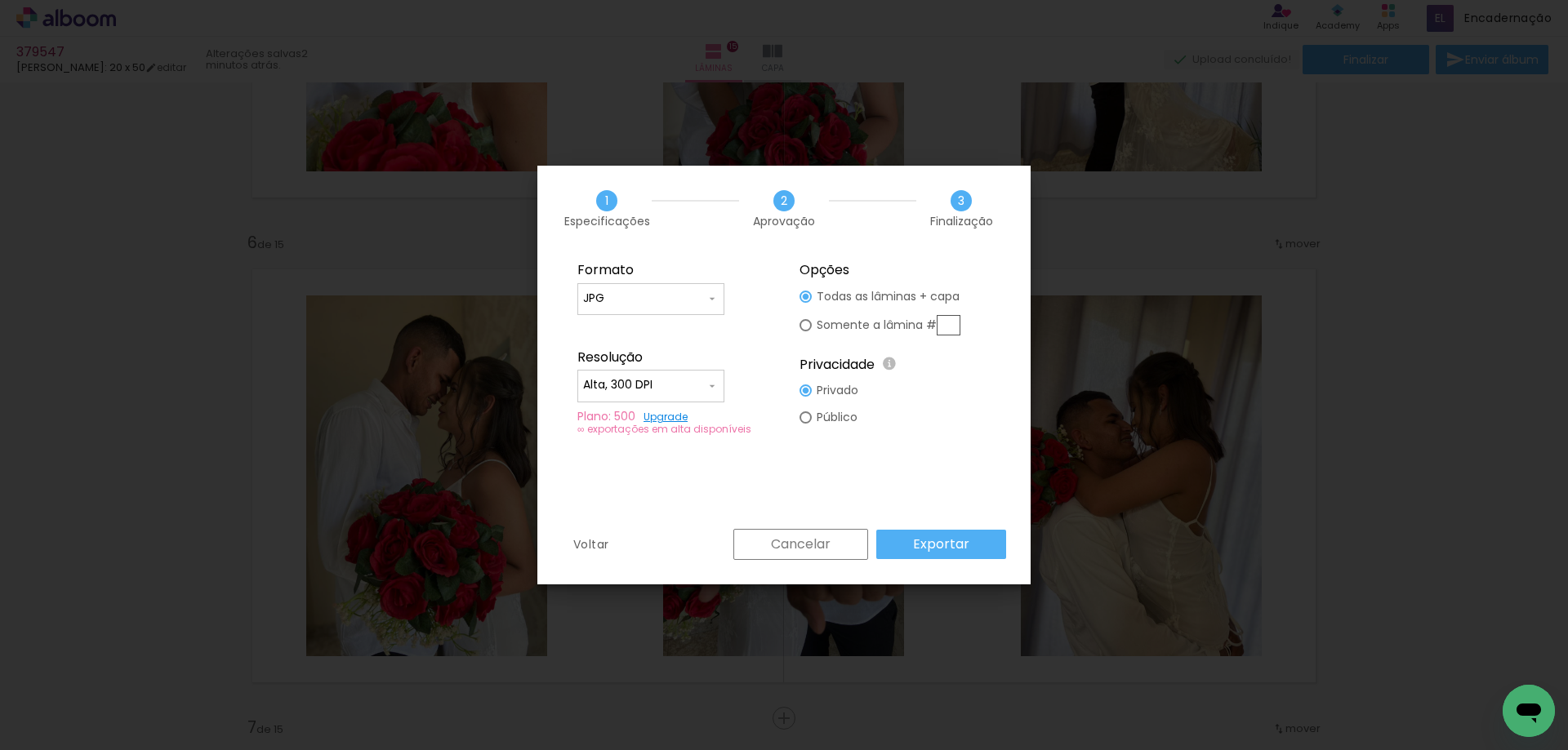
click at [627, 283] on paper-input-container "JPG" at bounding box center [650, 299] width 147 height 32
click at [616, 334] on paper-item "PDF" at bounding box center [650, 328] width 147 height 32
type input "PDF"
click at [642, 395] on div at bounding box center [650, 395] width 135 height 2
click at [648, 411] on paper-item "Baixa" at bounding box center [650, 415] width 147 height 32
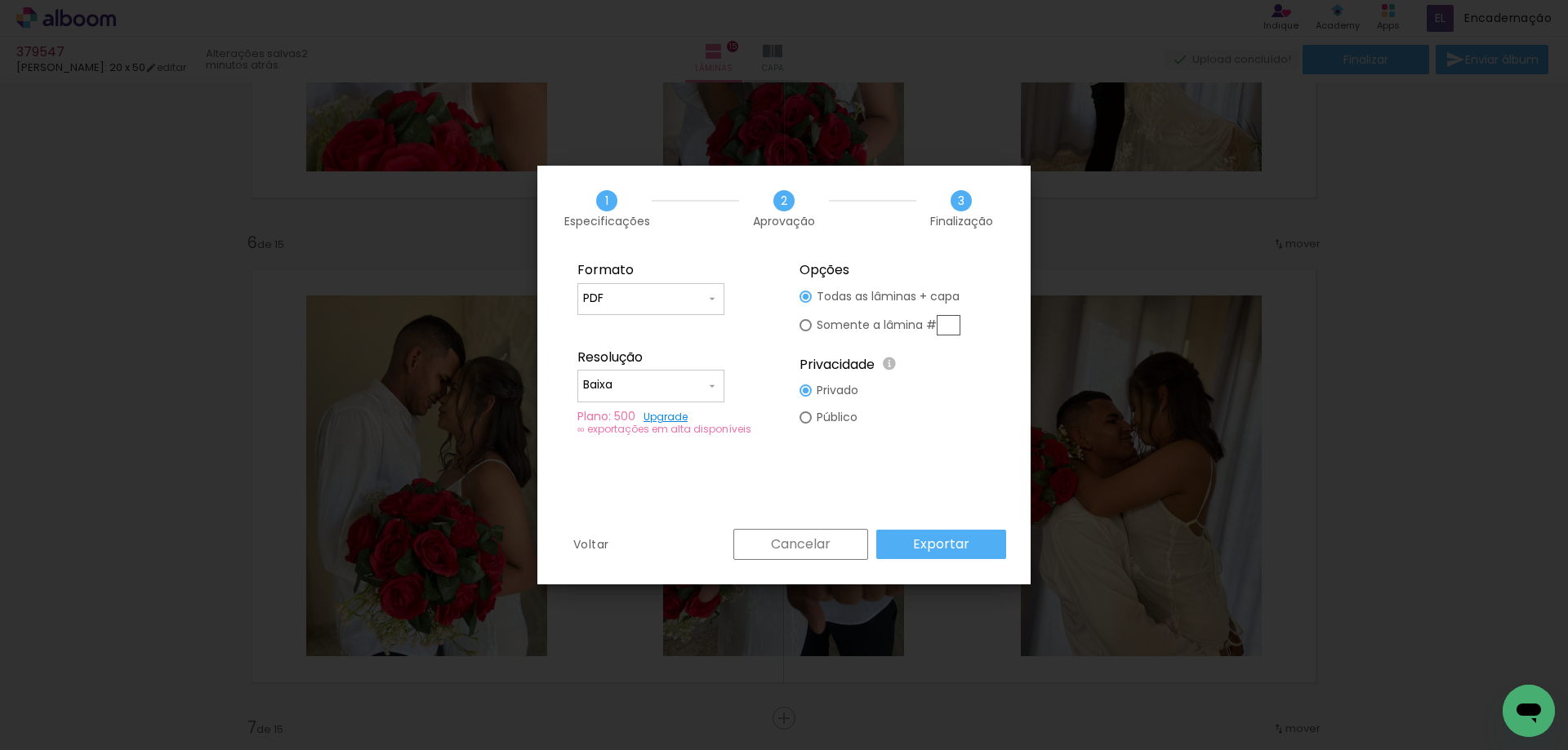
click at [668, 398] on paper-input-container "Baixa" at bounding box center [650, 386] width 147 height 32
click at [633, 391] on paper-item "Alta, 300 DPI" at bounding box center [650, 382] width 147 height 32
type input "Alta, 300 DPI"
click at [906, 547] on paper-button "Exportar" at bounding box center [941, 544] width 130 height 29
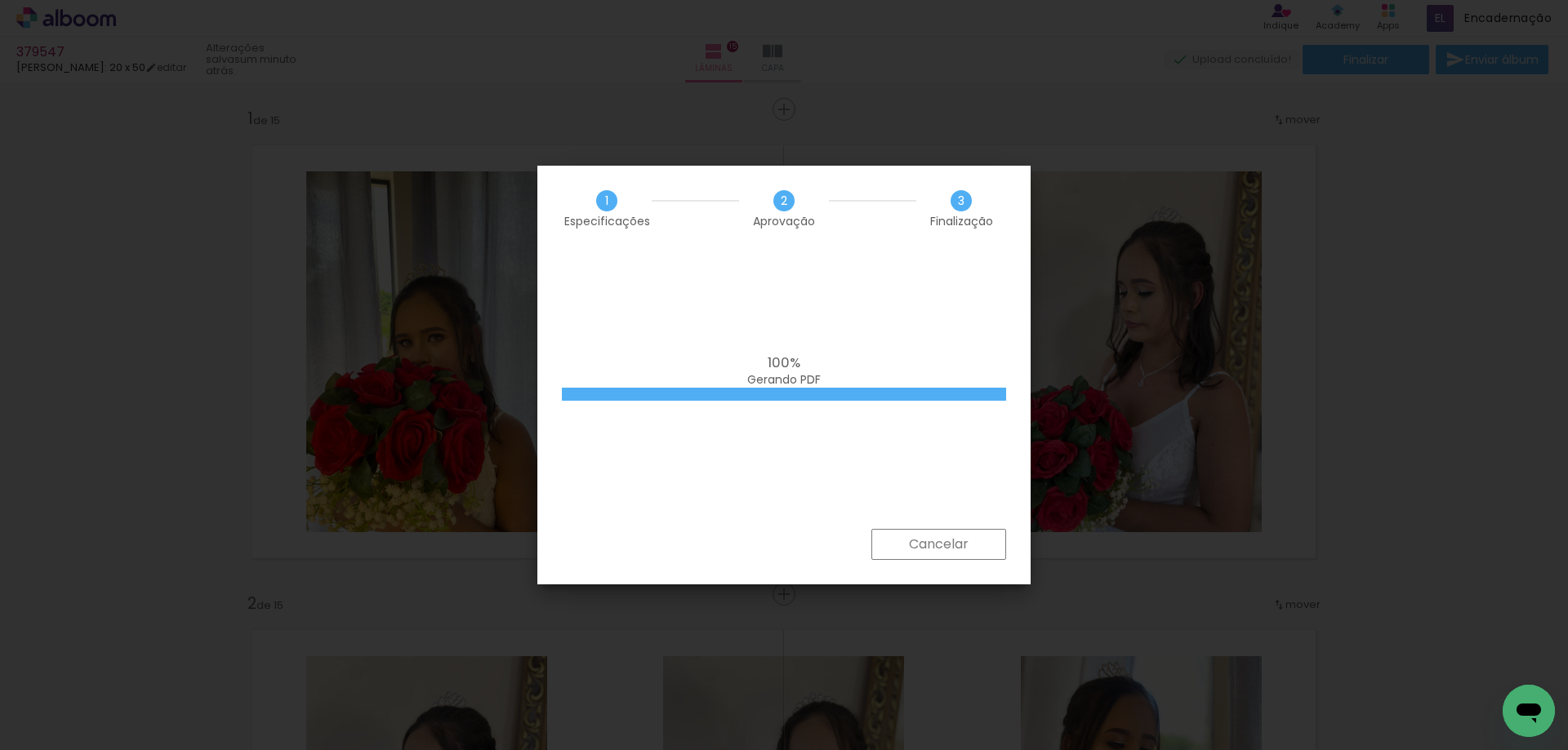
scroll to position [2300, 0]
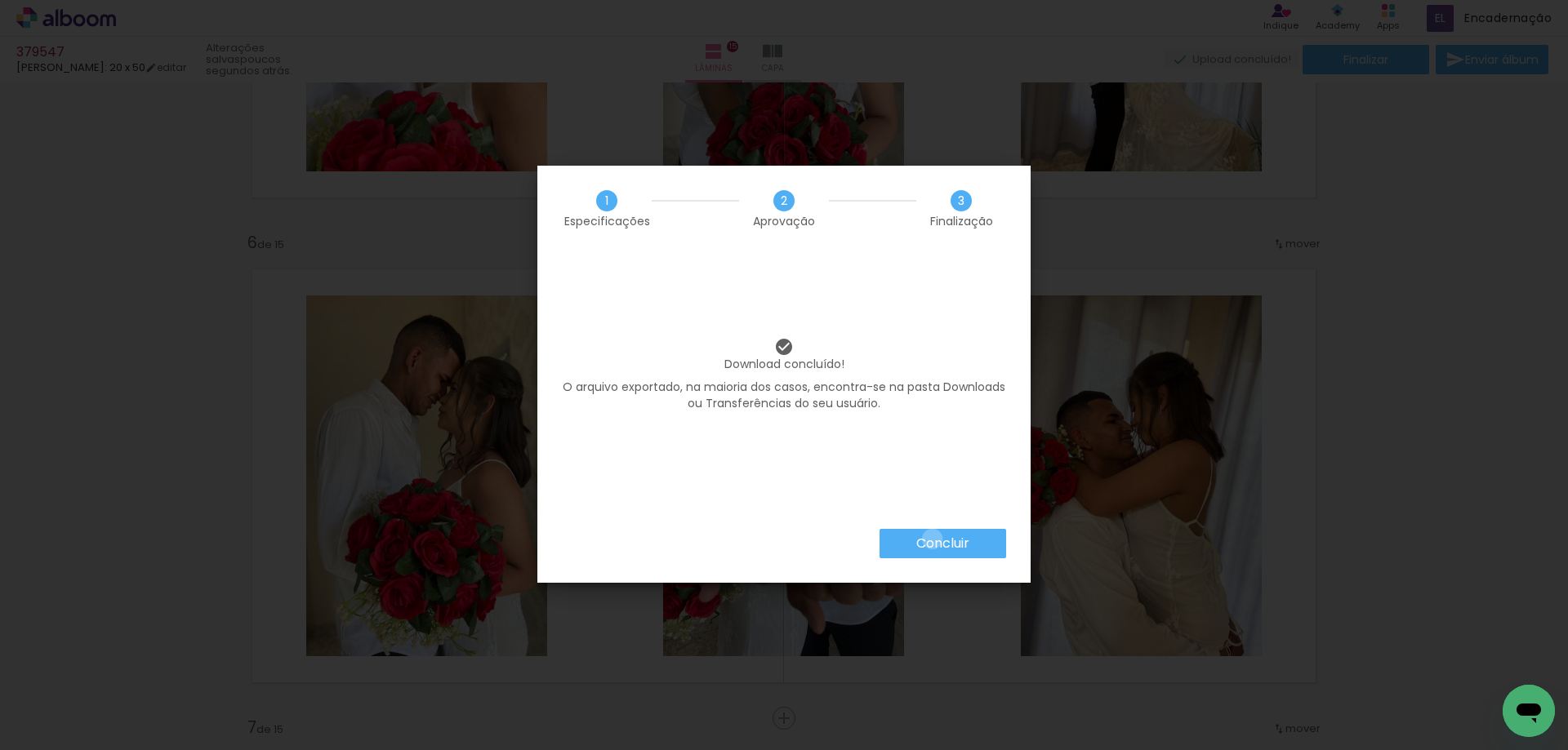
click at [0, 0] on slot "Concluir" at bounding box center [0, 0] width 0 height 0
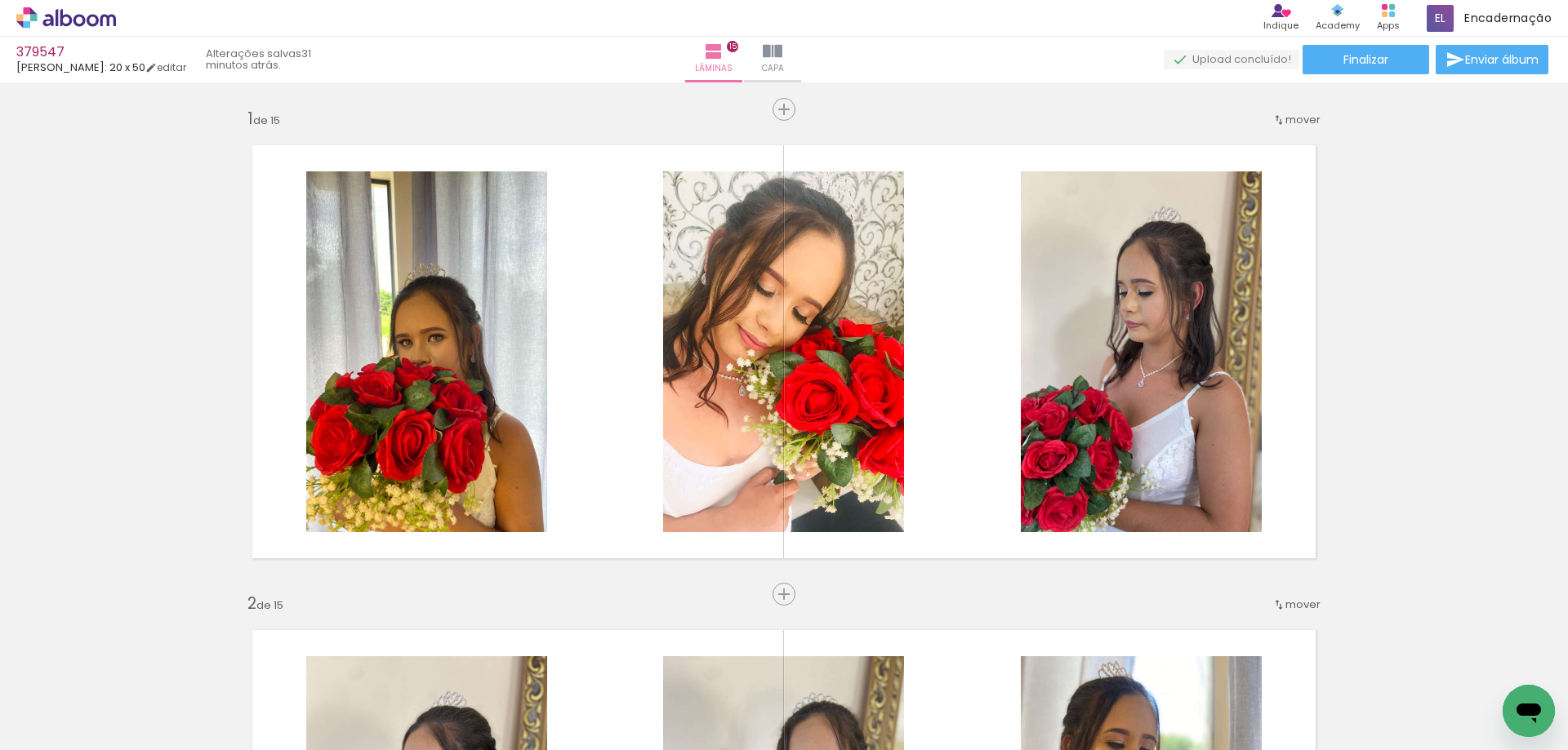
scroll to position [2300, 0]
